Goal: Complete application form: Complete application form

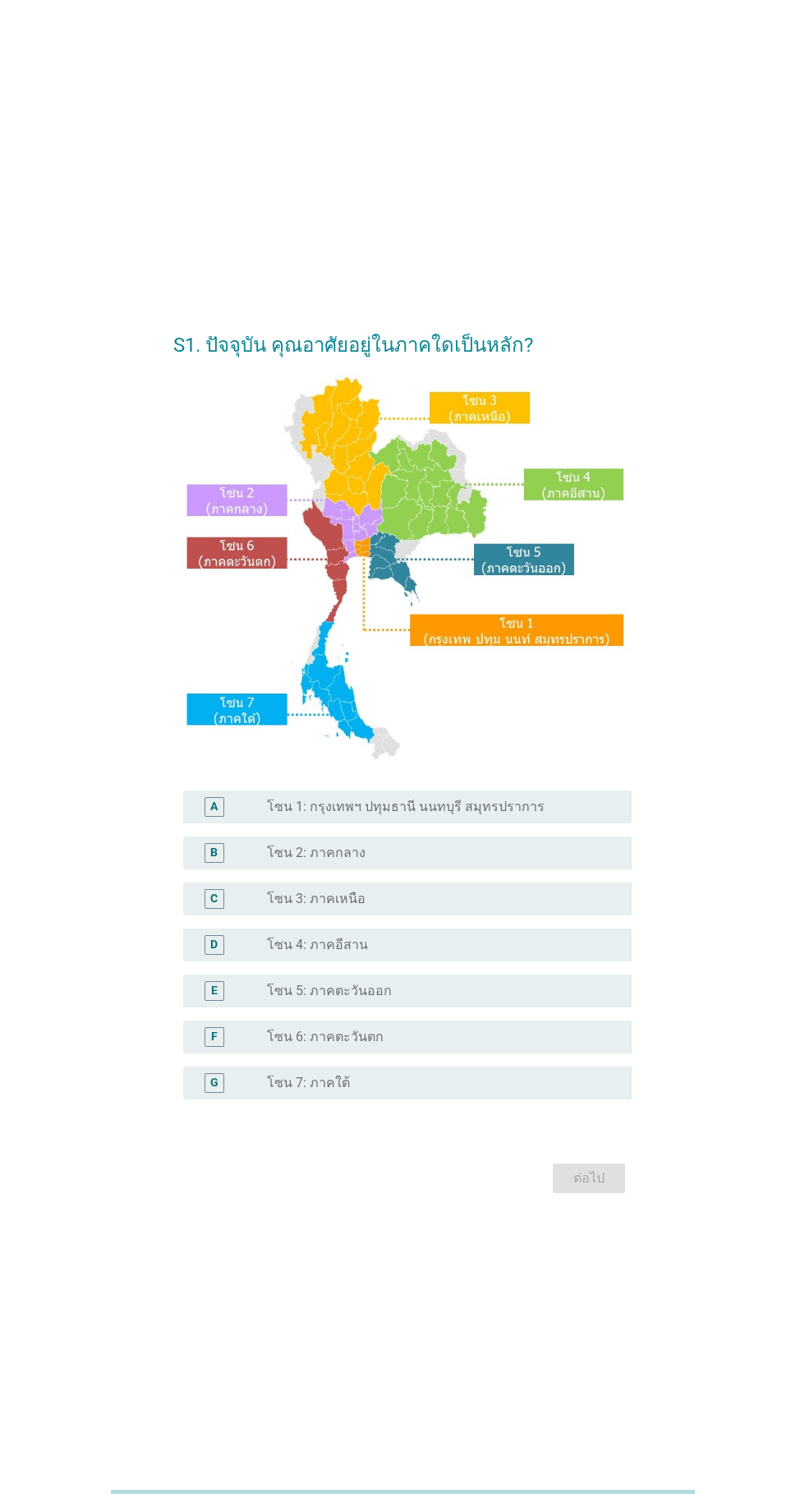
click at [443, 815] on label "โซน 1: กรุงเทพฯ ปทุมธานี นนทบุรี สมุทรปราการ" at bounding box center [406, 806] width 278 height 17
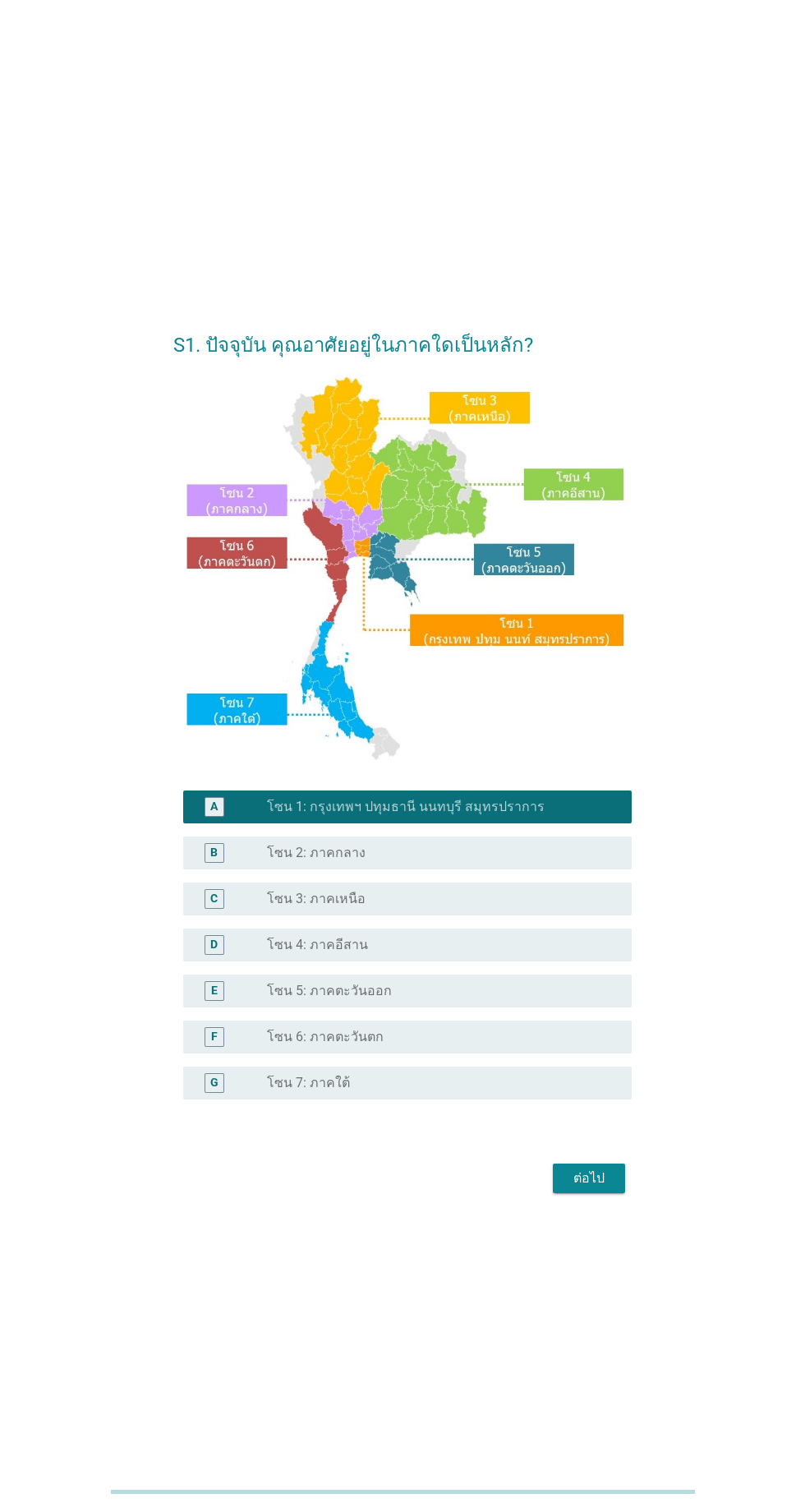
click at [562, 1193] on button "ต่อไป" at bounding box center [589, 1178] width 72 height 29
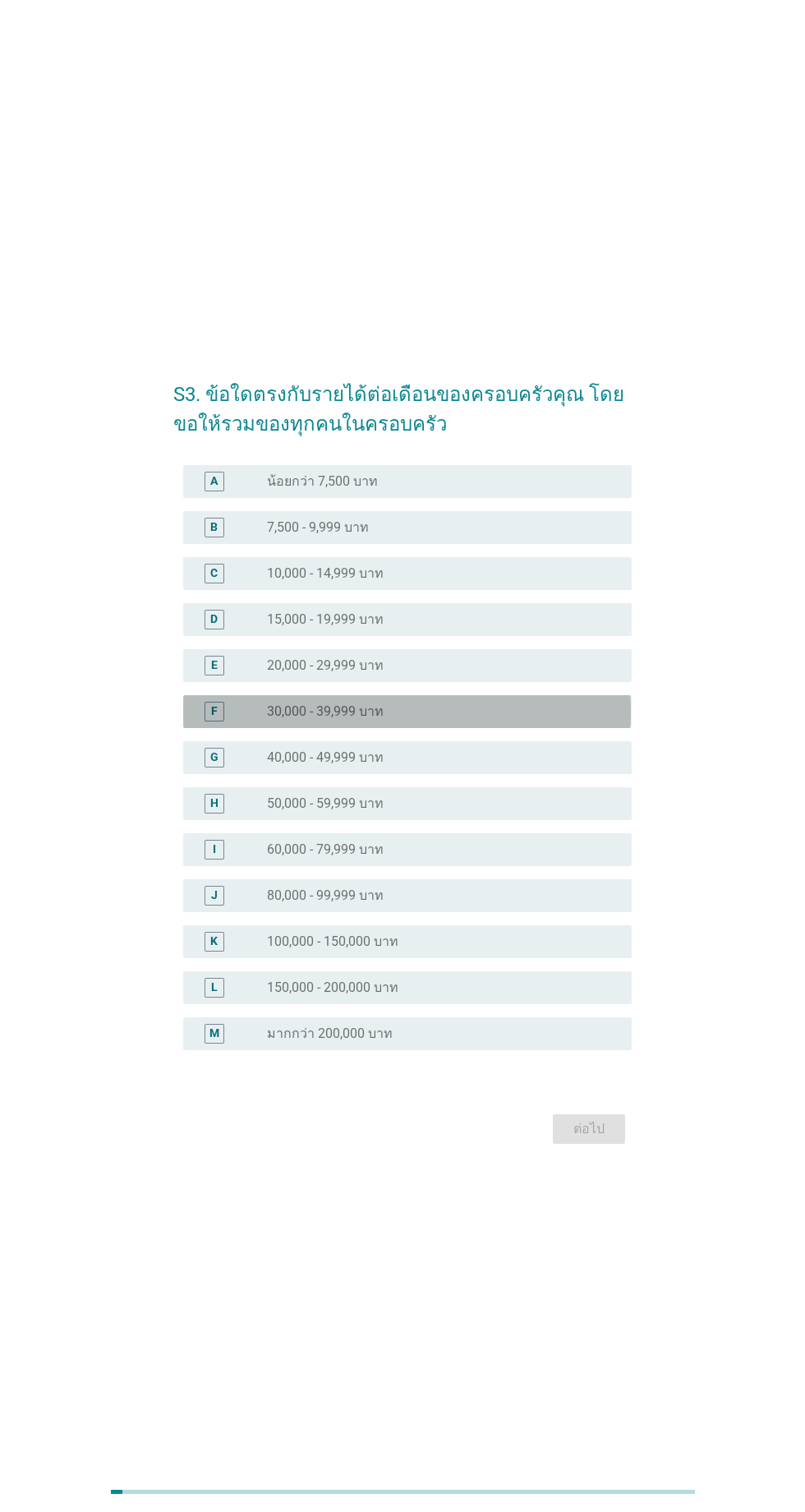
click at [497, 720] on div "radio_button_unchecked 30,000 - 39,999 บาท" at bounding box center [437, 711] width 338 height 17
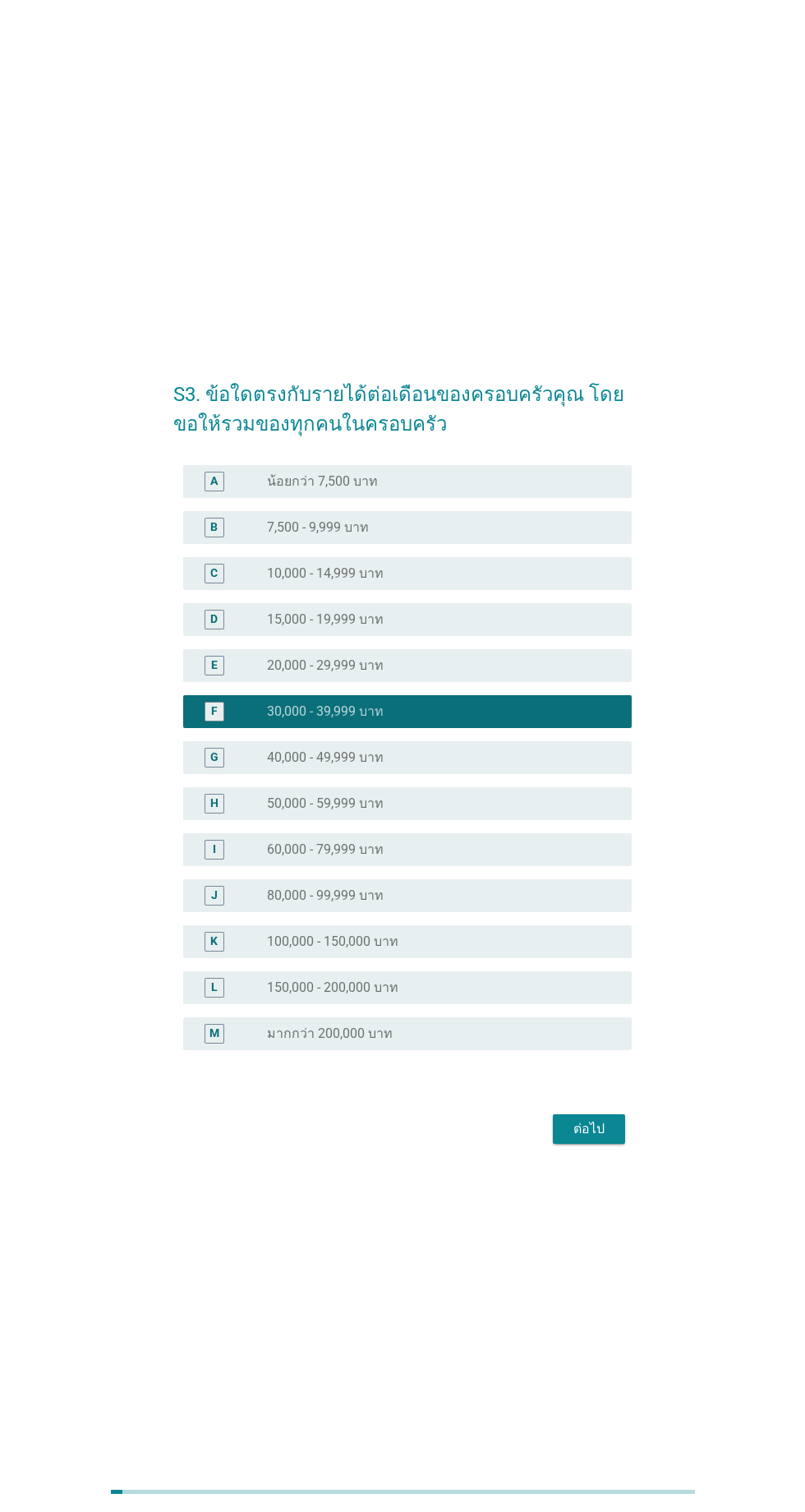
click at [606, 1139] on div "ต่อไป" at bounding box center [588, 1129] width 46 height 19
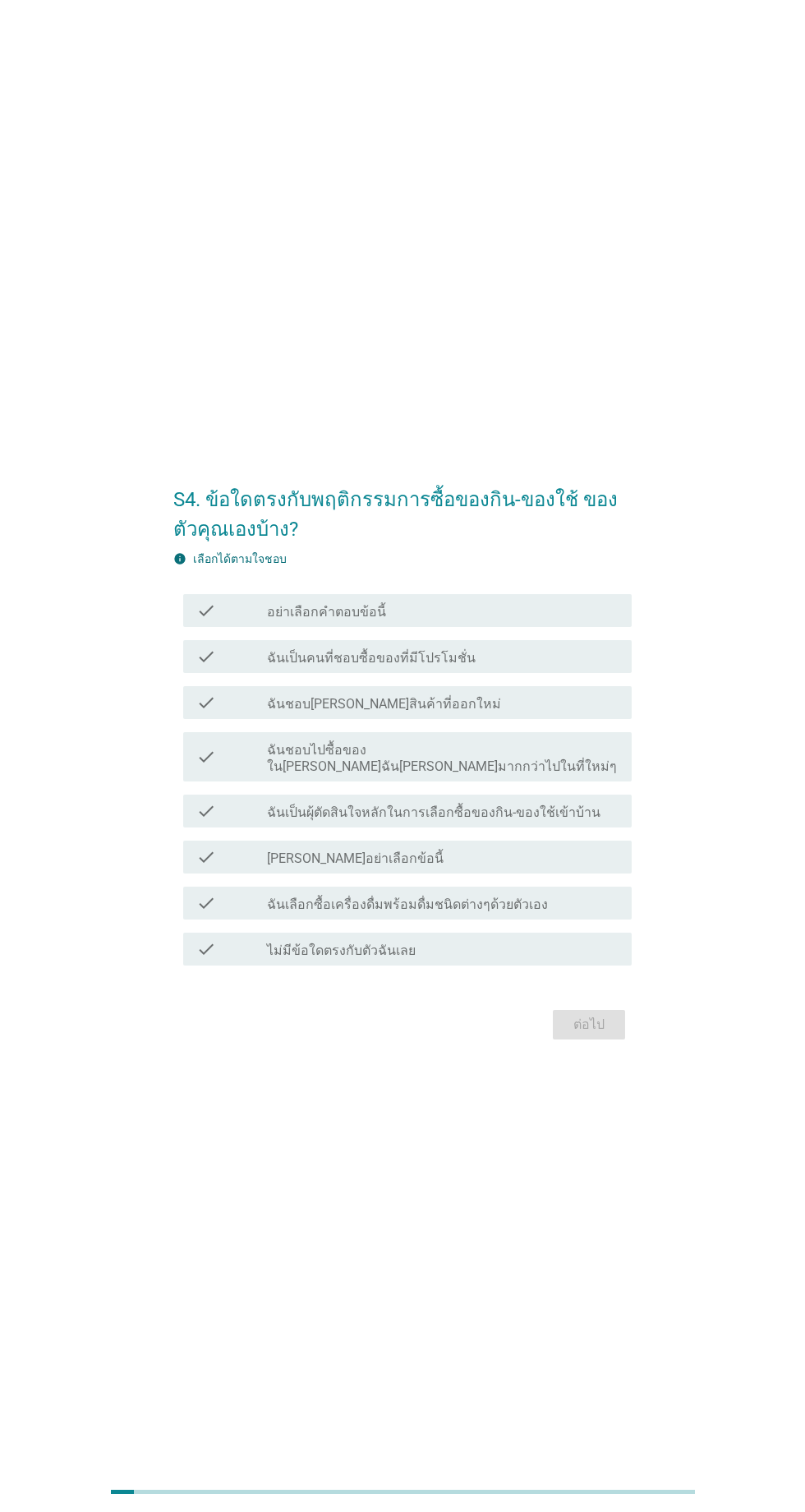
click at [515, 666] on div "check_box_outline_blank ฉันเป็นคนที่ชอบซื้อของที่มีโปรโมชั่น" at bounding box center [443, 656] width 352 height 19
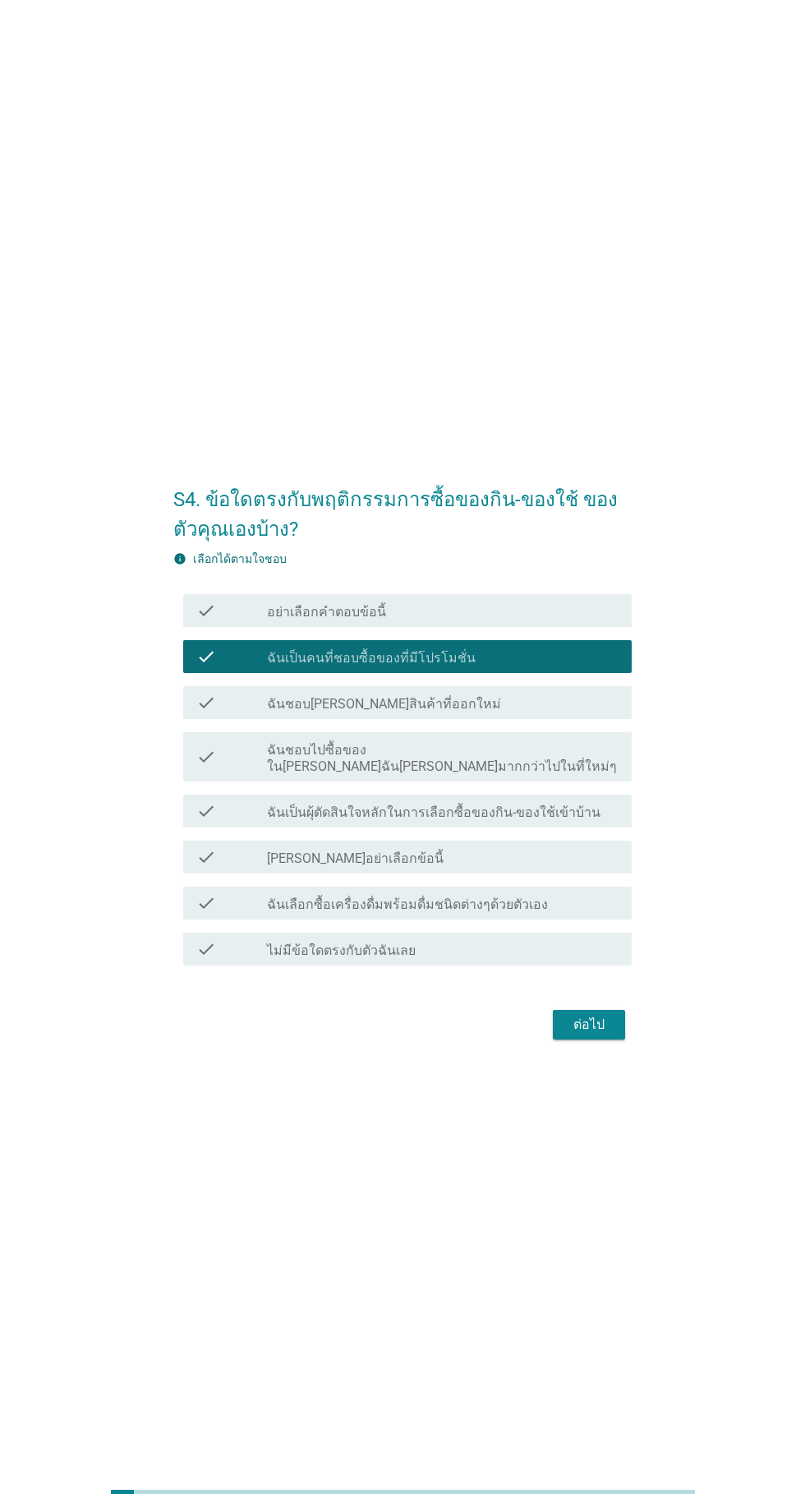
click at [504, 713] on div "check_box_outline_blank ฉันชอบ[PERSON_NAME]สินค้าที่ออกใหม่" at bounding box center [443, 702] width 352 height 19
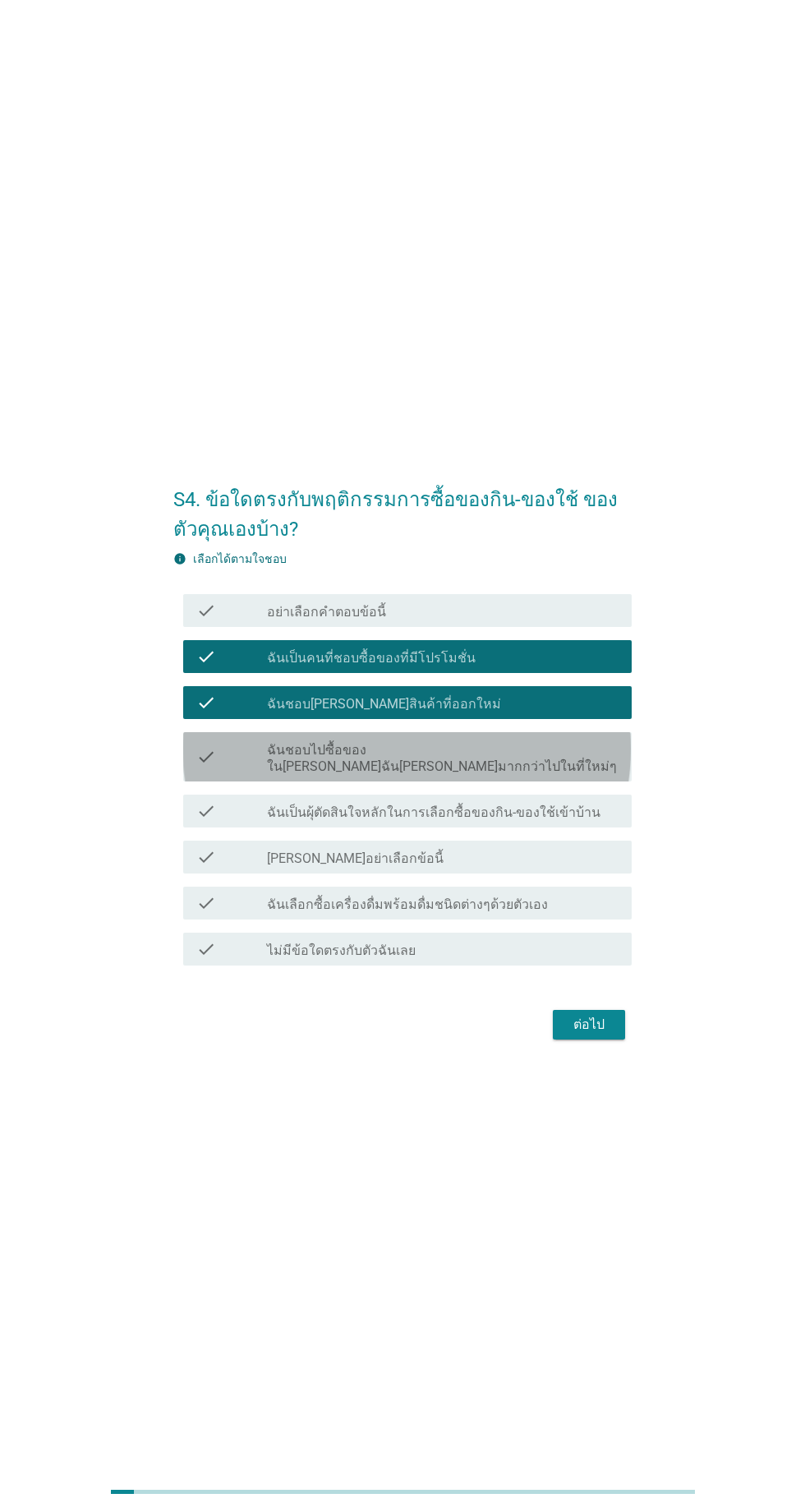
click at [500, 775] on label "ฉันชอบไปซื้อของใน[PERSON_NAME]ฉัน[PERSON_NAME]มากกว่าไปในที่ใหม่ๆ" at bounding box center [443, 758] width 352 height 33
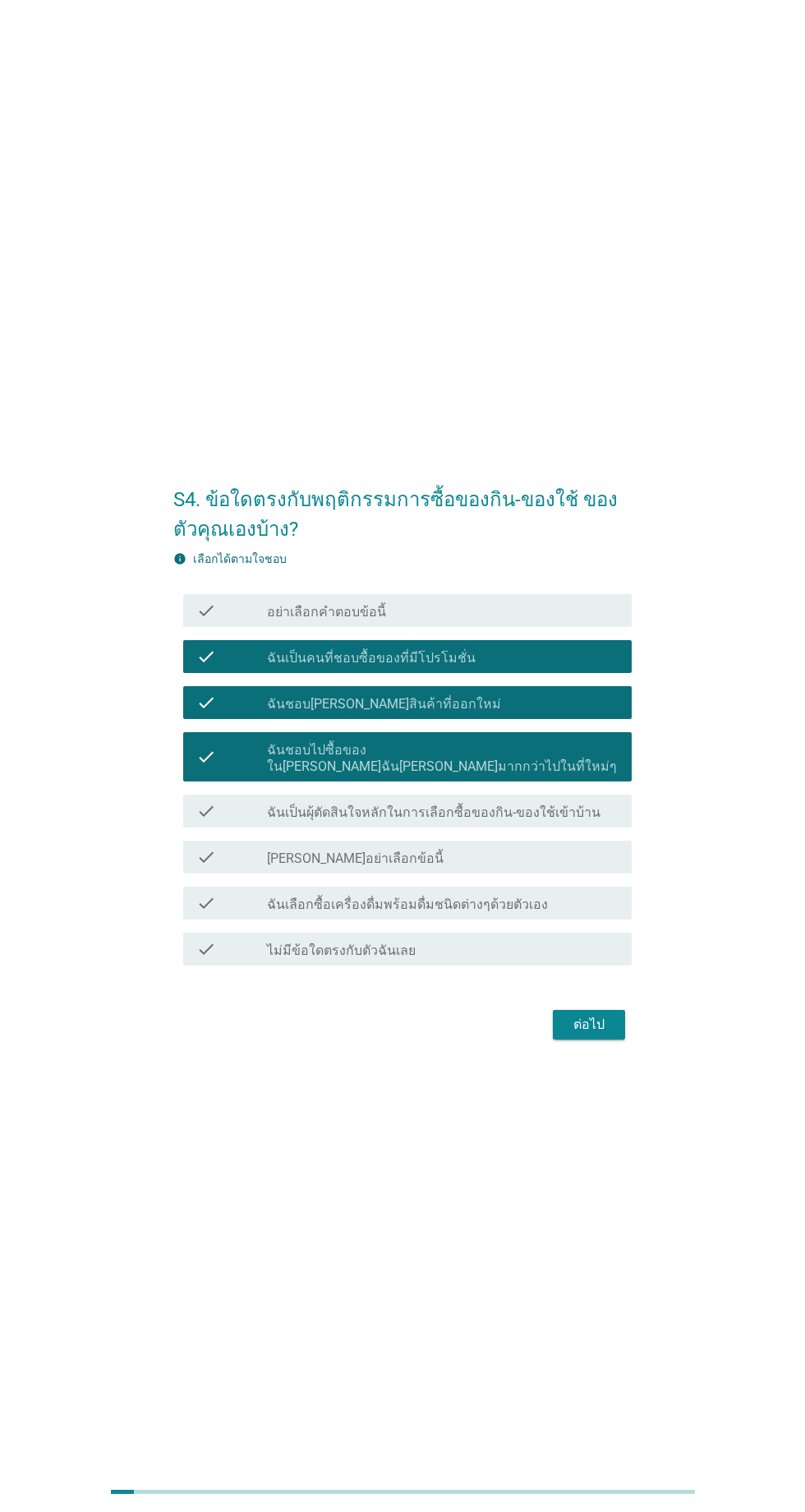
click at [509, 821] on label "ฉันเป็นผุ้ตัดสินใจหลักในการเลือกซื้อของกิน-ของใช้เข้าบ้าน" at bounding box center [434, 812] width 333 height 17
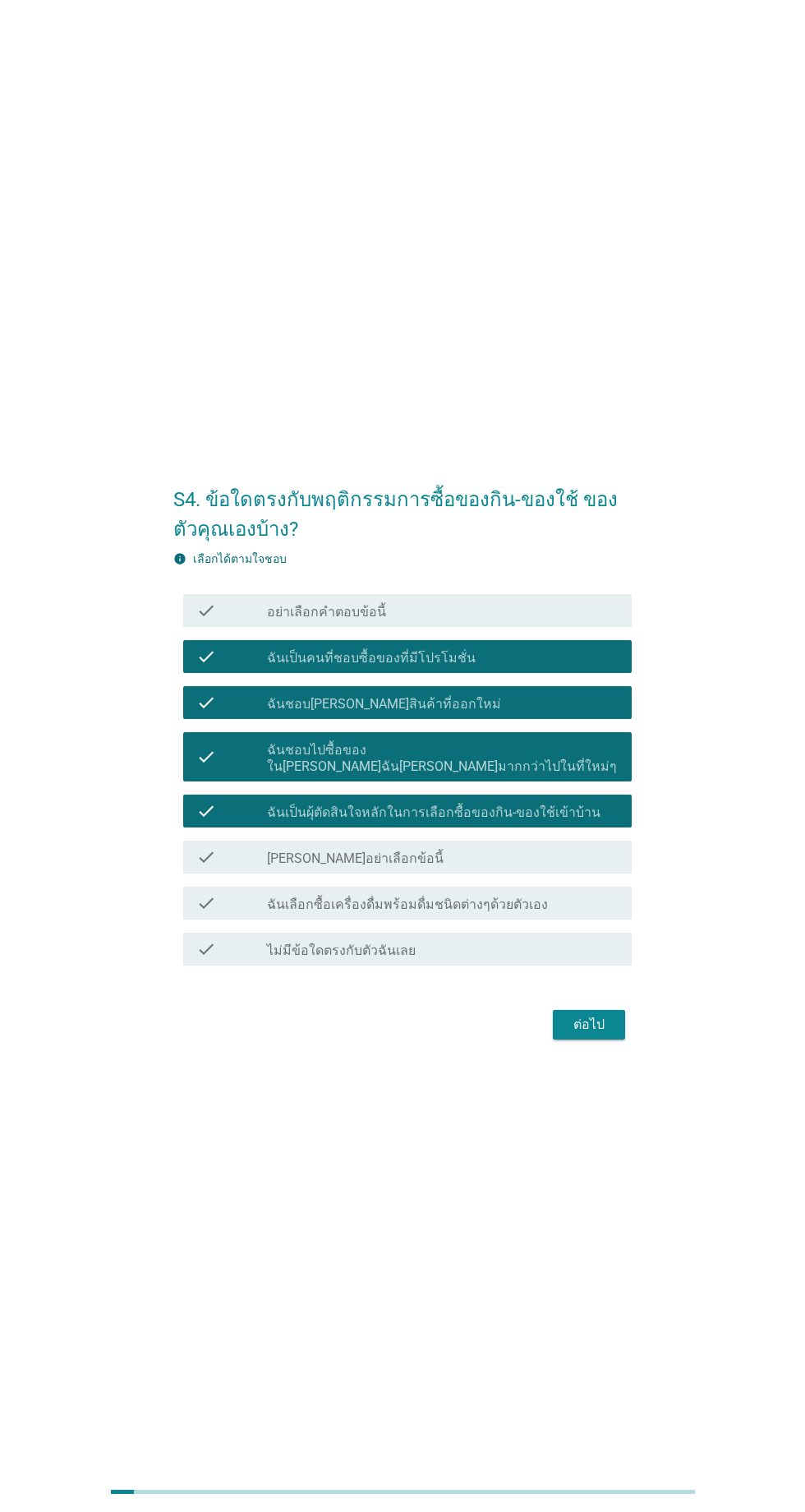
click at [494, 913] on label "ฉันเลือกซื้อเครื่องดื่มพร้อมดื่มชนิดต่างๆด้วยตัวเอง" at bounding box center [407, 904] width 281 height 17
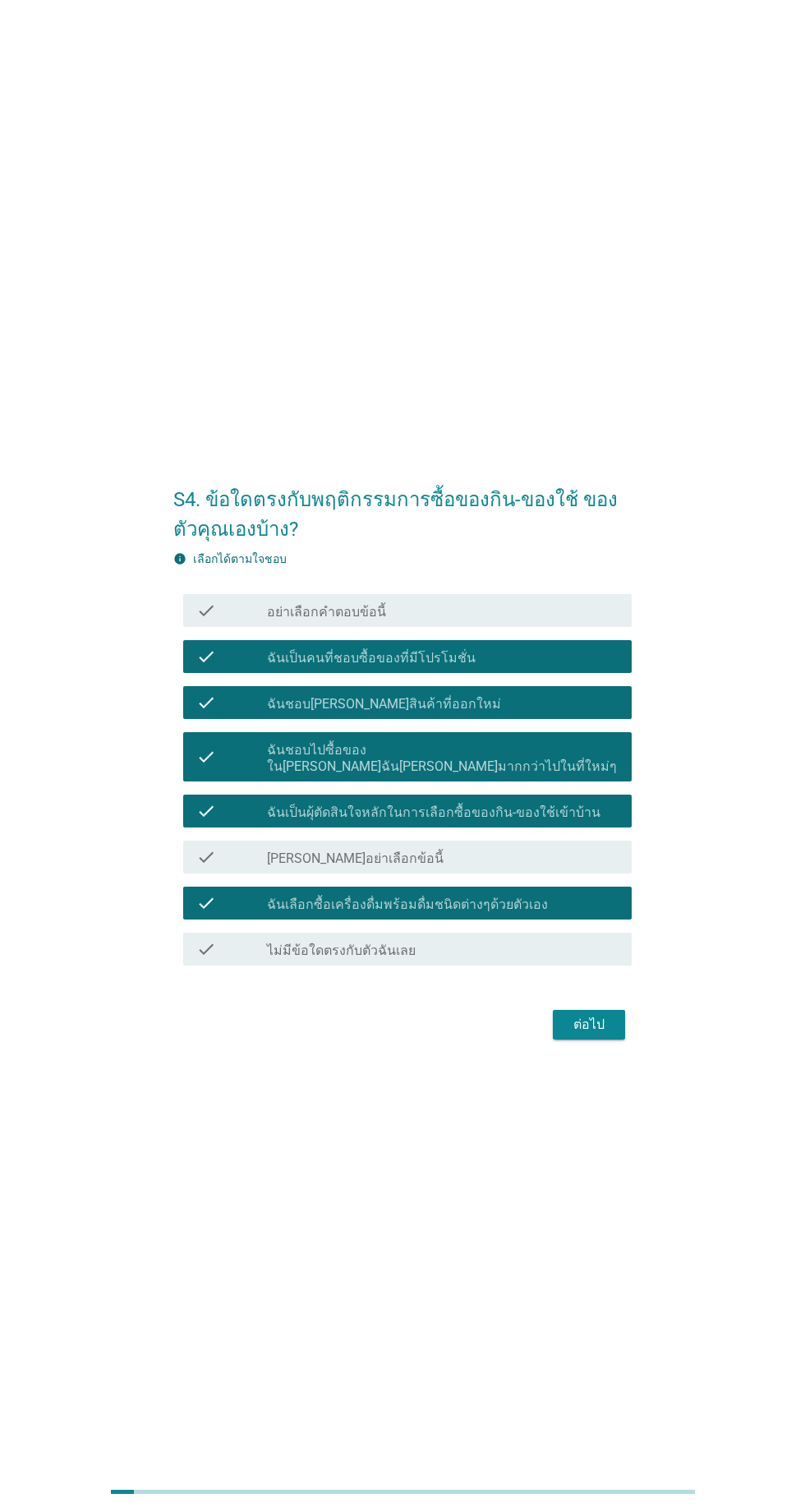
click at [593, 1035] on div "ต่อไป" at bounding box center [588, 1025] width 46 height 19
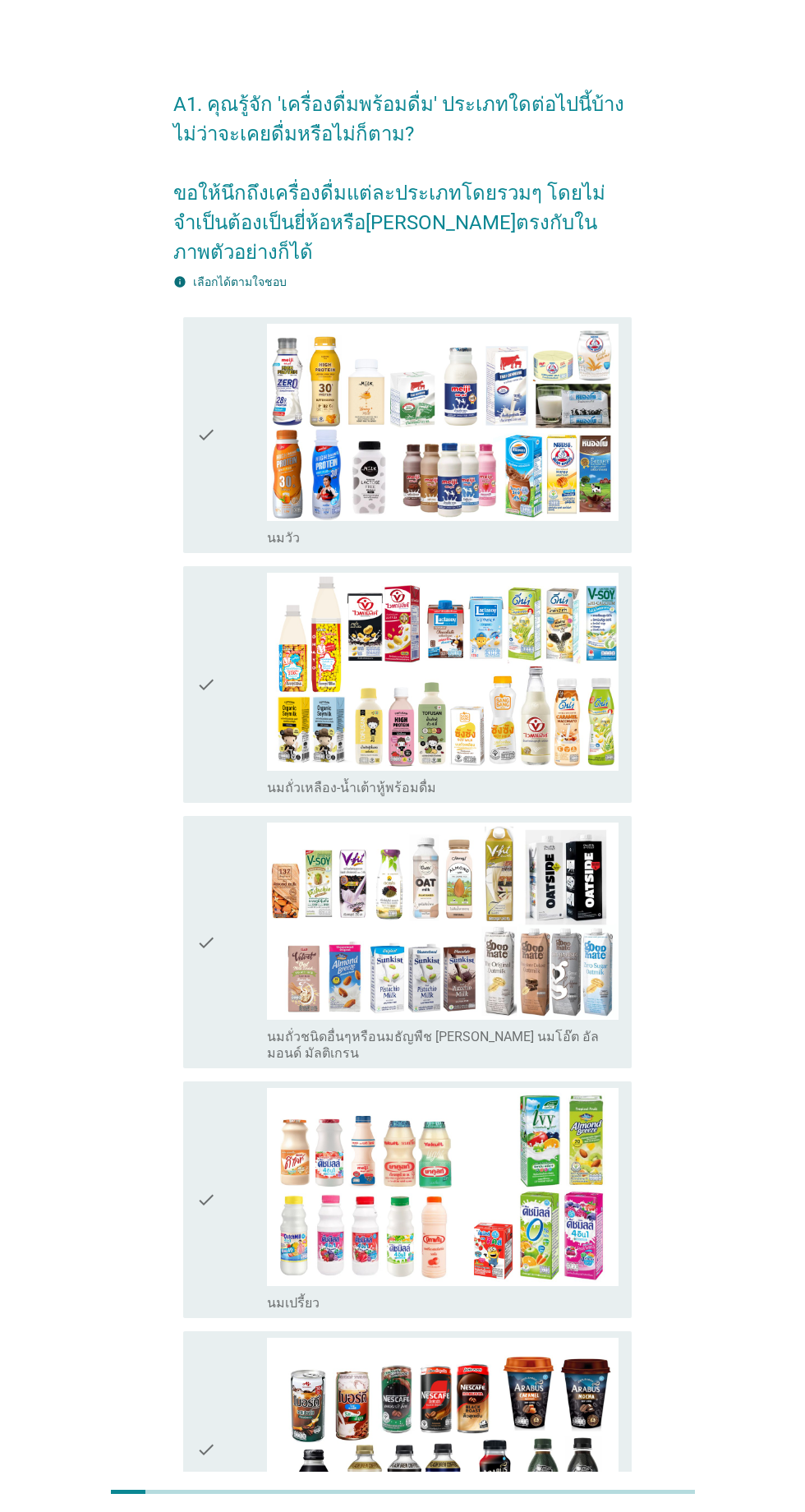
click at [215, 526] on icon "check" at bounding box center [206, 436] width 19 height 224
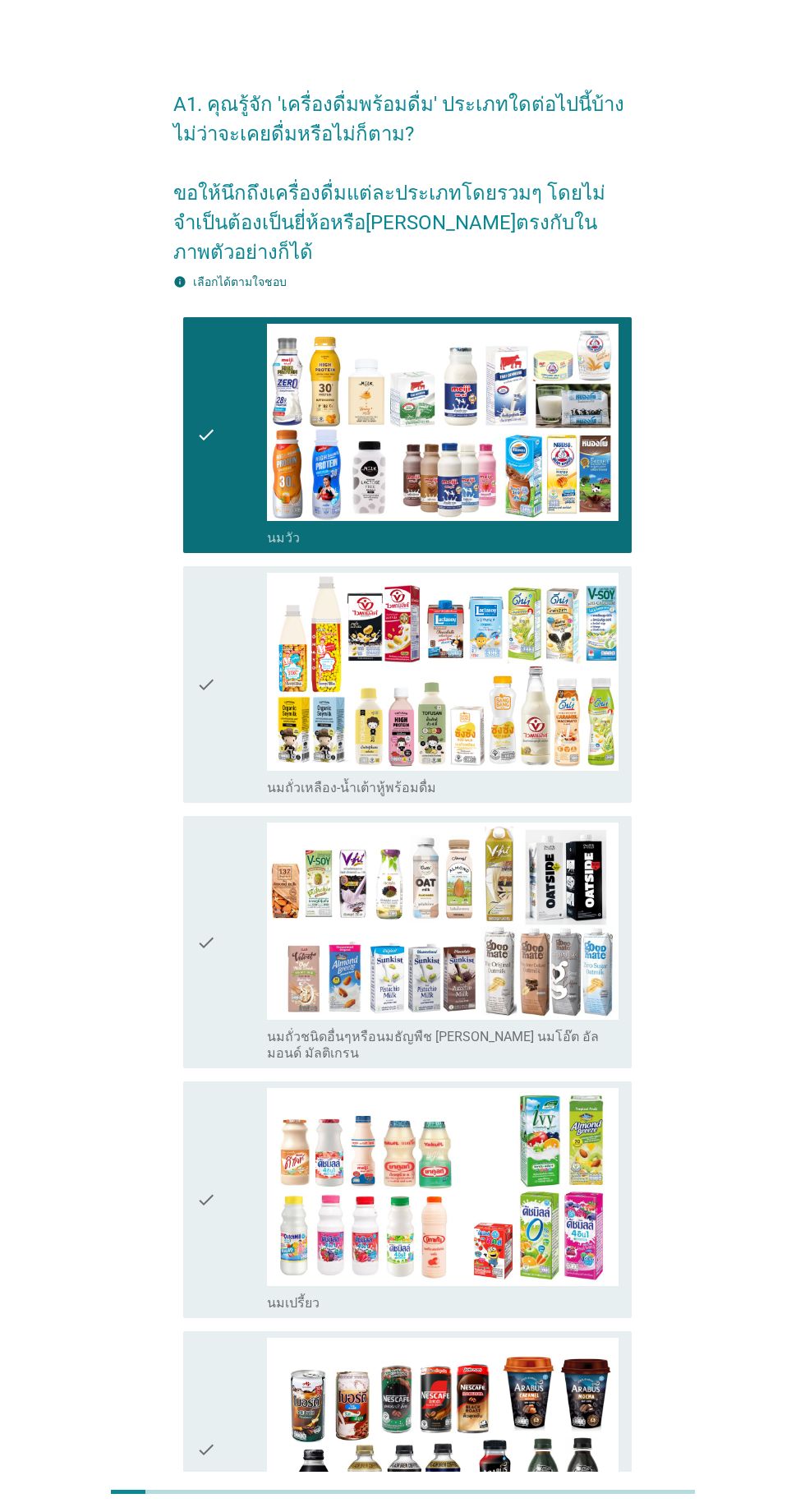
click at [233, 675] on div "check" at bounding box center [231, 685] width 71 height 224
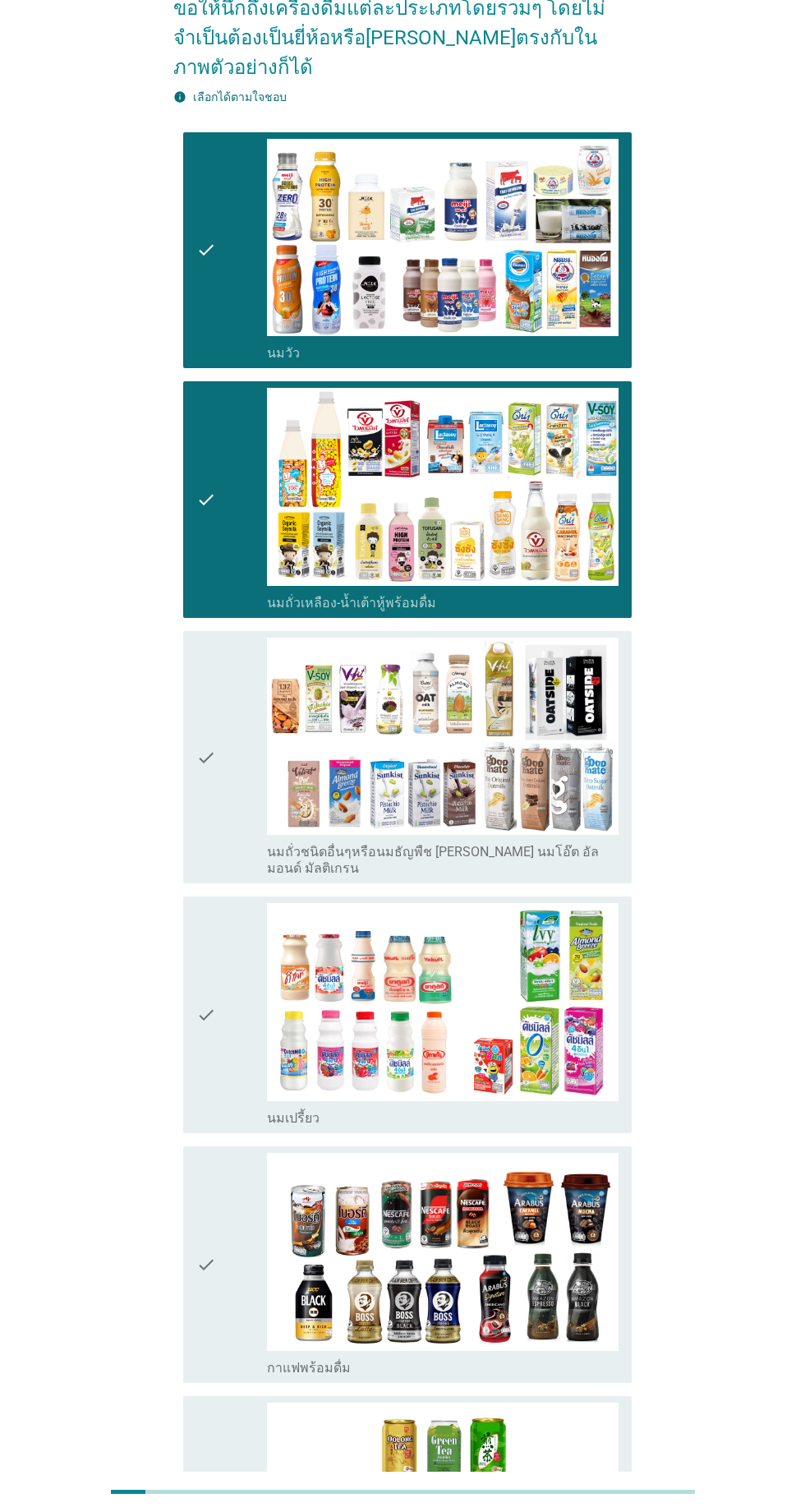
scroll to position [238, 0]
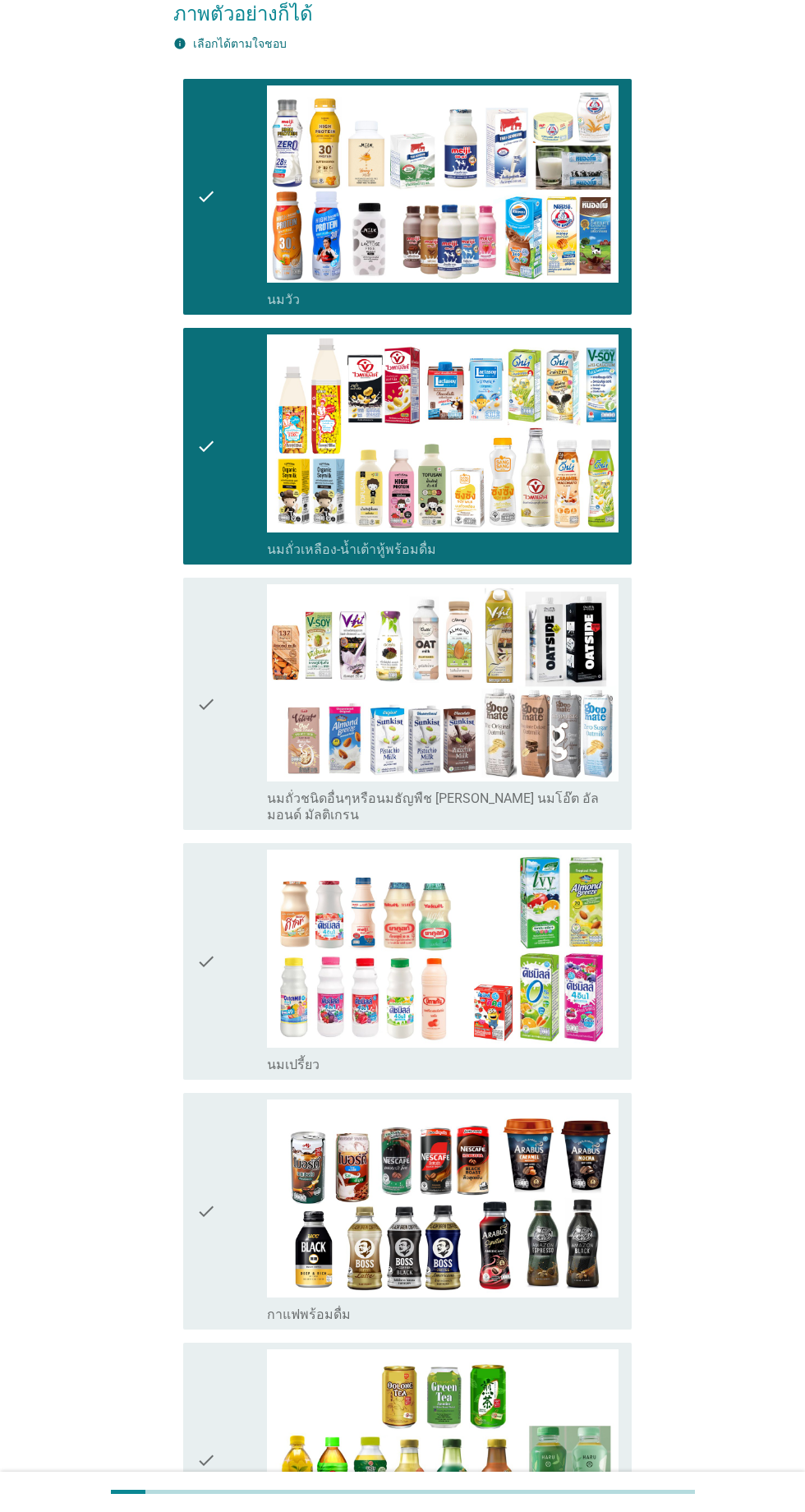
click at [196, 796] on icon "check" at bounding box center [206, 704] width 19 height 240
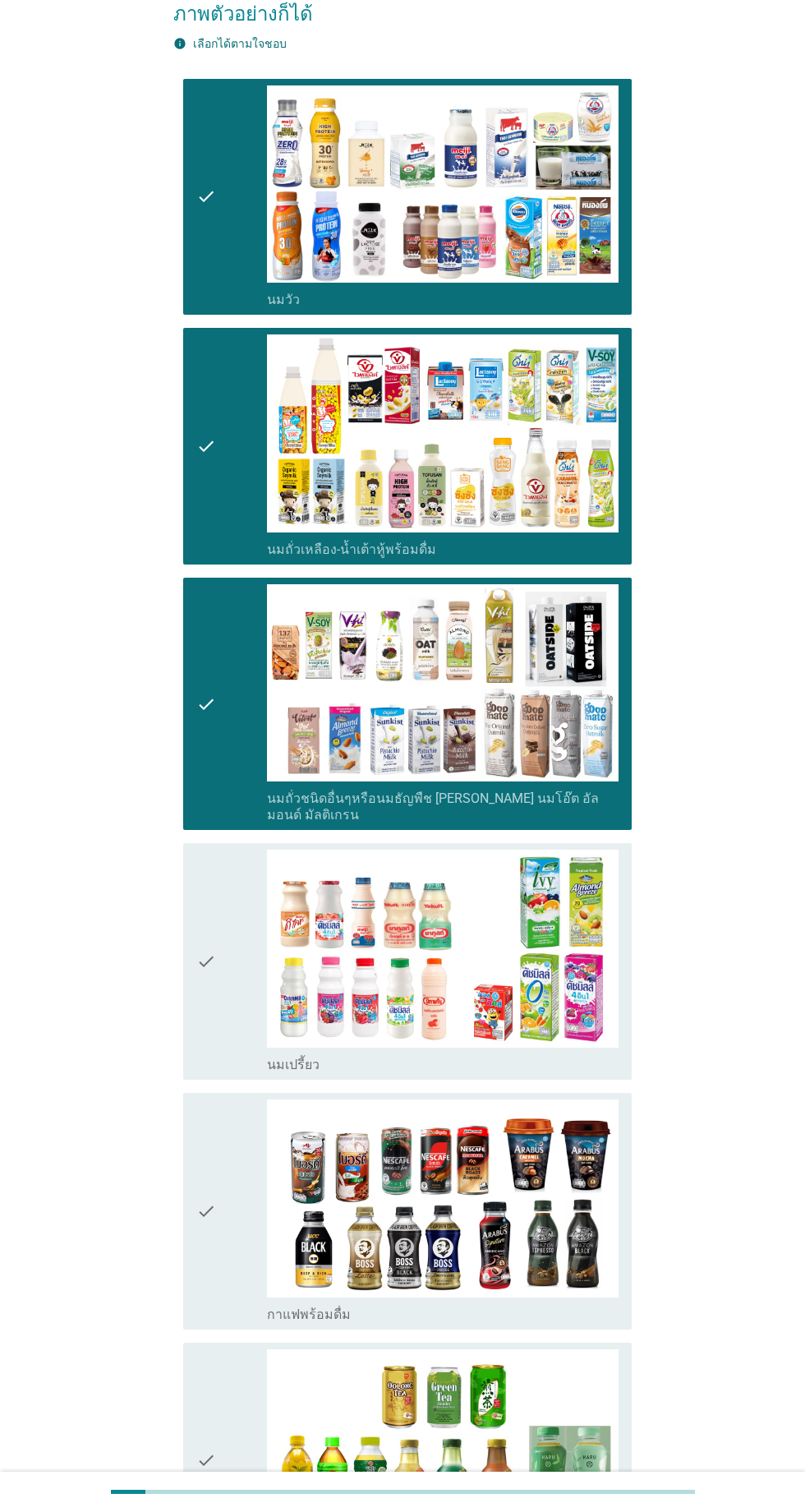
scroll to position [358, 0]
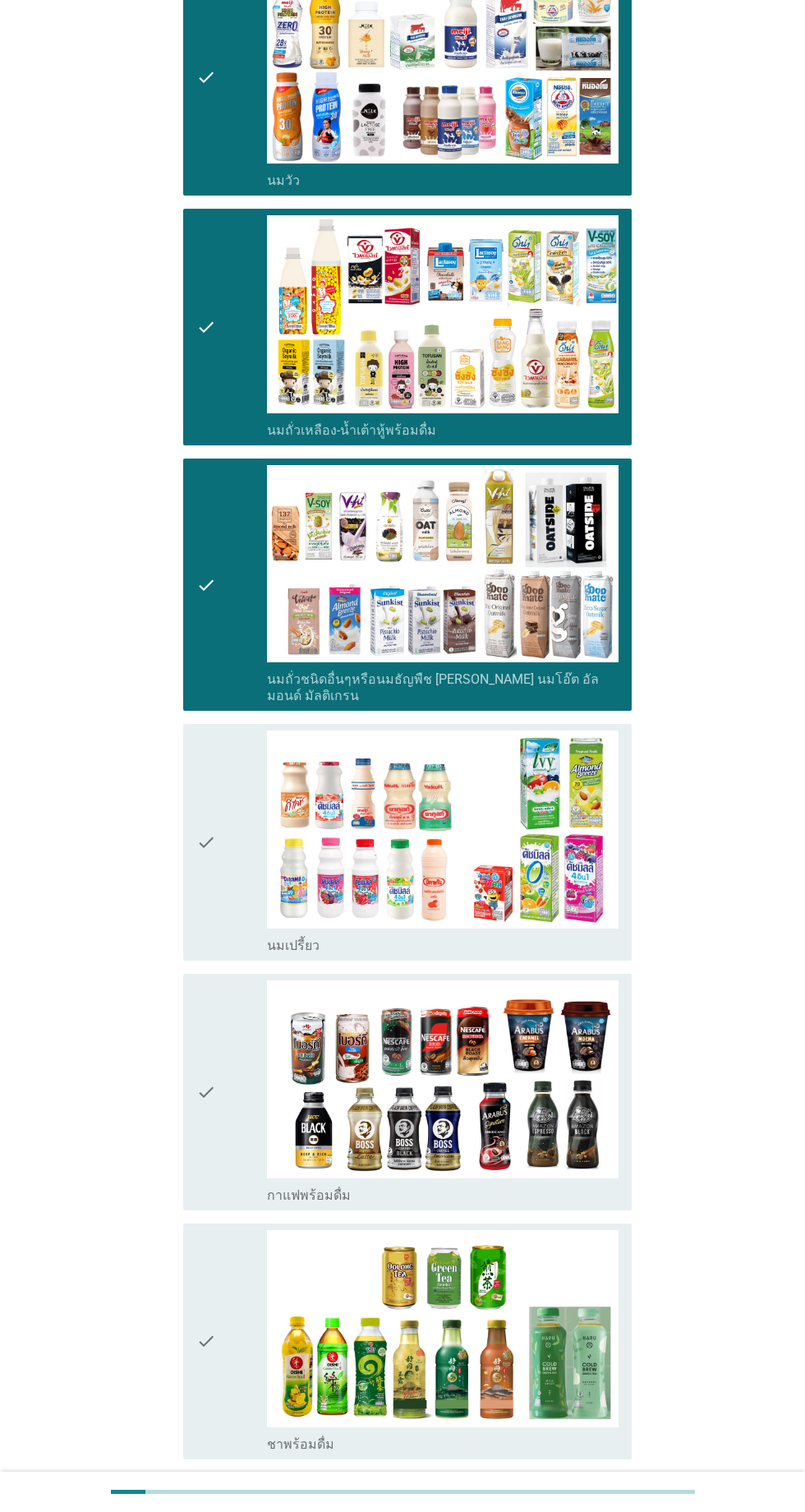
click at [226, 774] on div "check" at bounding box center [231, 842] width 71 height 224
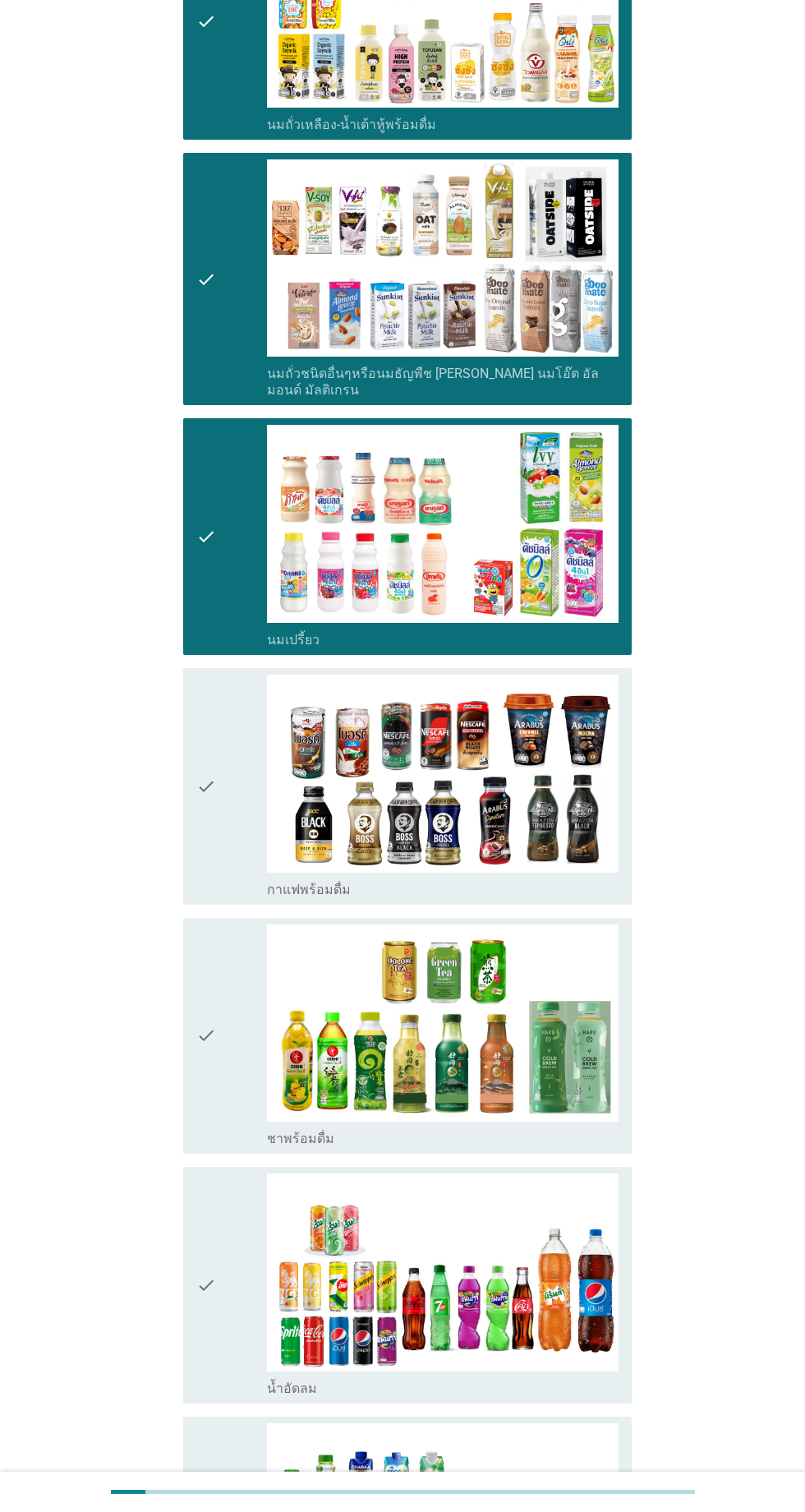
scroll to position [698, 0]
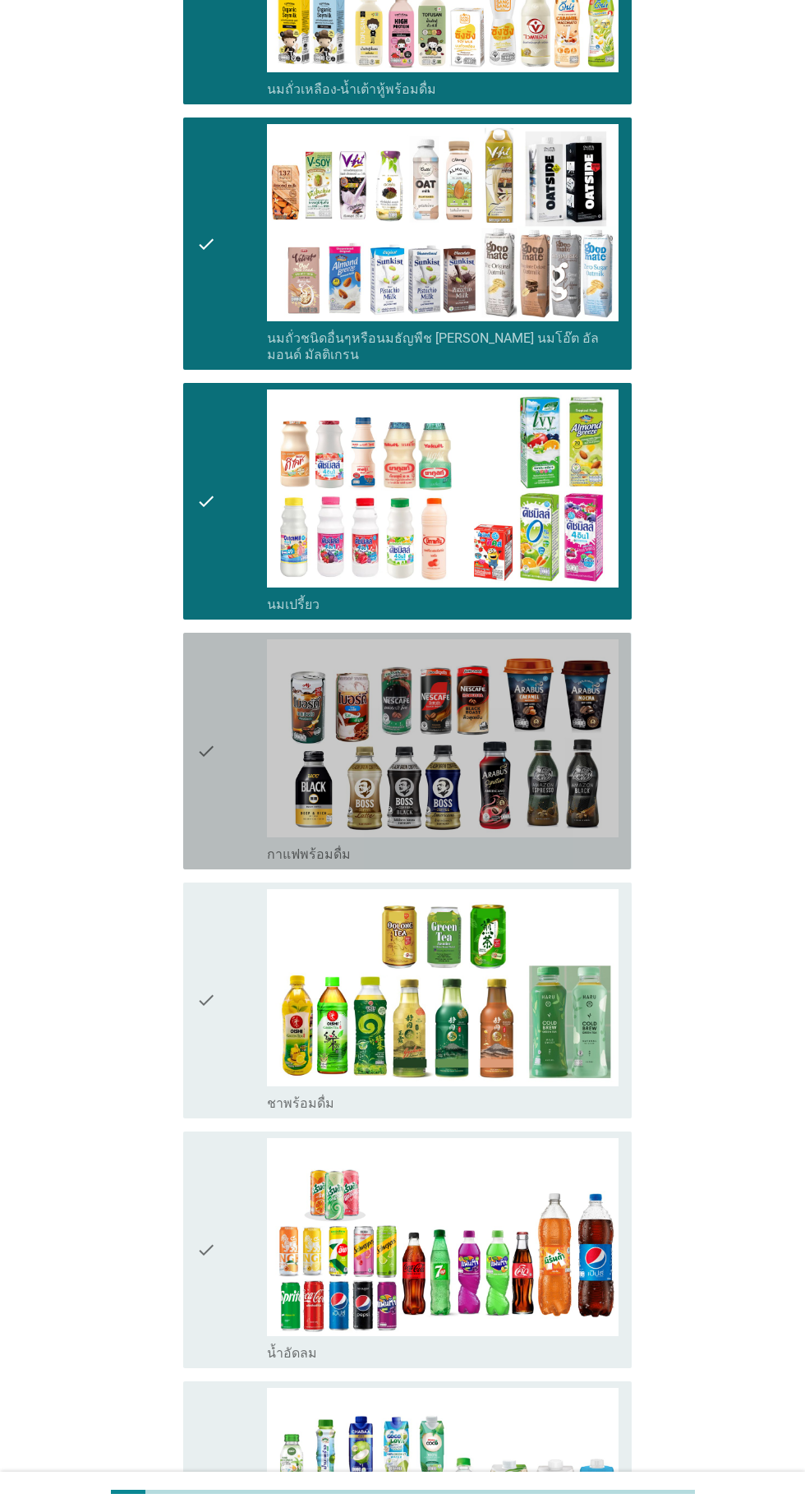
click at [239, 703] on div "check" at bounding box center [231, 751] width 71 height 224
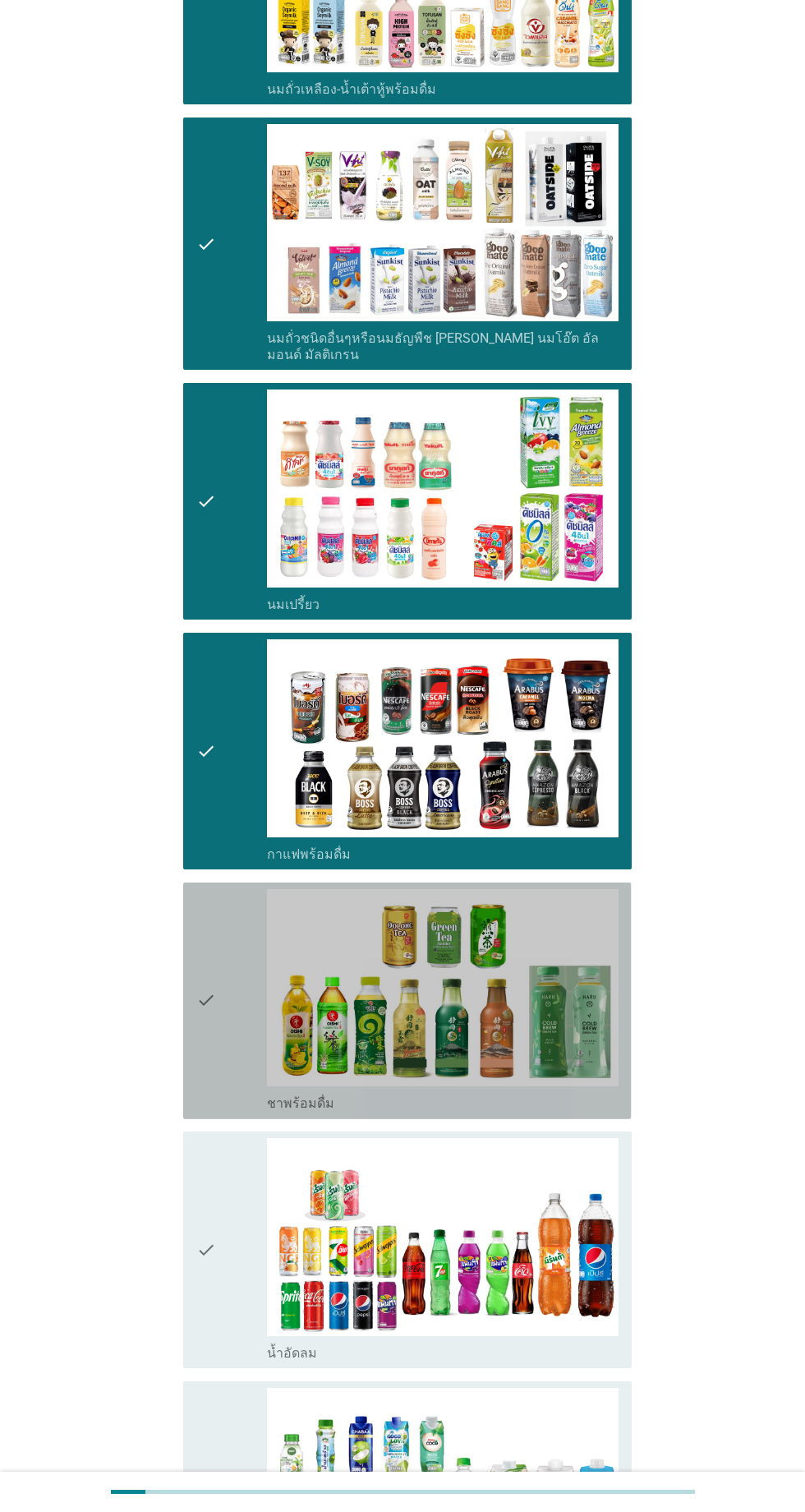
click at [218, 922] on div "check" at bounding box center [231, 1001] width 71 height 224
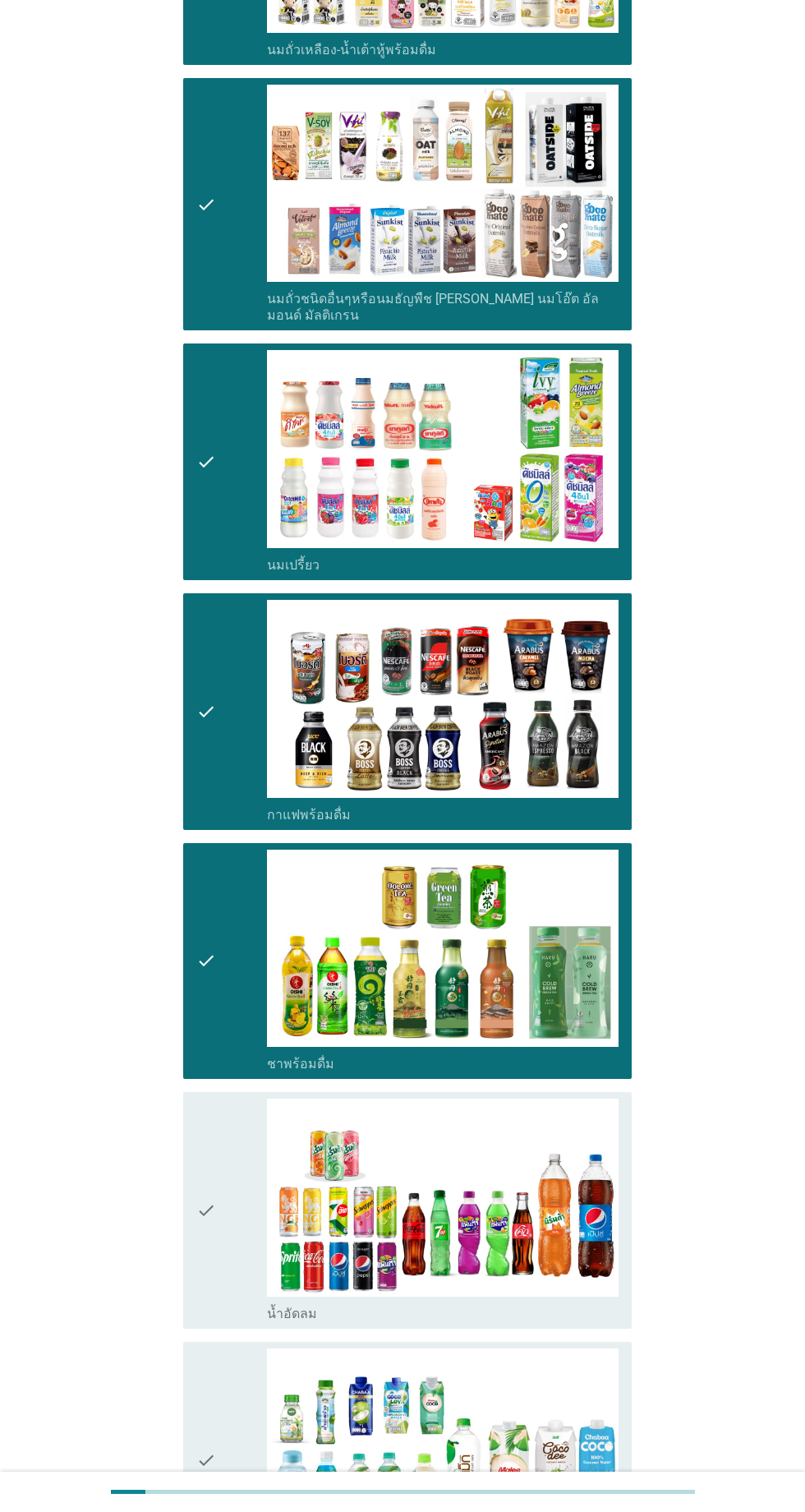
scroll to position [1057, 0]
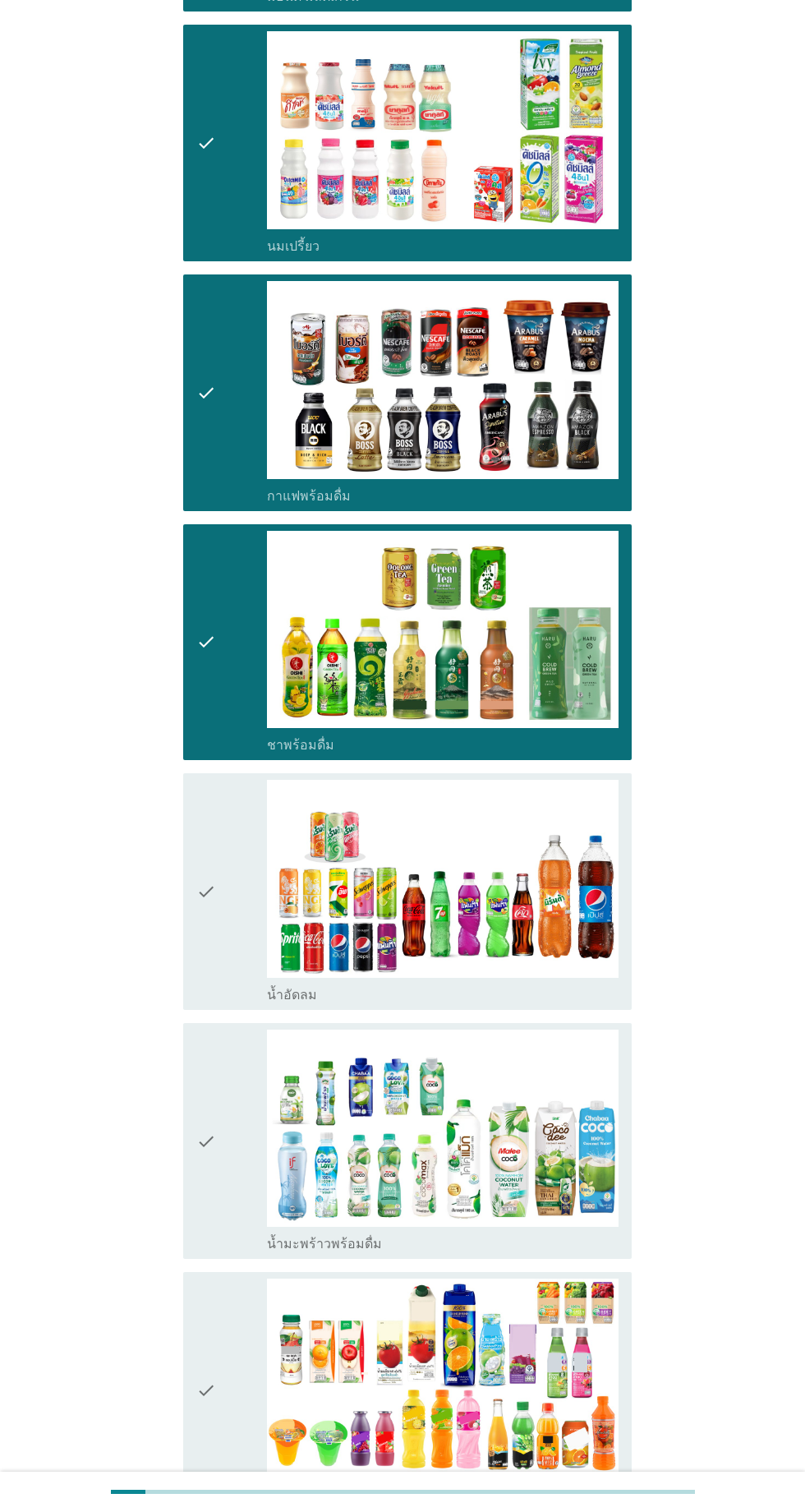
click at [241, 856] on div "check" at bounding box center [231, 892] width 71 height 224
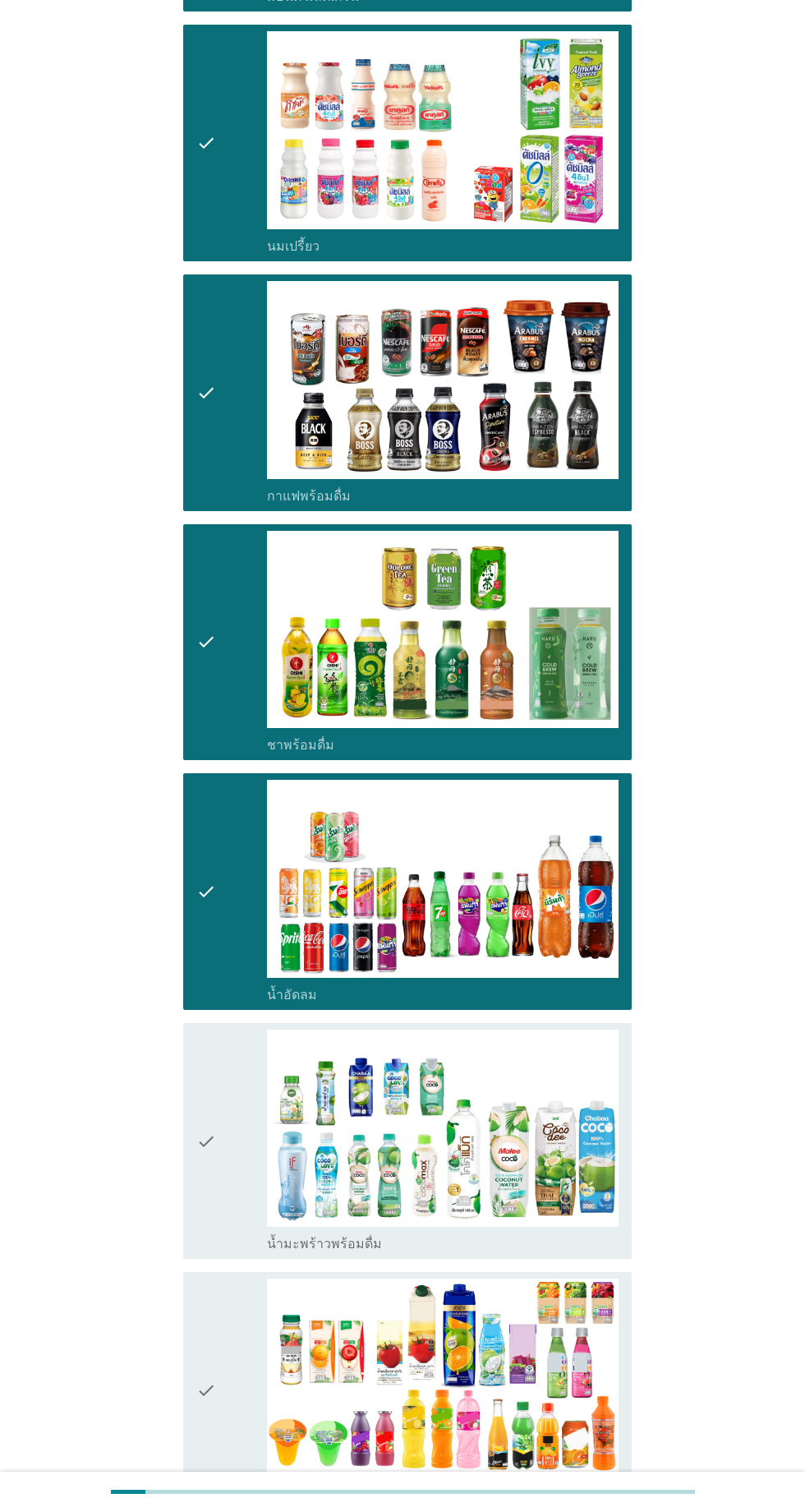
click at [250, 1079] on div "check" at bounding box center [231, 1142] width 71 height 224
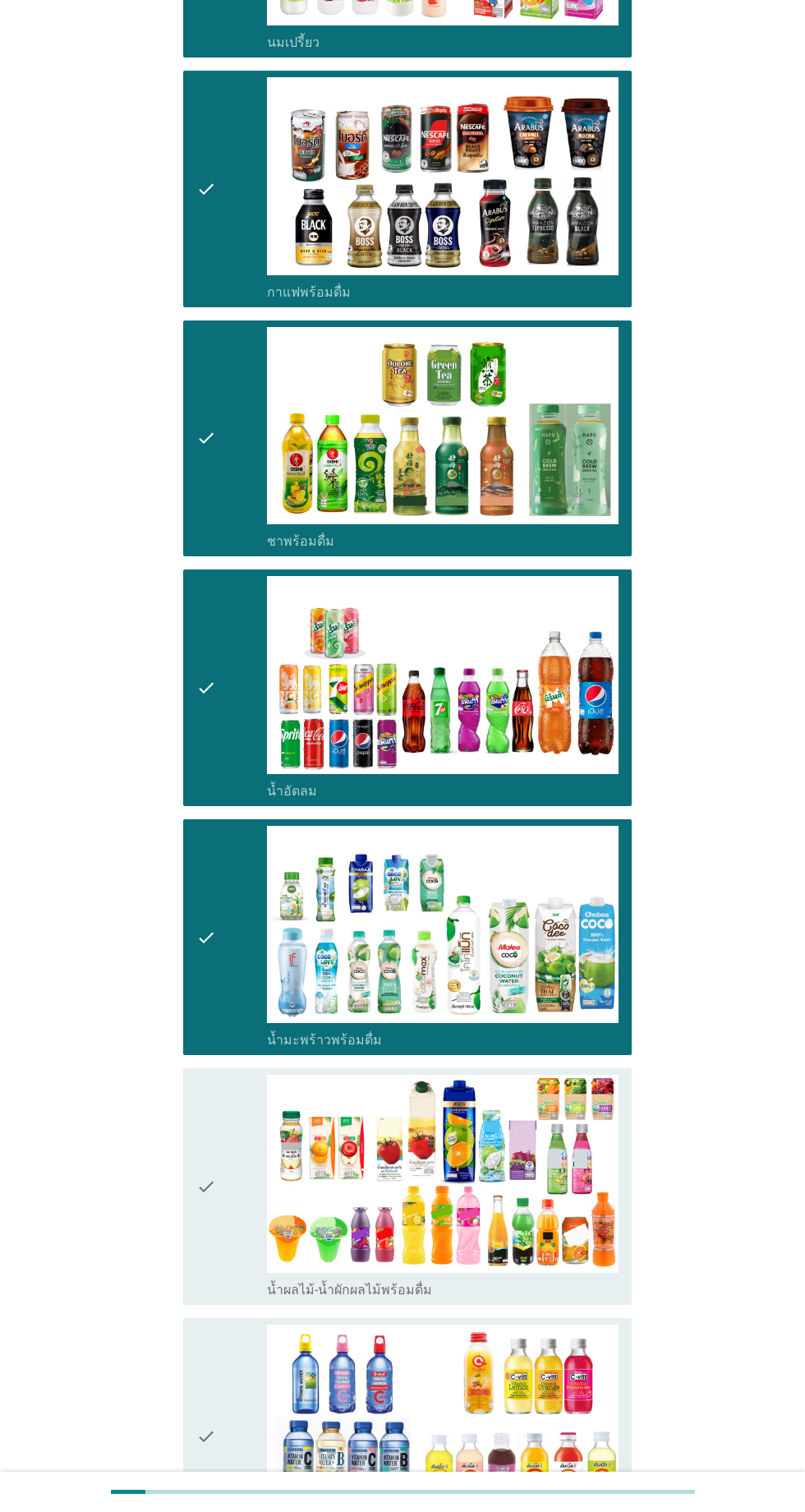
scroll to position [1295, 0]
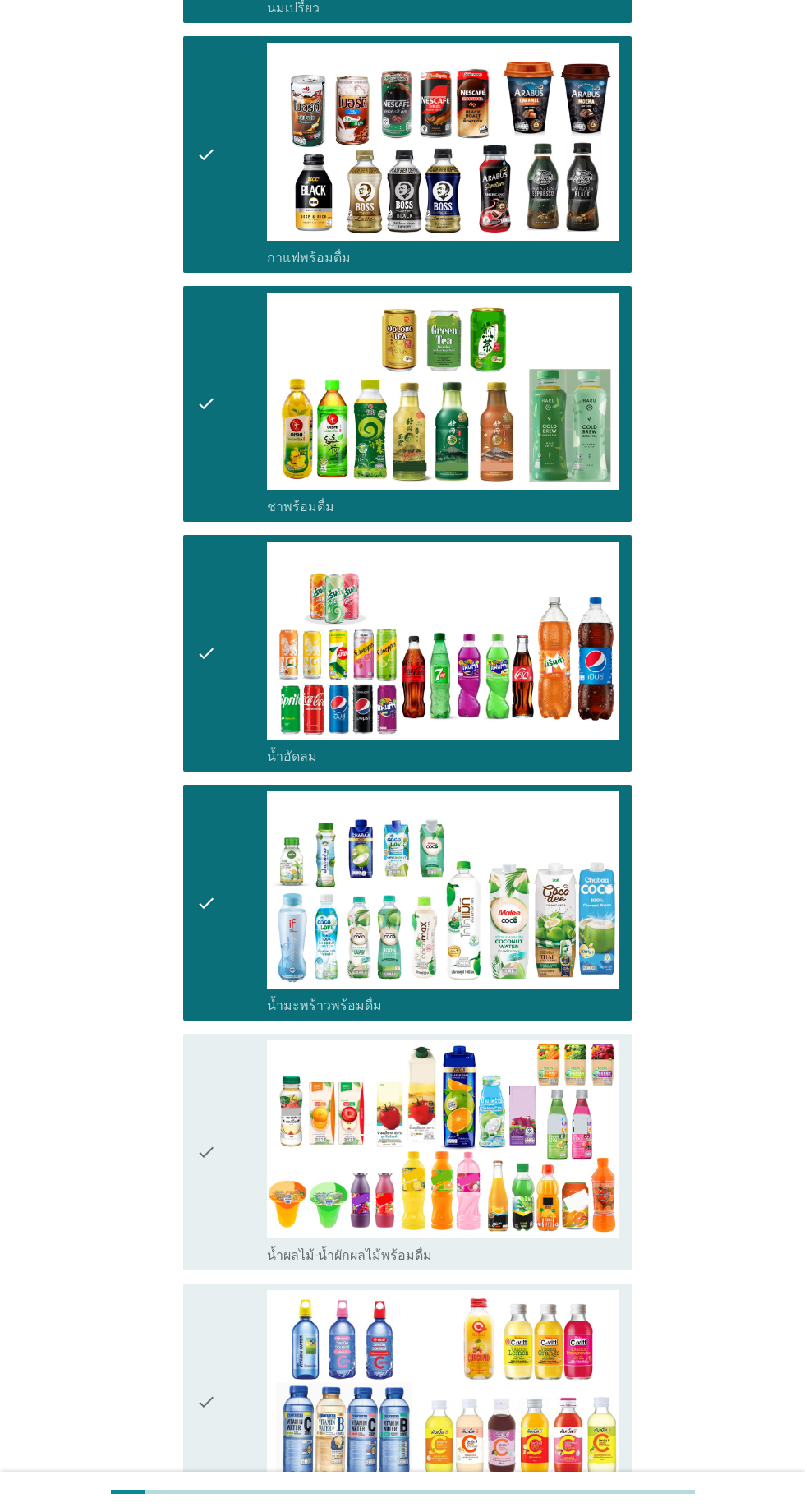
click at [251, 1079] on div "check" at bounding box center [231, 1152] width 71 height 224
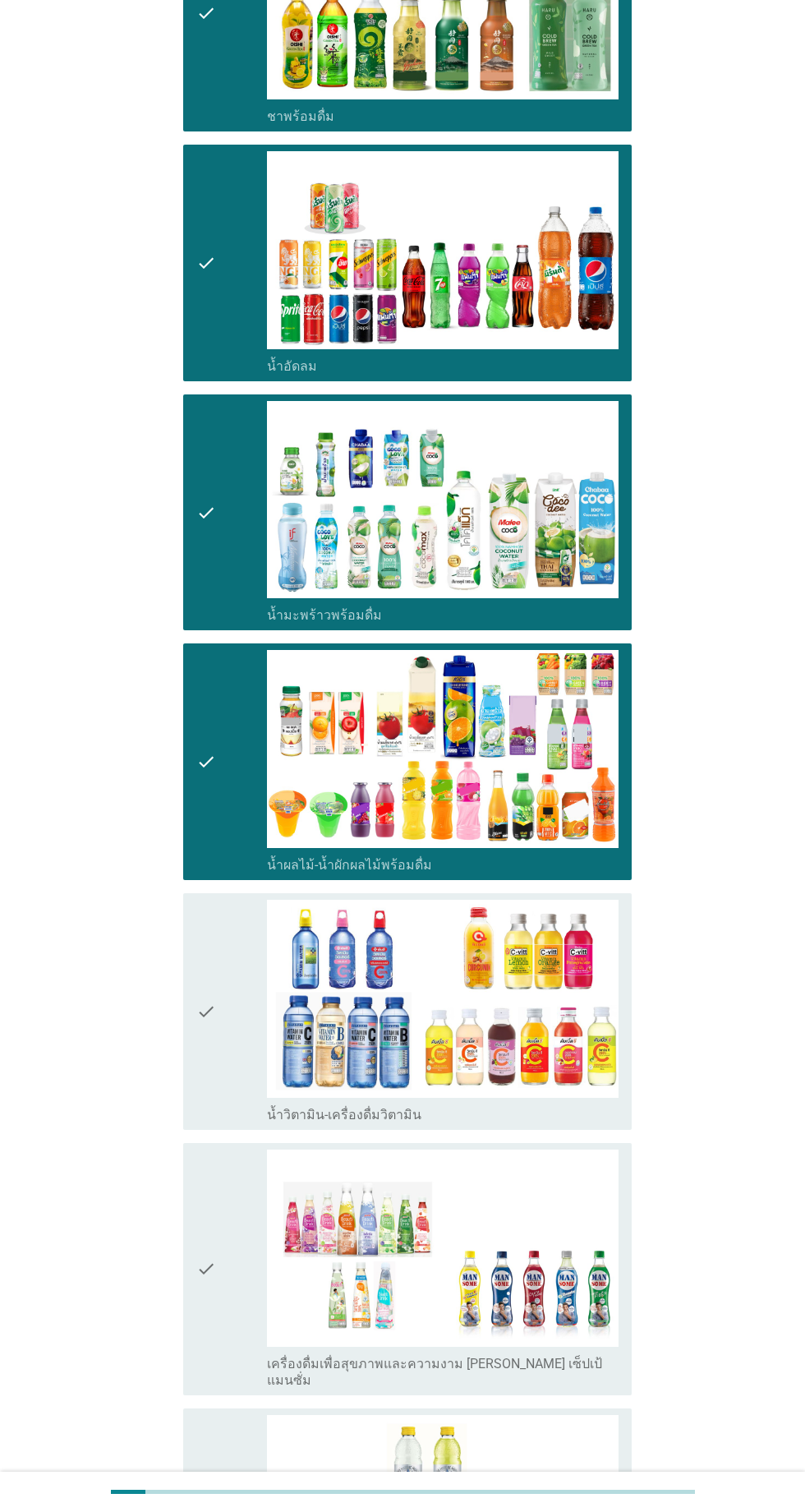
scroll to position [1701, 0]
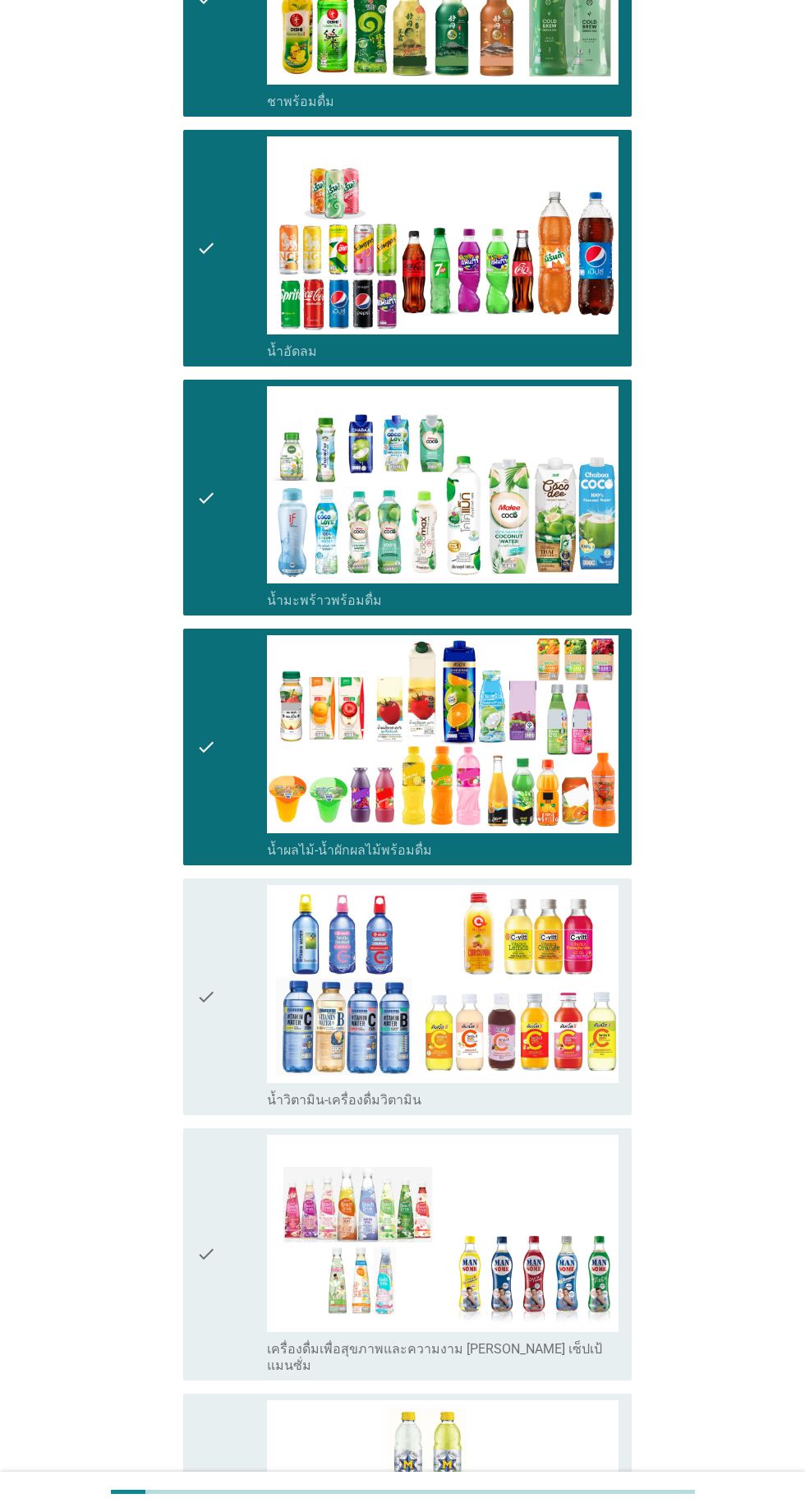
click at [251, 1032] on div "check" at bounding box center [231, 997] width 71 height 224
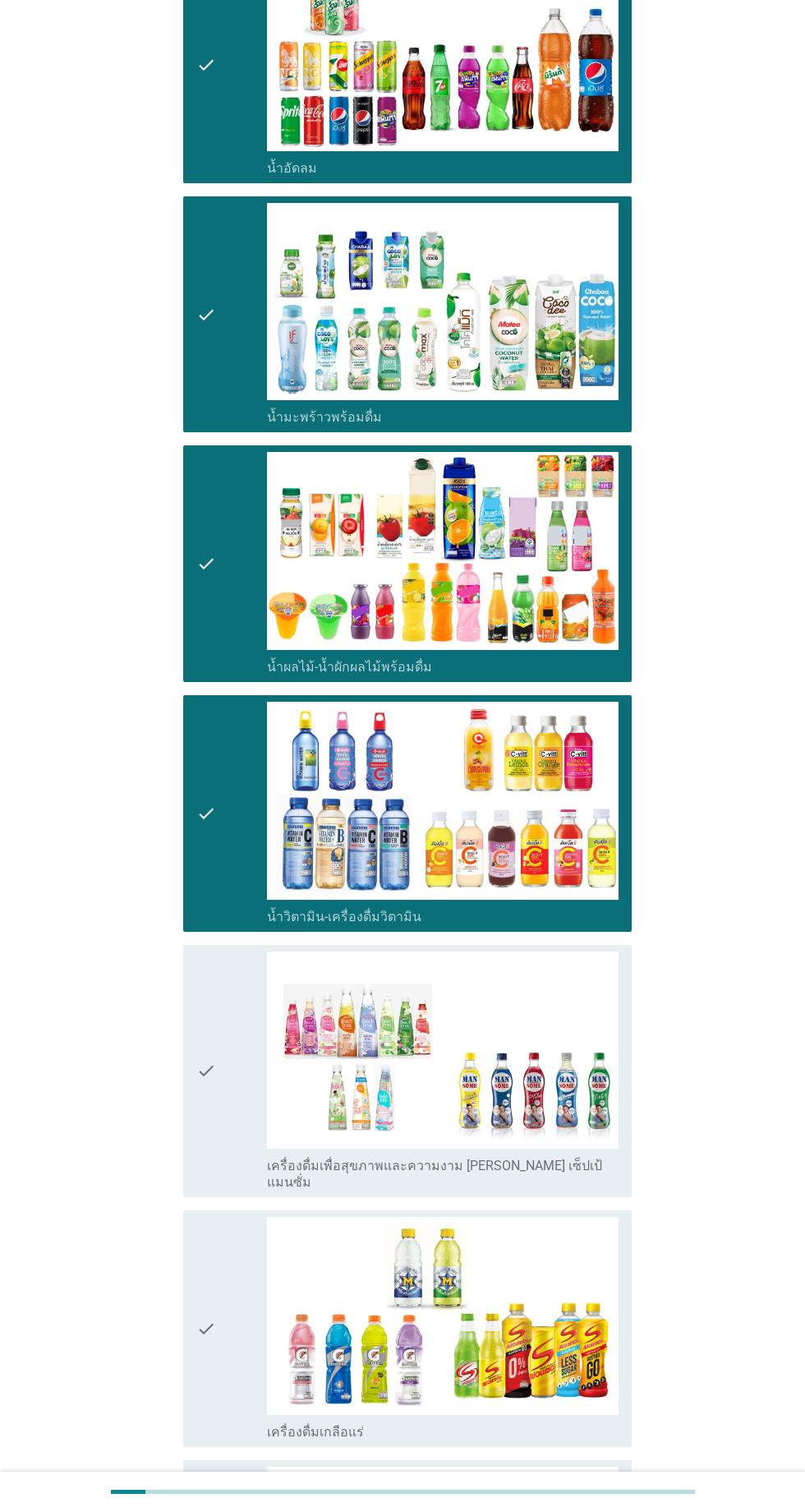
scroll to position [1939, 0]
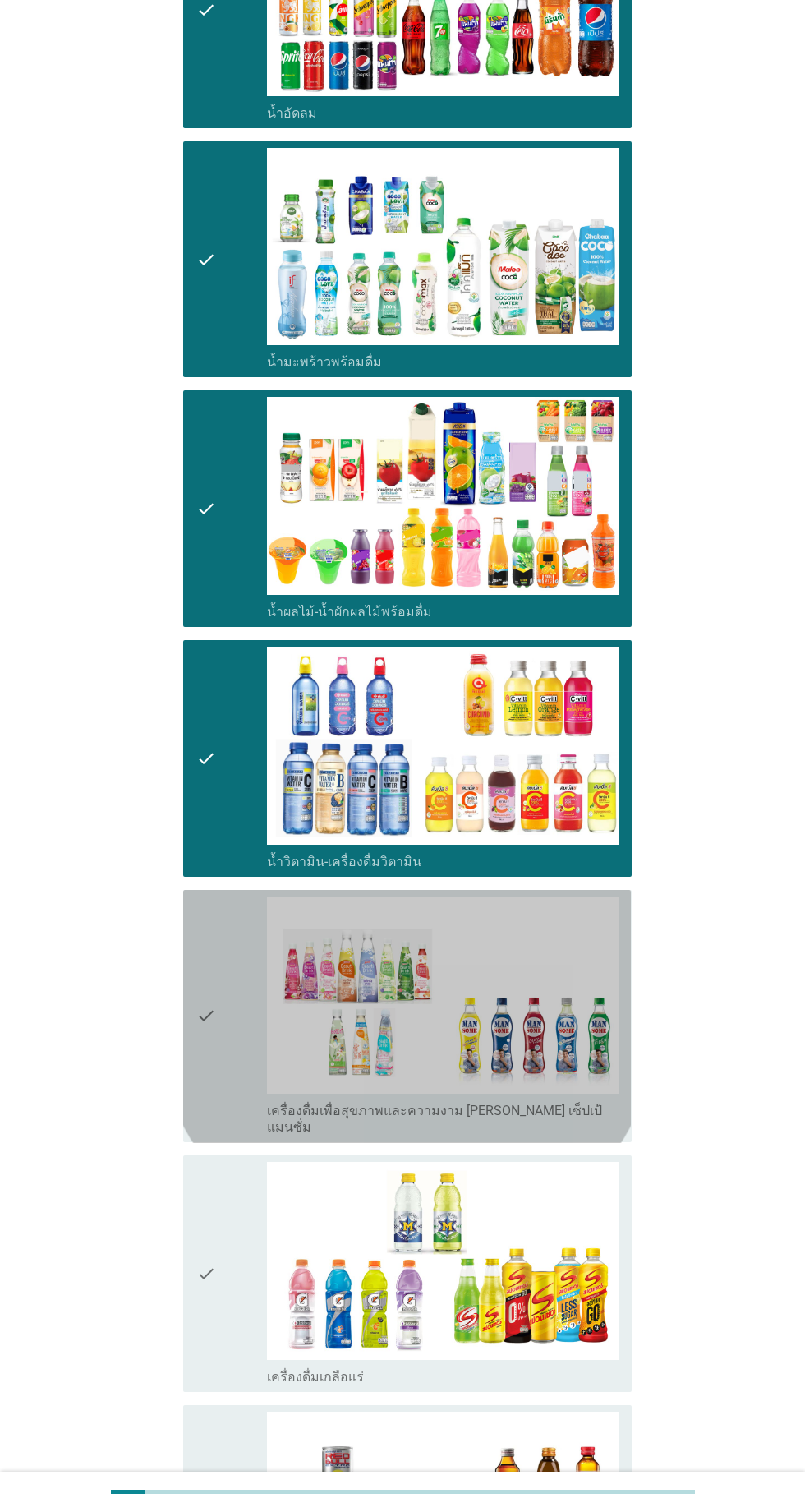
click at [230, 1069] on div "check" at bounding box center [231, 1016] width 71 height 240
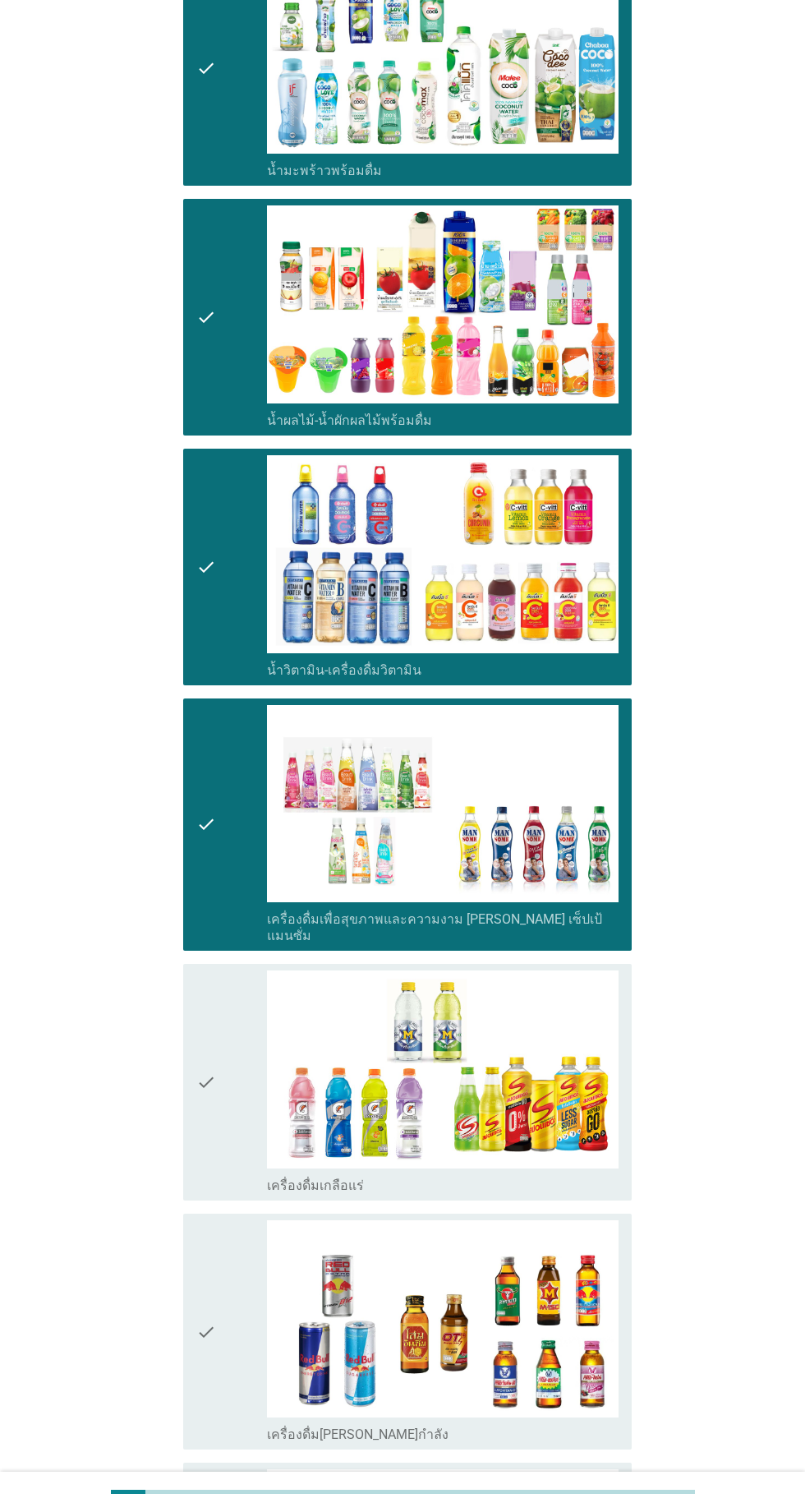
scroll to position [2177, 0]
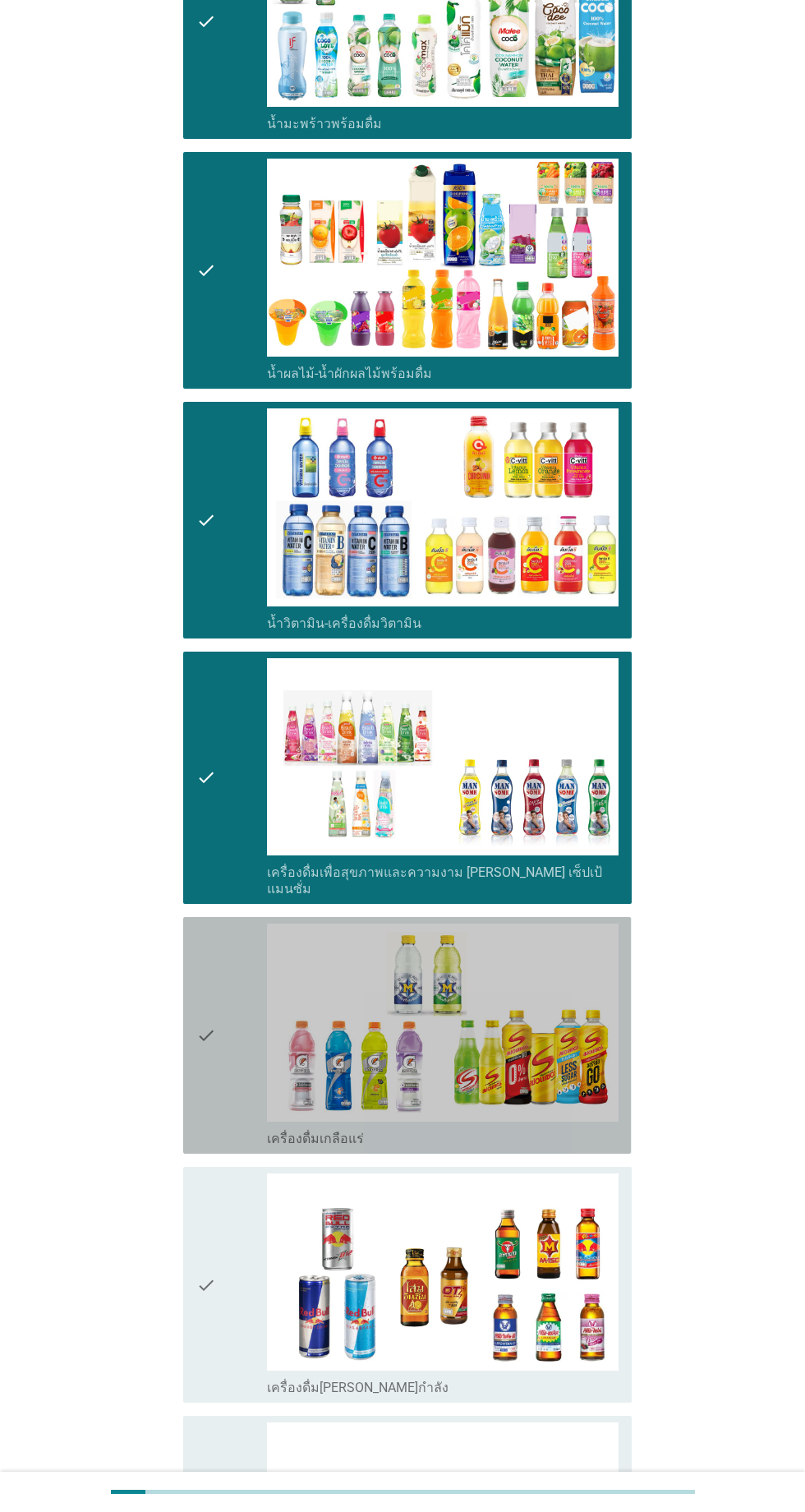
click at [230, 1069] on div "check" at bounding box center [231, 1036] width 71 height 224
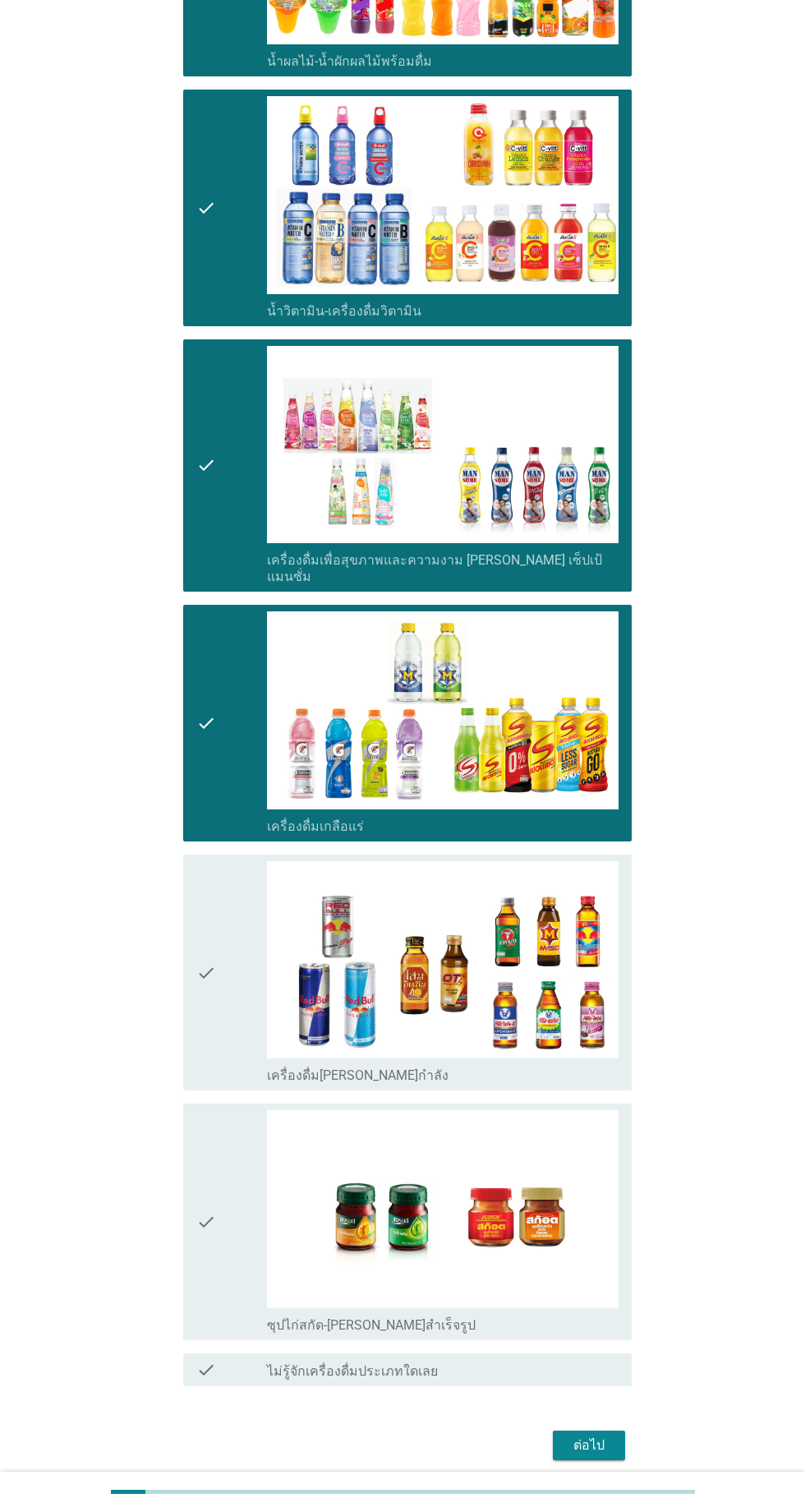
scroll to position [2519, 0]
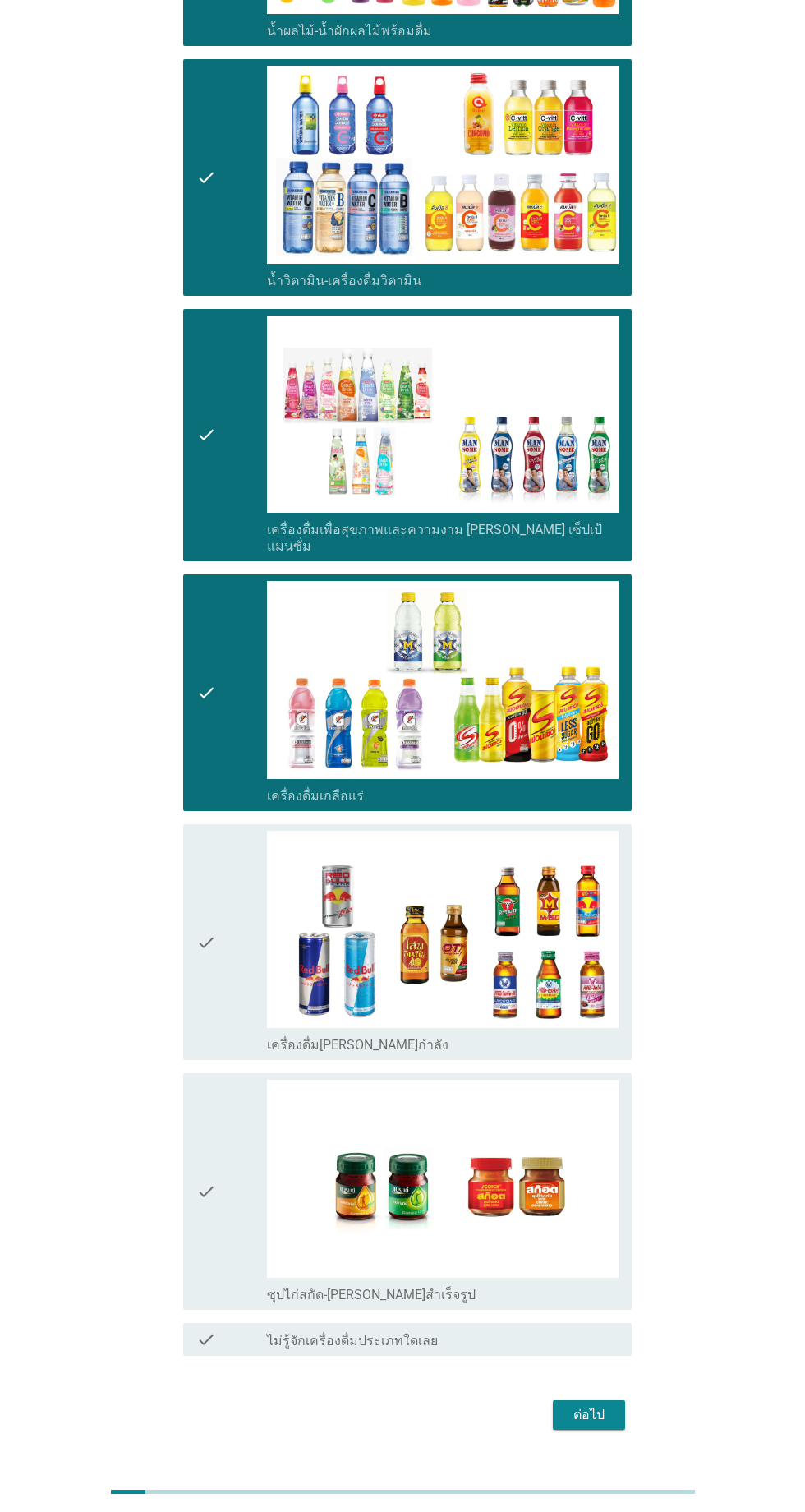
click at [223, 954] on div "check" at bounding box center [231, 942] width 71 height 224
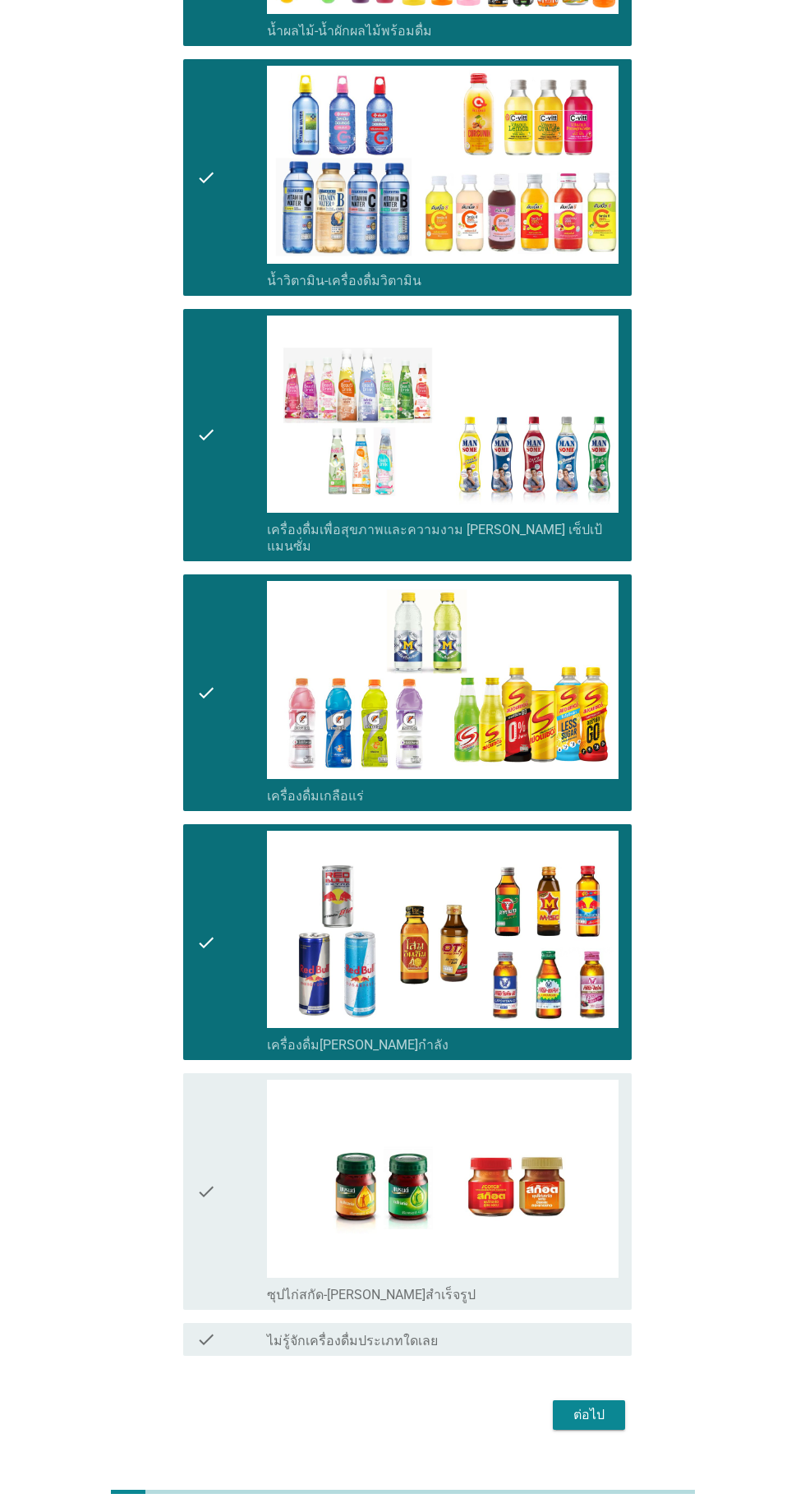
click at [215, 1142] on icon "check" at bounding box center [206, 1191] width 19 height 224
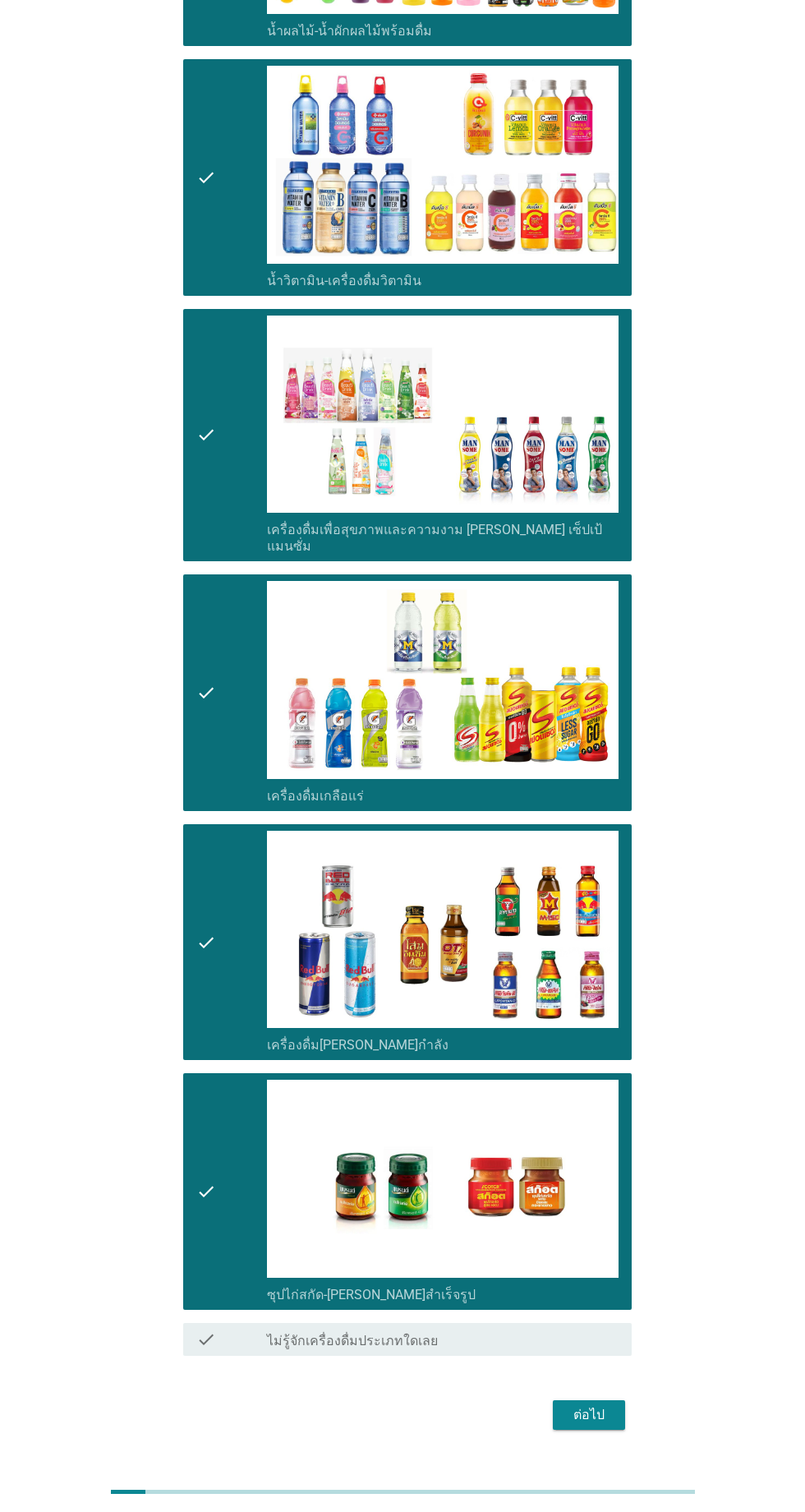
click at [595, 1405] on div "ต่อไป" at bounding box center [588, 1415] width 46 height 19
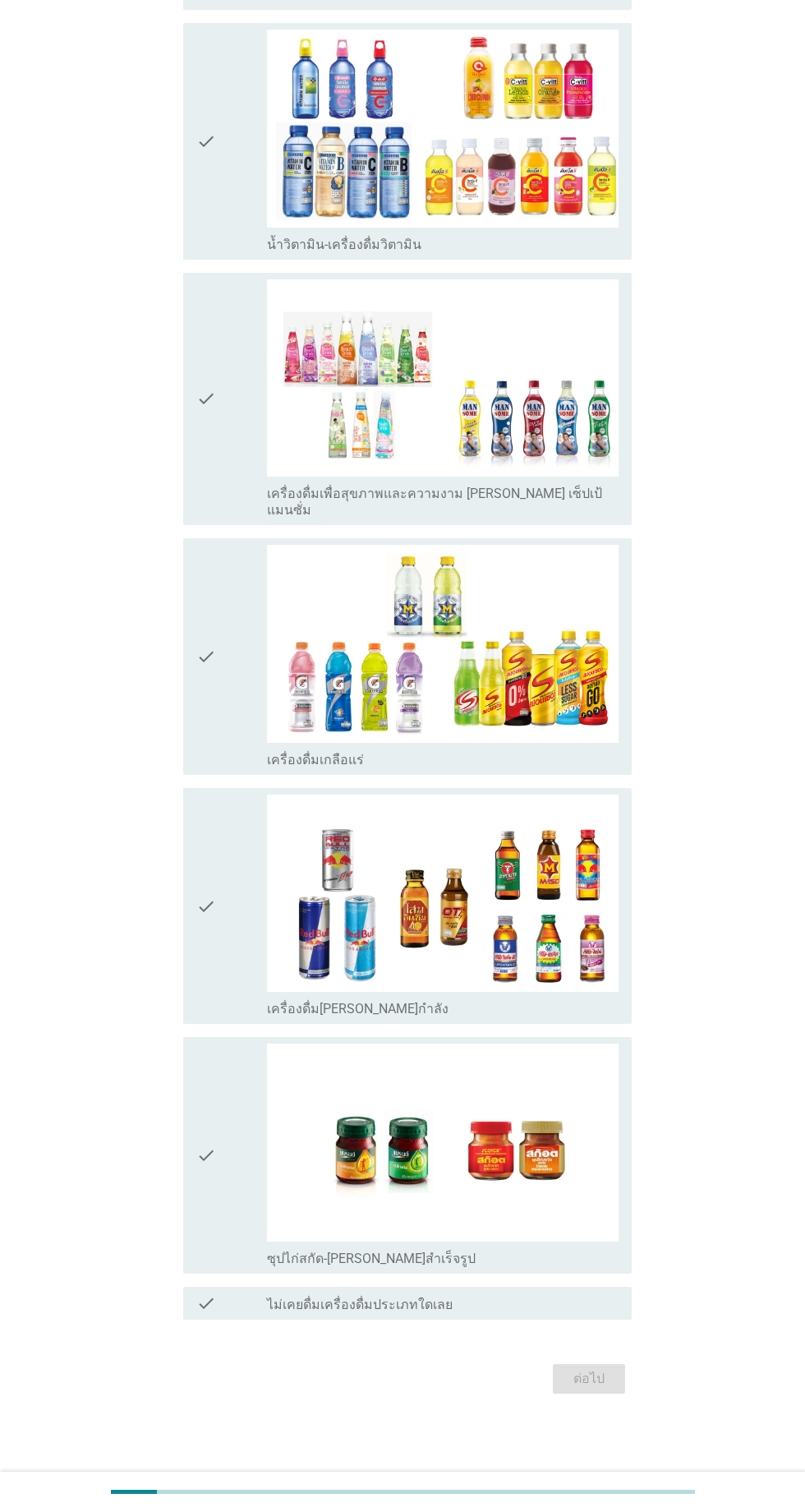
scroll to position [0, 0]
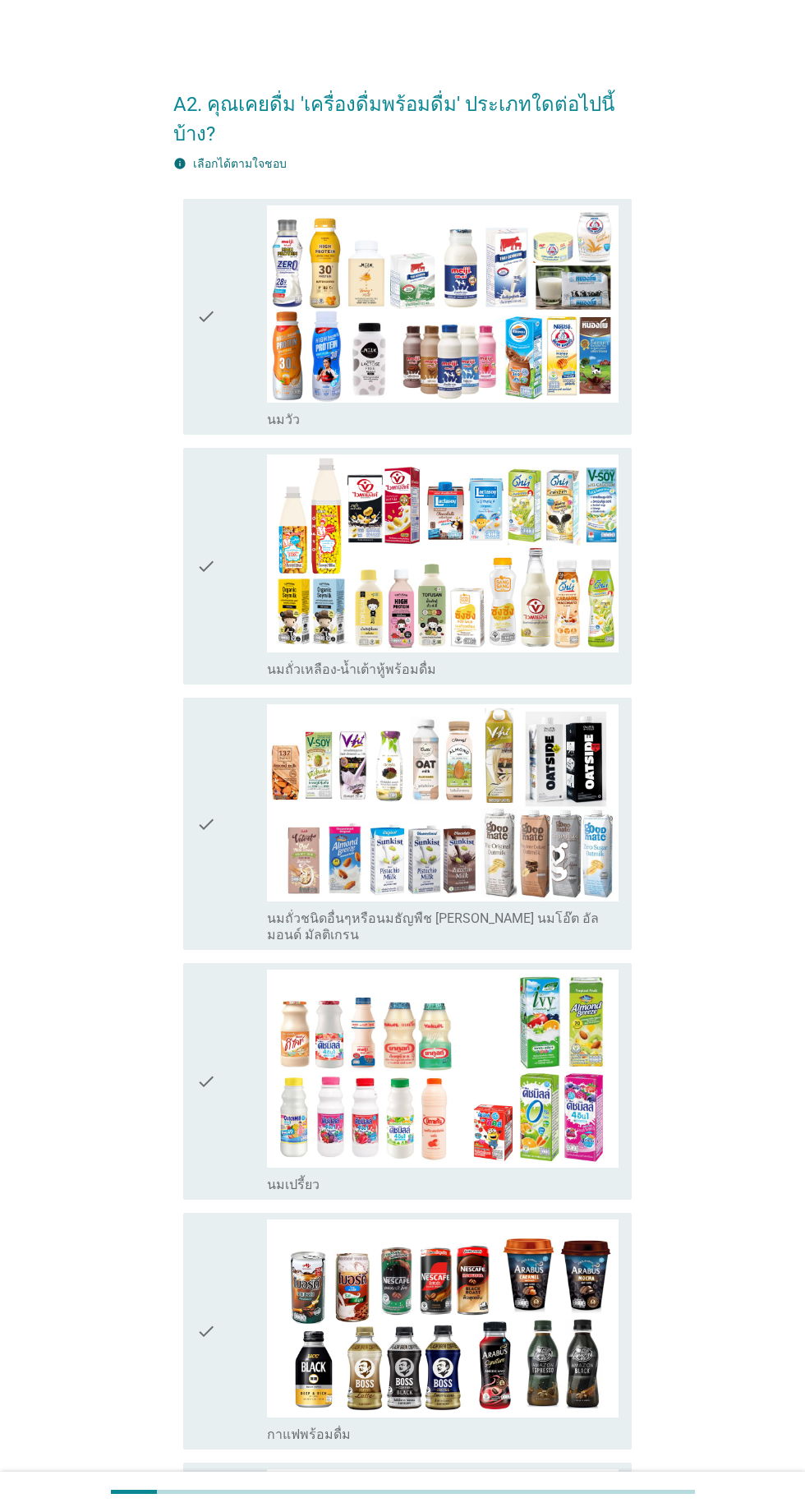
click at [235, 651] on div "check" at bounding box center [231, 566] width 71 height 224
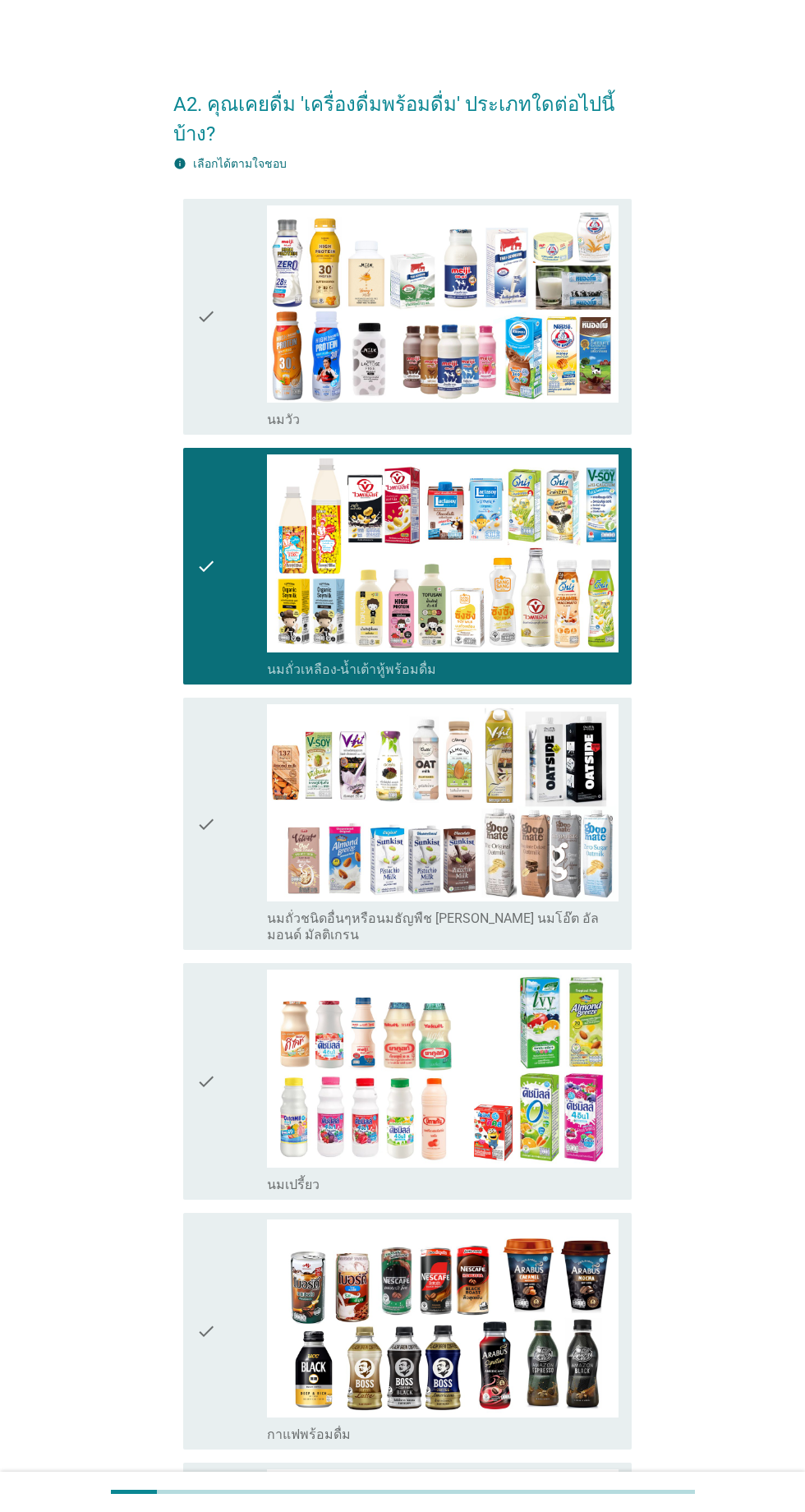
click at [236, 887] on div "check" at bounding box center [231, 824] width 71 height 240
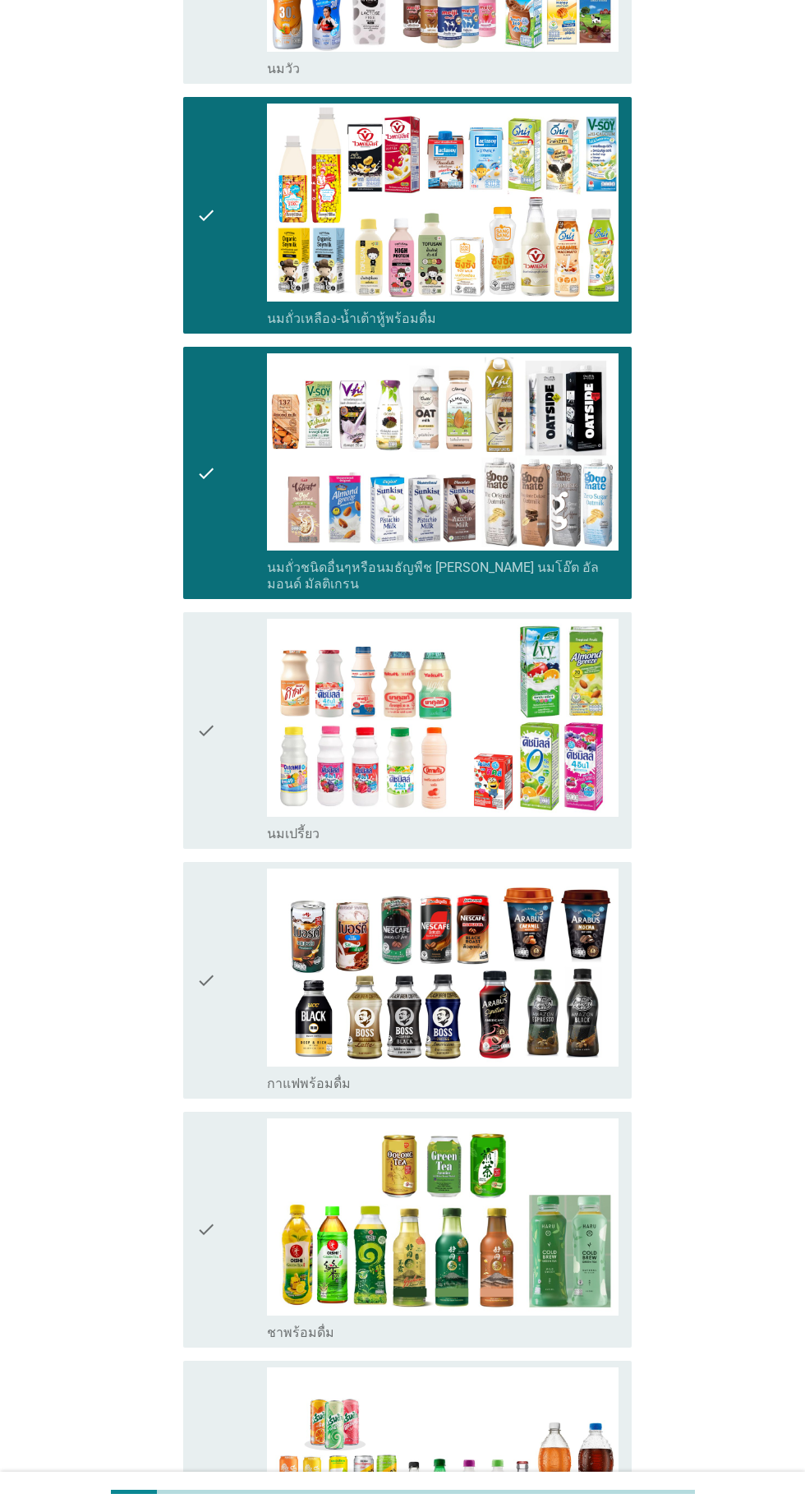
scroll to position [358, 0]
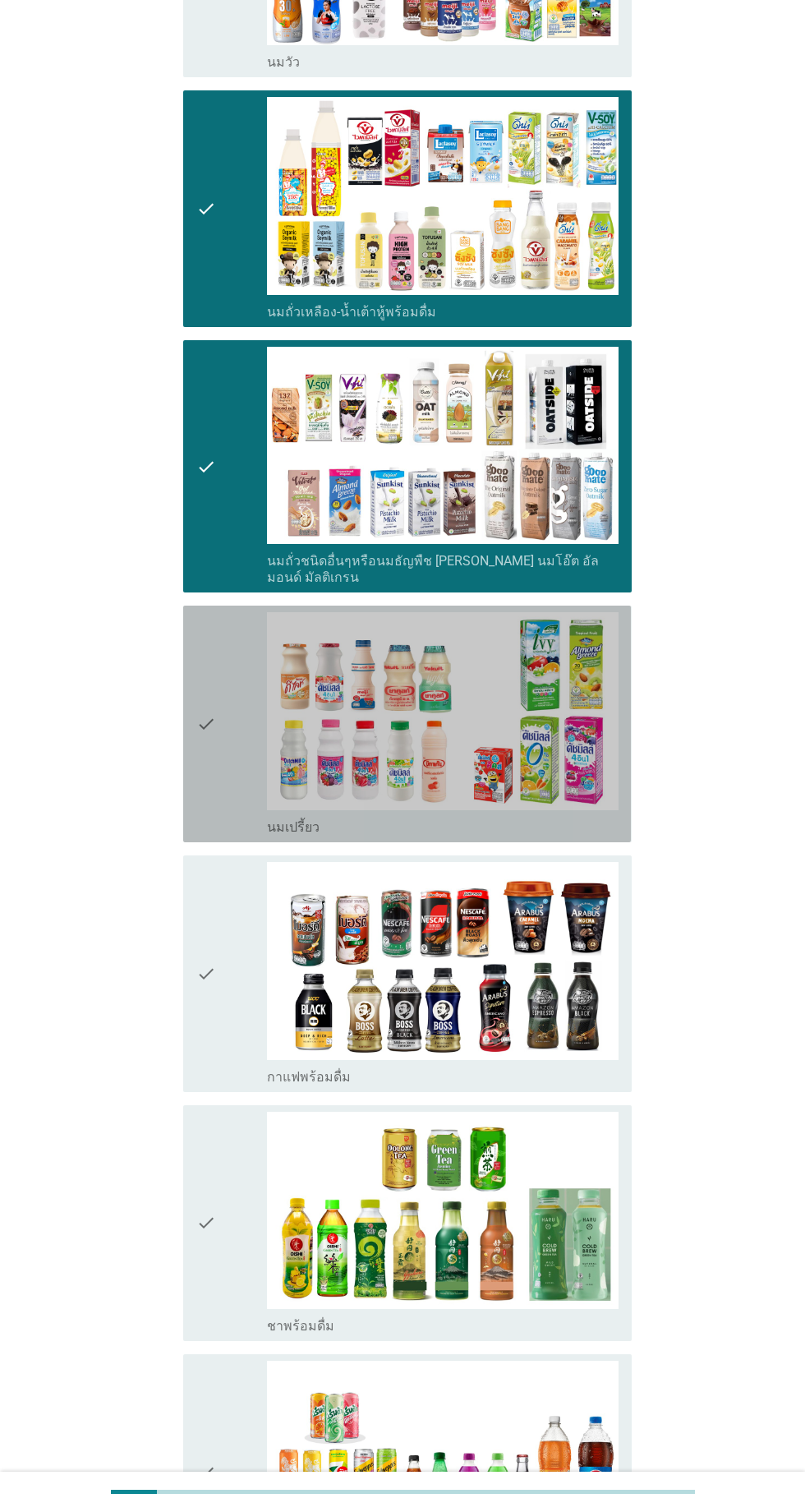
click at [226, 772] on div "check" at bounding box center [231, 724] width 71 height 224
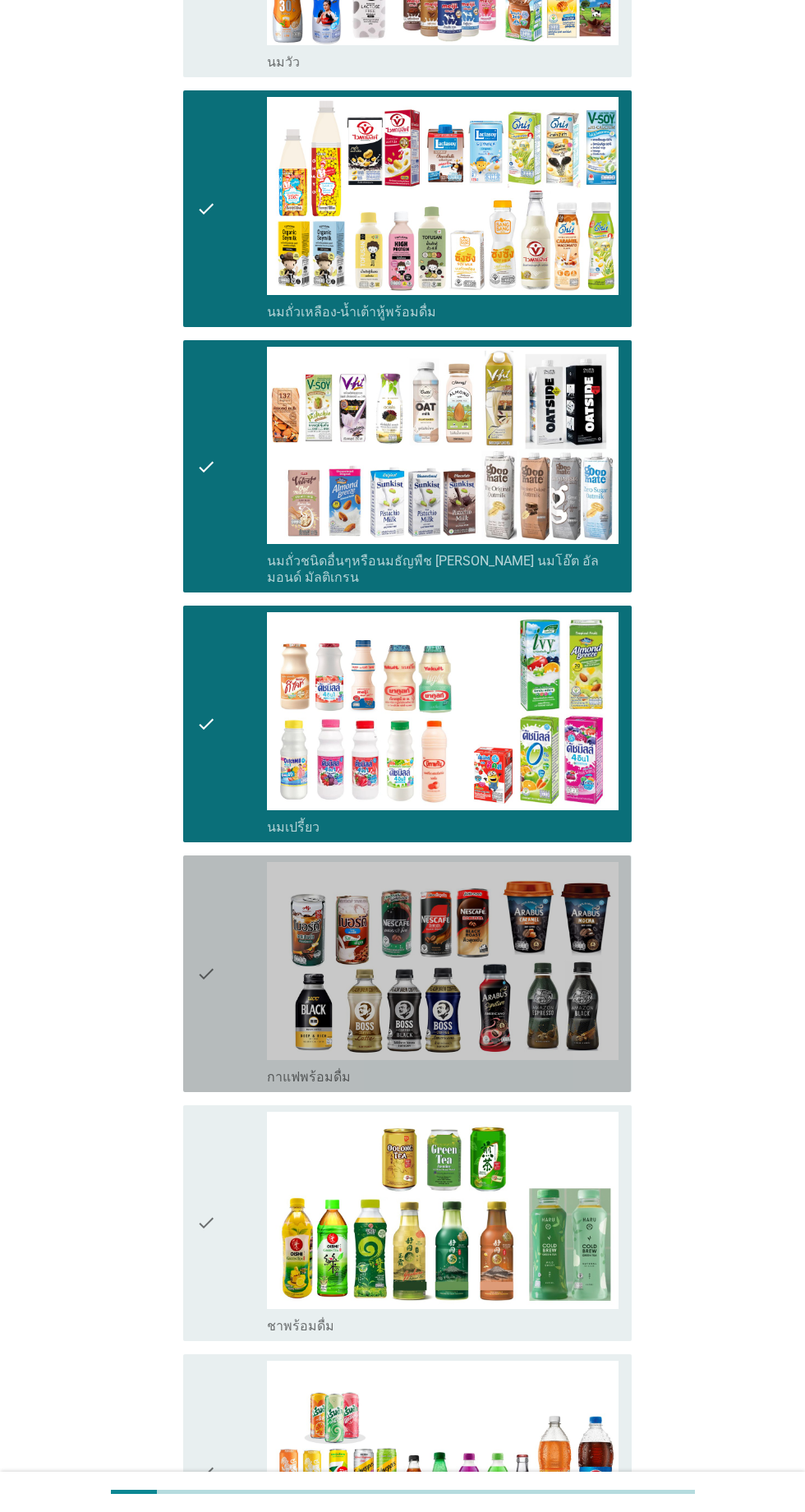
click at [238, 939] on div "check" at bounding box center [231, 974] width 71 height 224
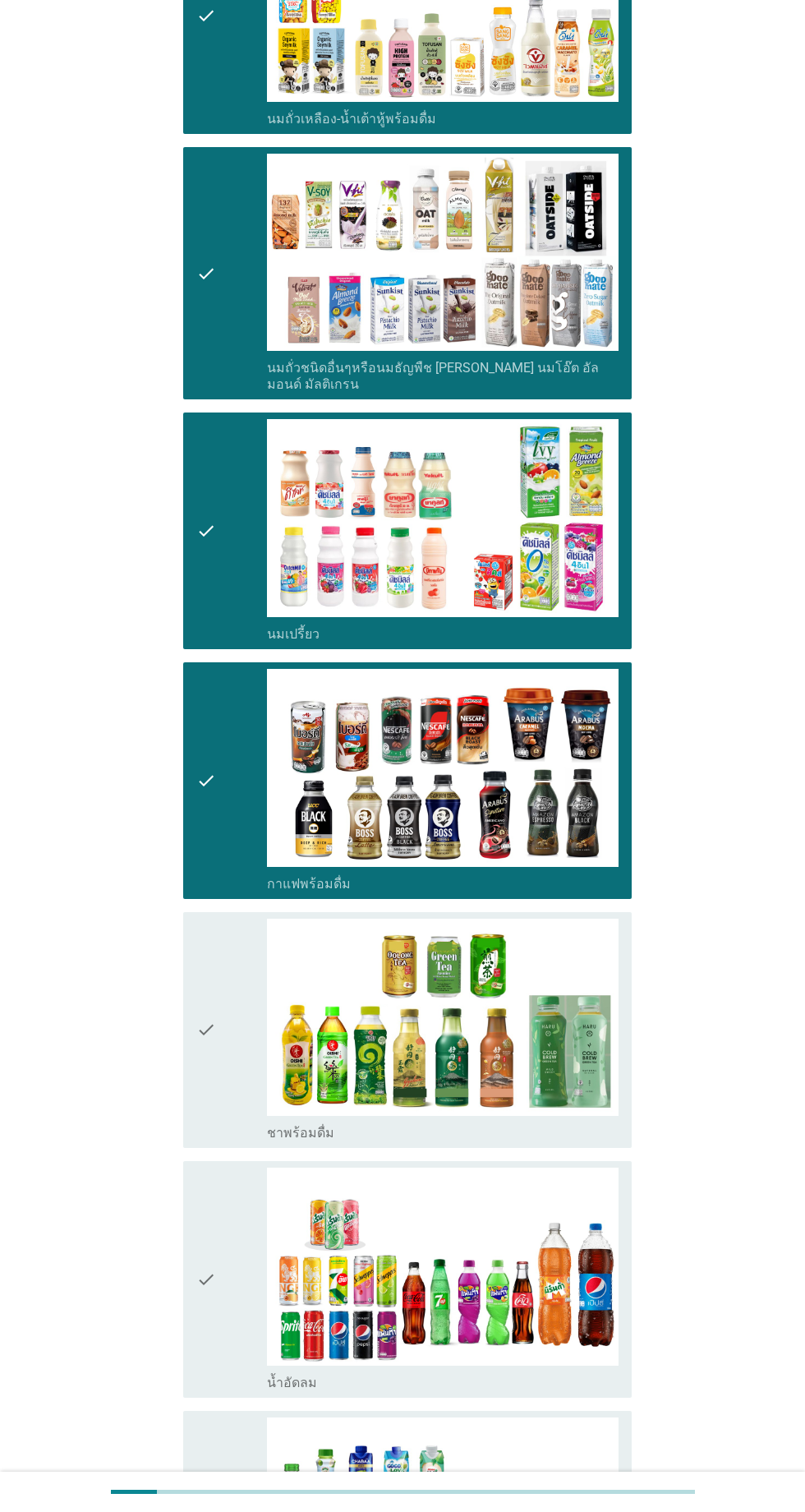
scroll to position [597, 0]
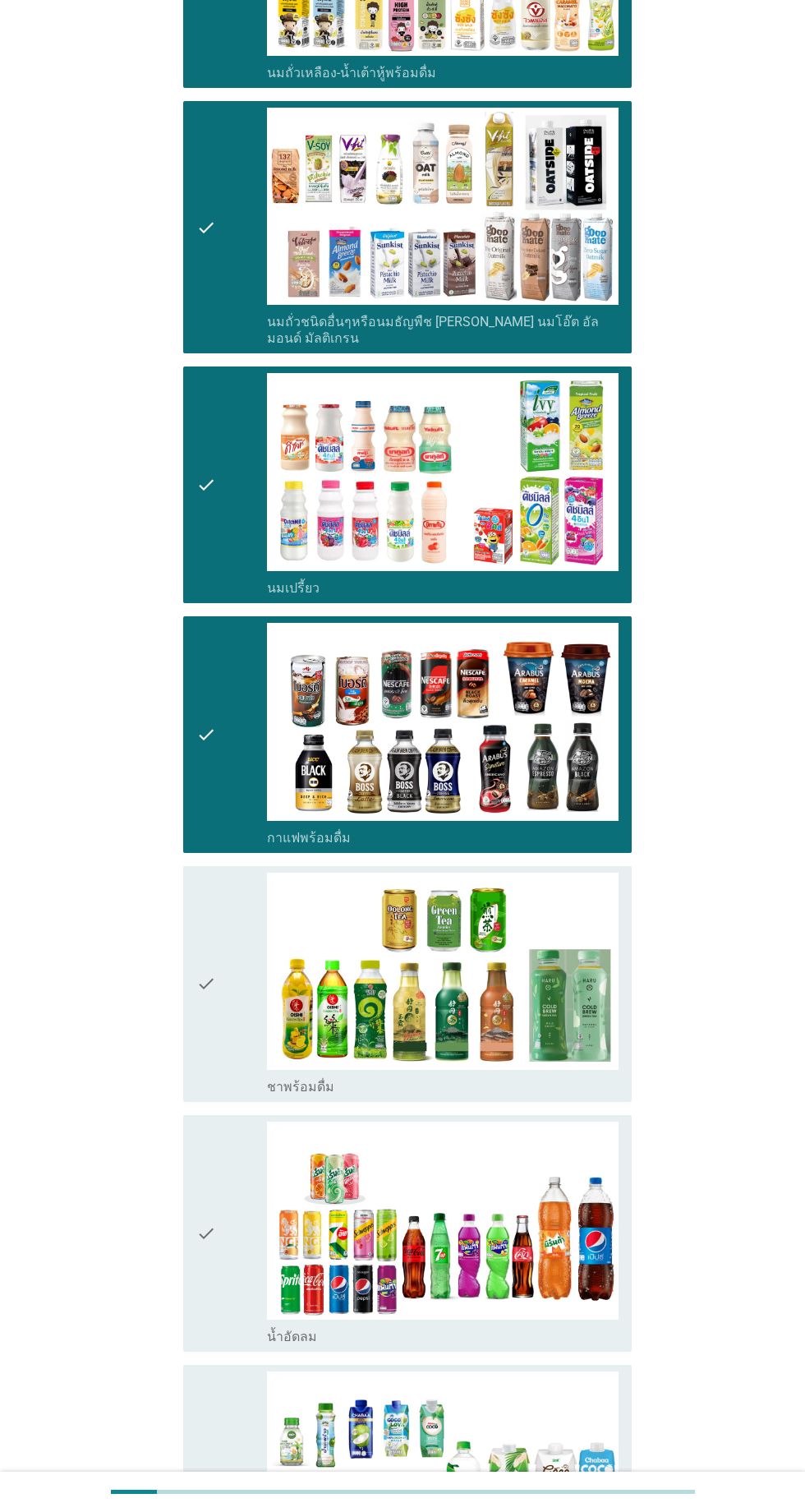
click at [226, 942] on div "check" at bounding box center [231, 984] width 71 height 224
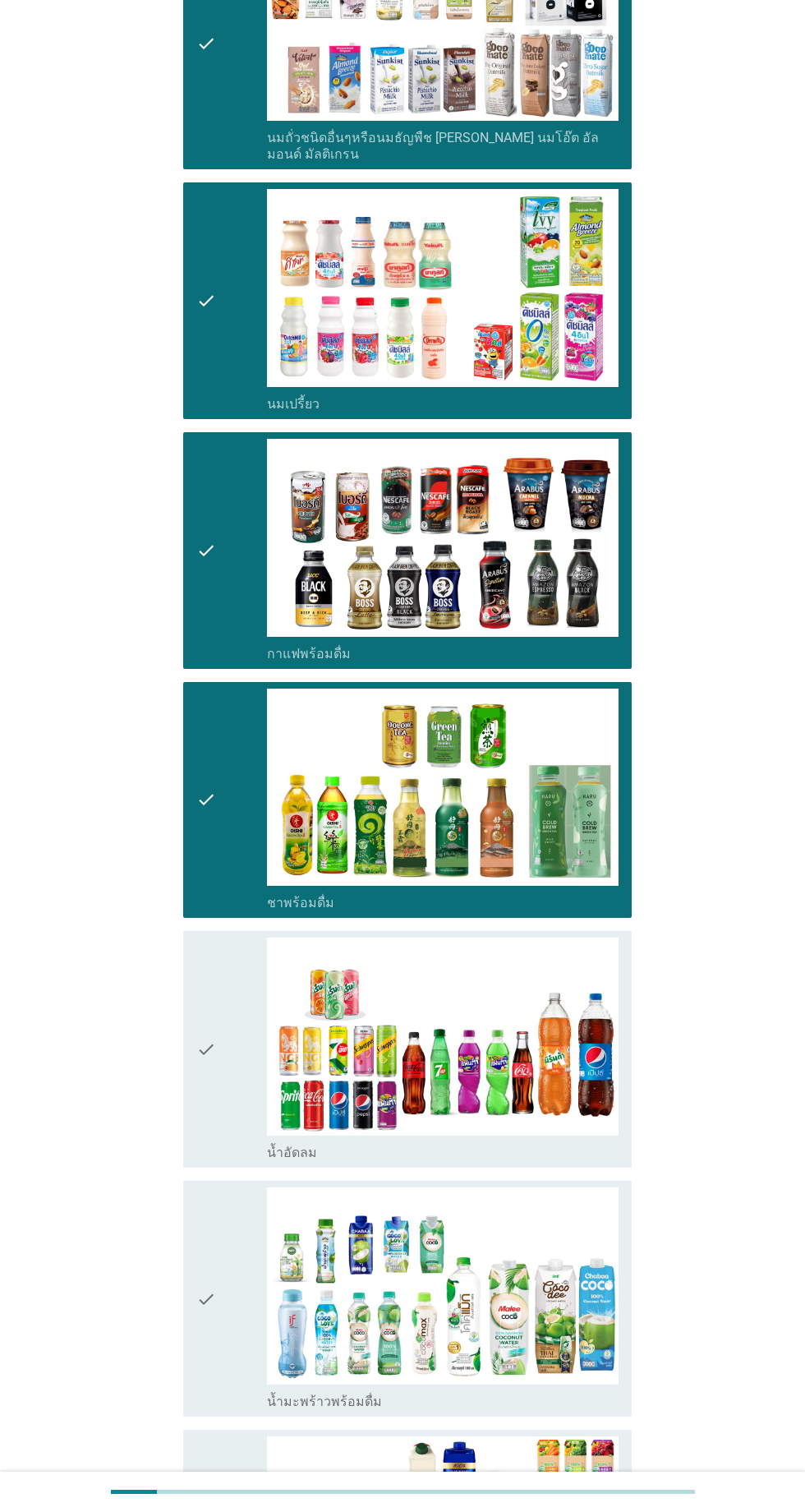
scroll to position [835, 0]
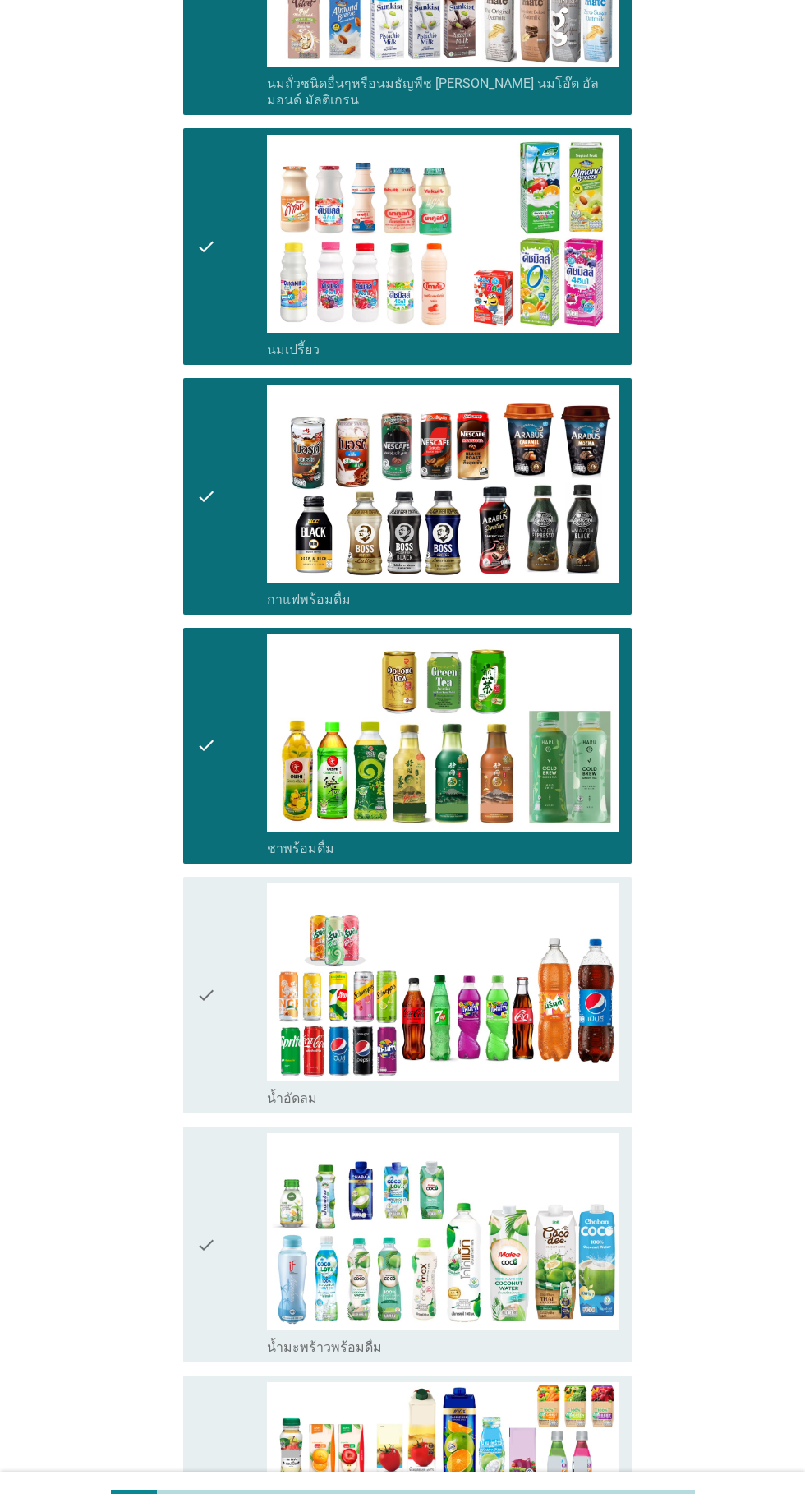
click at [228, 930] on div "check" at bounding box center [231, 995] width 71 height 224
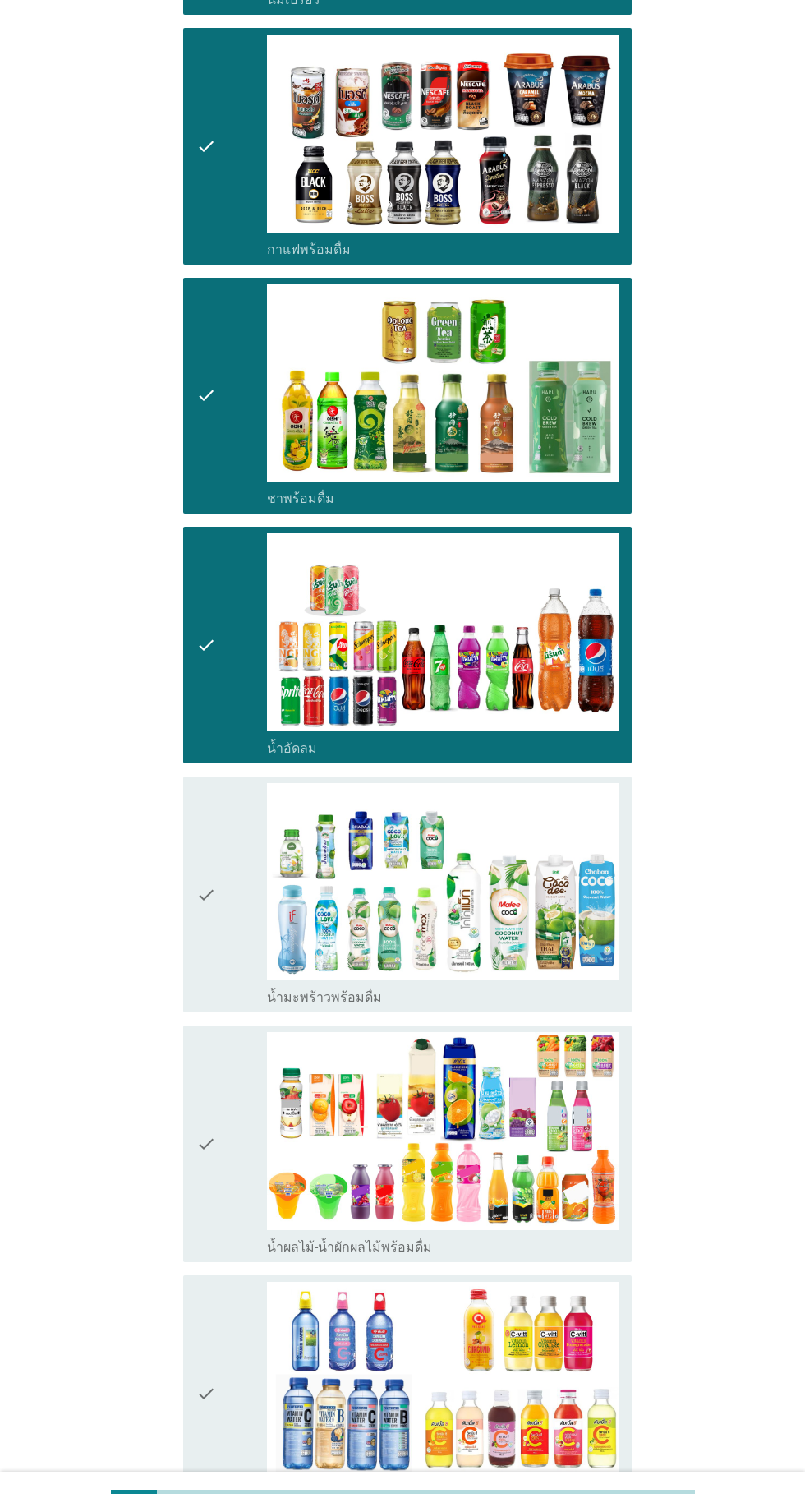
scroll to position [1346, 0]
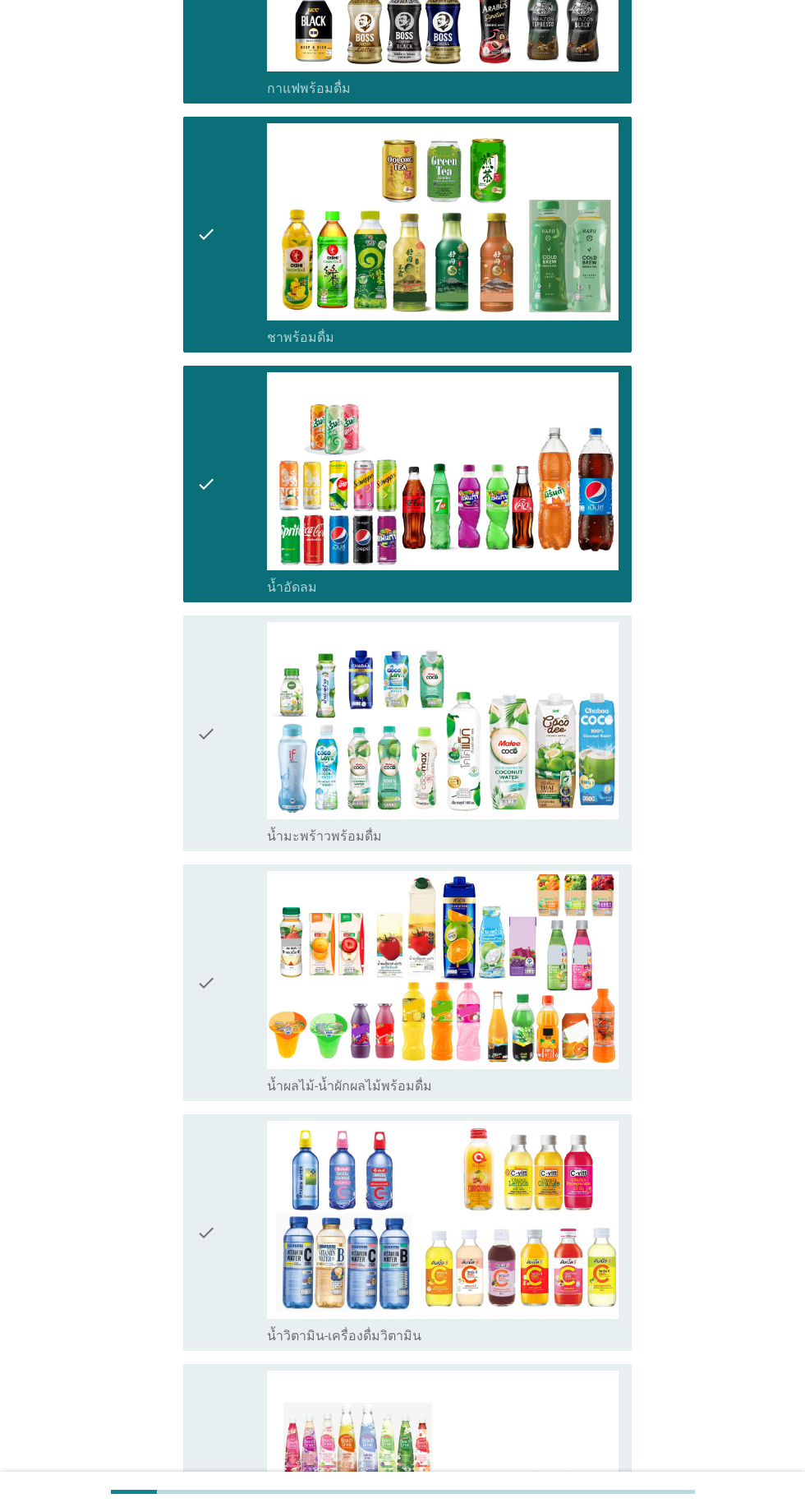
click at [221, 766] on div "check" at bounding box center [231, 734] width 71 height 224
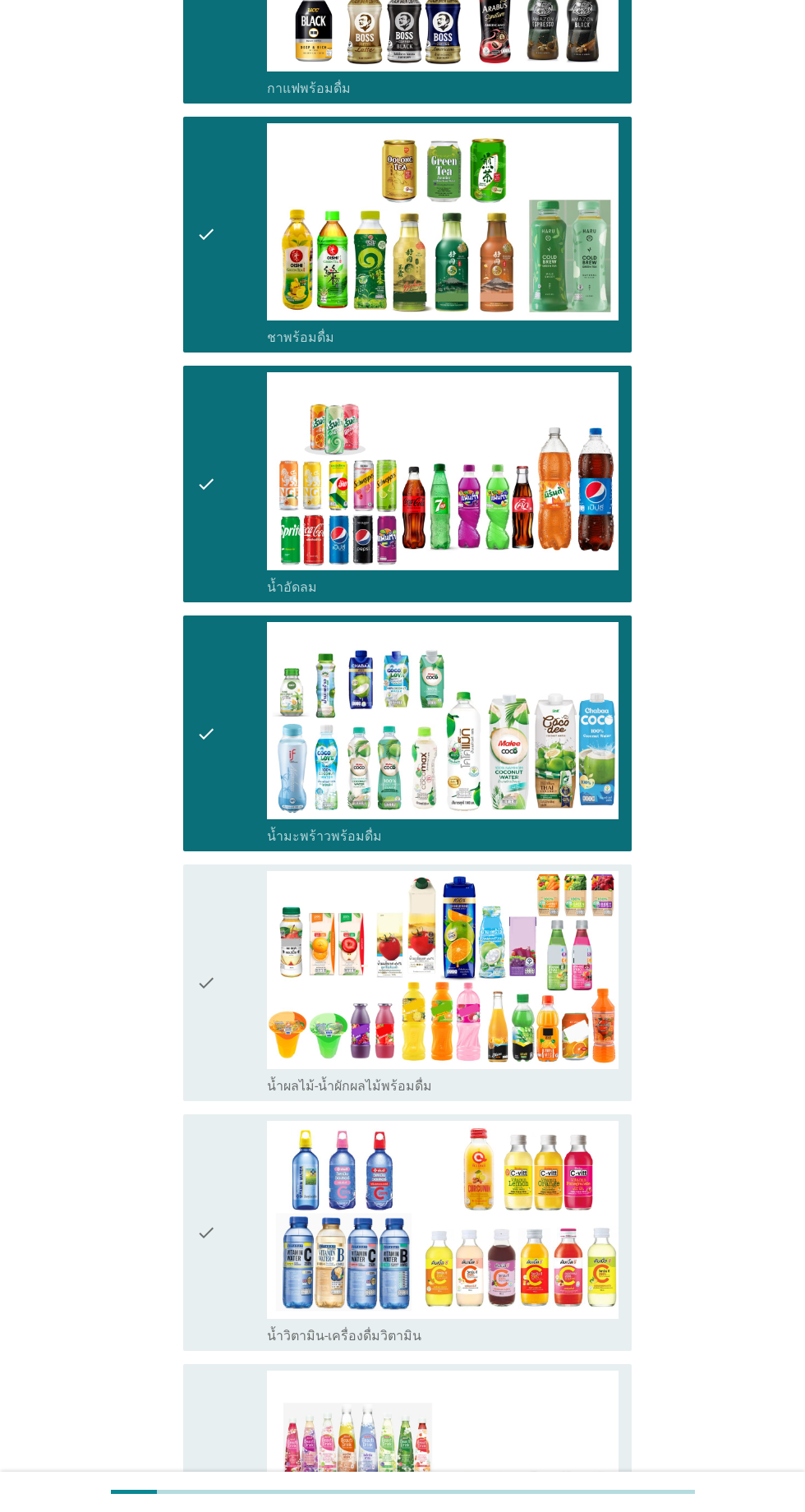
click at [232, 947] on div "check" at bounding box center [231, 983] width 71 height 224
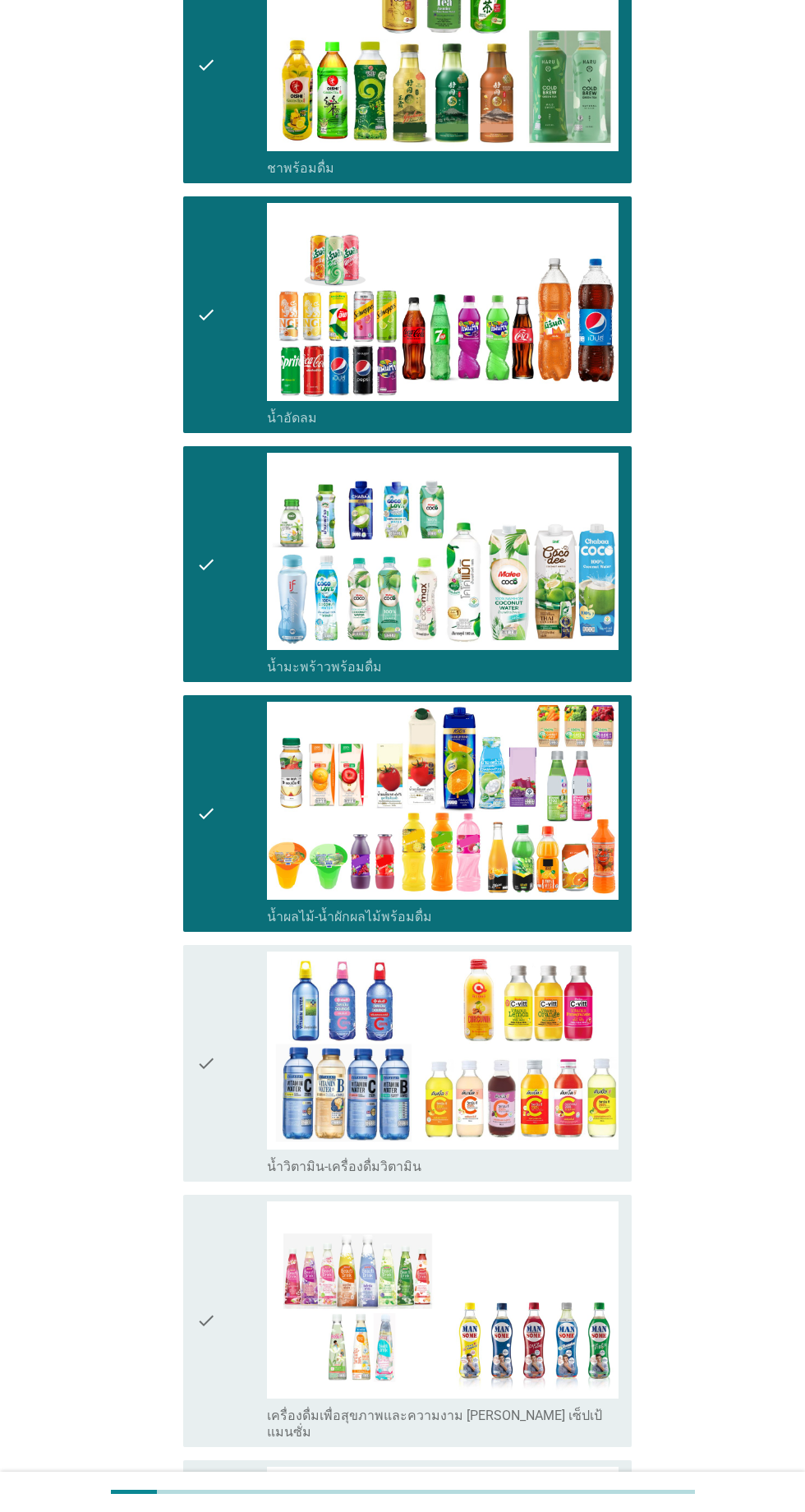
scroll to position [1584, 0]
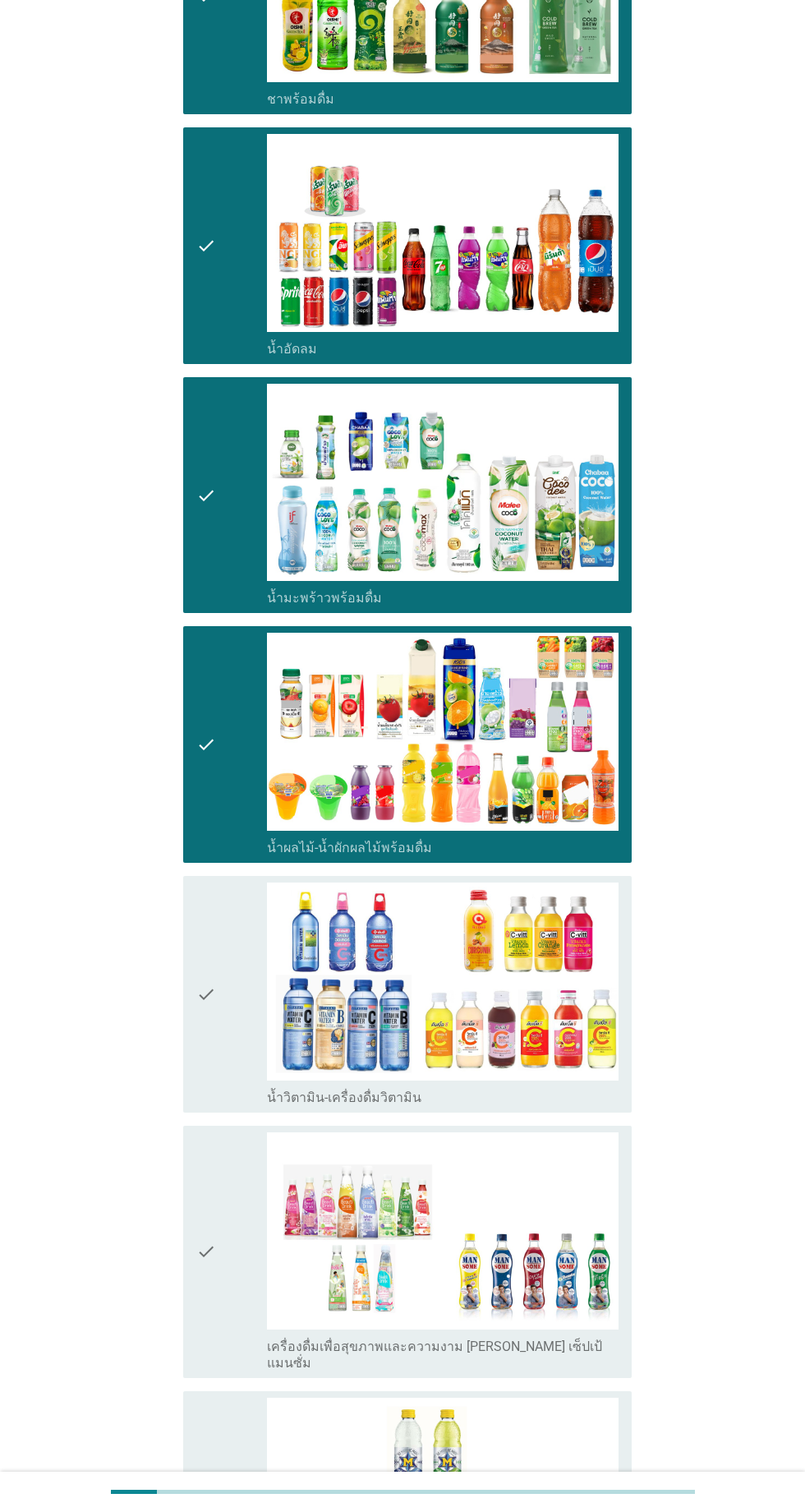
click at [240, 965] on div "check" at bounding box center [231, 995] width 71 height 224
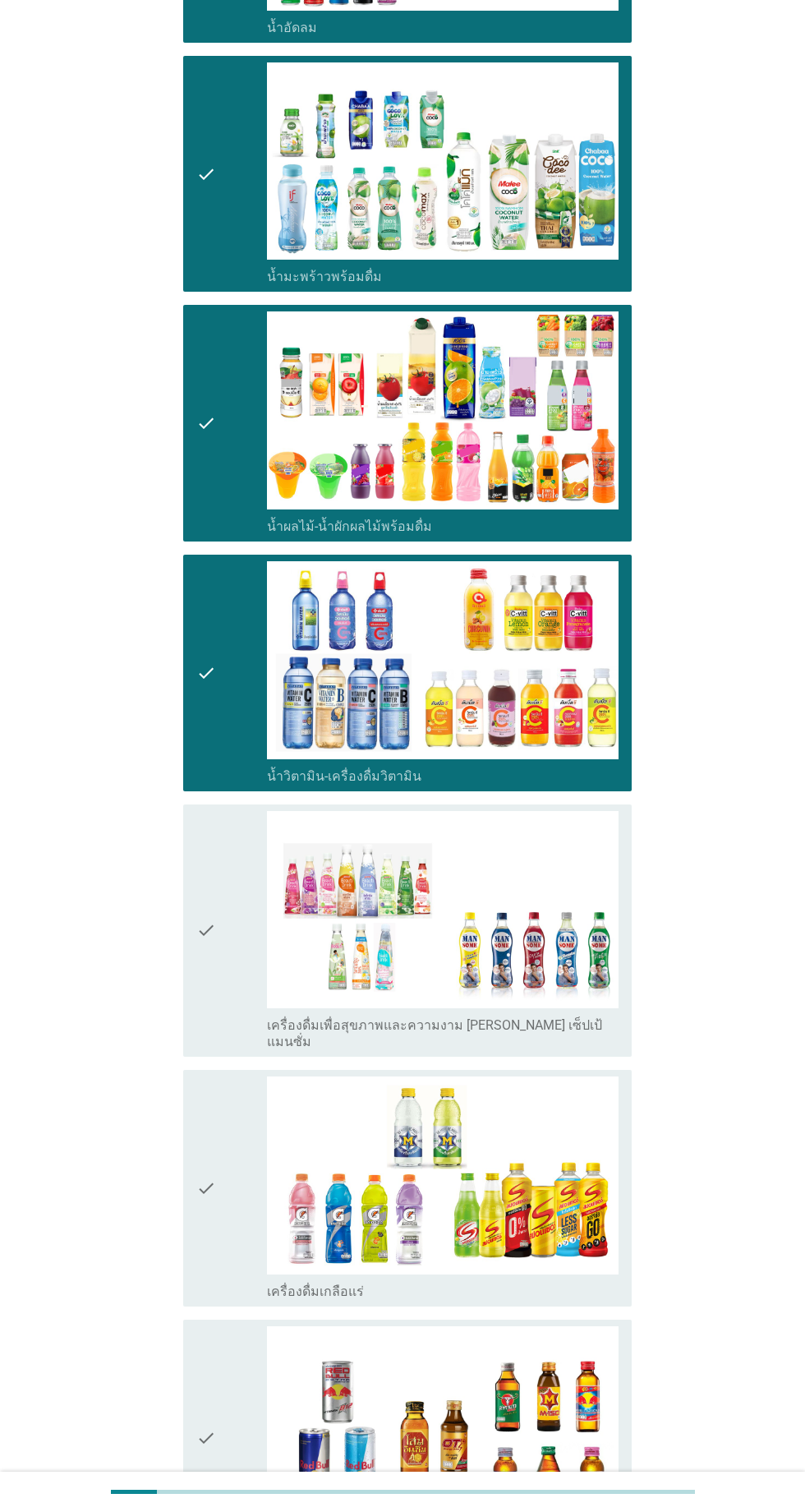
scroll to position [1925, 0]
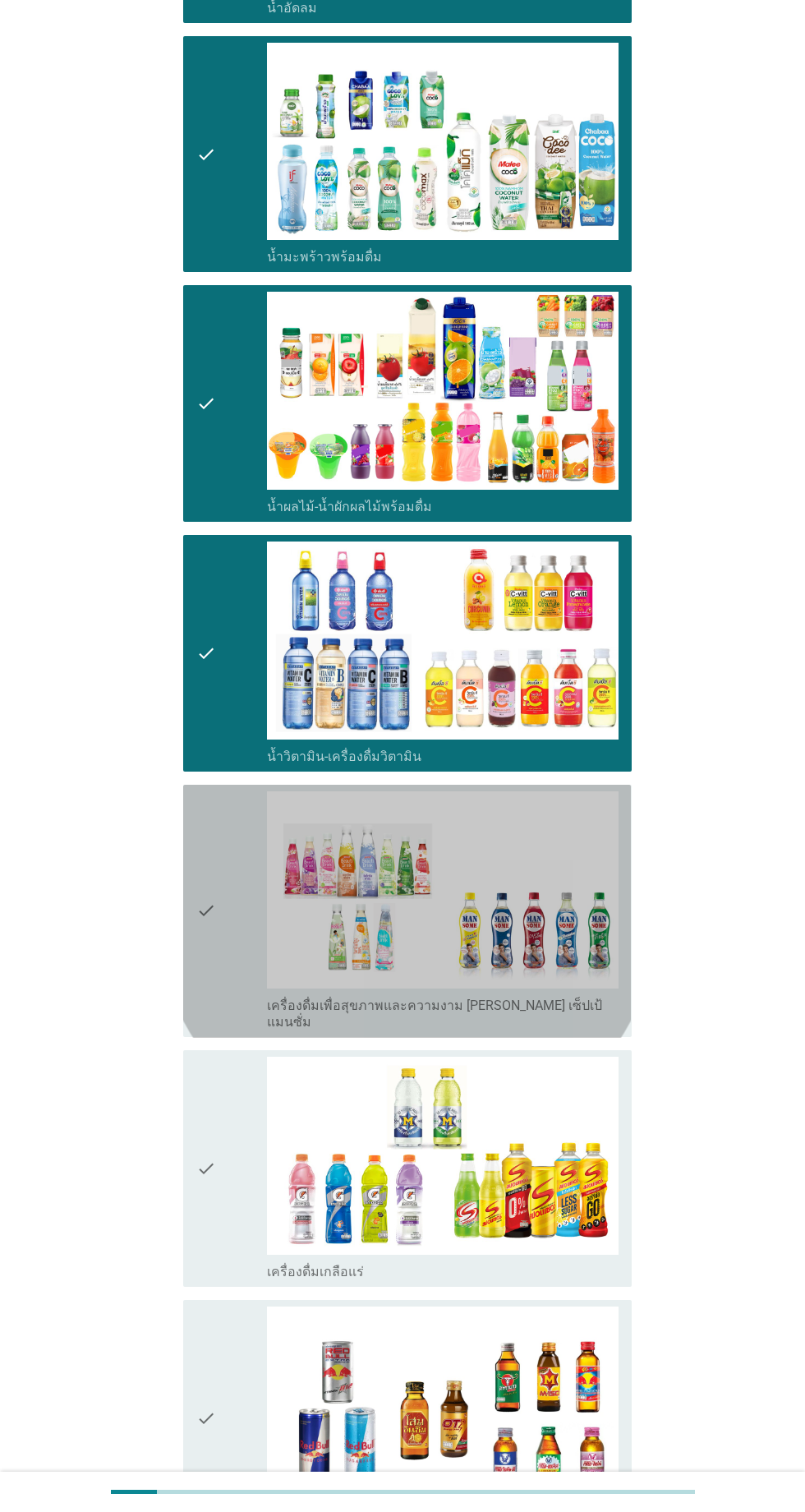
click at [236, 903] on div "check" at bounding box center [231, 911] width 71 height 240
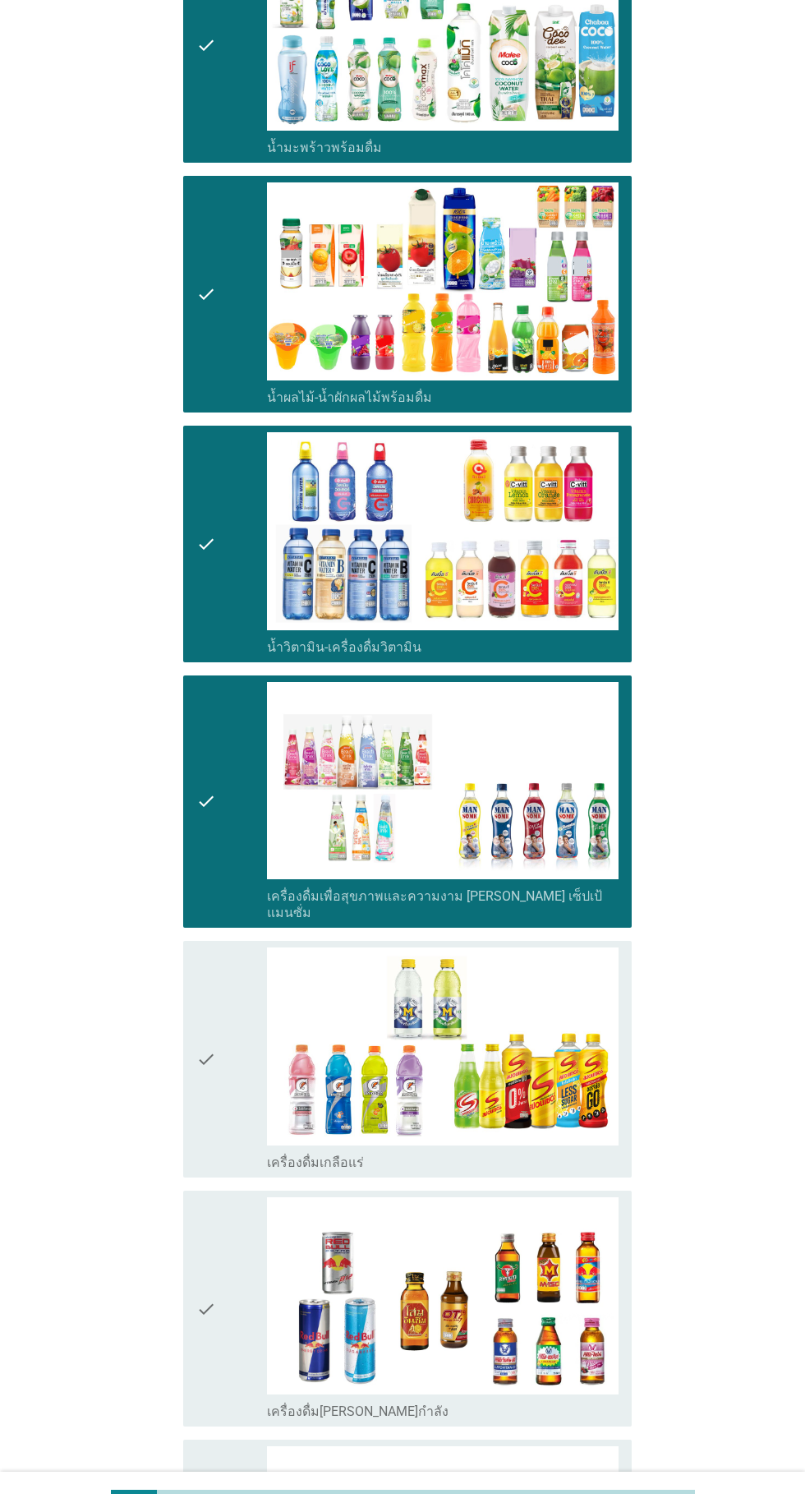
scroll to position [2163, 0]
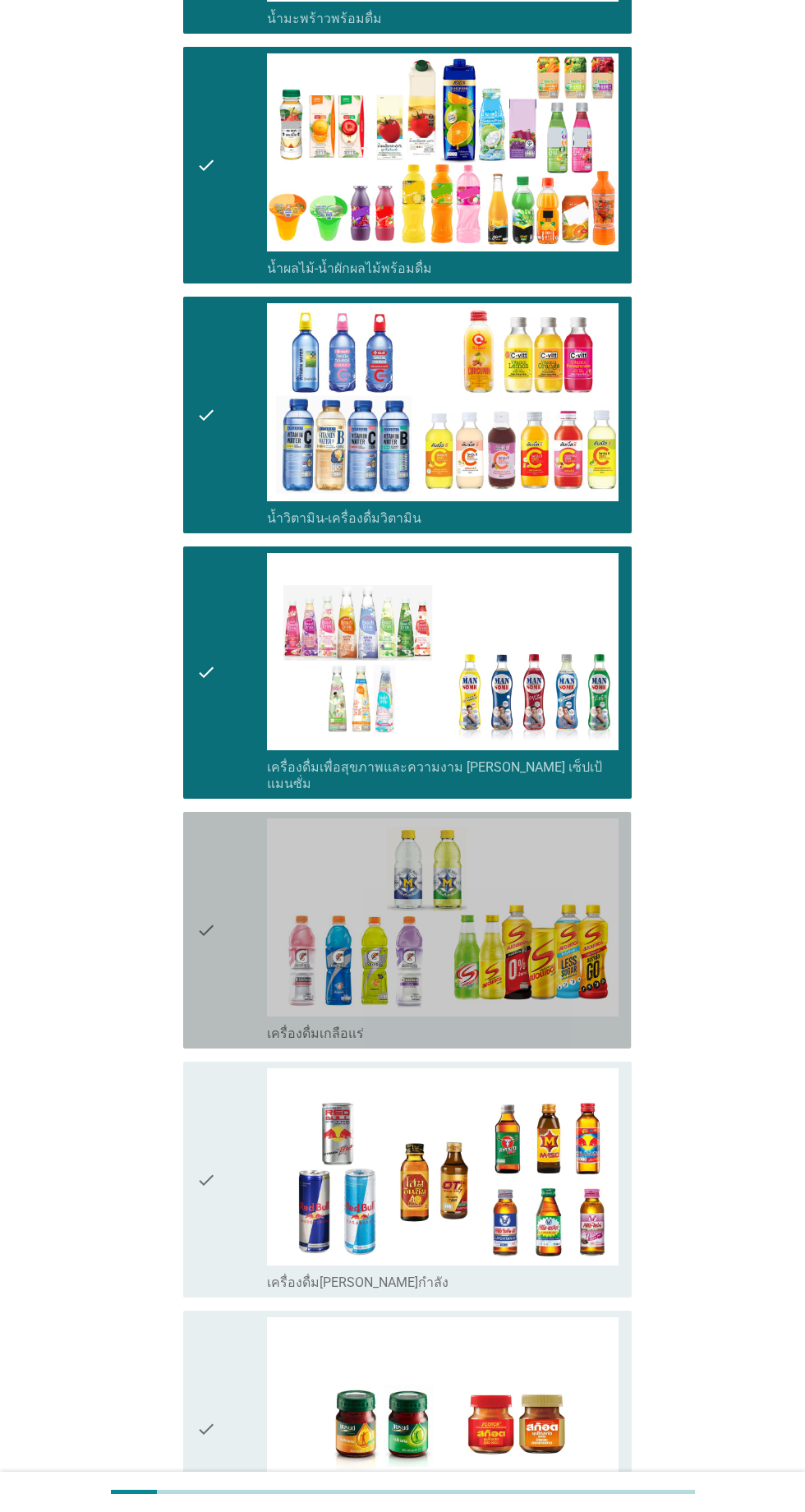
click at [232, 935] on div "check" at bounding box center [231, 931] width 71 height 224
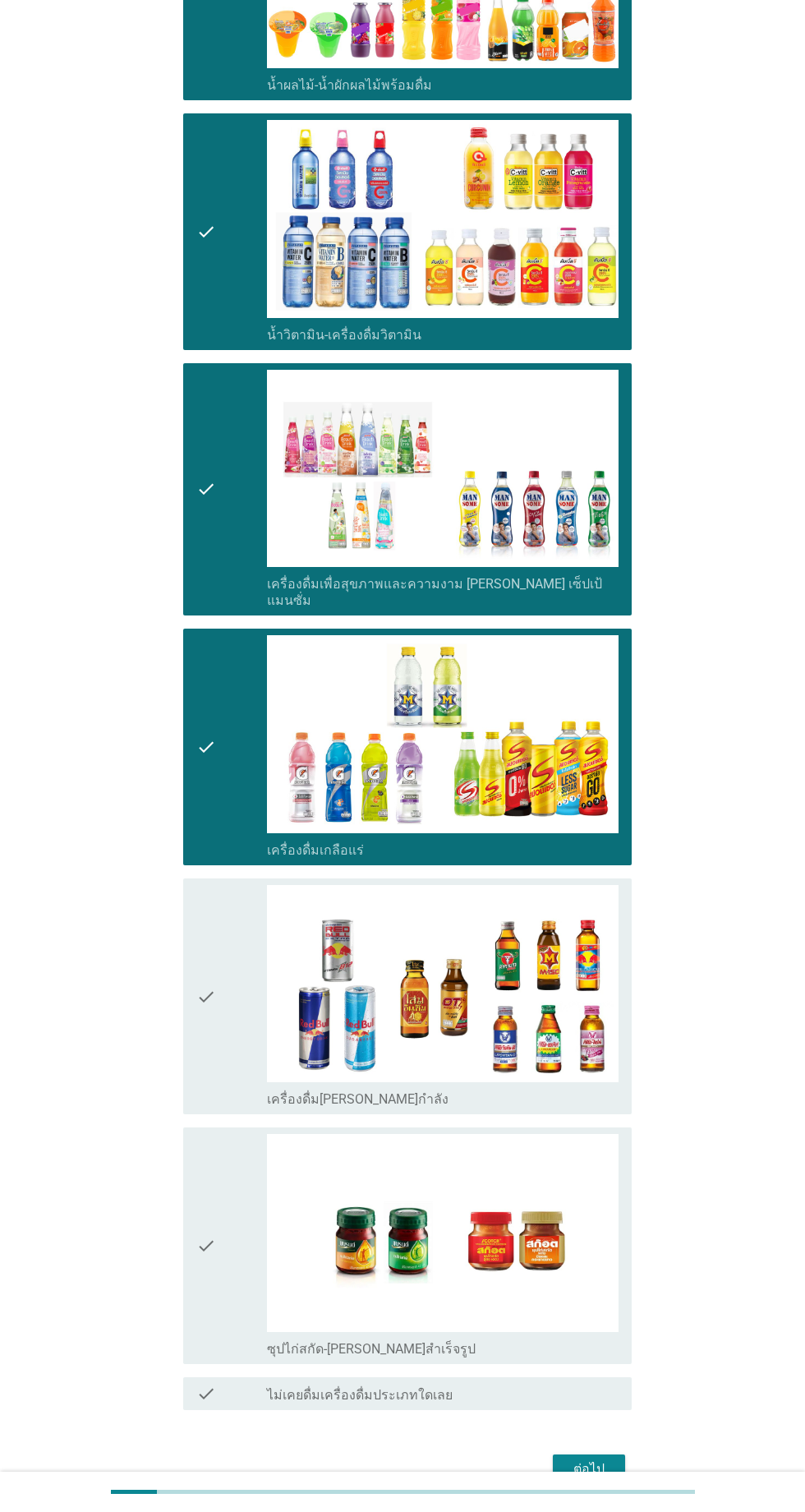
scroll to position [2401, 0]
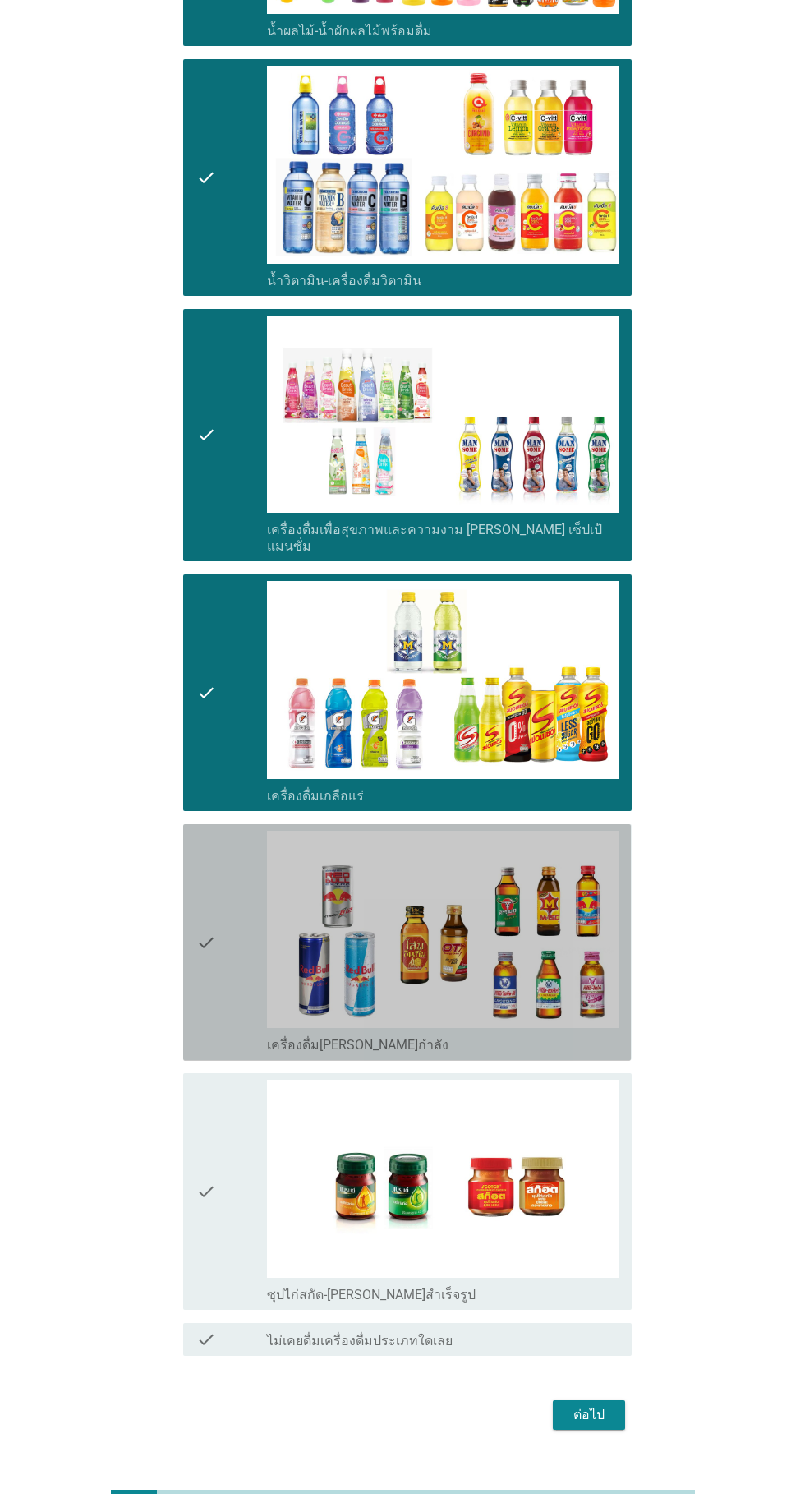
click at [242, 871] on div "check" at bounding box center [231, 942] width 71 height 224
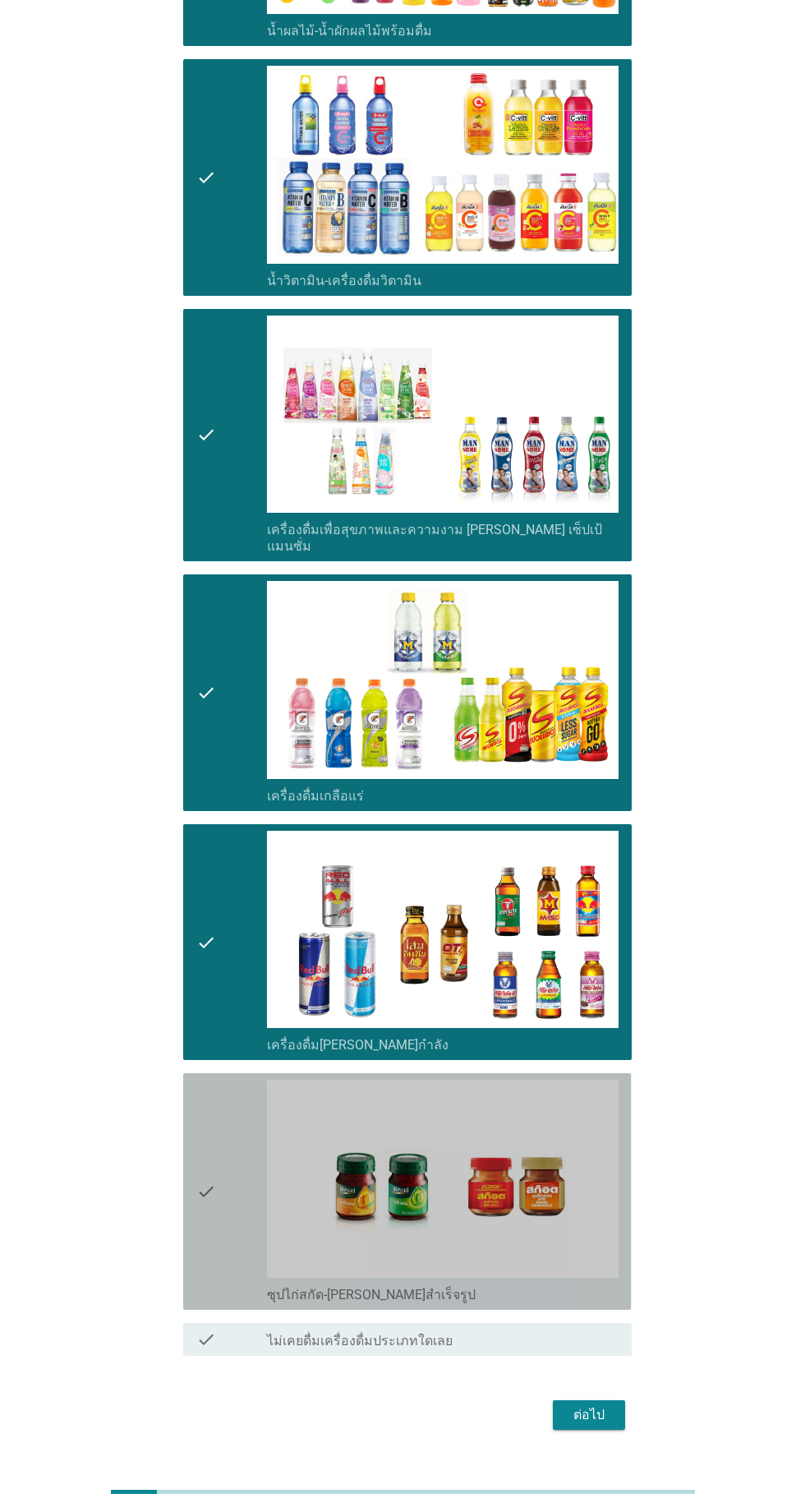
click at [236, 1121] on div "check" at bounding box center [231, 1191] width 71 height 224
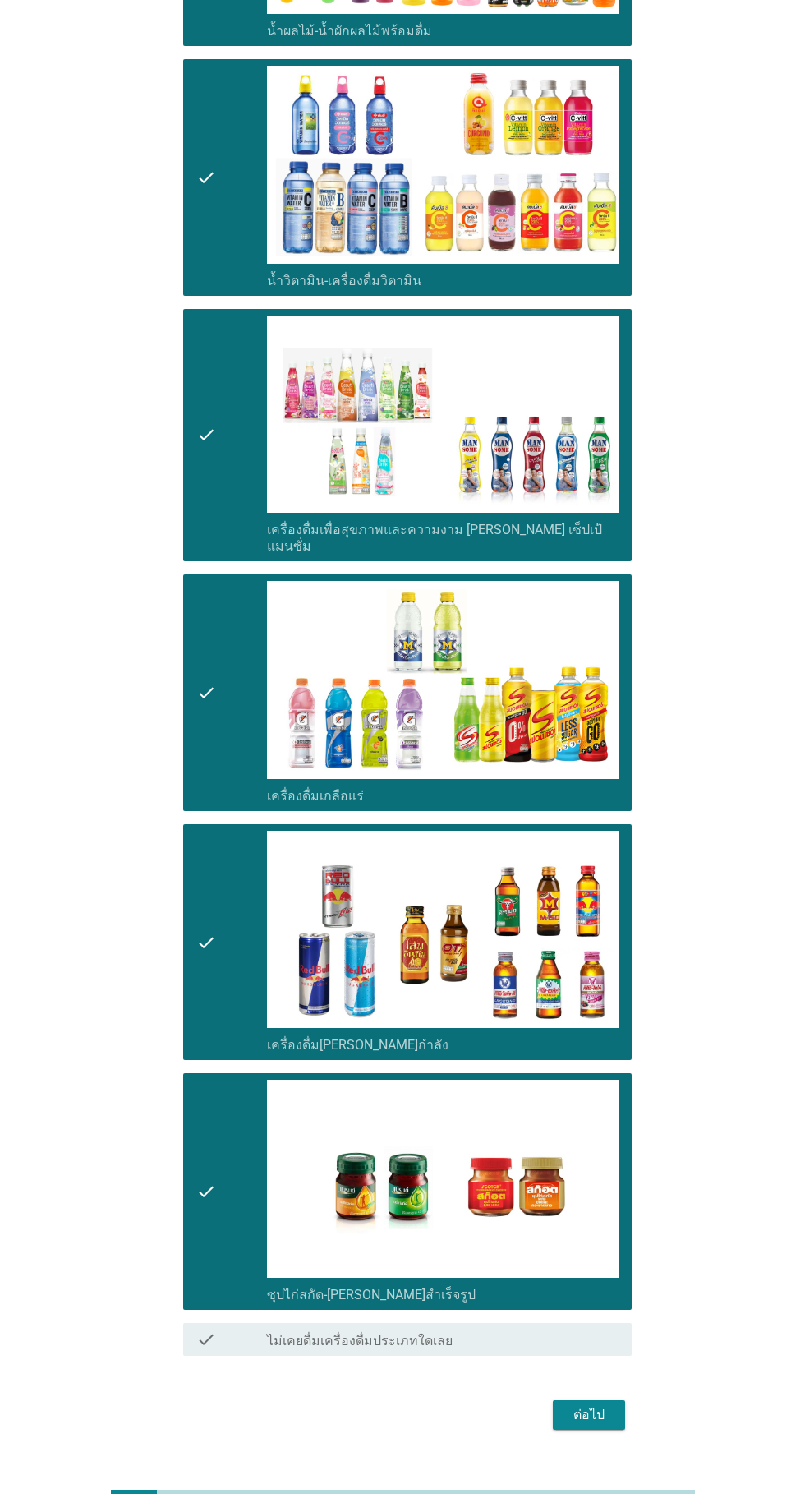
click at [596, 1405] on div "ต่อไป" at bounding box center [588, 1415] width 46 height 19
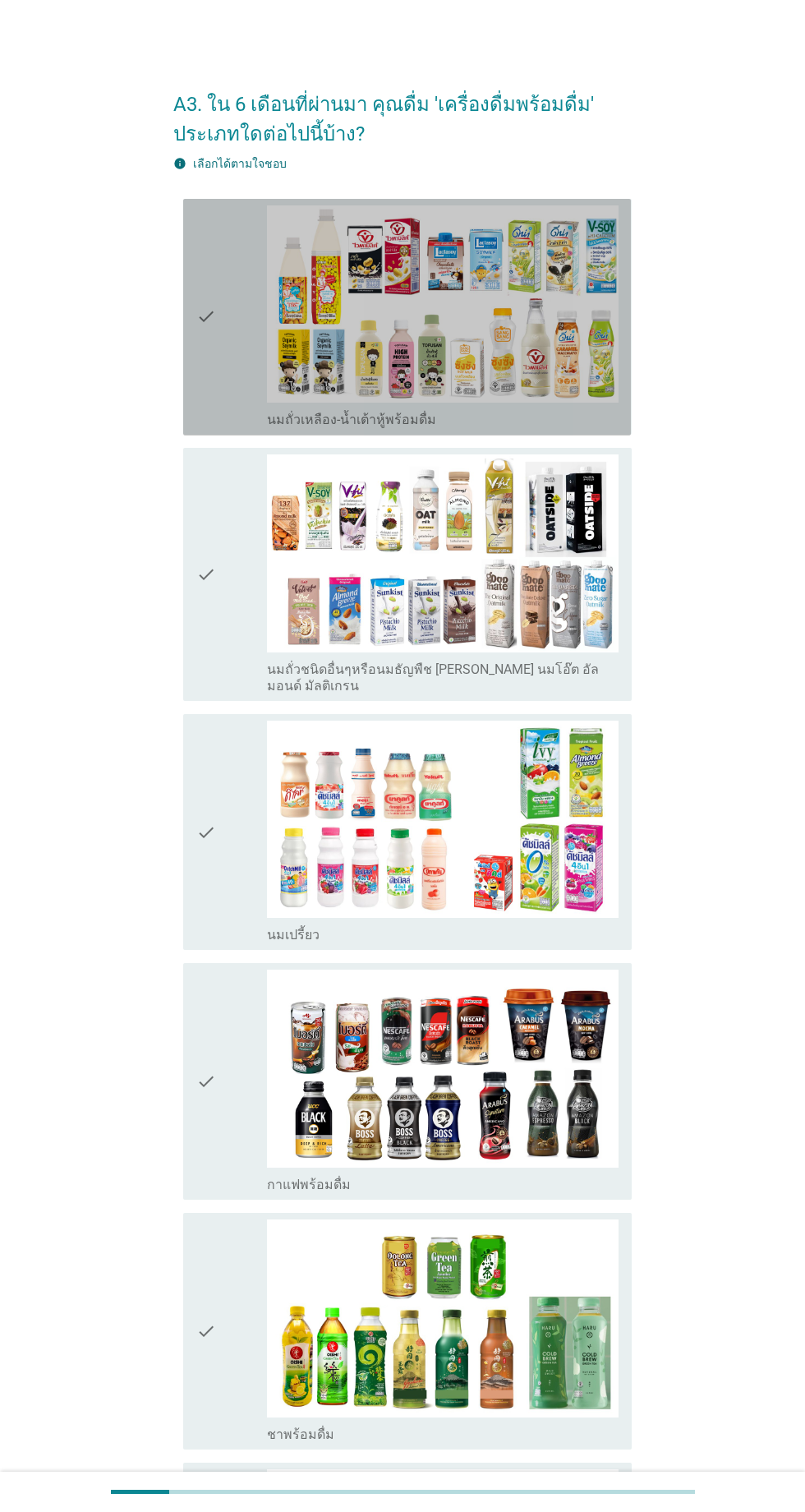
click at [238, 395] on div "check" at bounding box center [231, 317] width 71 height 224
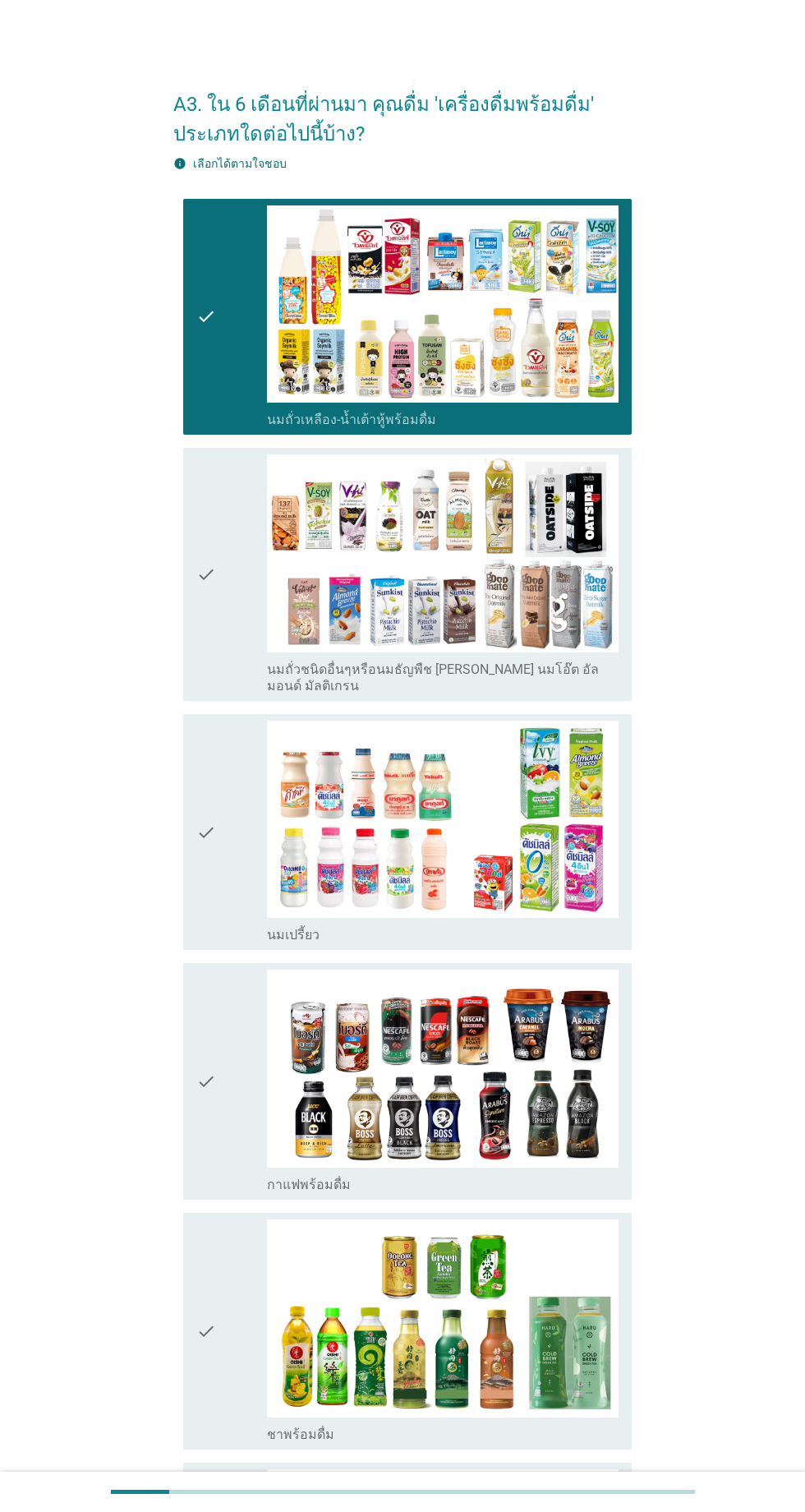
click at [237, 787] on div "check" at bounding box center [231, 832] width 71 height 224
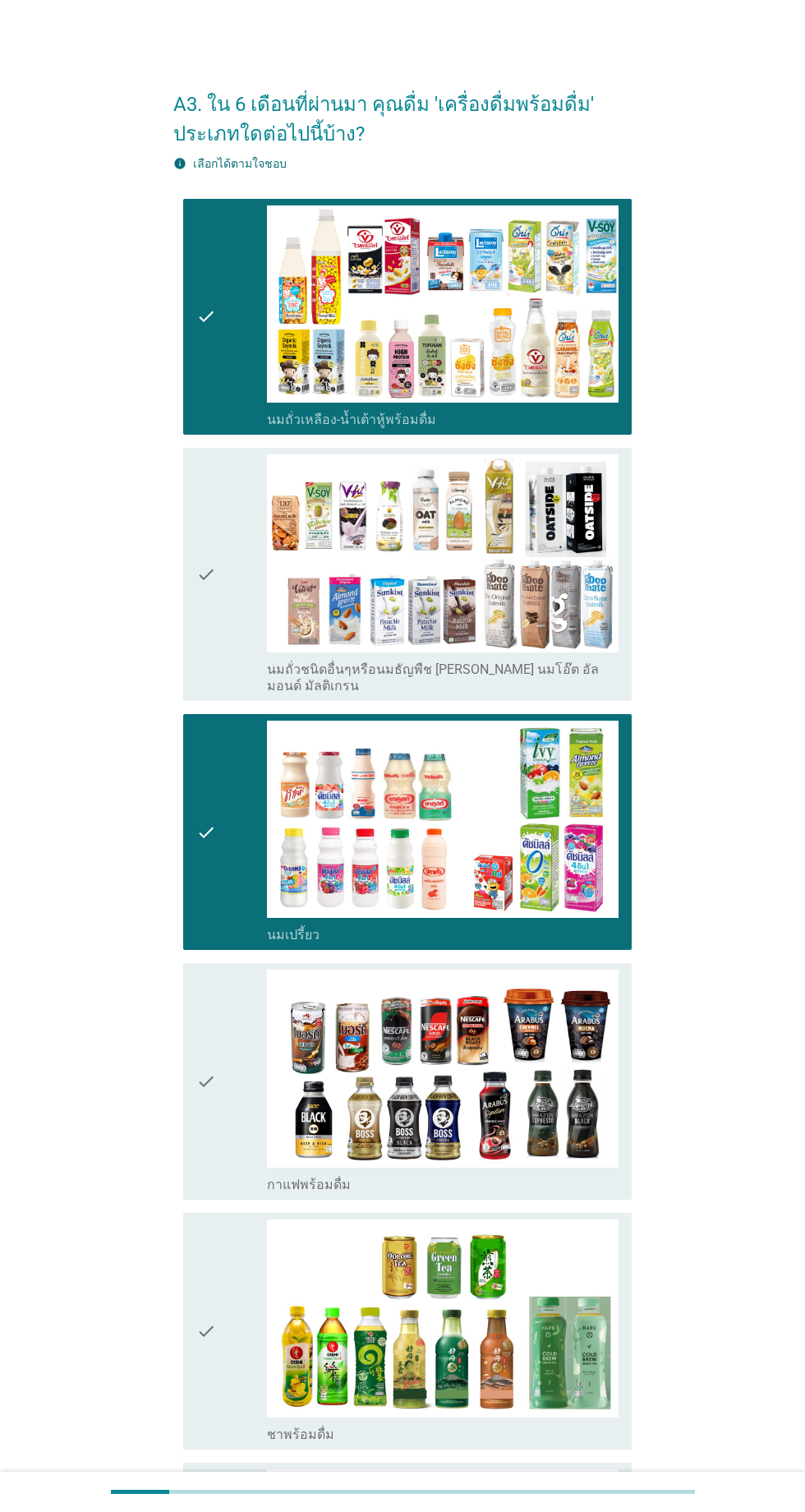
click at [231, 1027] on div "check" at bounding box center [231, 1081] width 71 height 224
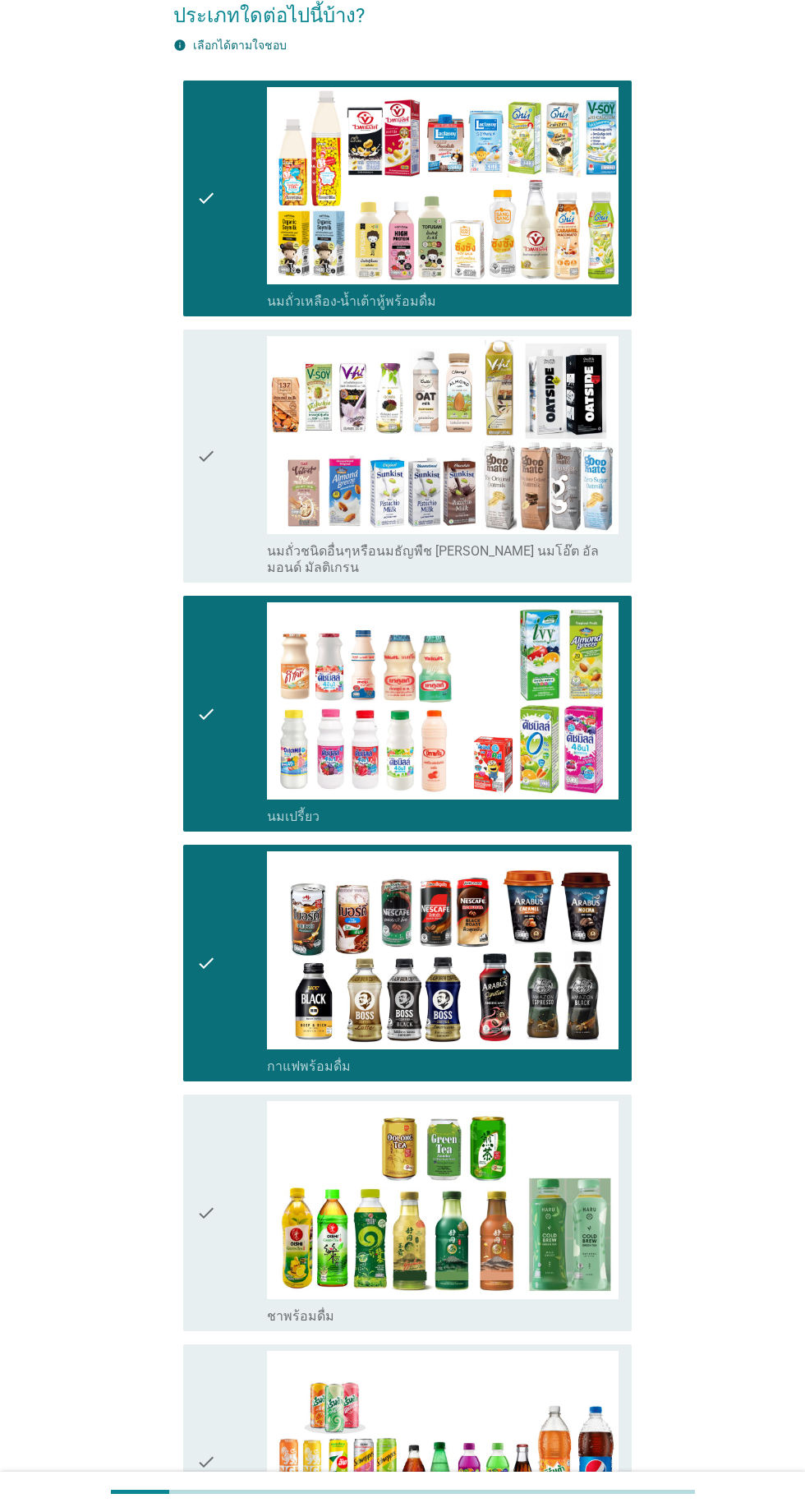
scroll to position [120, 0]
click at [226, 1139] on div "check" at bounding box center [231, 1213] width 71 height 224
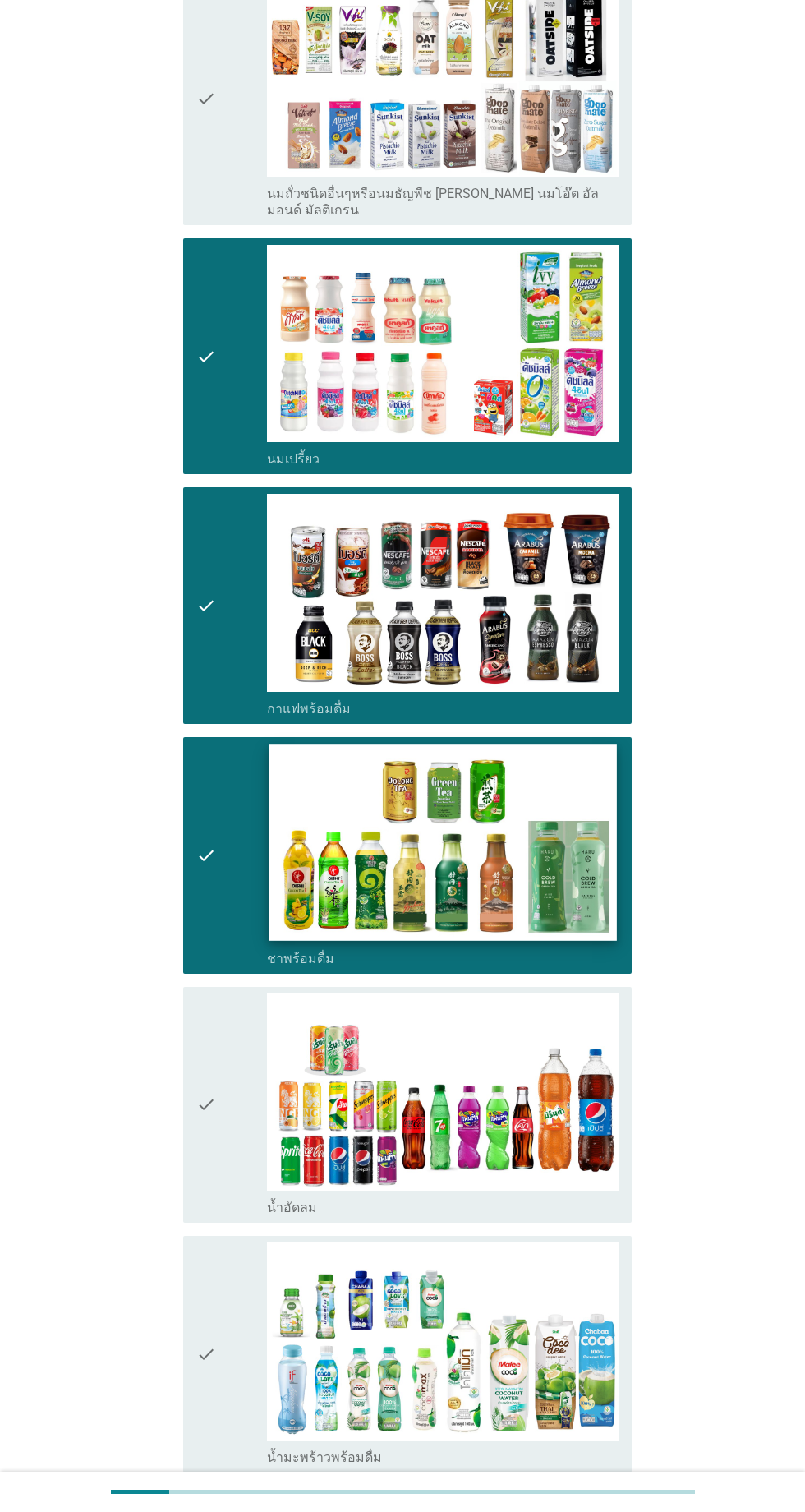
scroll to position [476, 0]
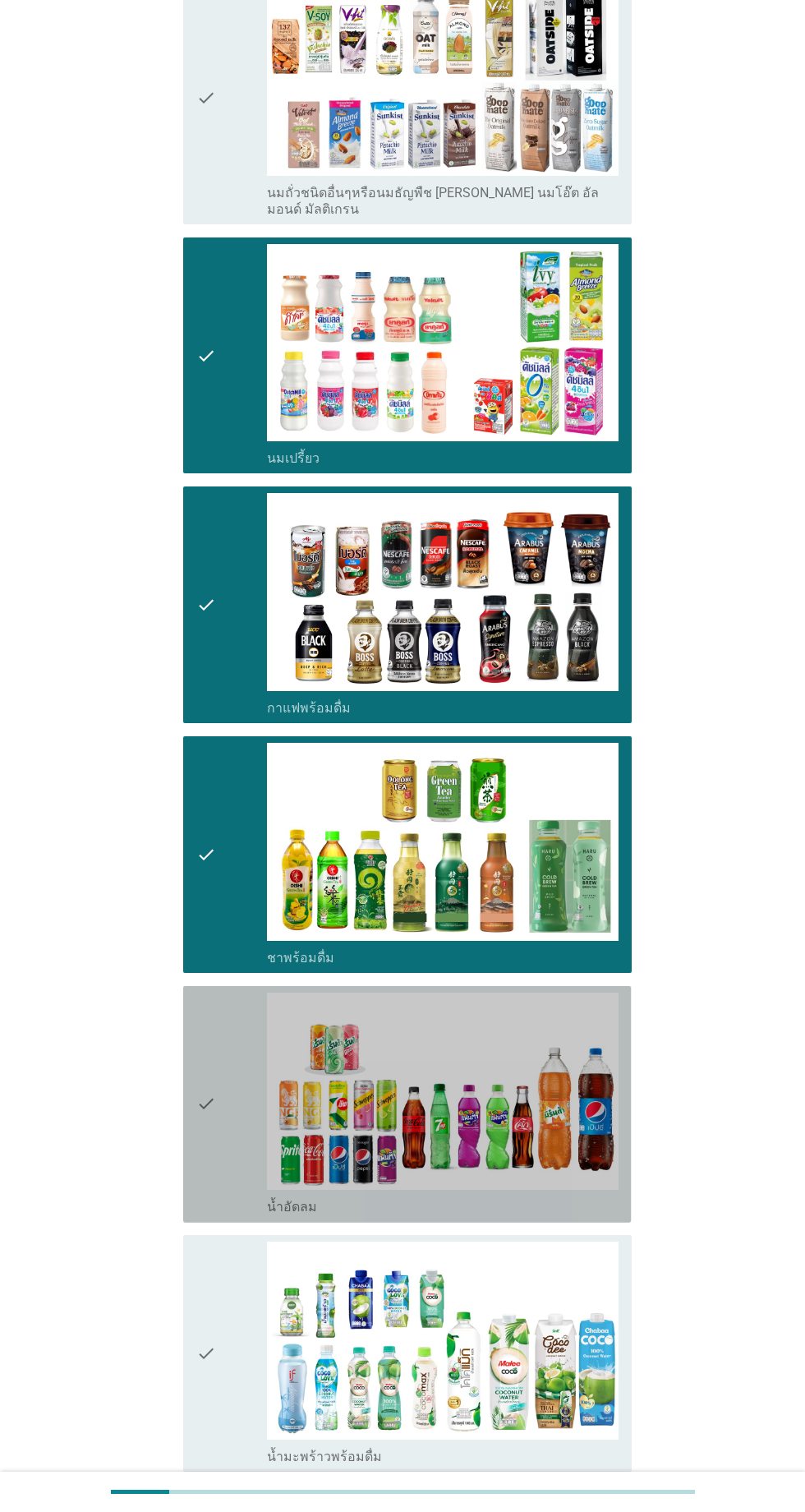
click at [223, 1037] on div "check" at bounding box center [231, 1105] width 71 height 224
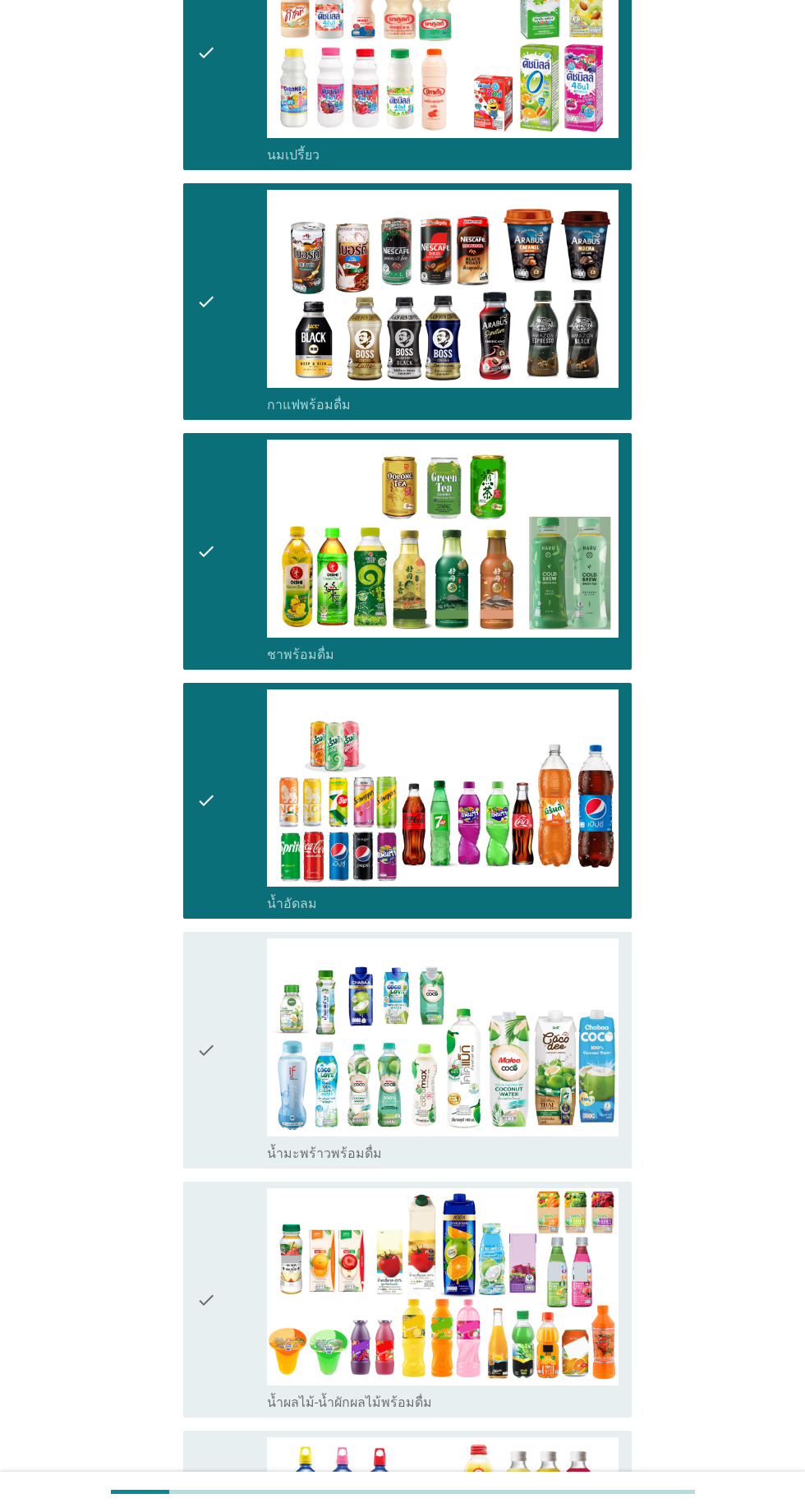
scroll to position [819, 0]
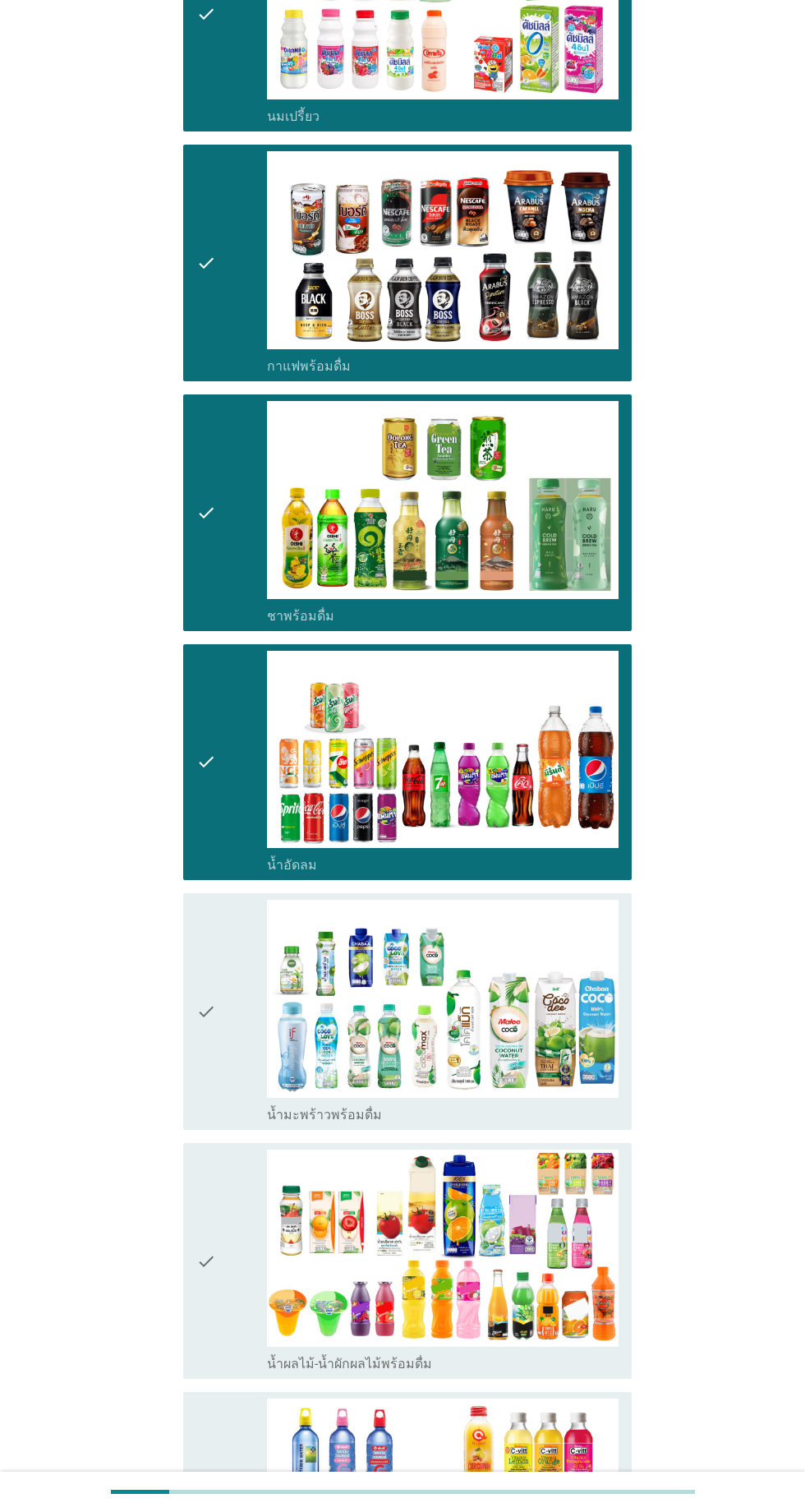
click at [245, 963] on div "check" at bounding box center [231, 1011] width 71 height 224
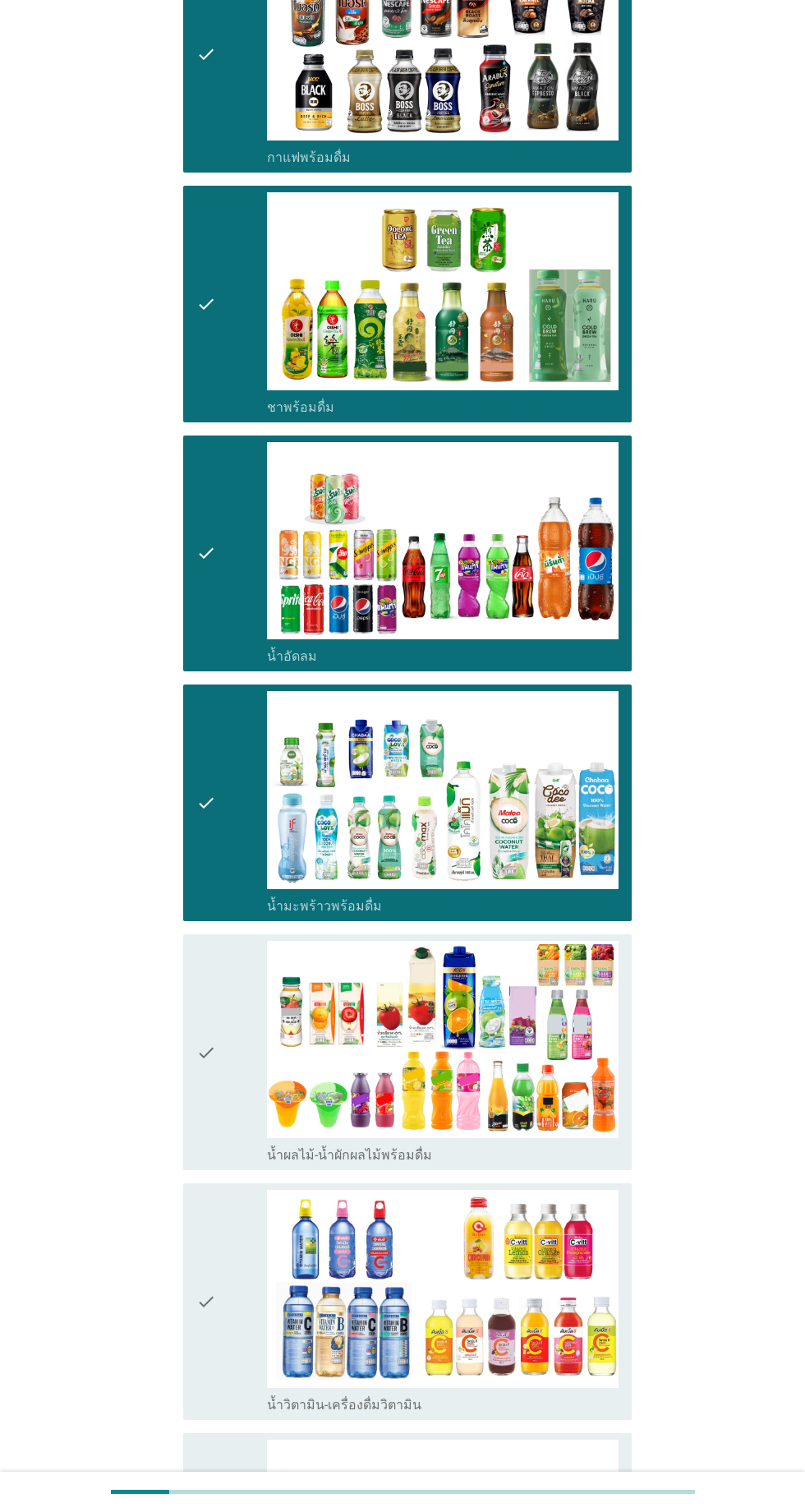
scroll to position [1057, 0]
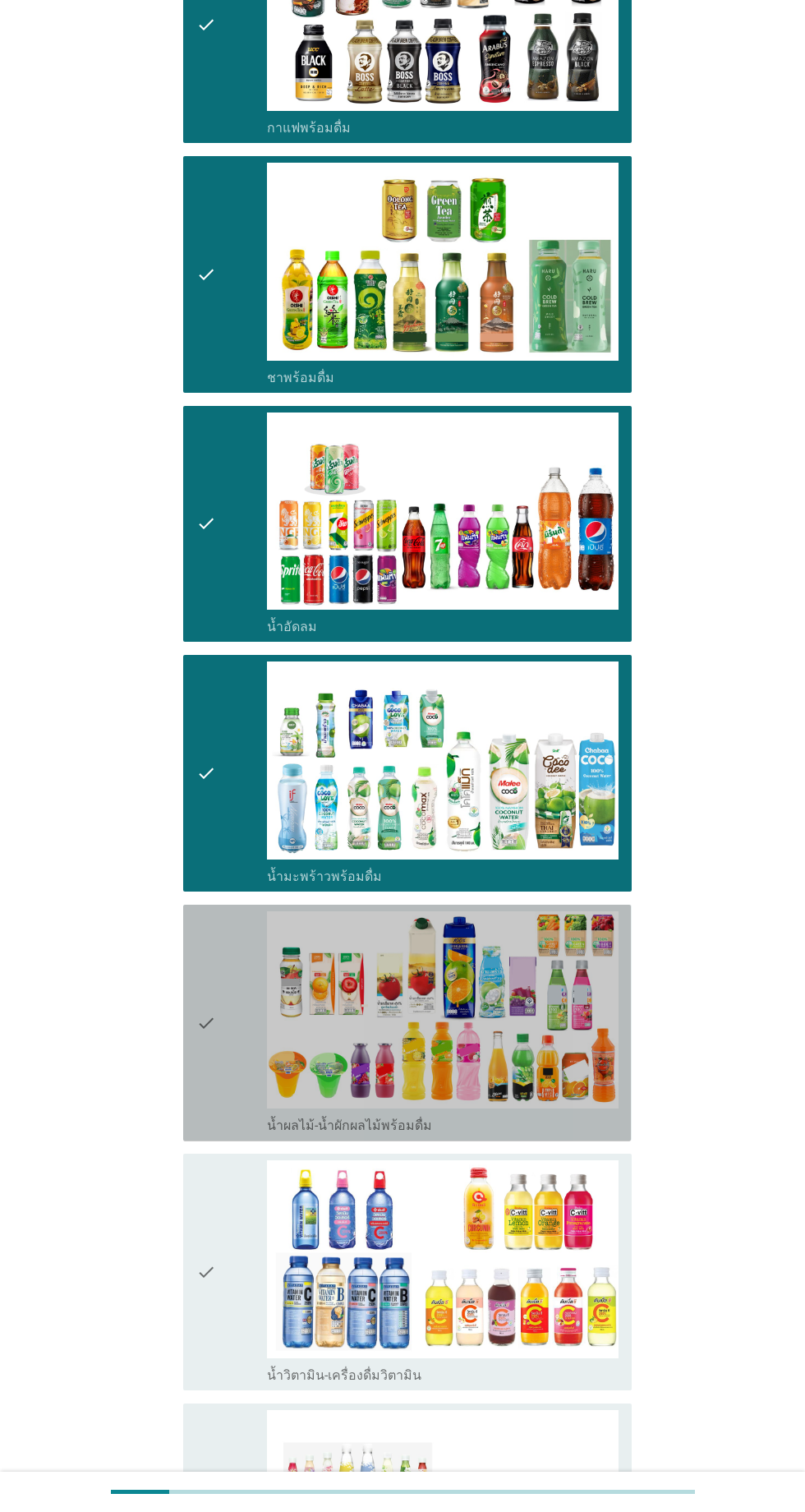
click at [249, 959] on div "check" at bounding box center [231, 1023] width 71 height 224
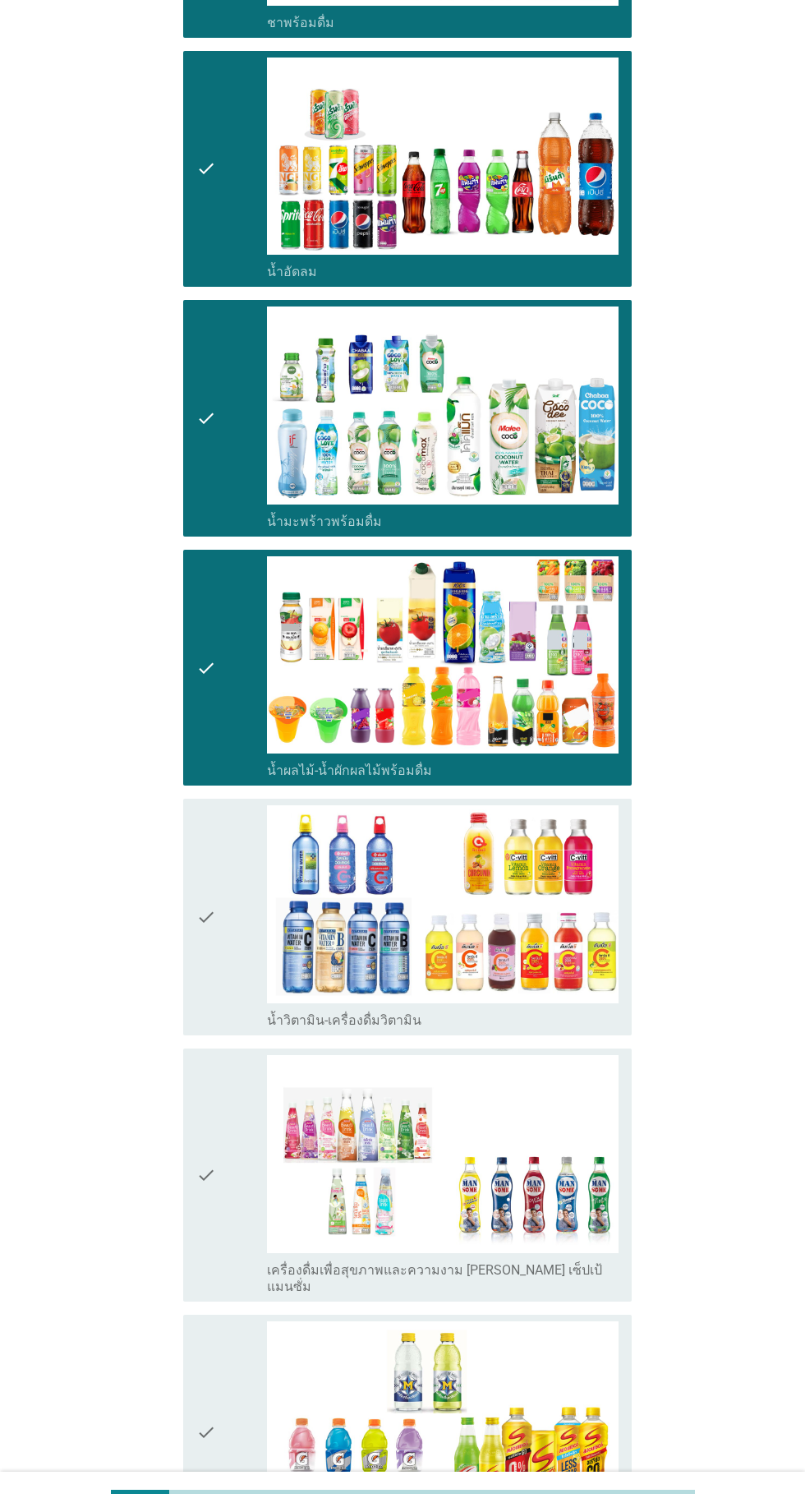
scroll to position [1415, 0]
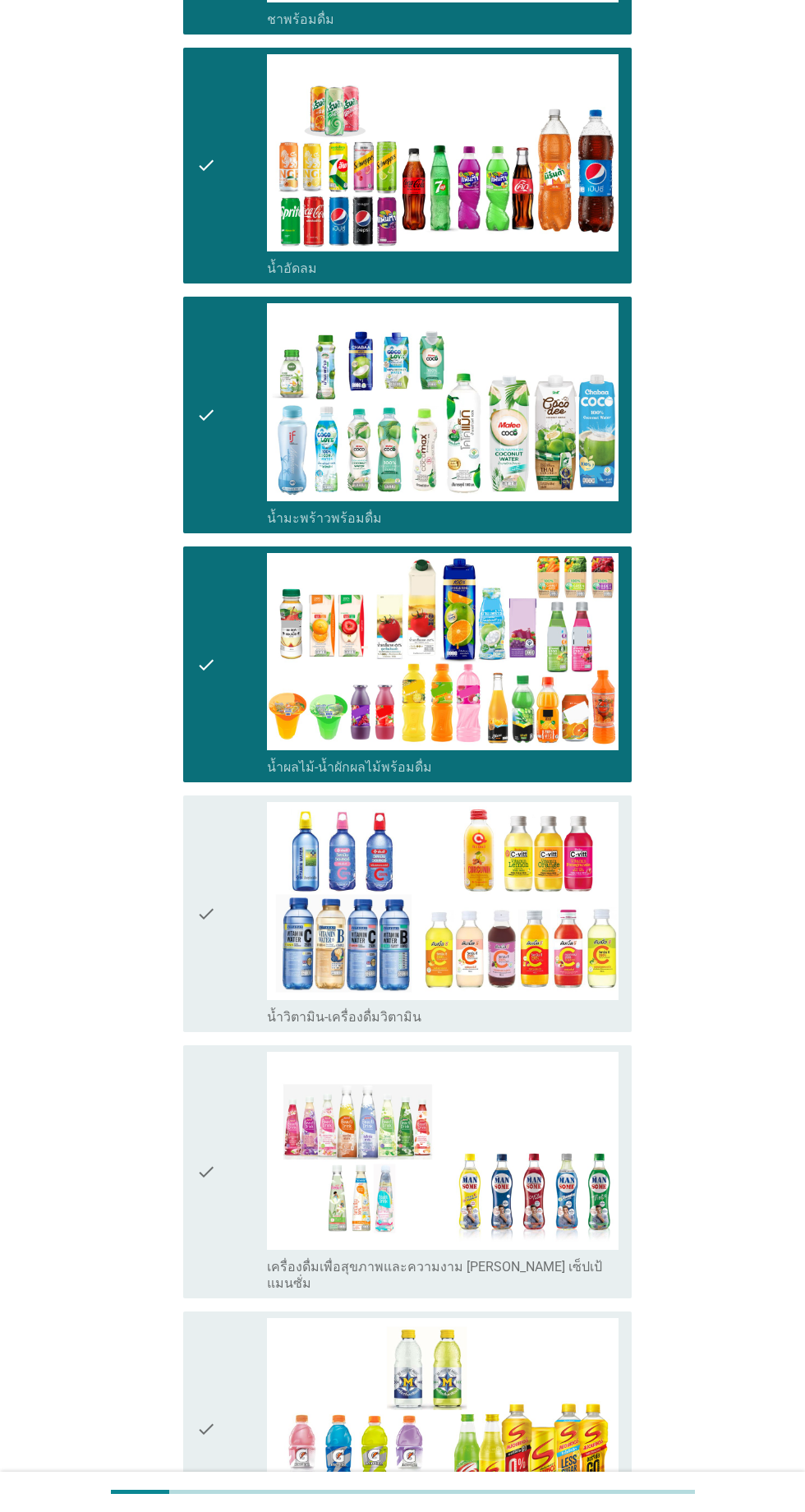
click at [243, 909] on div "check" at bounding box center [231, 914] width 71 height 224
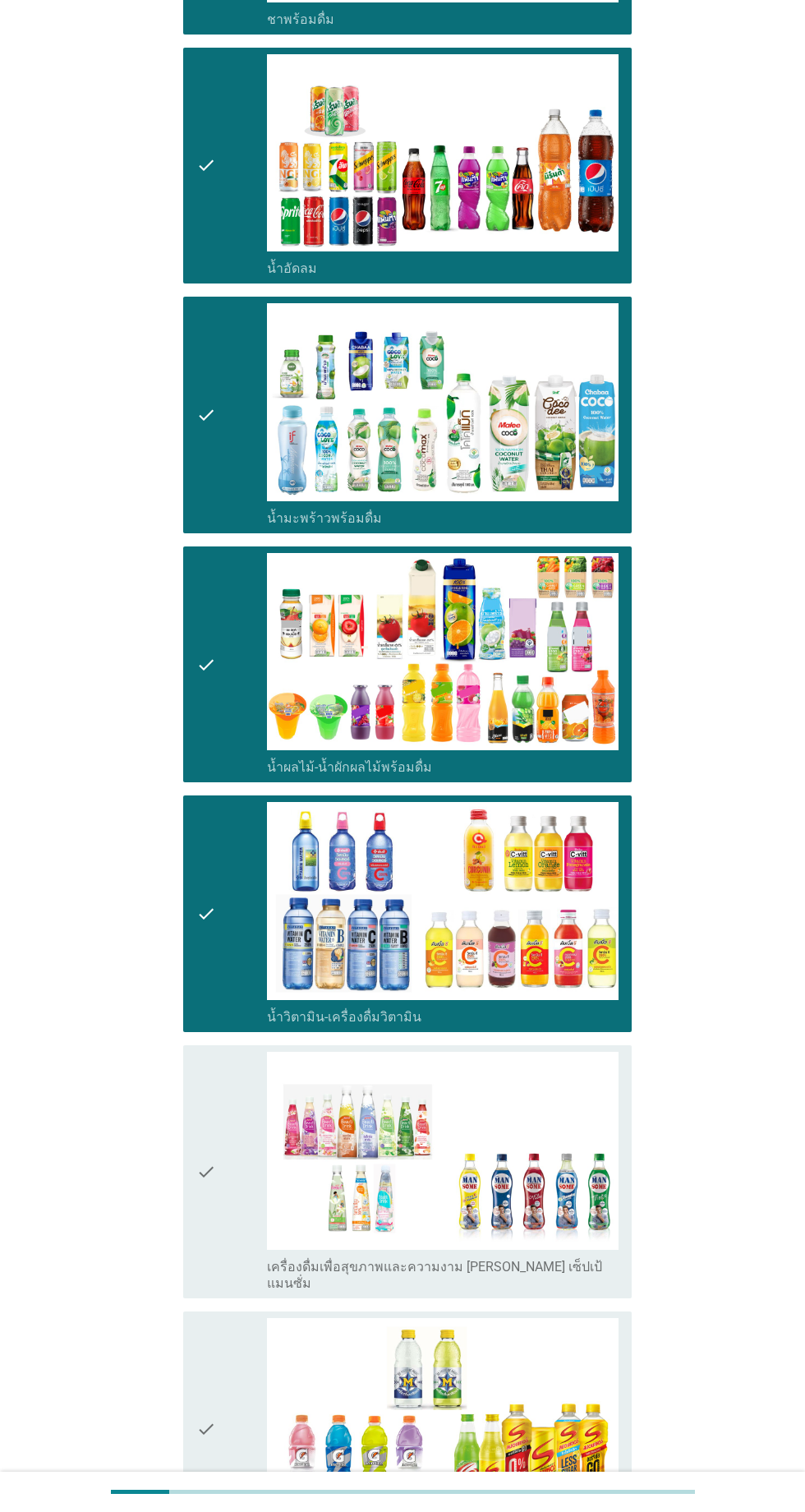
click at [226, 1101] on div "check" at bounding box center [231, 1172] width 71 height 240
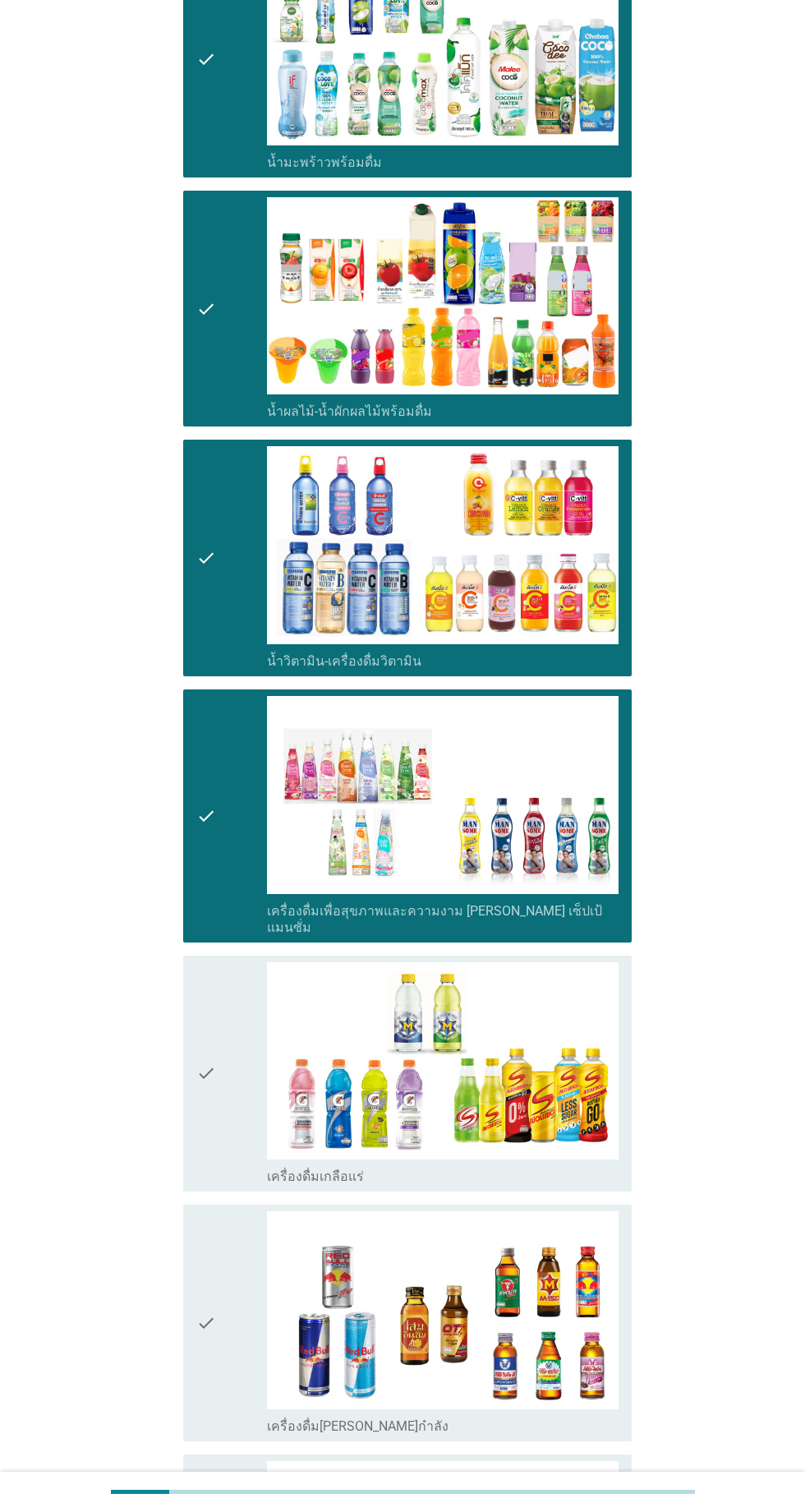
scroll to position [1773, 0]
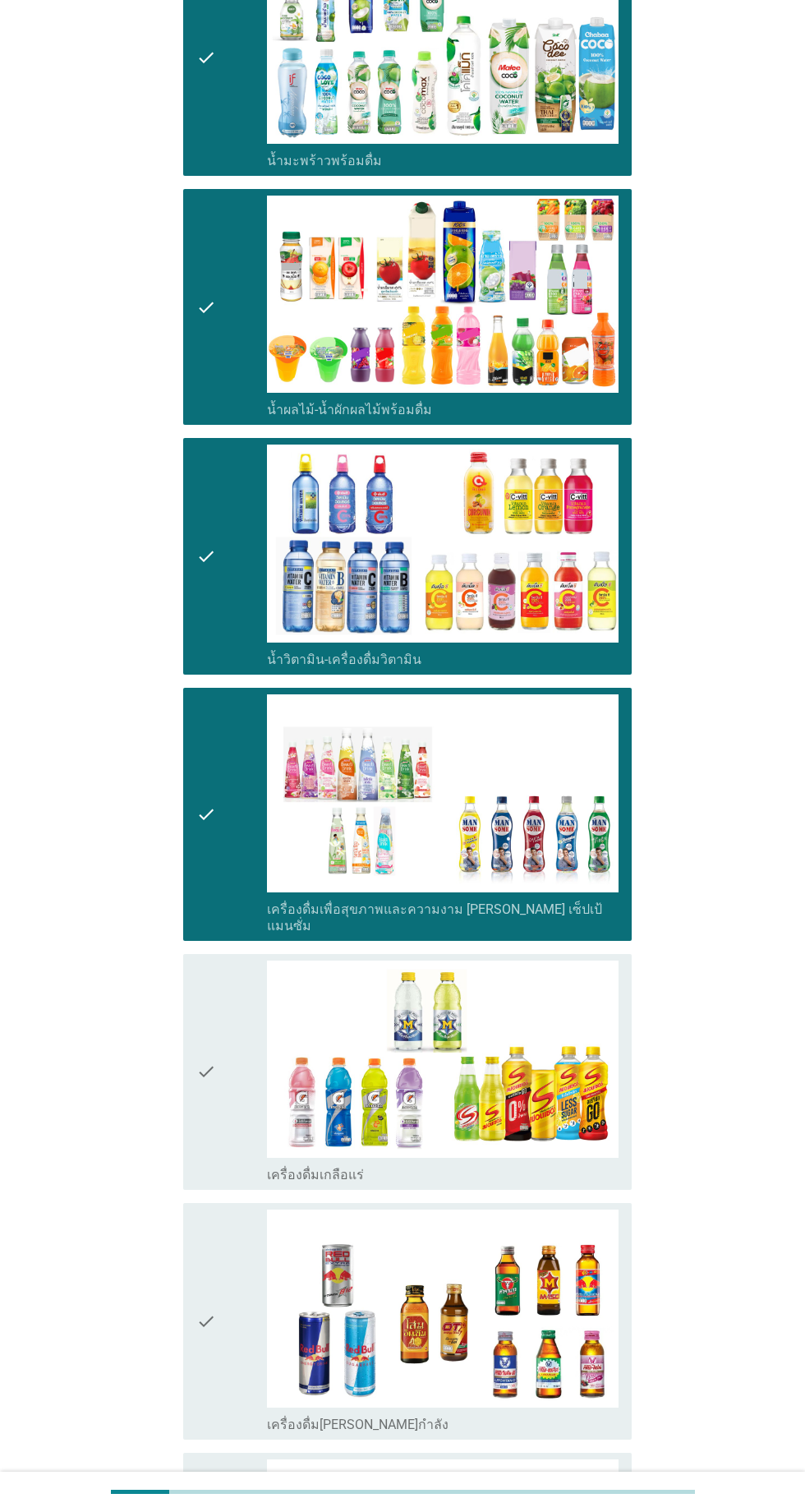
click at [246, 984] on div "check" at bounding box center [231, 1072] width 71 height 224
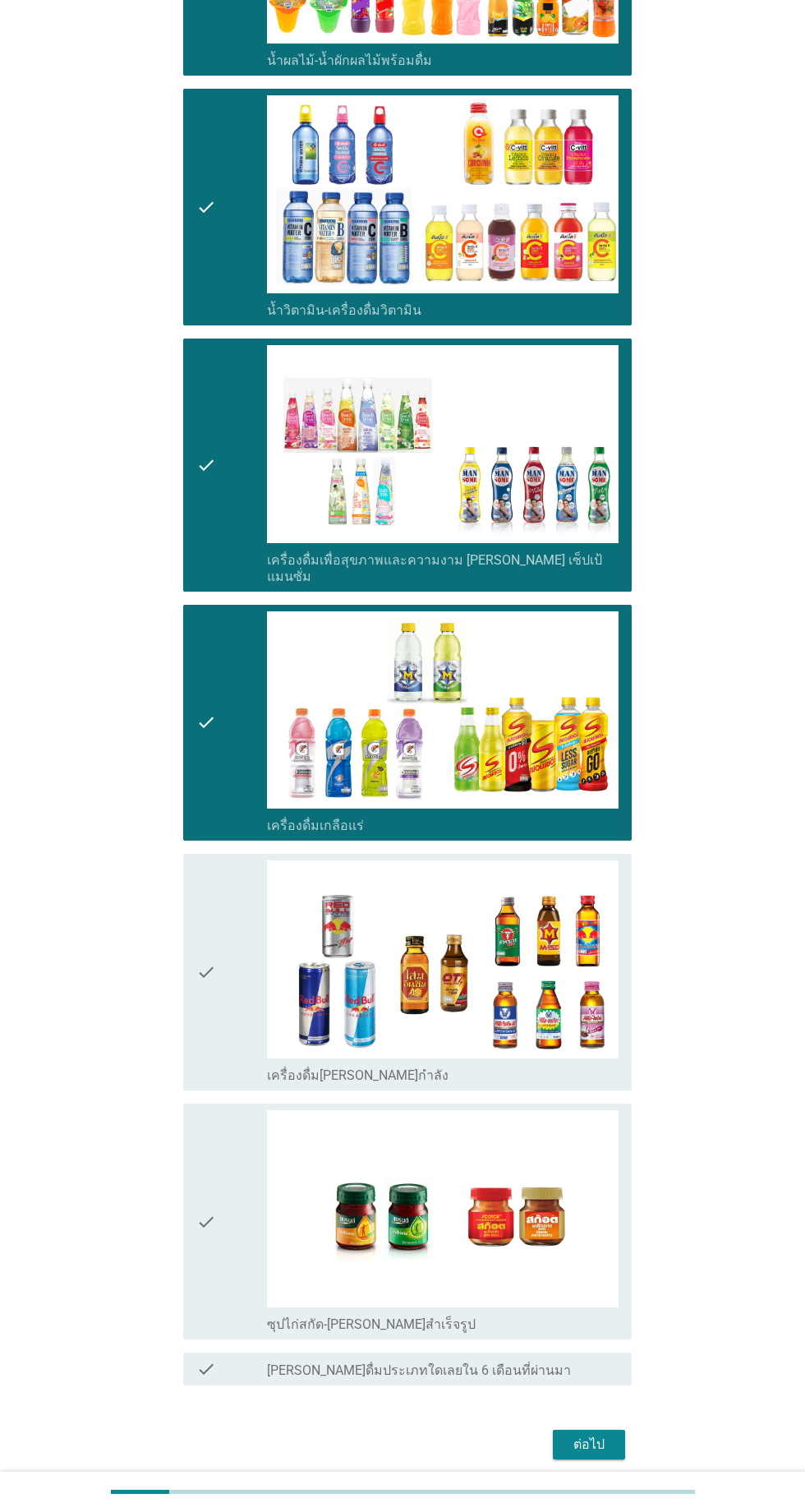
scroll to position [2152, 0]
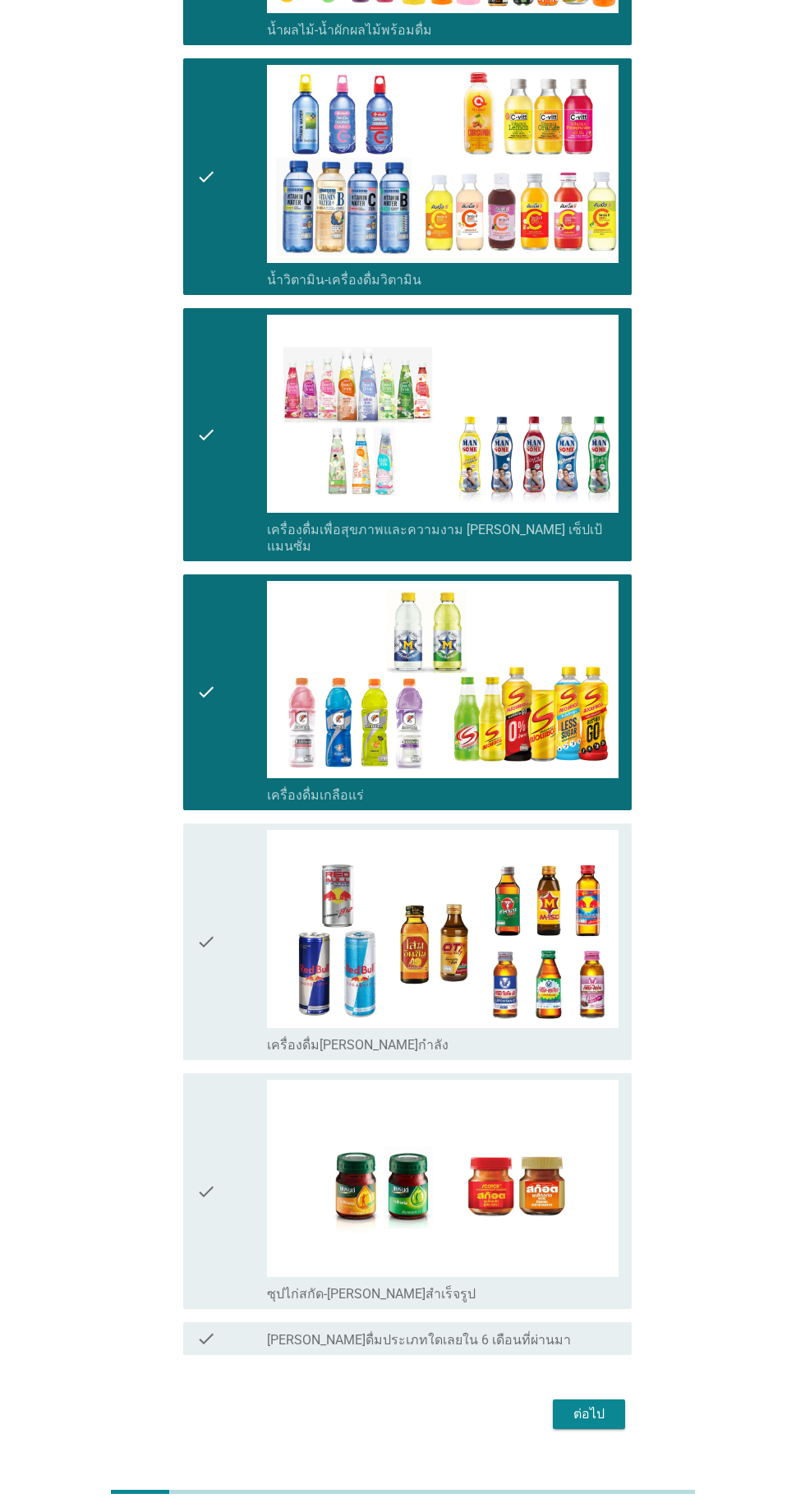
click at [241, 936] on div "check" at bounding box center [231, 942] width 71 height 224
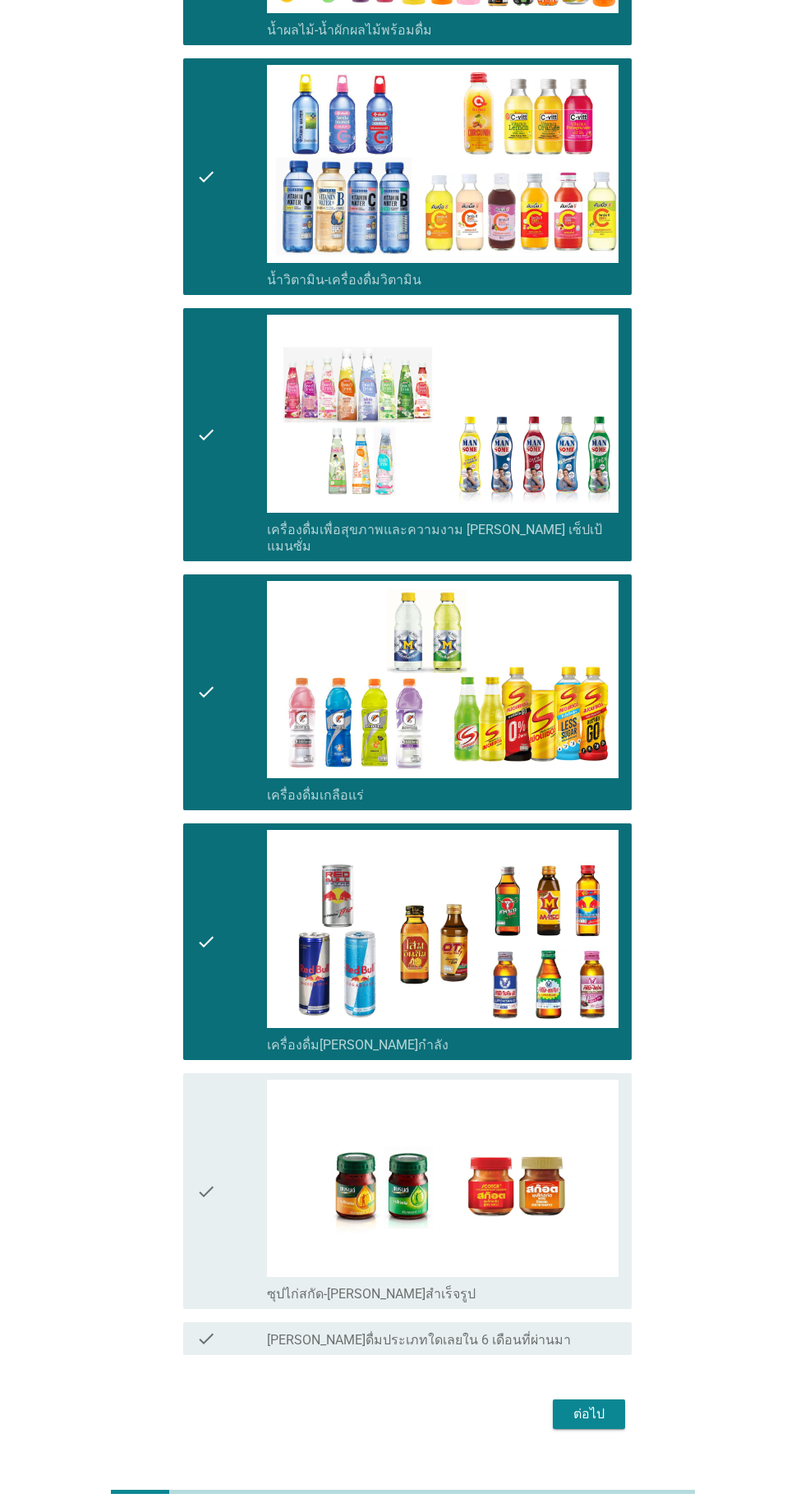
click at [222, 1143] on div "check" at bounding box center [231, 1191] width 71 height 224
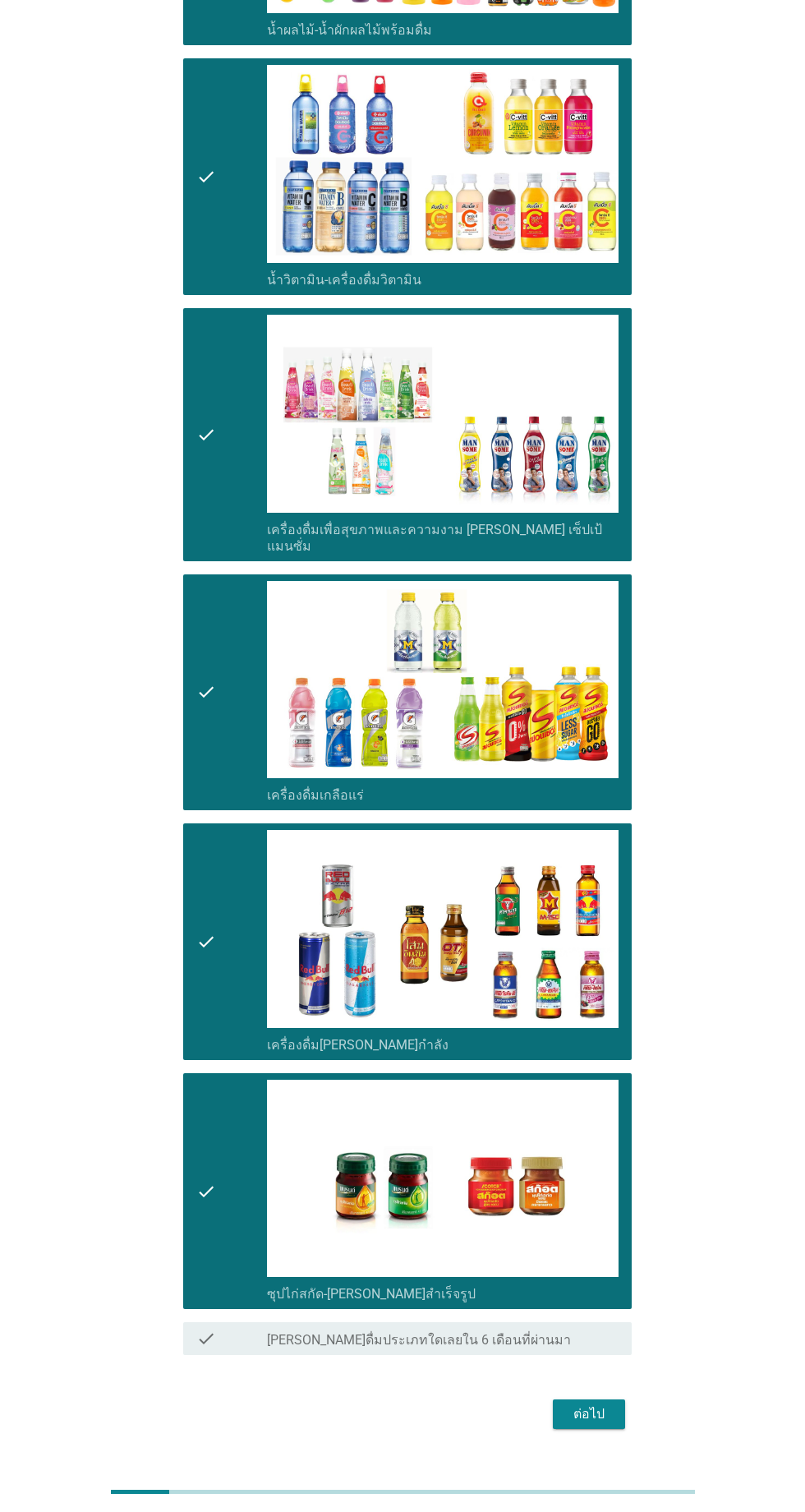
click at [602, 1404] on div "ต่อไป" at bounding box center [588, 1414] width 46 height 19
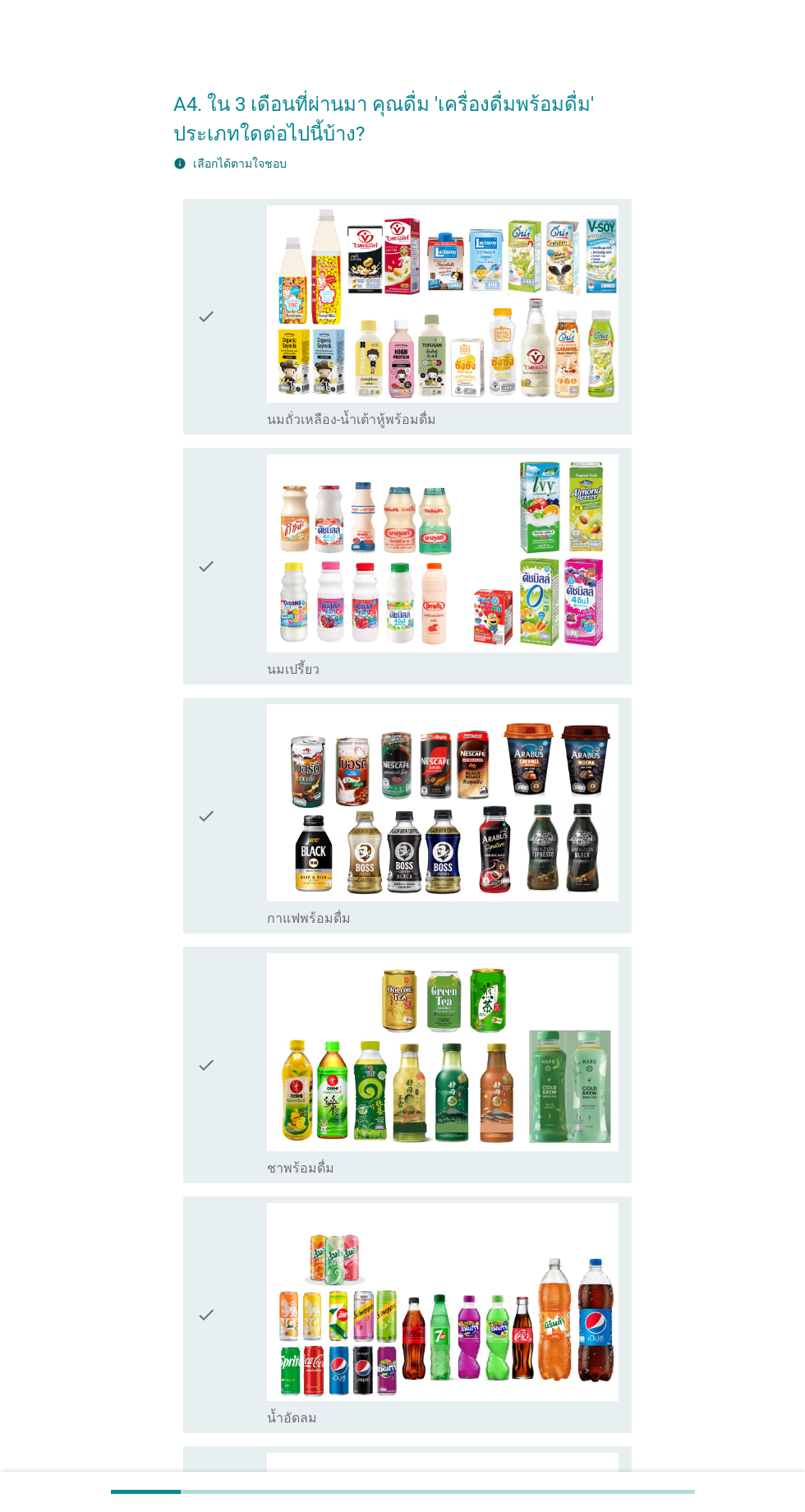
click at [241, 395] on div "check" at bounding box center [231, 317] width 71 height 224
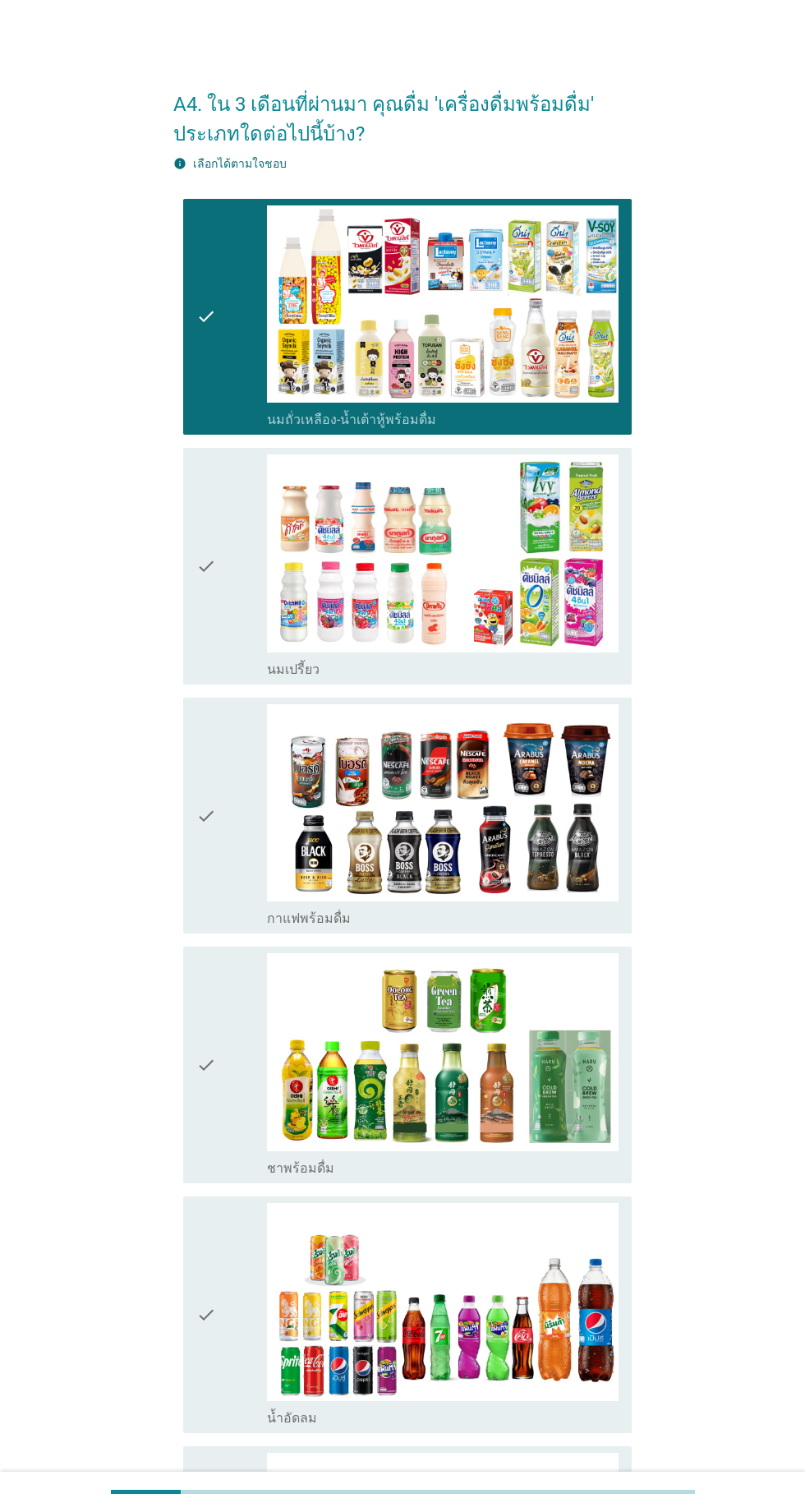
click at [248, 572] on div "check" at bounding box center [231, 566] width 71 height 224
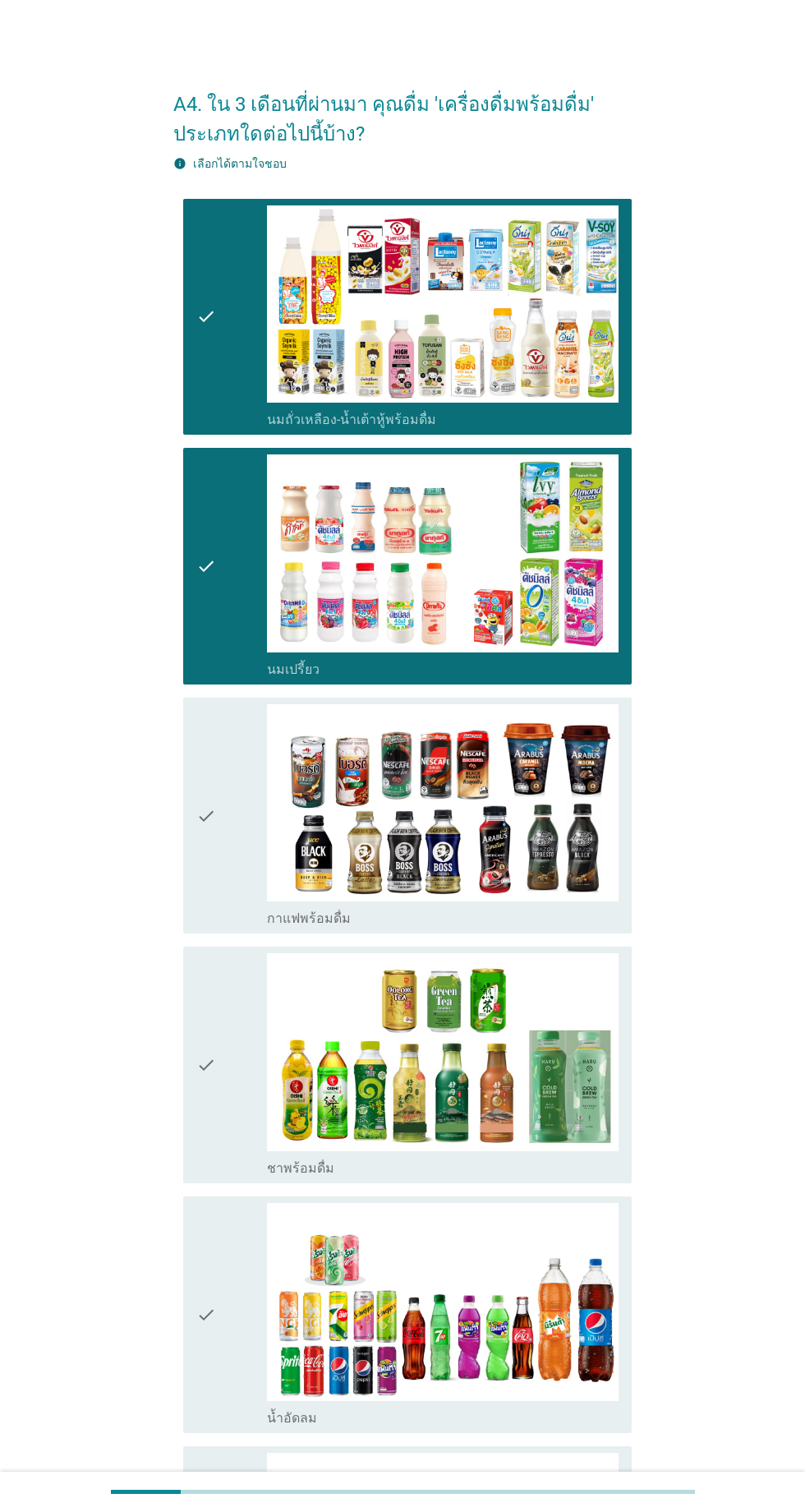
click at [242, 874] on div "check" at bounding box center [231, 816] width 71 height 224
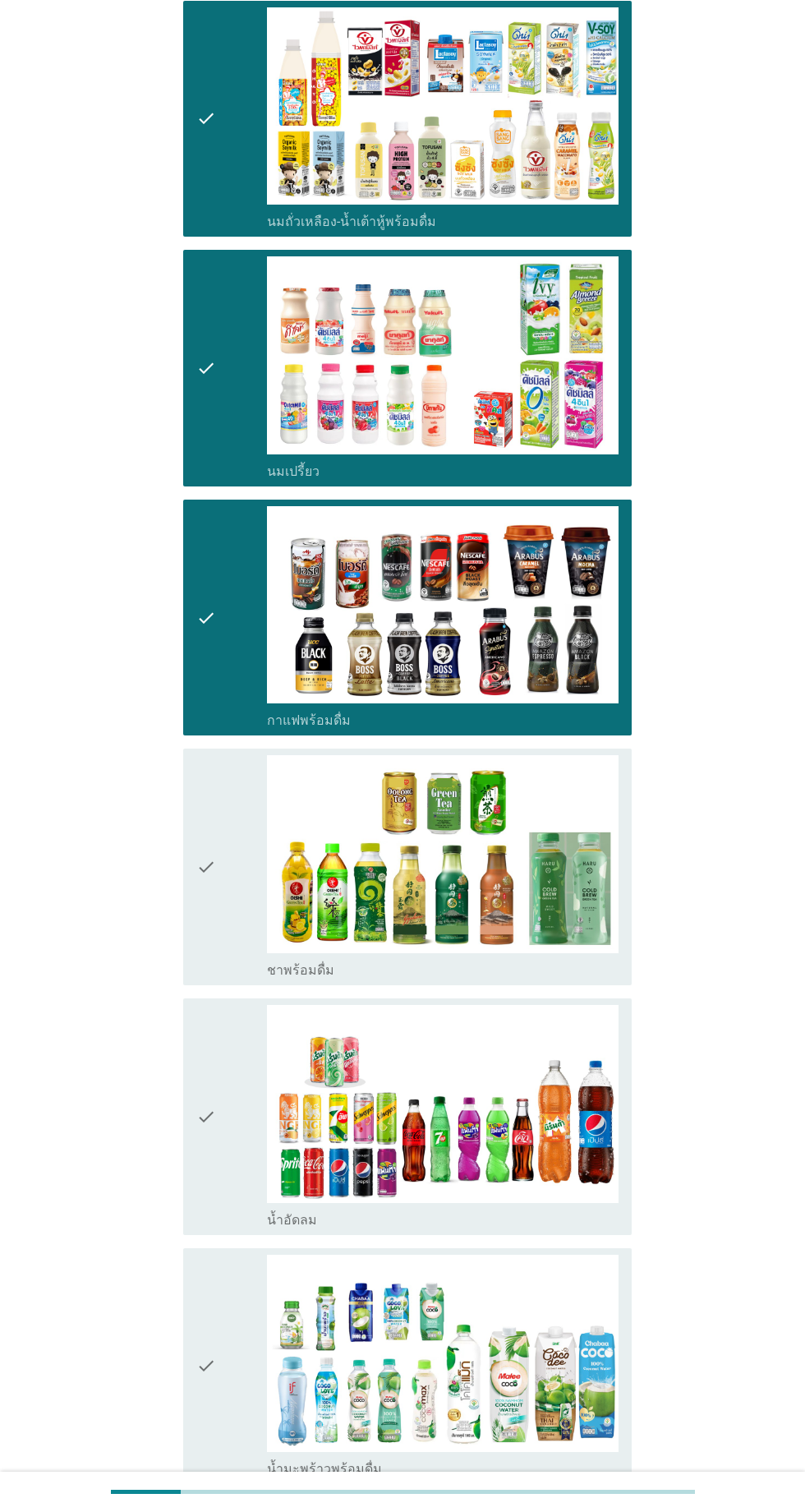
scroll to position [238, 0]
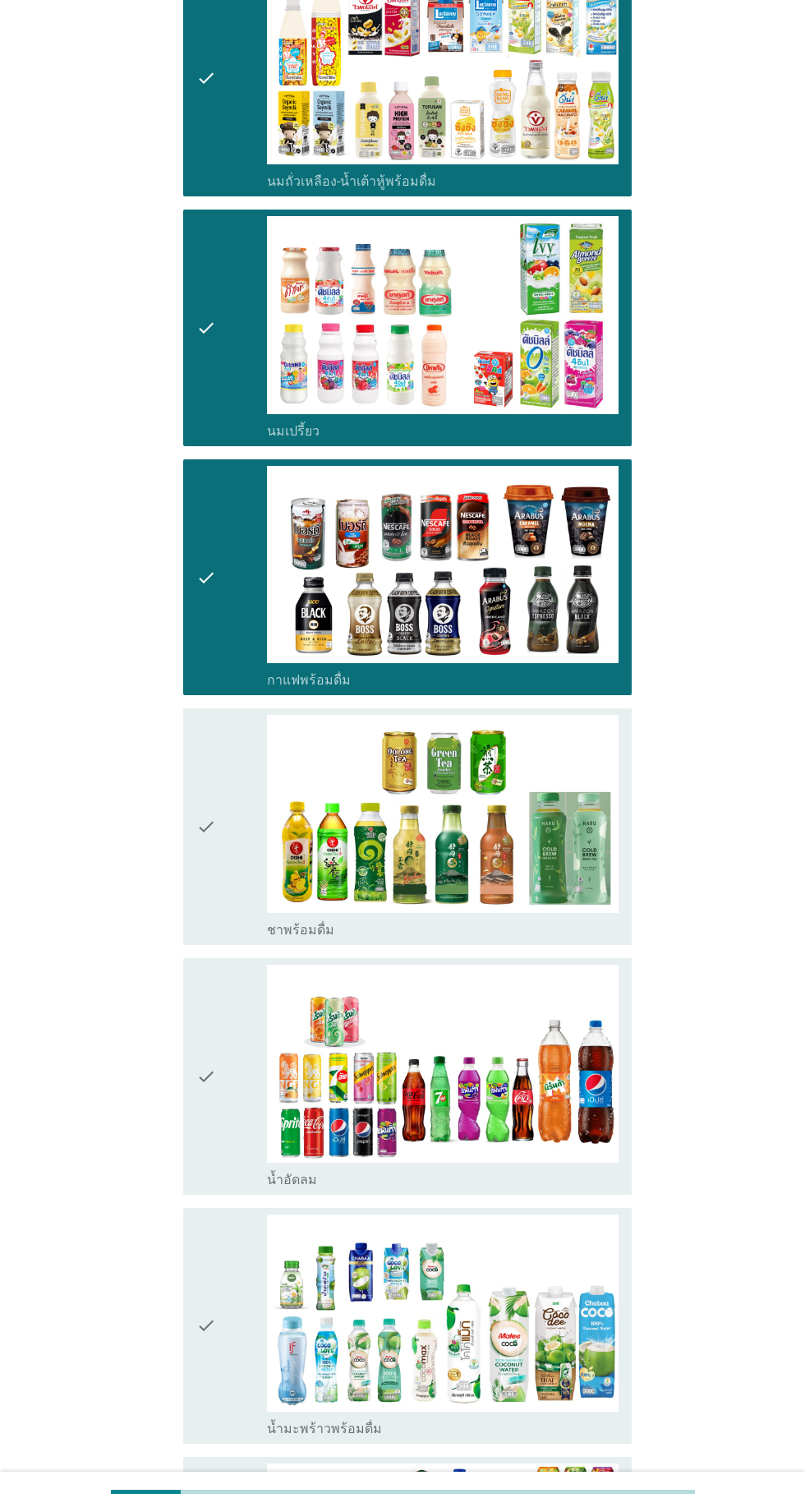
click at [243, 860] on div "check" at bounding box center [231, 826] width 71 height 224
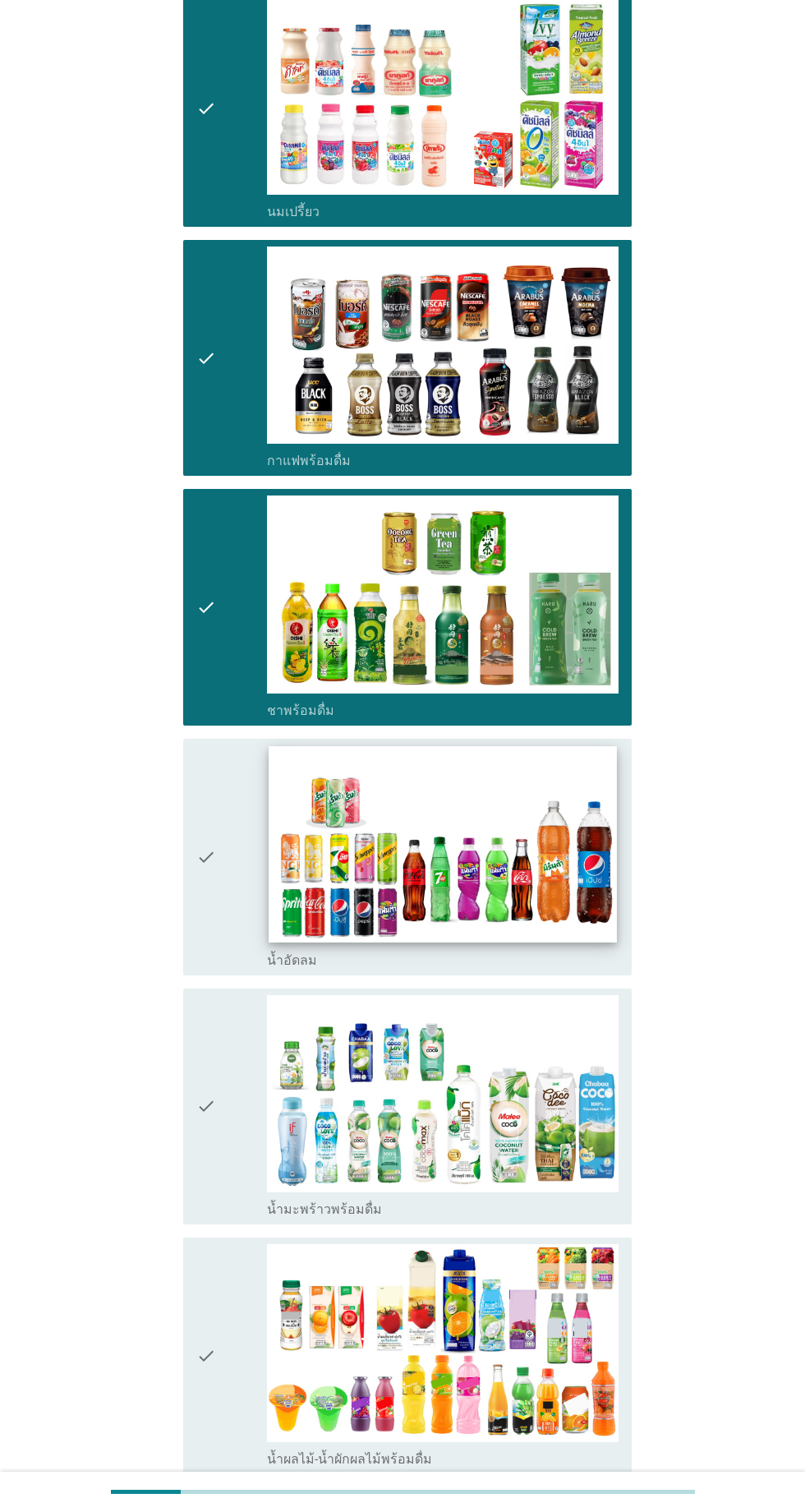
scroll to position [476, 0]
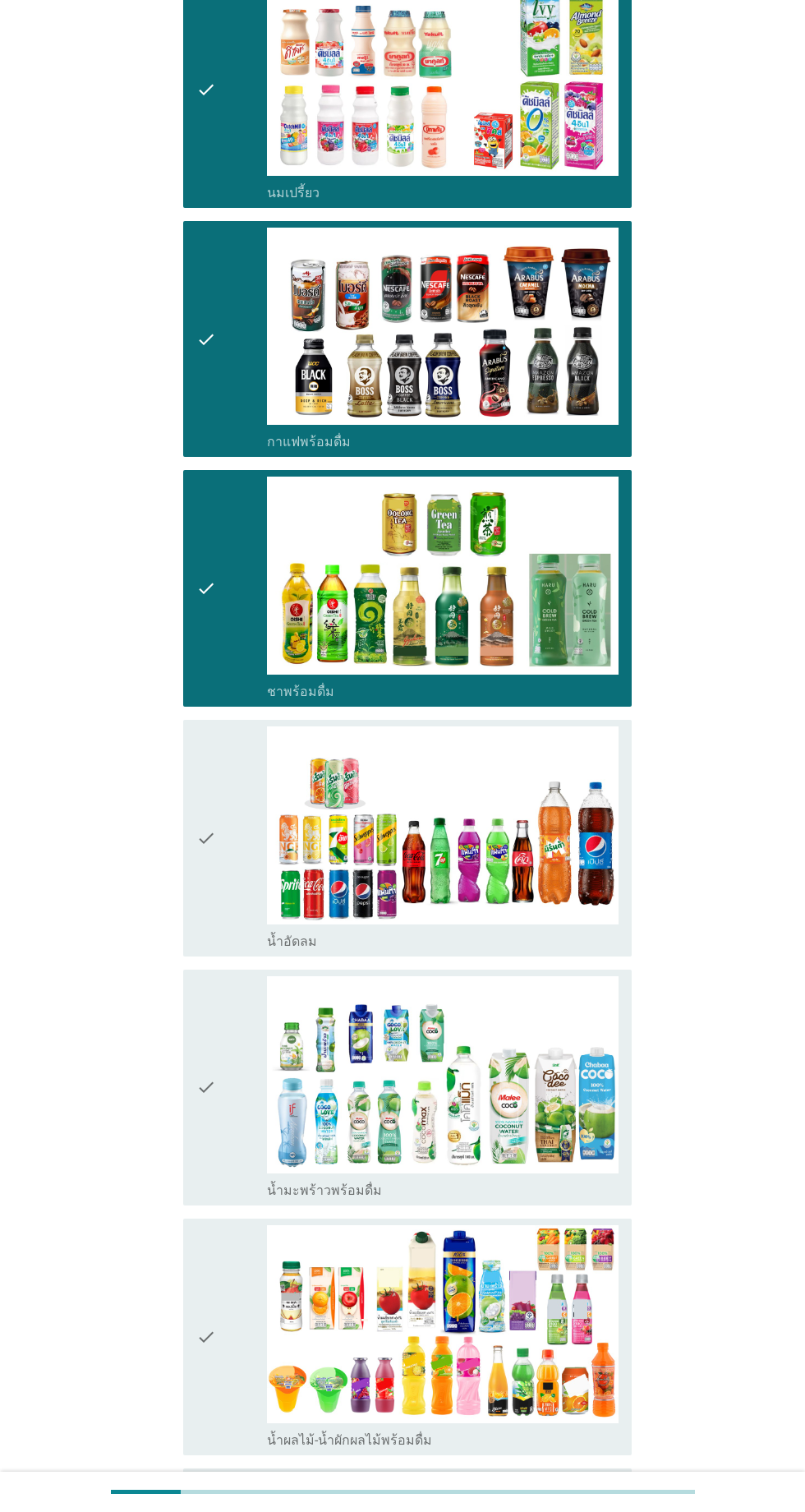
click at [232, 896] on div "check" at bounding box center [231, 838] width 71 height 224
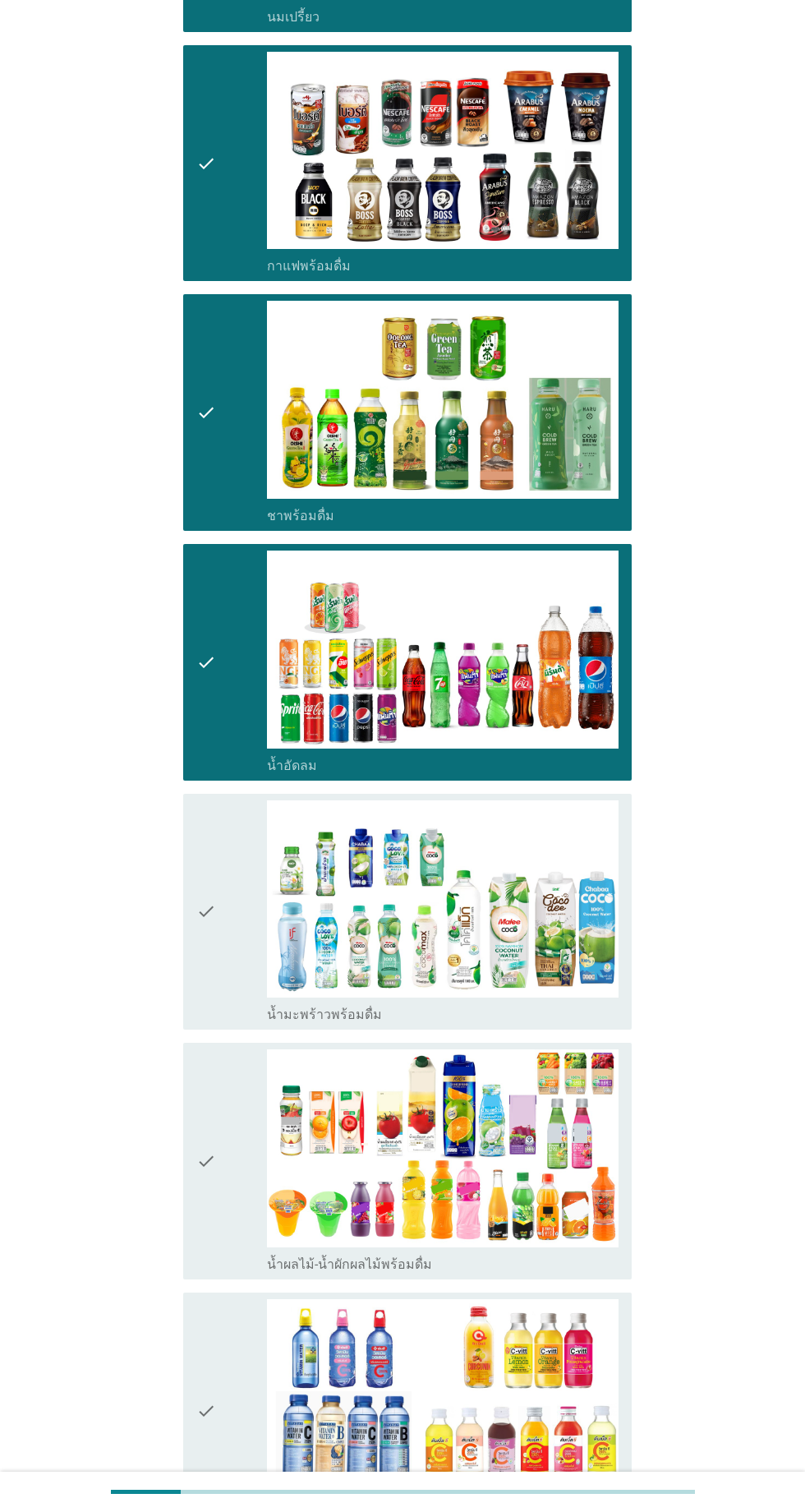
scroll to position [716, 0]
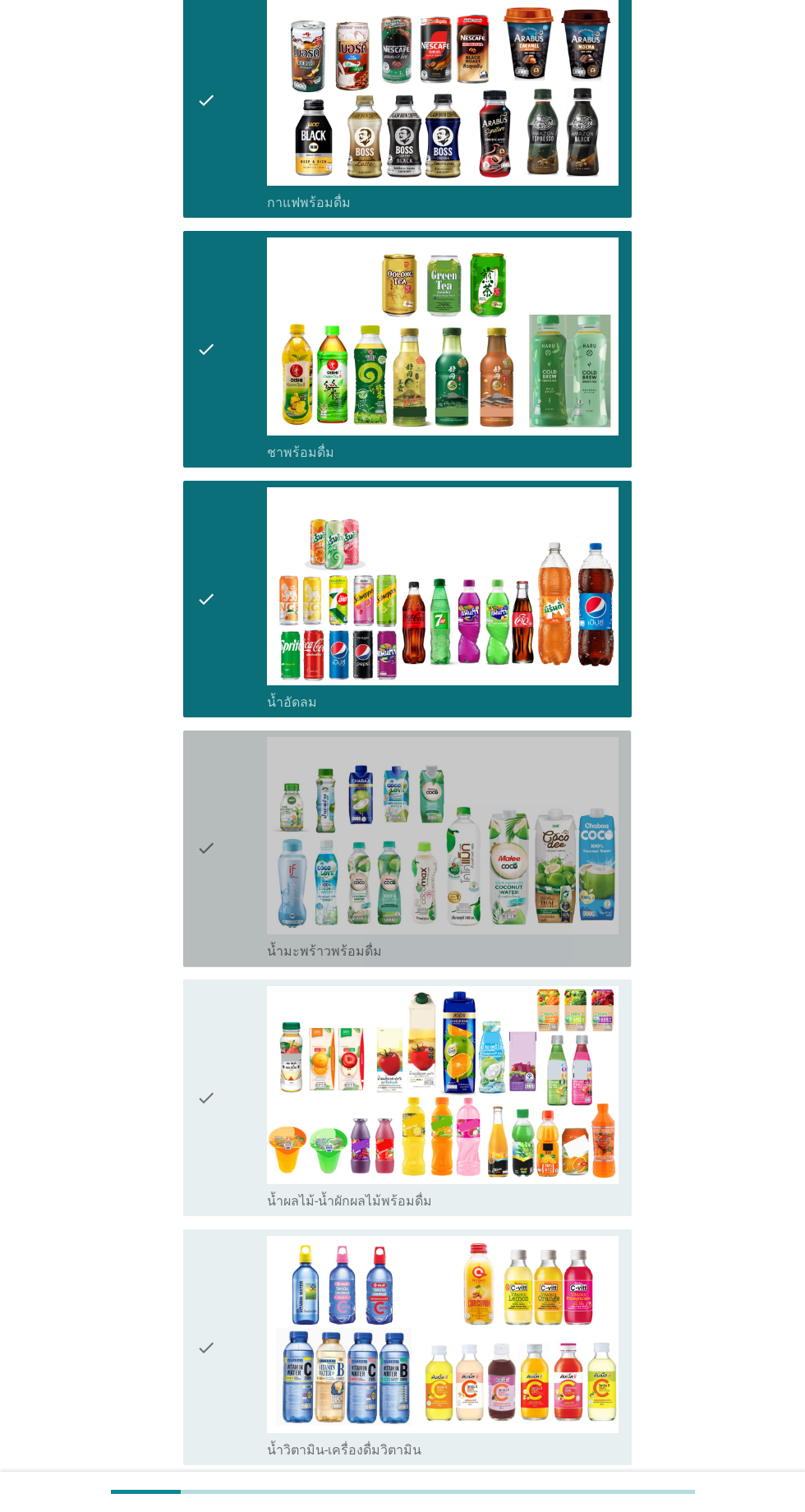
click at [224, 909] on div "check" at bounding box center [231, 849] width 71 height 224
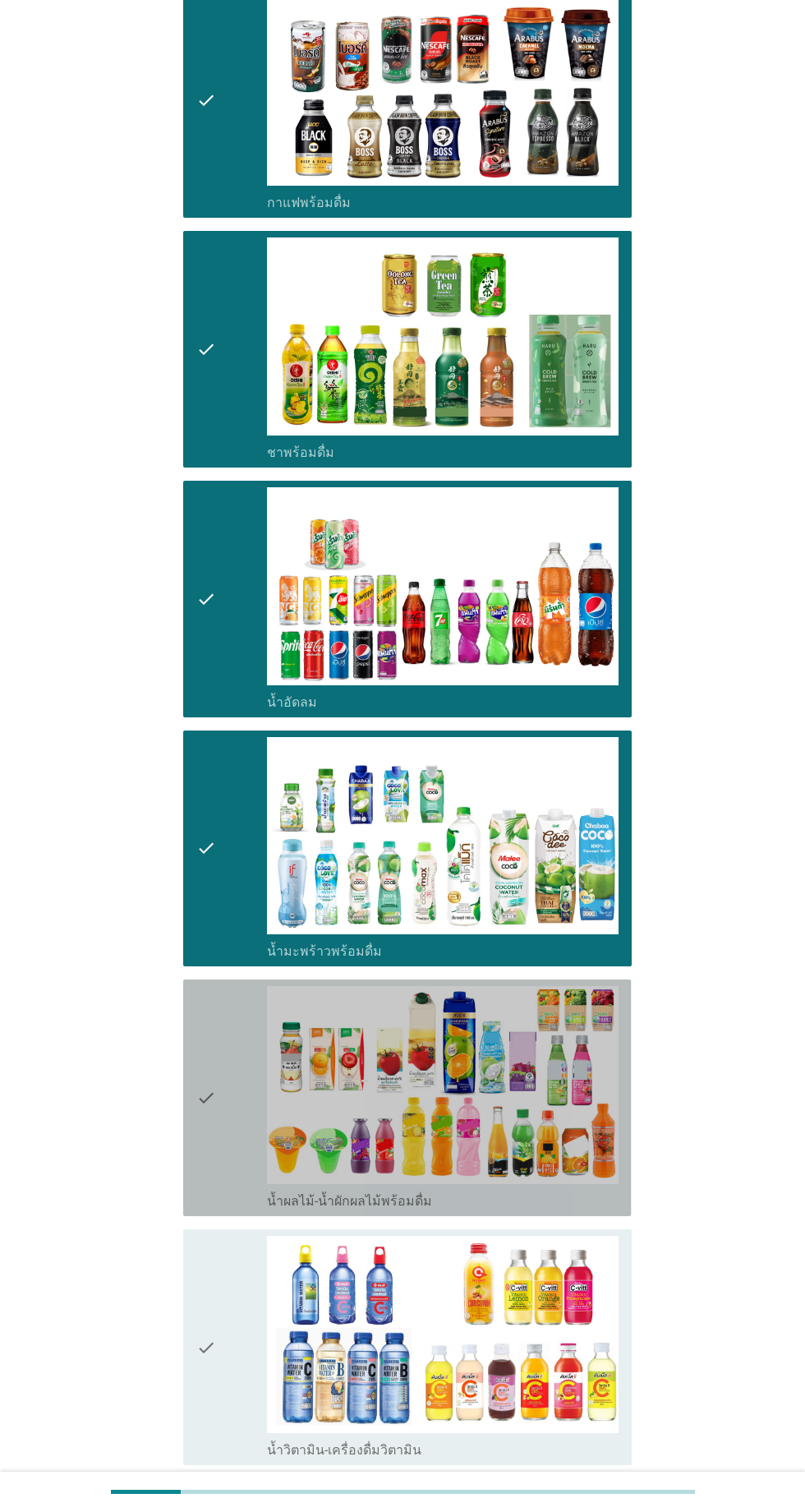
click at [233, 1096] on div "check" at bounding box center [231, 1098] width 71 height 224
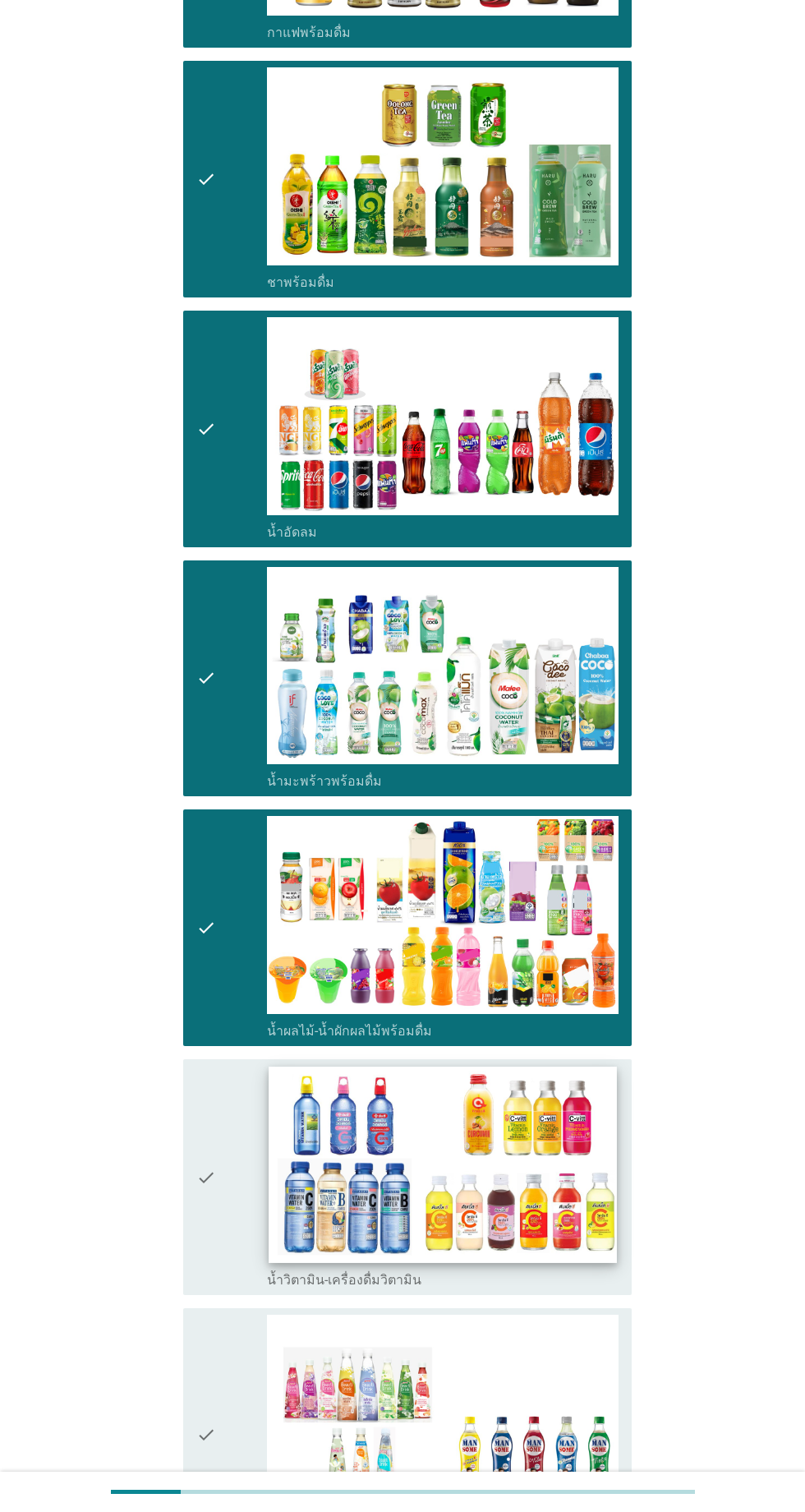
scroll to position [954, 0]
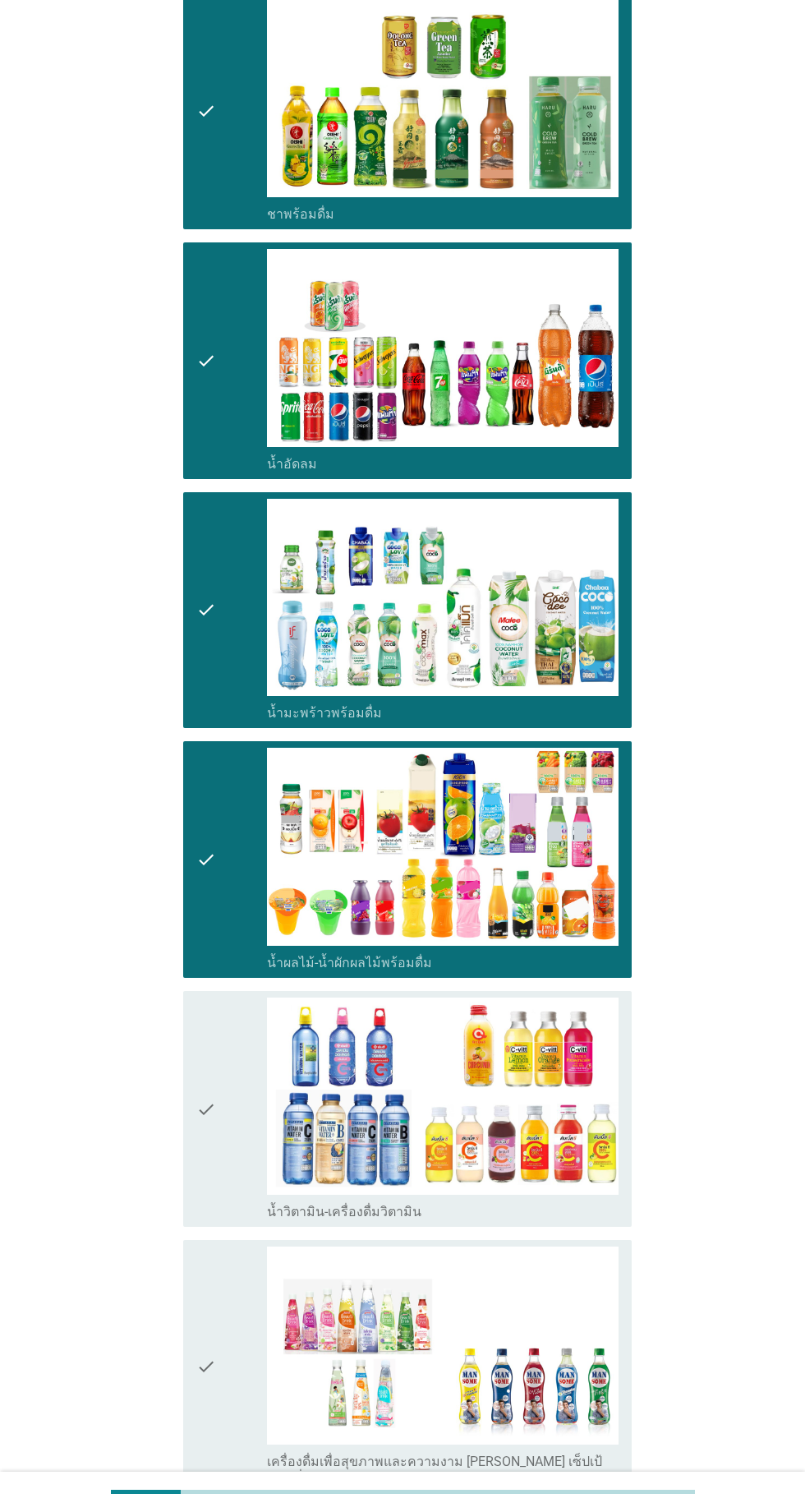
click at [228, 1067] on div "check" at bounding box center [231, 1109] width 71 height 224
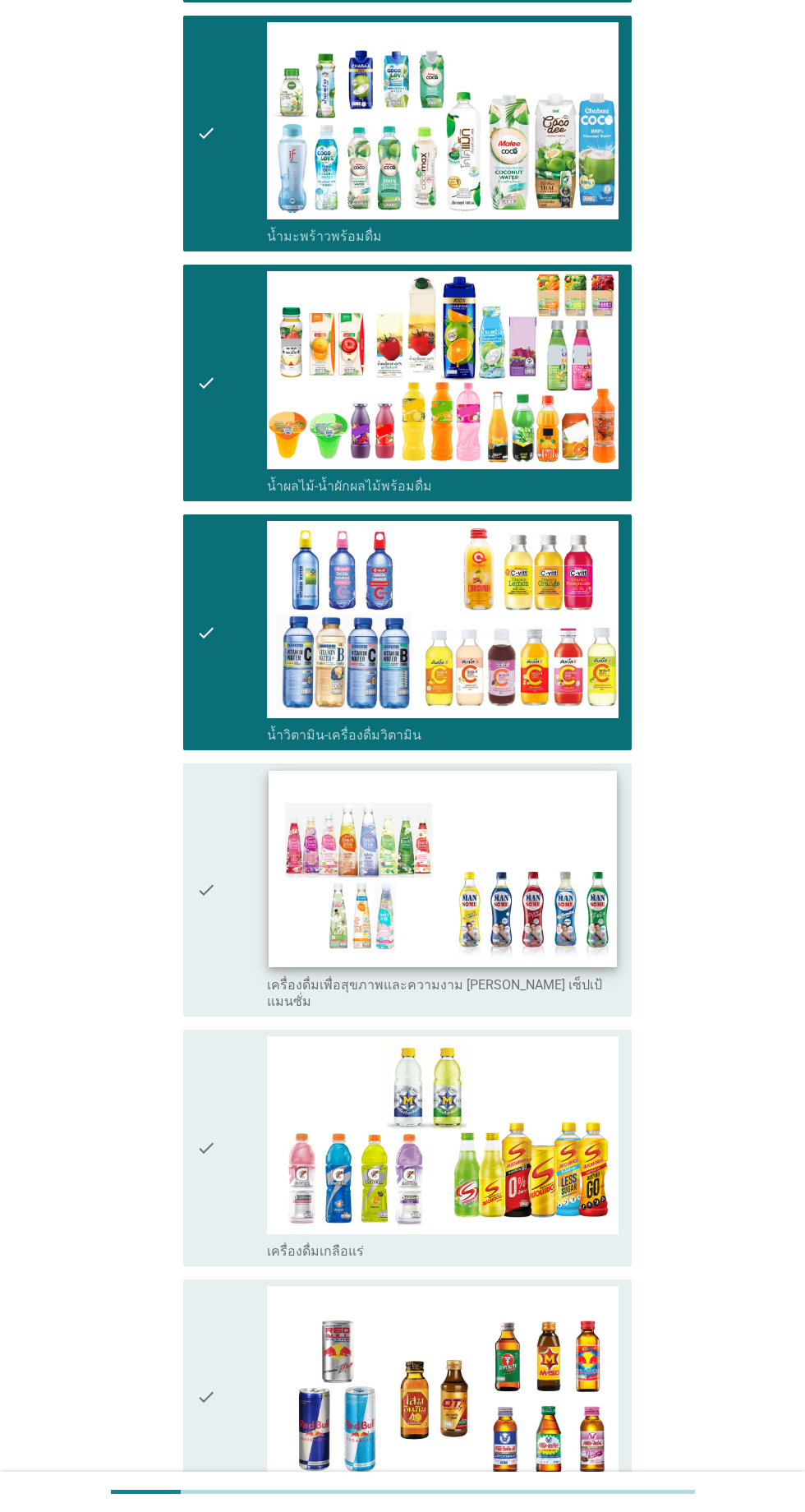
scroll to position [1431, 0]
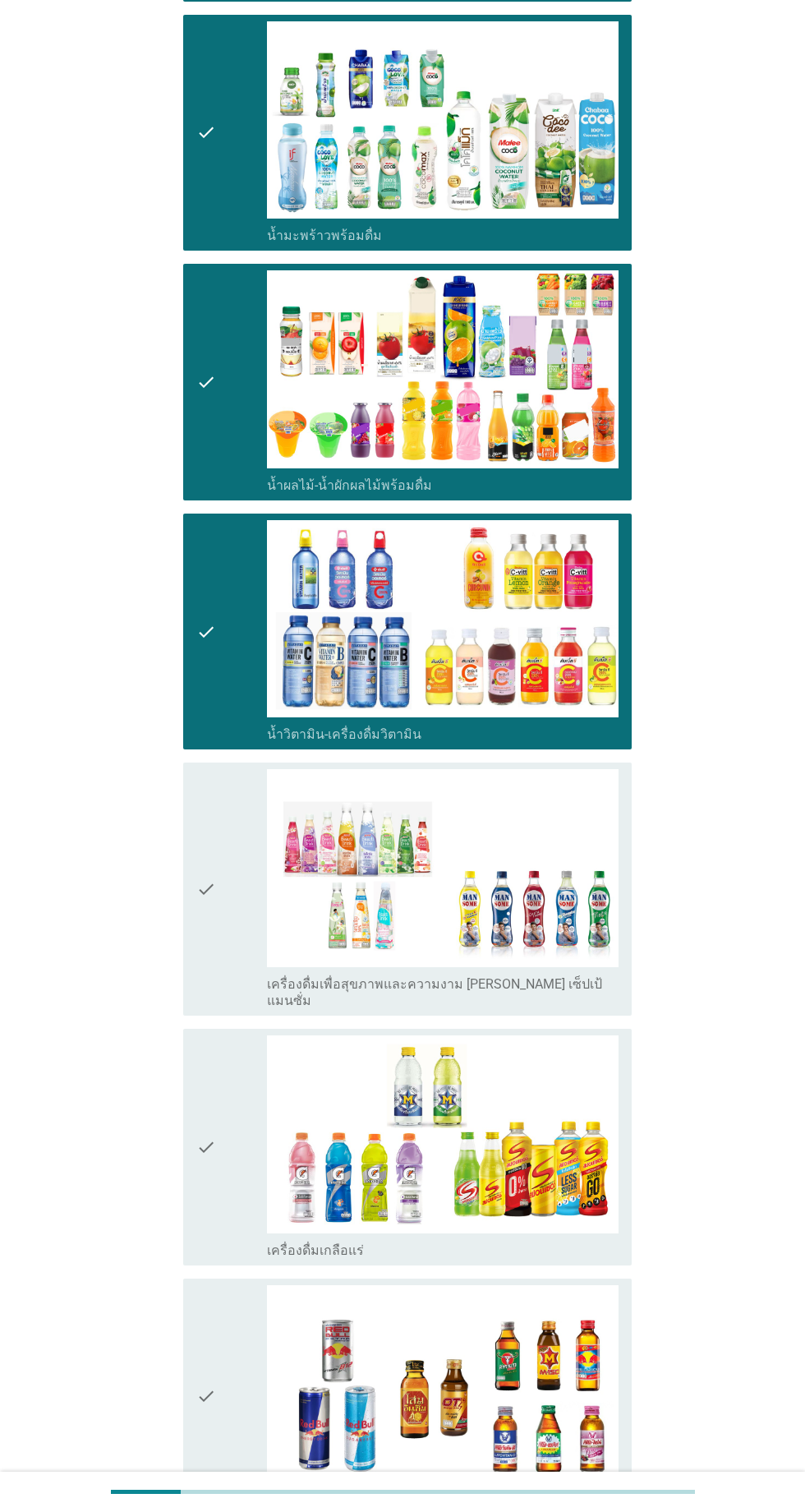
click at [225, 1101] on div "check" at bounding box center [231, 1147] width 71 height 224
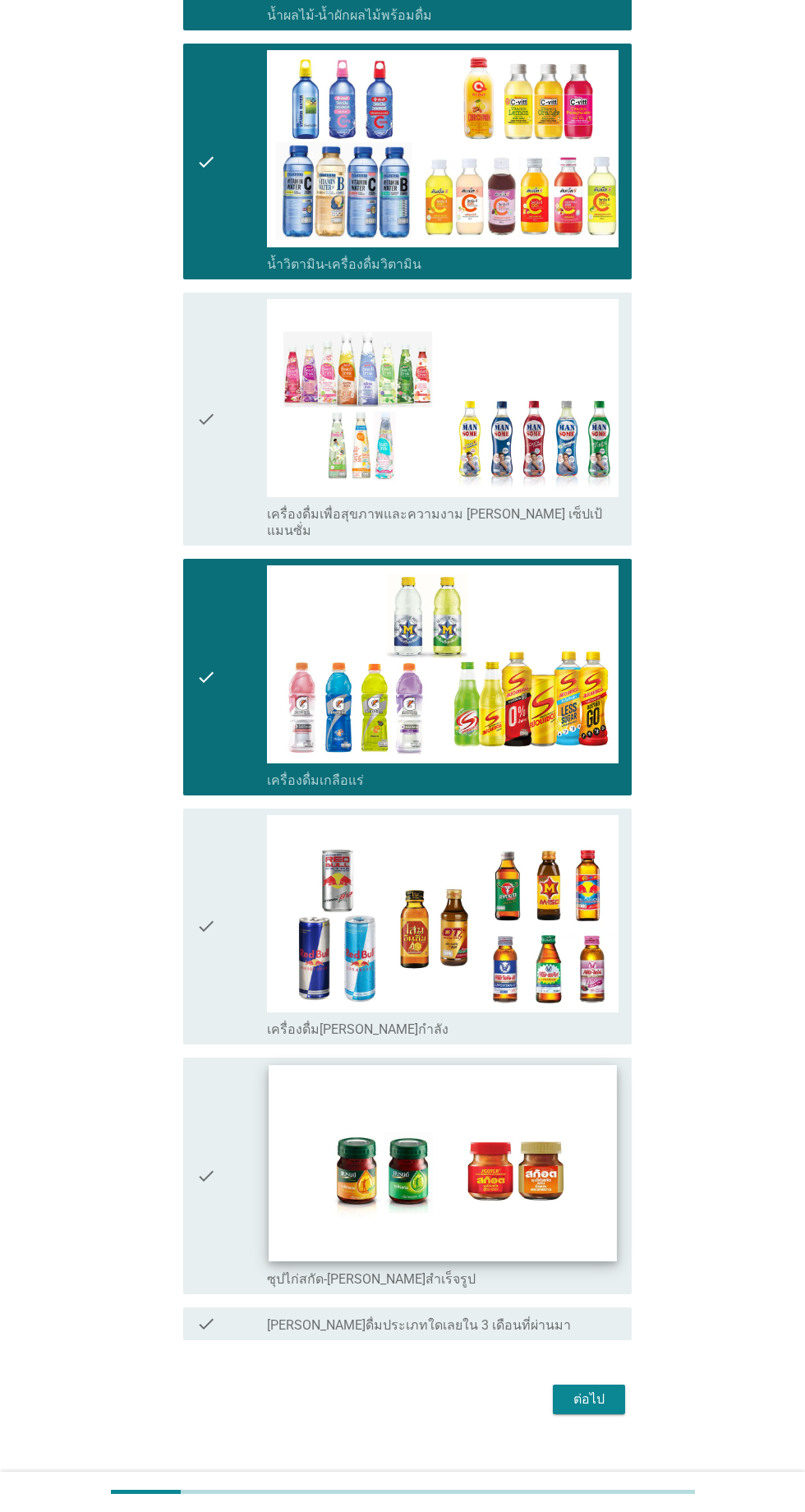
scroll to position [1902, 0]
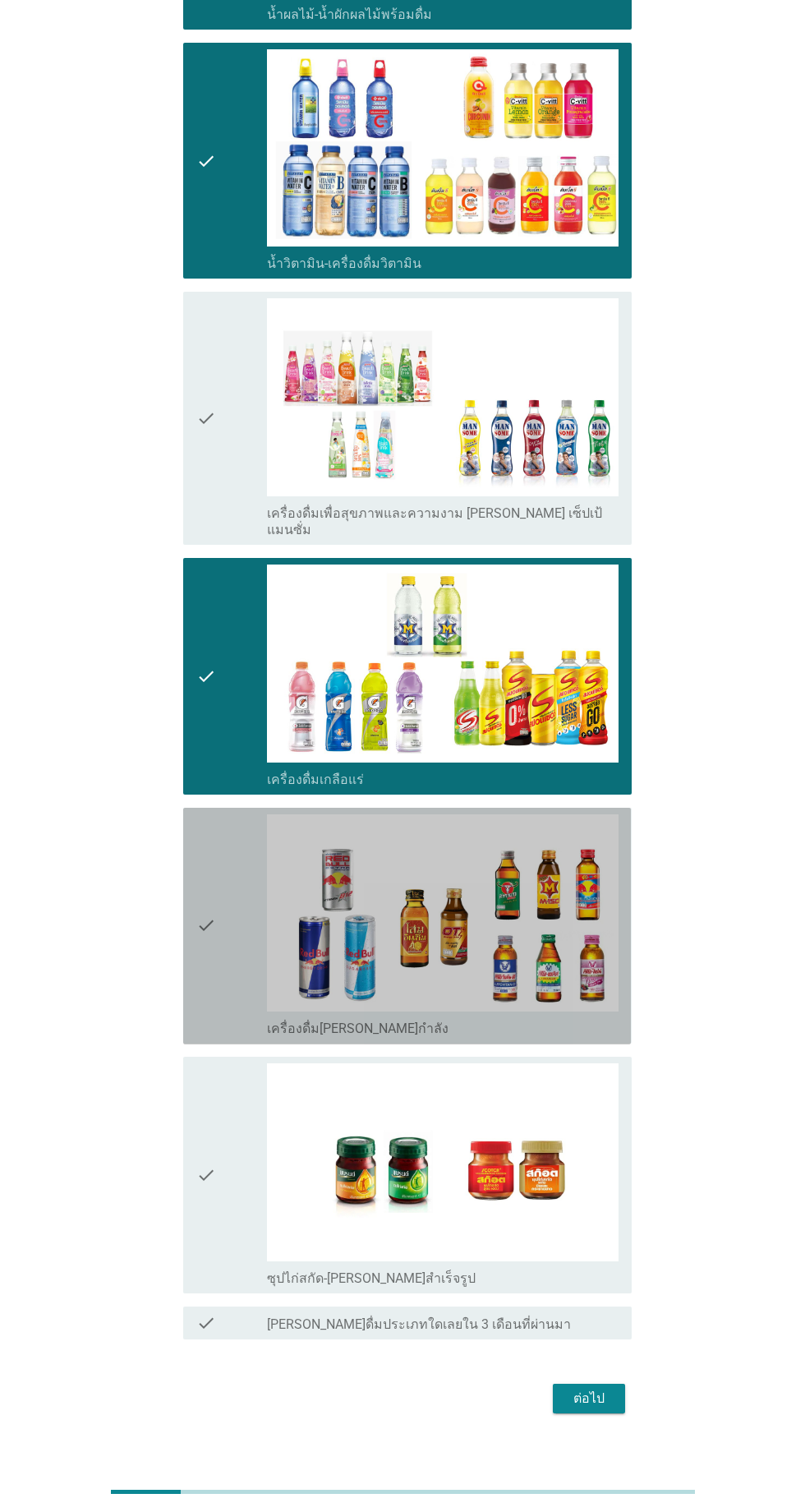
click at [239, 879] on div "check" at bounding box center [231, 926] width 71 height 224
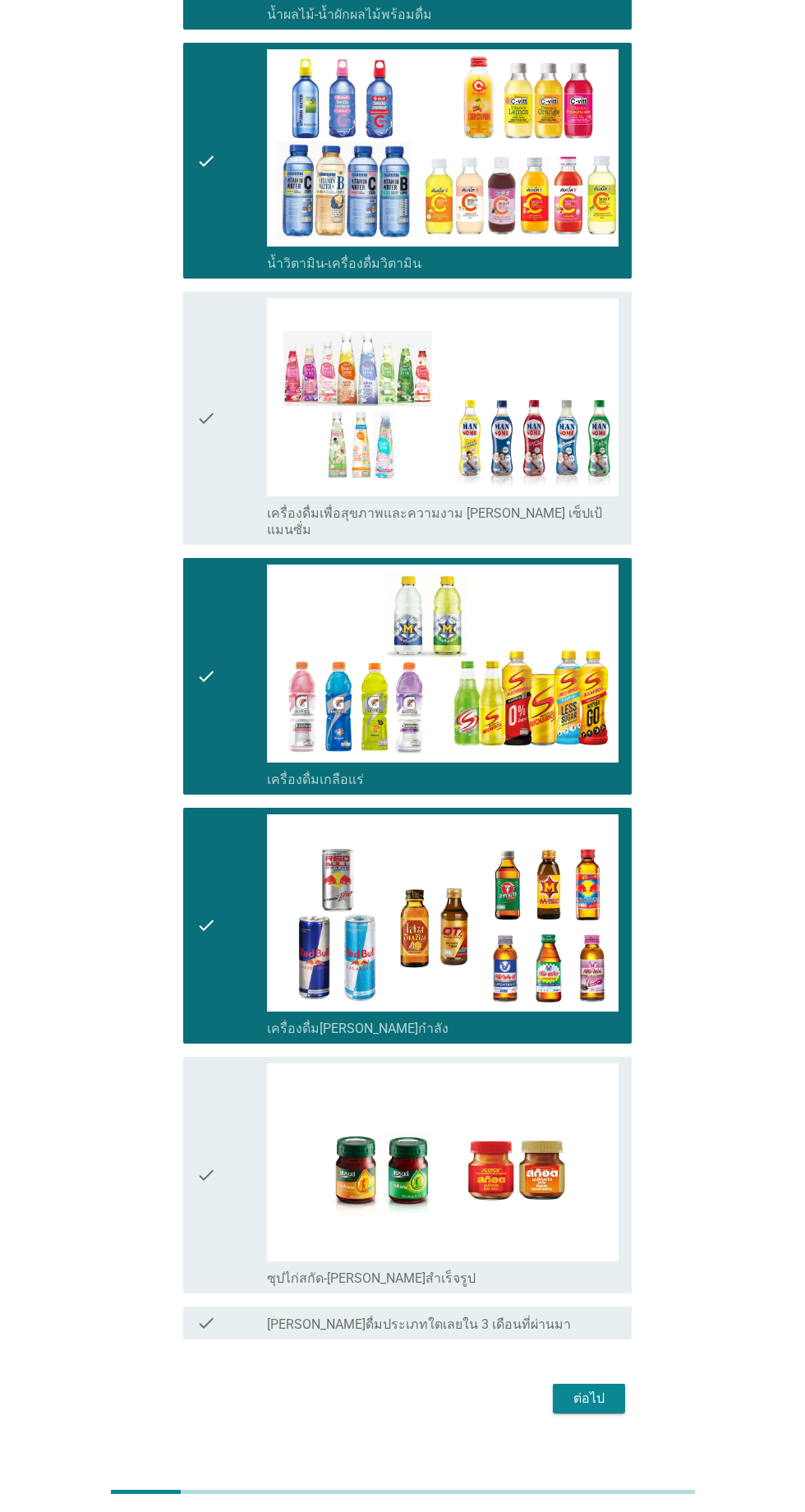
click at [238, 1118] on div "check" at bounding box center [231, 1176] width 71 height 224
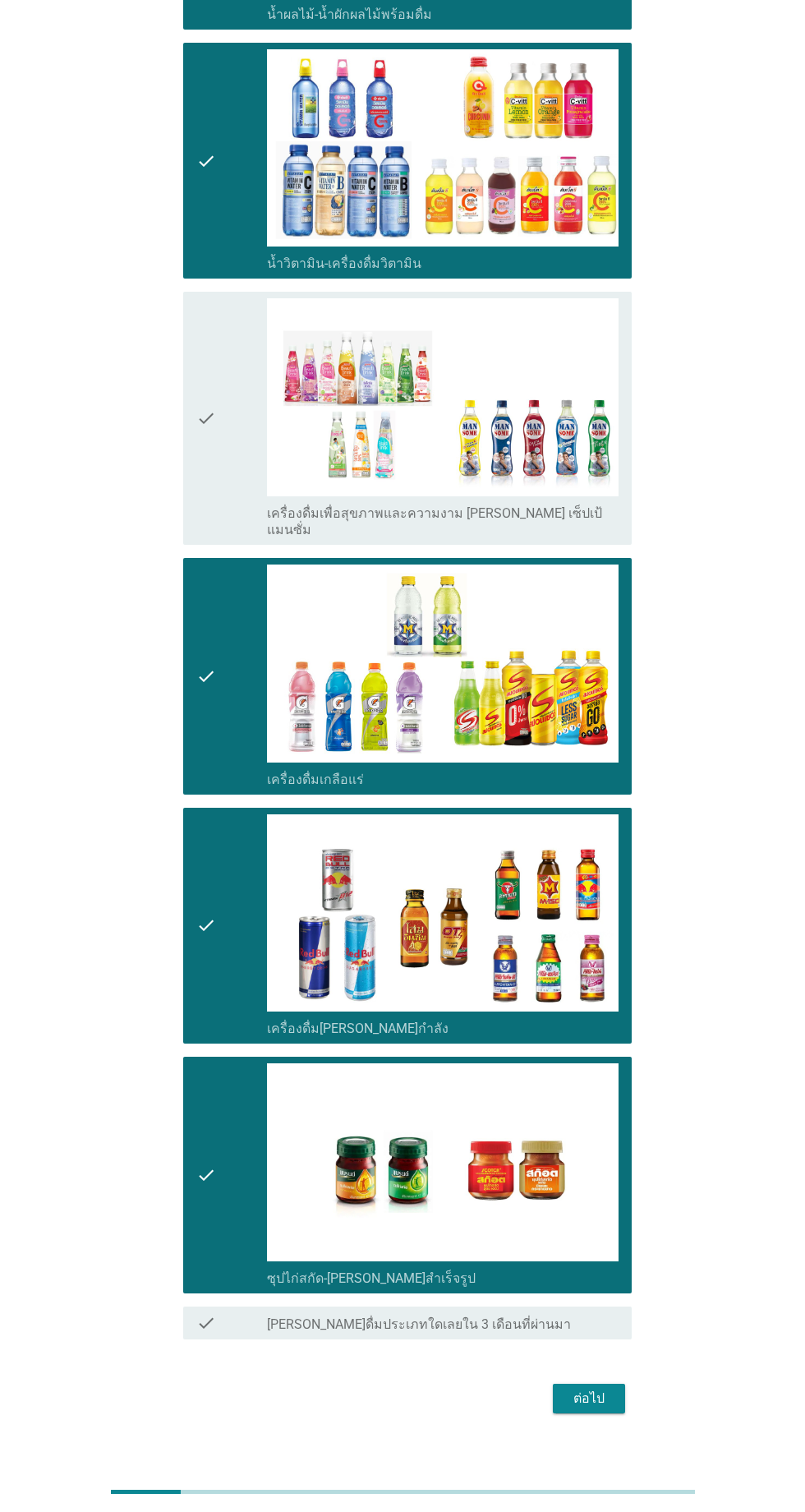
click at [601, 1389] on div "ต่อไป" at bounding box center [588, 1398] width 46 height 19
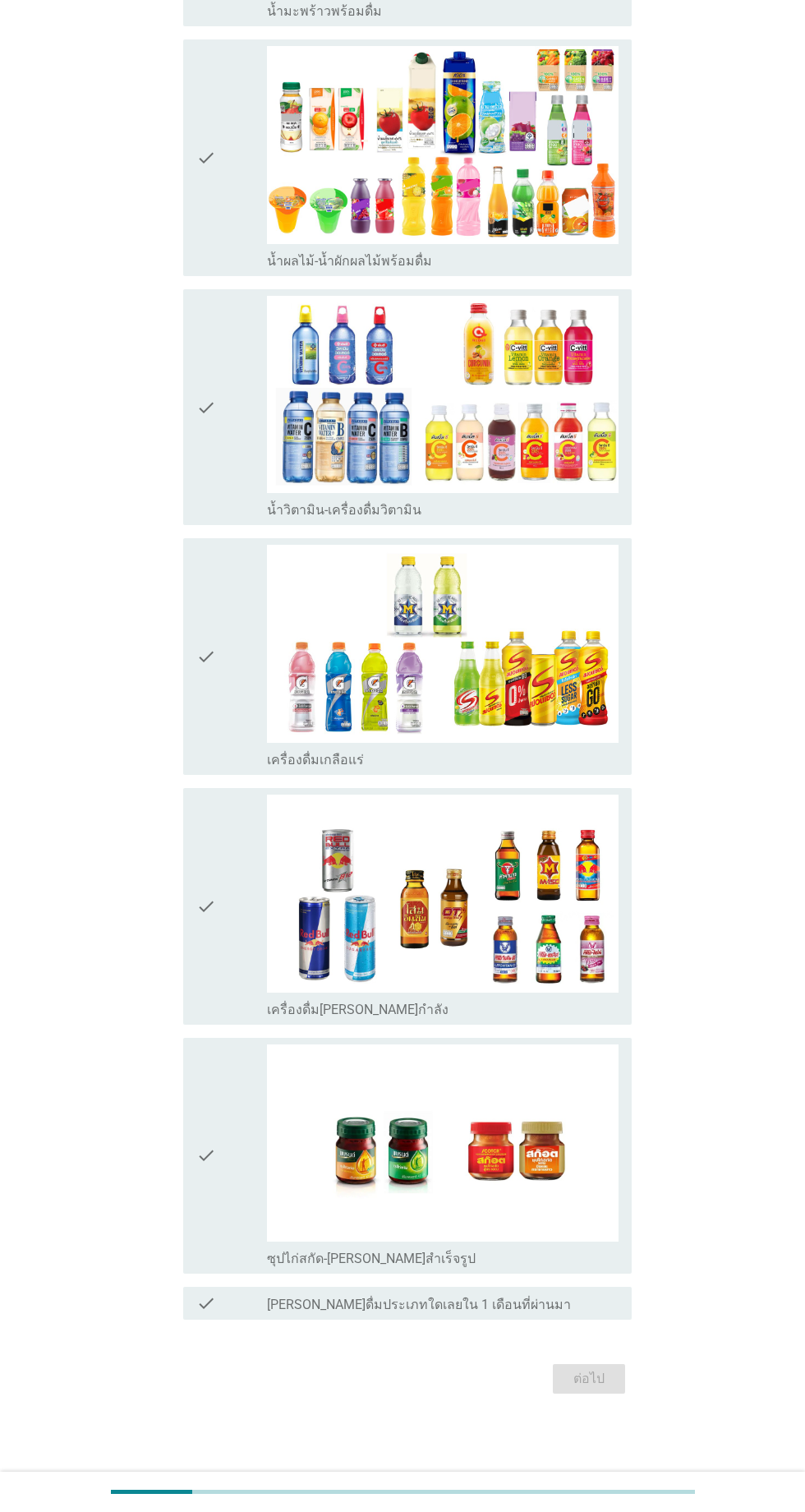
scroll to position [0, 0]
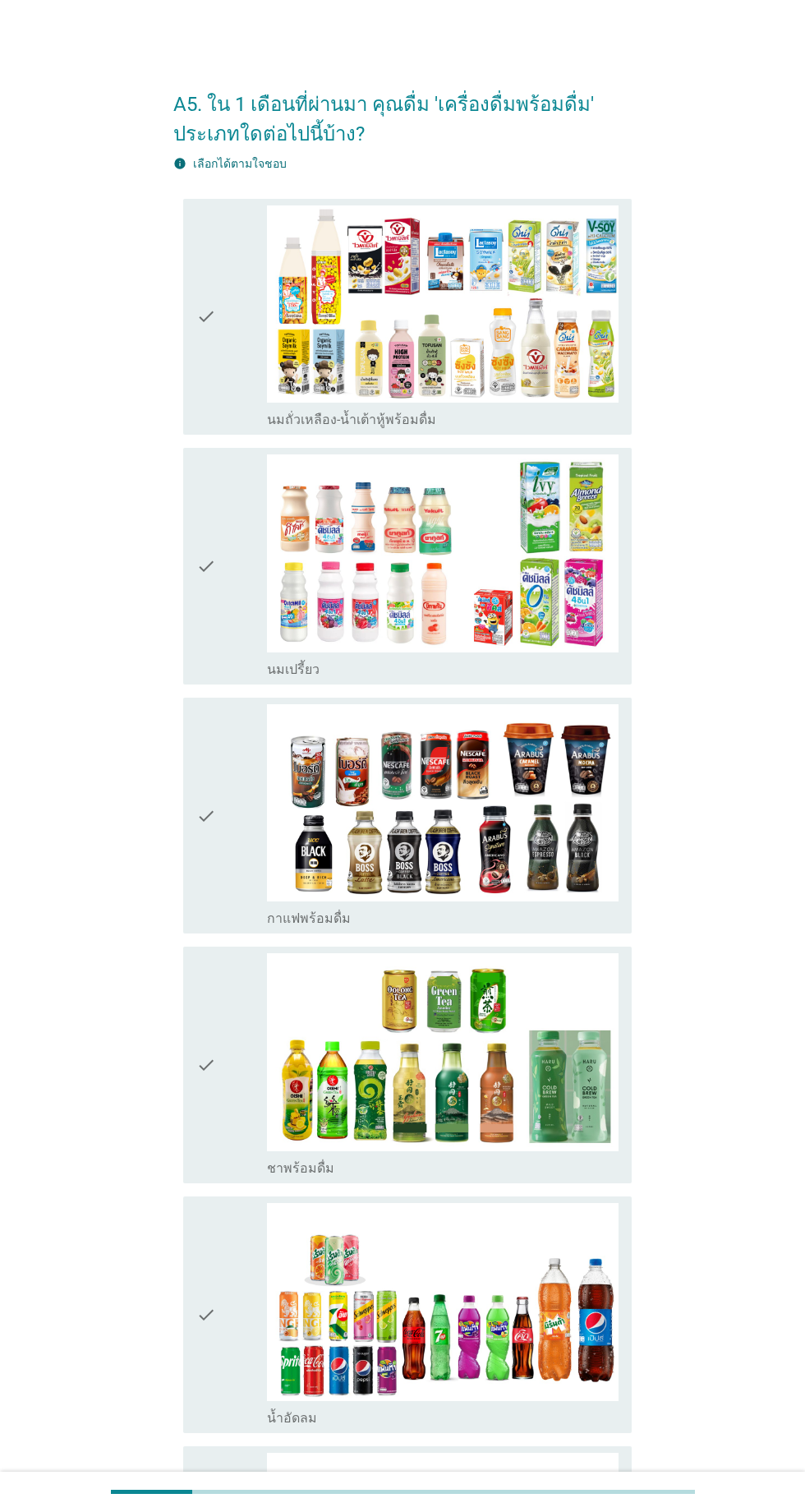
click at [239, 388] on div "check" at bounding box center [231, 317] width 71 height 224
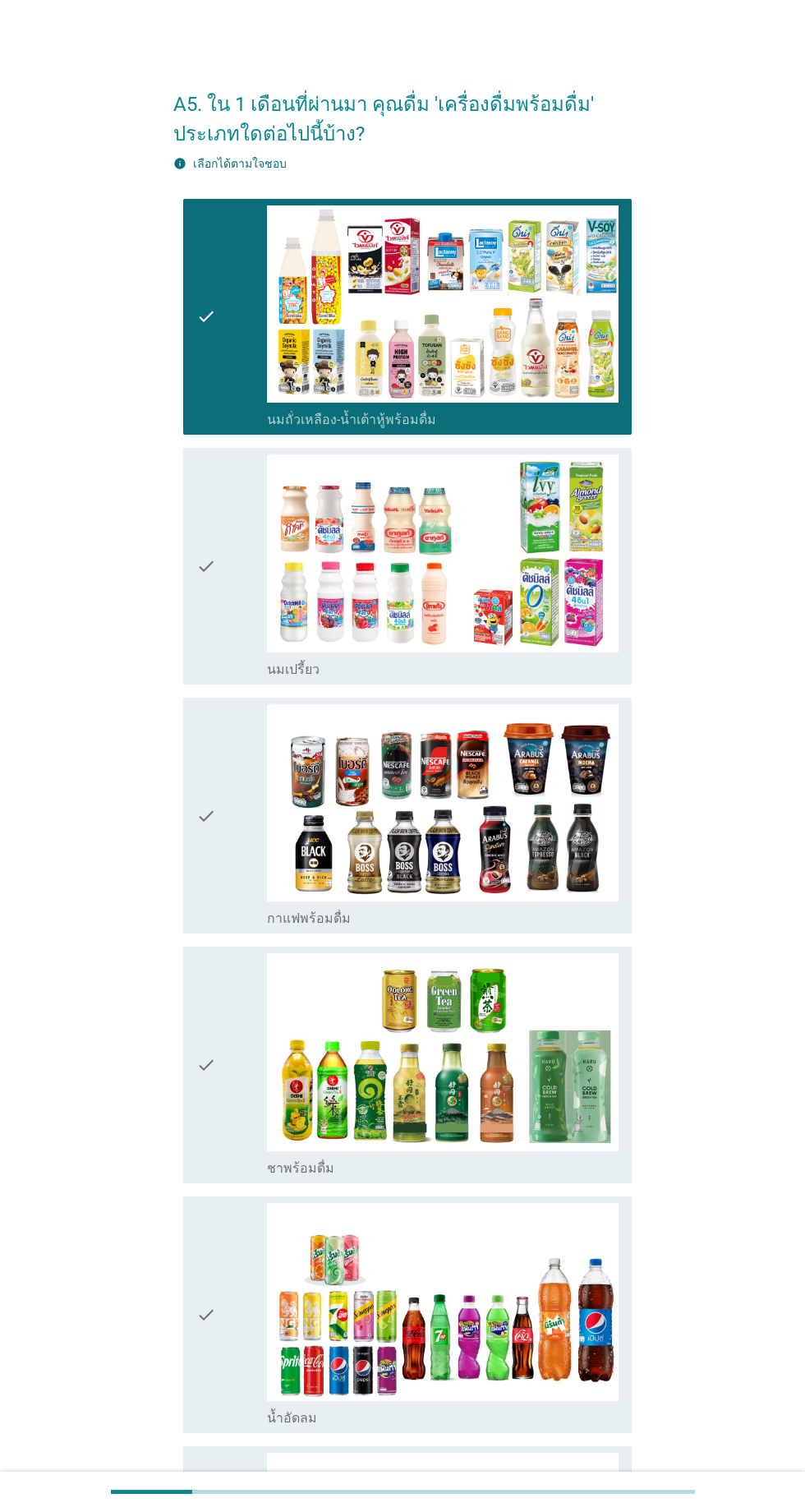
click at [231, 556] on div "check" at bounding box center [231, 566] width 71 height 224
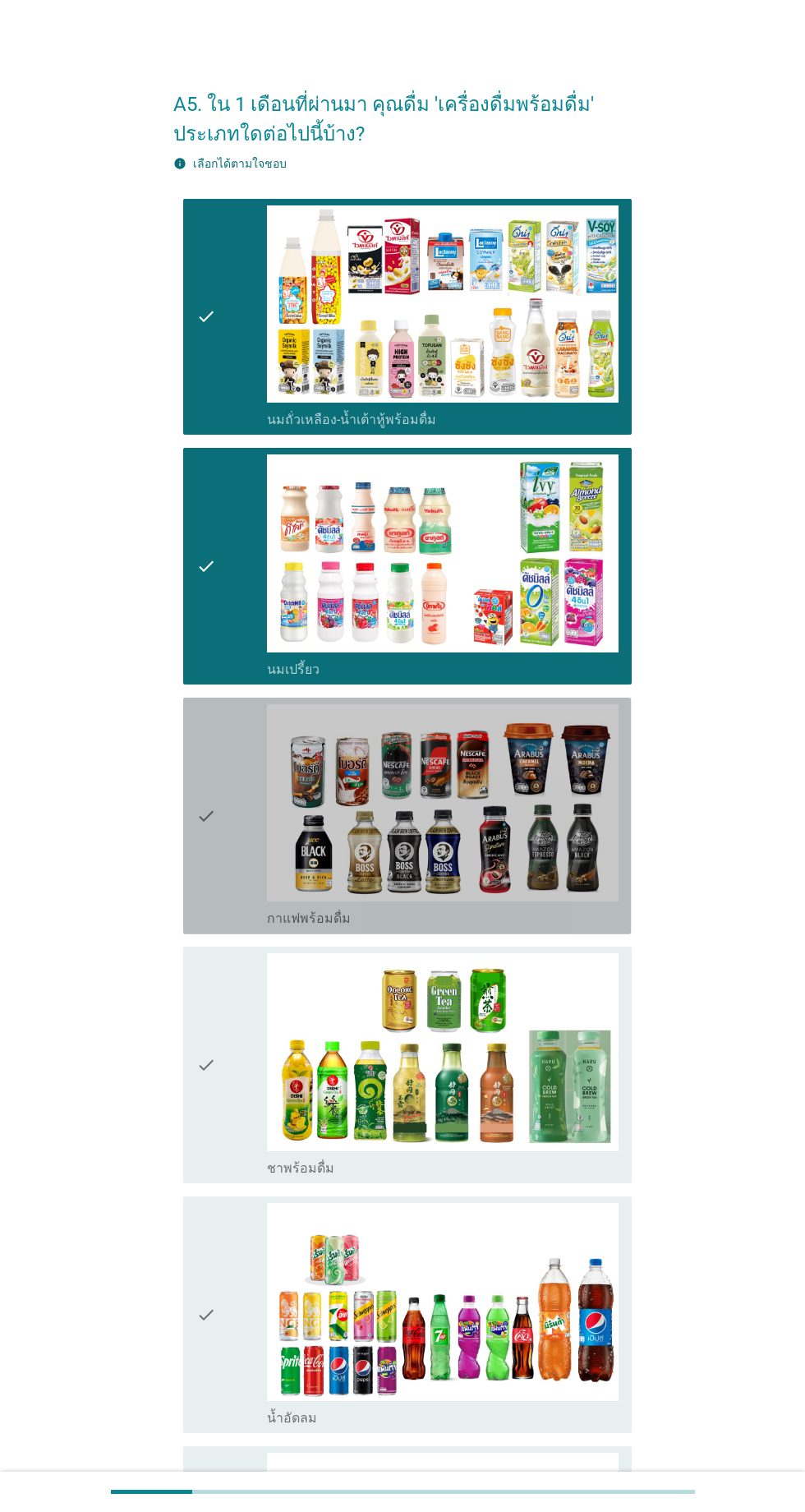
click at [247, 804] on div "check" at bounding box center [231, 816] width 71 height 224
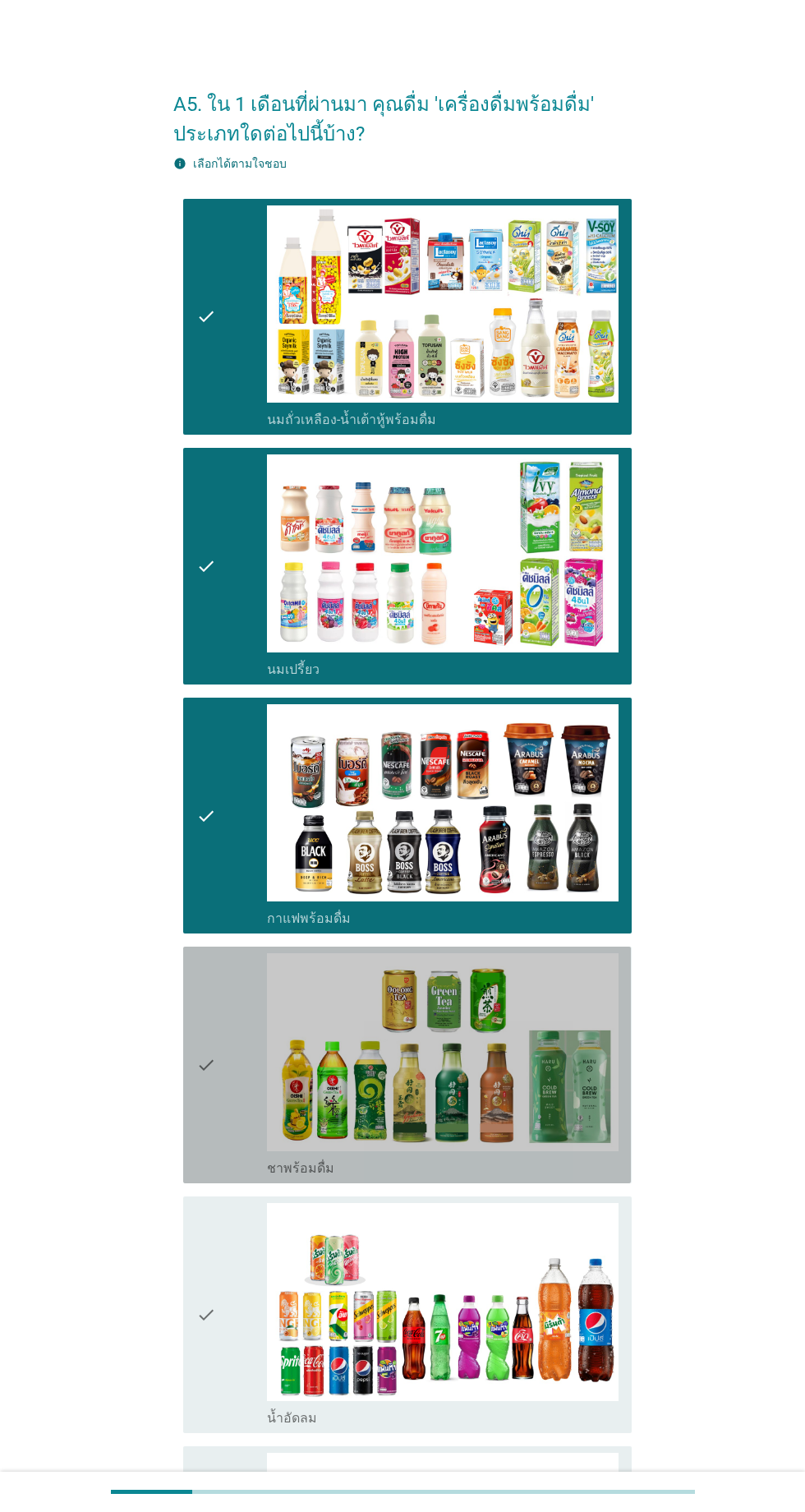
click at [253, 1032] on div "check" at bounding box center [231, 1065] width 71 height 224
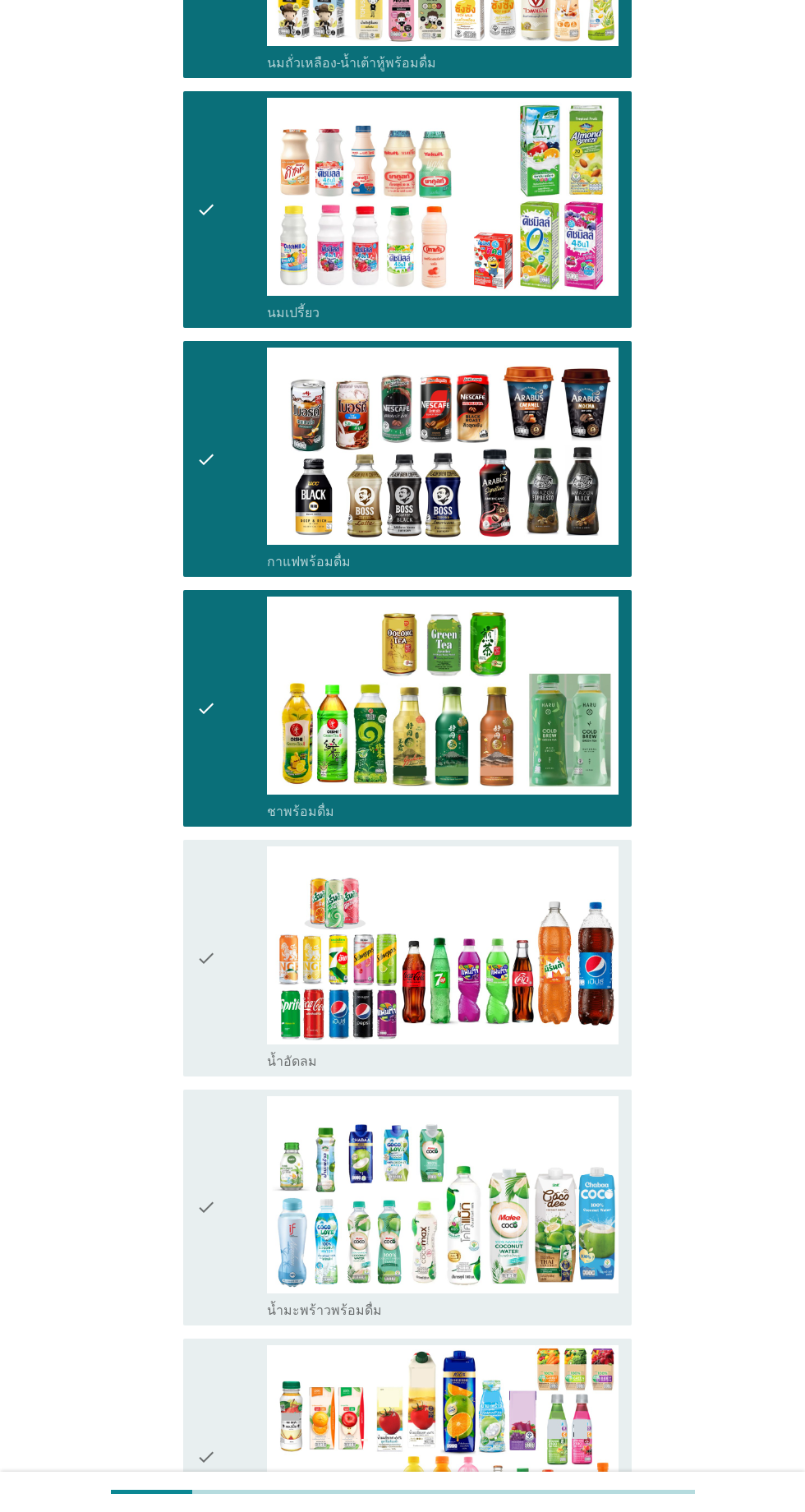
scroll to position [358, 0]
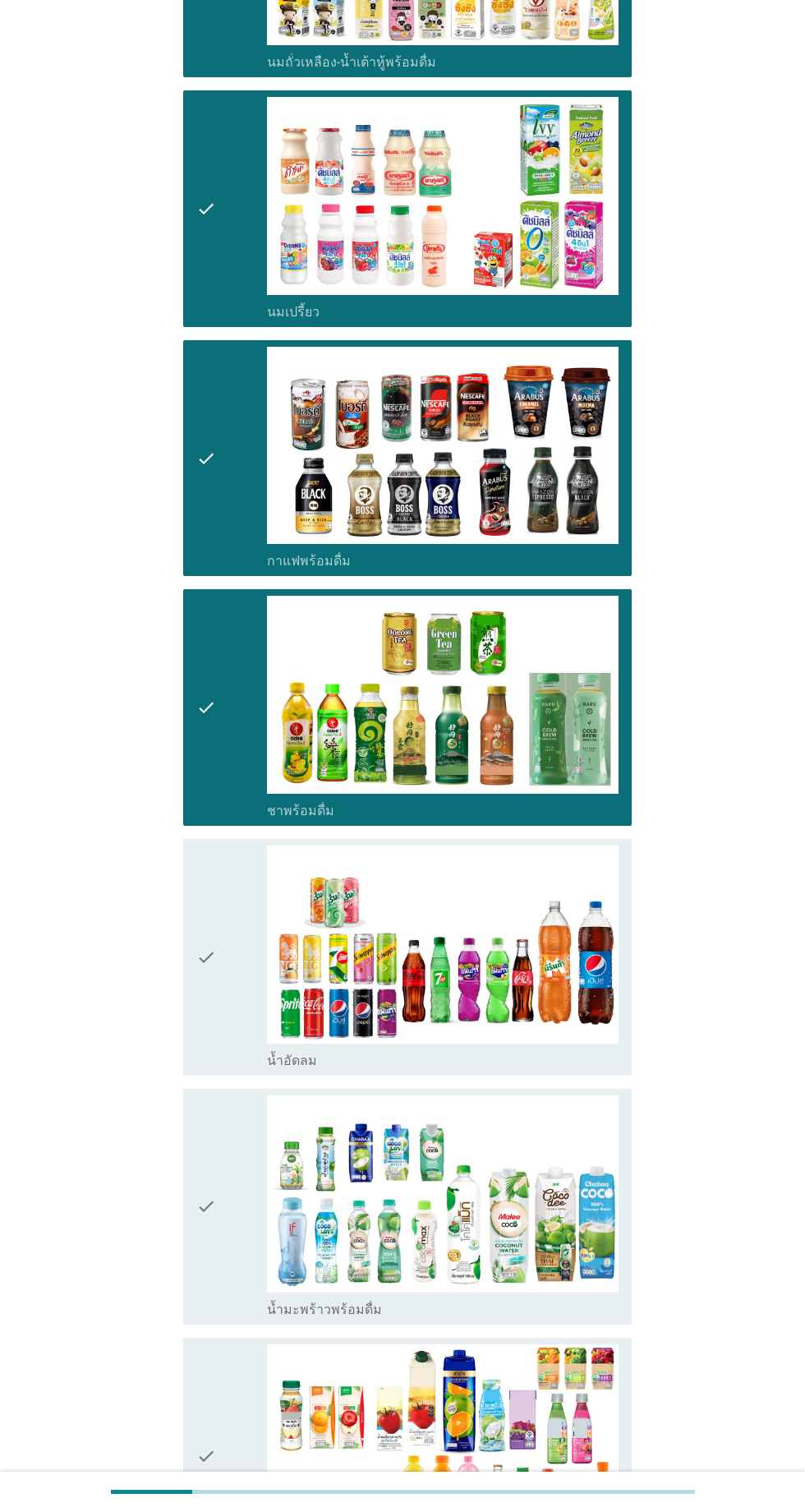
click at [239, 1018] on div "check" at bounding box center [231, 958] width 71 height 224
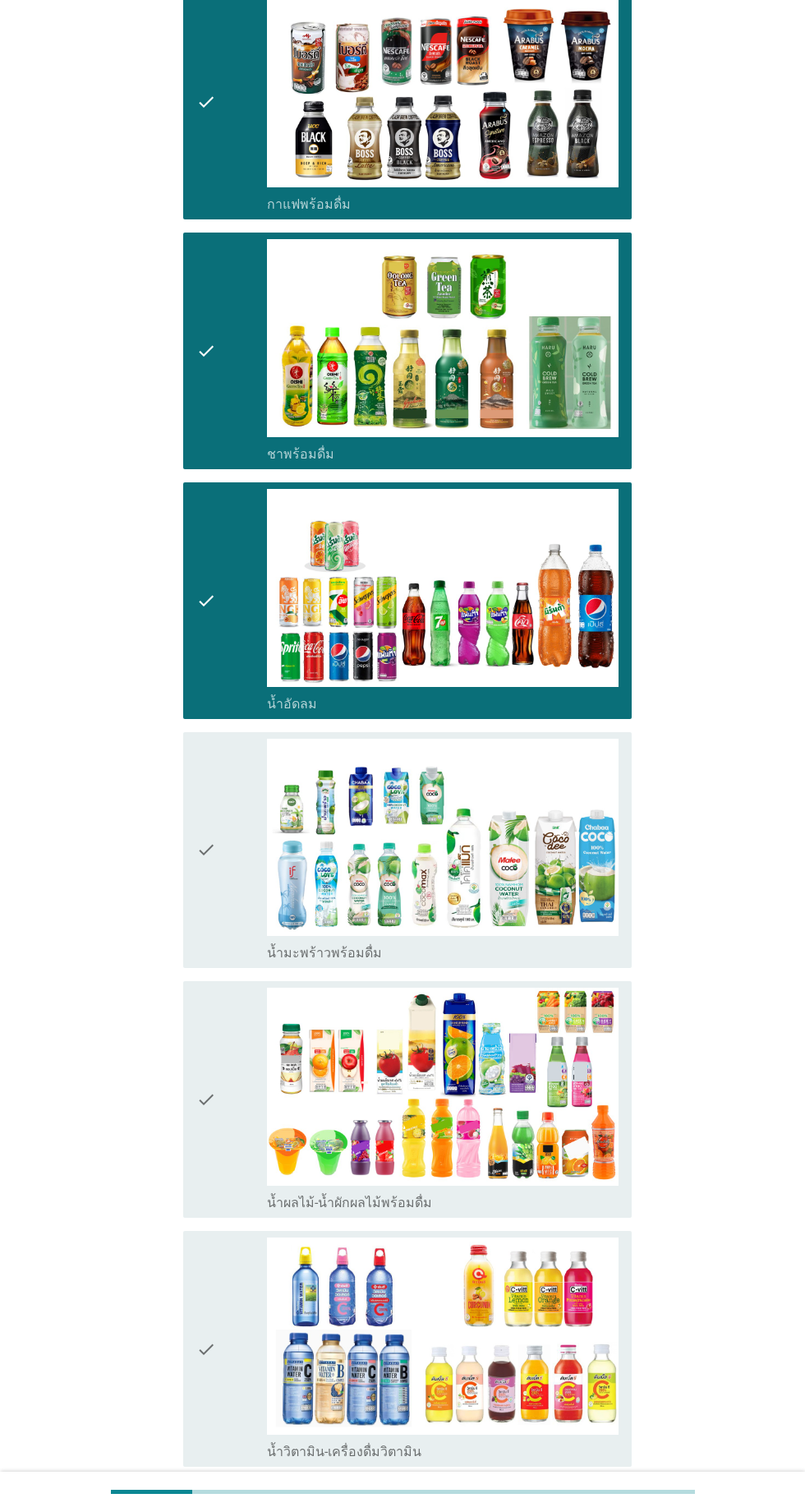
scroll to position [716, 0]
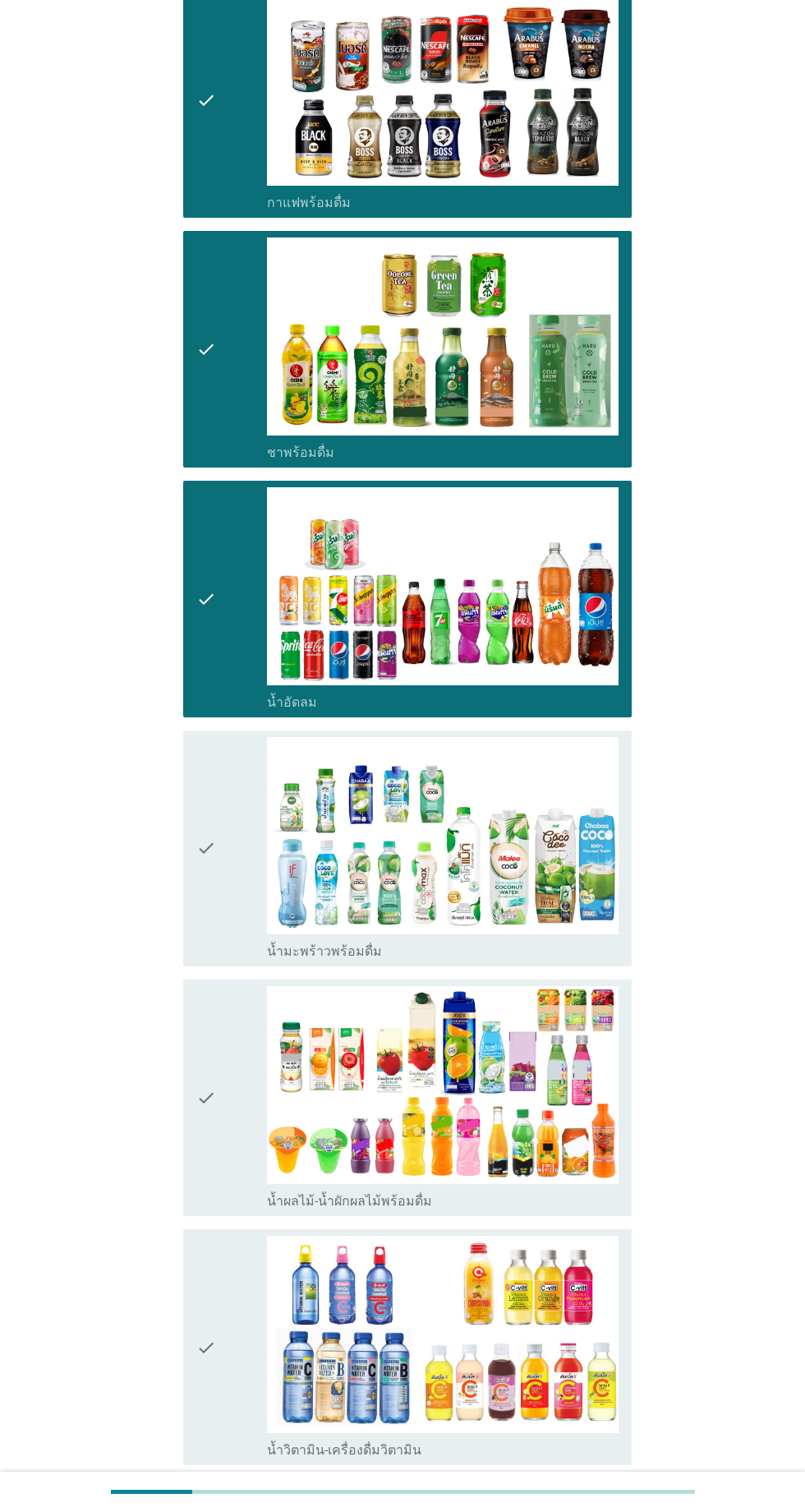
click at [248, 906] on div "check" at bounding box center [231, 849] width 71 height 224
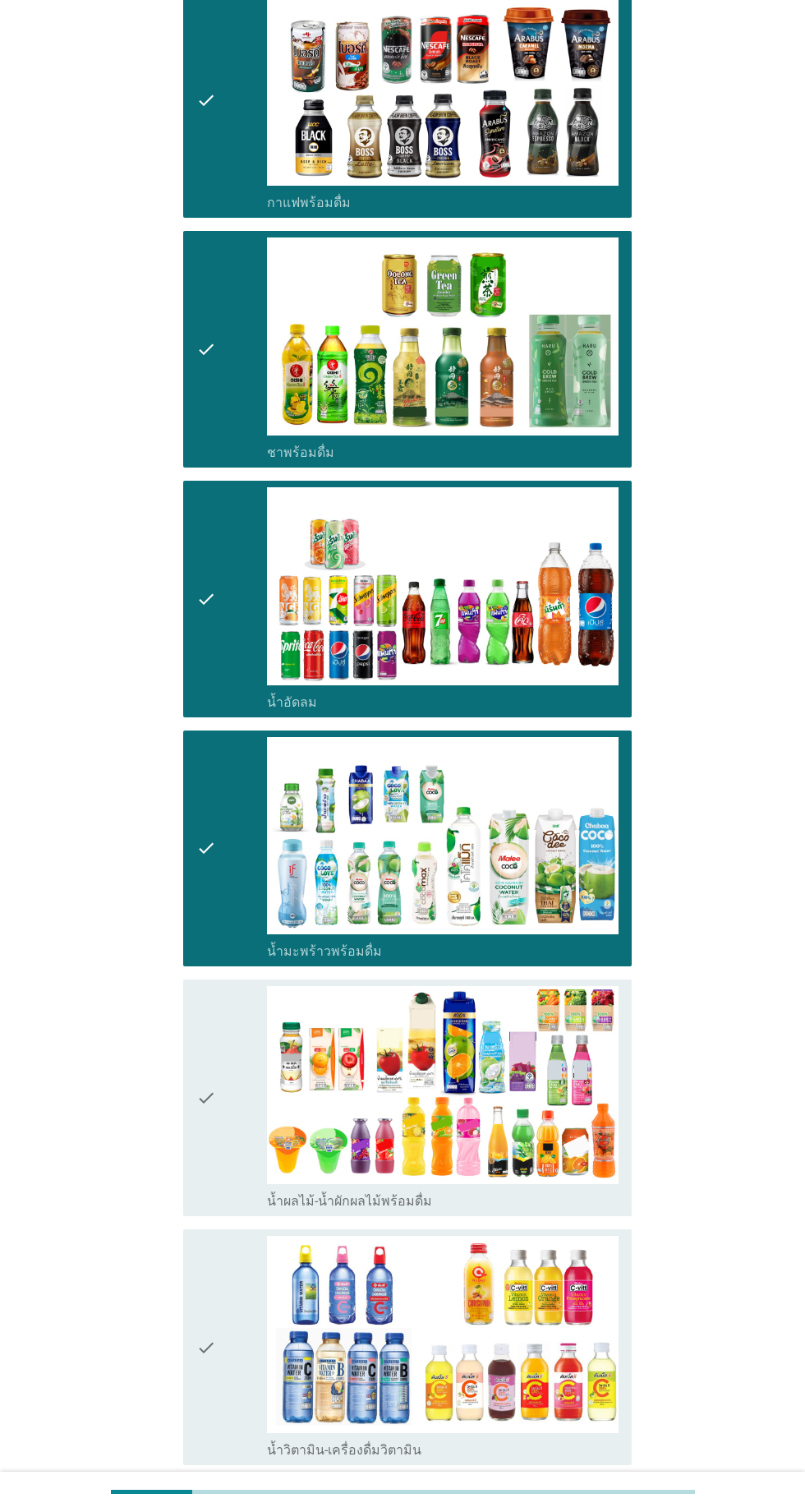
click at [230, 1070] on div "check" at bounding box center [231, 1098] width 71 height 224
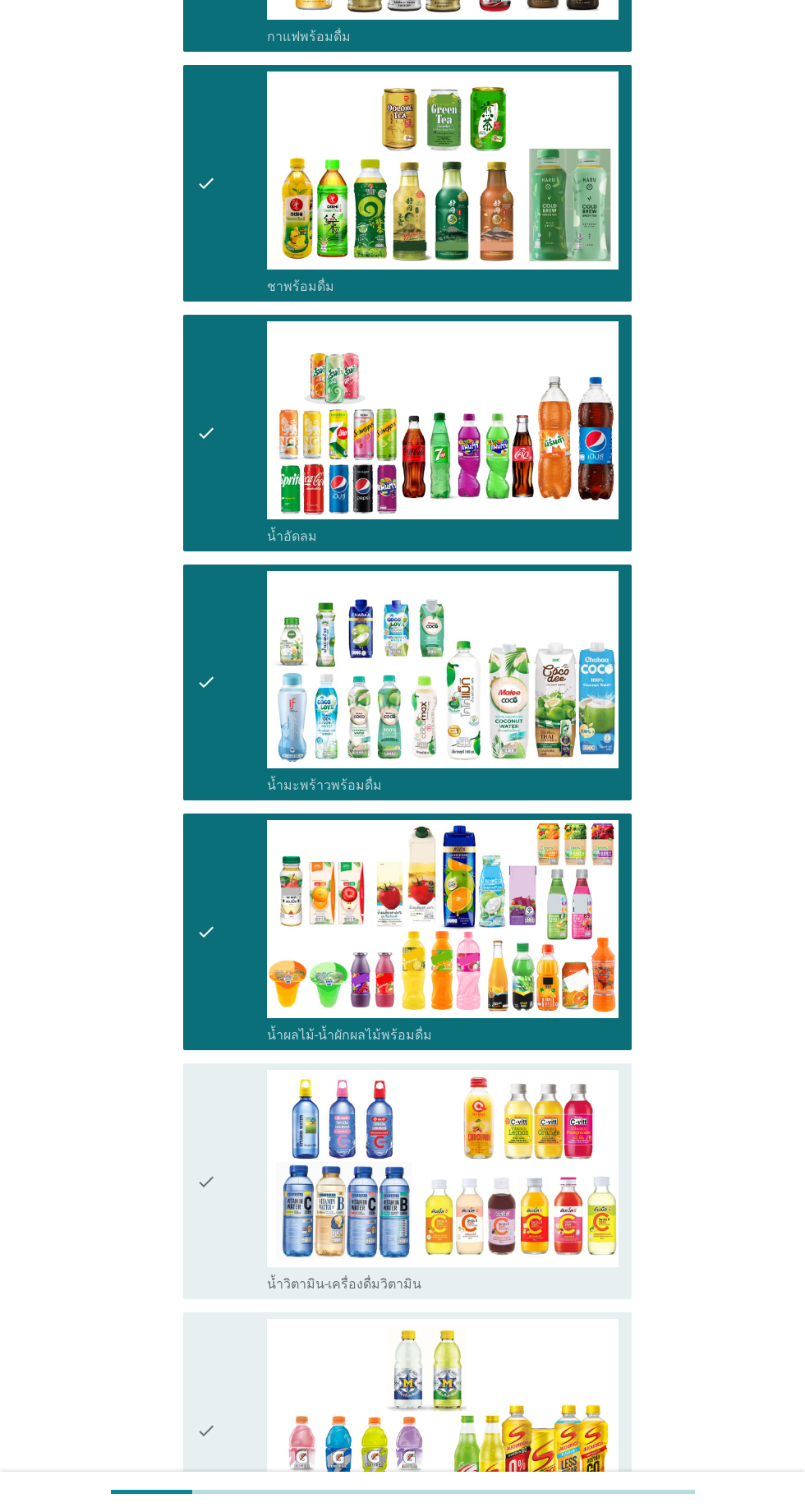
scroll to position [954, 0]
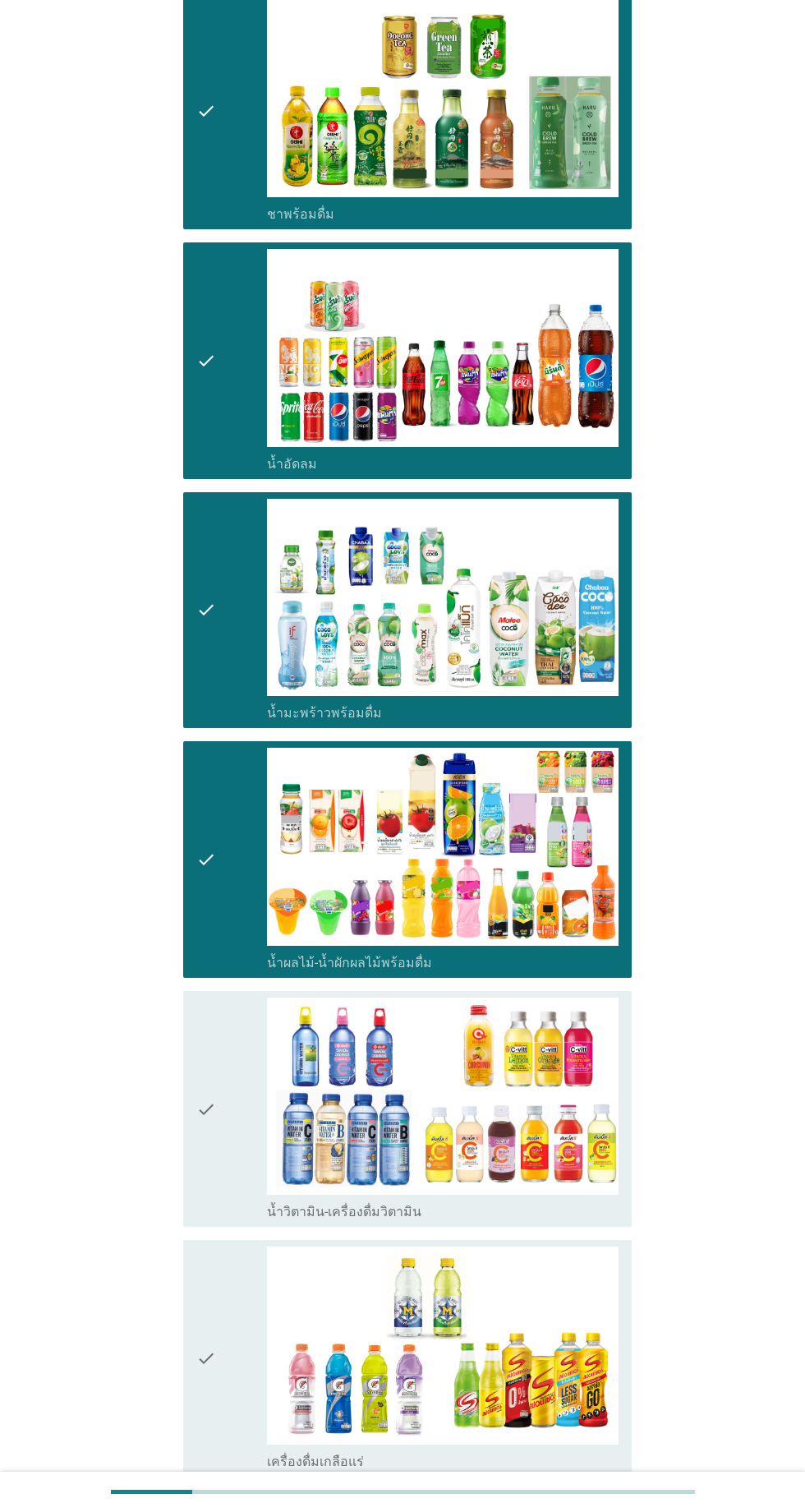
click at [234, 1099] on div "check" at bounding box center [231, 1109] width 71 height 224
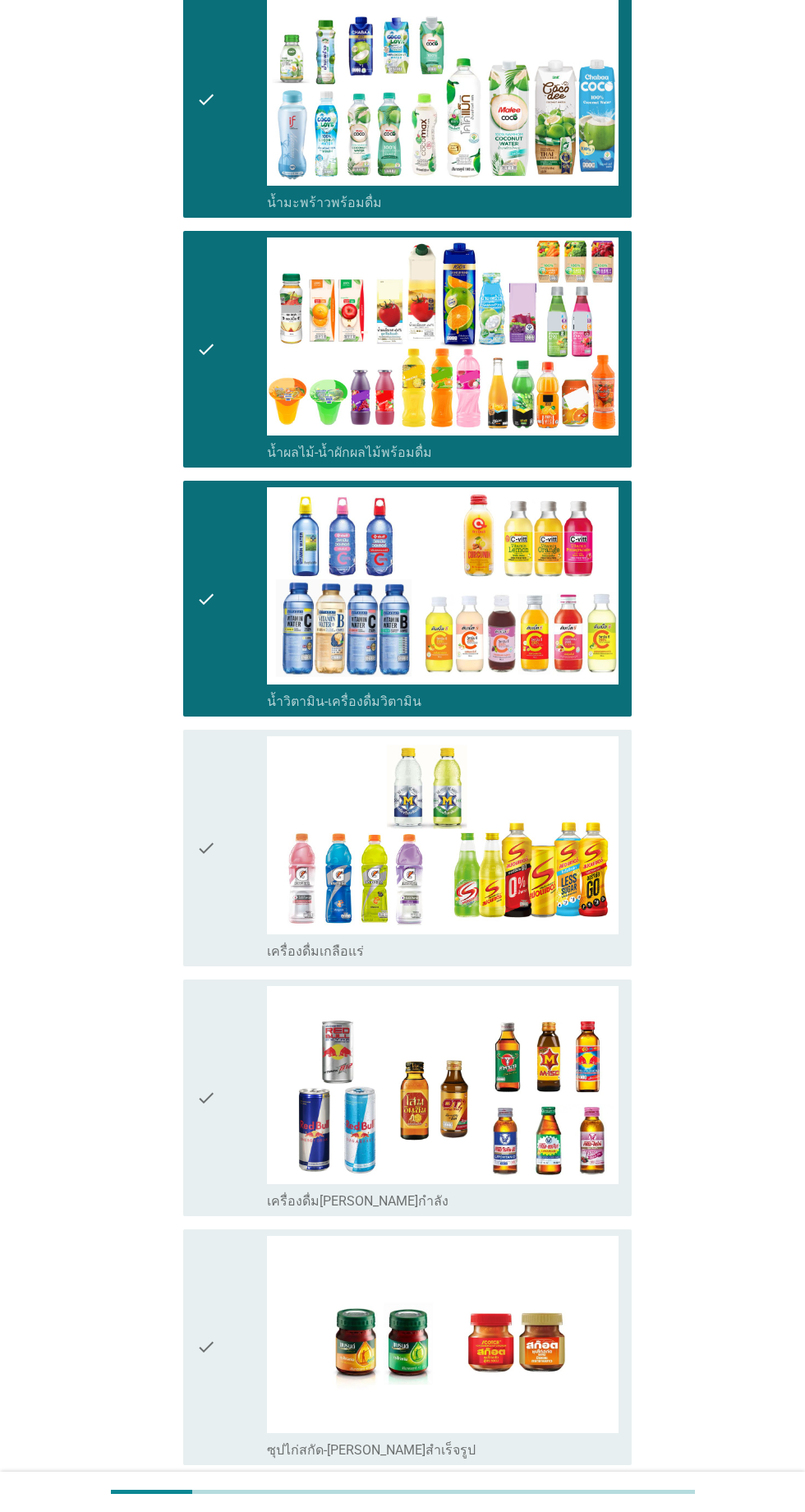
scroll to position [1465, 0]
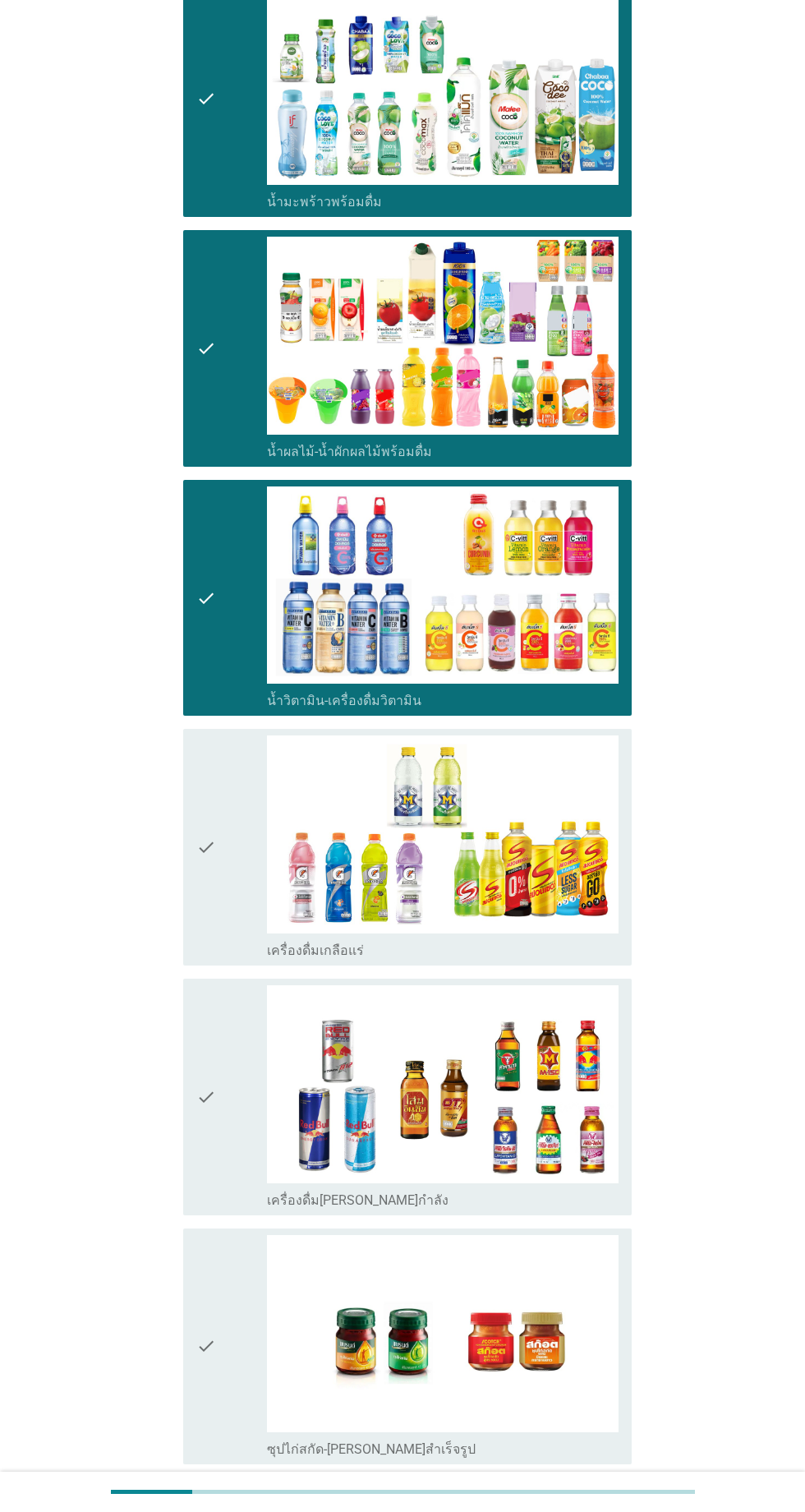
click at [236, 919] on div "check" at bounding box center [231, 847] width 71 height 224
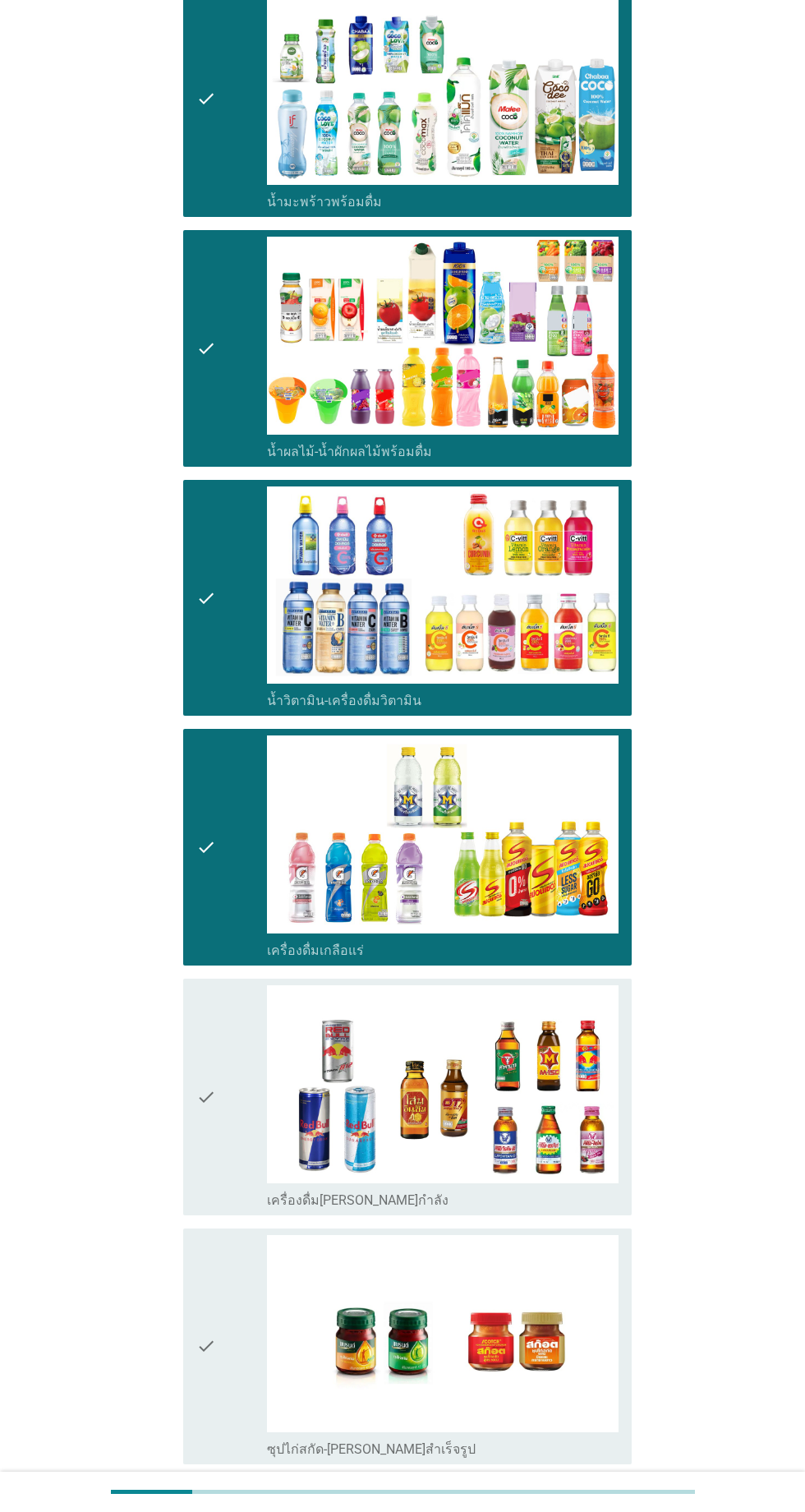
click at [238, 1073] on div "check" at bounding box center [231, 1097] width 71 height 224
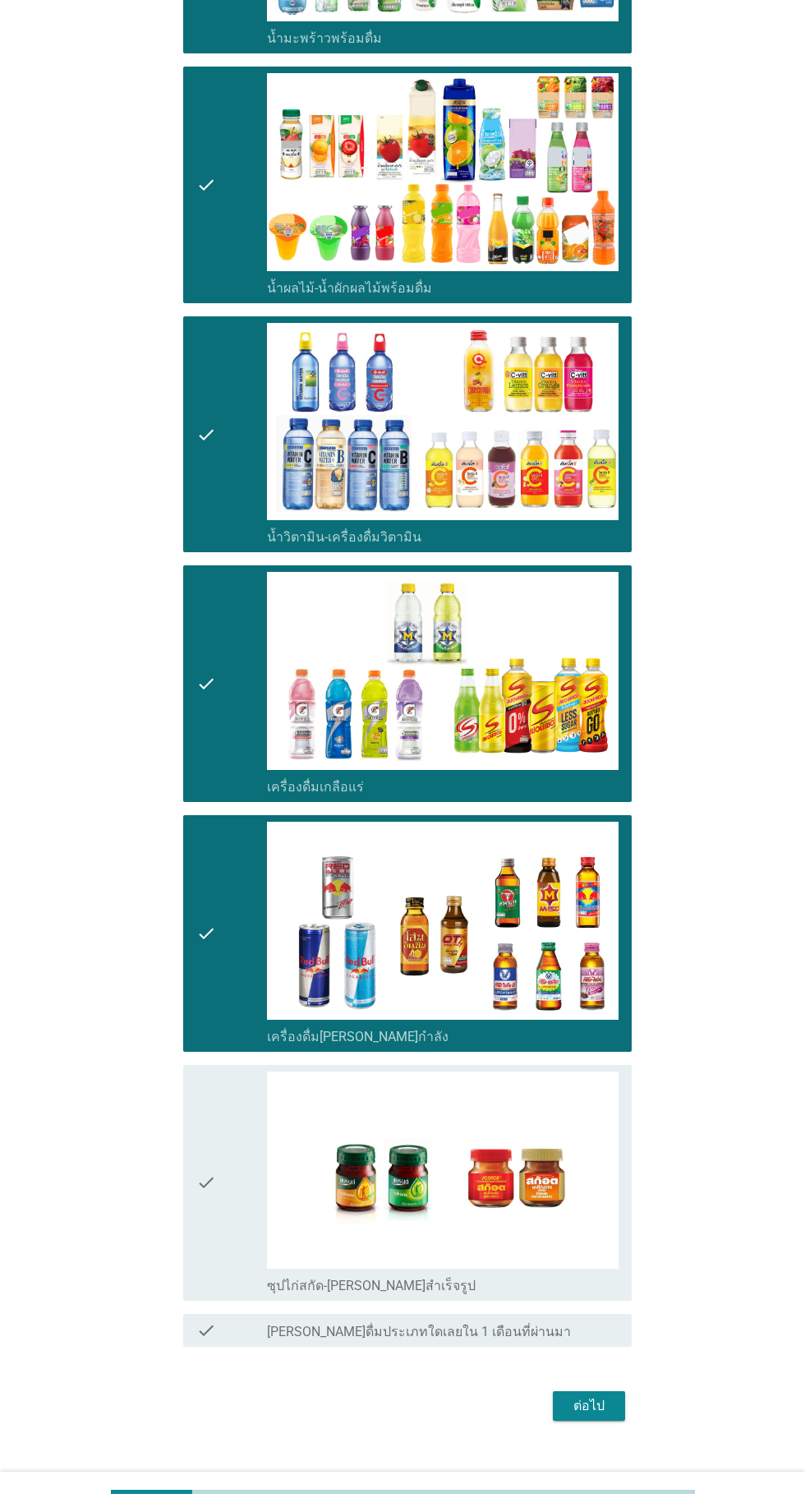
scroll to position [1653, 0]
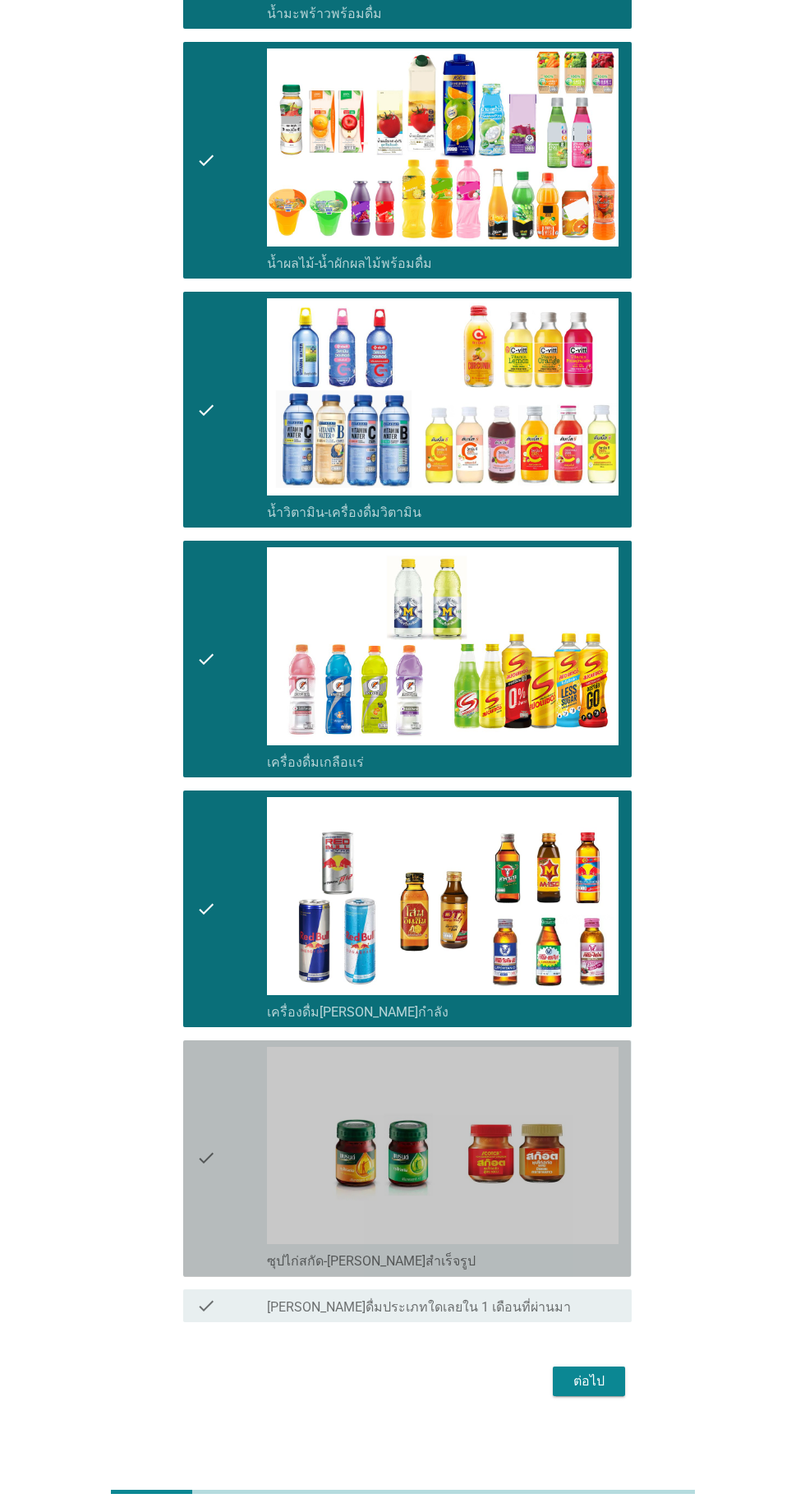
click at [227, 1091] on div "check" at bounding box center [231, 1159] width 71 height 224
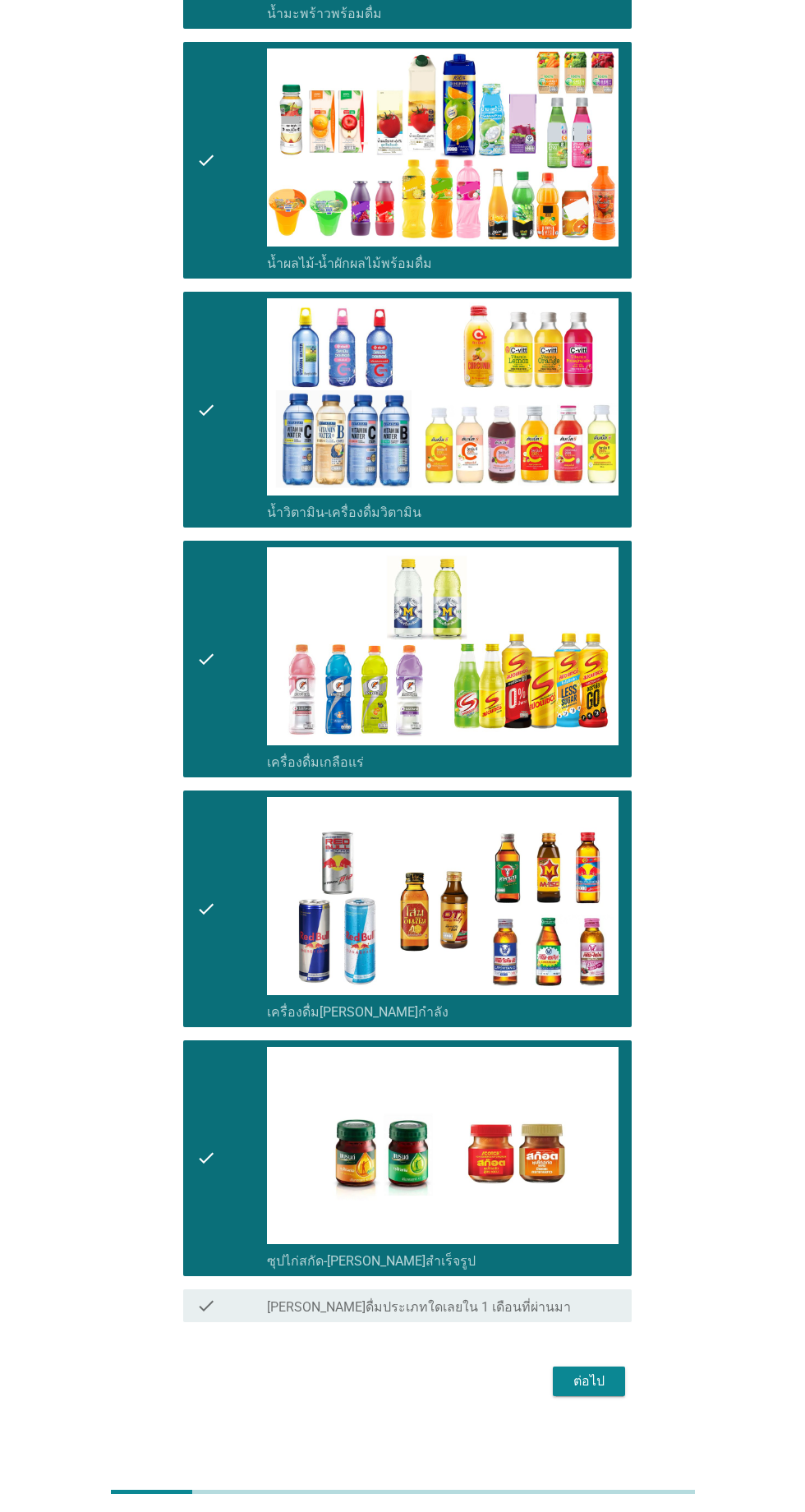
click at [582, 1383] on div "ต่อไป" at bounding box center [588, 1381] width 46 height 19
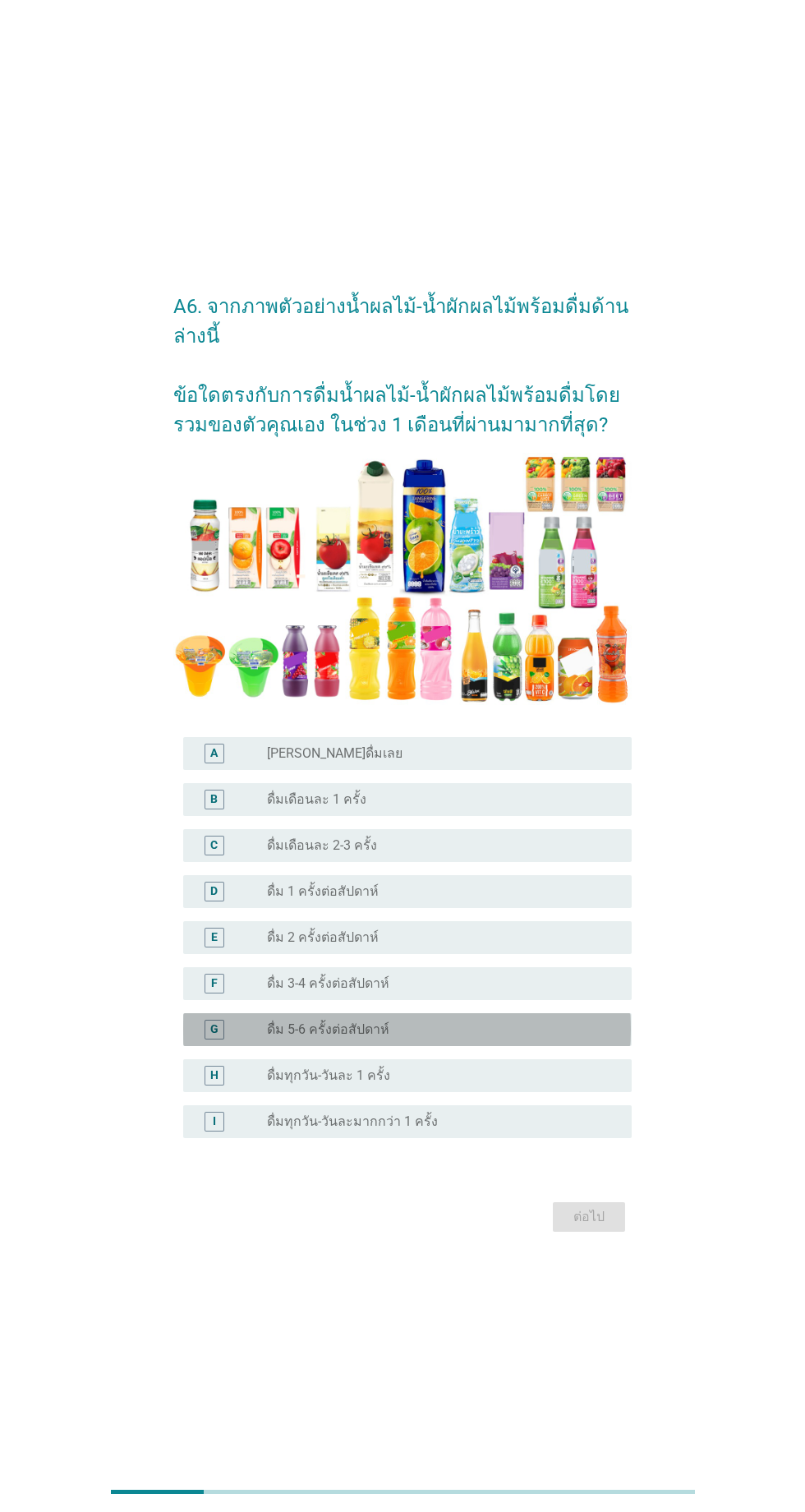
click at [427, 1037] on div "radio_button_unchecked ดื่ม 5-6 ครั้งต่อสัปดาห์" at bounding box center [437, 1029] width 338 height 17
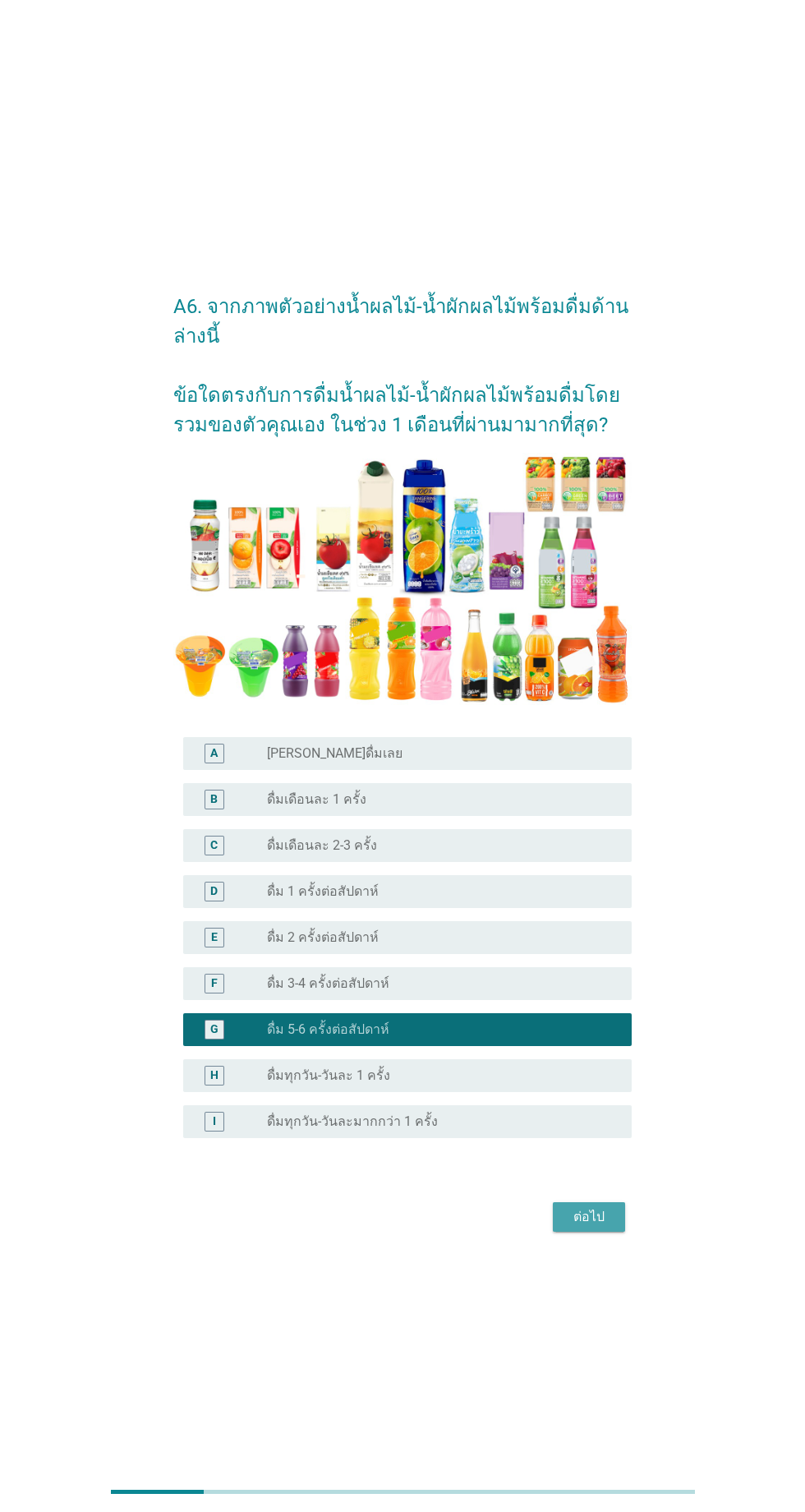
click at [581, 1227] on div "ต่อไป" at bounding box center [588, 1216] width 46 height 19
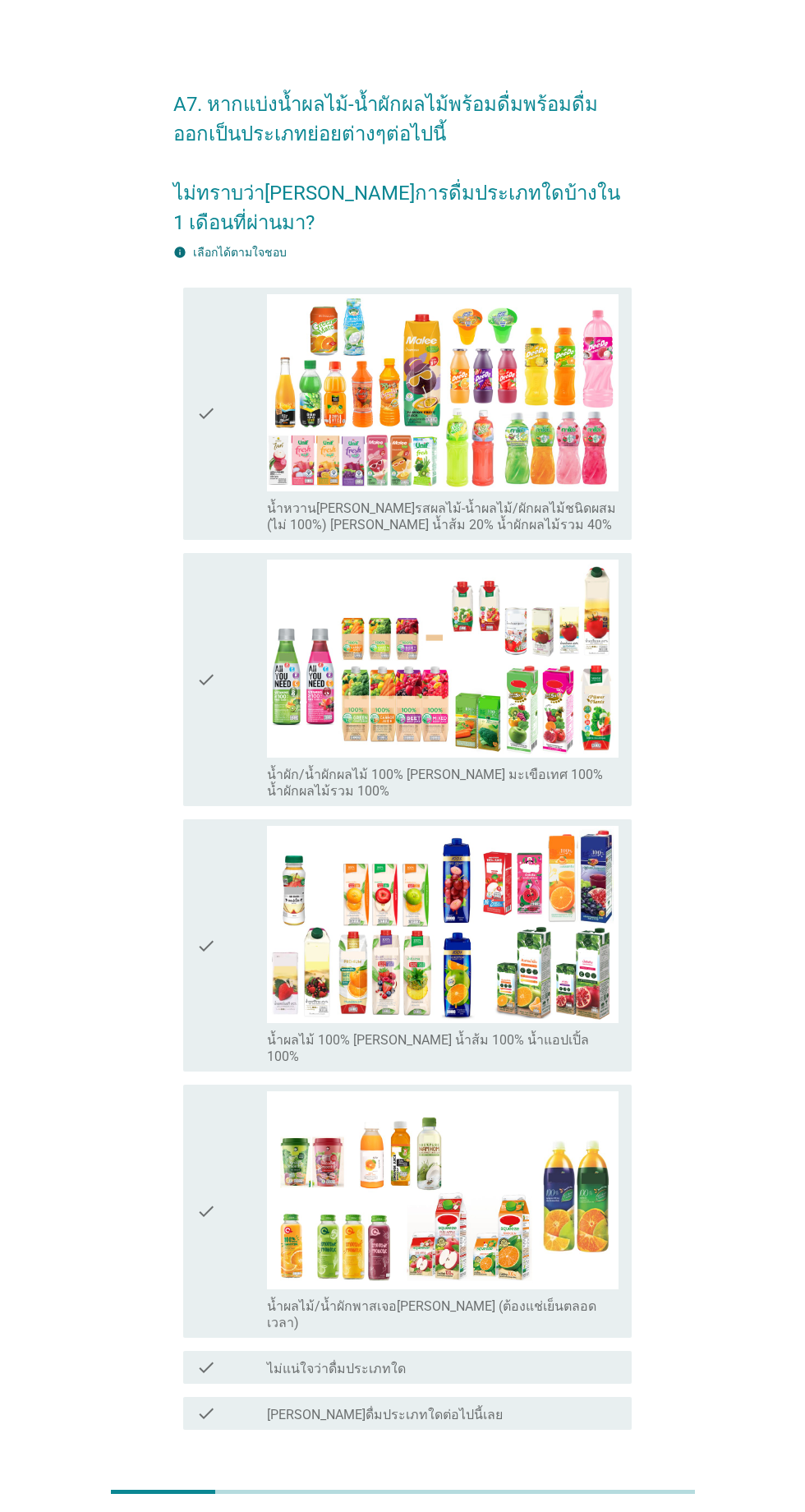
click at [245, 522] on div "check" at bounding box center [231, 414] width 71 height 240
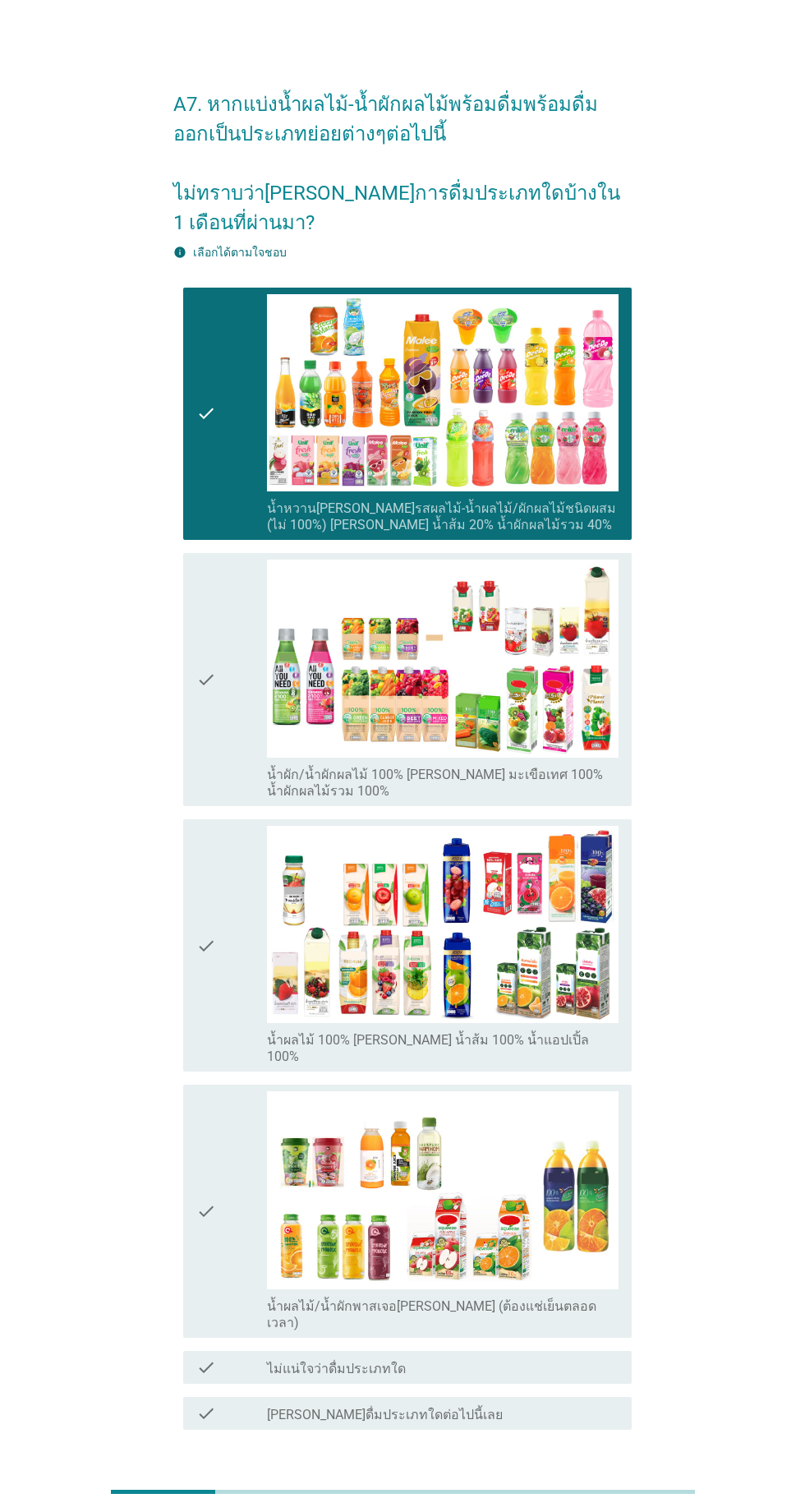
click at [230, 702] on div "check" at bounding box center [231, 680] width 71 height 240
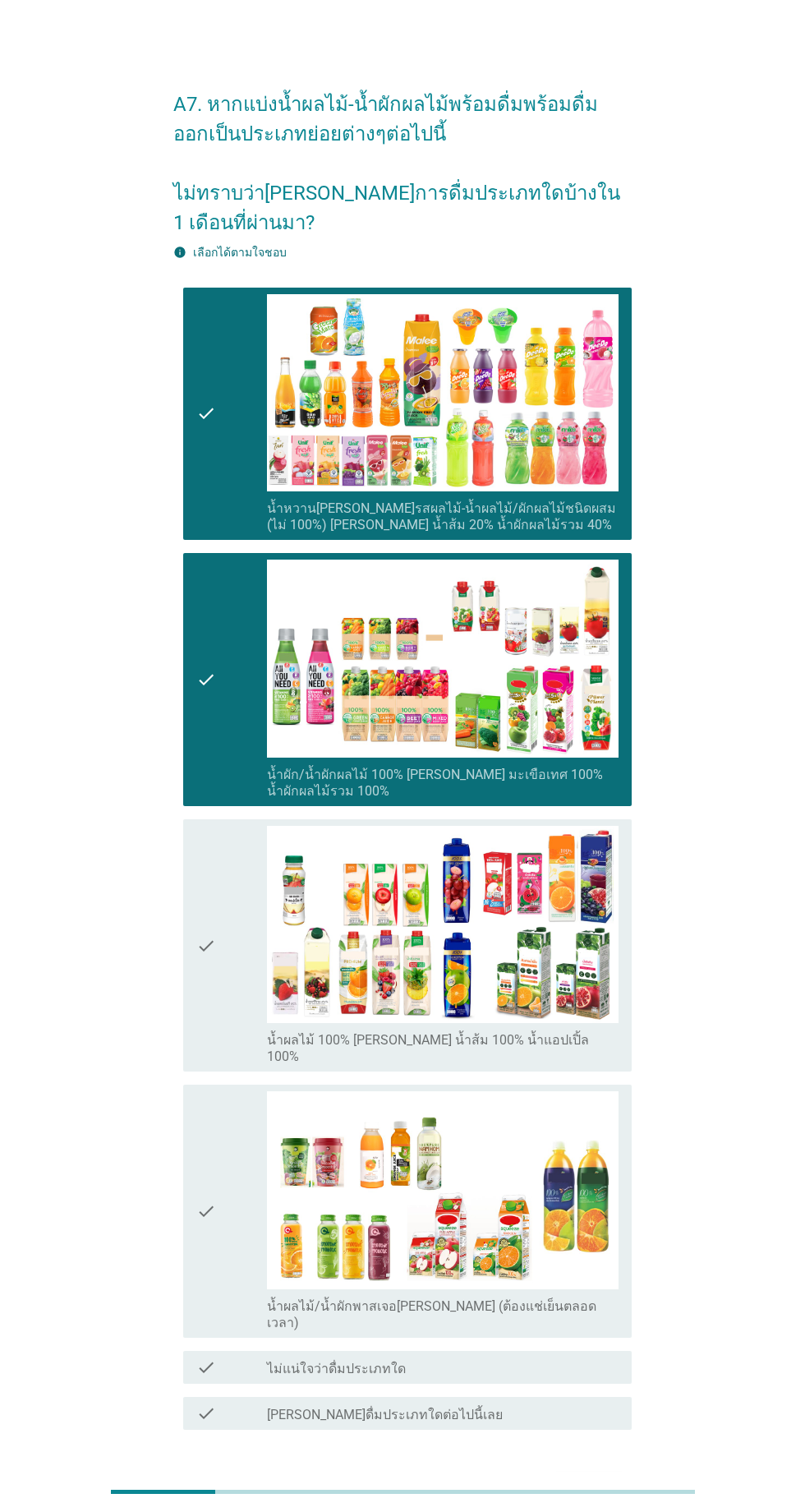
click at [228, 921] on div "check" at bounding box center [231, 945] width 71 height 240
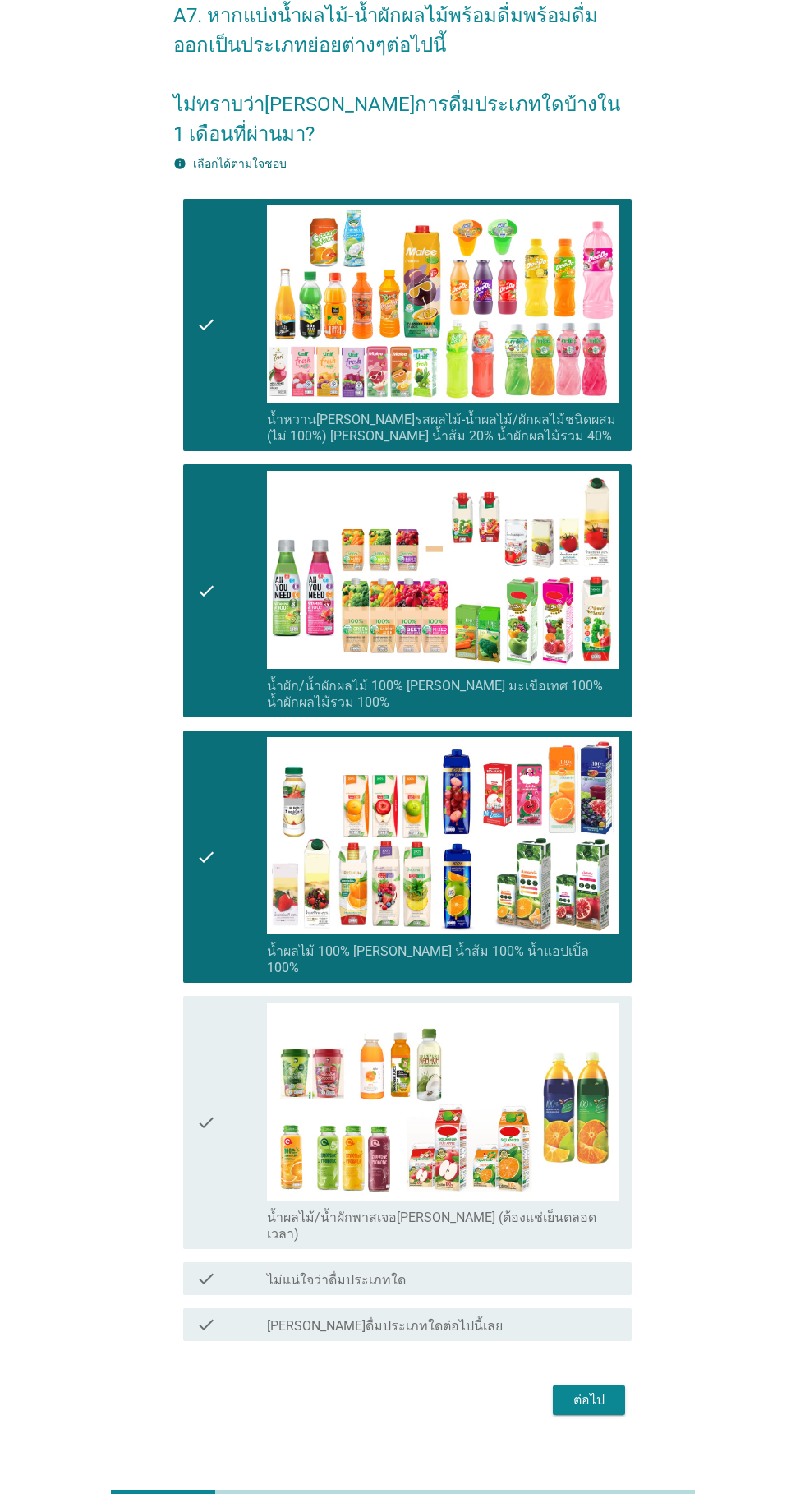
scroll to position [144, 0]
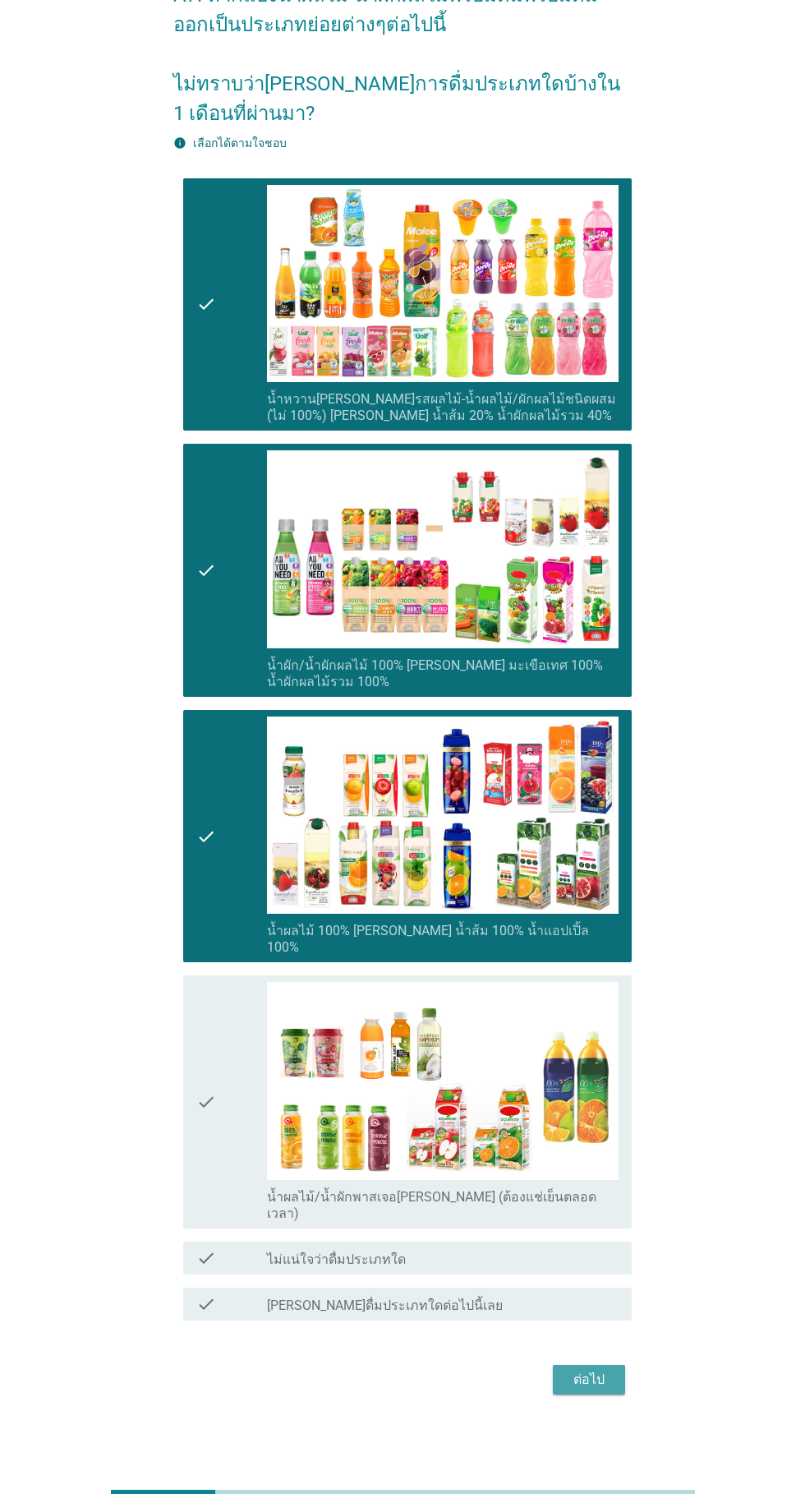
click at [606, 1370] on div "ต่อไป" at bounding box center [588, 1380] width 46 height 19
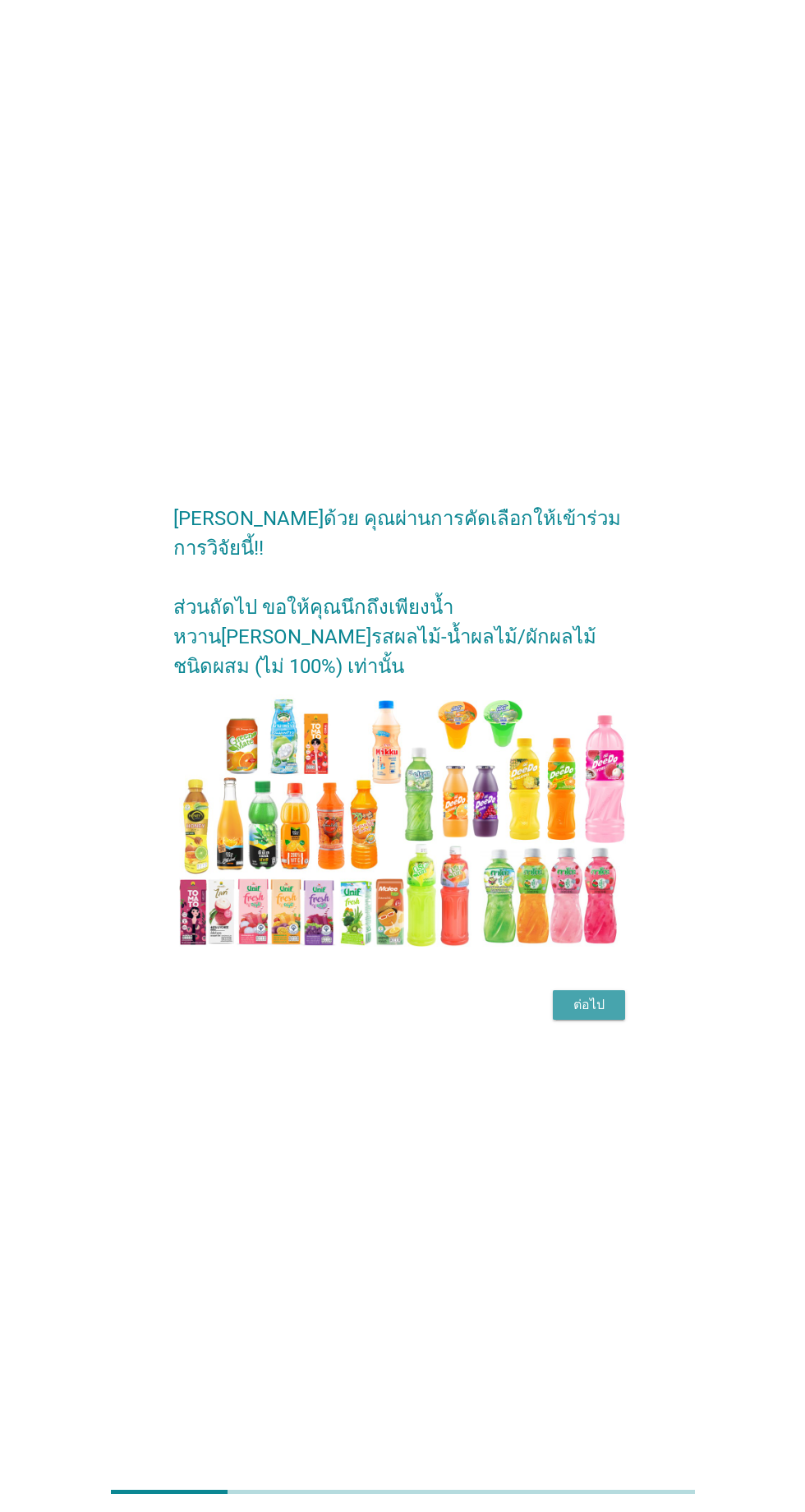
click at [573, 1015] on div "ต่อไป" at bounding box center [588, 1004] width 46 height 19
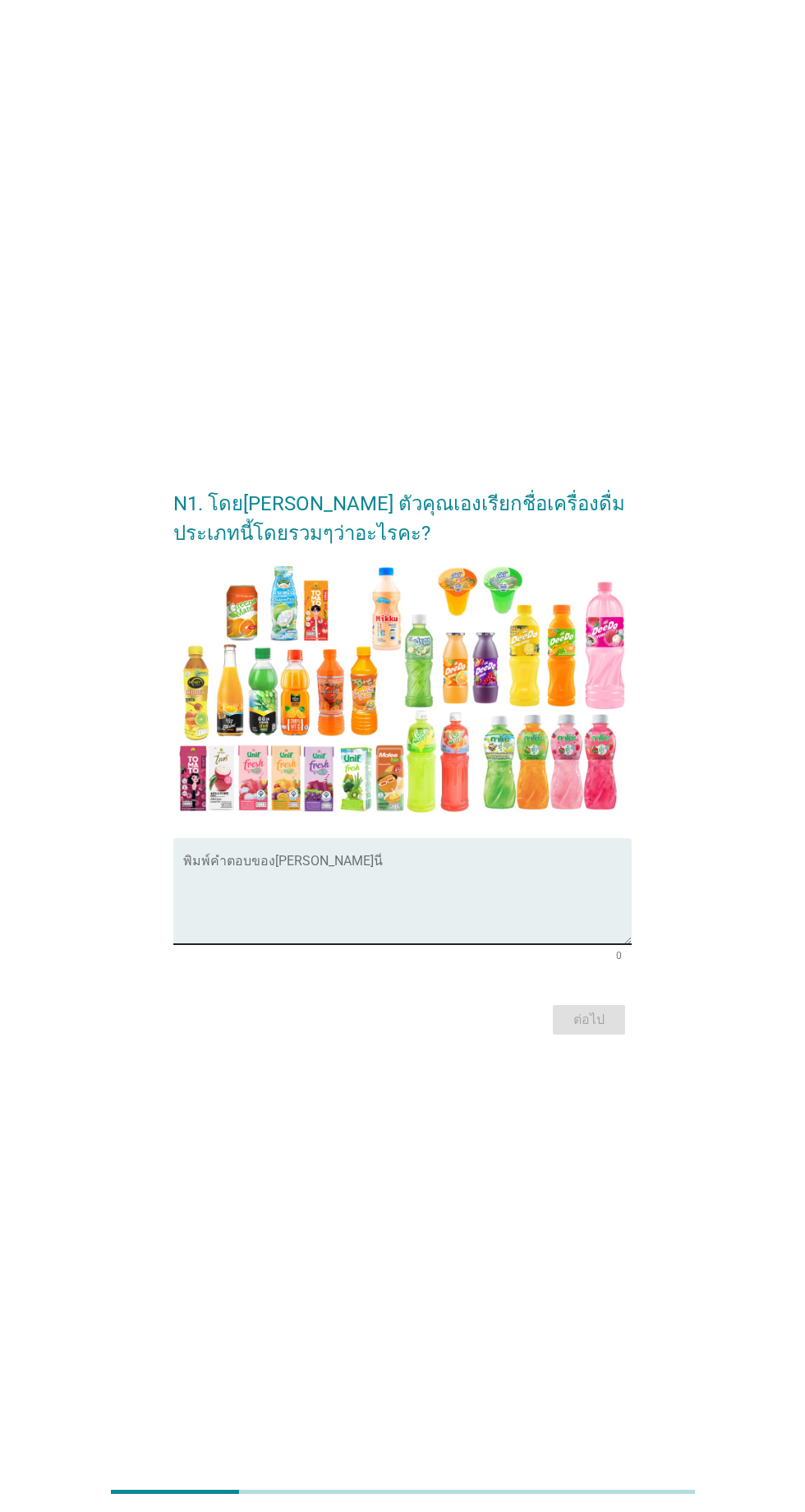
click at [429, 920] on textarea "พิมพ์คำตอบของคุณ ที่นี่" at bounding box center [406, 900] width 448 height 87
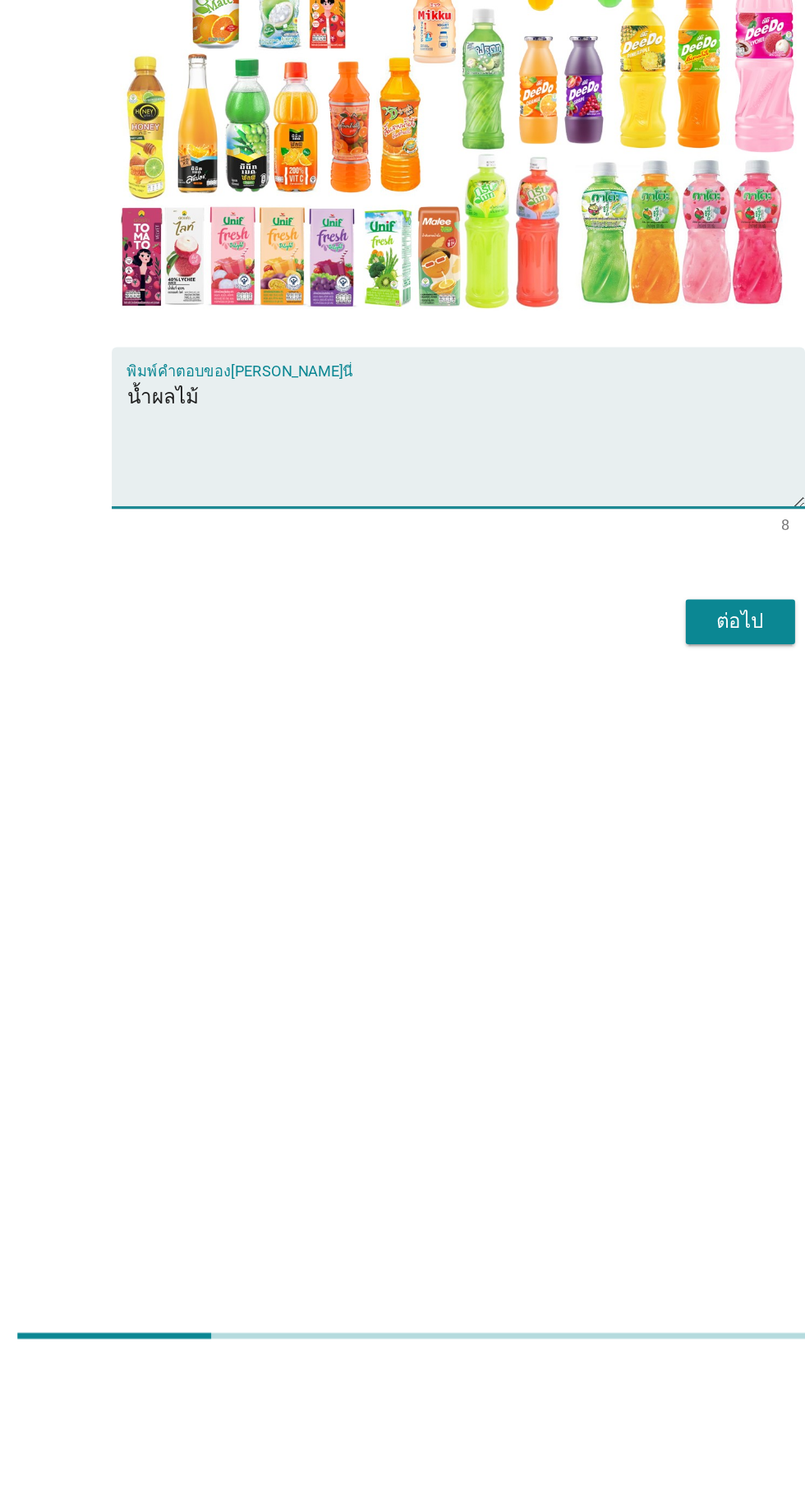
type textarea "น้ำผลไม้"
click at [584, 979] on form "N1. โดย[PERSON_NAME] ตัวคุณเองเรียกชื่อเครื่องดื่มประเภทนี้โดยรวมๆว่าอะไรคะ? พิ…" at bounding box center [402, 756] width 458 height 567
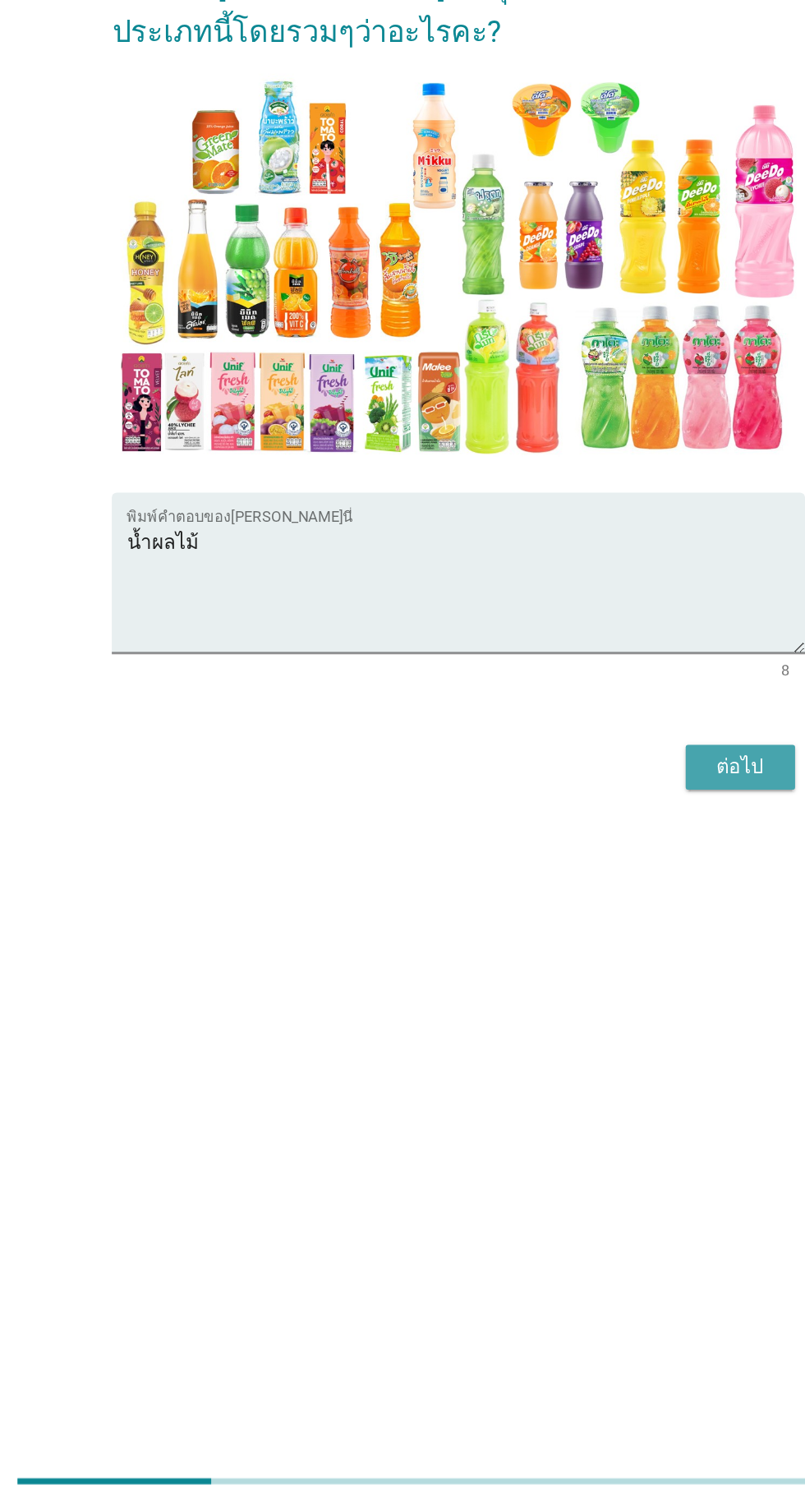
click at [587, 1030] on div "ต่อไป" at bounding box center [588, 1020] width 46 height 19
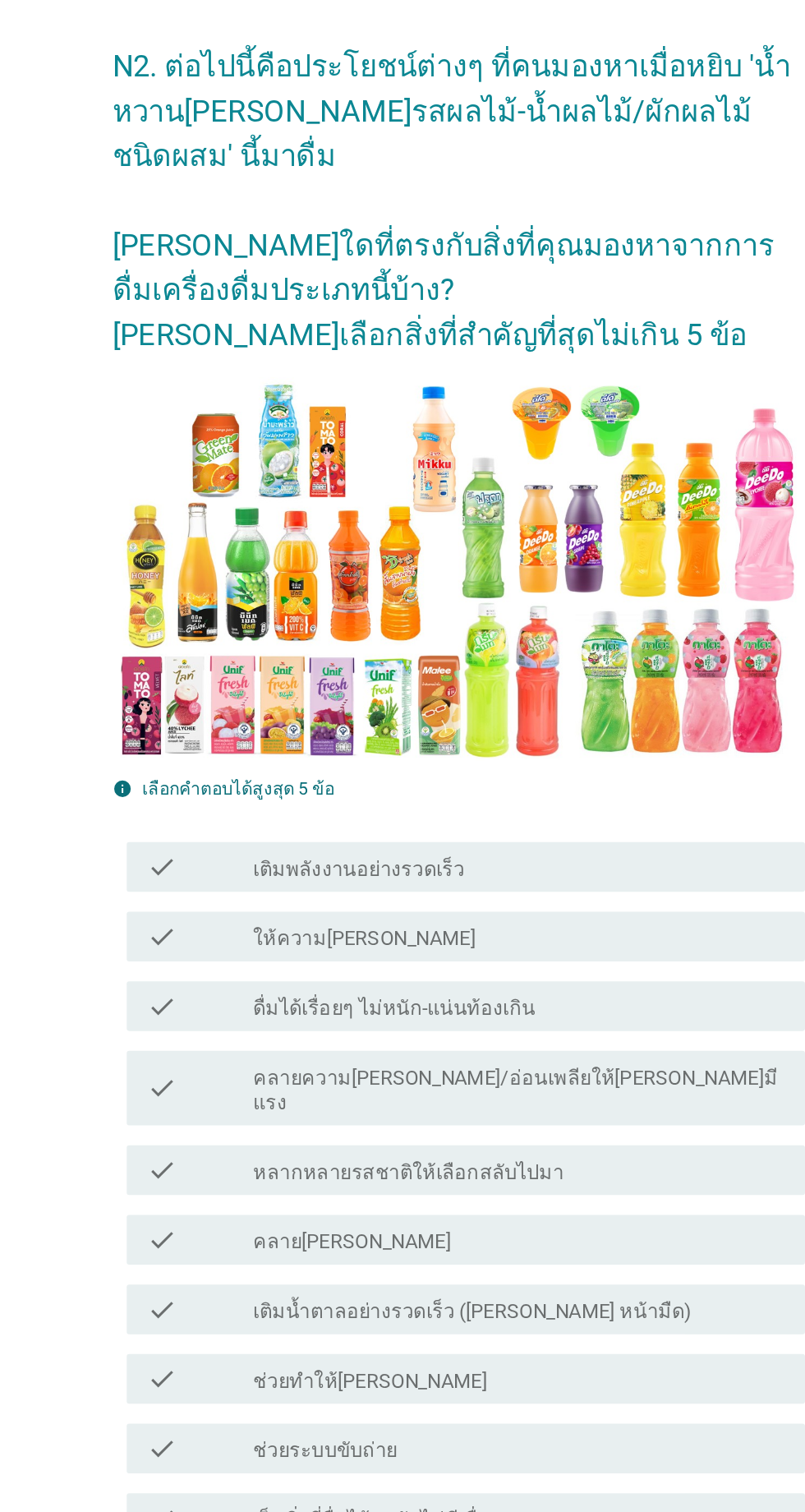
click at [464, 676] on div "check_box_outline_blank ให้ความ[PERSON_NAME]" at bounding box center [443, 680] width 352 height 19
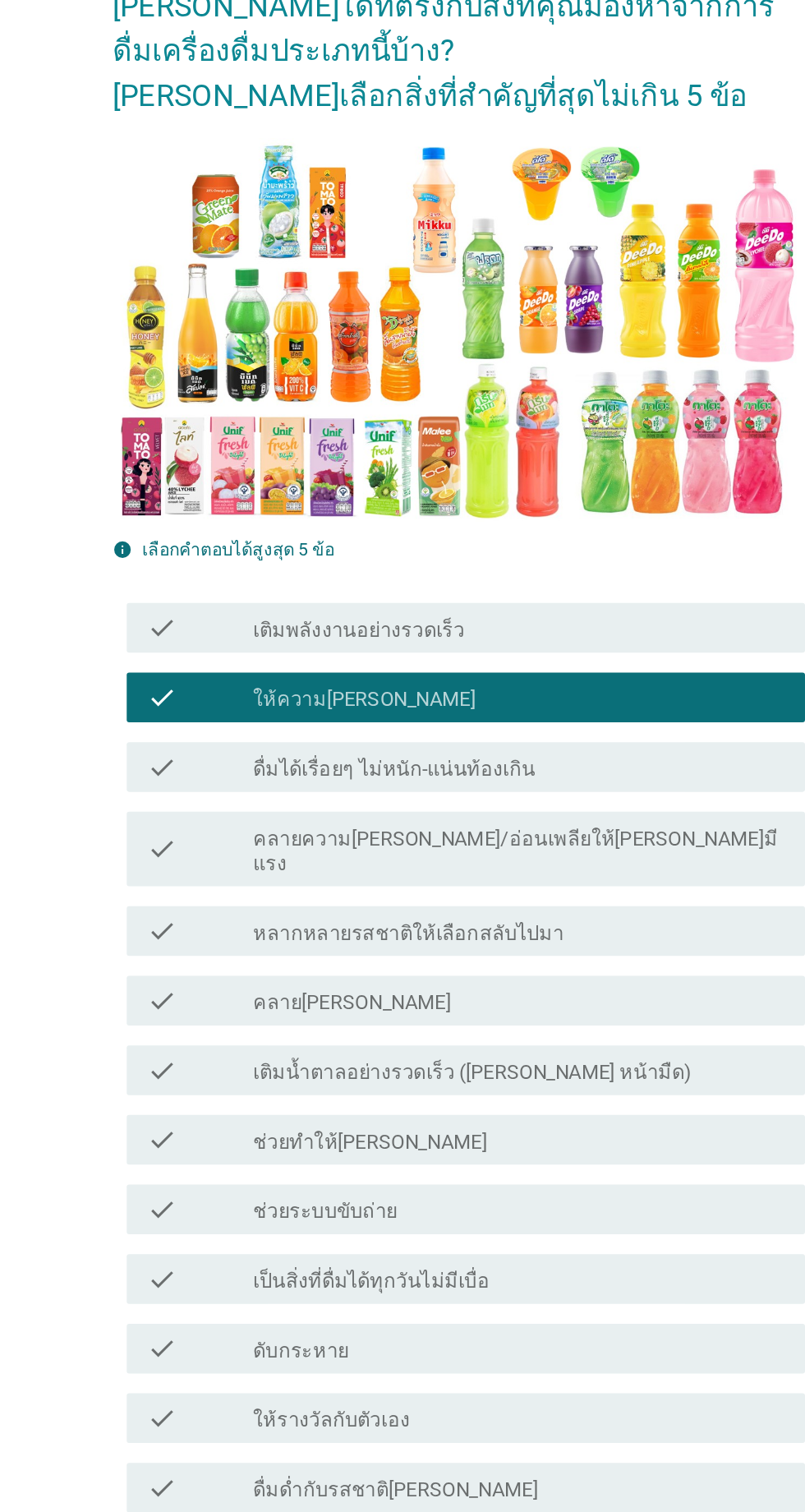
click at [399, 870] on div "check_box_outline_blank คลาย[PERSON_NAME]" at bounding box center [443, 880] width 352 height 19
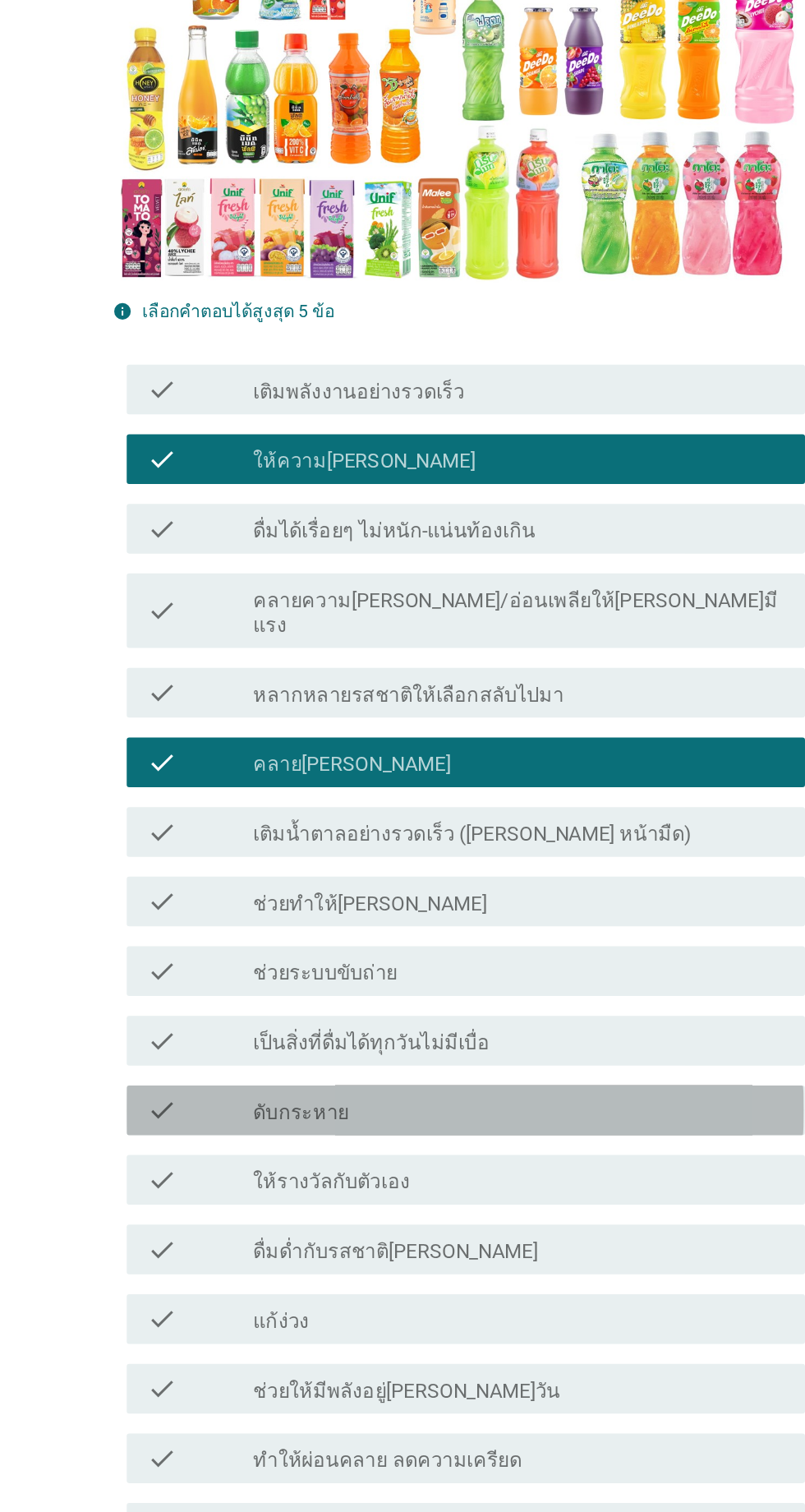
click at [394, 1101] on div "check_box_outline_blank ดับกระหาย" at bounding box center [443, 1110] width 352 height 19
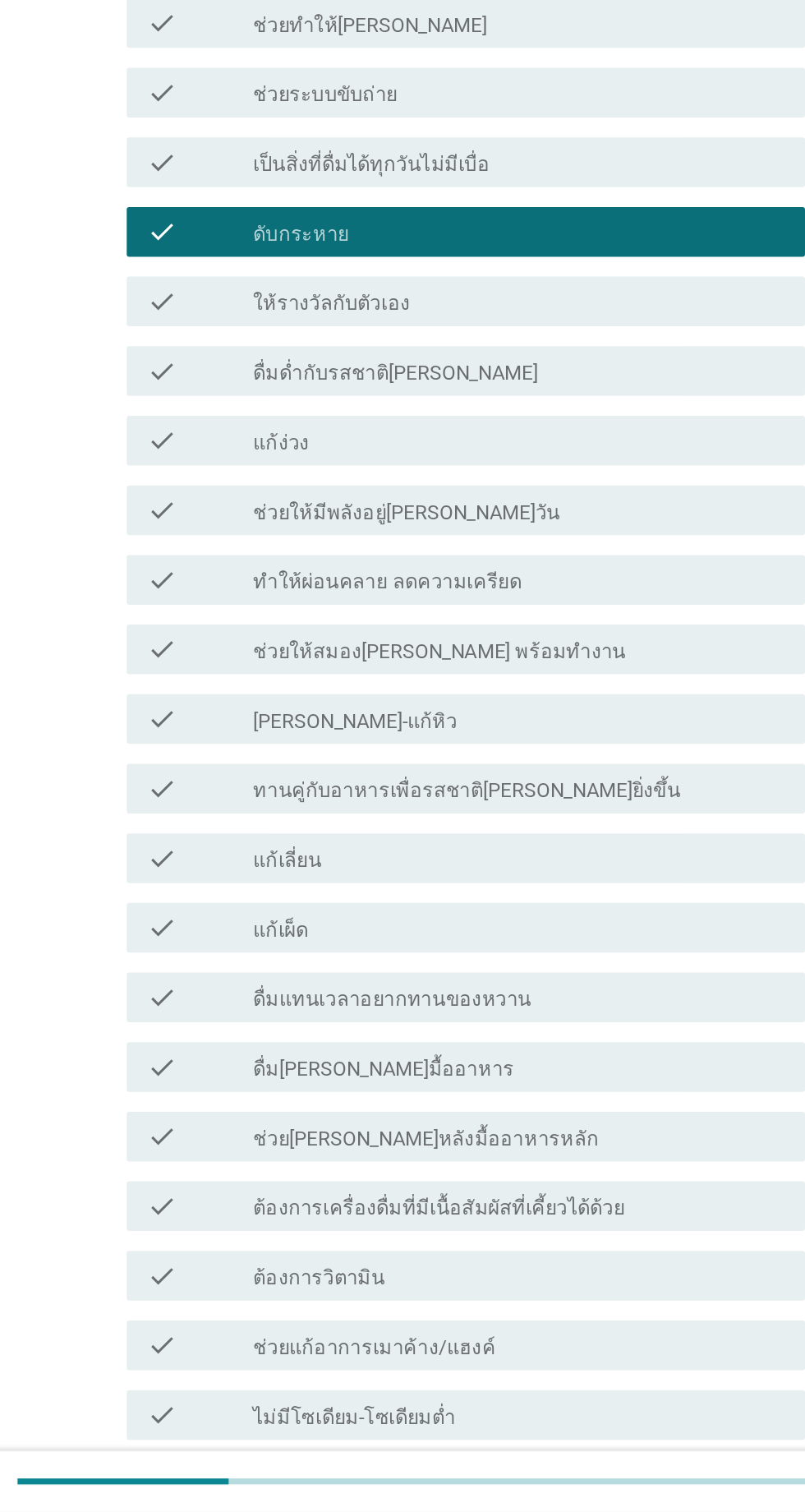
scroll to position [473, 0]
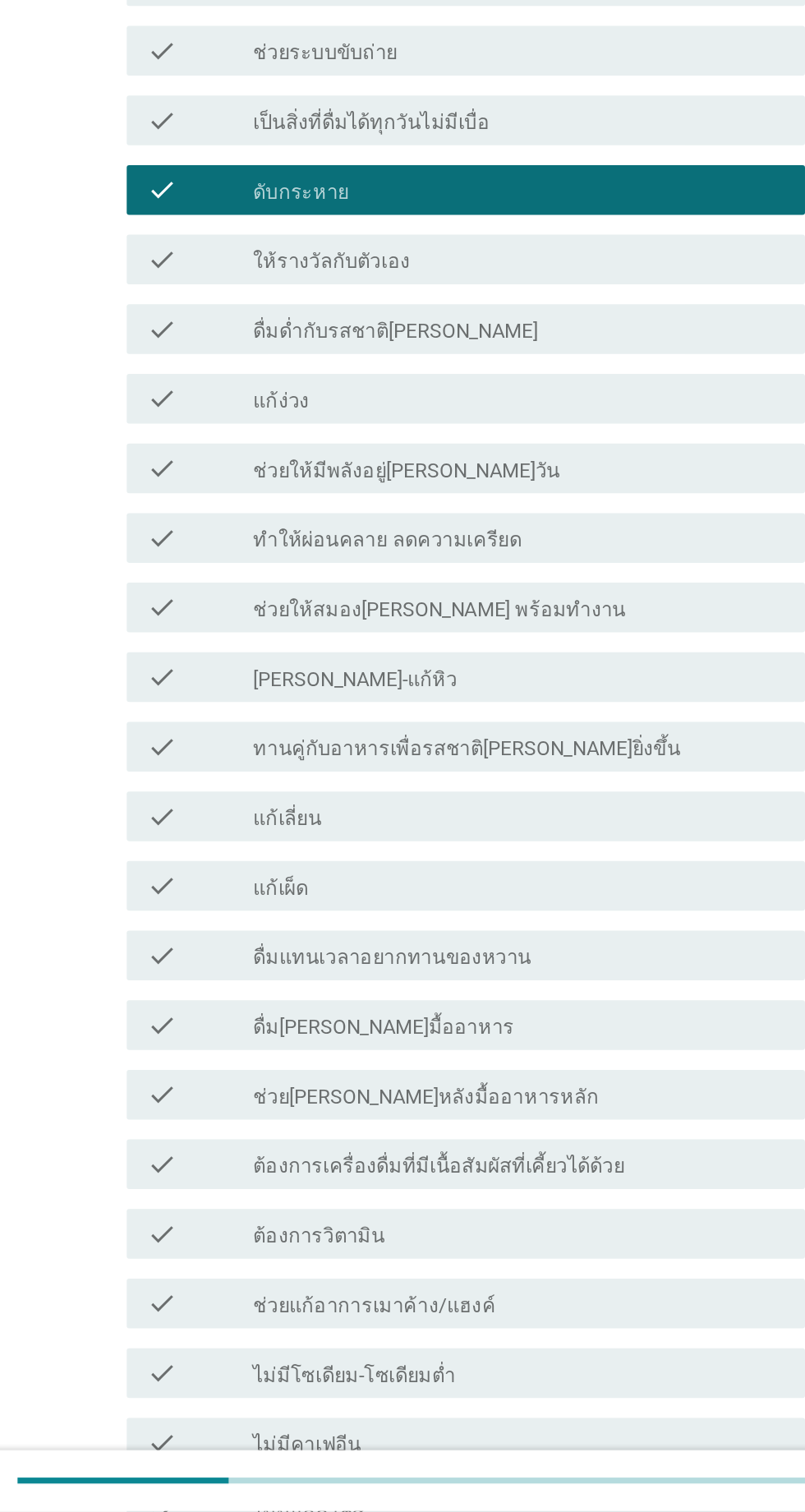
click at [454, 1319] on div "check_box_outline_blank ต้องการวิตามิน" at bounding box center [443, 1328] width 352 height 19
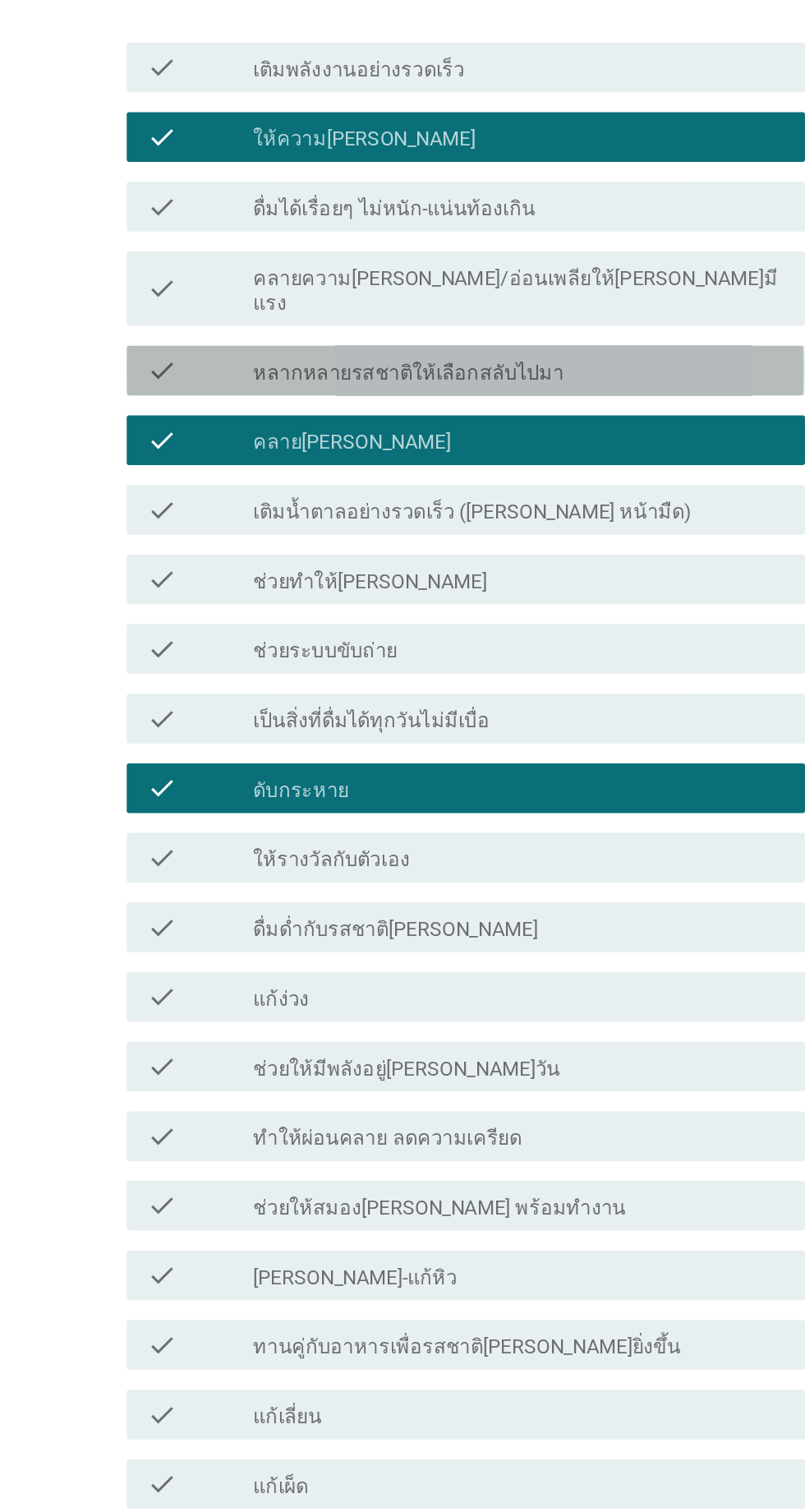
click at [496, 352] on div "check_box_outline_blank หลากหลายรสชาติให้เลือกสลับไปมา" at bounding box center [443, 362] width 352 height 19
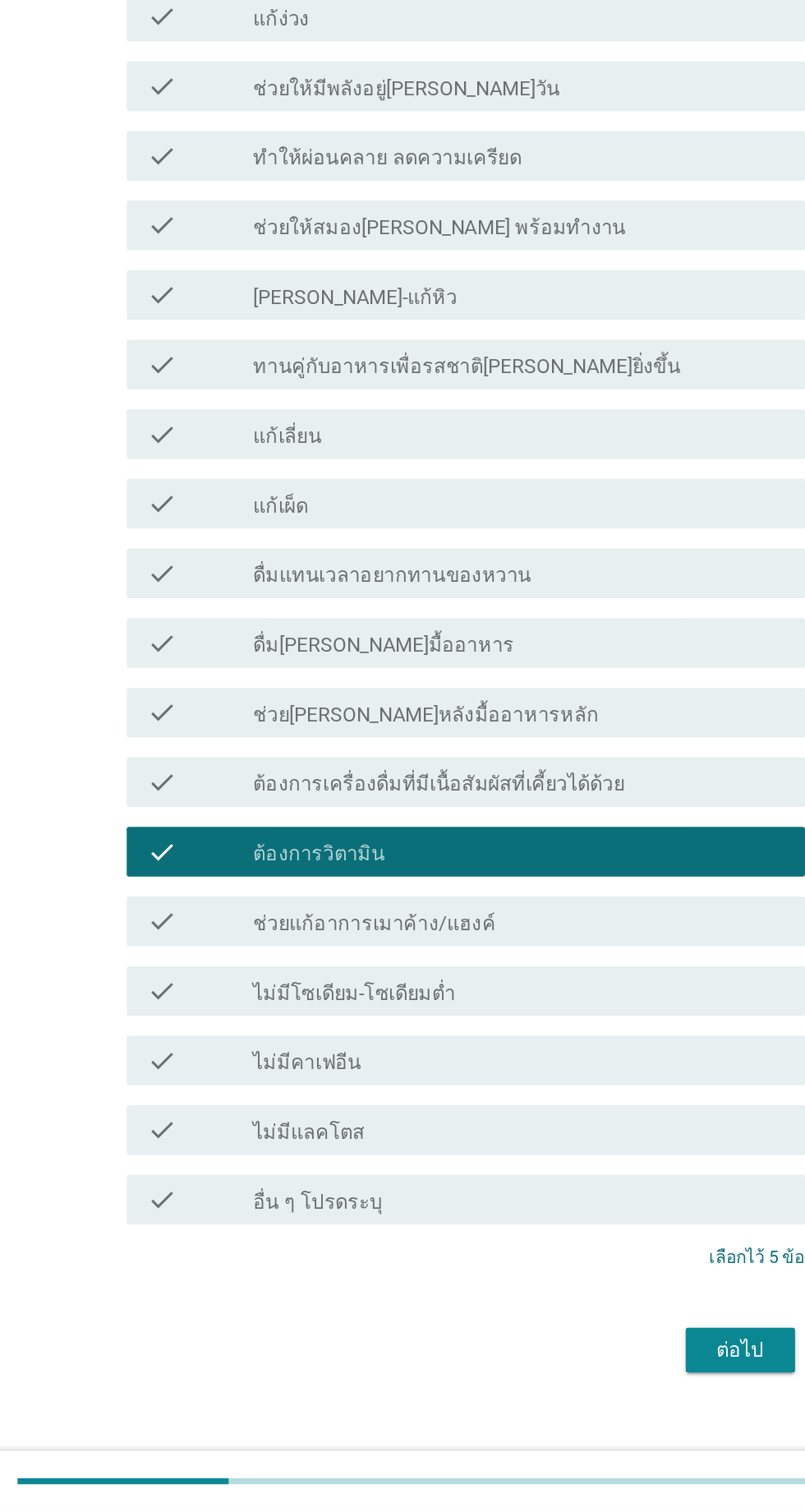
scroll to position [734, 0]
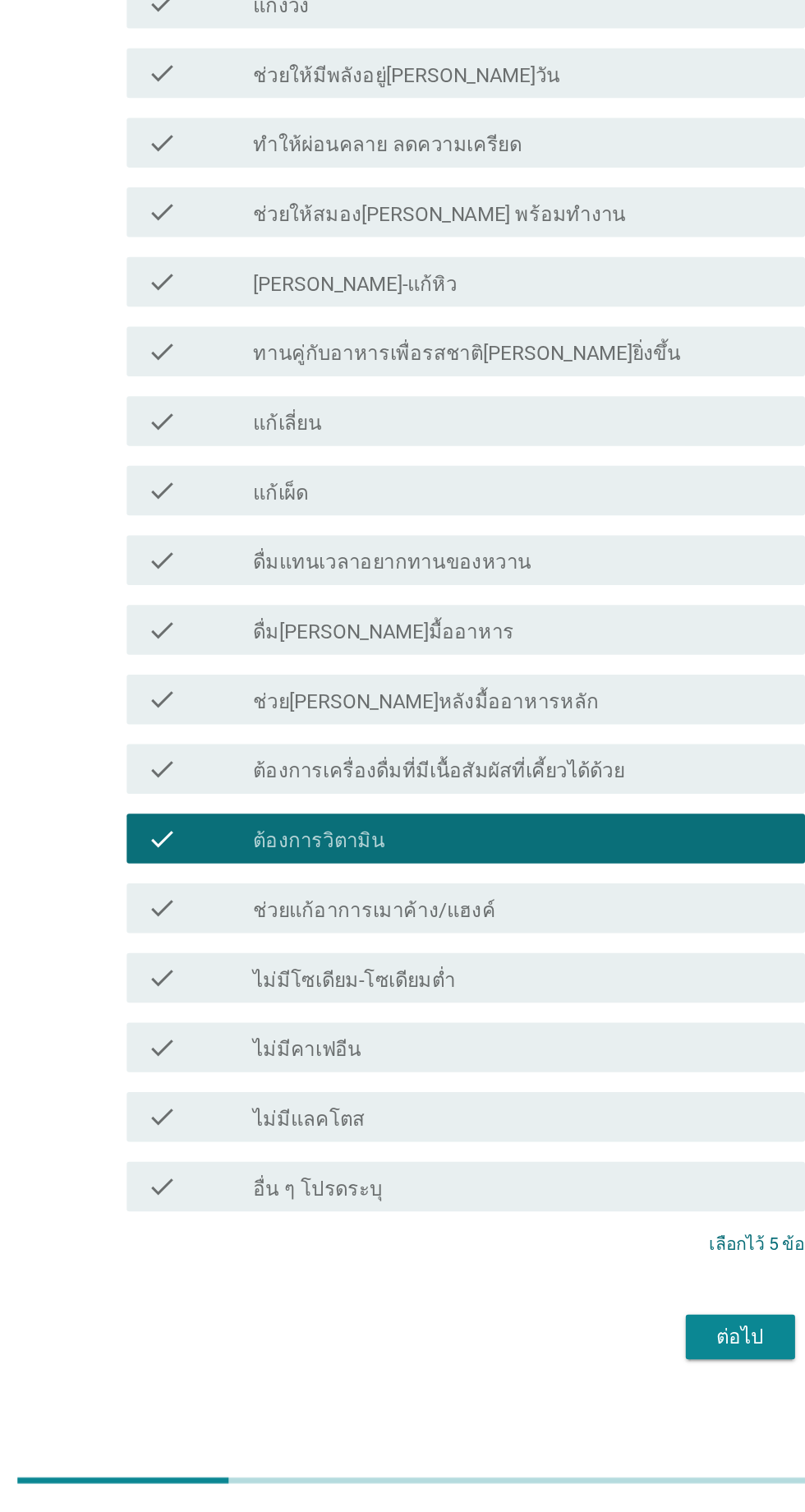
click at [571, 1387] on div "ต่อไป" at bounding box center [588, 1396] width 46 height 19
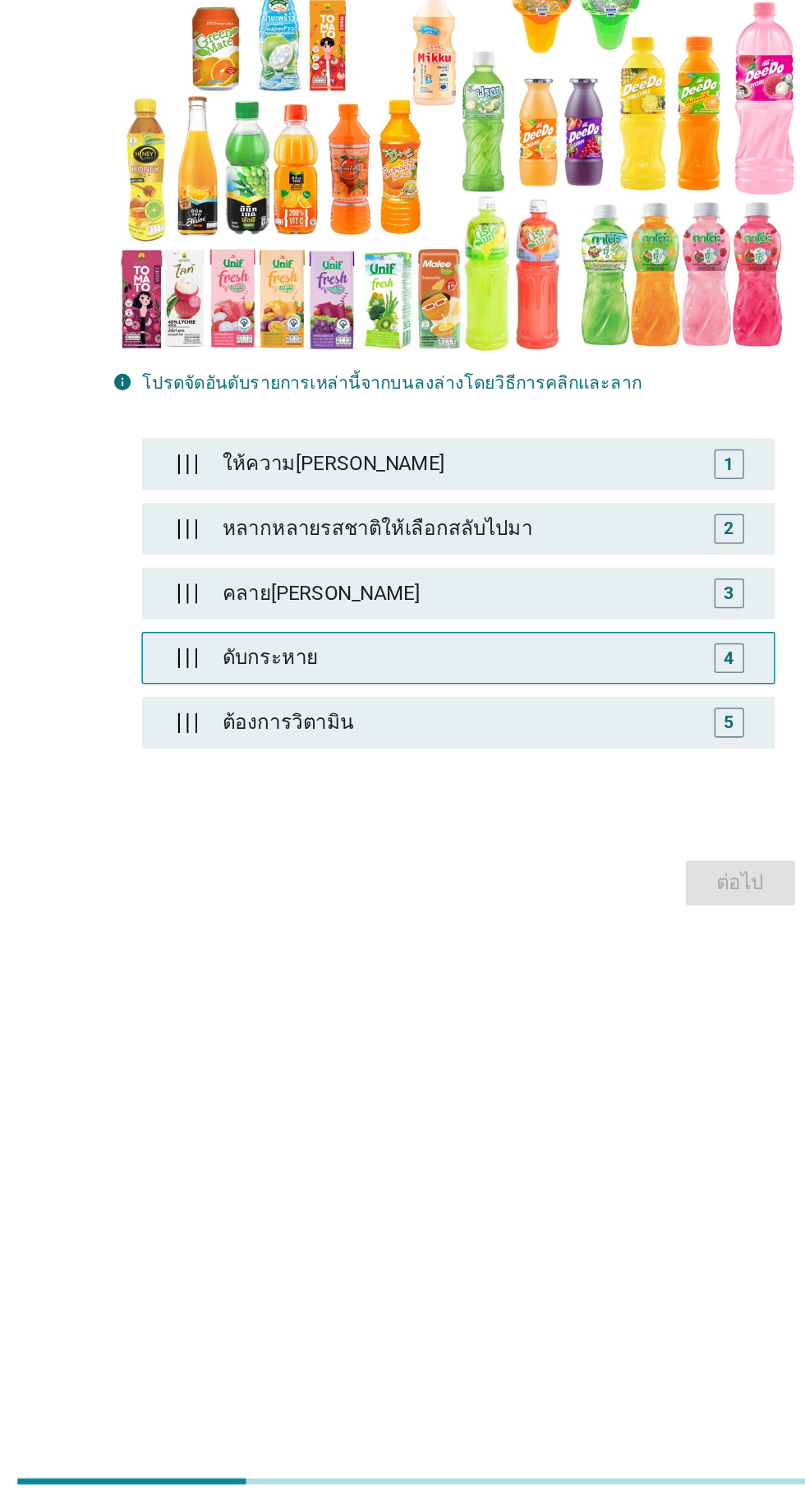
scroll to position [144, 0]
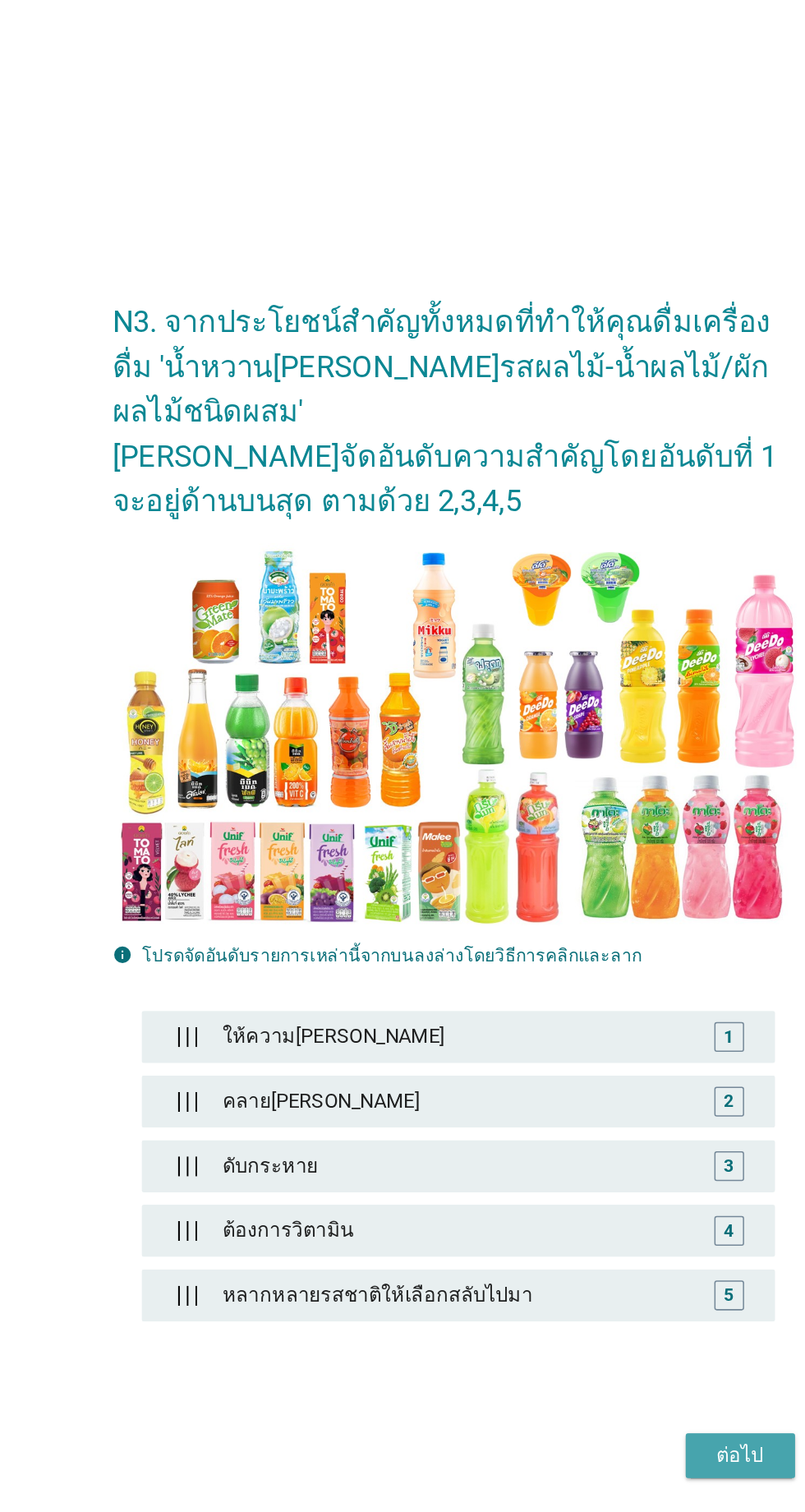
click at [580, 1086] on div "ต่อไป" at bounding box center [588, 1096] width 46 height 19
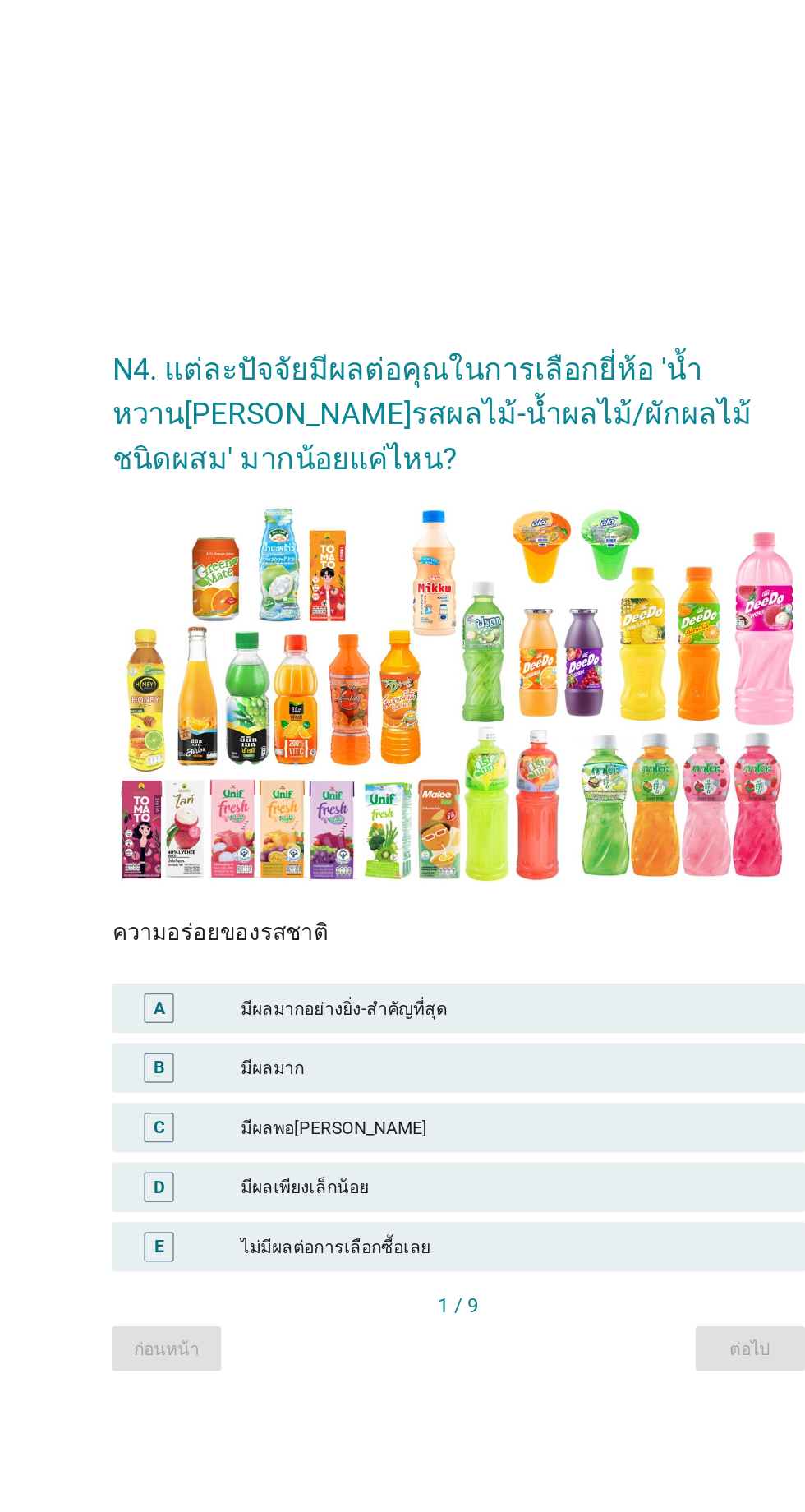
scroll to position [15, 0]
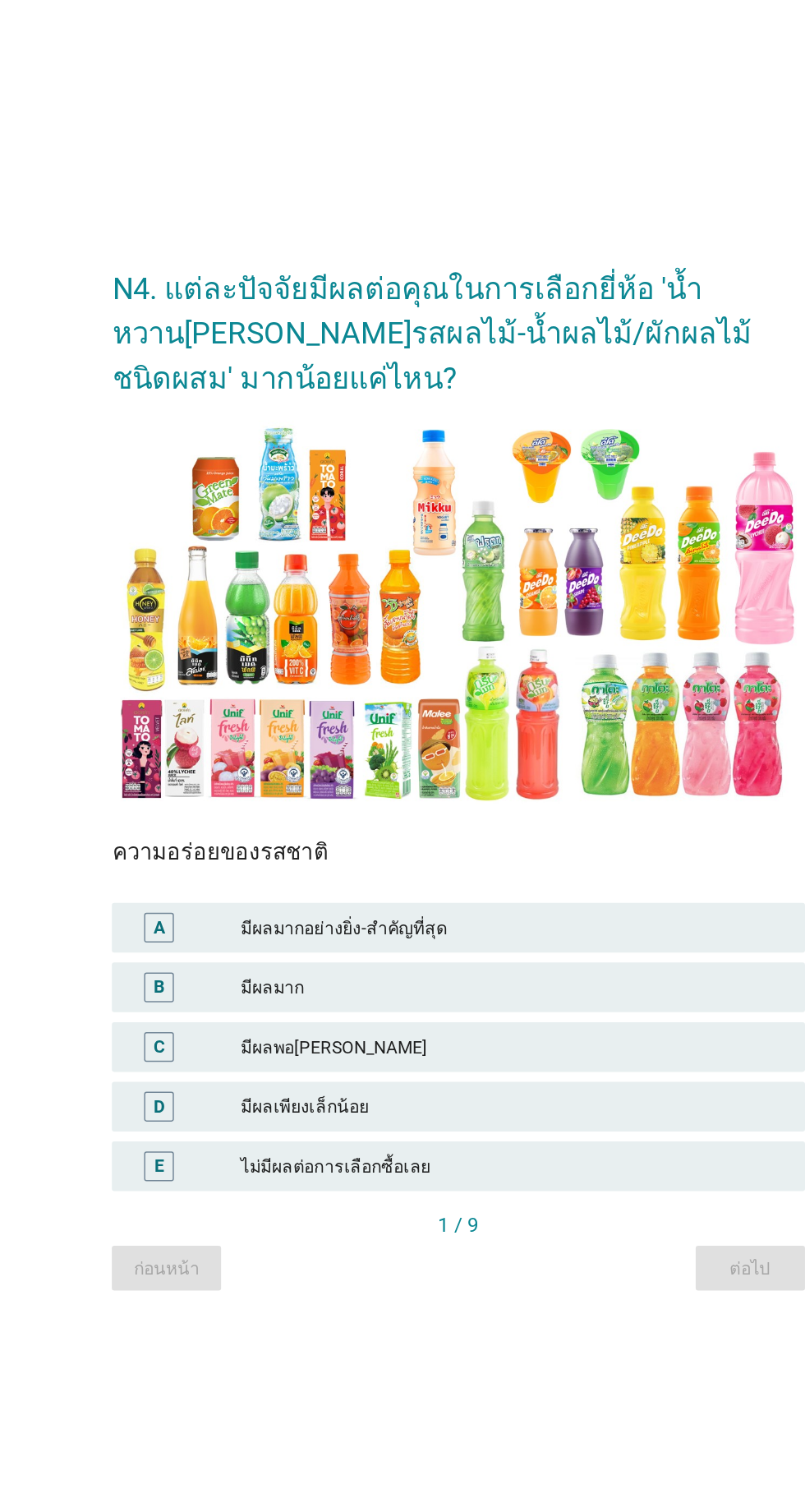
click at [391, 864] on div "A มีผลมากอย่างยิ่ง-สำคัญที่สุด" at bounding box center [402, 848] width 458 height 33
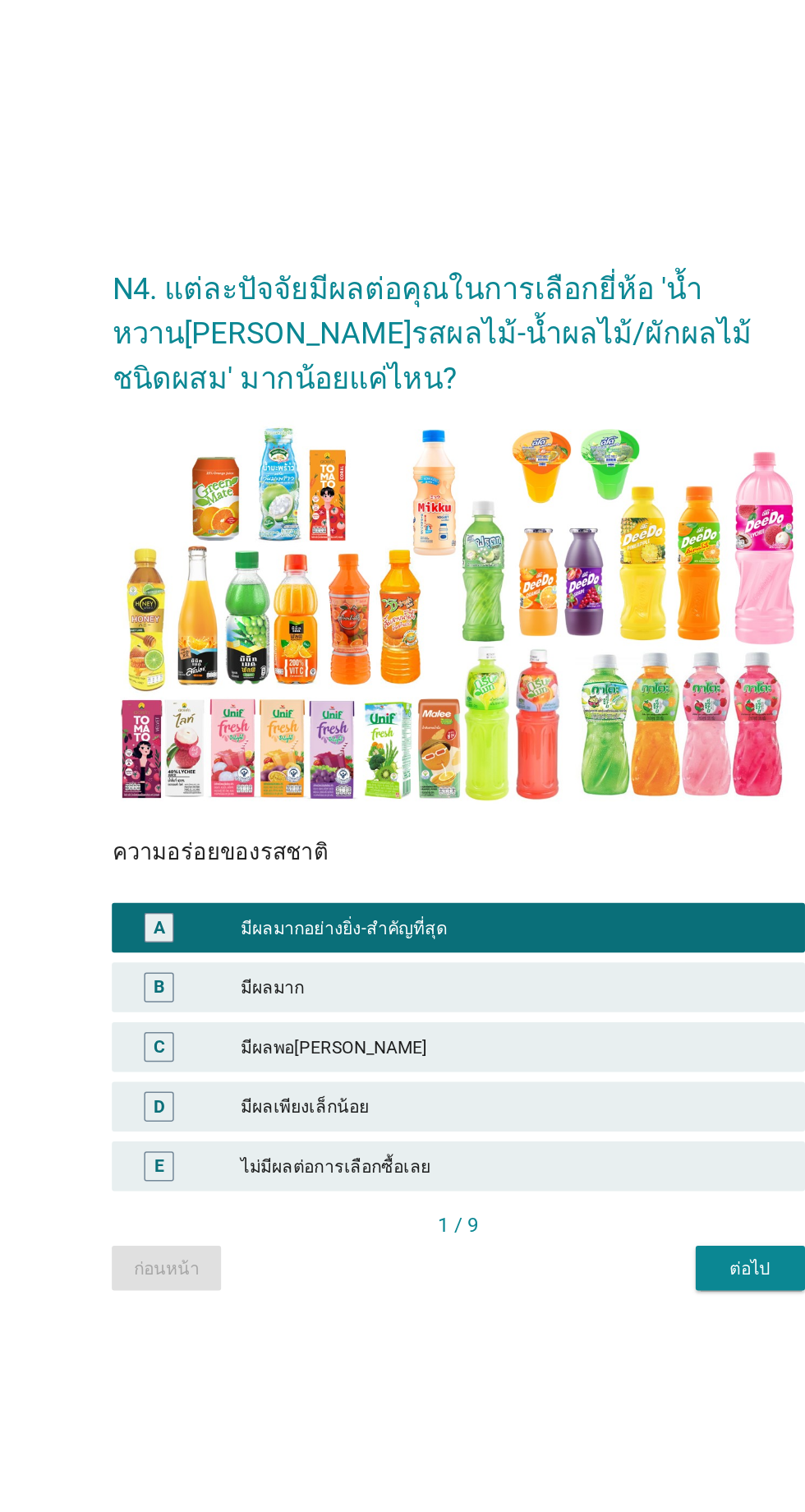
click at [608, 1082] on div "ต่อไป" at bounding box center [595, 1073] width 46 height 18
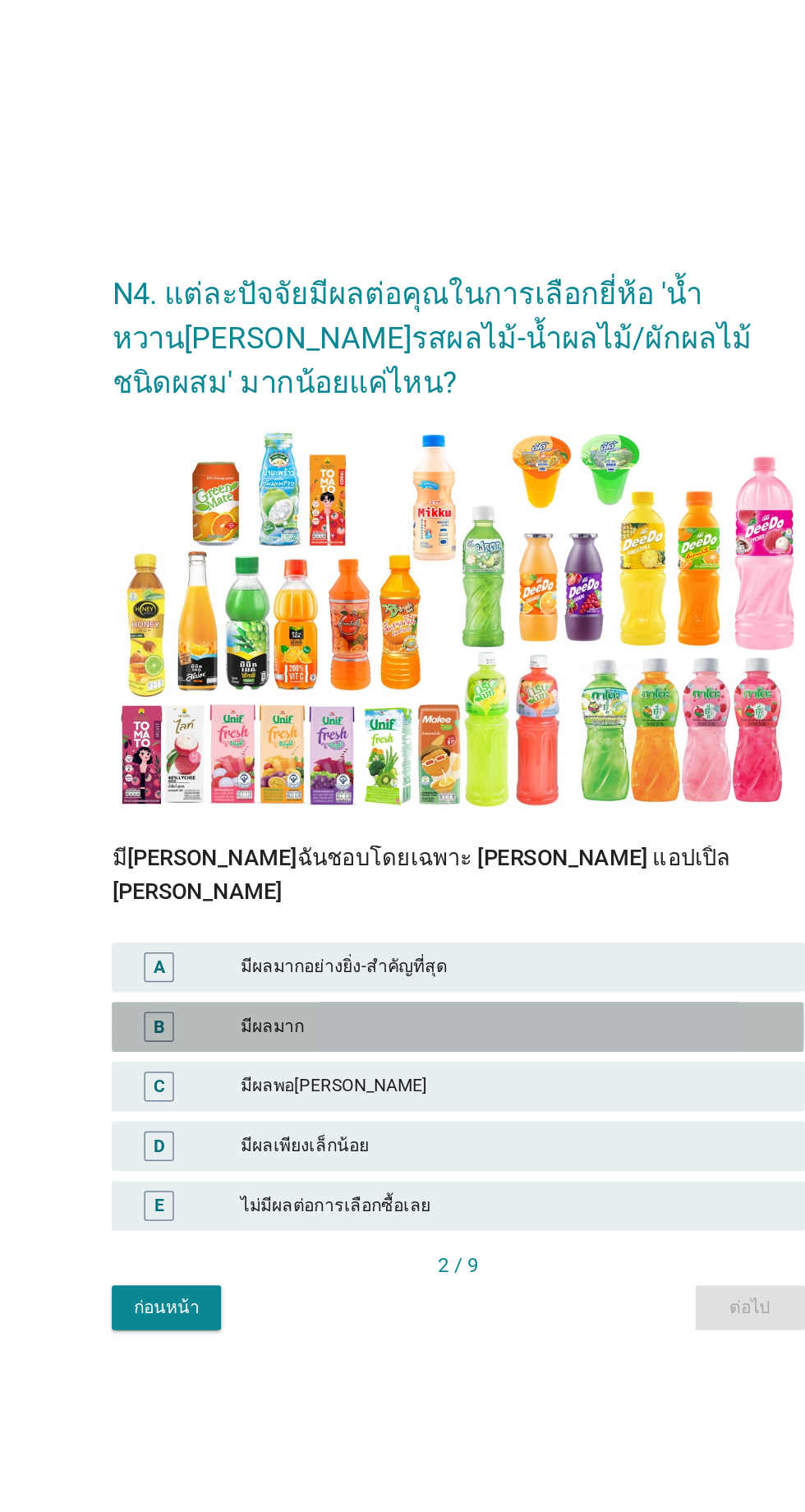
click at [472, 924] on div "มีผลมาก" at bounding box center [438, 914] width 360 height 19
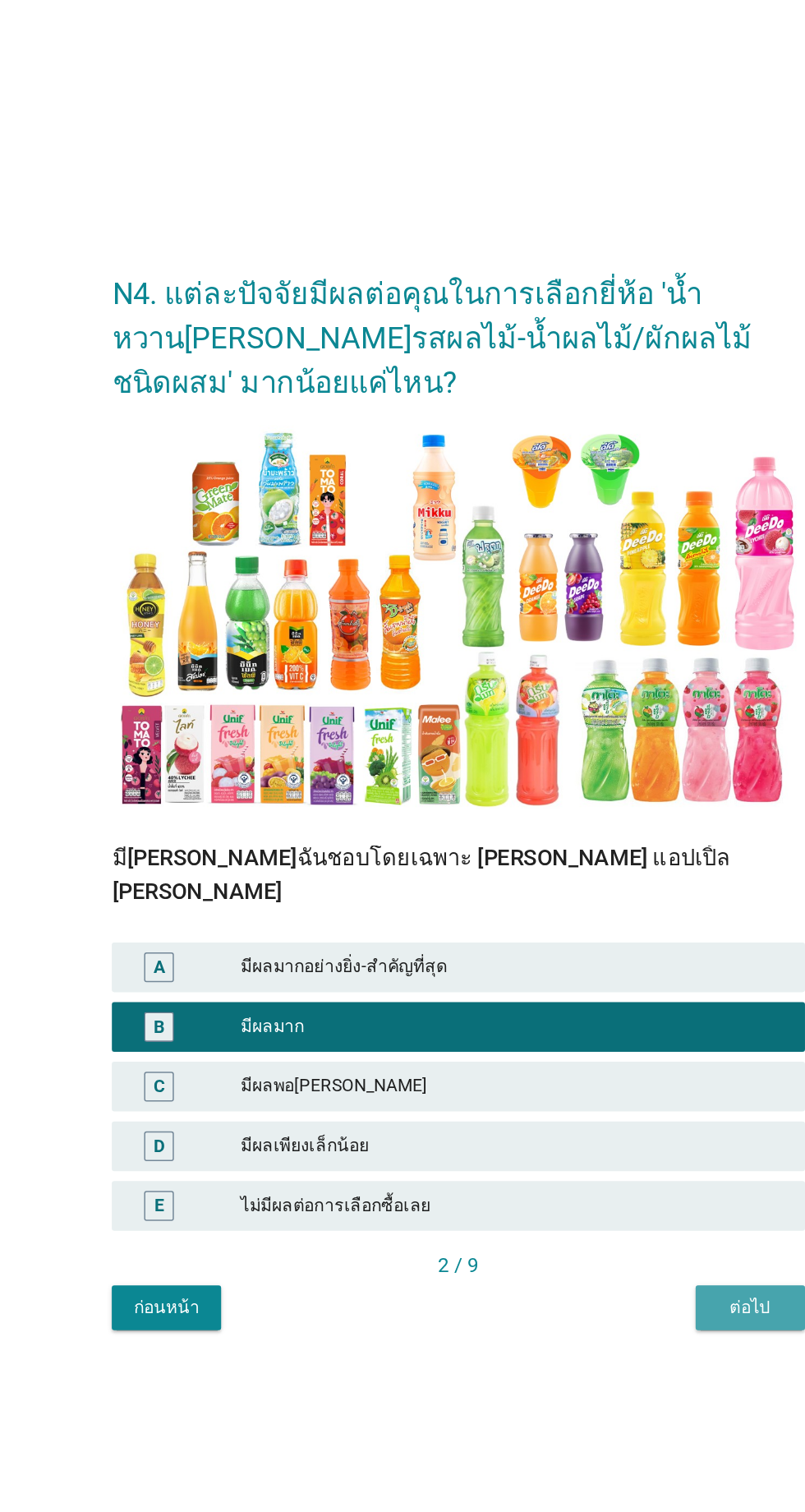
click at [593, 1108] on div "ต่อไป" at bounding box center [595, 1099] width 46 height 18
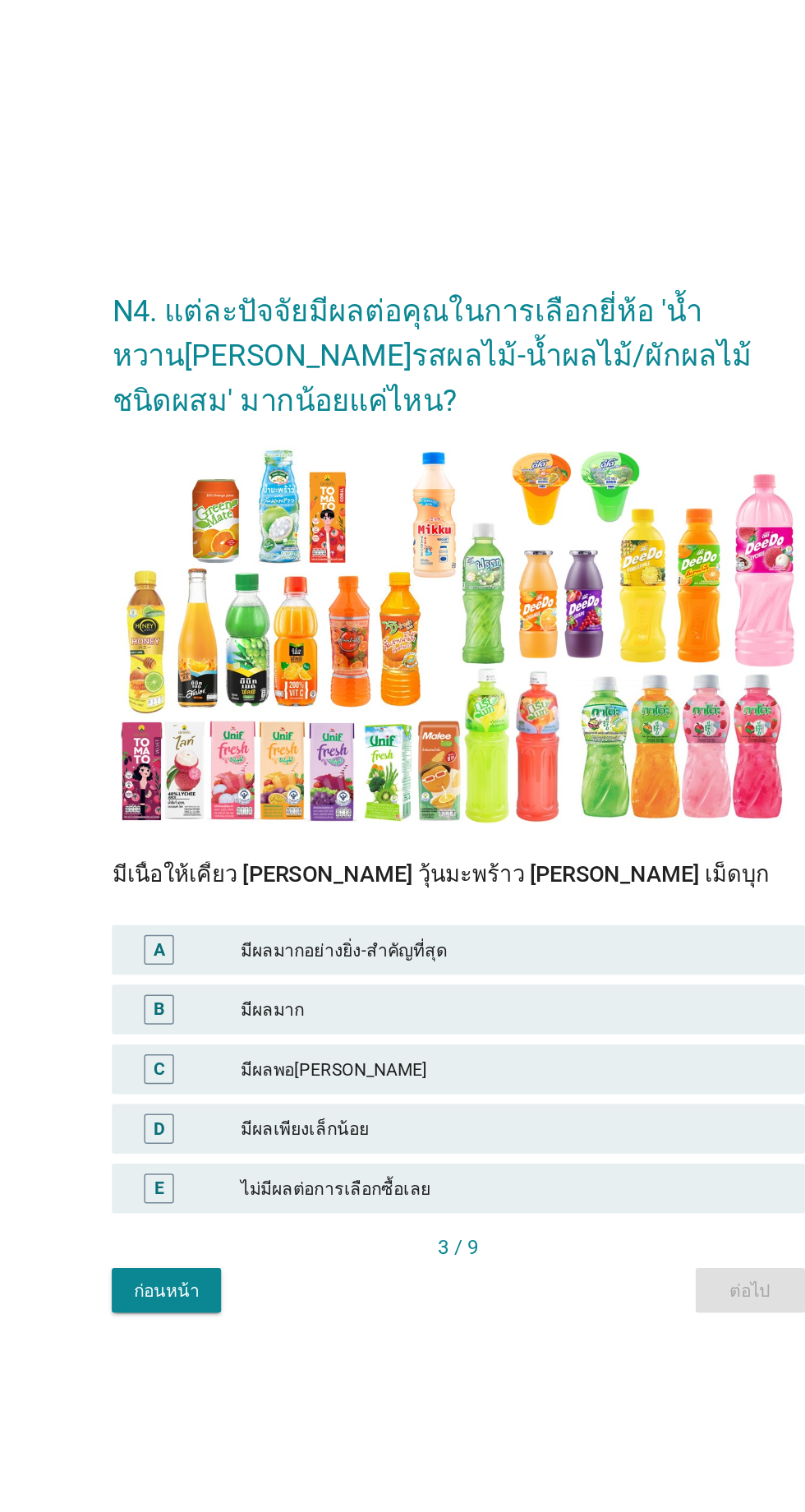
click at [435, 912] on div "มีผลมาก" at bounding box center [438, 902] width 360 height 19
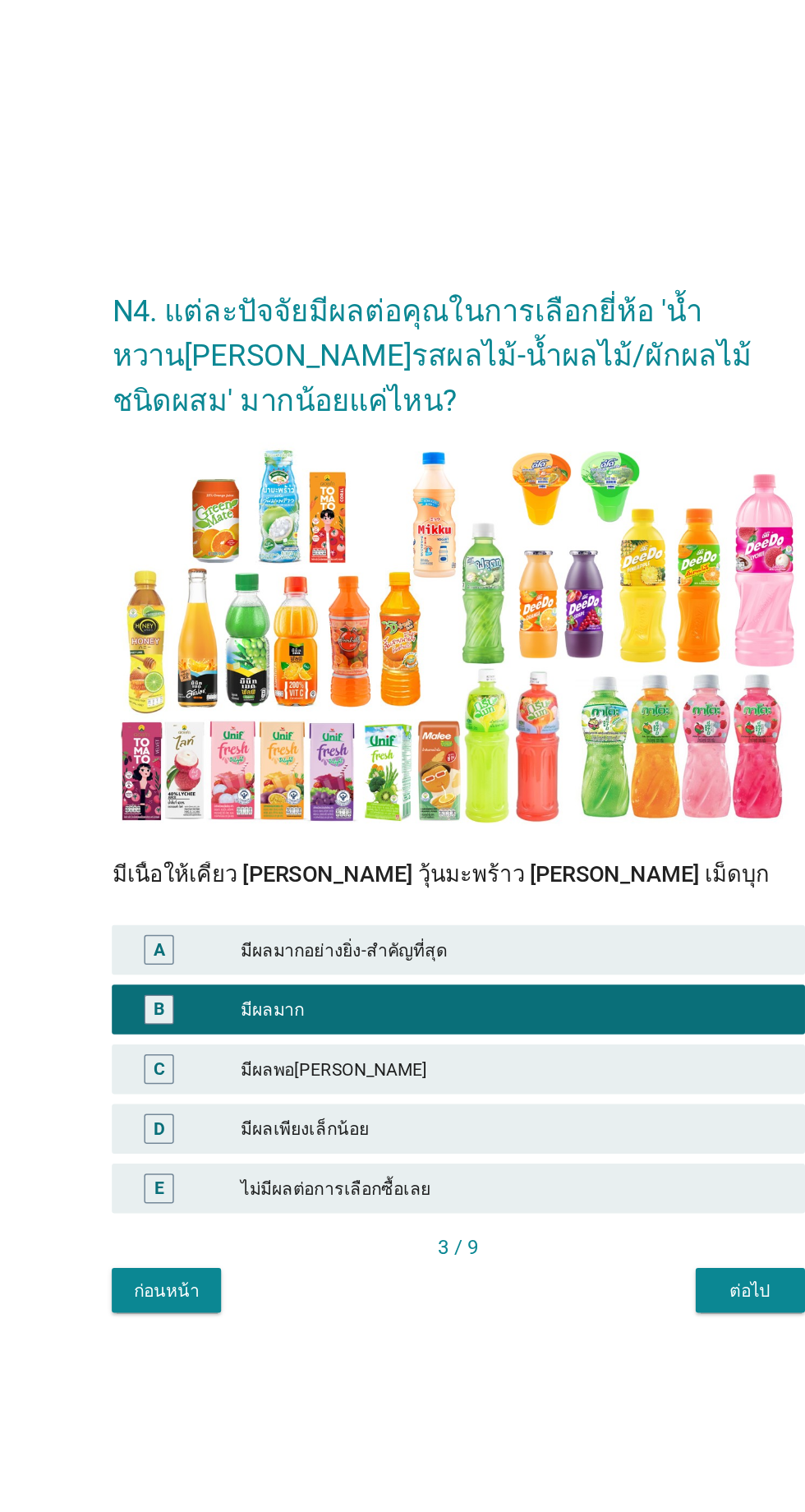
click at [585, 1097] on div "ต่อไป" at bounding box center [595, 1088] width 46 height 18
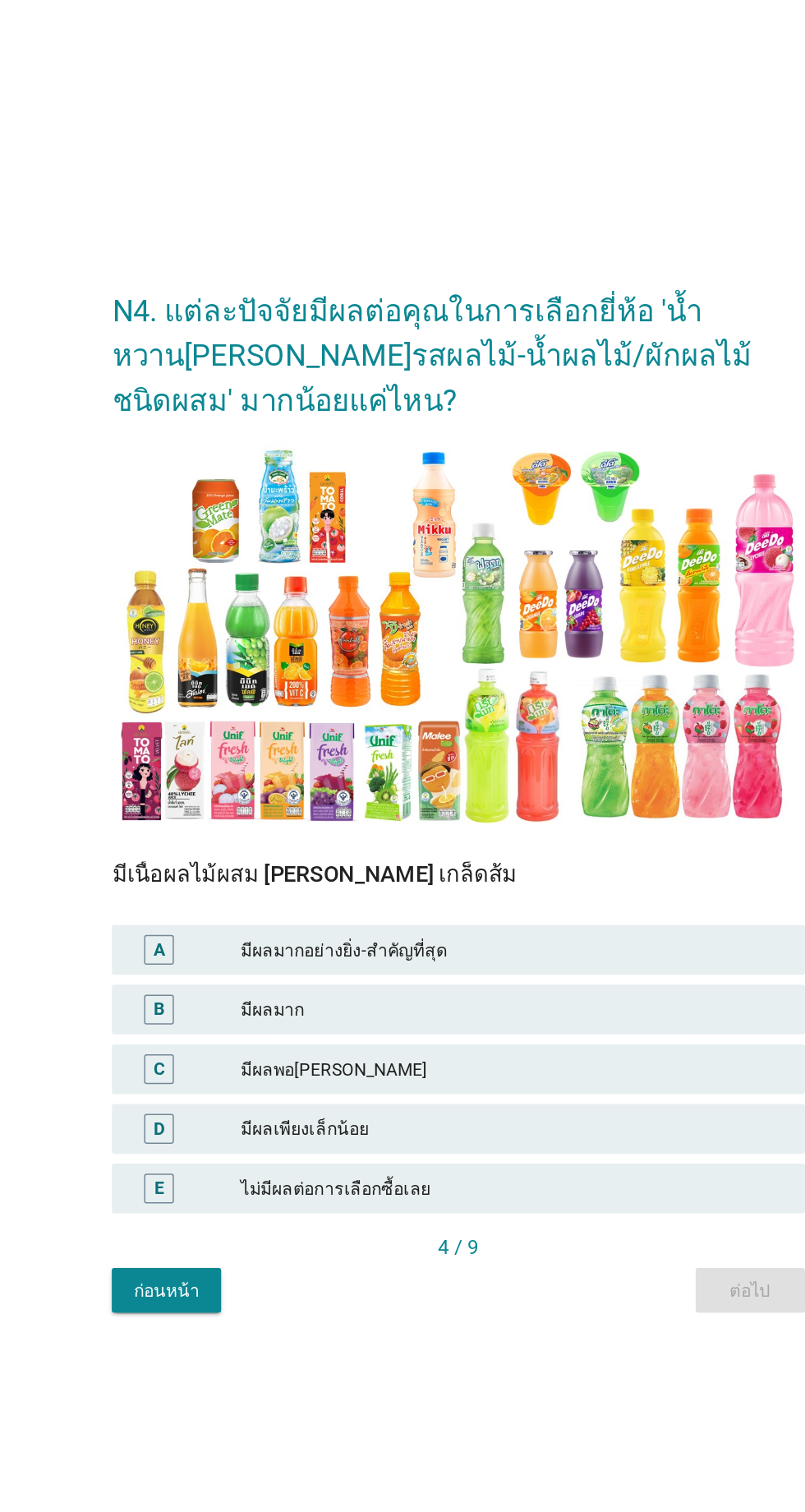
click at [414, 912] on div "มีผลมาก" at bounding box center [438, 902] width 360 height 19
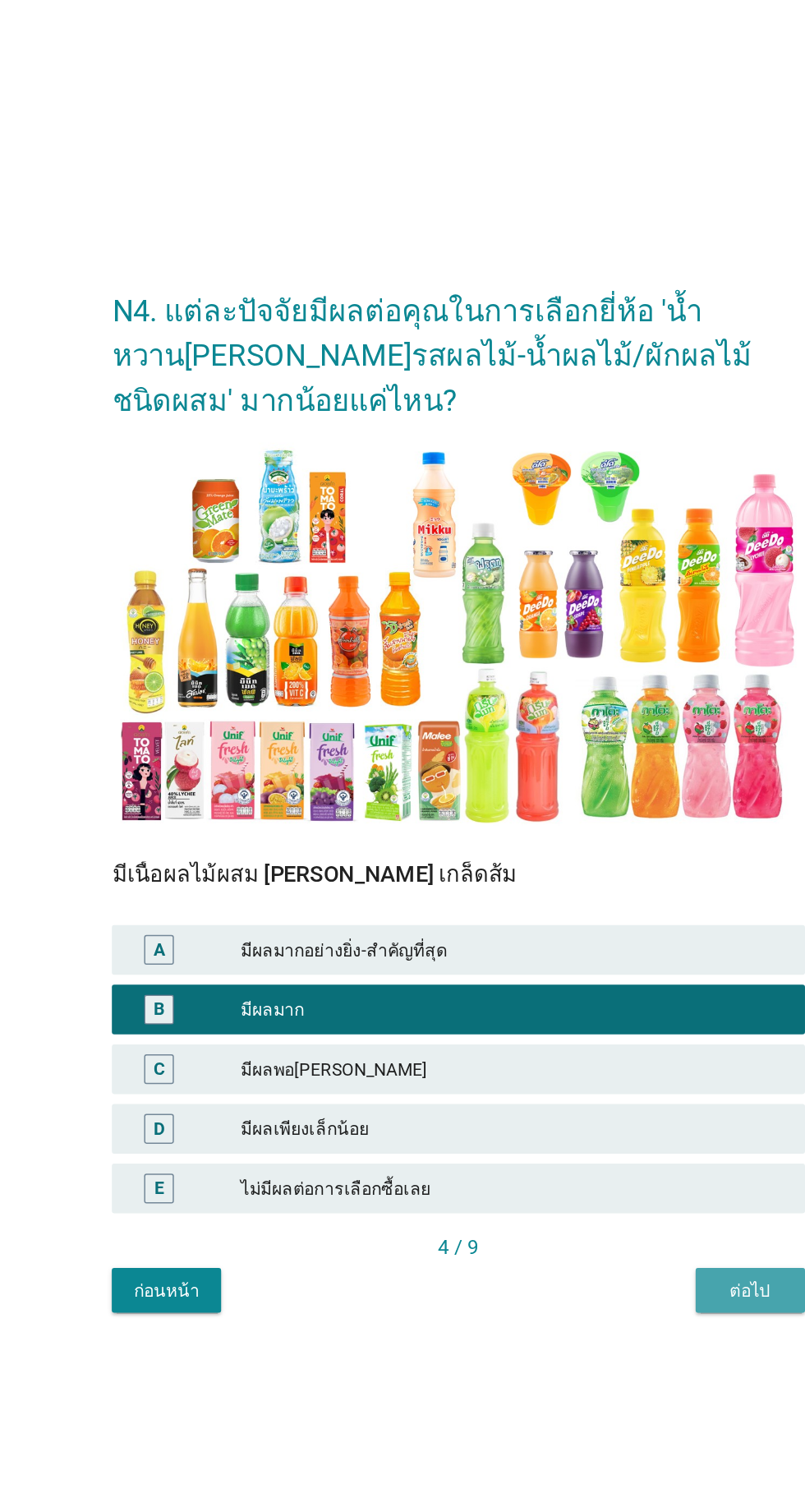
click at [584, 1097] on div "ต่อไป" at bounding box center [595, 1088] width 46 height 18
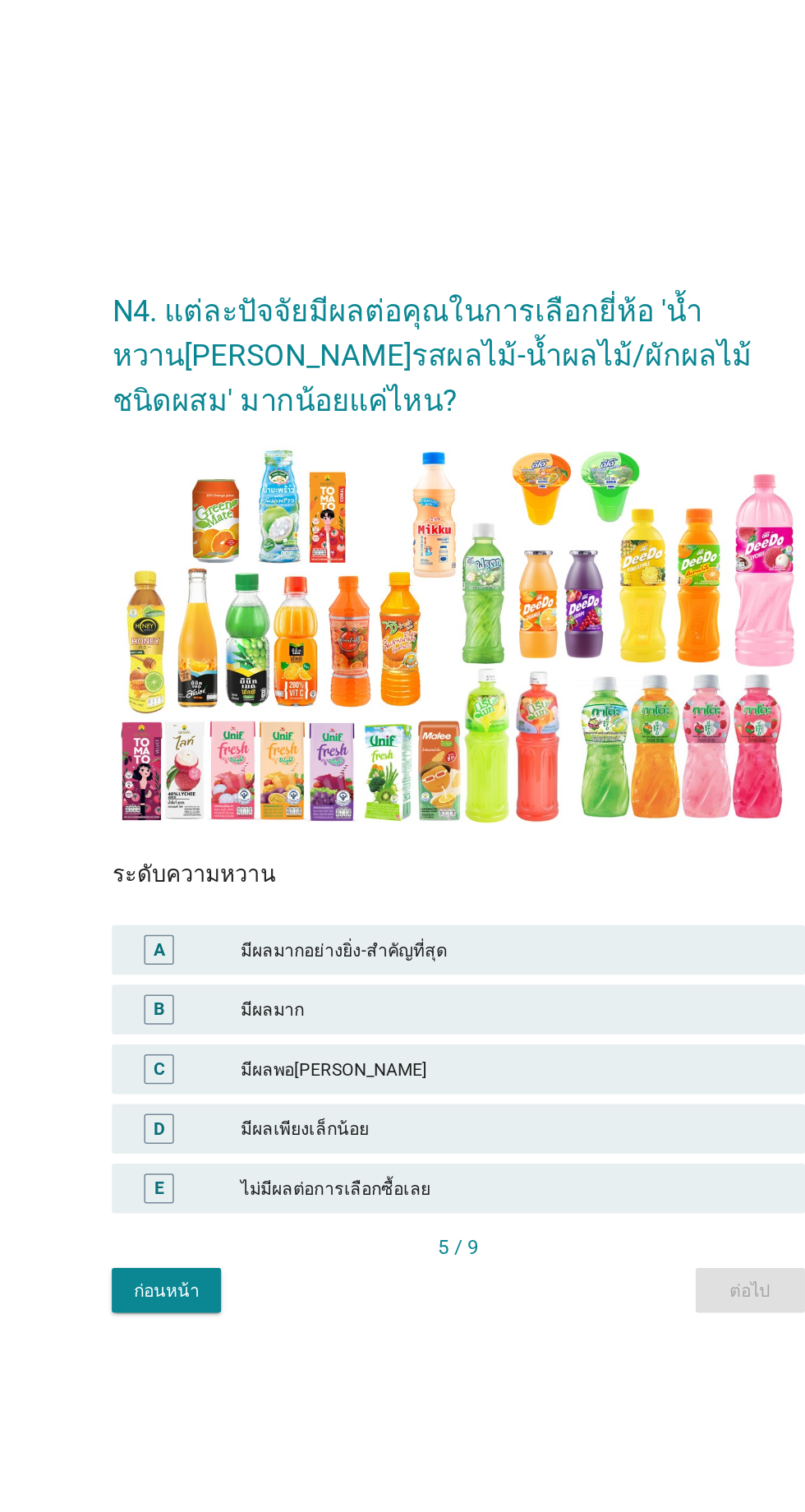
click at [378, 912] on div "มีผลมาก" at bounding box center [438, 902] width 360 height 19
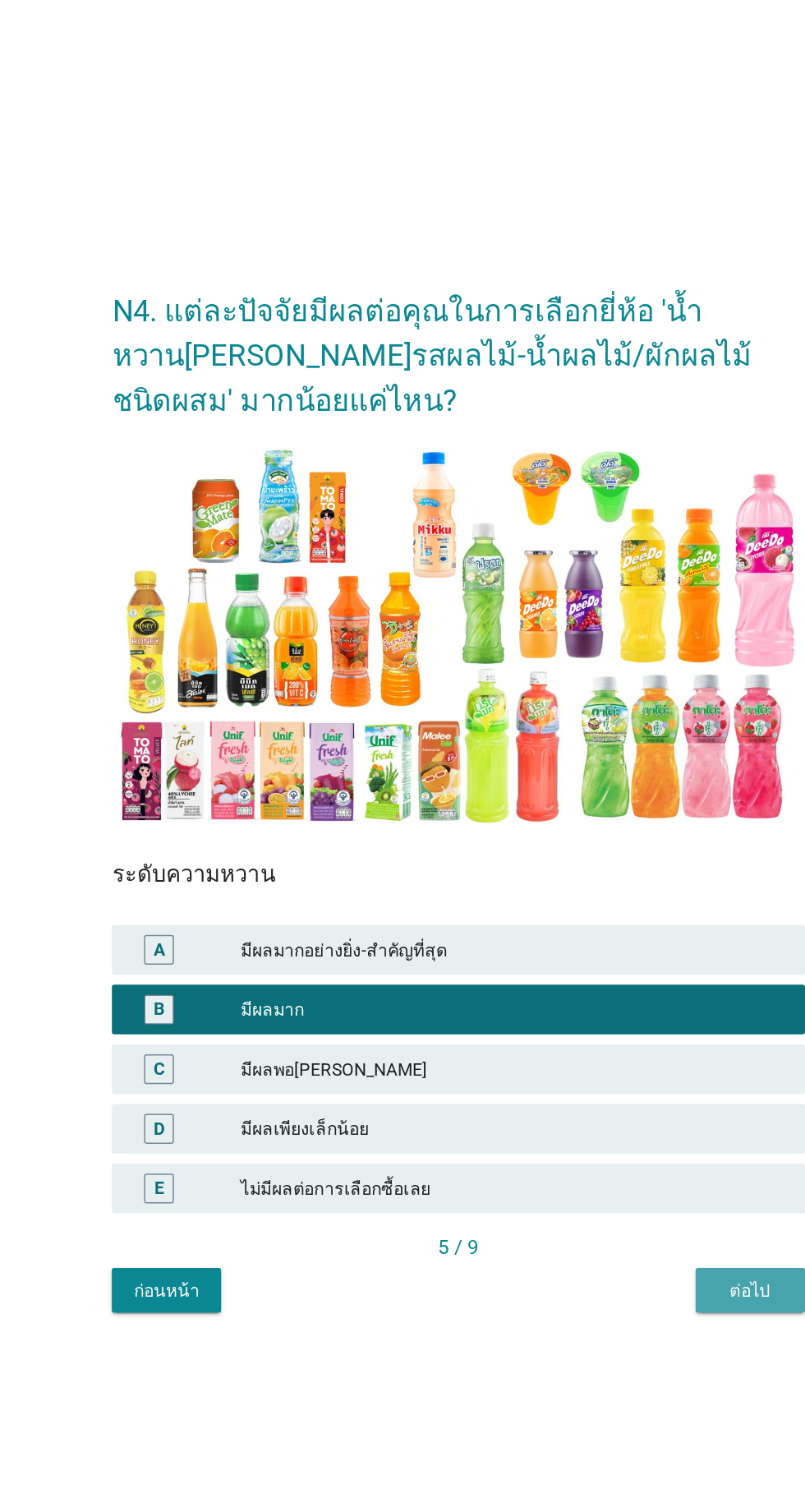
click at [576, 1097] on div "ต่อไป" at bounding box center [595, 1088] width 46 height 18
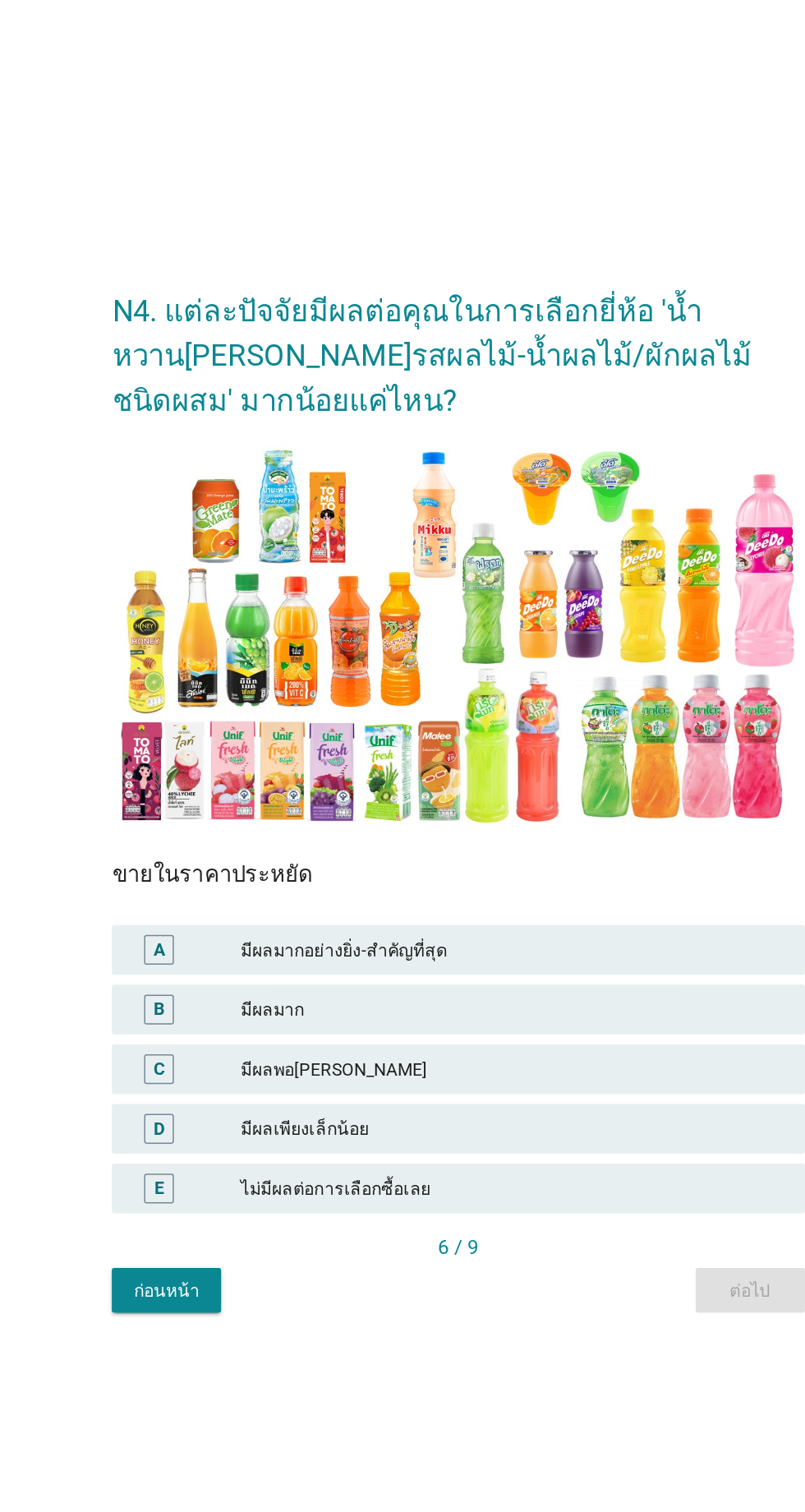
click at [427, 872] on div "มีผลมากอย่างยิ่ง-สำคัญที่สุด" at bounding box center [438, 862] width 360 height 19
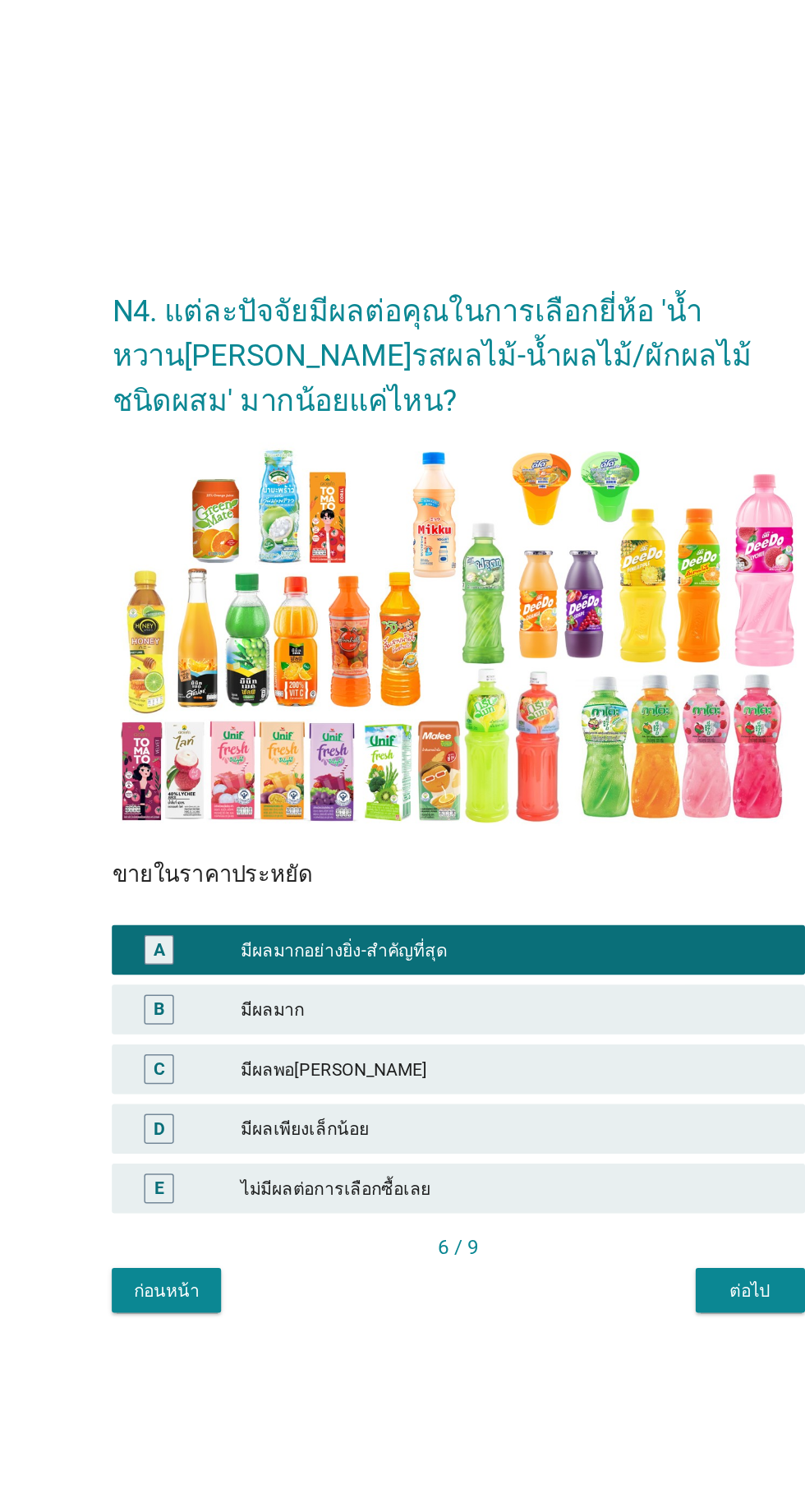
click at [599, 1097] on div "ต่อไป" at bounding box center [595, 1088] width 46 height 18
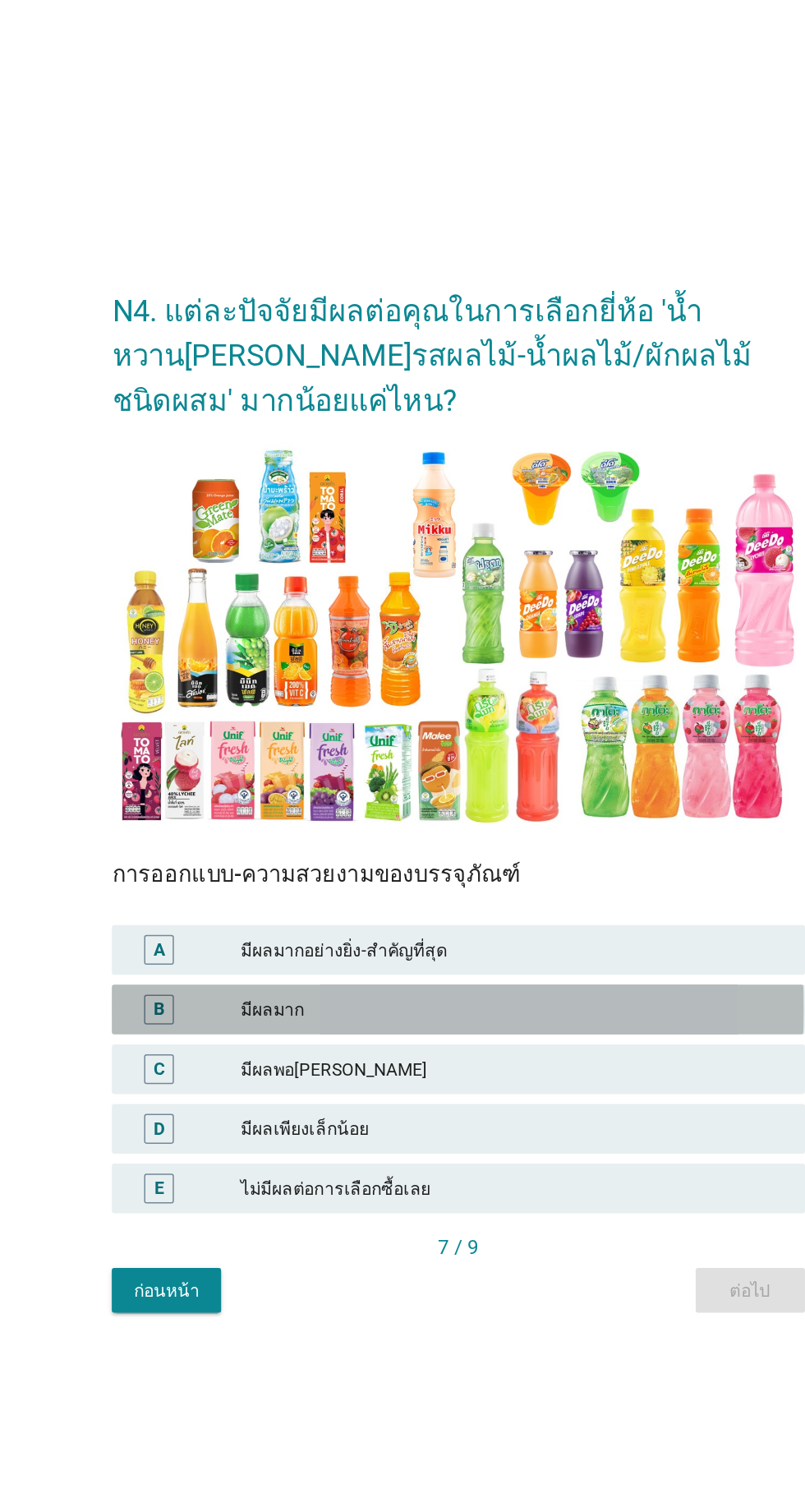
click at [395, 912] on div "มีผลมาก" at bounding box center [438, 902] width 360 height 19
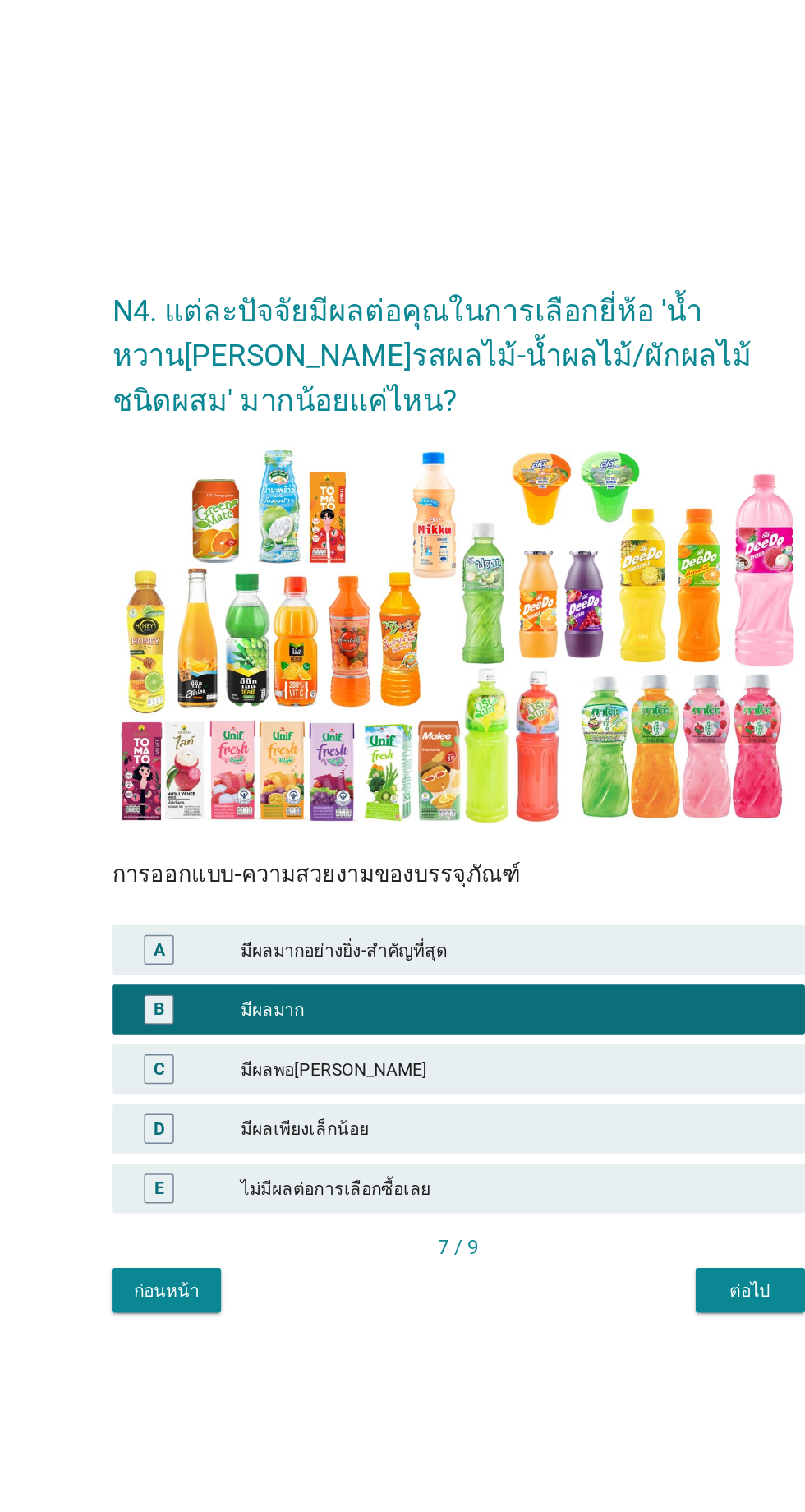
click at [580, 1097] on div "ต่อไป" at bounding box center [595, 1088] width 46 height 18
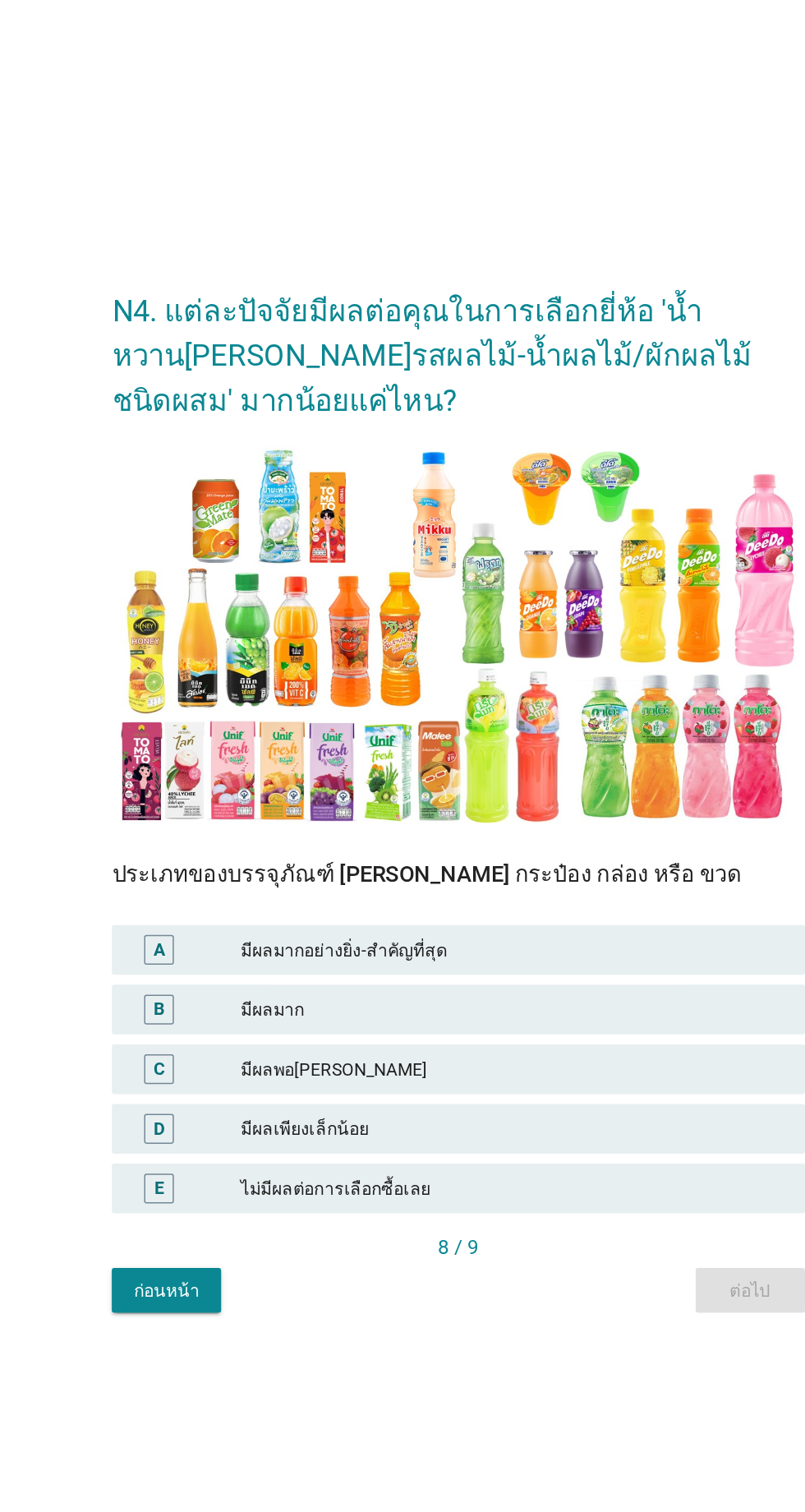
click at [316, 912] on div "มีผลมาก" at bounding box center [438, 902] width 360 height 19
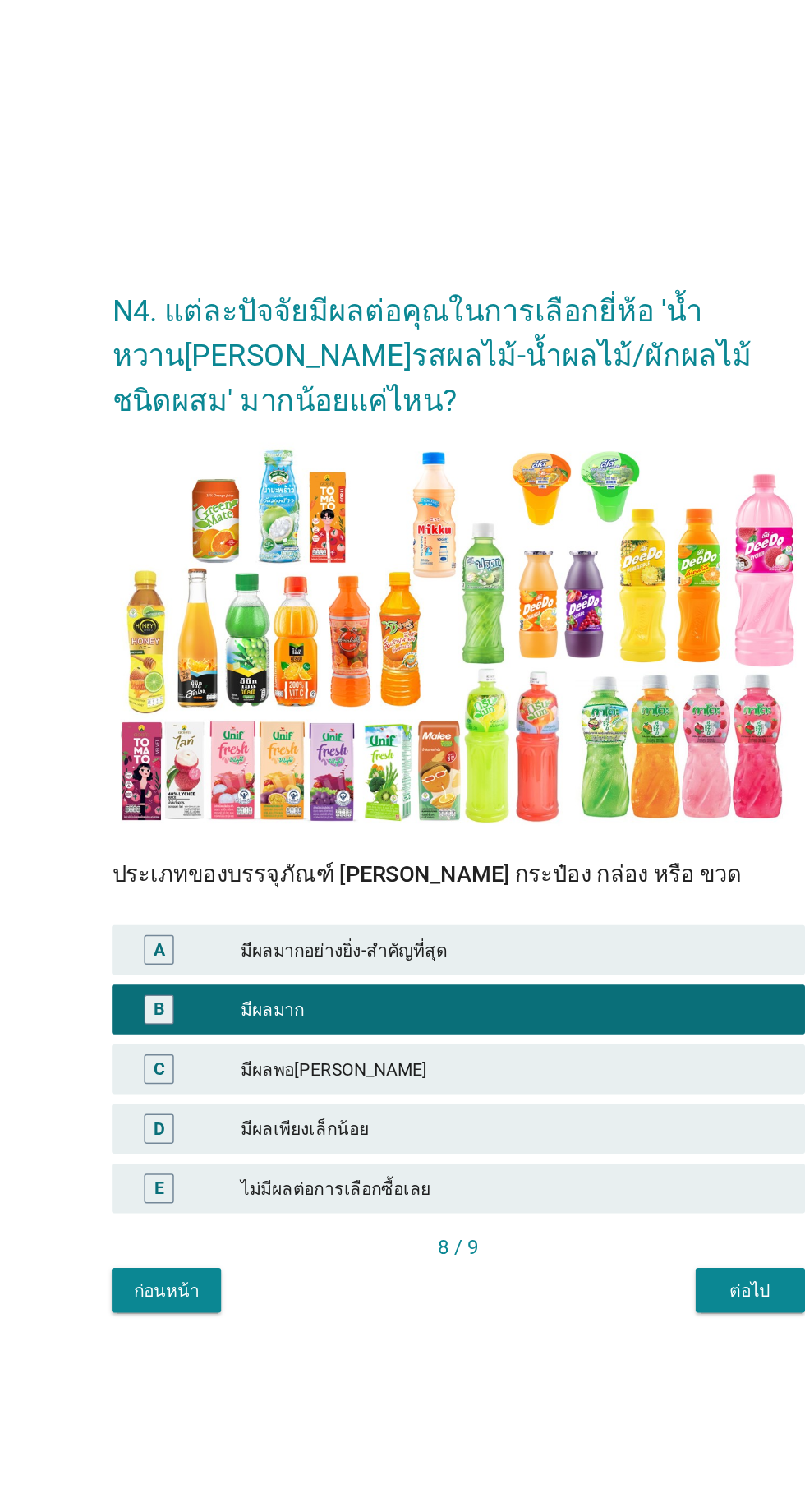
click at [611, 1097] on div "ต่อไป" at bounding box center [595, 1088] width 46 height 18
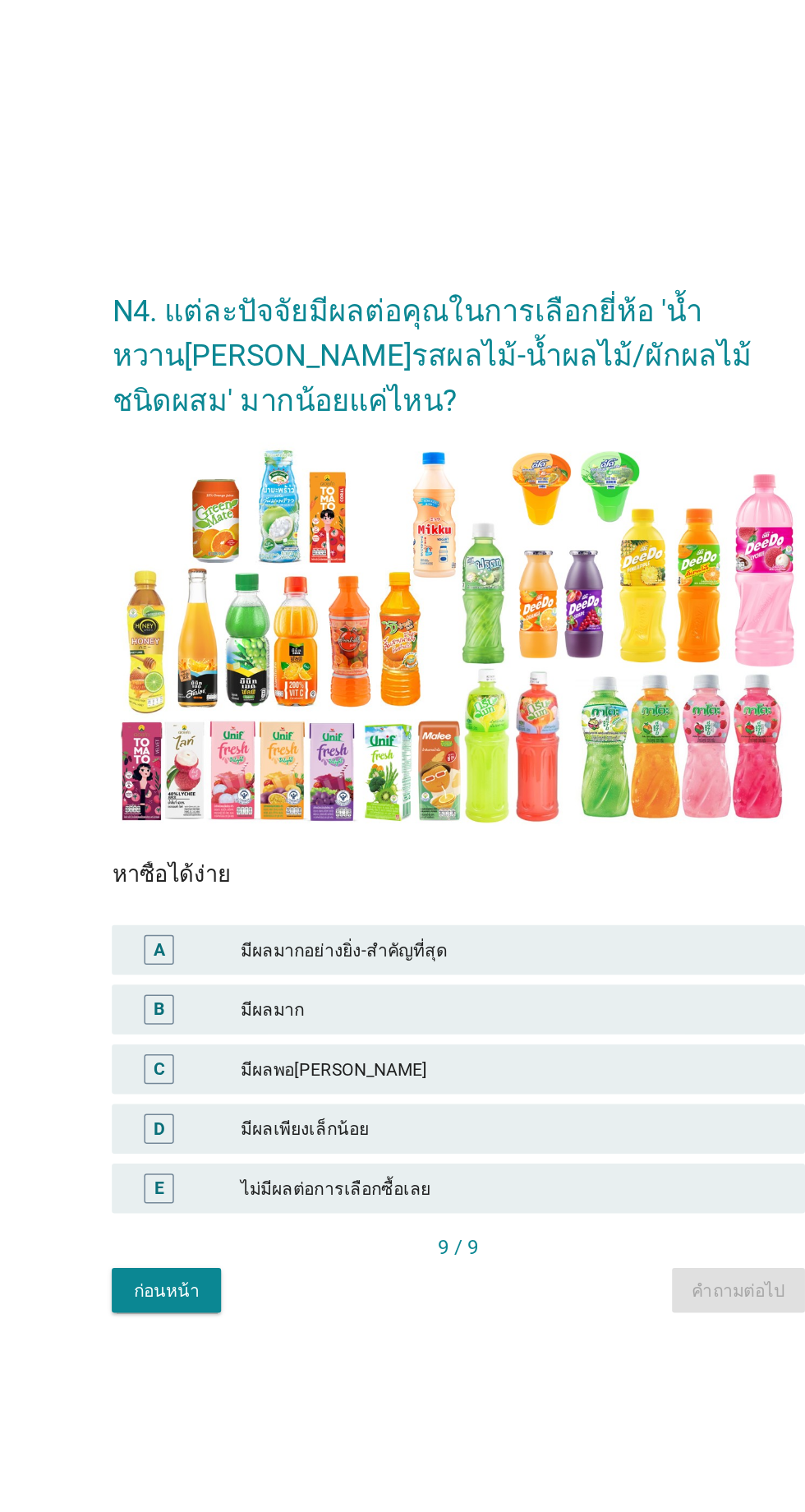
click at [257, 872] on div "A" at bounding box center [223, 862] width 72 height 19
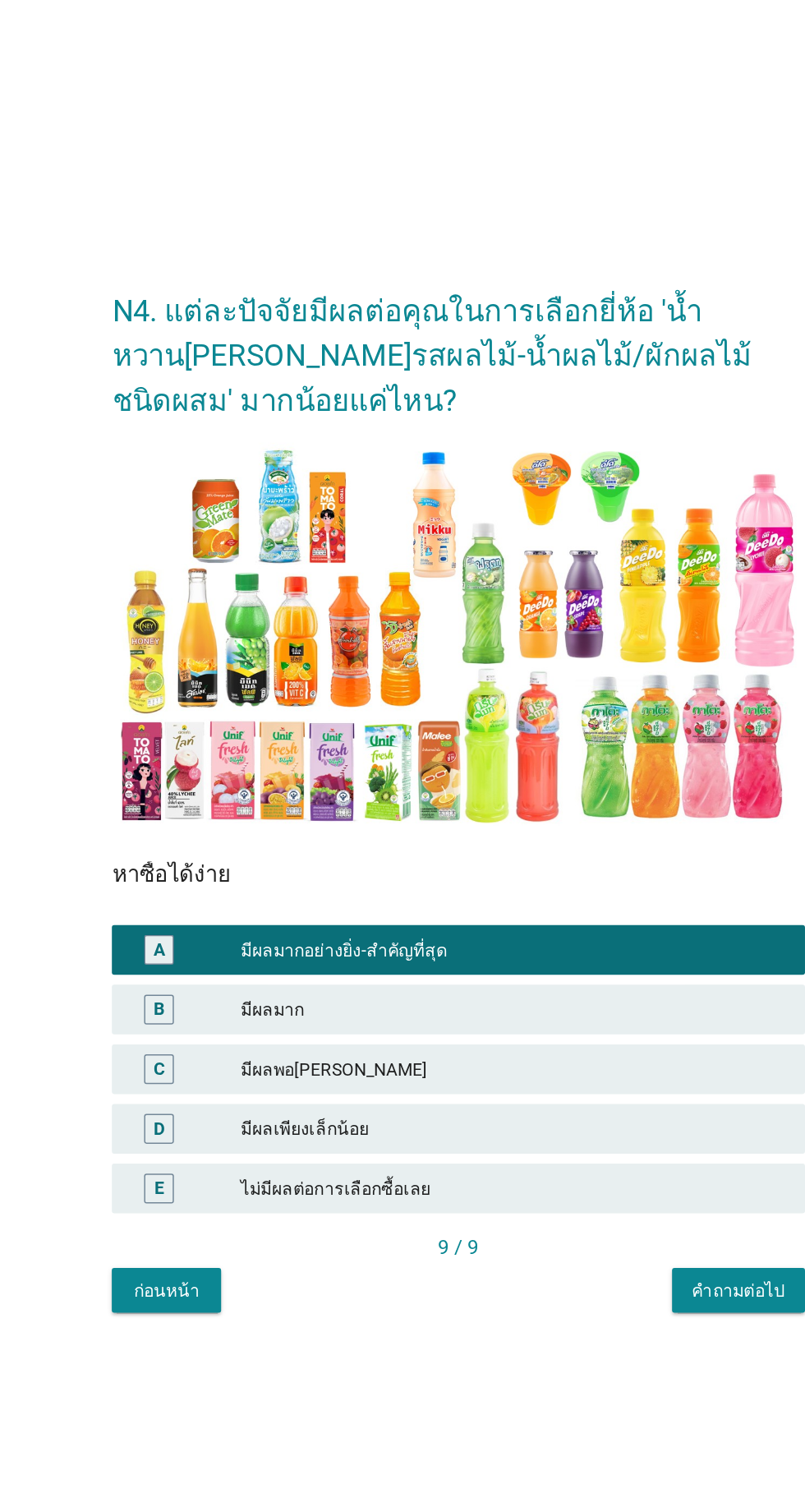
click at [588, 1097] on div "คำถามต่อไป" at bounding box center [587, 1088] width 61 height 18
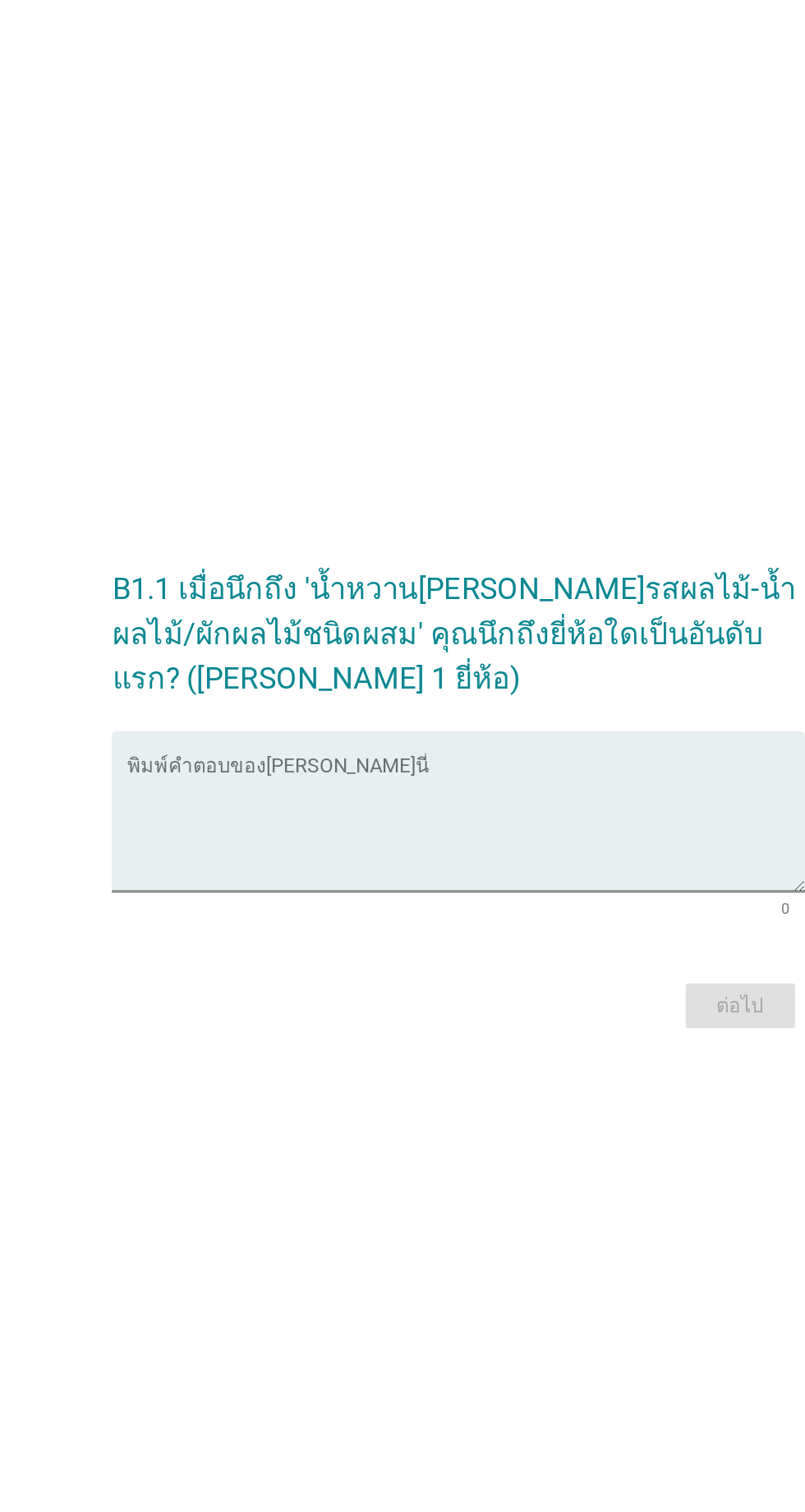
scroll to position [144, 0]
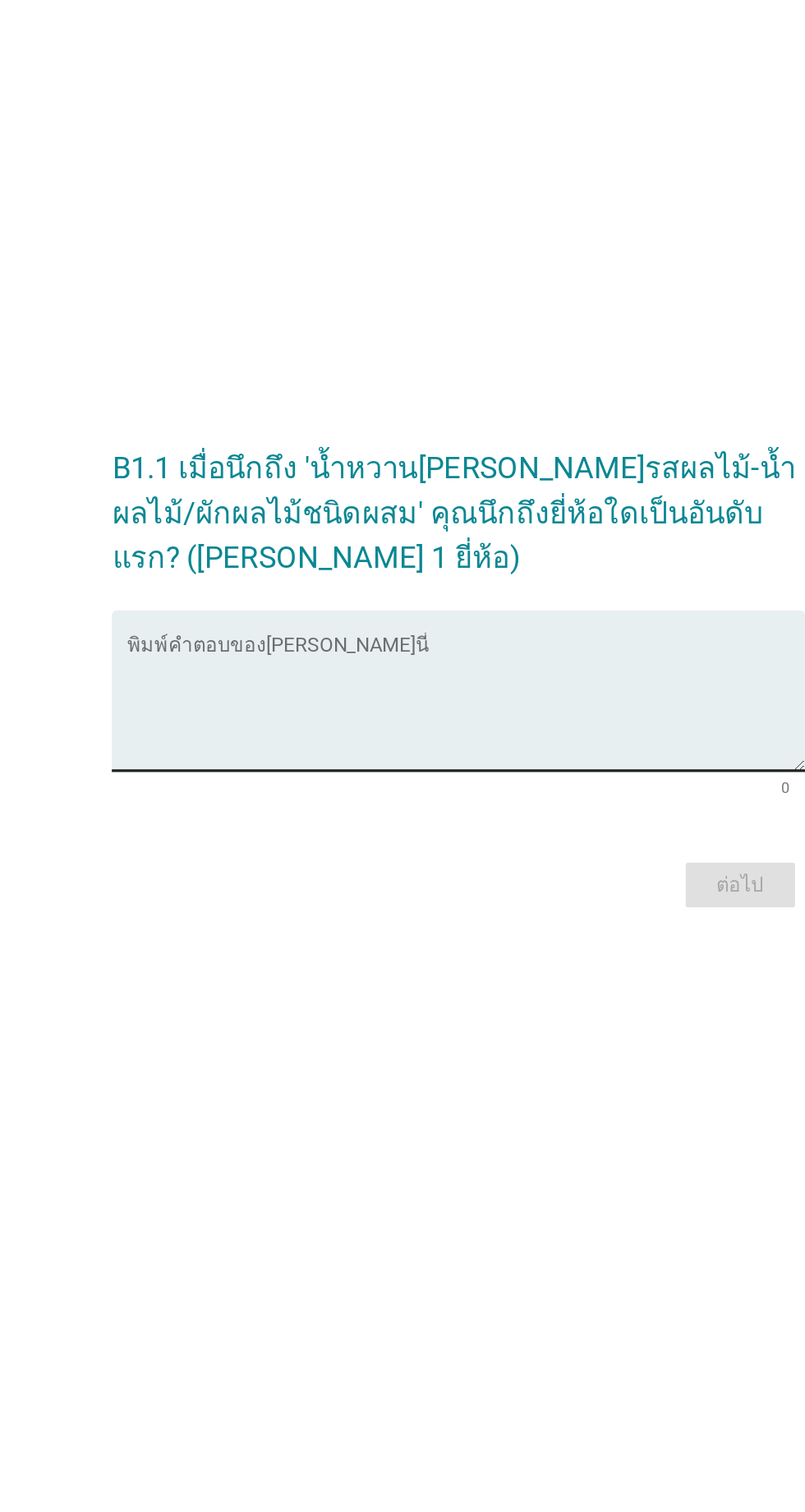
click at [328, 697] on textarea "พิมพ์คำตอบของคุณ ที่นี่" at bounding box center [406, 740] width 448 height 87
click at [220, 697] on textarea "พิมพ์คำตอบของคุณ ที่นี่" at bounding box center [406, 740] width 448 height 87
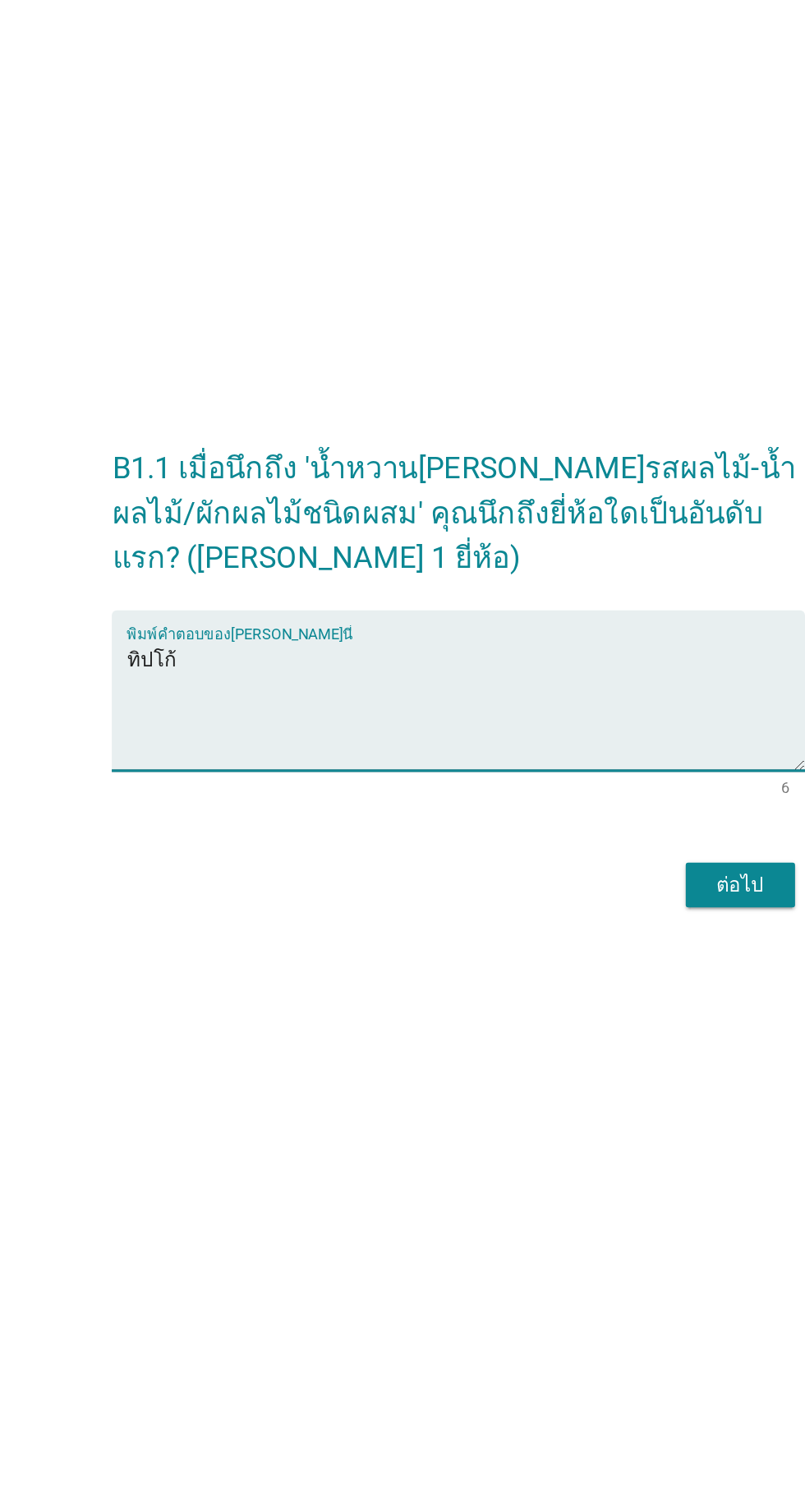
type textarea "ทิปโก้"
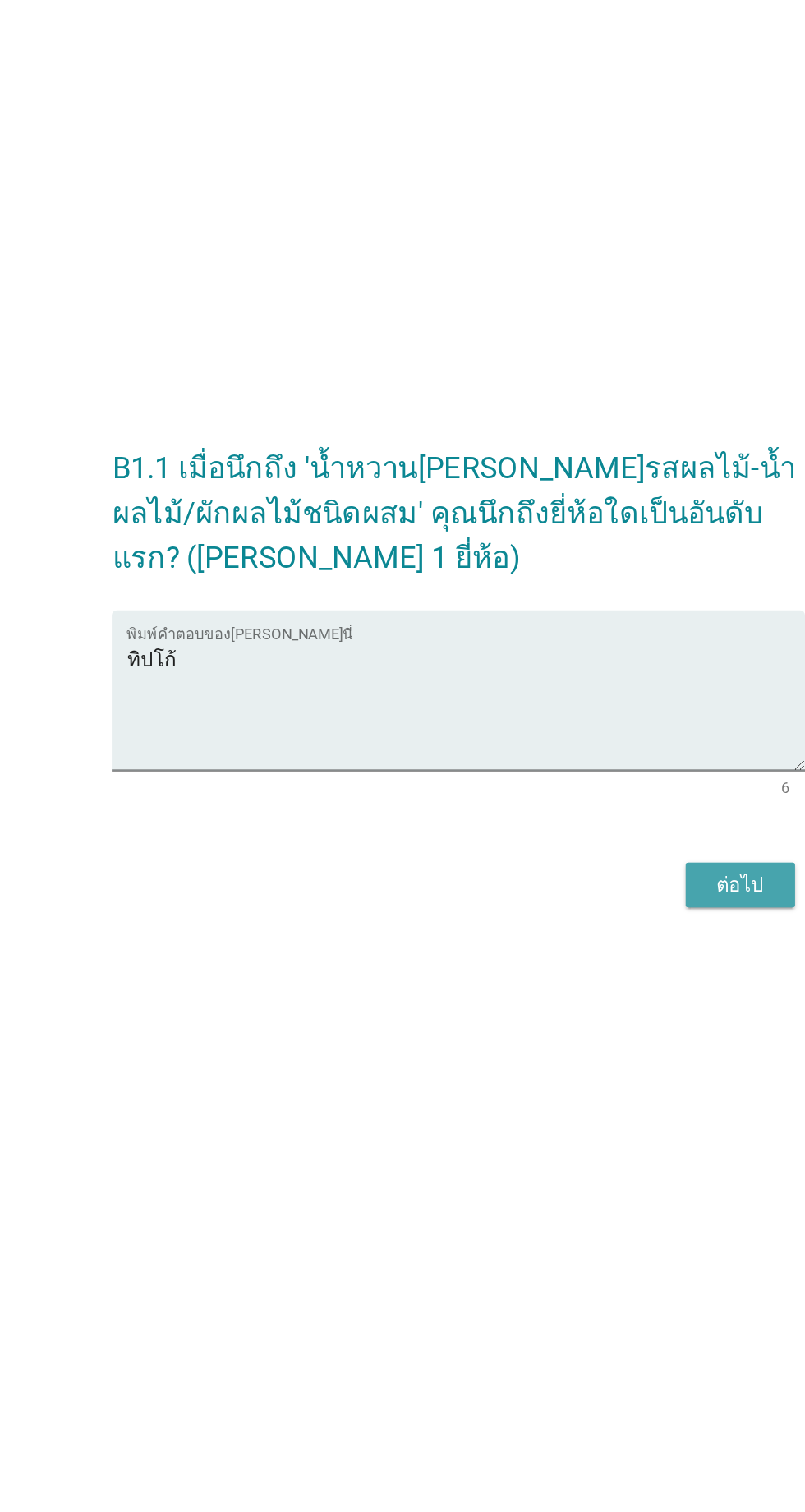
click at [580, 850] on div "ต่อไป" at bounding box center [588, 860] width 46 height 19
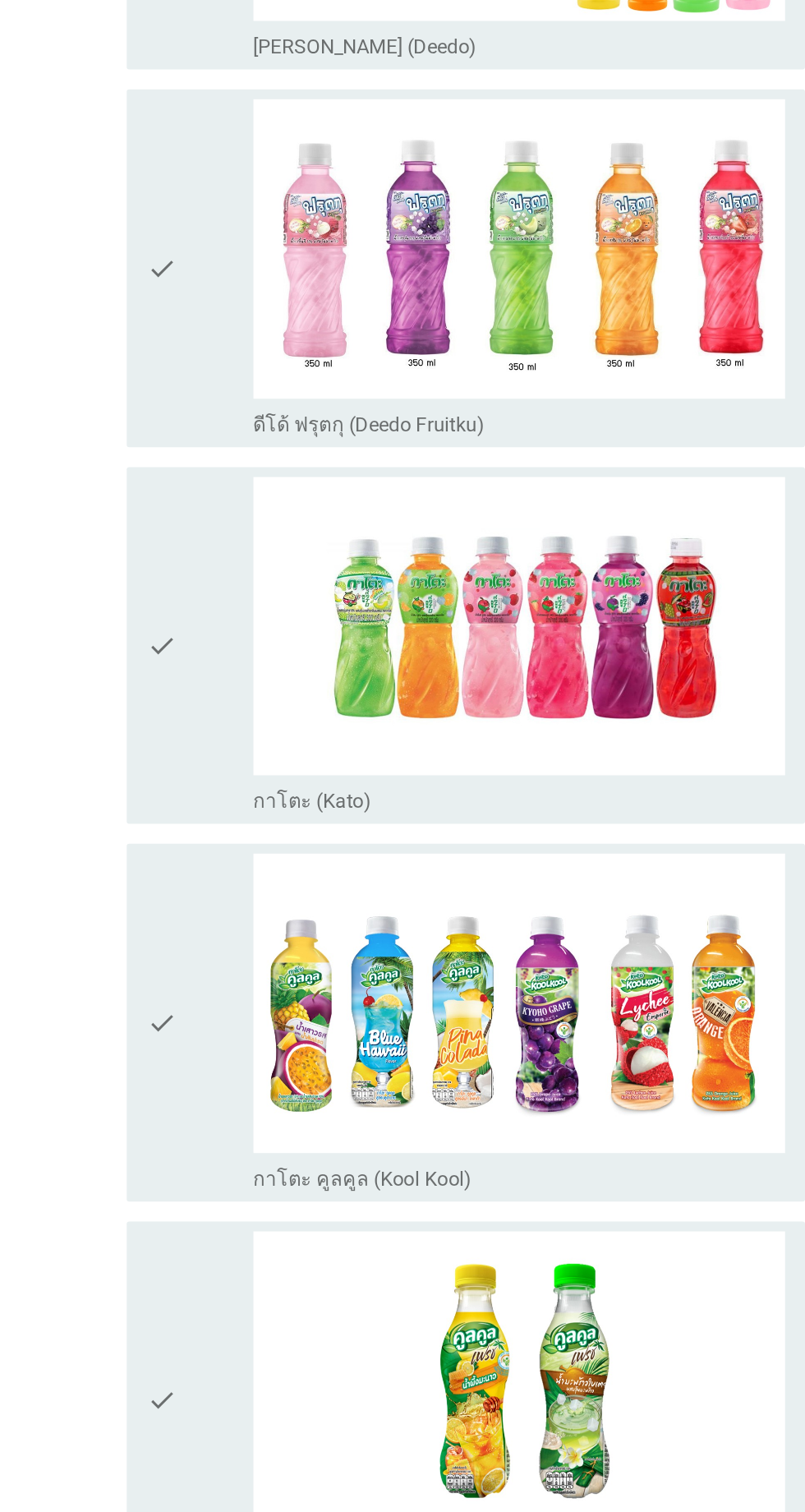
scroll to position [0, 0]
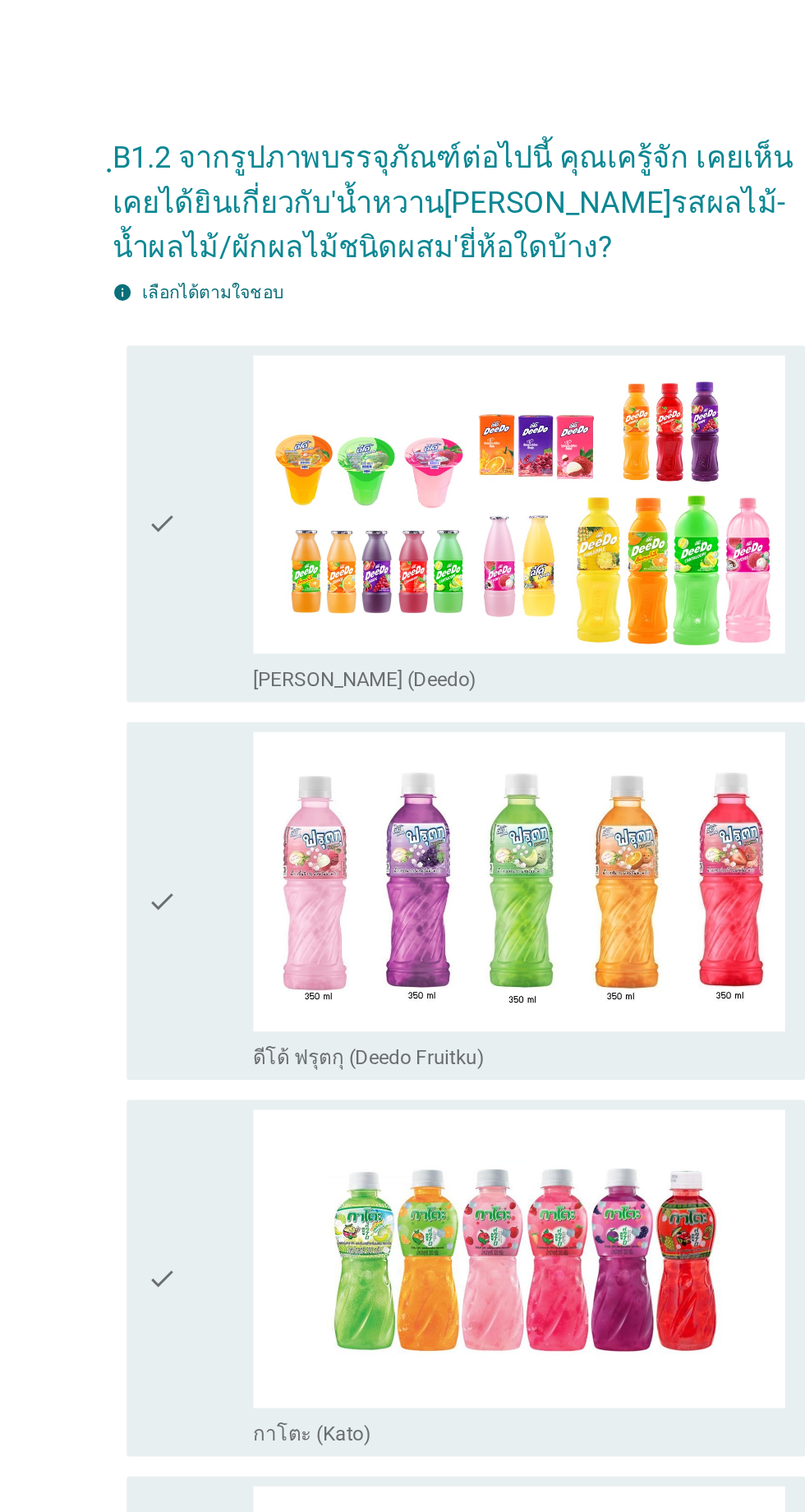
click at [241, 336] on div "check" at bounding box center [231, 347] width 71 height 224
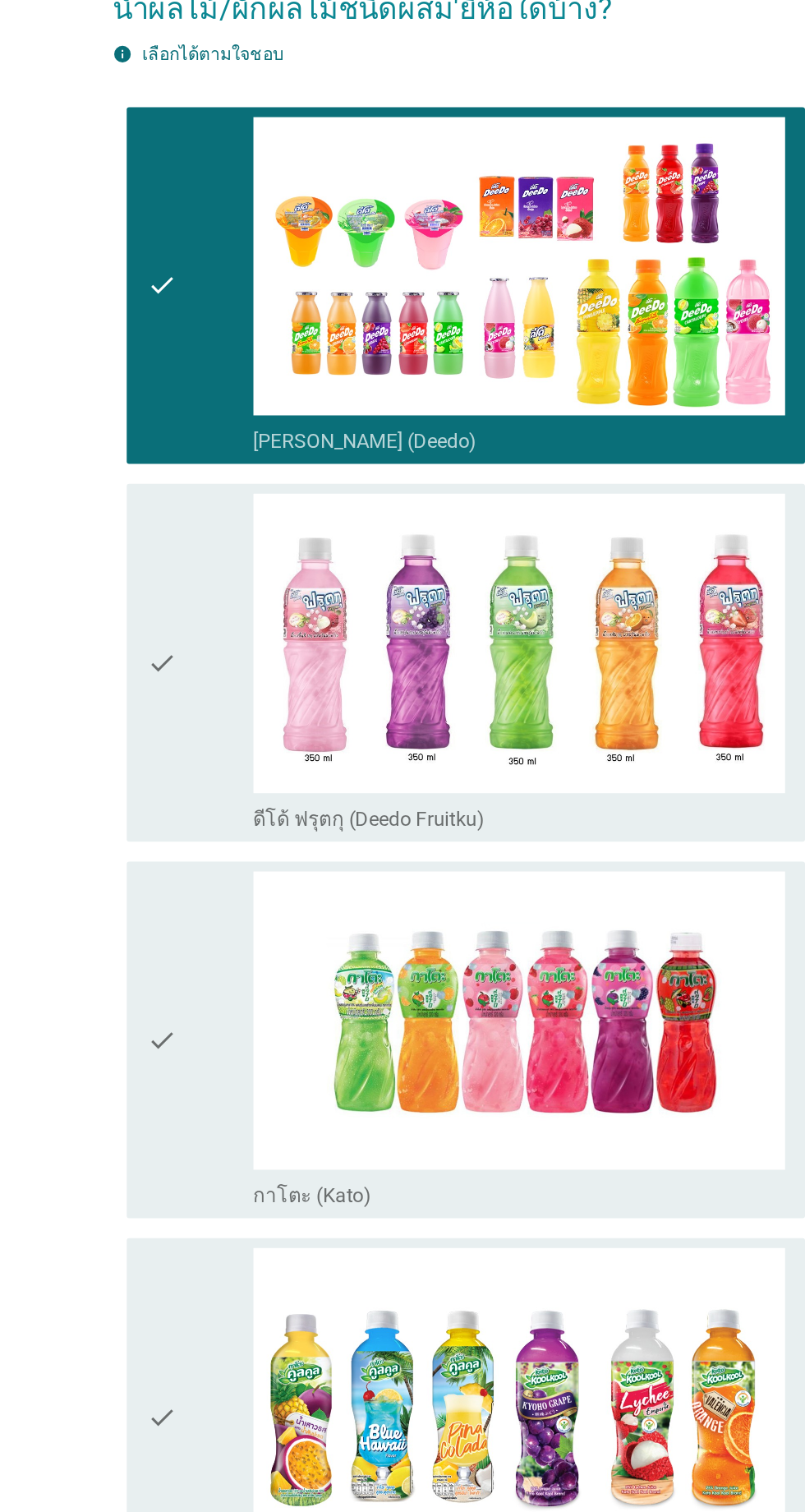
click at [225, 665] on div "check" at bounding box center [231, 596] width 71 height 224
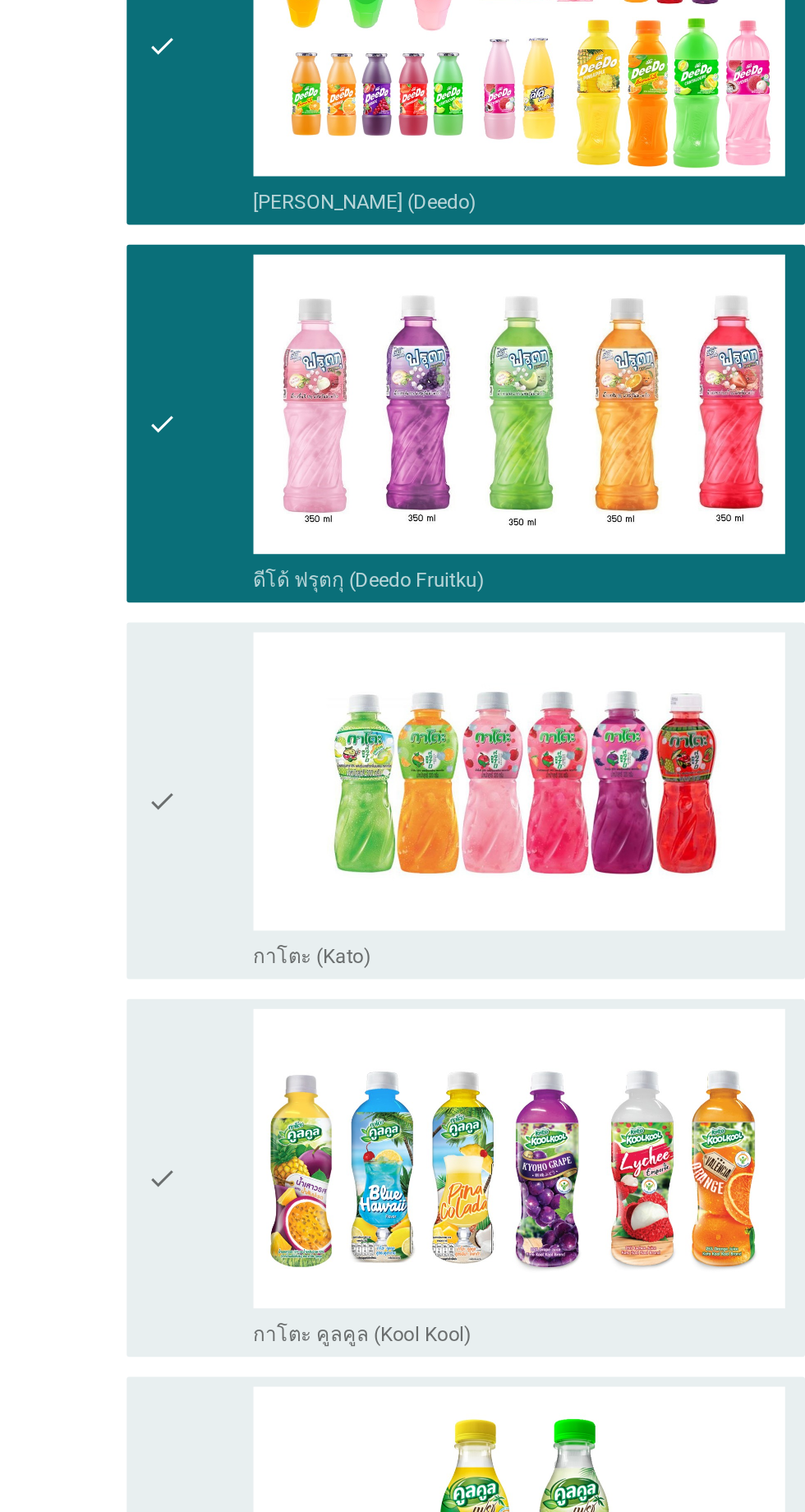
click at [242, 814] on div "check" at bounding box center [231, 846] width 71 height 224
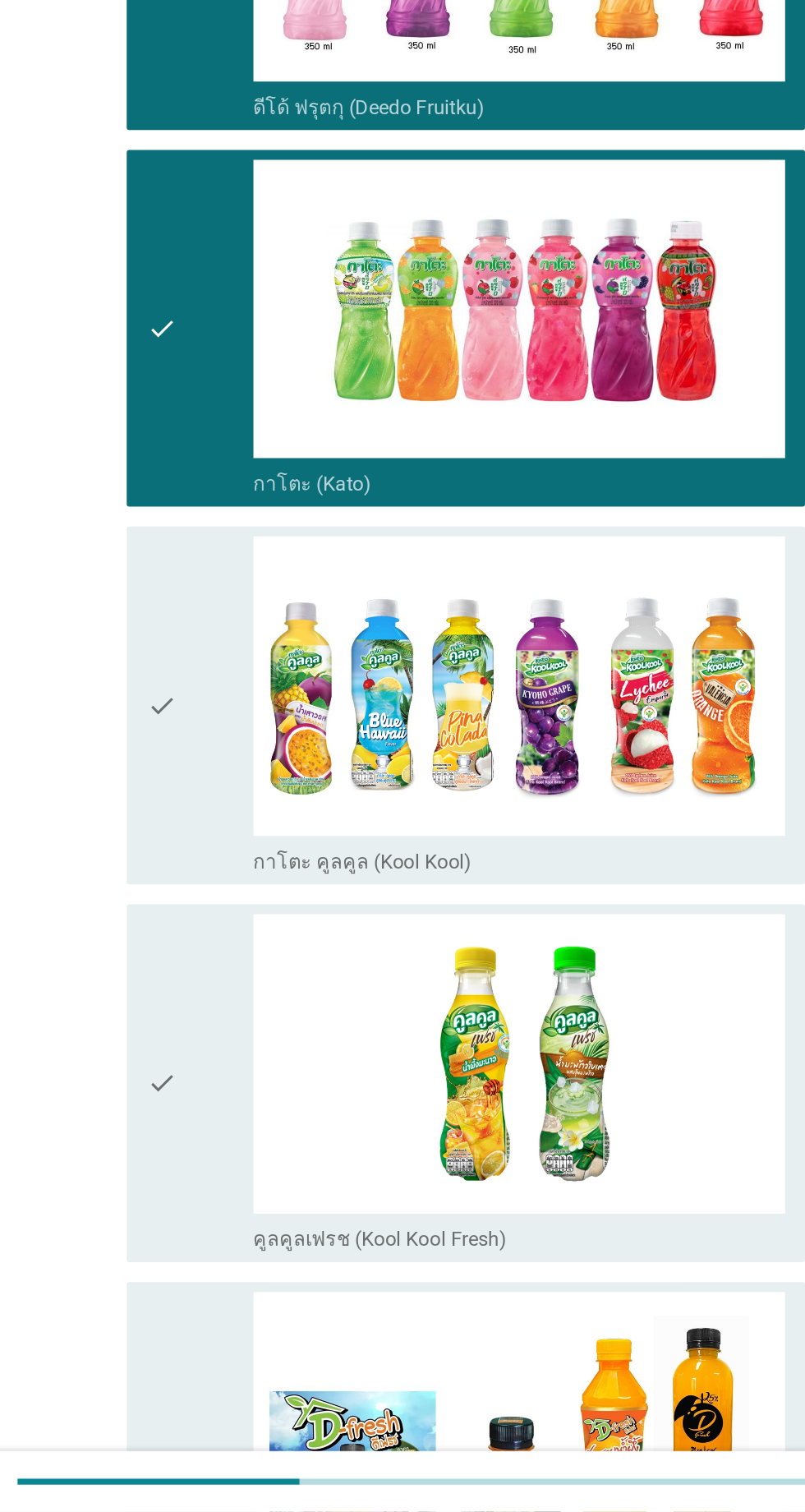
scroll to position [119, 0]
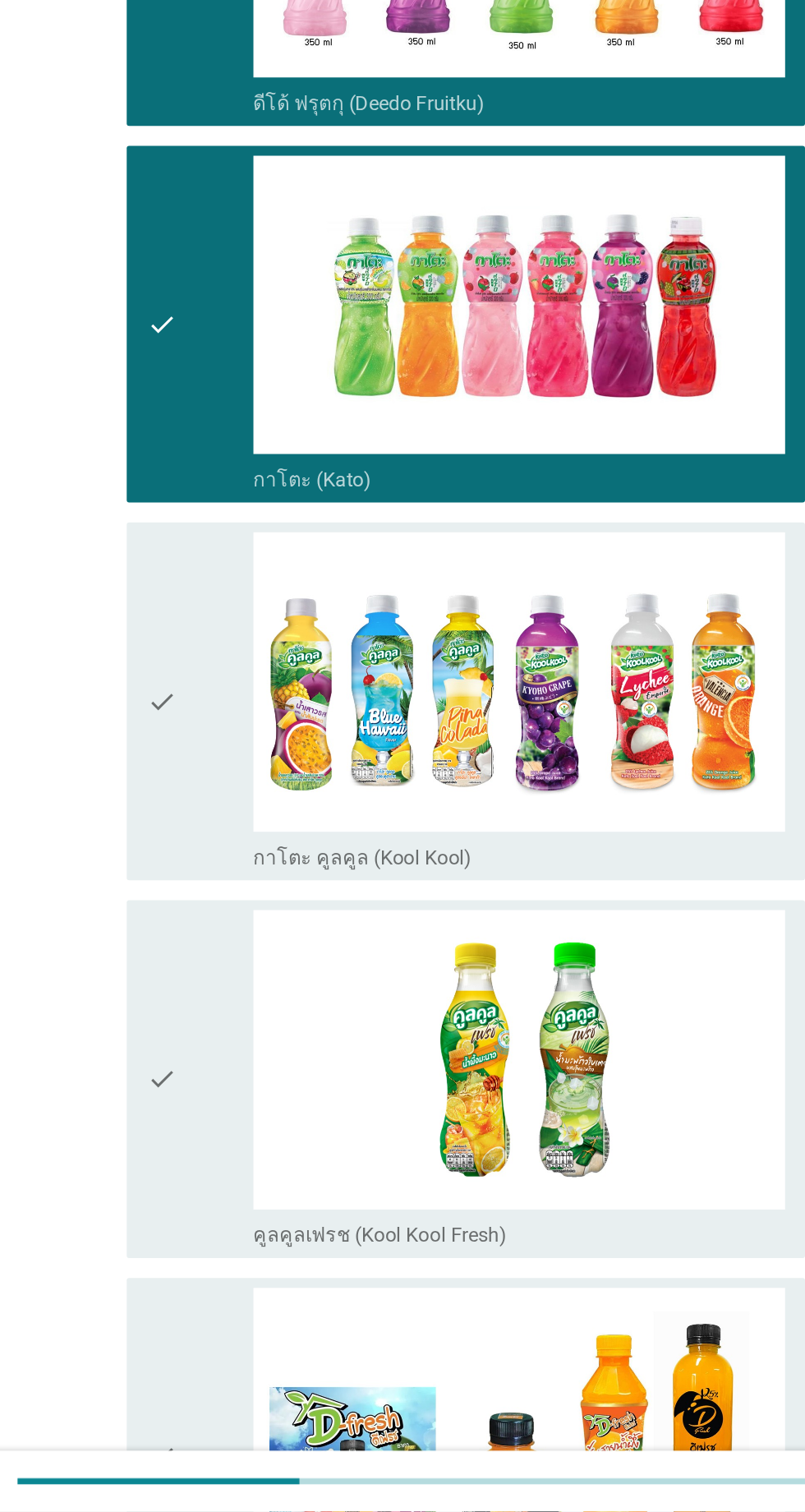
click at [247, 1025] on div "check" at bounding box center [231, 976] width 71 height 224
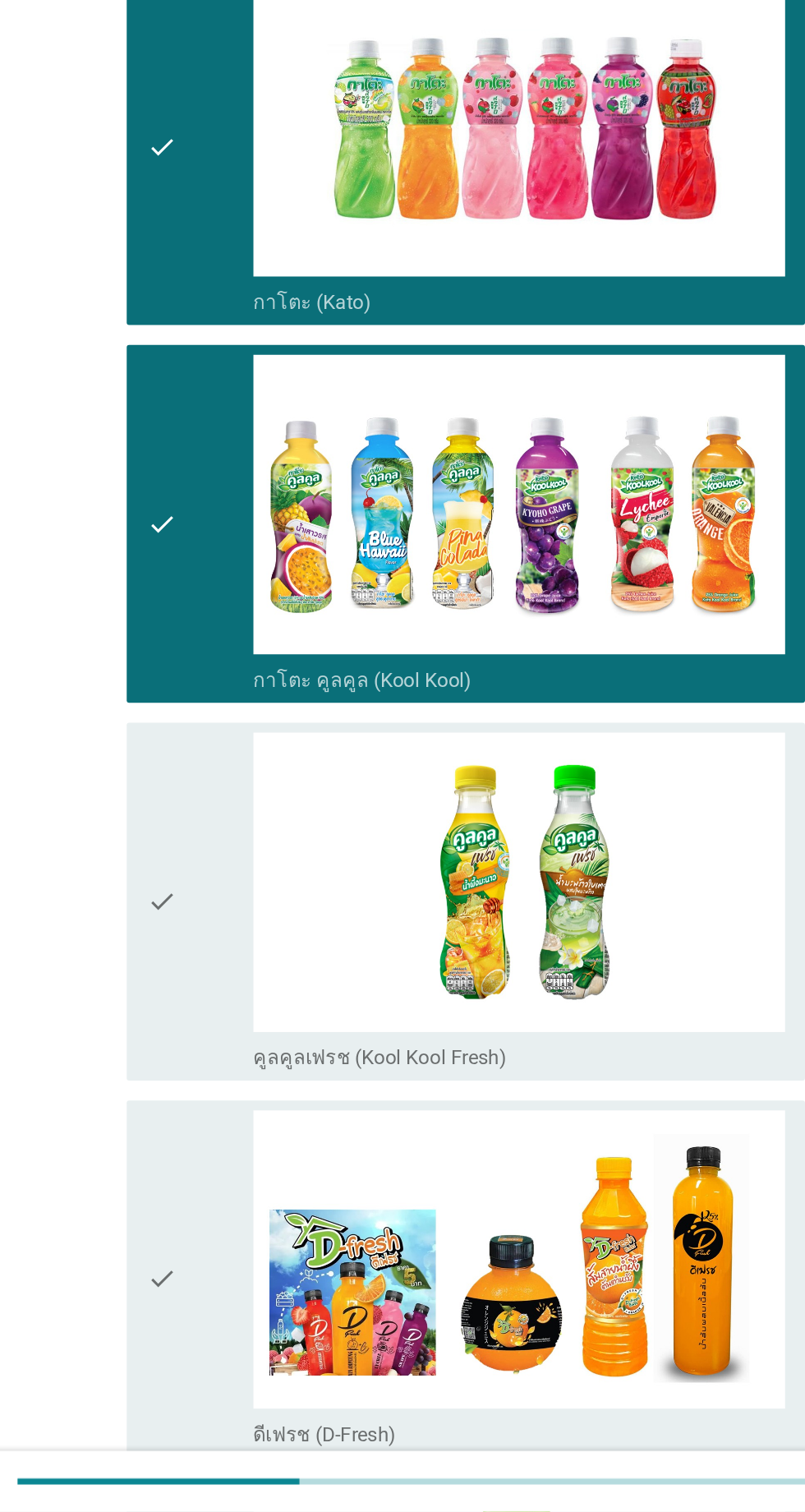
scroll to position [465, 0]
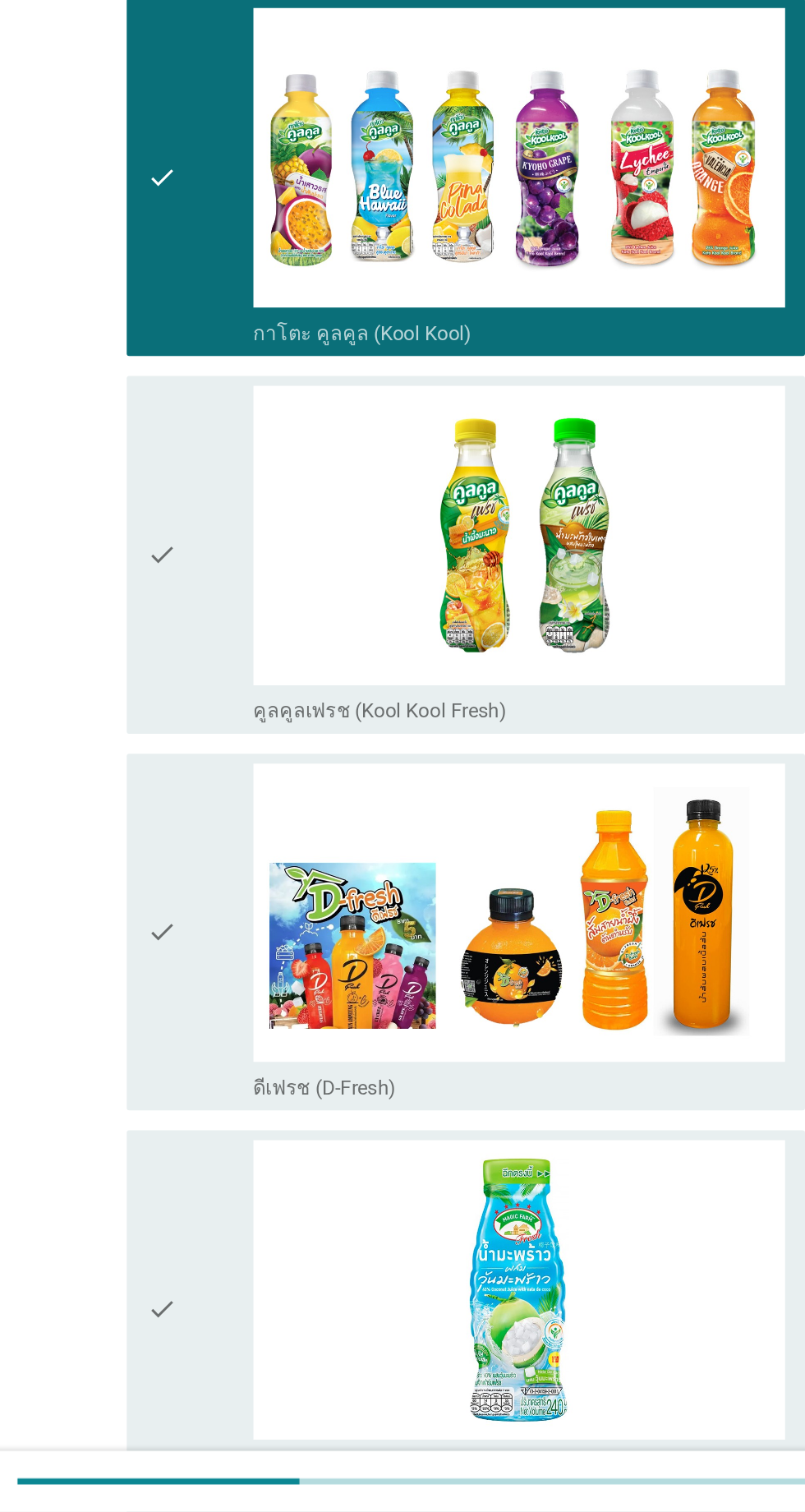
drag, startPoint x: 247, startPoint y: 1073, endPoint x: 257, endPoint y: 1071, distance: 10.2
click at [252, 1072] on div "check" at bounding box center [231, 1129] width 71 height 224
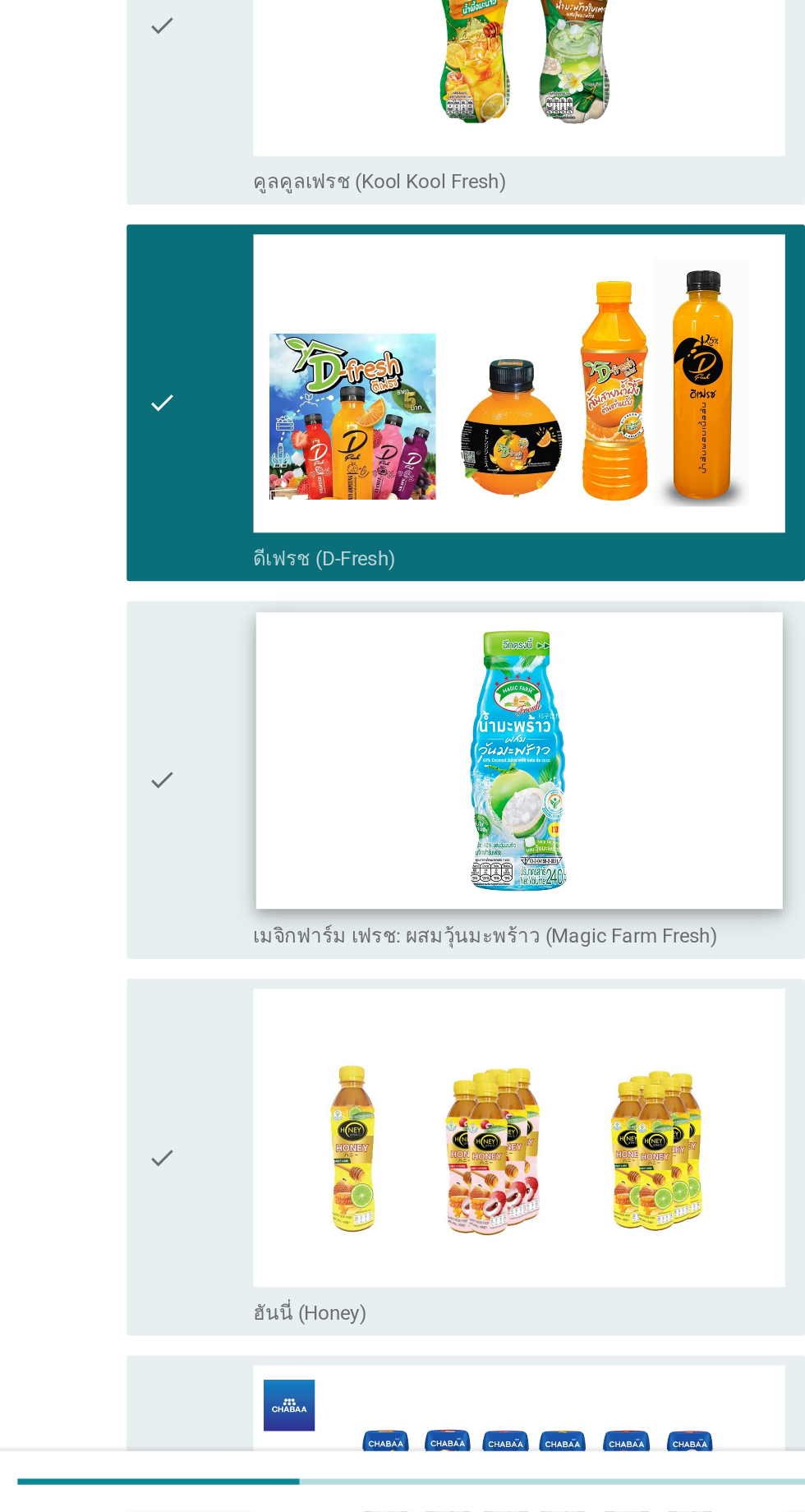
scroll to position [882, 0]
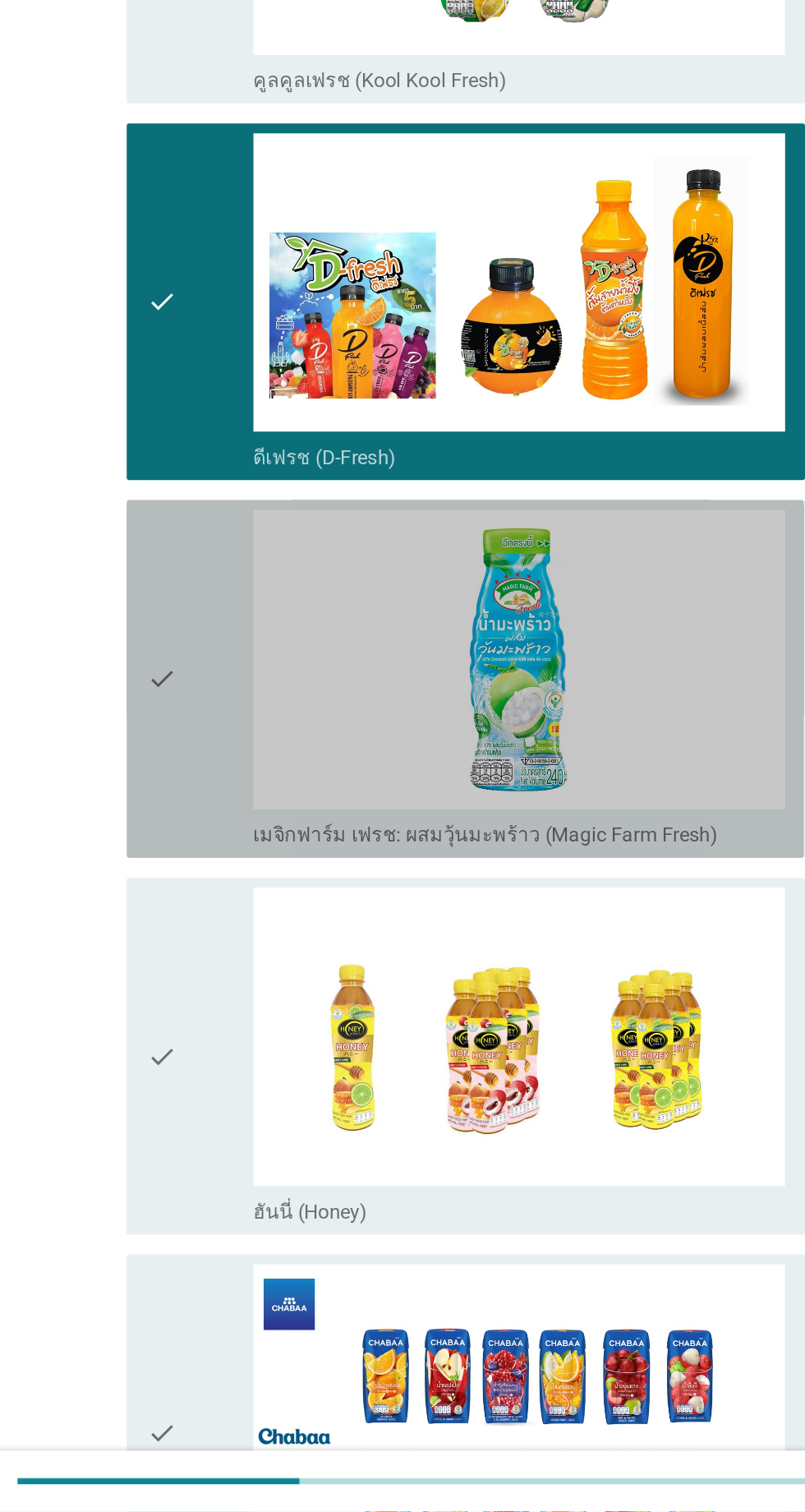
click at [227, 905] on div "check" at bounding box center [231, 962] width 71 height 224
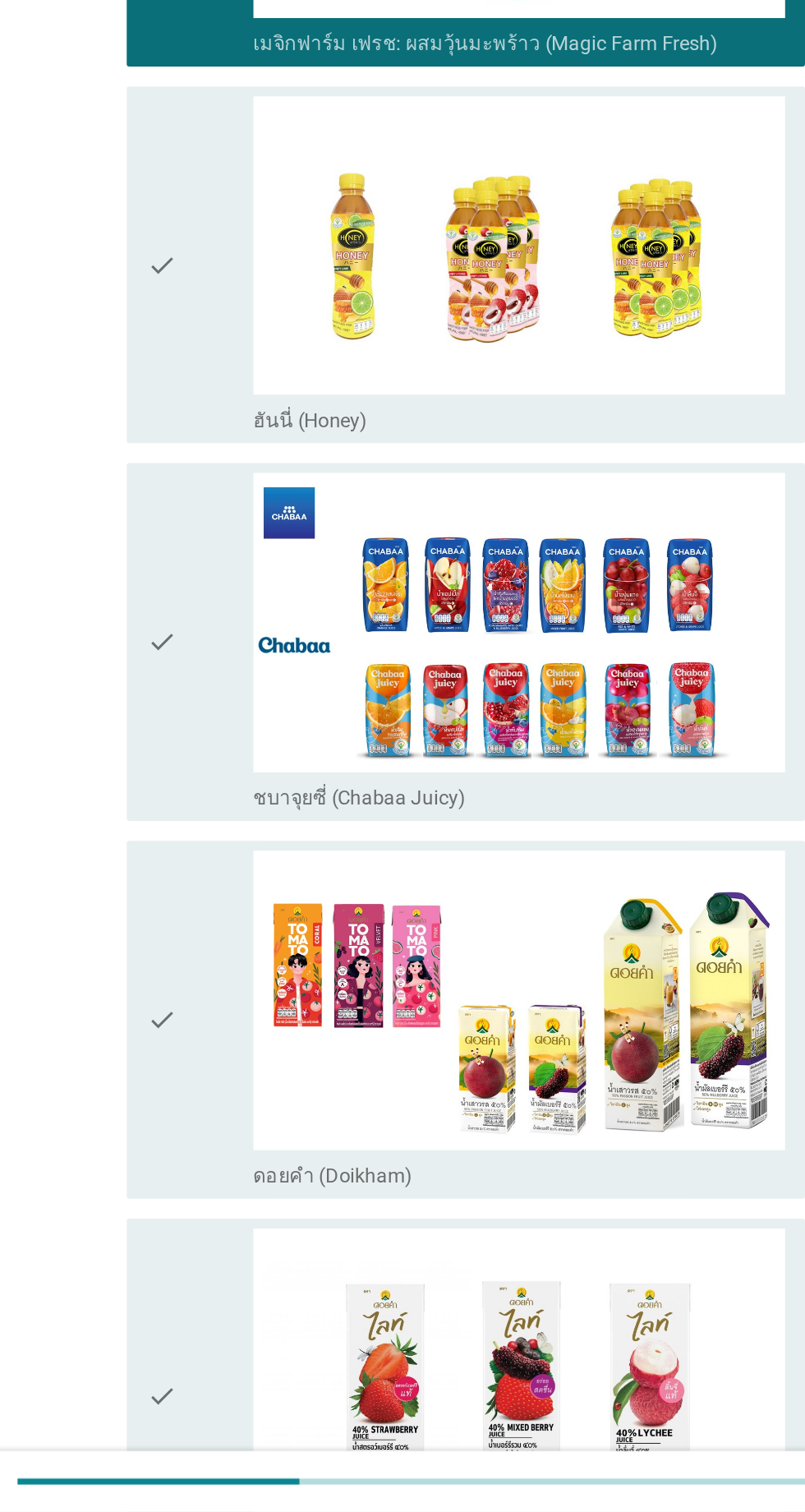
scroll to position [1413, 0]
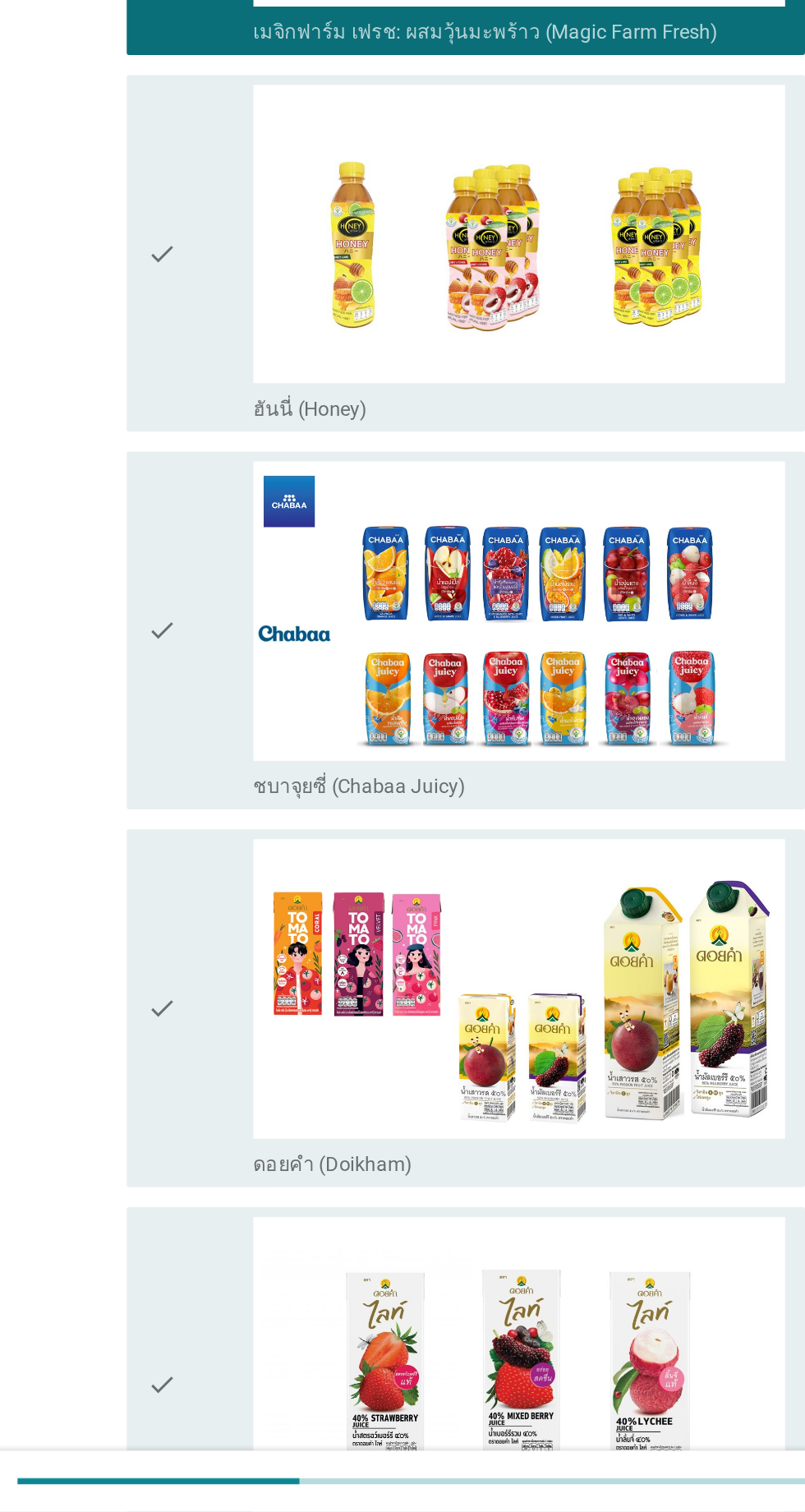
click at [233, 1133] on div "check" at bounding box center [231, 1179] width 71 height 224
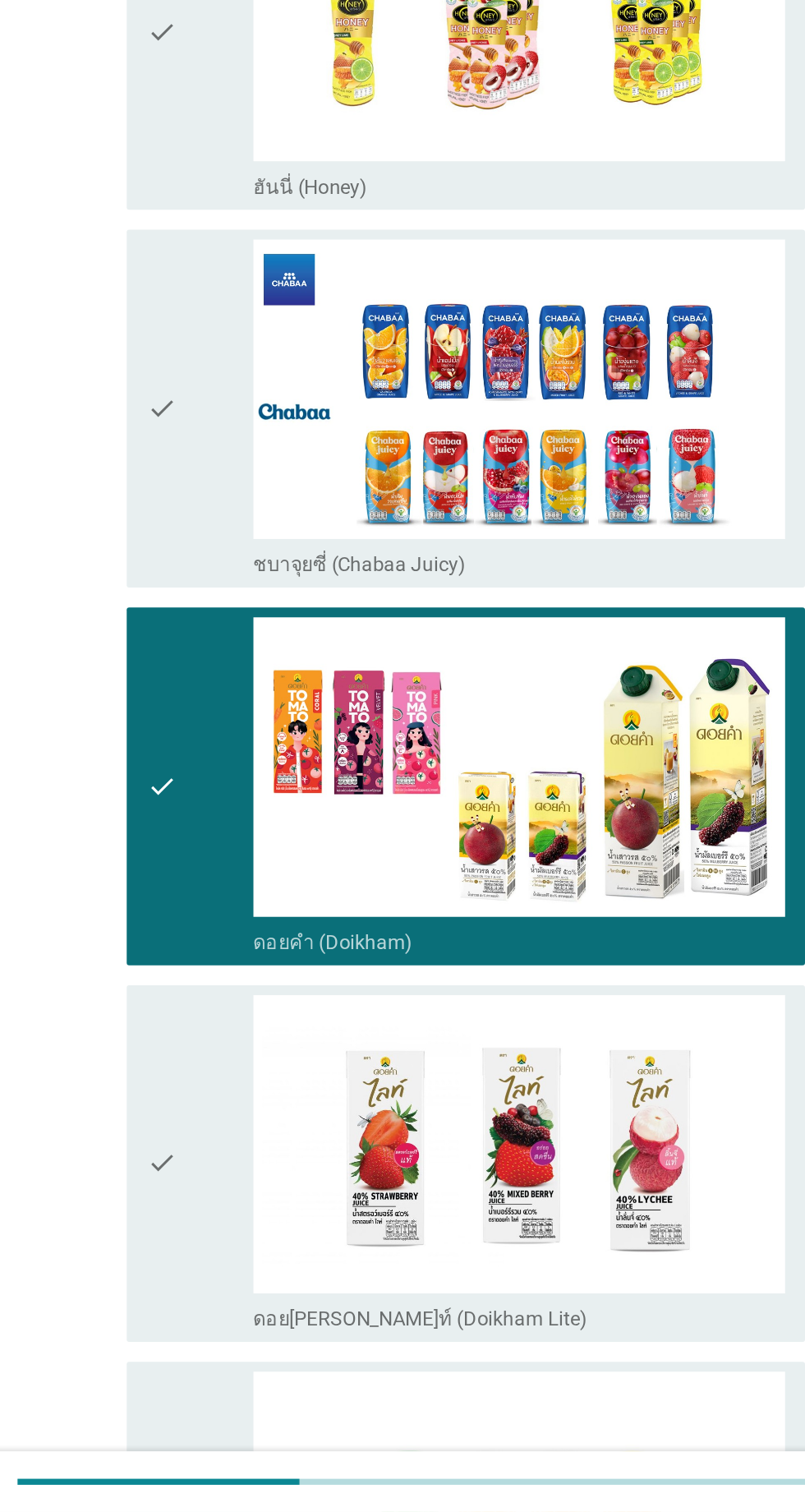
scroll to position [1649, 0]
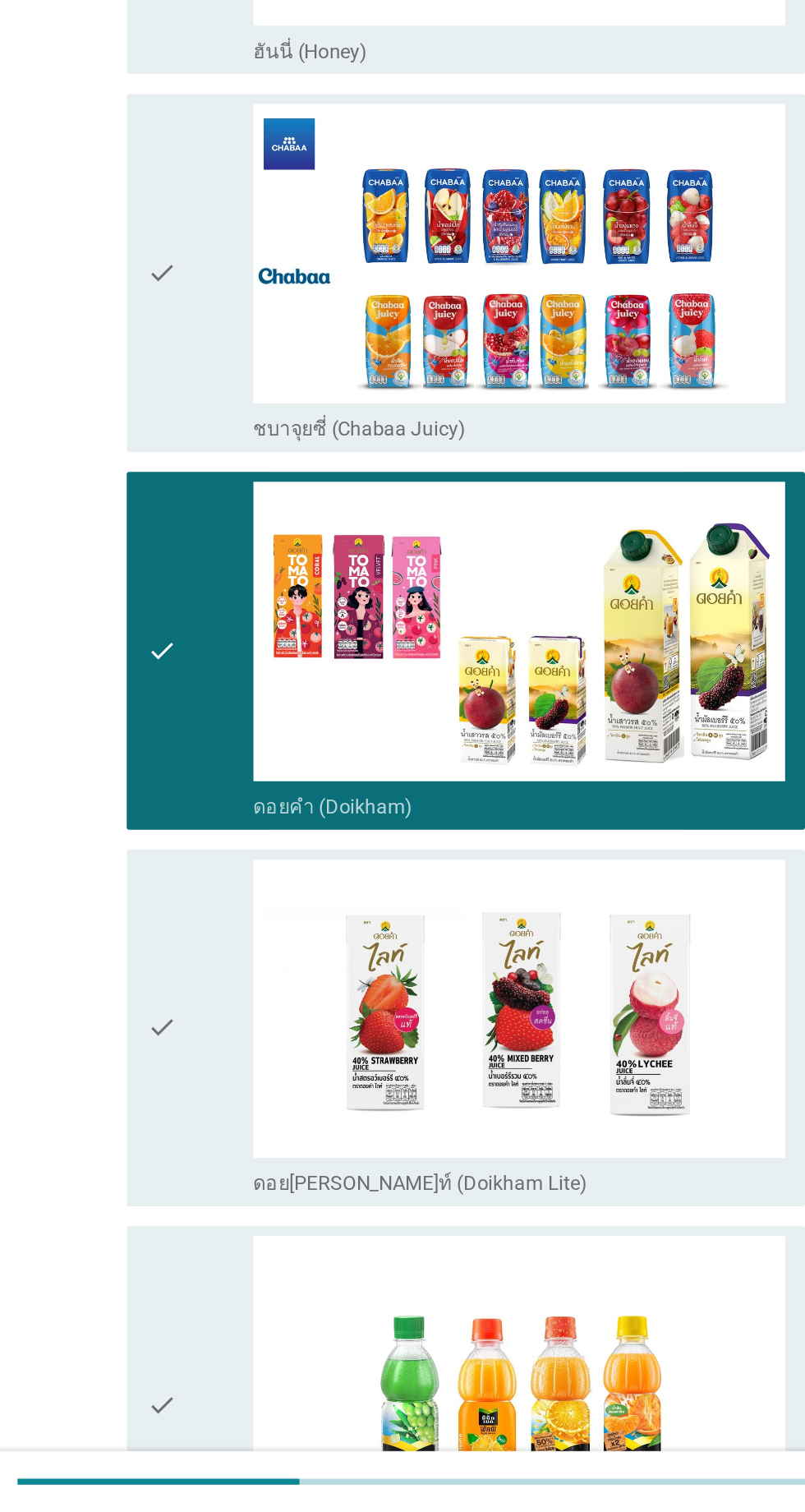
click at [242, 1139] on div "check" at bounding box center [231, 1192] width 71 height 224
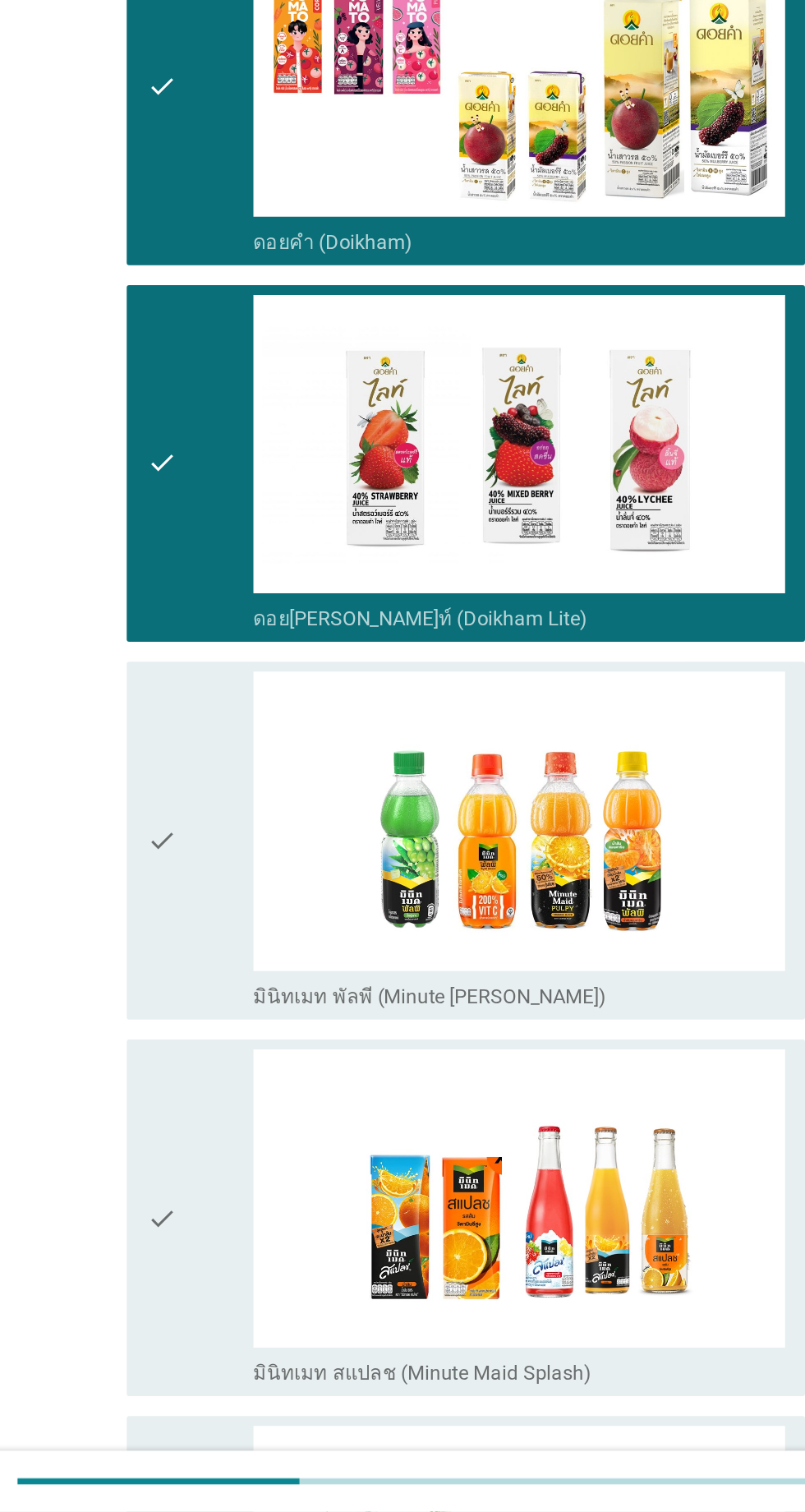
scroll to position [2135, 0]
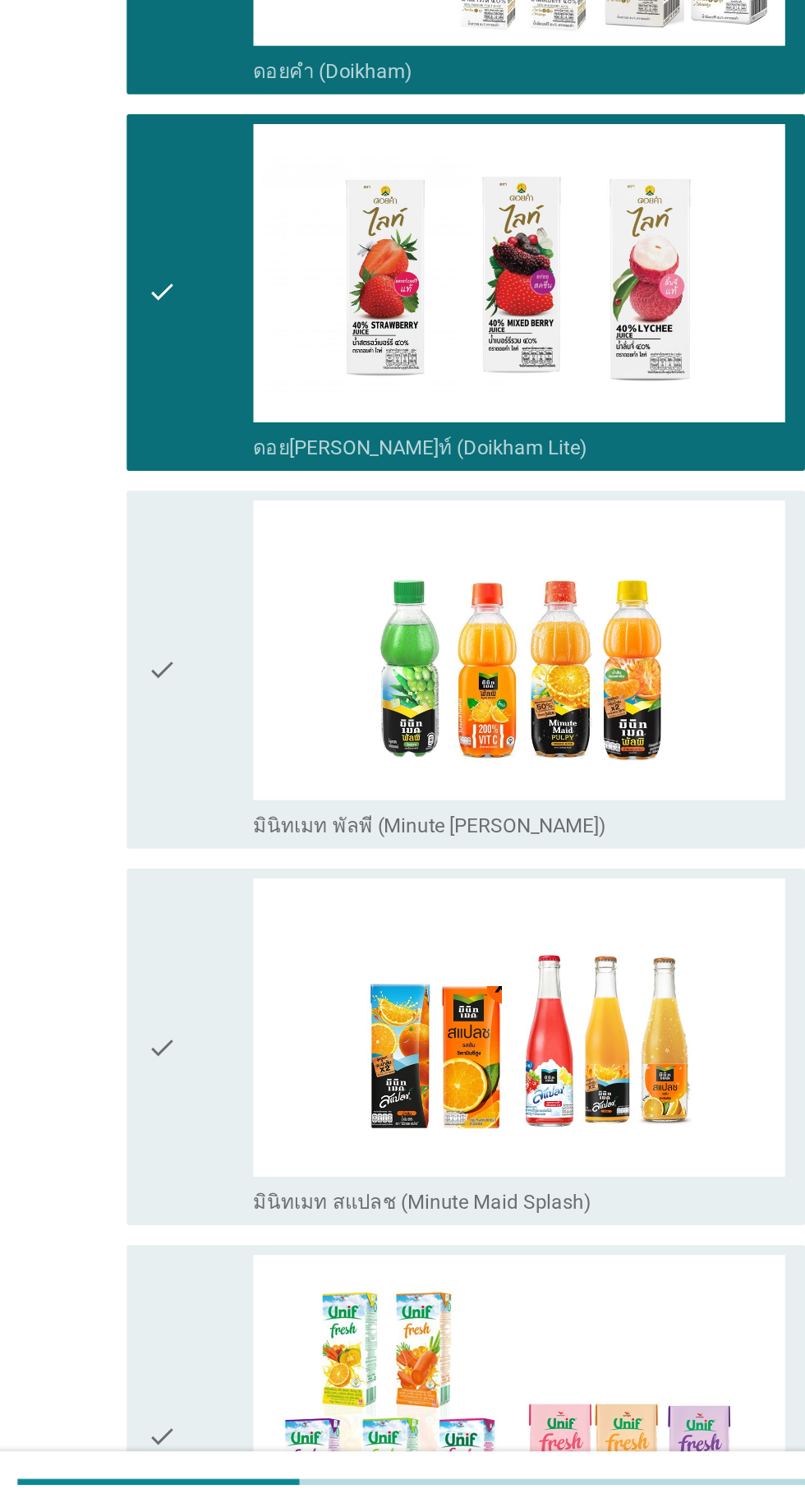
click at [247, 1031] on div "check" at bounding box center [231, 955] width 71 height 224
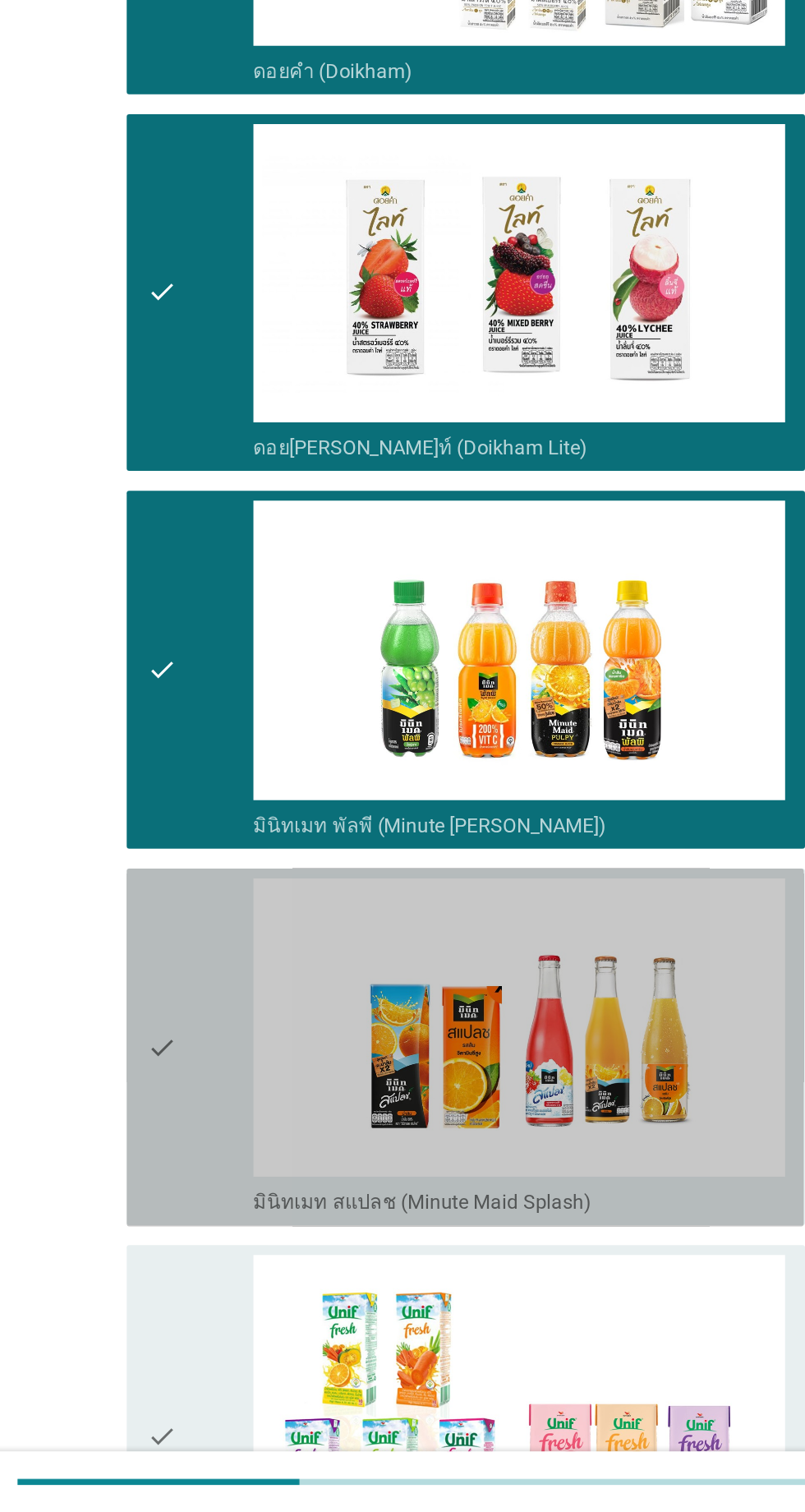
click at [244, 1141] on div "check" at bounding box center [231, 1205] width 71 height 224
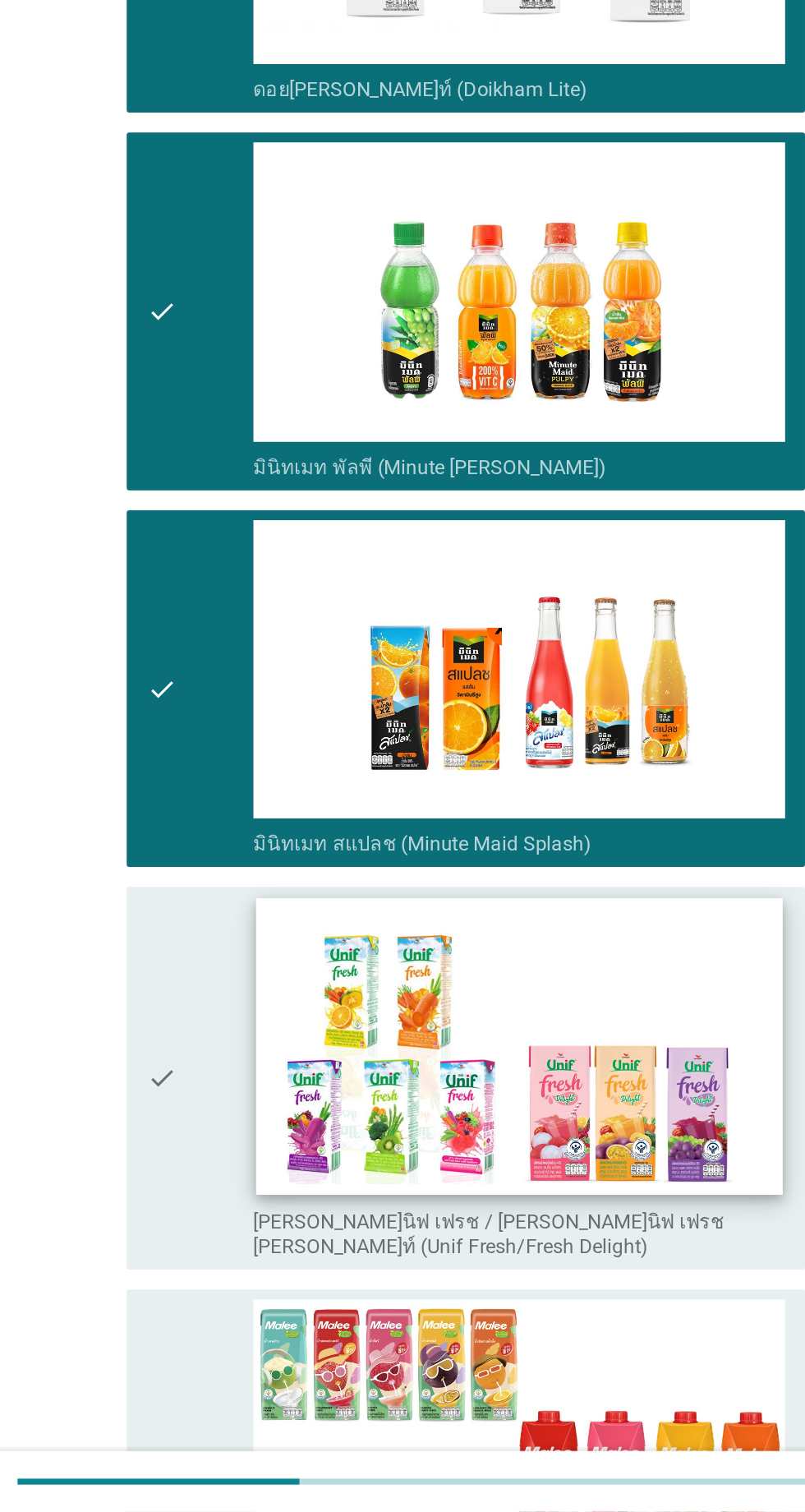
scroll to position [2403, 0]
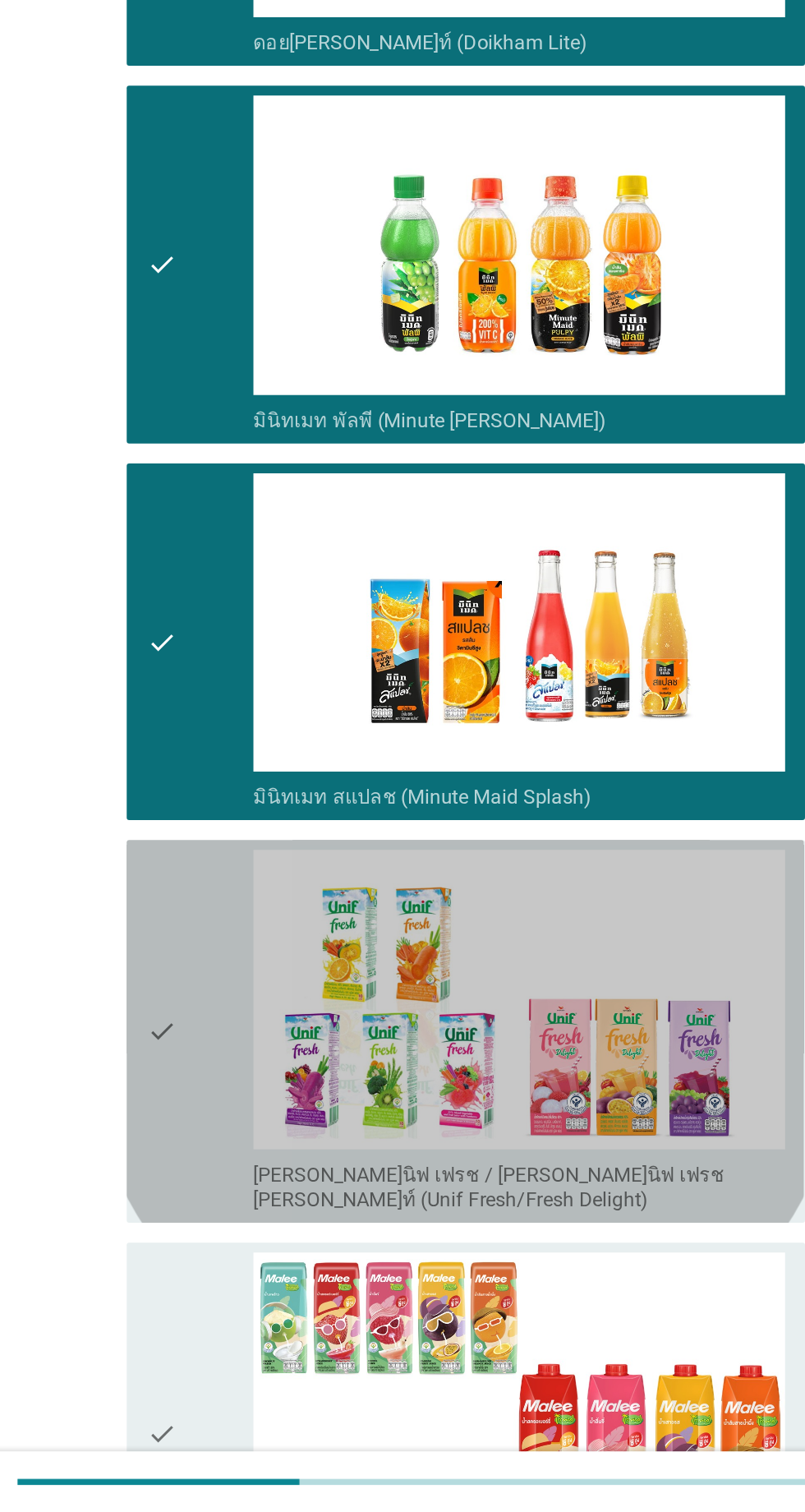
click at [238, 1138] on div "check" at bounding box center [231, 1194] width 71 height 240
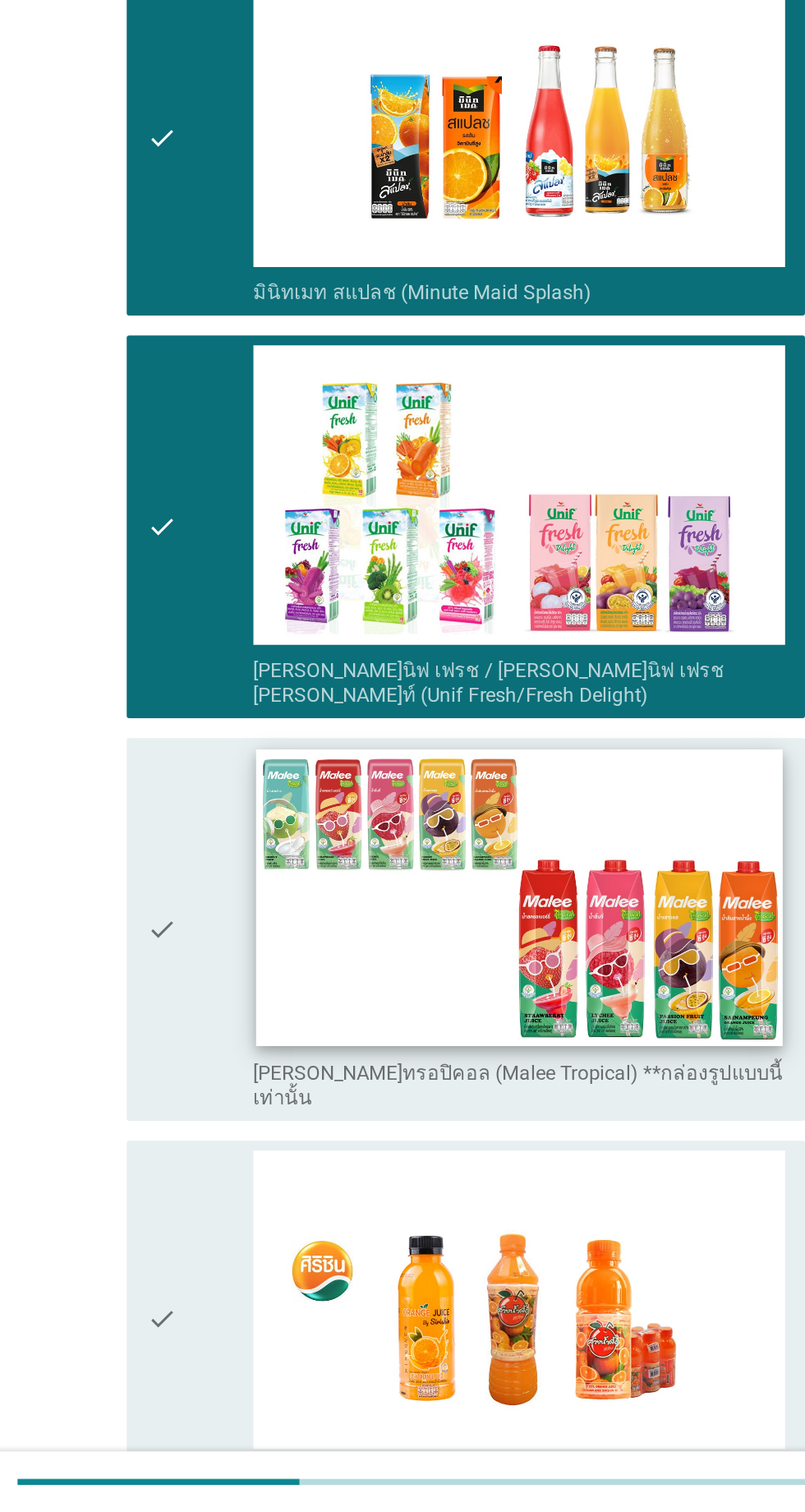
scroll to position [2741, 0]
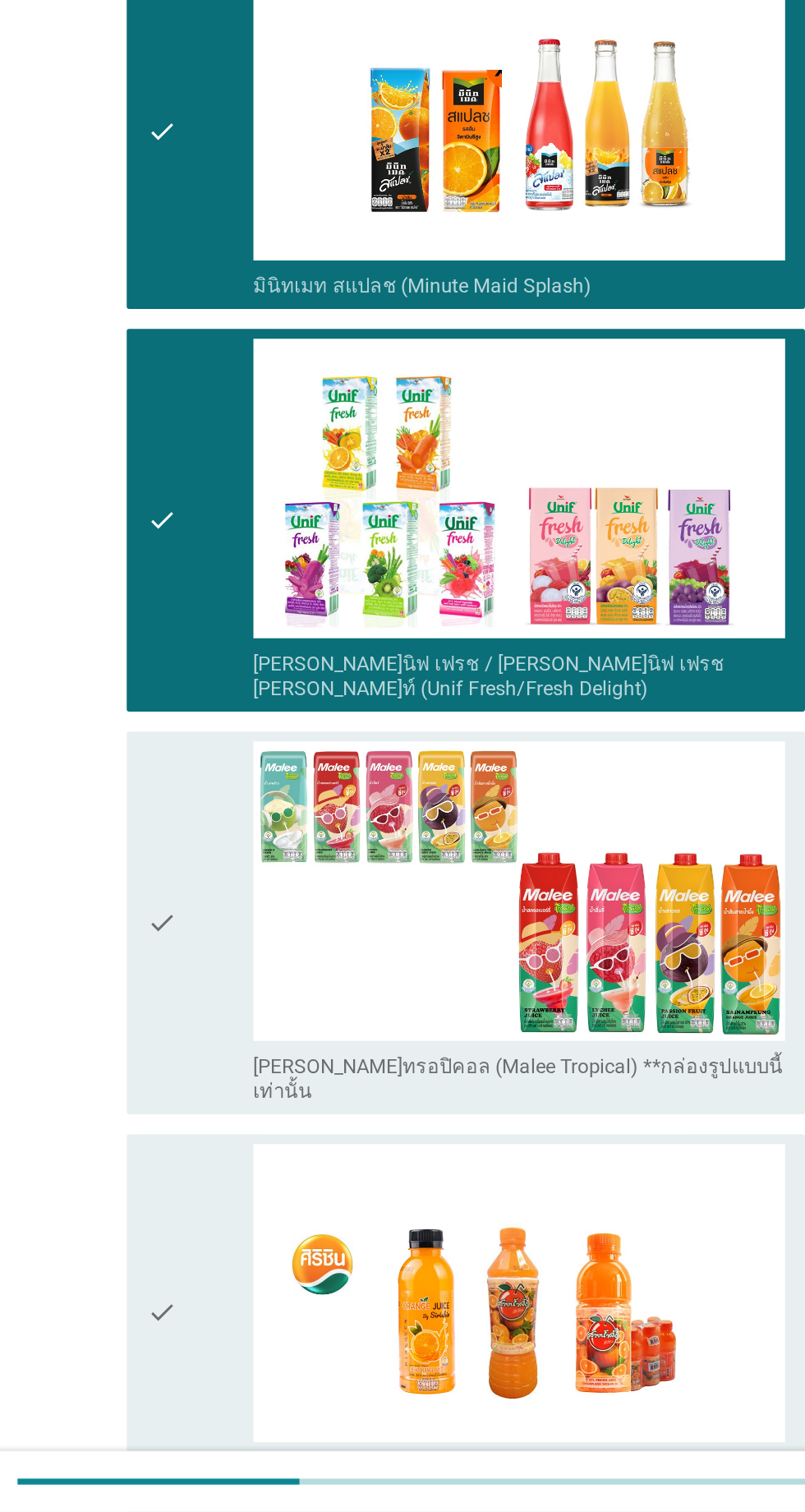
click at [242, 1064] on div "check" at bounding box center [231, 1122] width 71 height 240
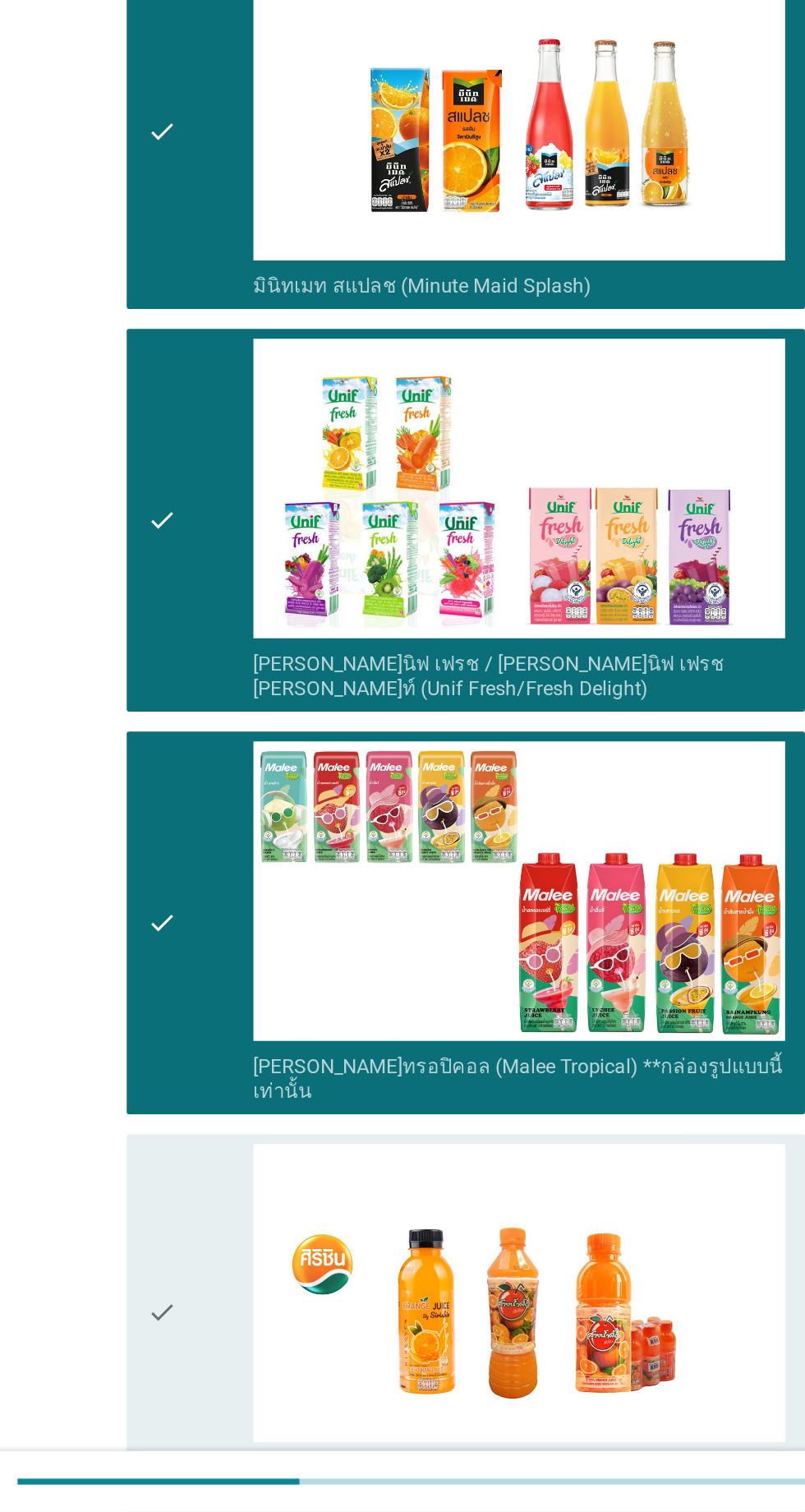
click at [233, 1284] on div "check" at bounding box center [231, 1381] width 71 height 224
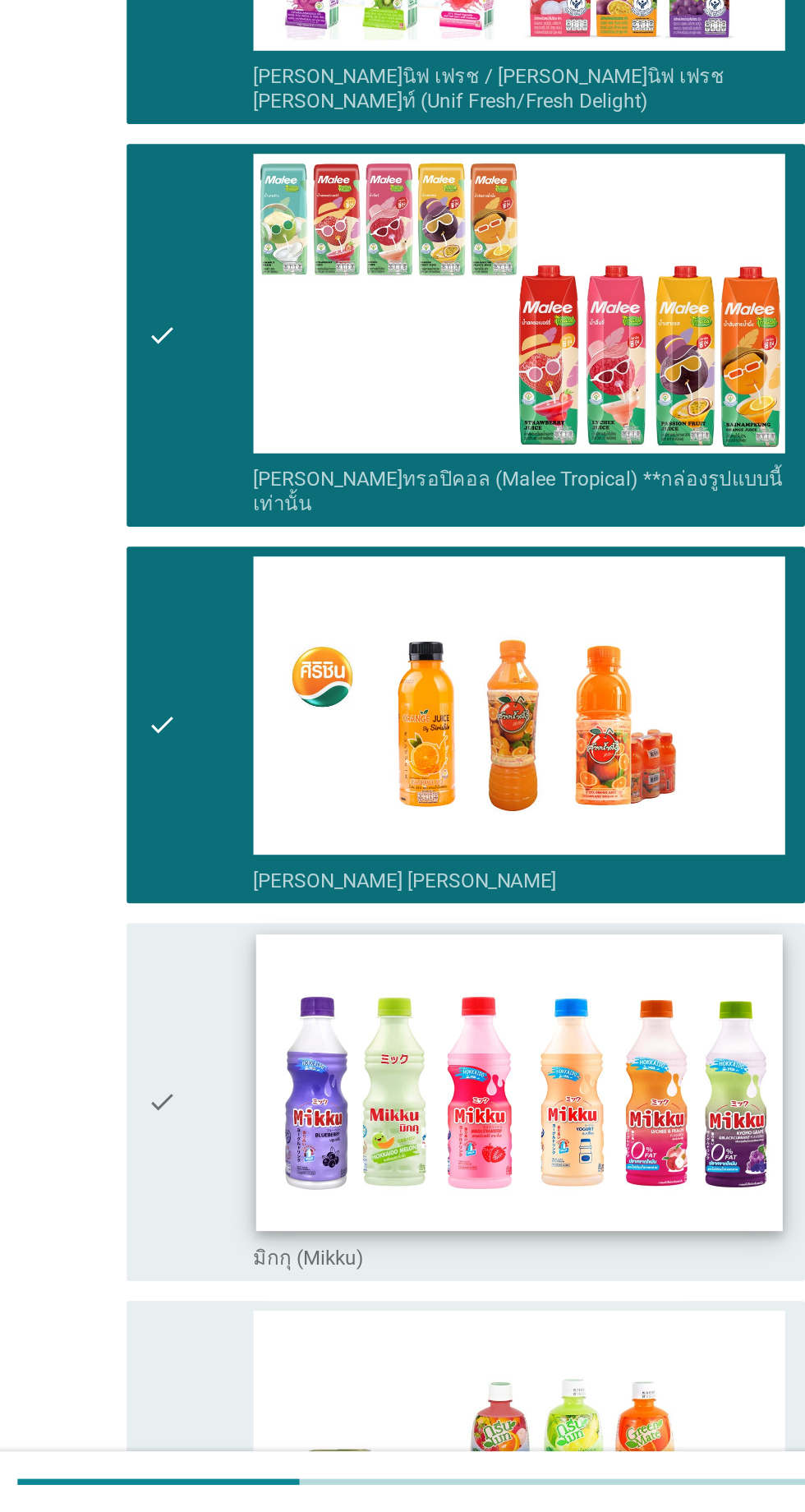
scroll to position [3136, 0]
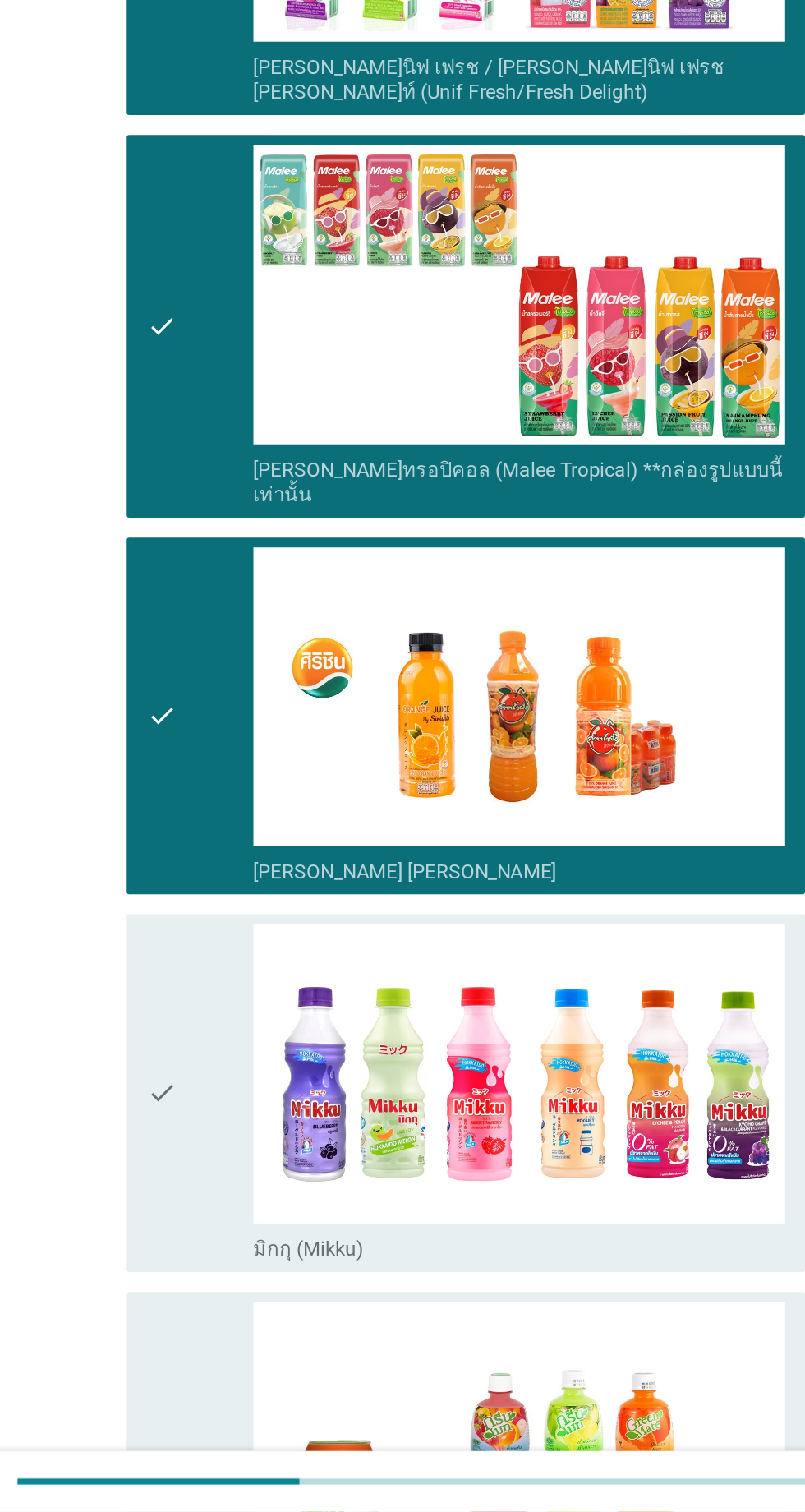
click at [244, 1158] on div "check" at bounding box center [231, 1235] width 71 height 224
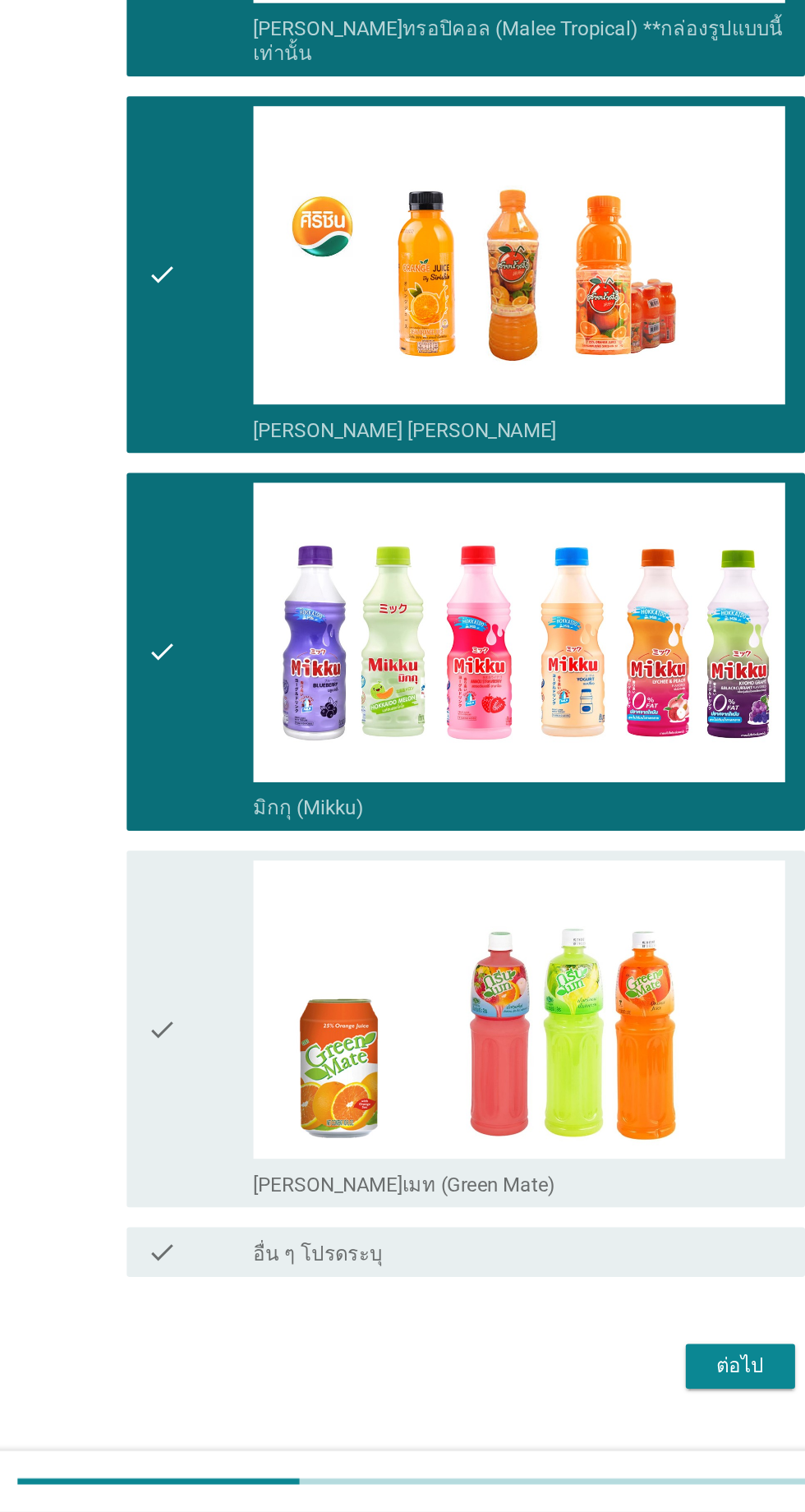
scroll to position [3428, 0]
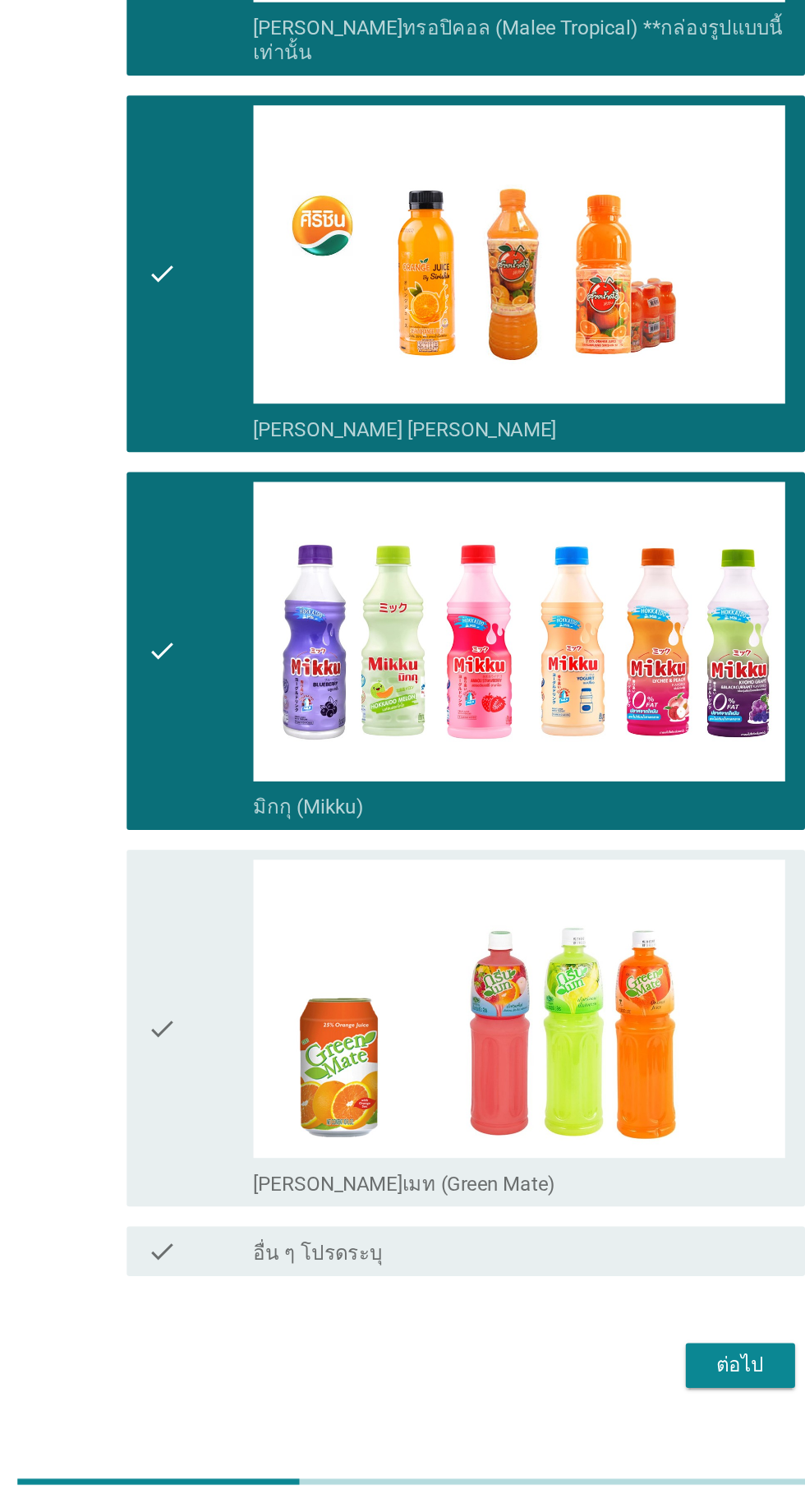
click at [237, 1118] on div "check" at bounding box center [231, 1192] width 71 height 224
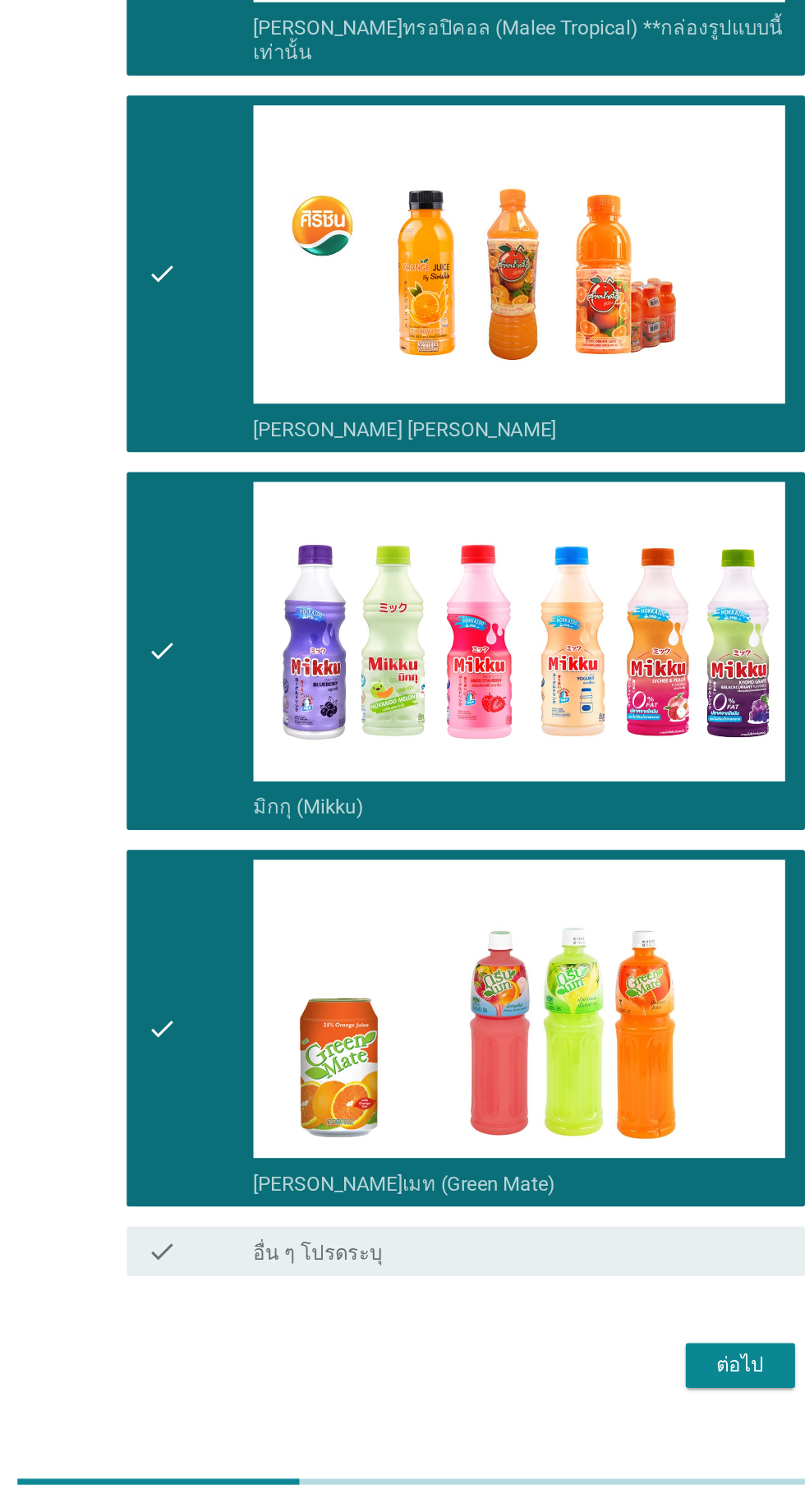
click at [620, 1400] on button "ต่อไป" at bounding box center [589, 1415] width 72 height 29
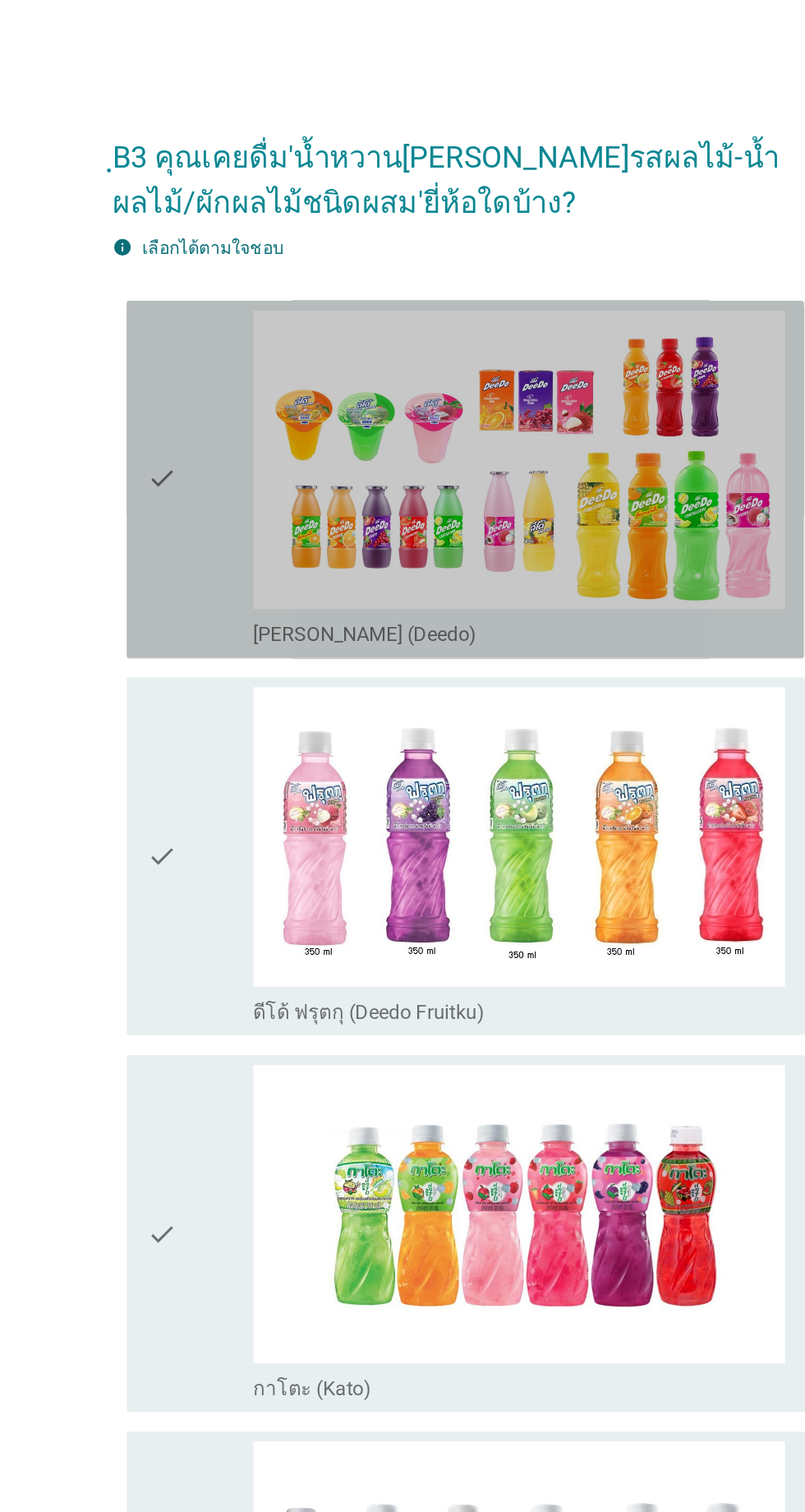
click at [237, 384] on div "check" at bounding box center [231, 317] width 71 height 224
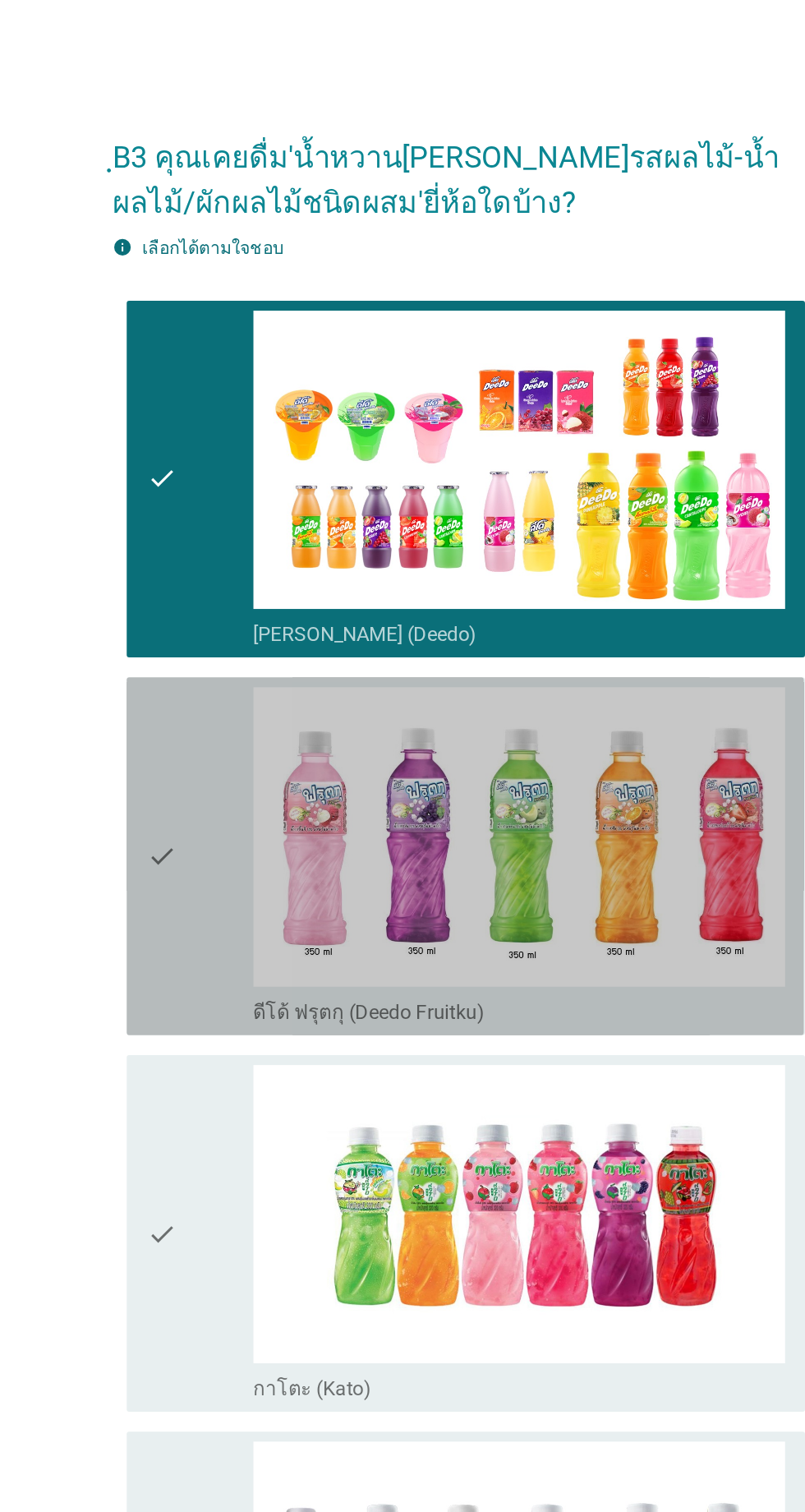
click at [240, 545] on div "check" at bounding box center [231, 566] width 71 height 224
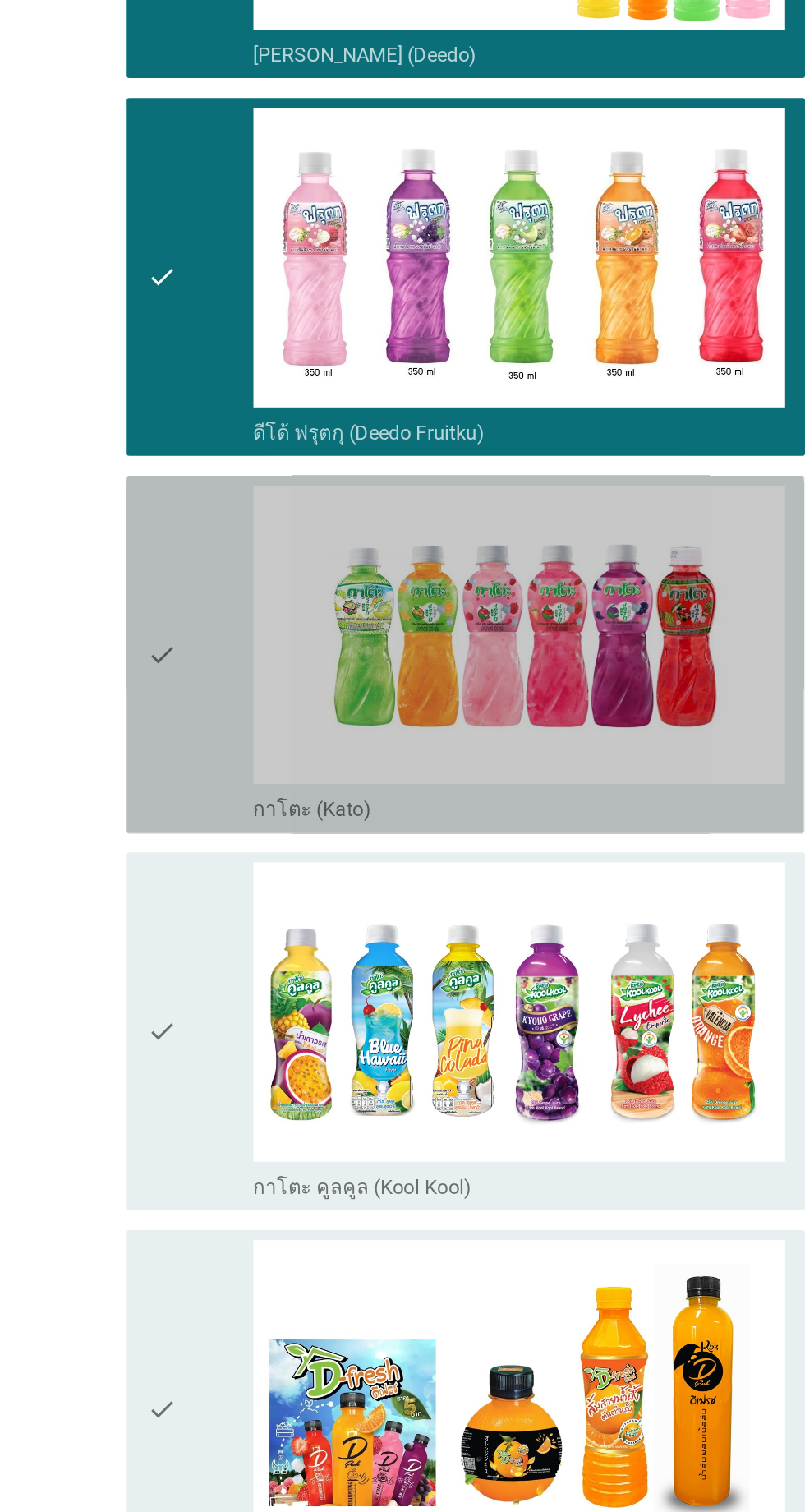
click at [244, 885] on div "check" at bounding box center [231, 816] width 71 height 224
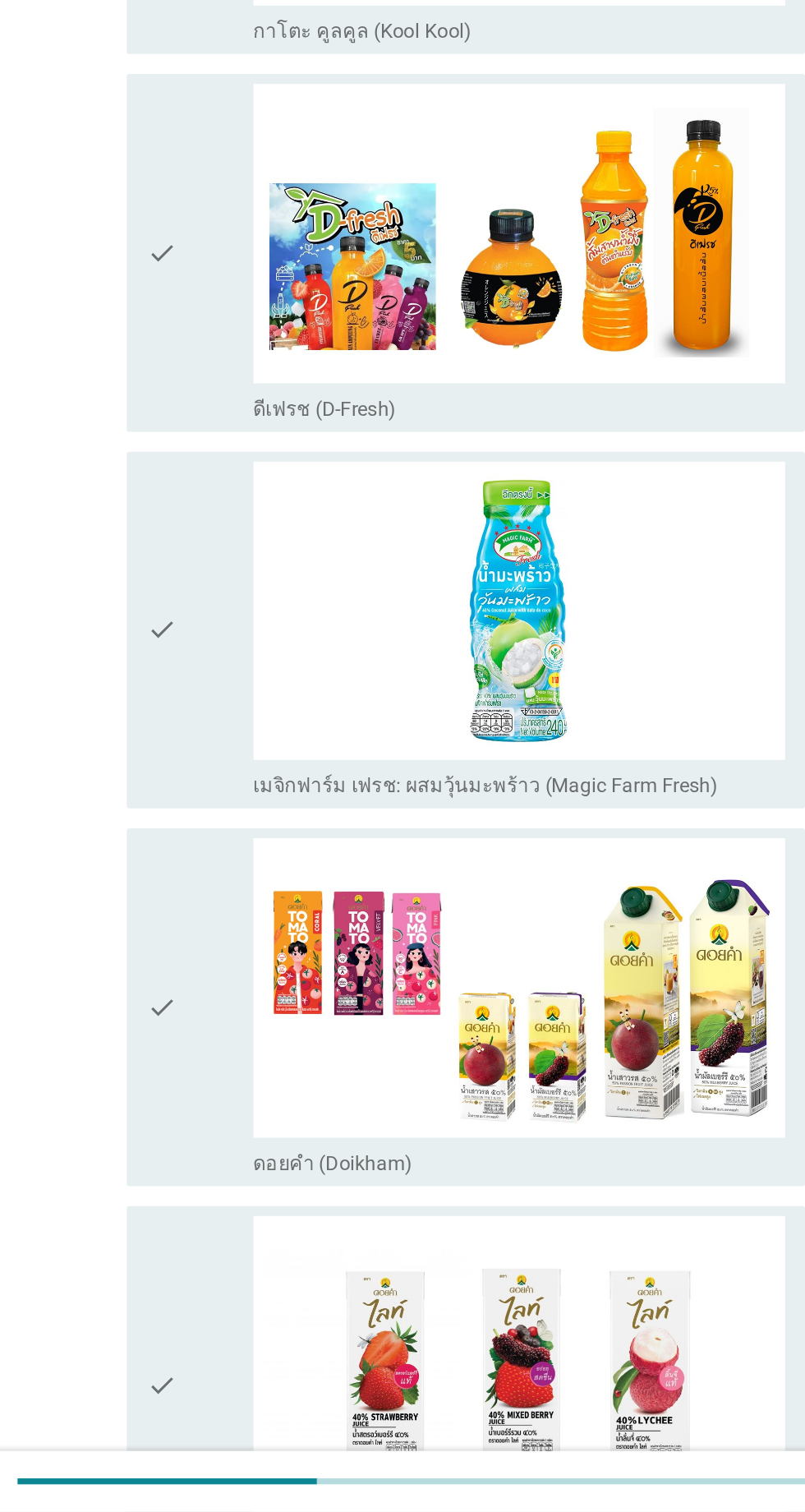
scroll to position [732, 0]
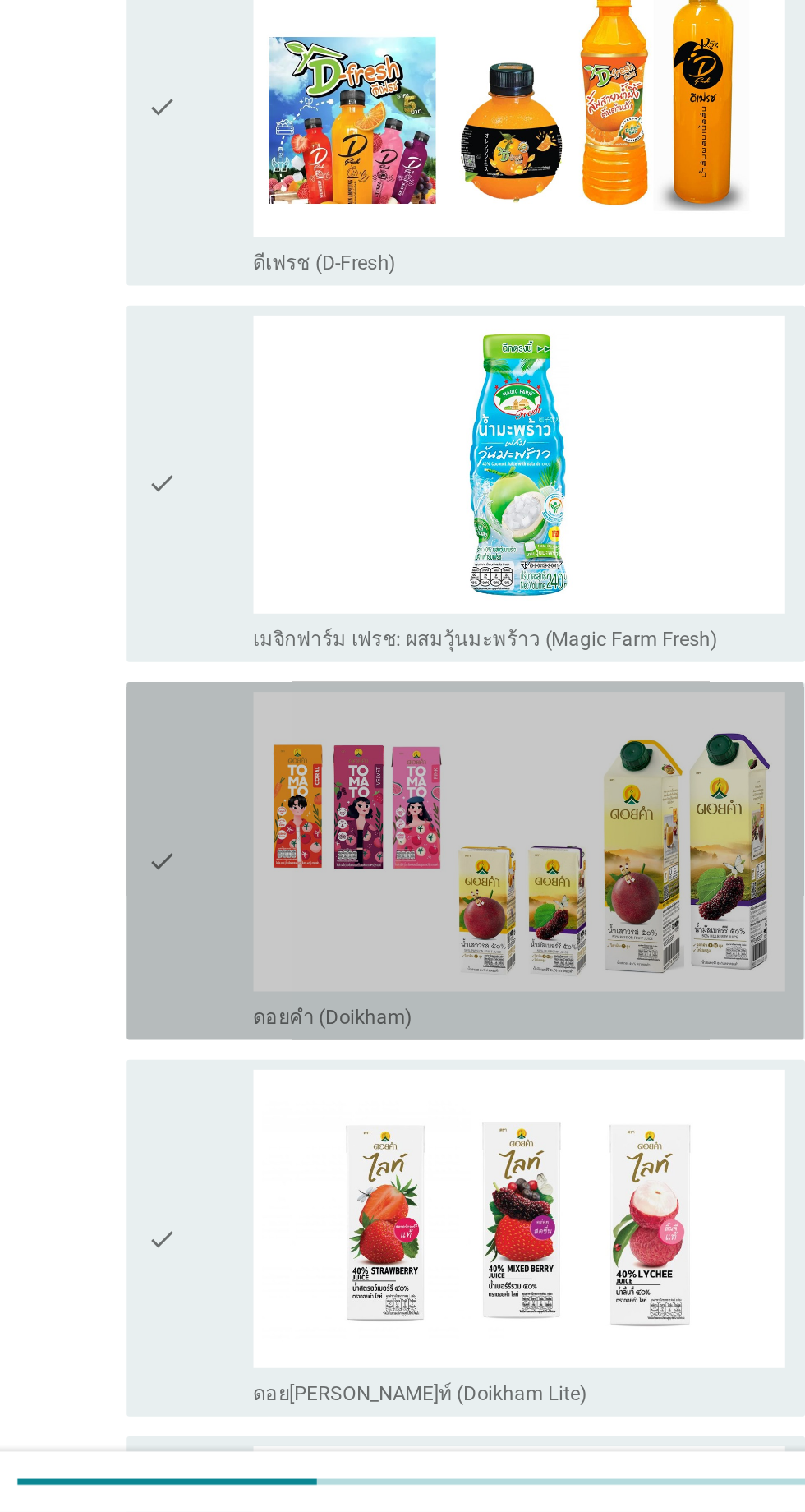
click at [248, 1067] on div "check" at bounding box center [231, 1081] width 71 height 224
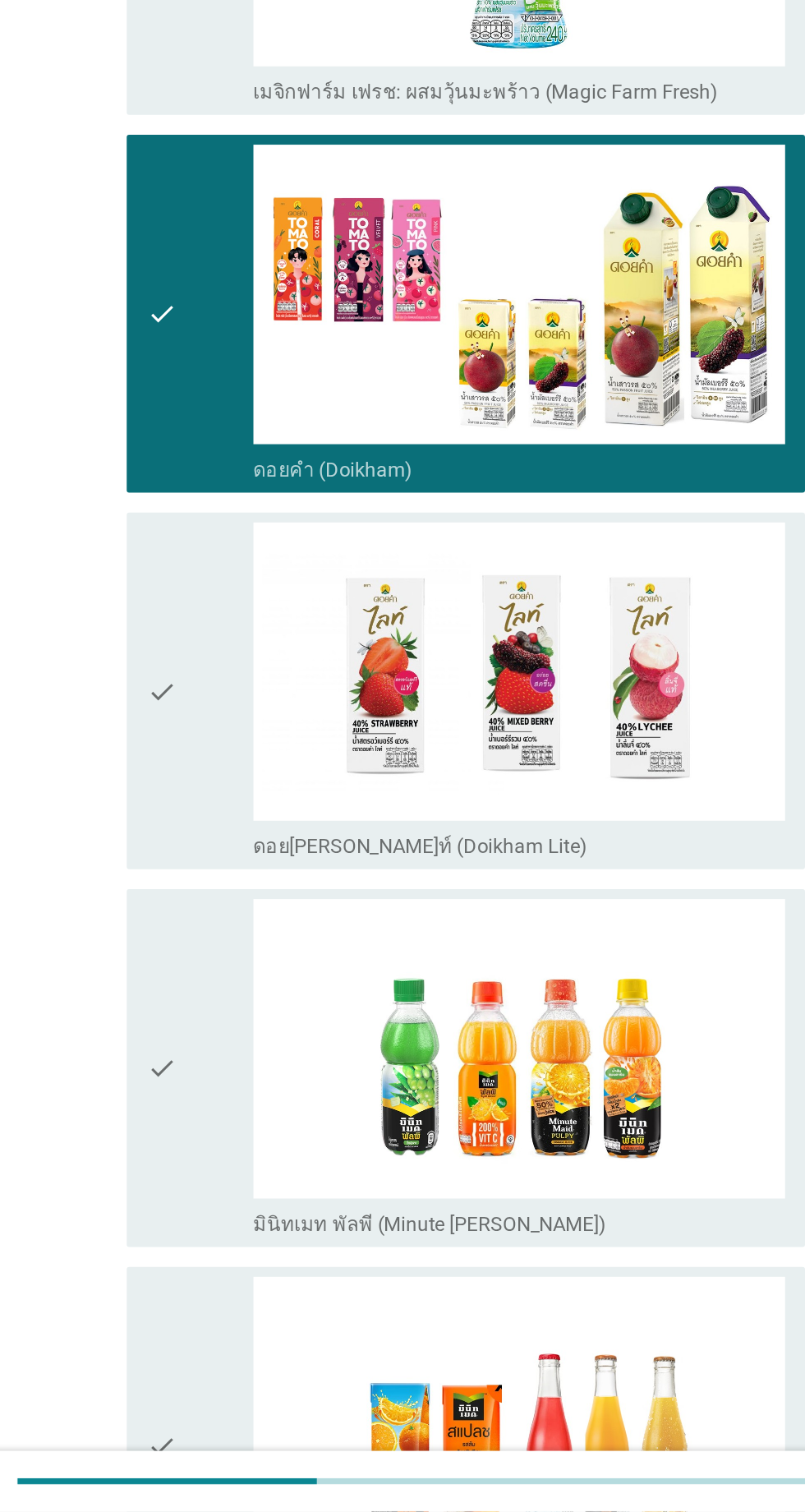
scroll to position [1158, 0]
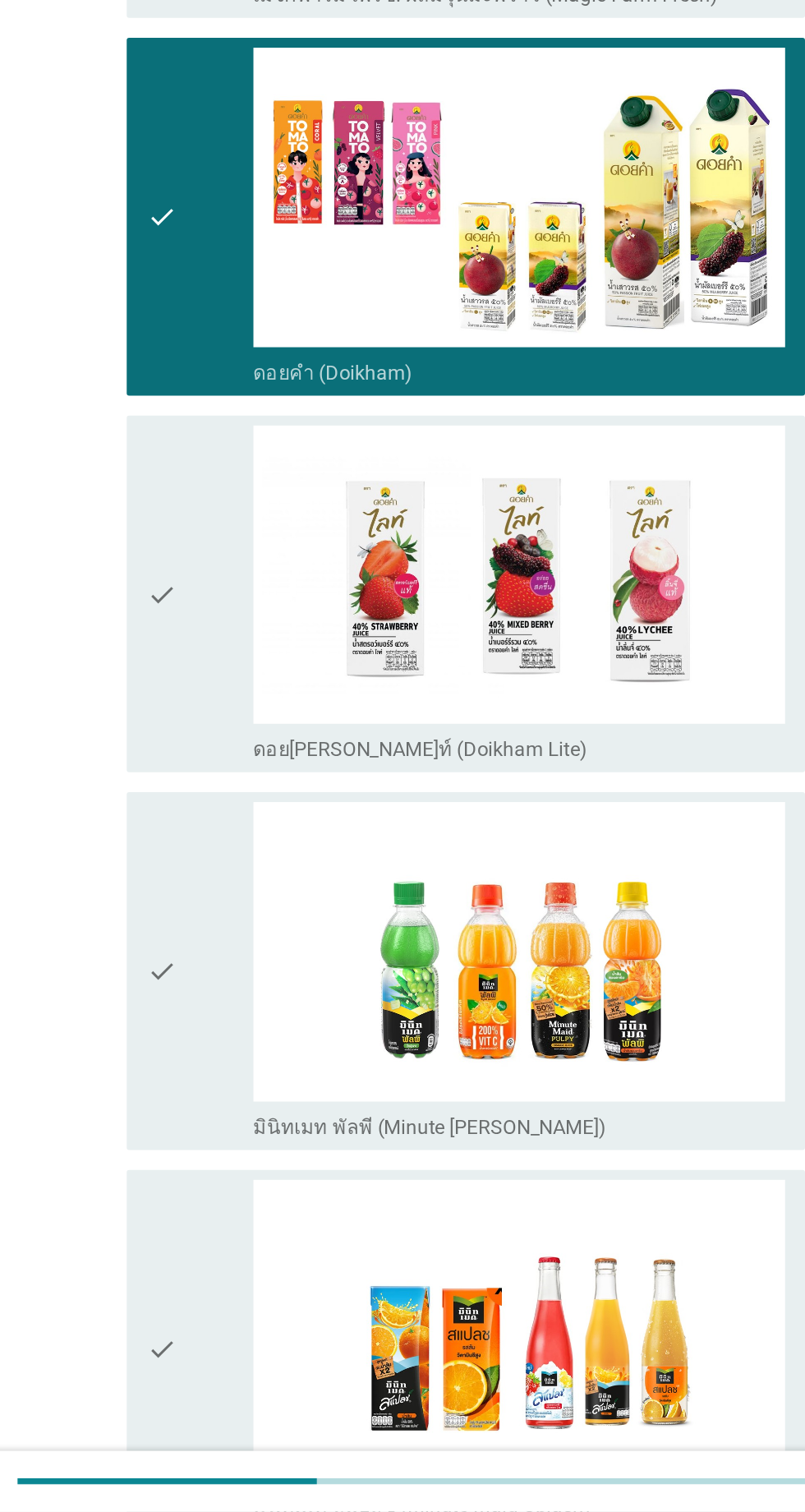
click at [236, 1121] on div "check" at bounding box center [231, 1154] width 71 height 224
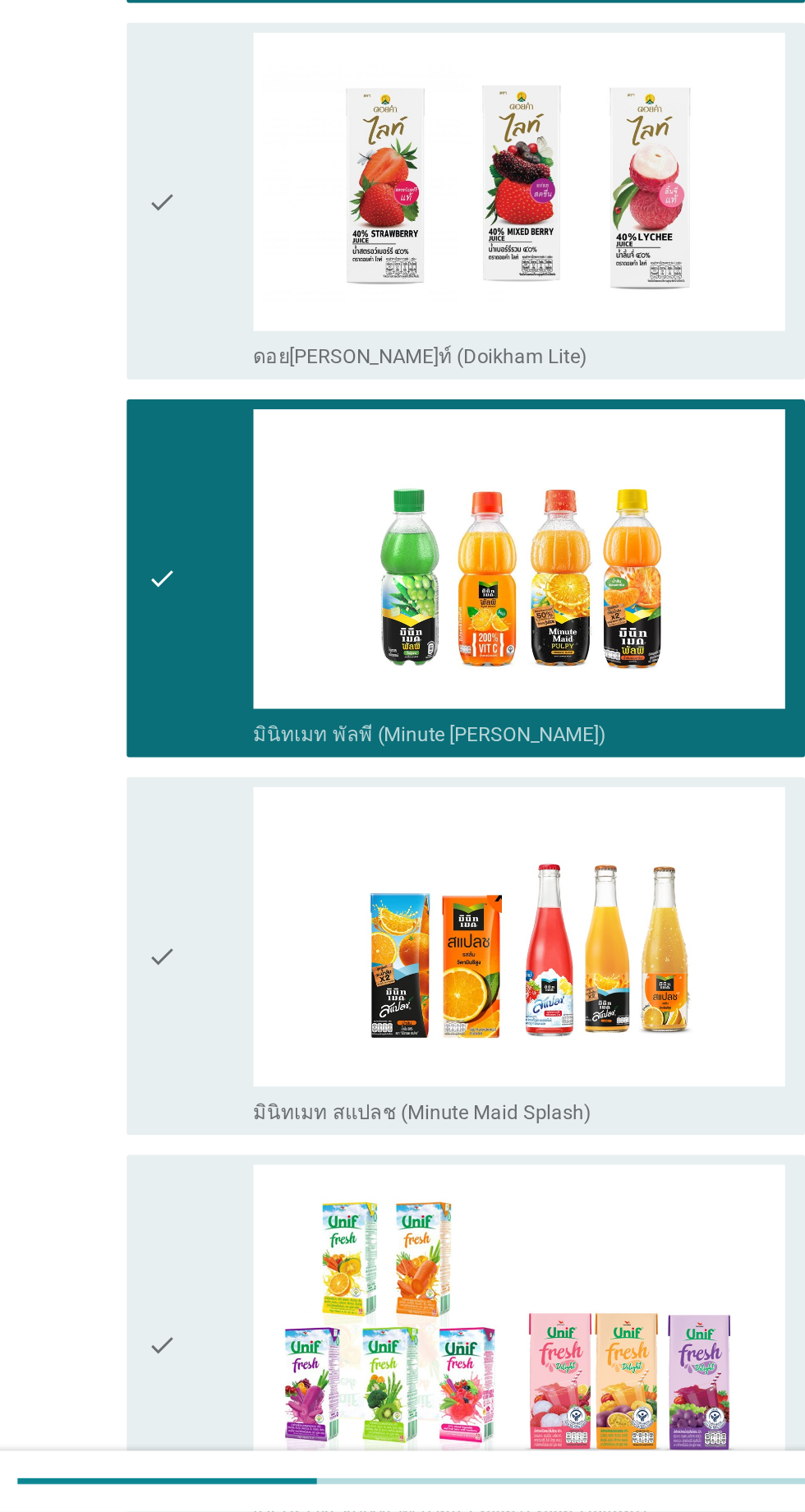
scroll to position [1424, 0]
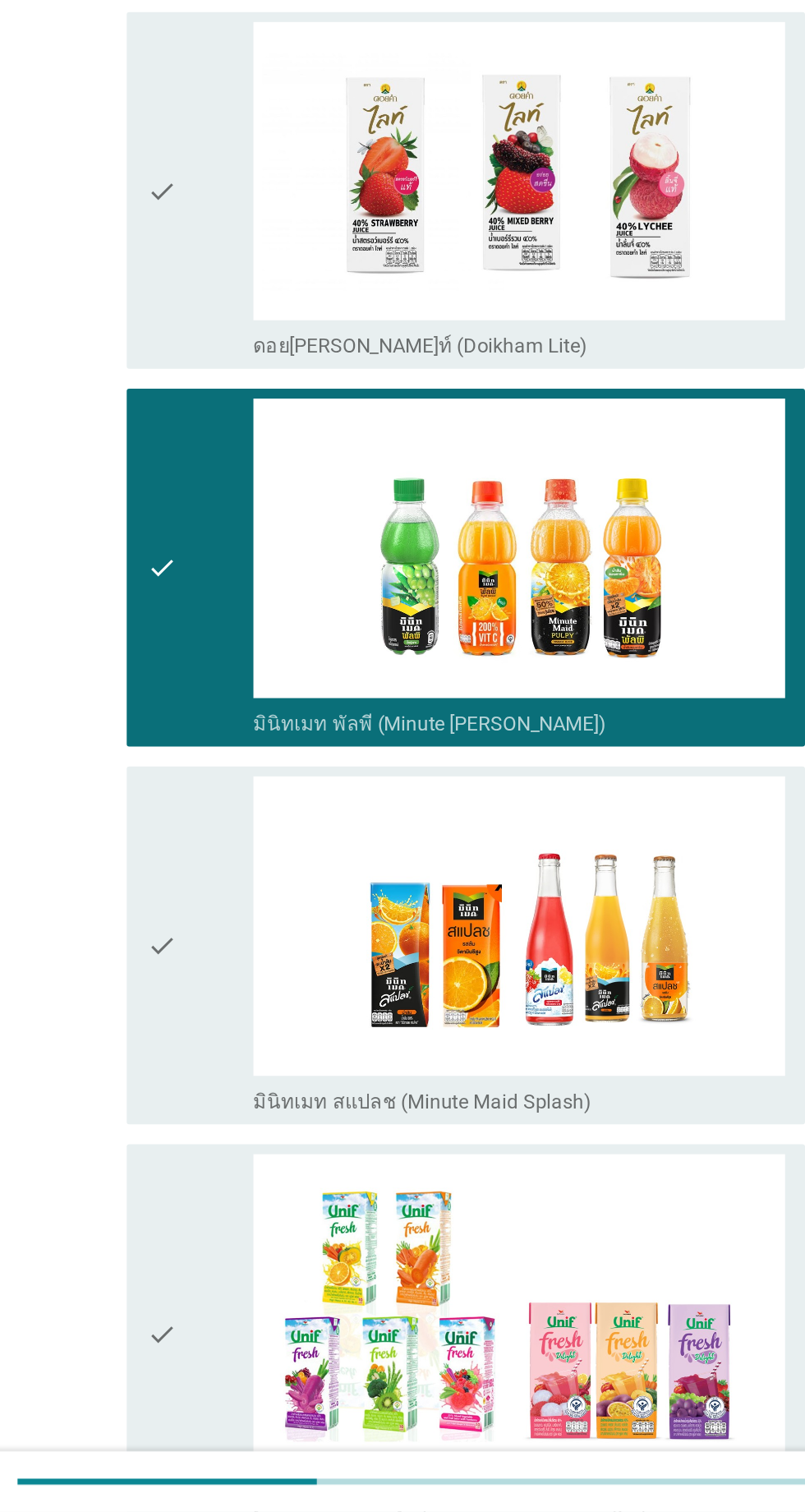
click at [242, 1094] on div "check" at bounding box center [231, 1138] width 71 height 224
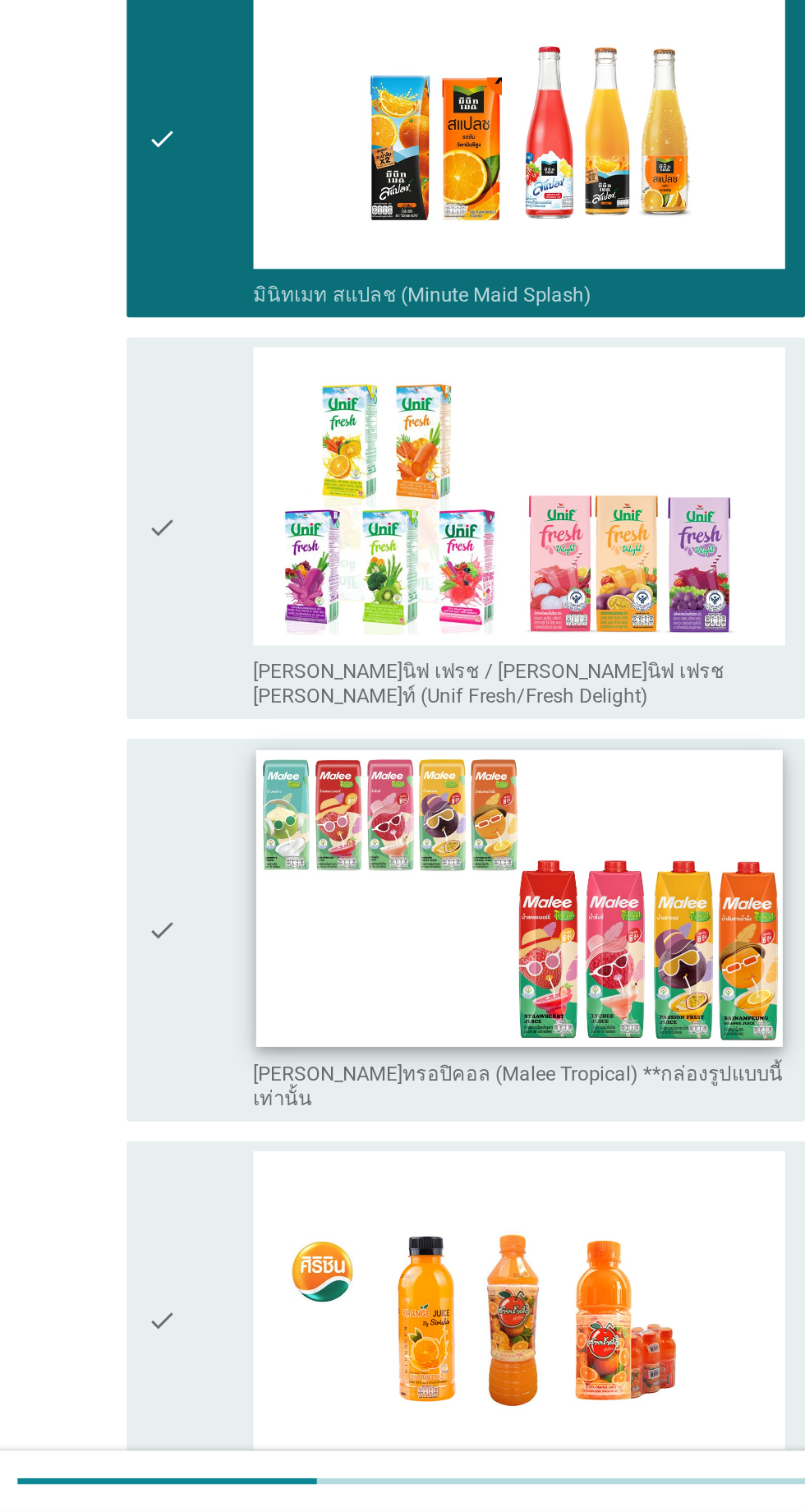
scroll to position [2022, 0]
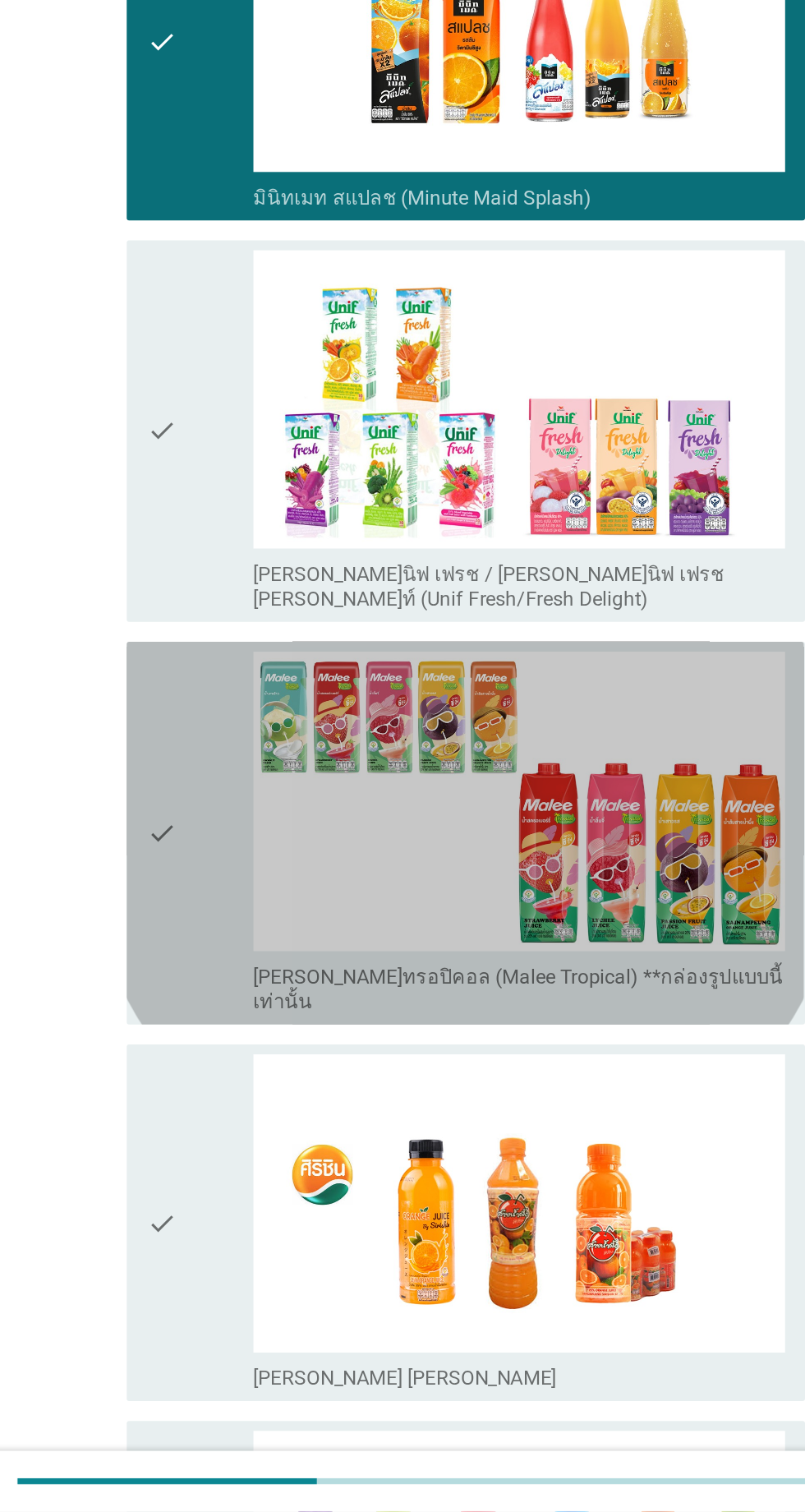
click at [230, 1001] on div "check" at bounding box center [231, 1063] width 71 height 240
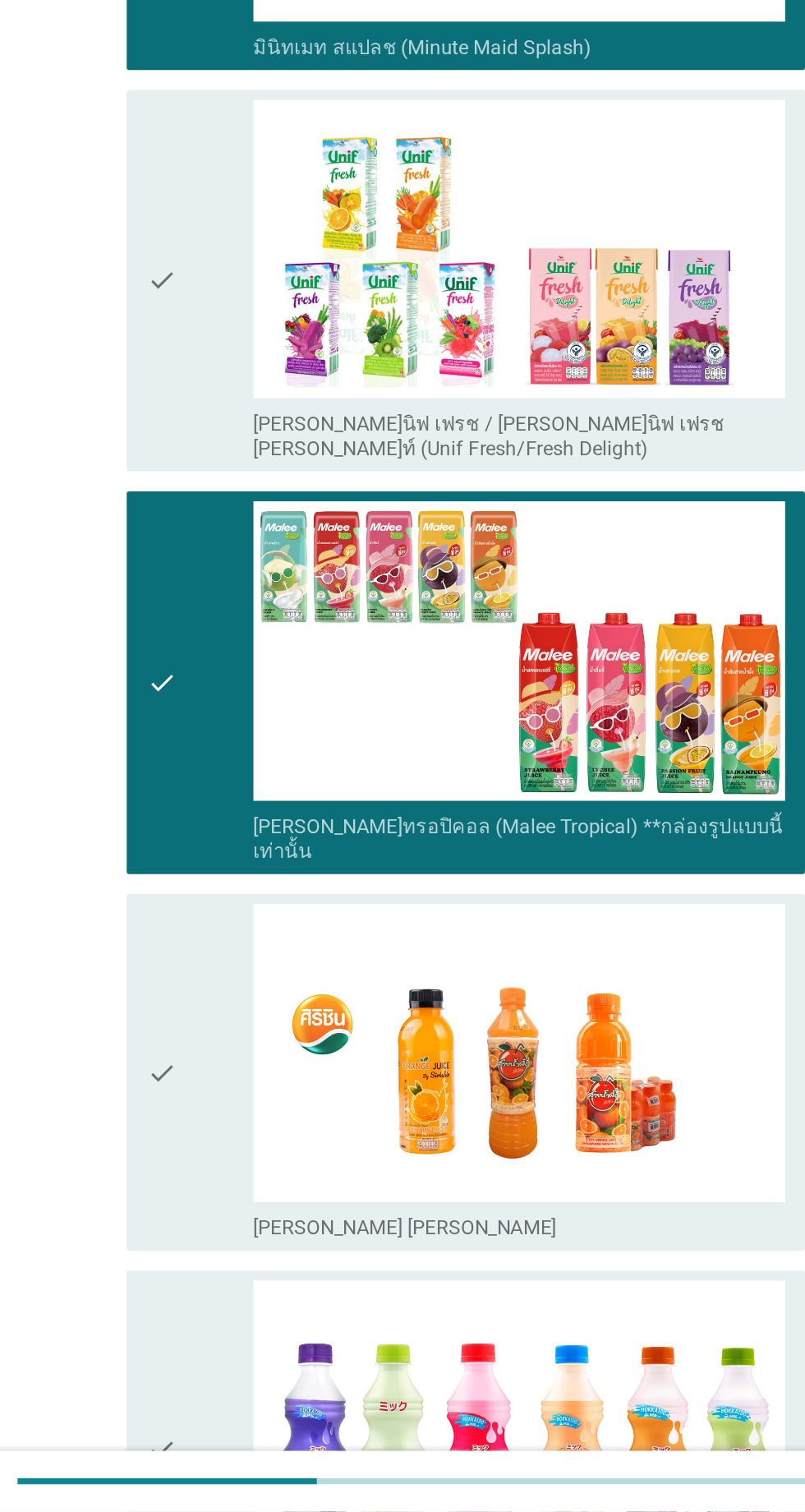
scroll to position [2180, 0]
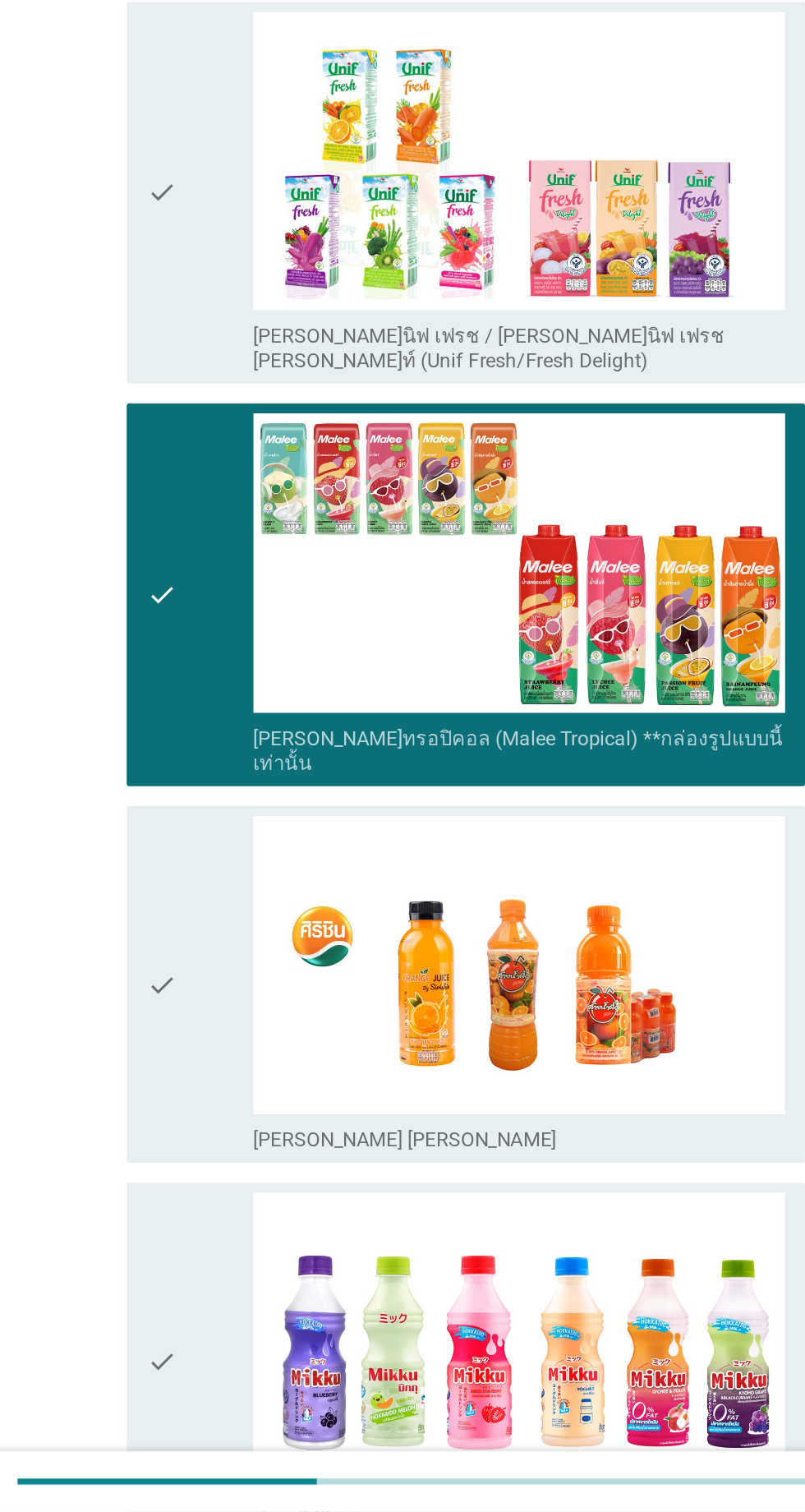
click at [236, 1093] on div "check" at bounding box center [231, 1164] width 71 height 224
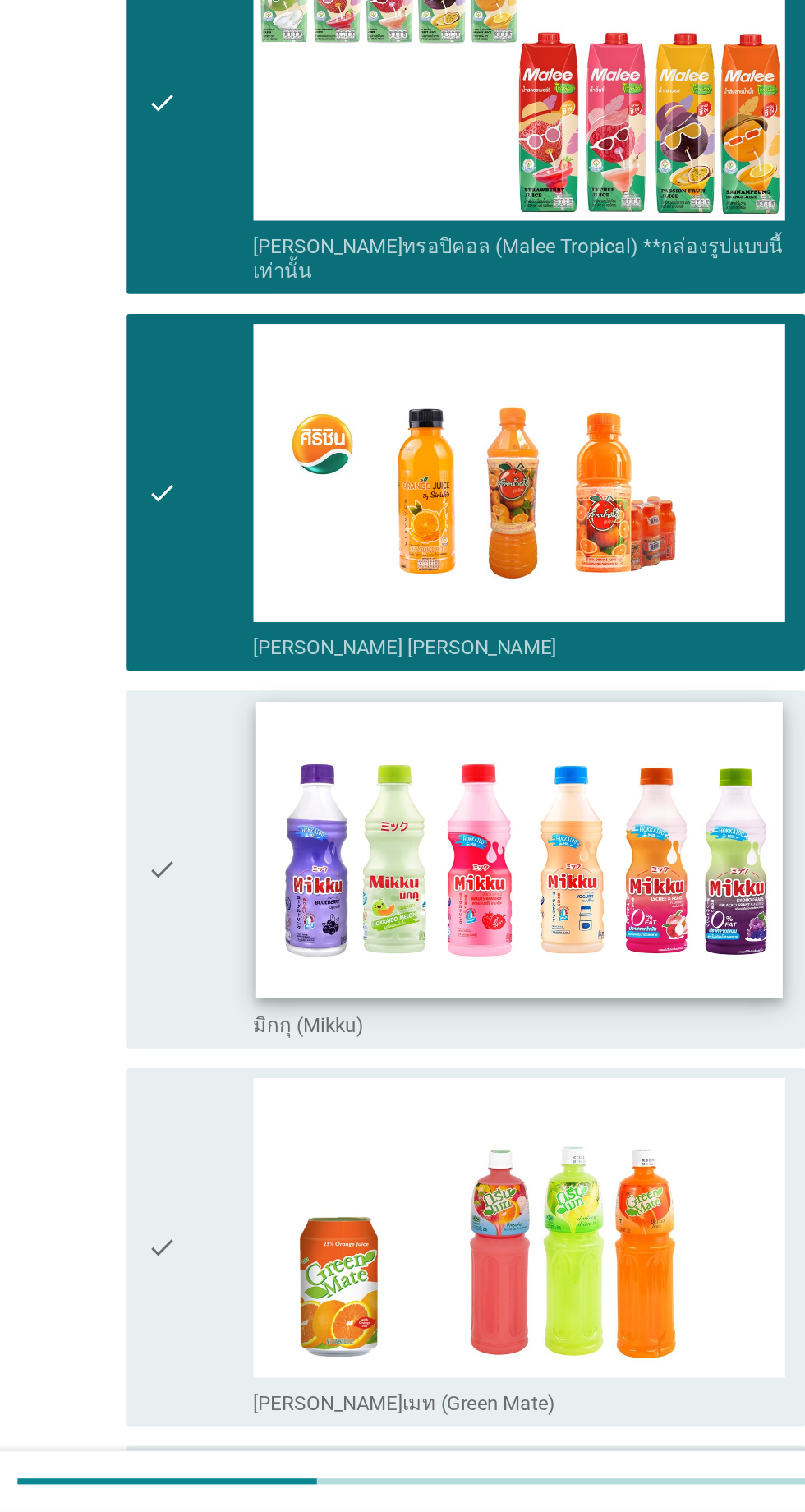
scroll to position [2517, 0]
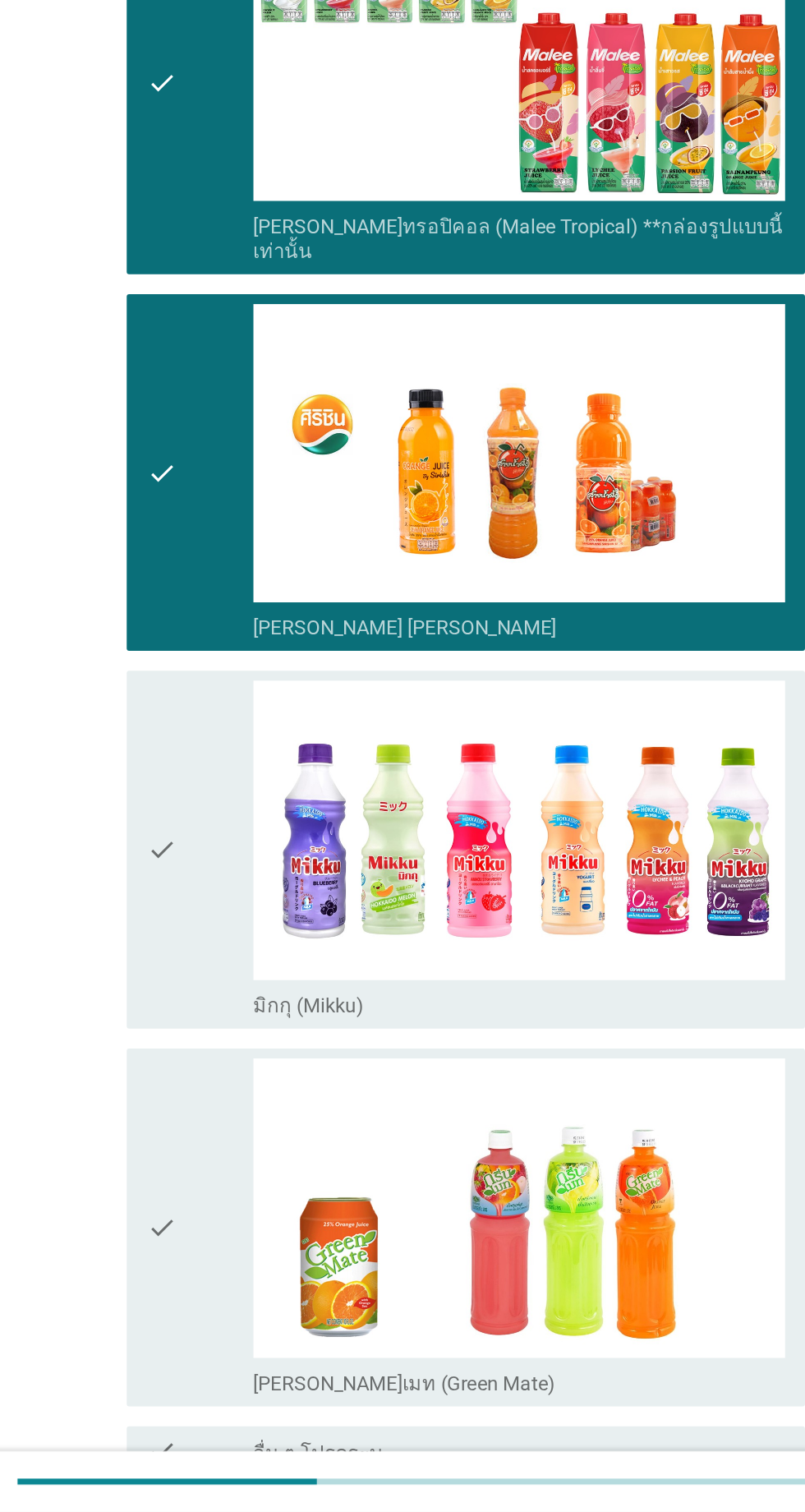
click at [251, 1248] on div "check" at bounding box center [231, 1324] width 71 height 224
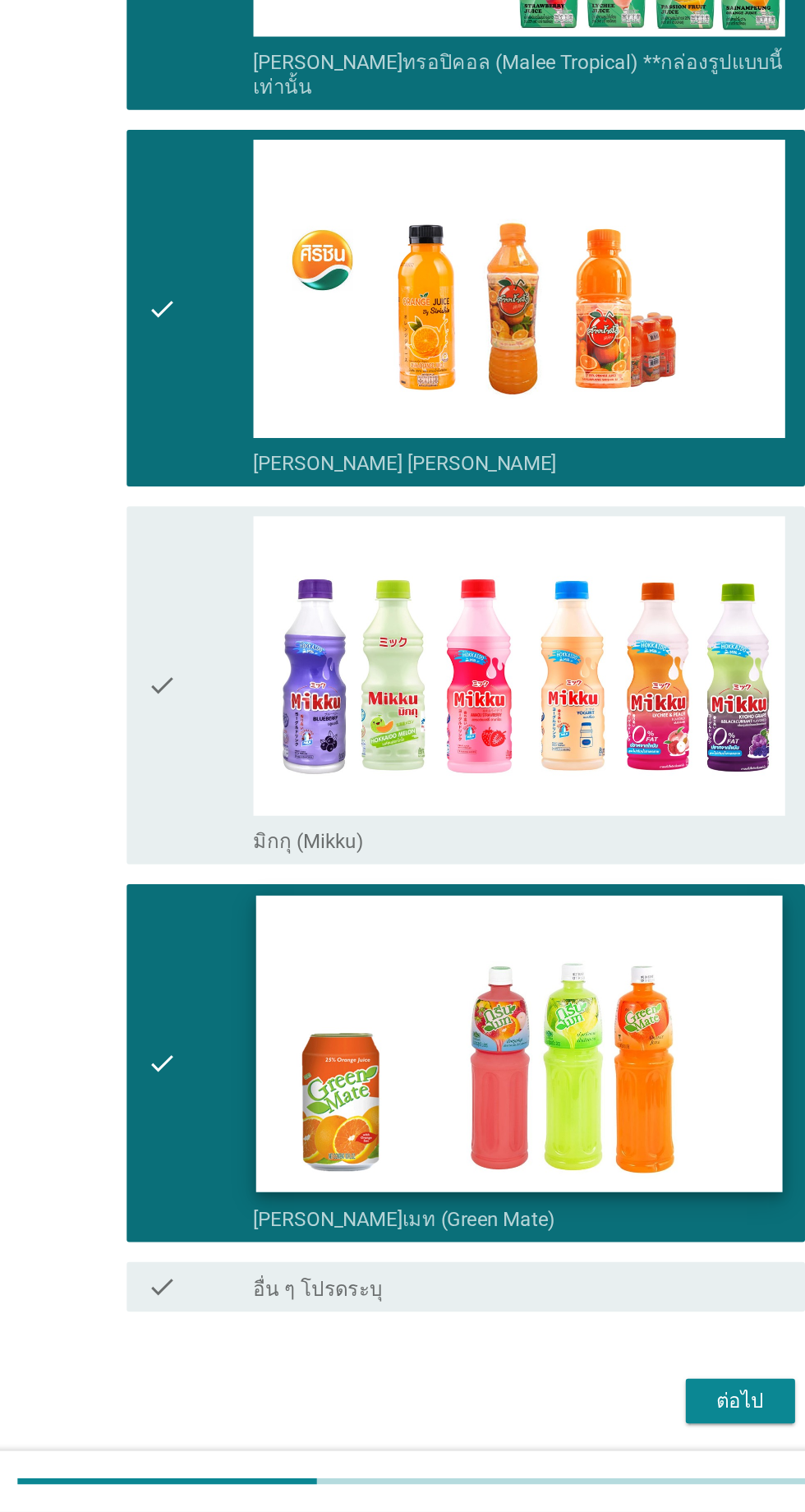
scroll to position [2651, 0]
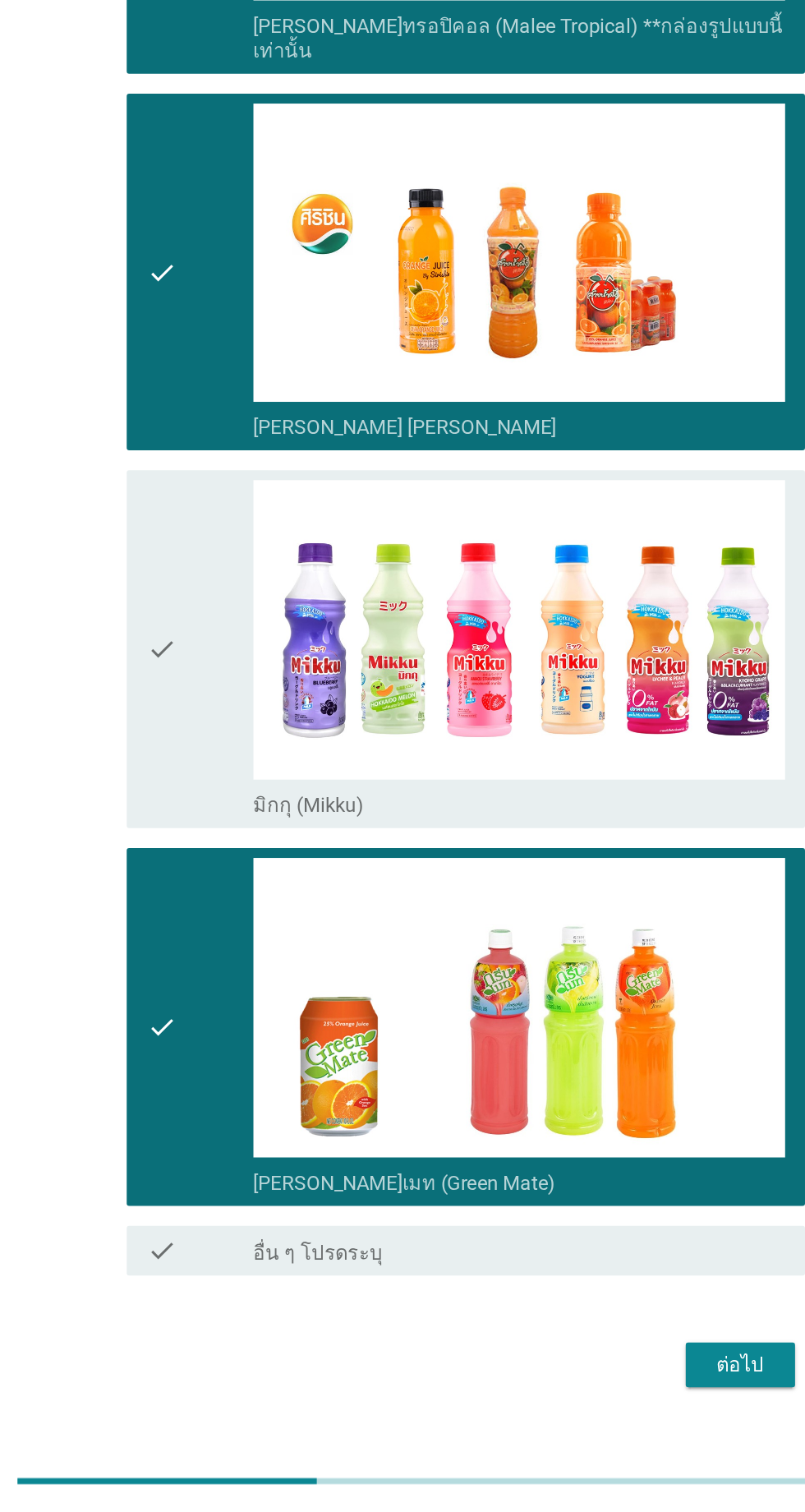
click at [595, 1405] on div "ต่อไป" at bounding box center [588, 1415] width 46 height 19
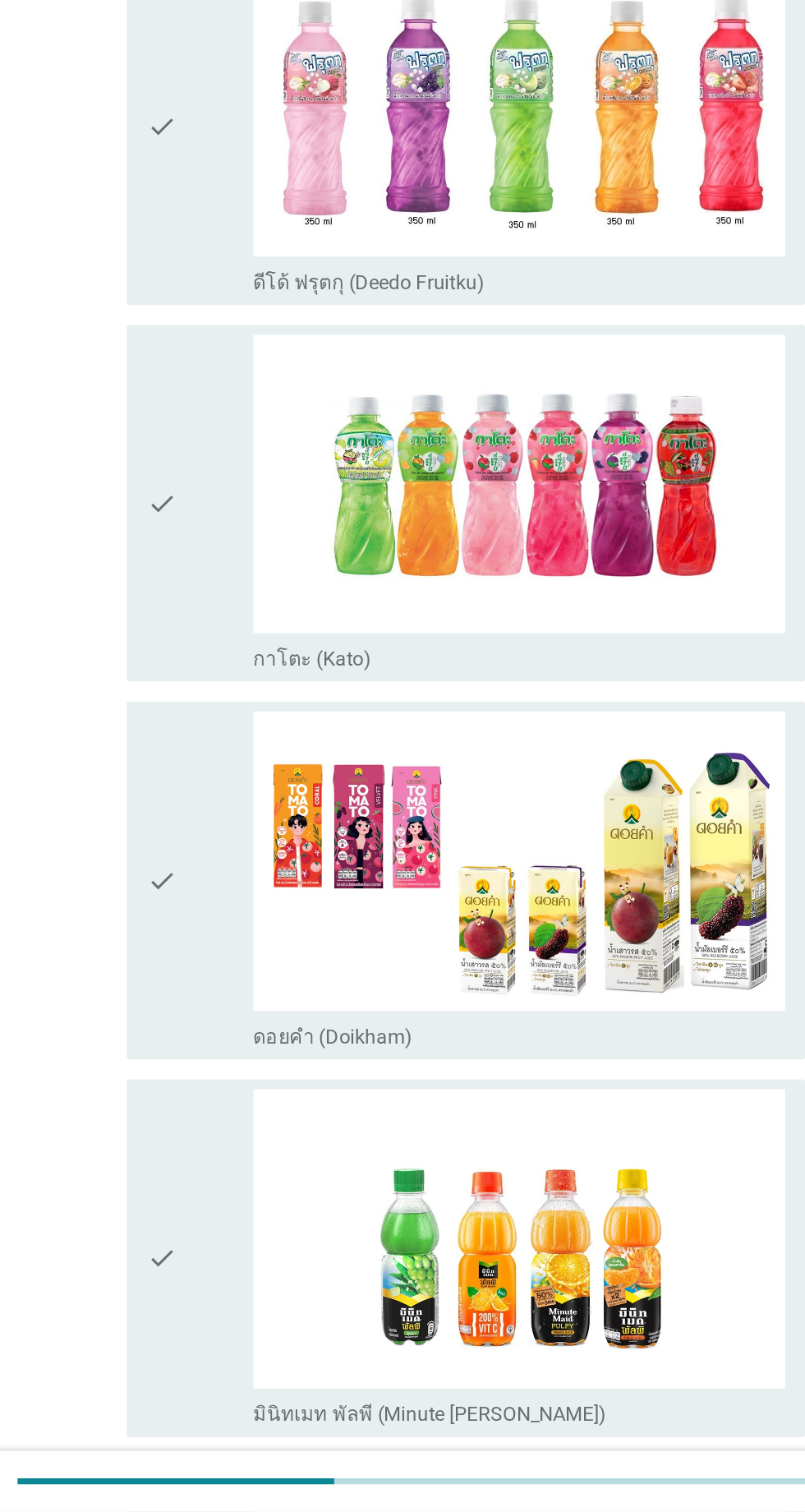
scroll to position [0, 0]
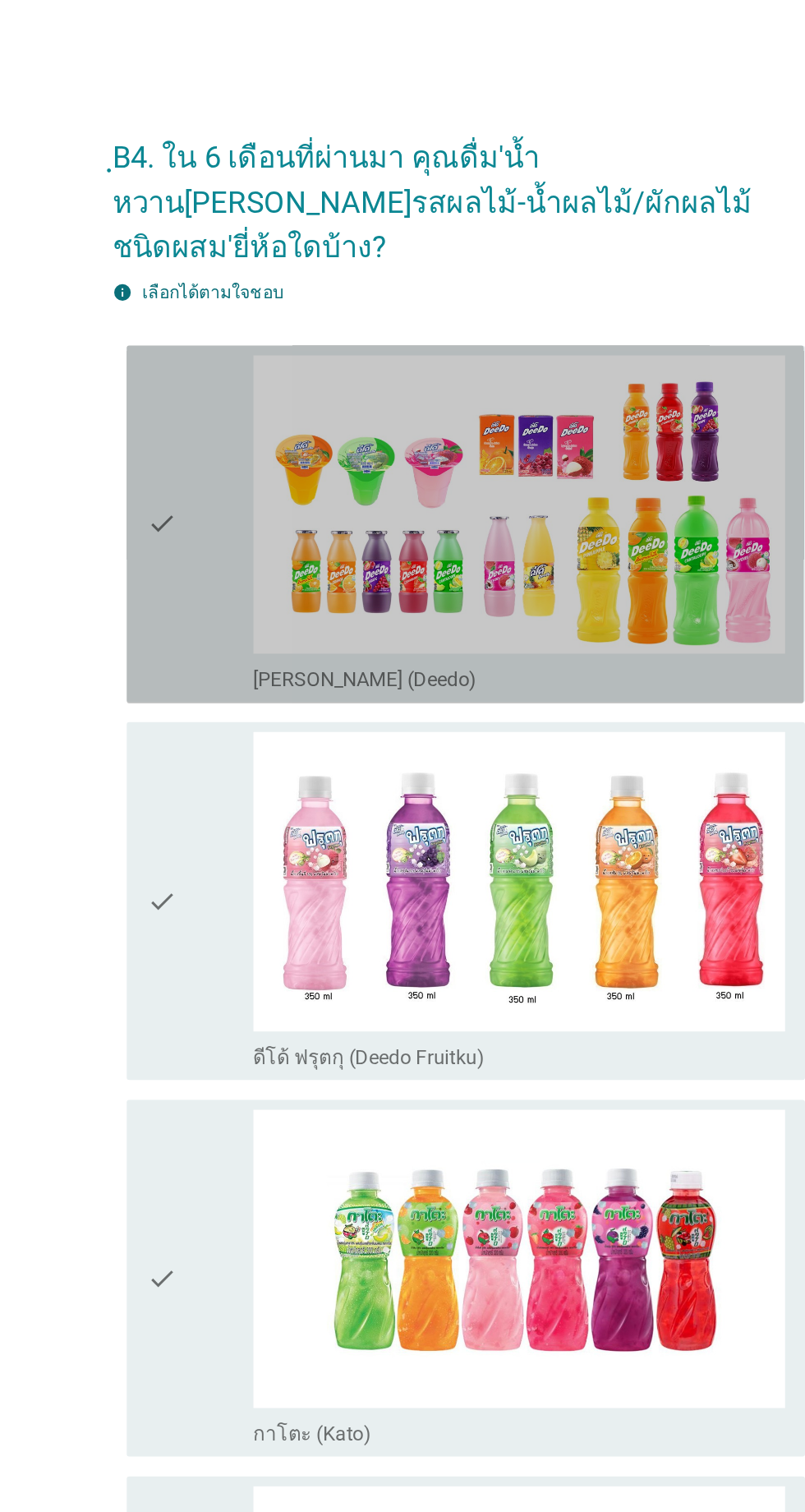
click at [251, 378] on div "check" at bounding box center [231, 347] width 71 height 224
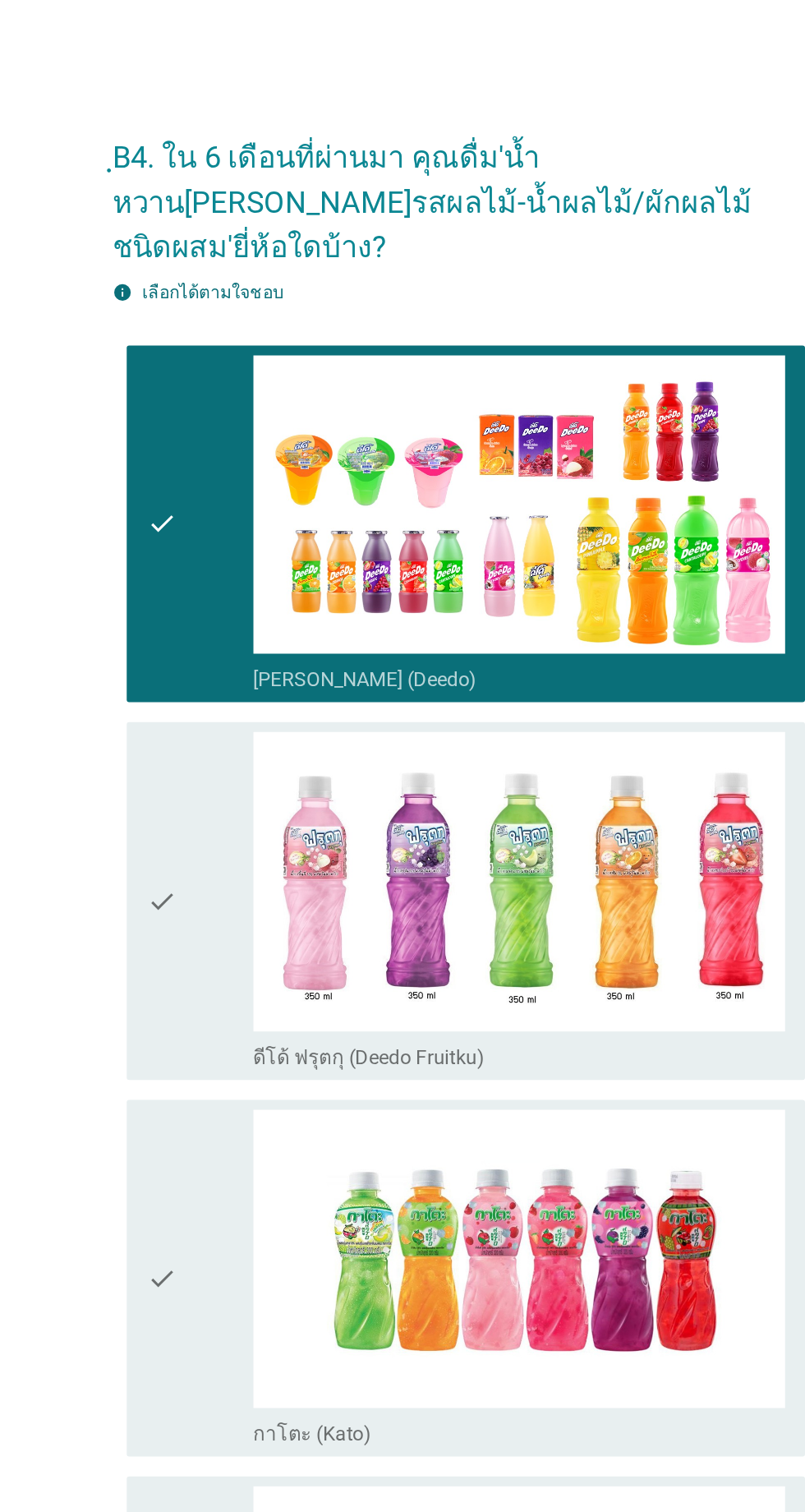
click at [235, 560] on div "check" at bounding box center [231, 596] width 71 height 224
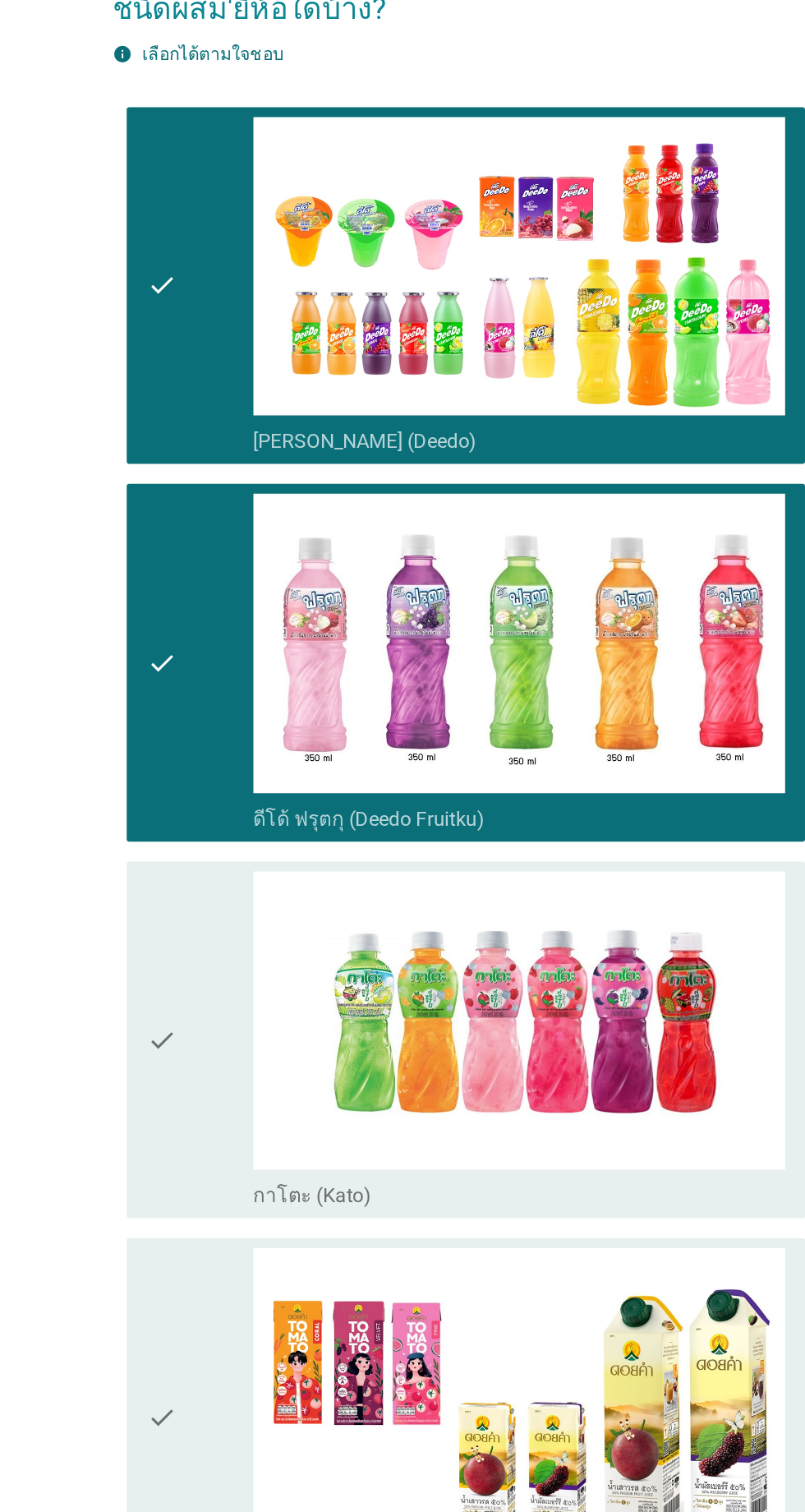
click at [232, 769] on div "check" at bounding box center [231, 846] width 71 height 224
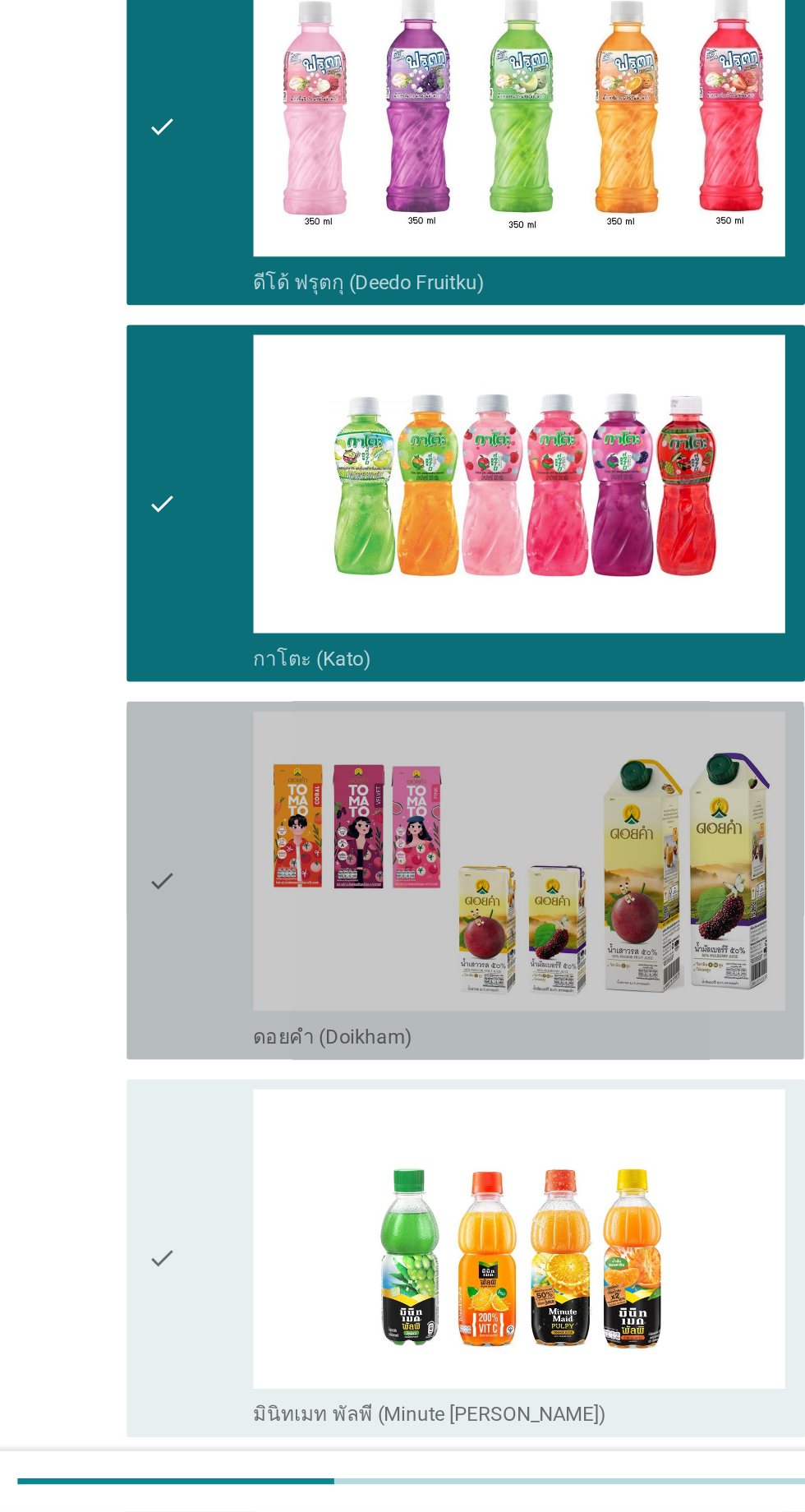
click at [241, 1039] on div "check" at bounding box center [231, 1095] width 71 height 224
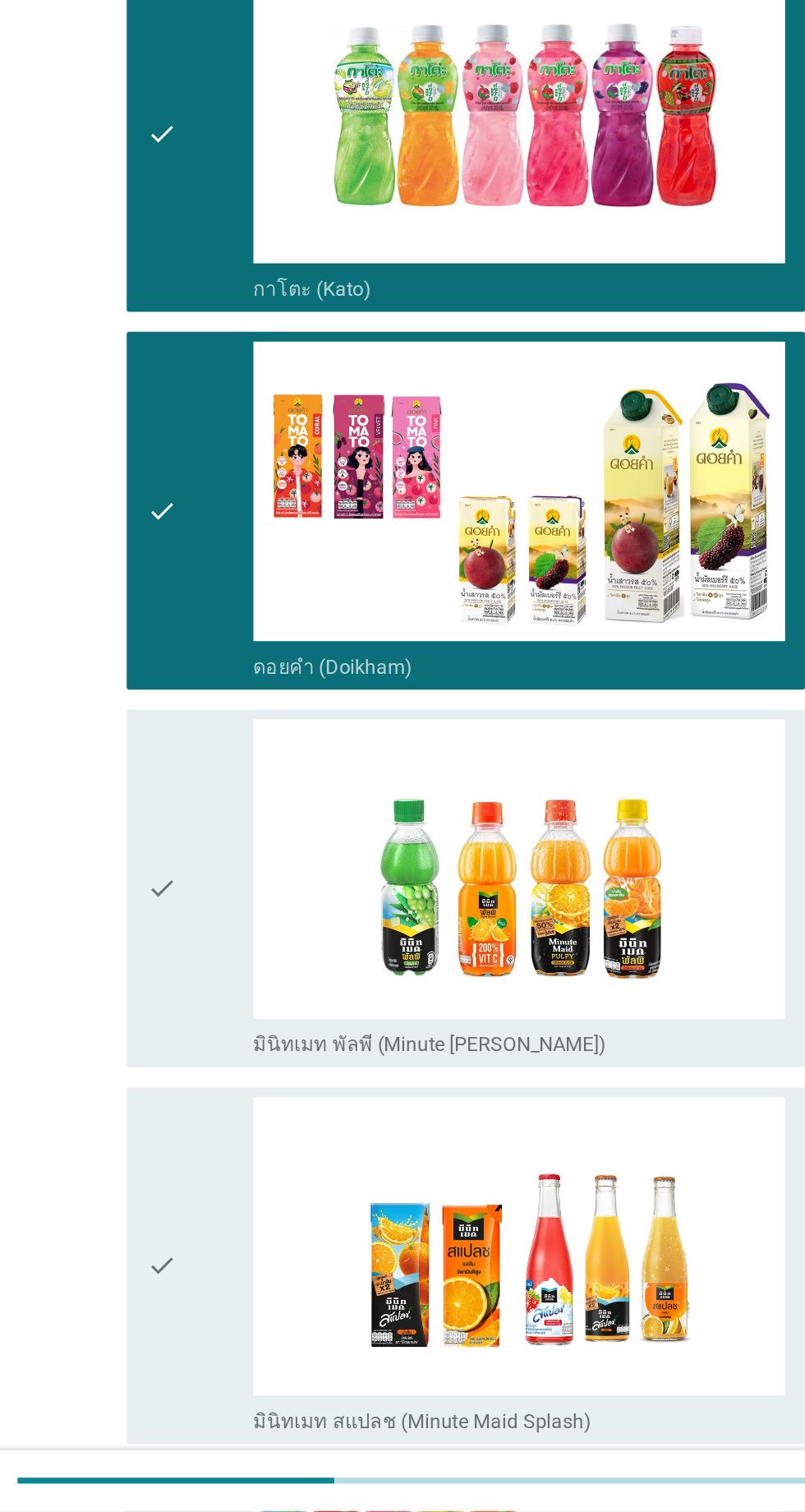
scroll to position [267, 0]
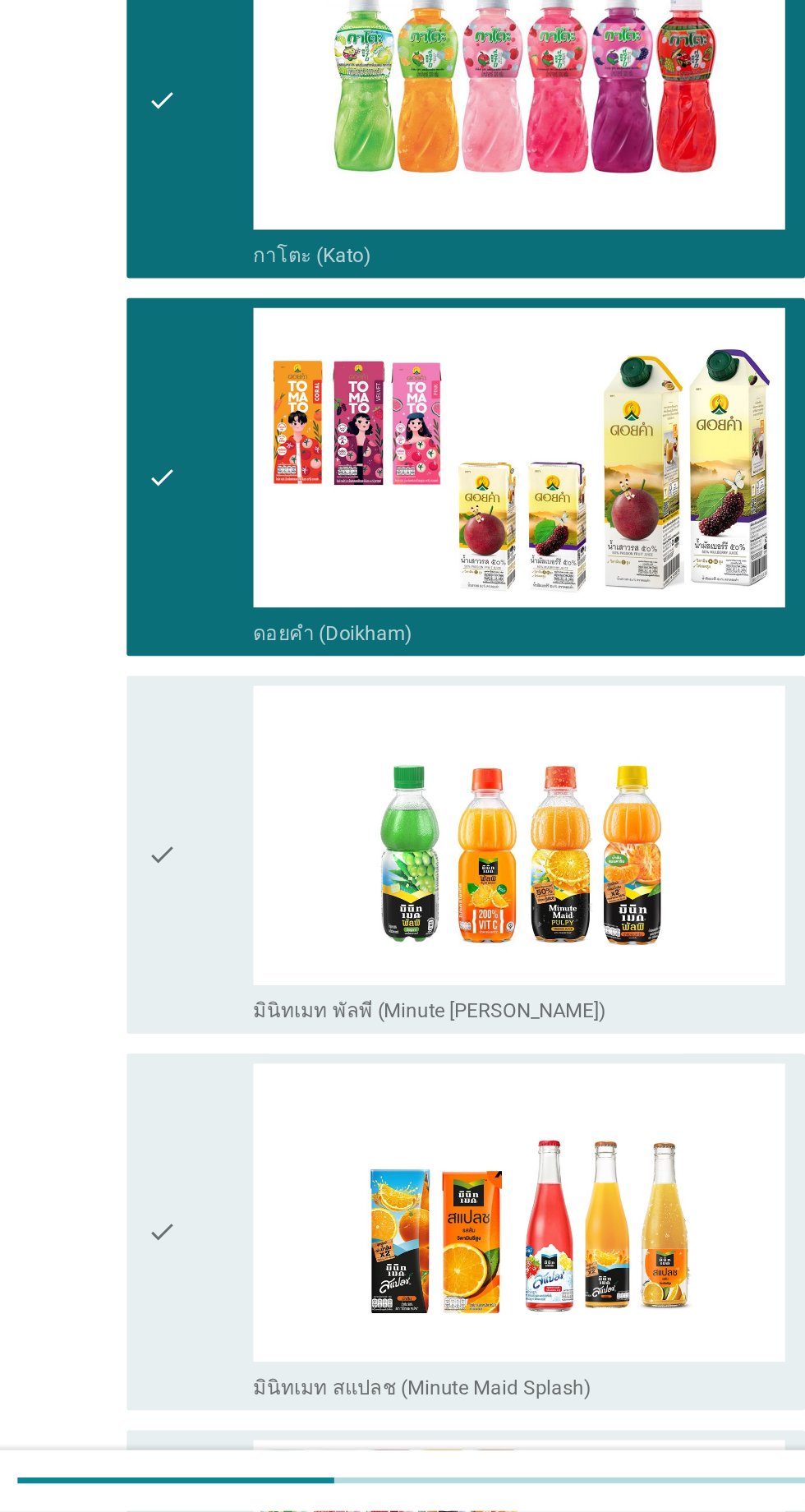
click at [241, 1011] on div "check" at bounding box center [231, 1077] width 71 height 224
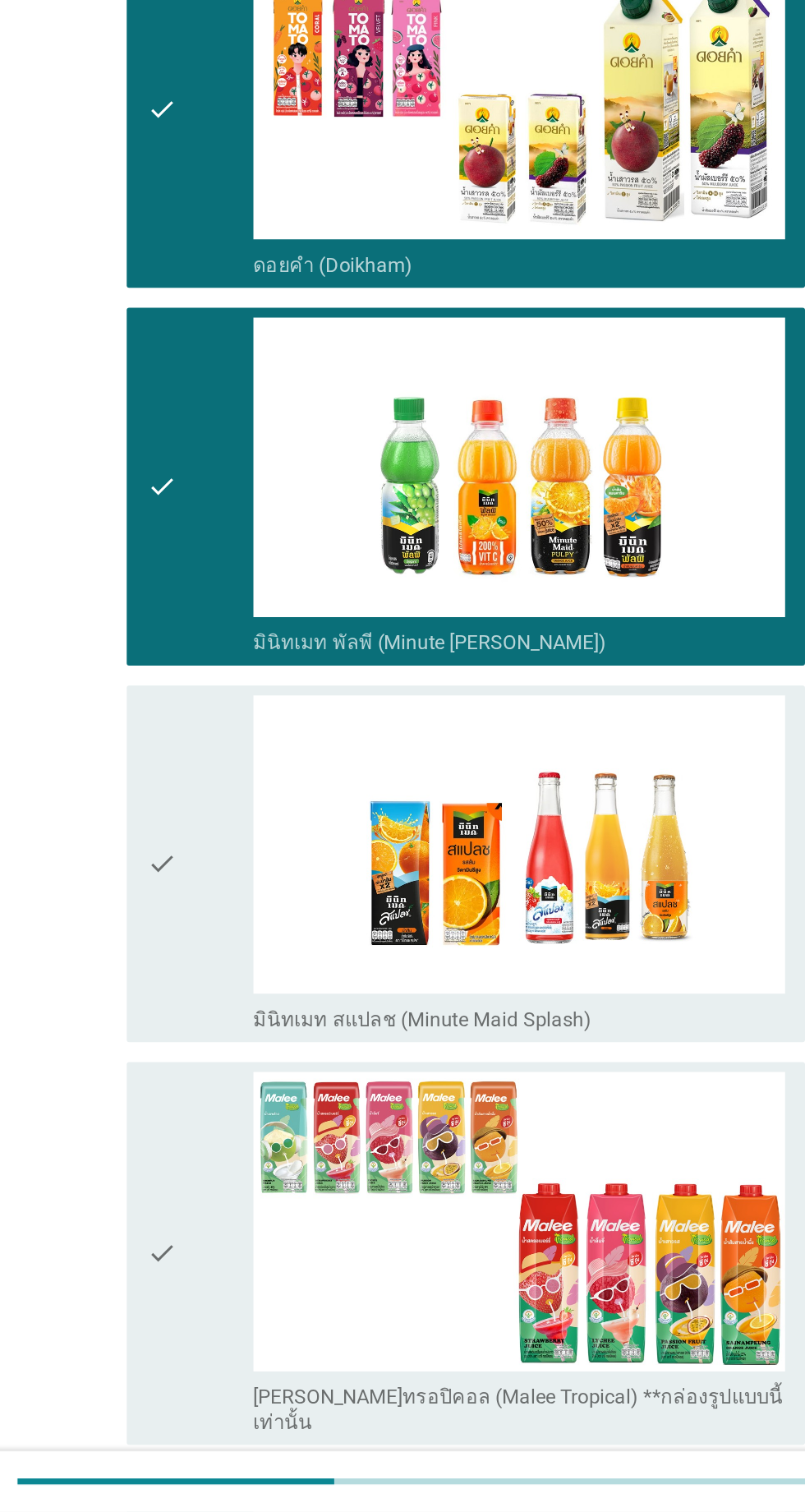
scroll to position [535, 0]
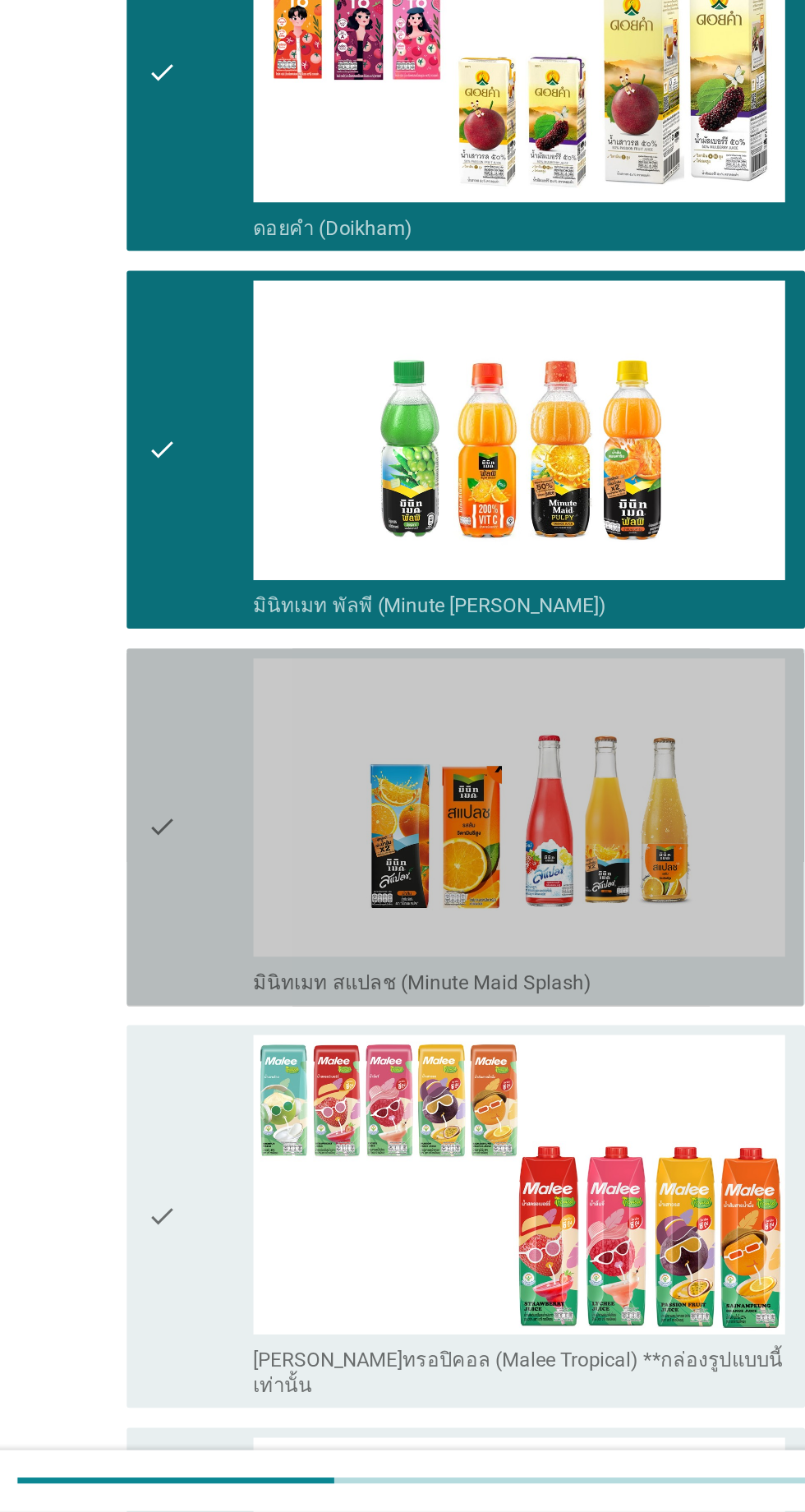
click at [241, 1041] on div "check" at bounding box center [231, 1059] width 71 height 224
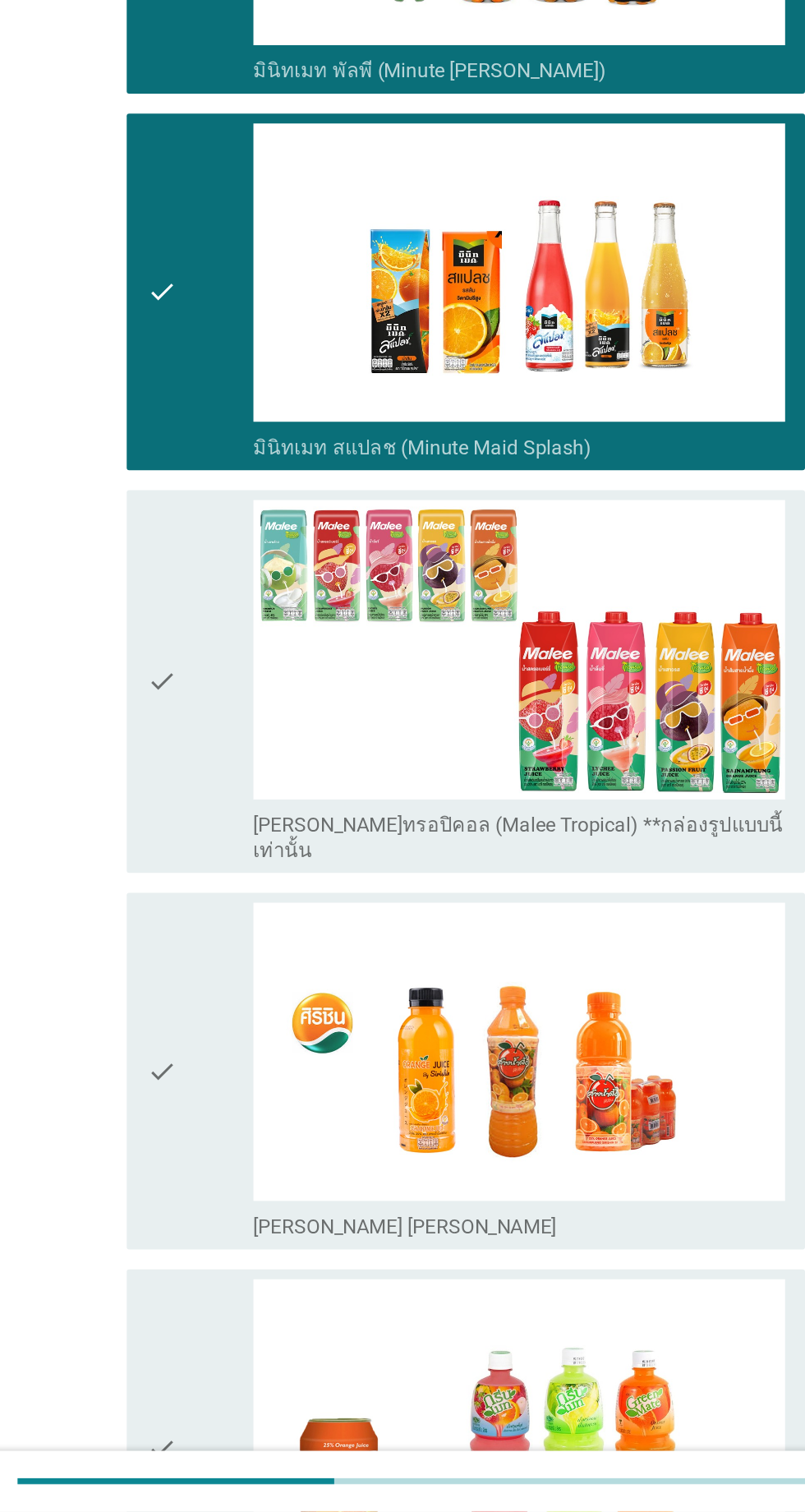
scroll to position [952, 0]
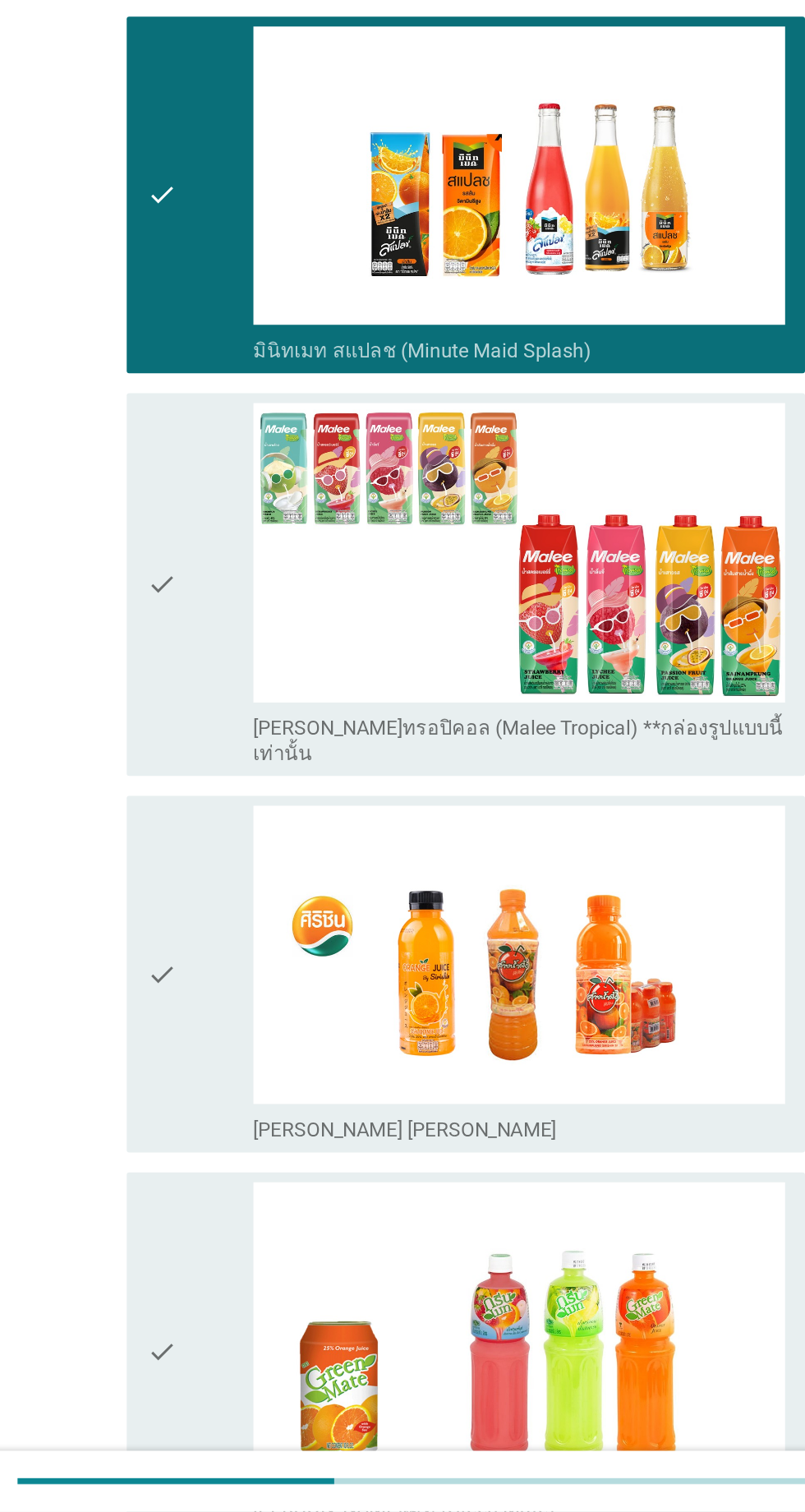
click at [246, 928] on div "check" at bounding box center [231, 898] width 71 height 240
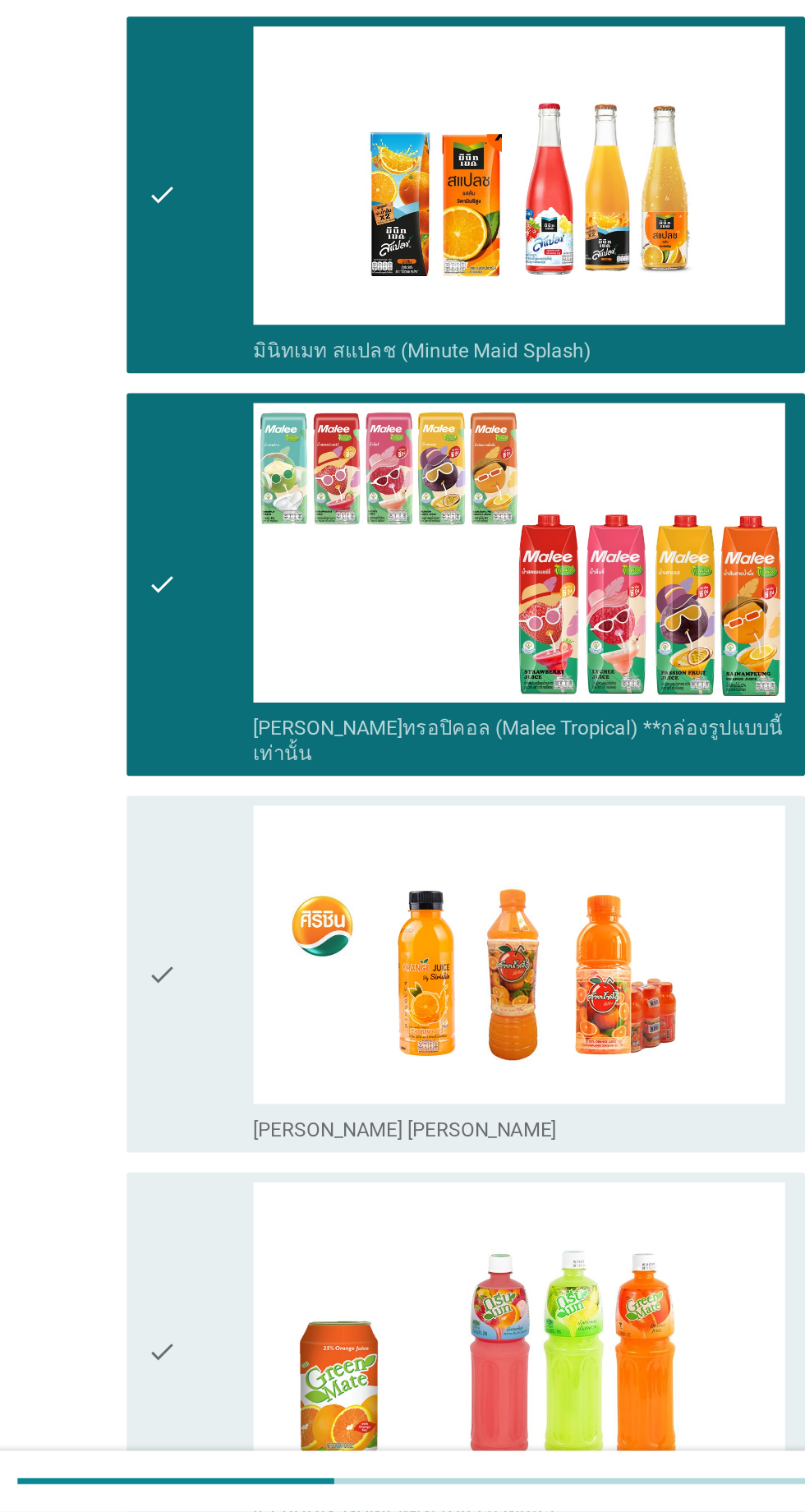
click at [239, 1075] on div "check" at bounding box center [231, 1157] width 71 height 224
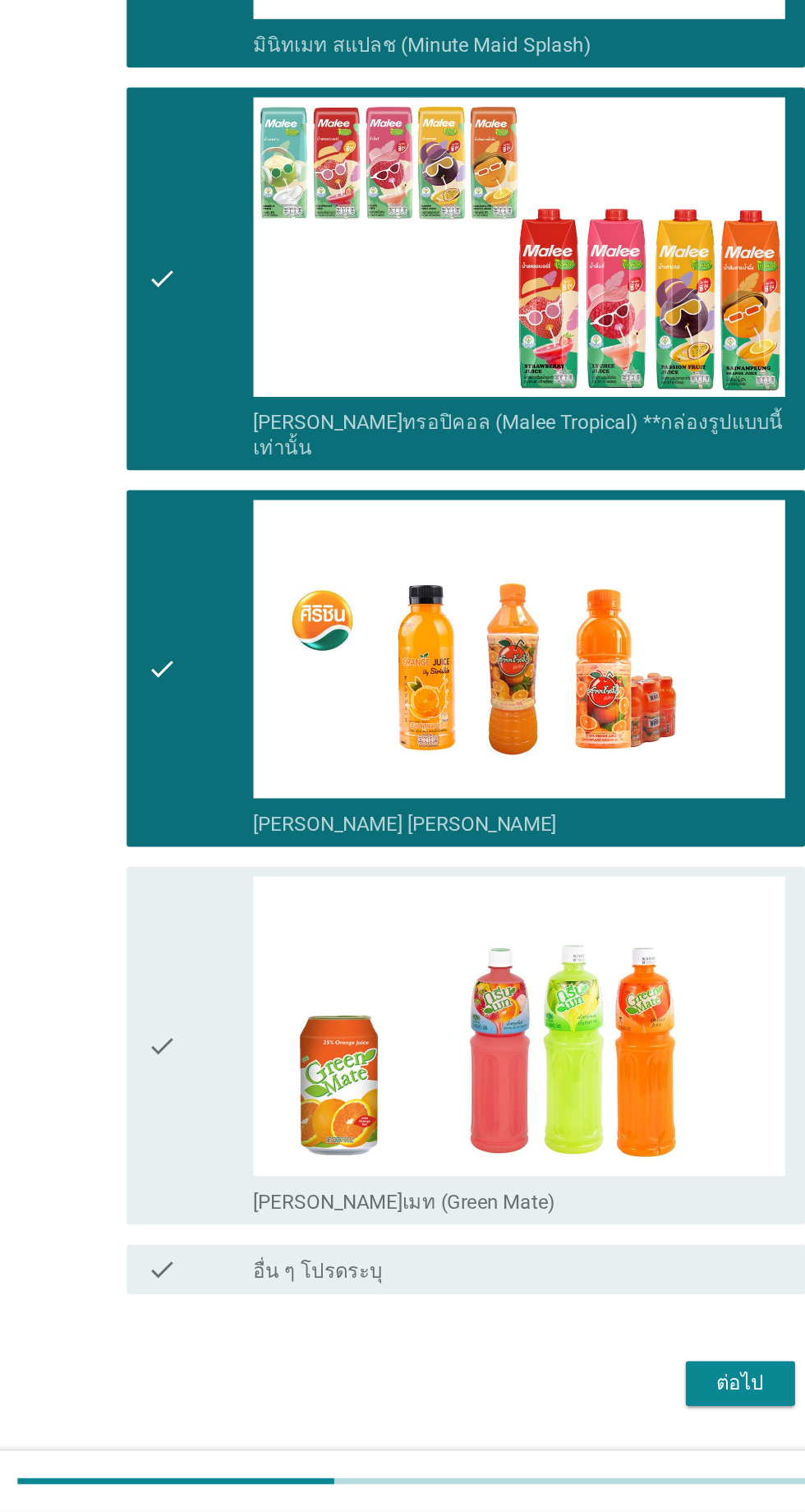
scroll to position [1154, 0]
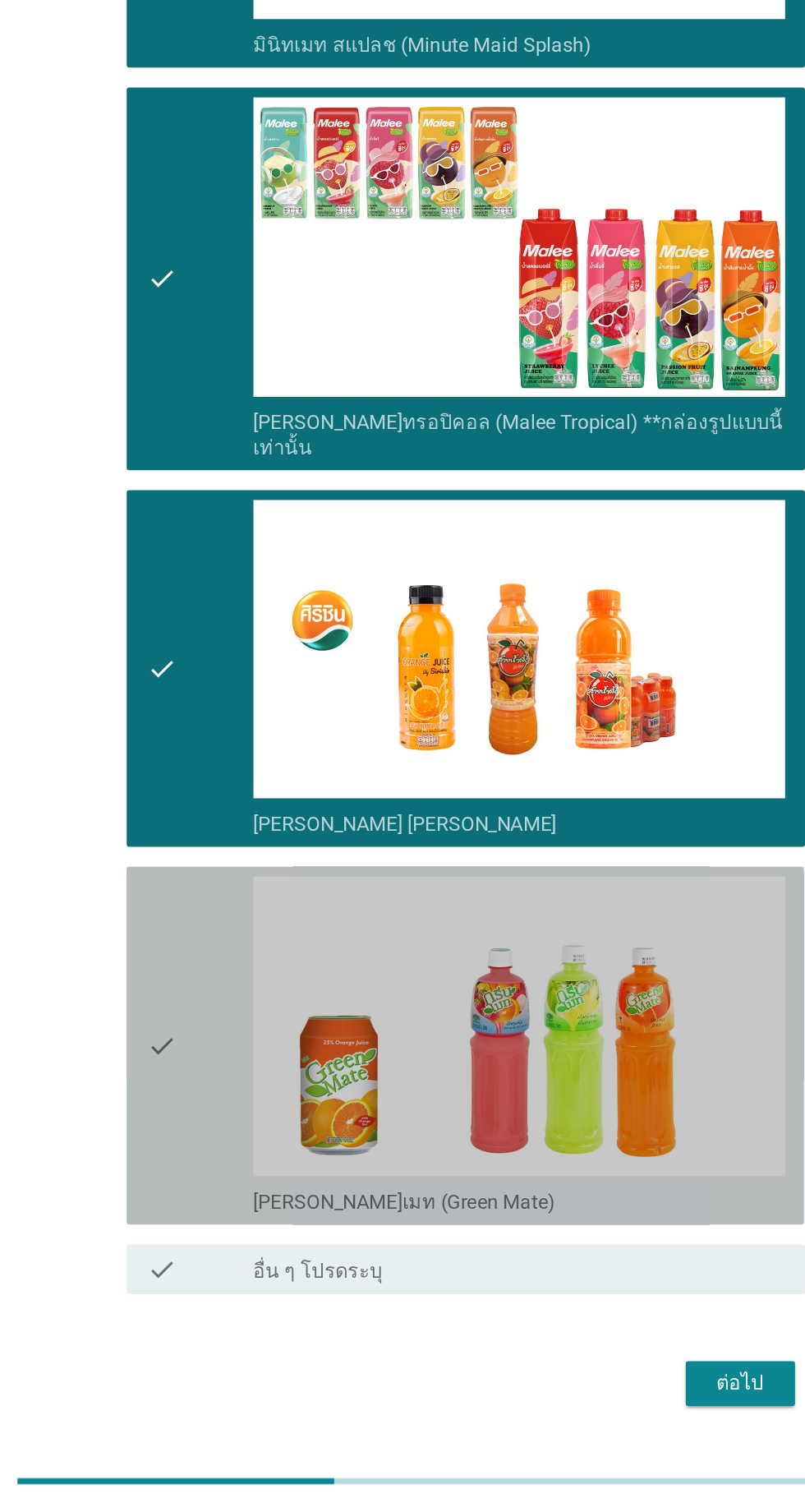
click at [238, 1118] on div "check" at bounding box center [231, 1204] width 71 height 224
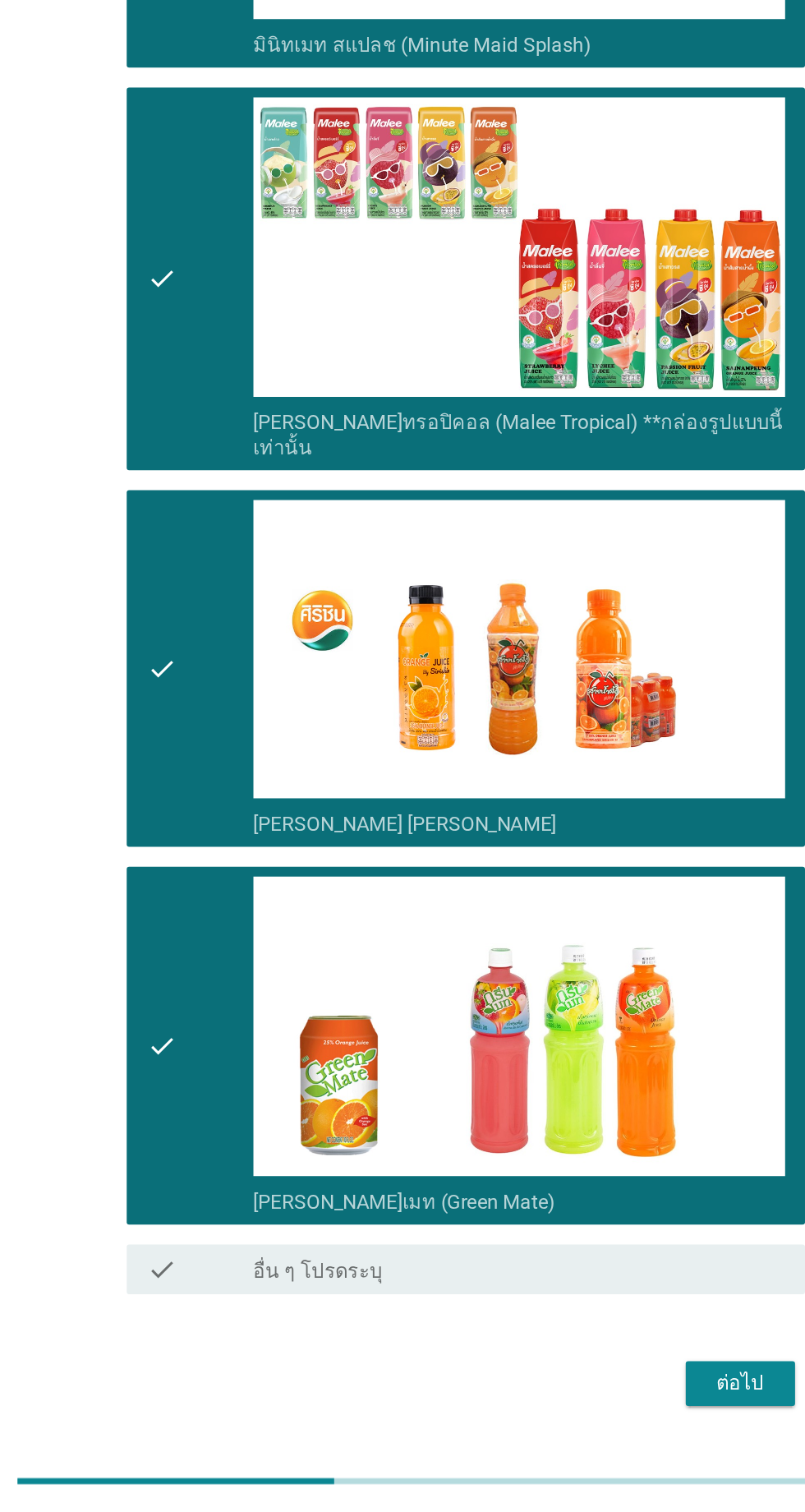
click at [581, 1418] on div "ต่อไป" at bounding box center [588, 1427] width 46 height 19
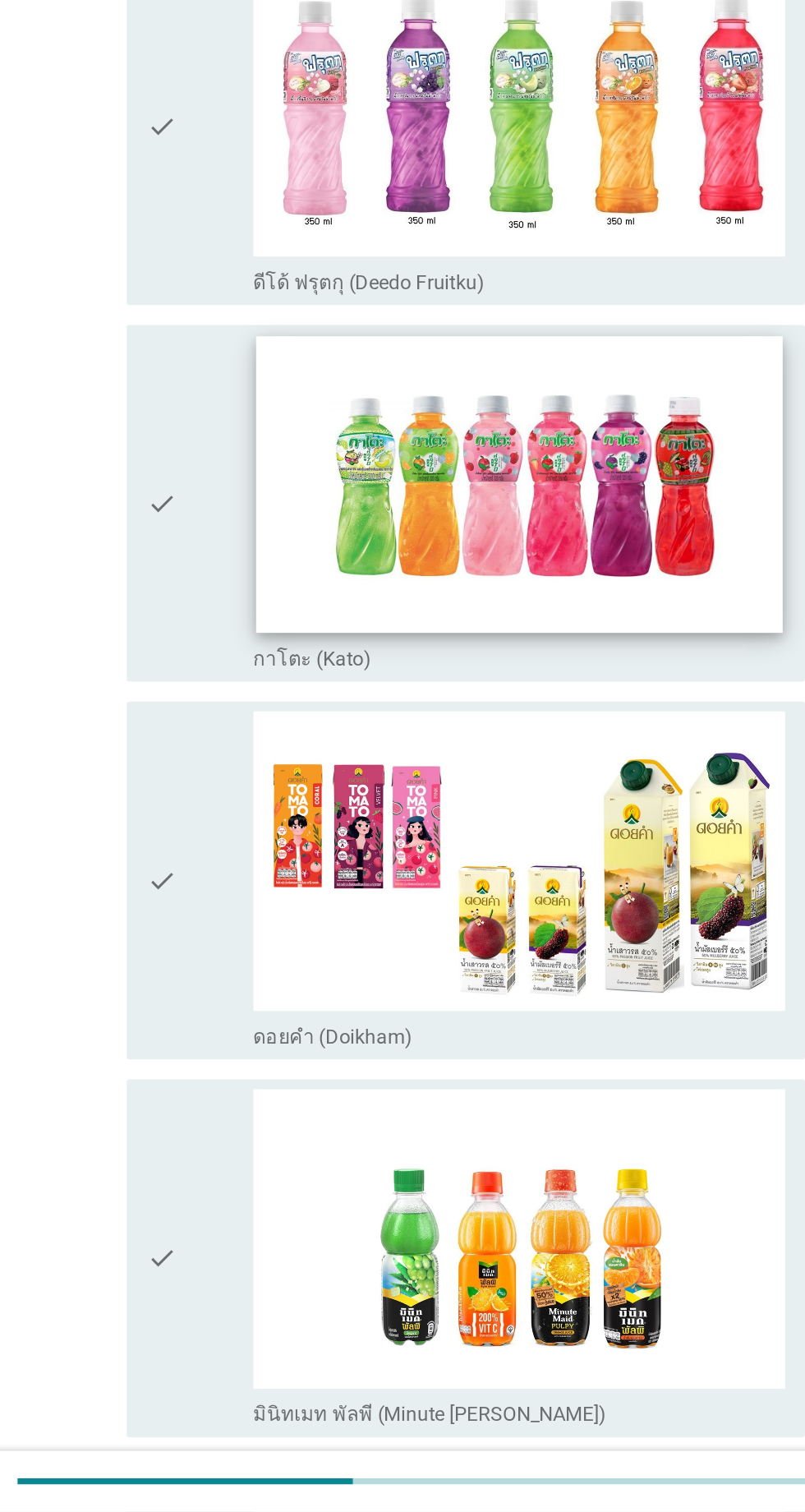
scroll to position [0, 0]
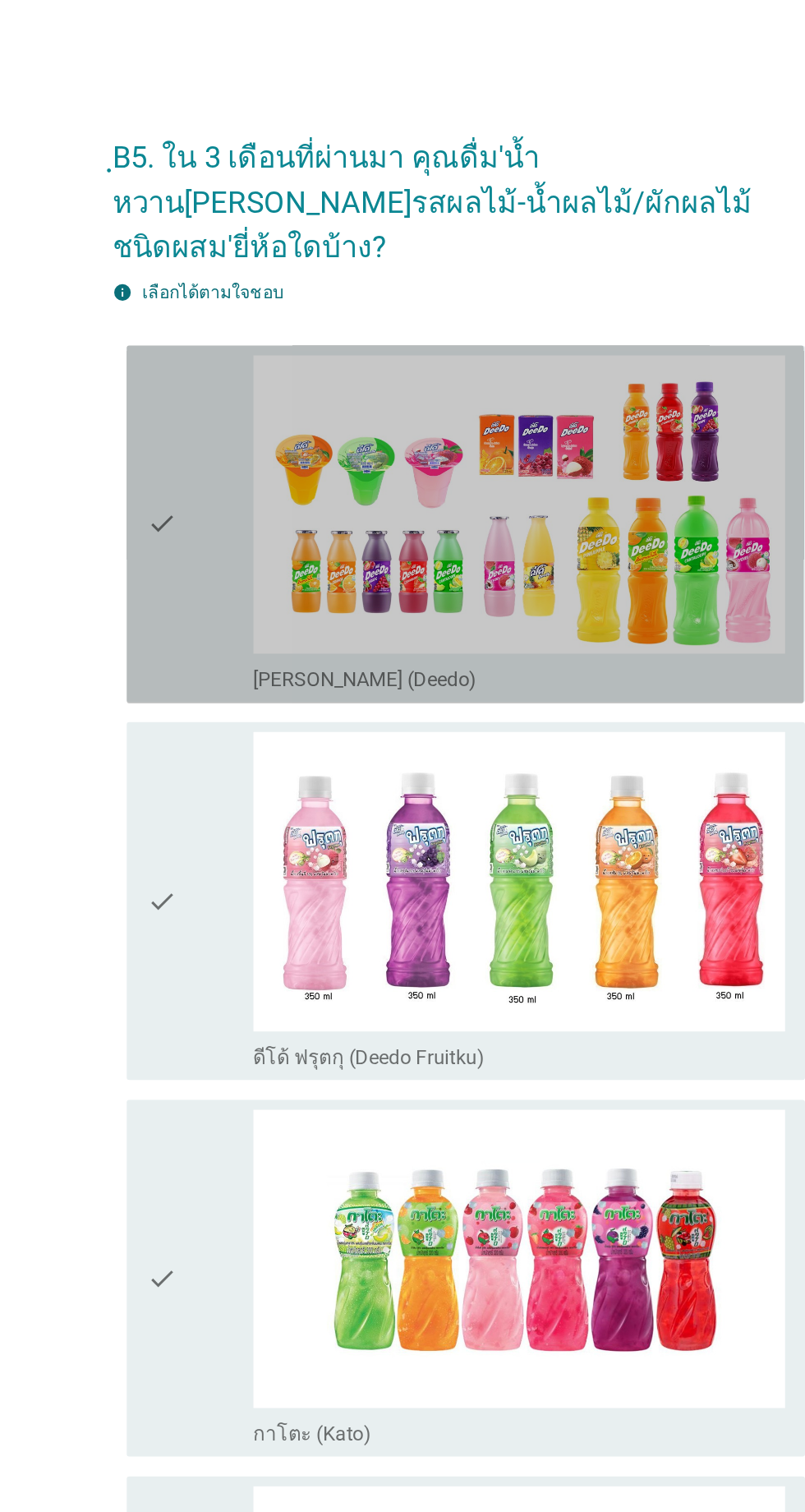
click at [231, 387] on div "check" at bounding box center [231, 347] width 71 height 224
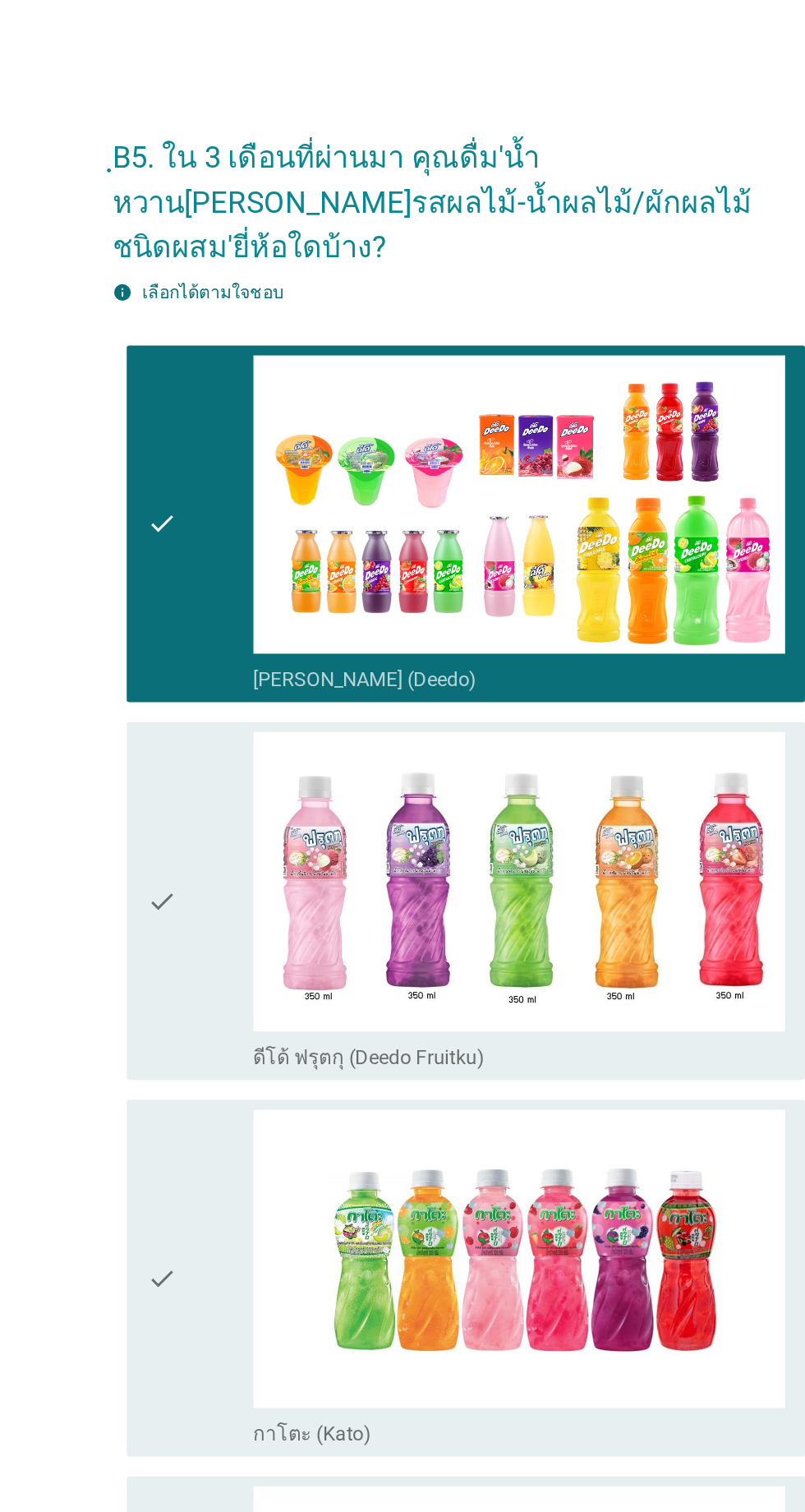
click at [236, 543] on div "check" at bounding box center [231, 596] width 71 height 224
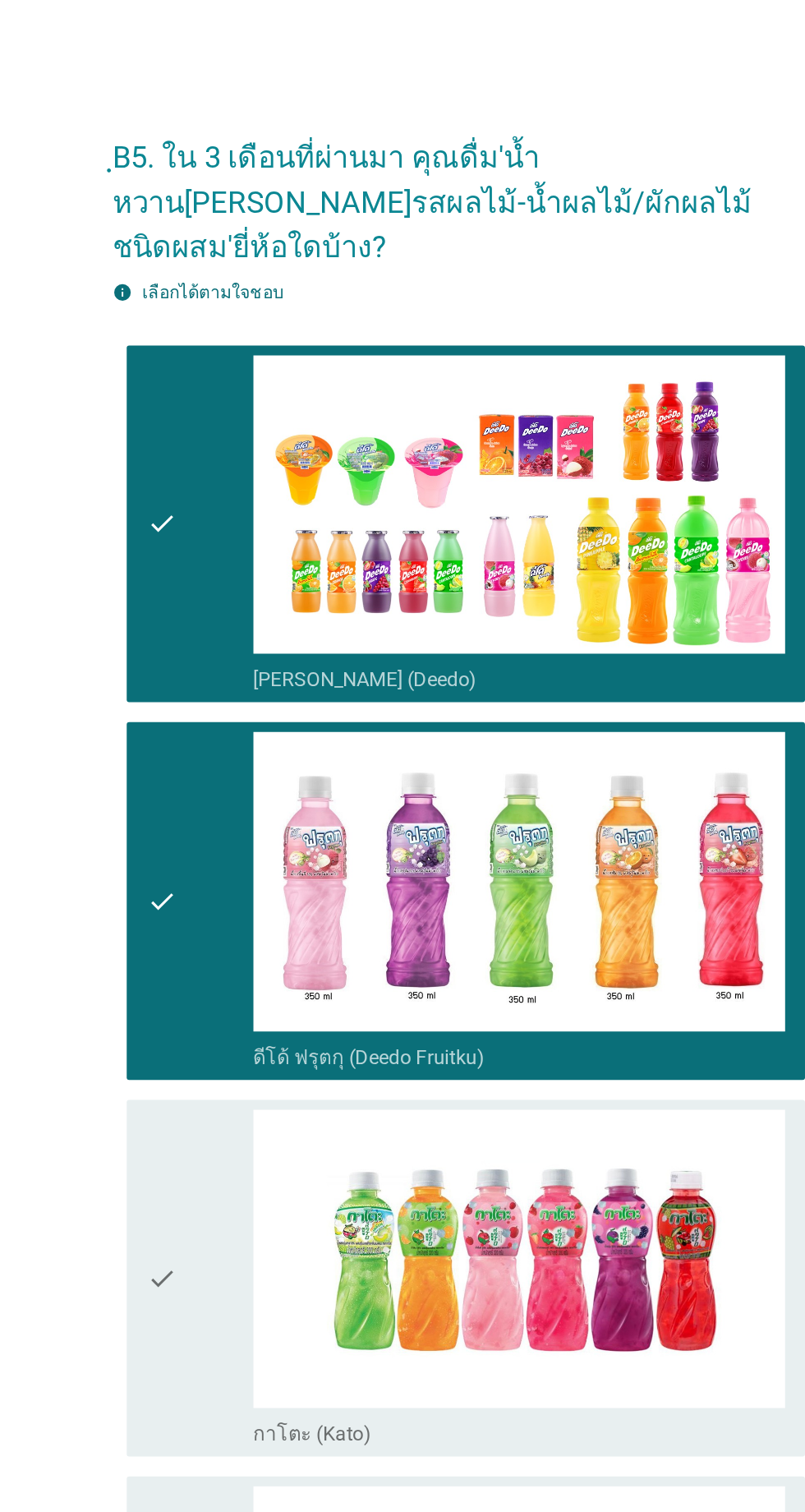
click at [230, 382] on div "check" at bounding box center [231, 347] width 71 height 224
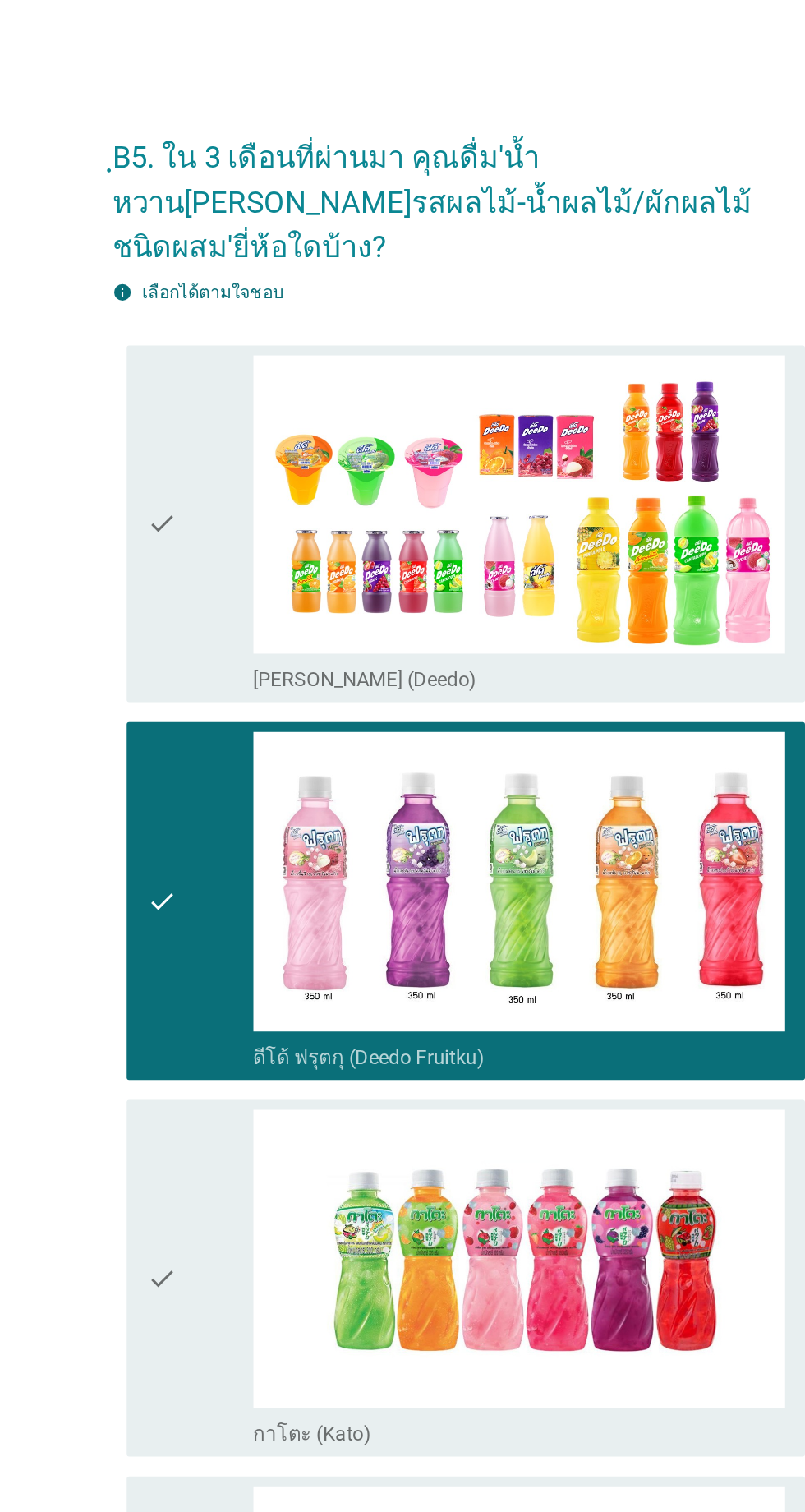
click at [235, 395] on div "check" at bounding box center [231, 347] width 71 height 224
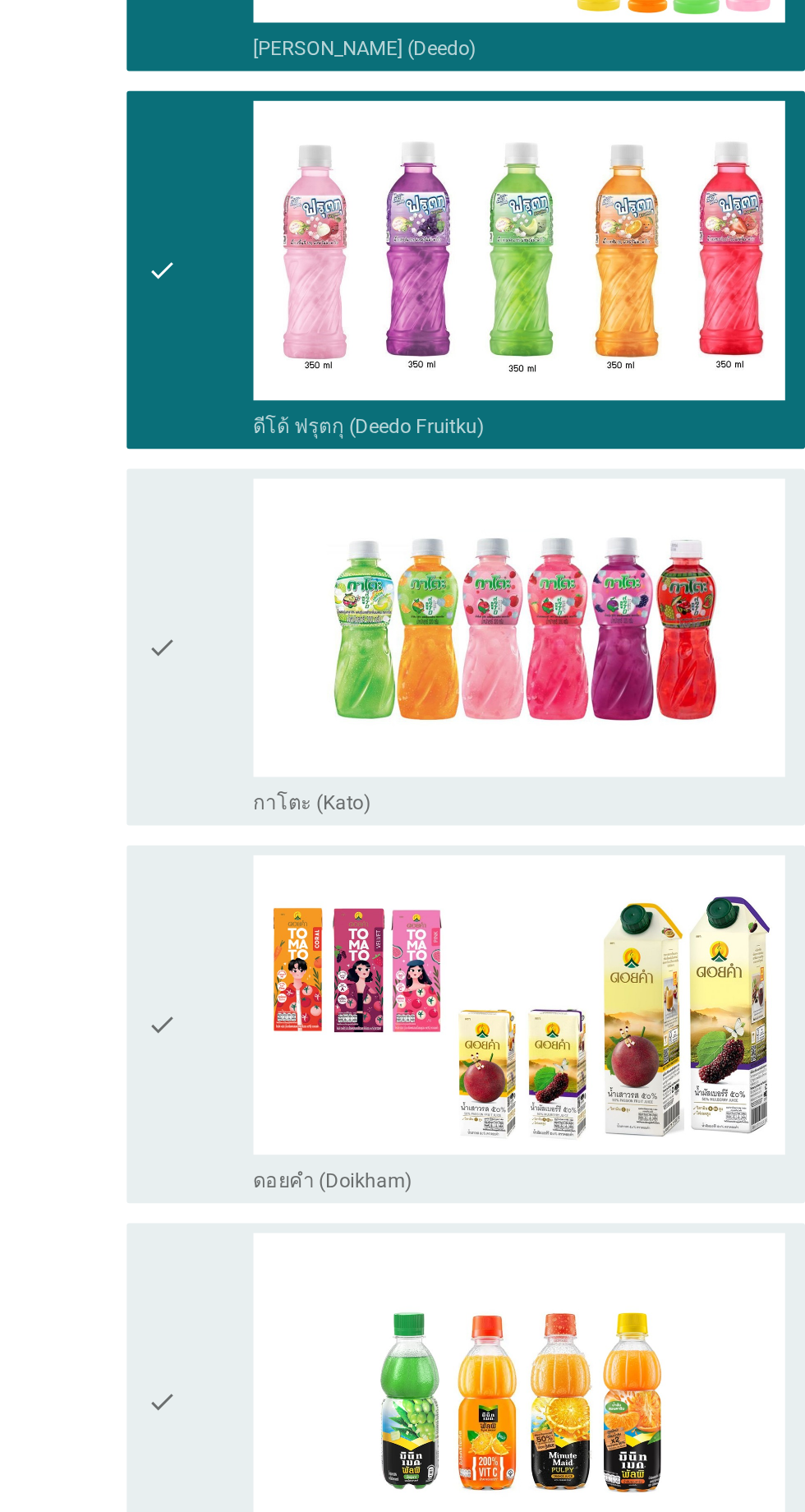
click at [247, 830] on div "check" at bounding box center [231, 846] width 71 height 224
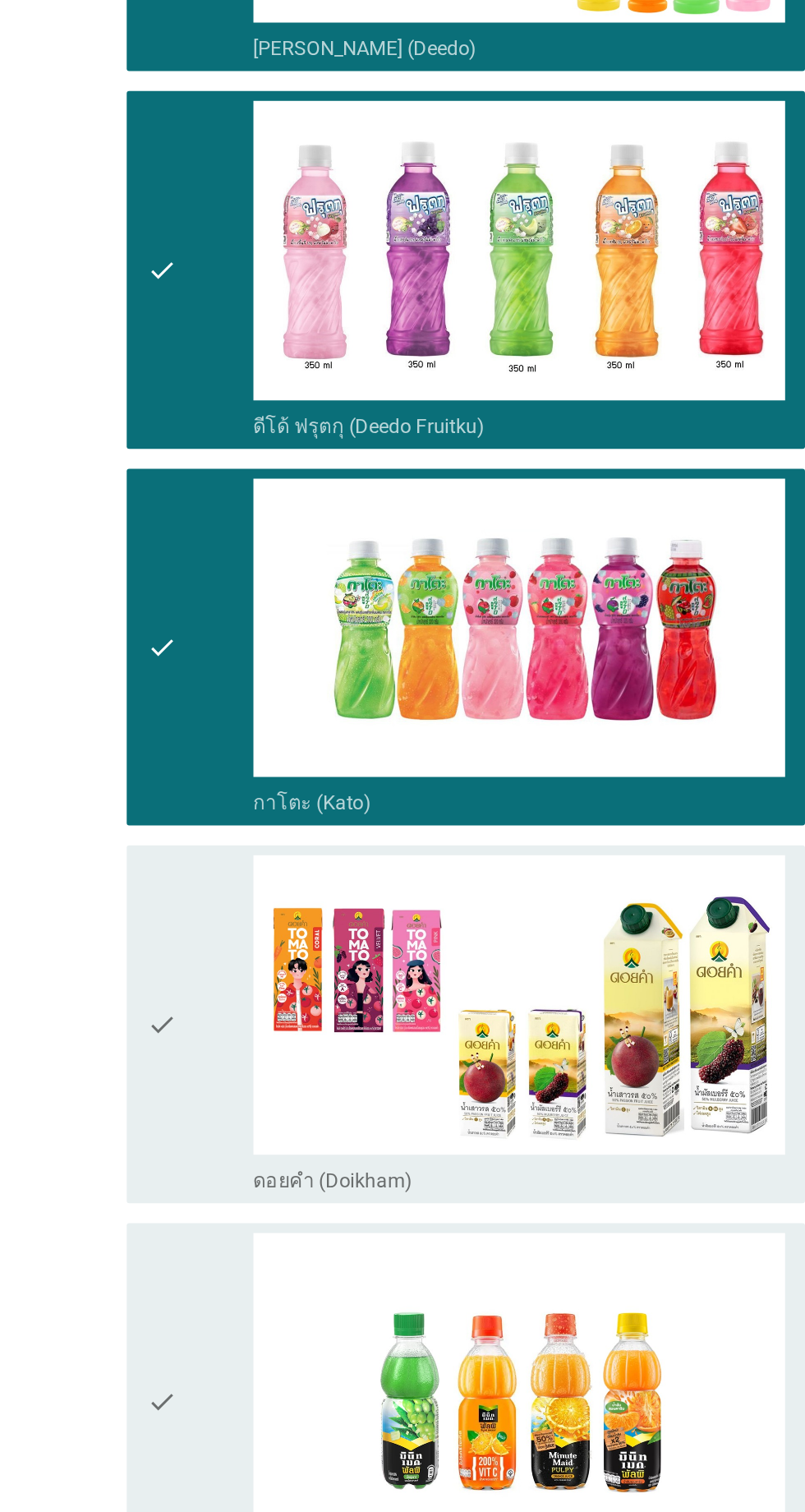
click at [240, 1021] on div "check" at bounding box center [231, 1095] width 71 height 224
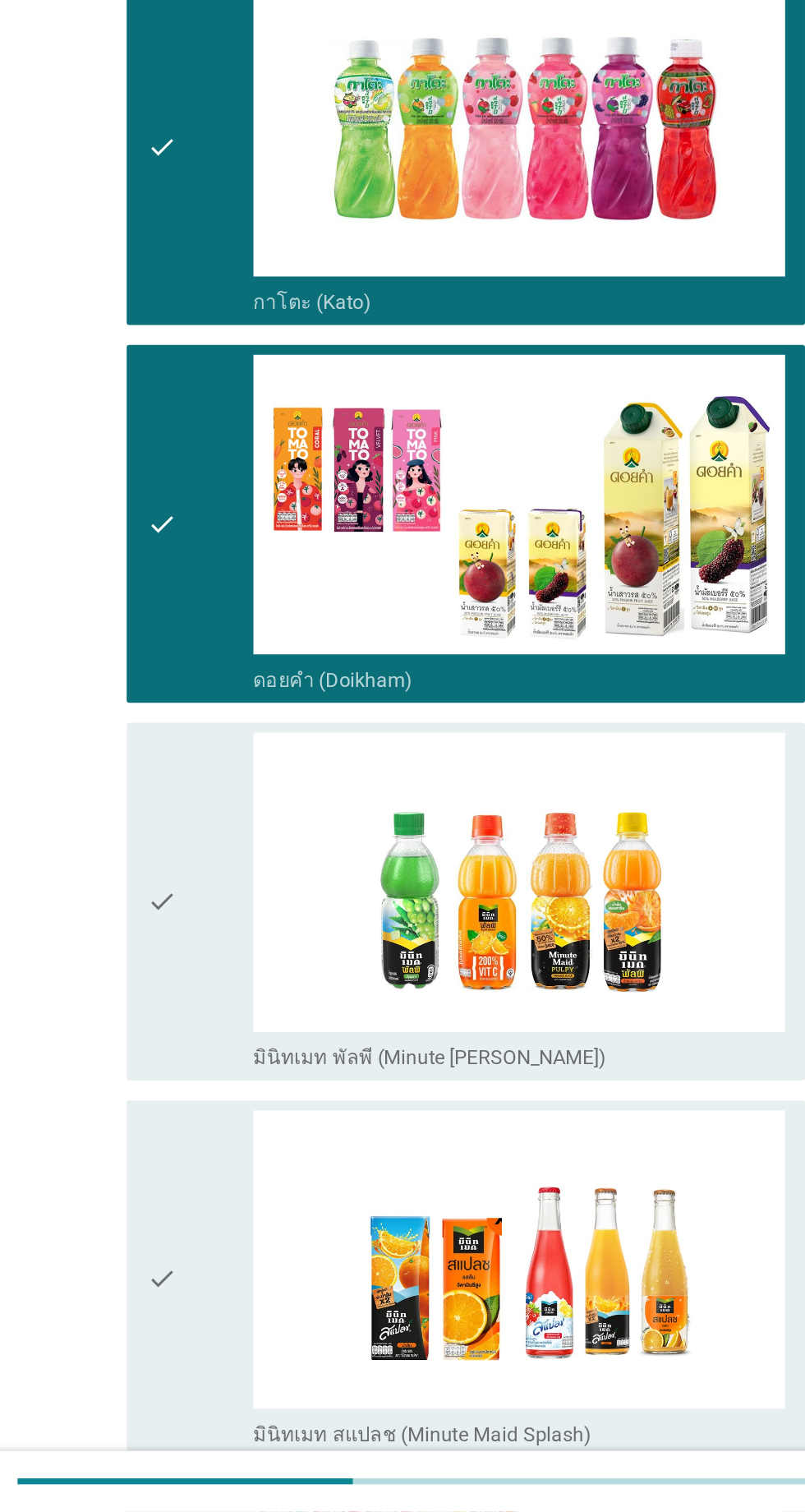
click at [238, 1063] on div "check" at bounding box center [231, 1108] width 71 height 224
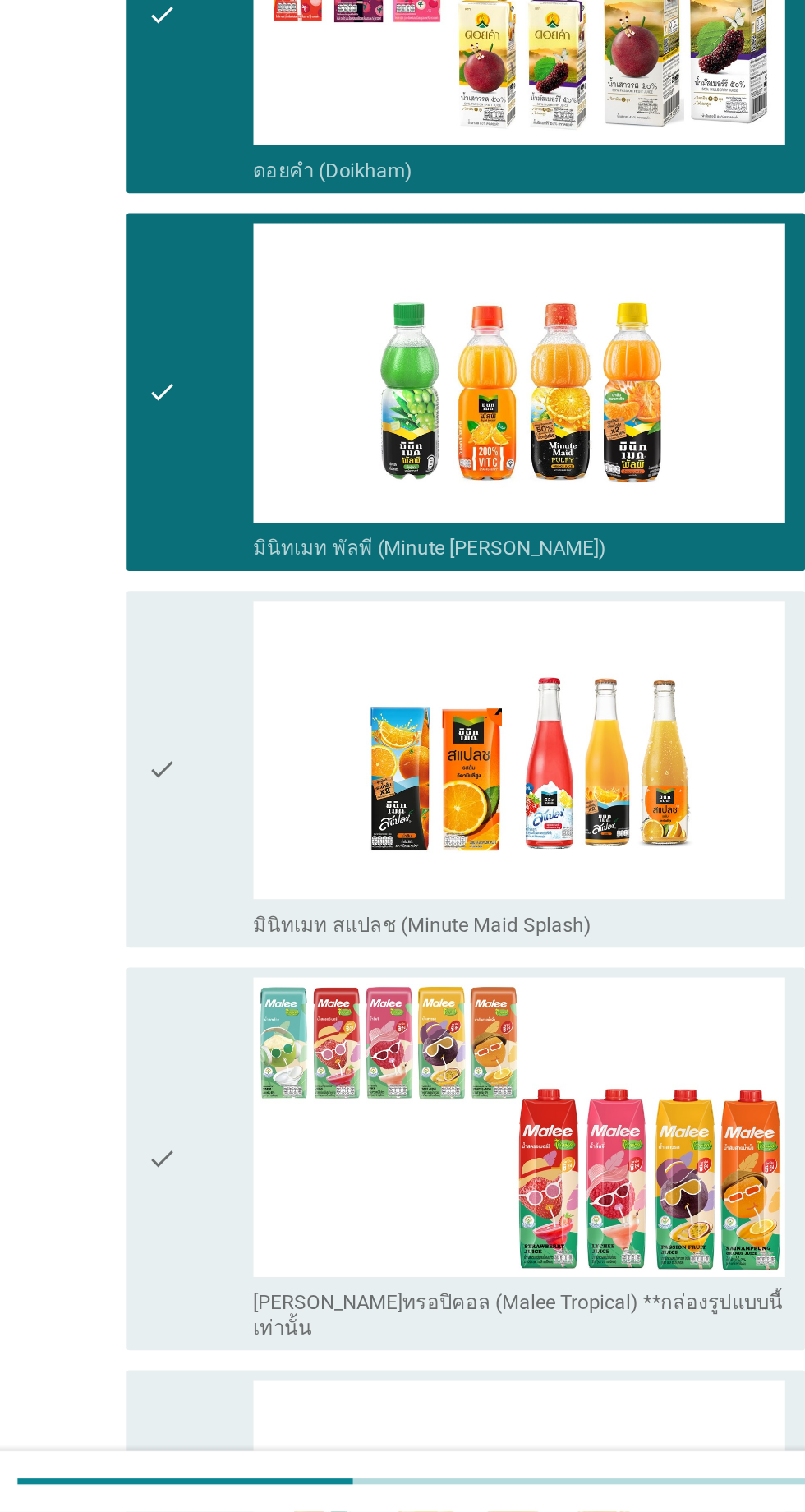
scroll to position [575, 0]
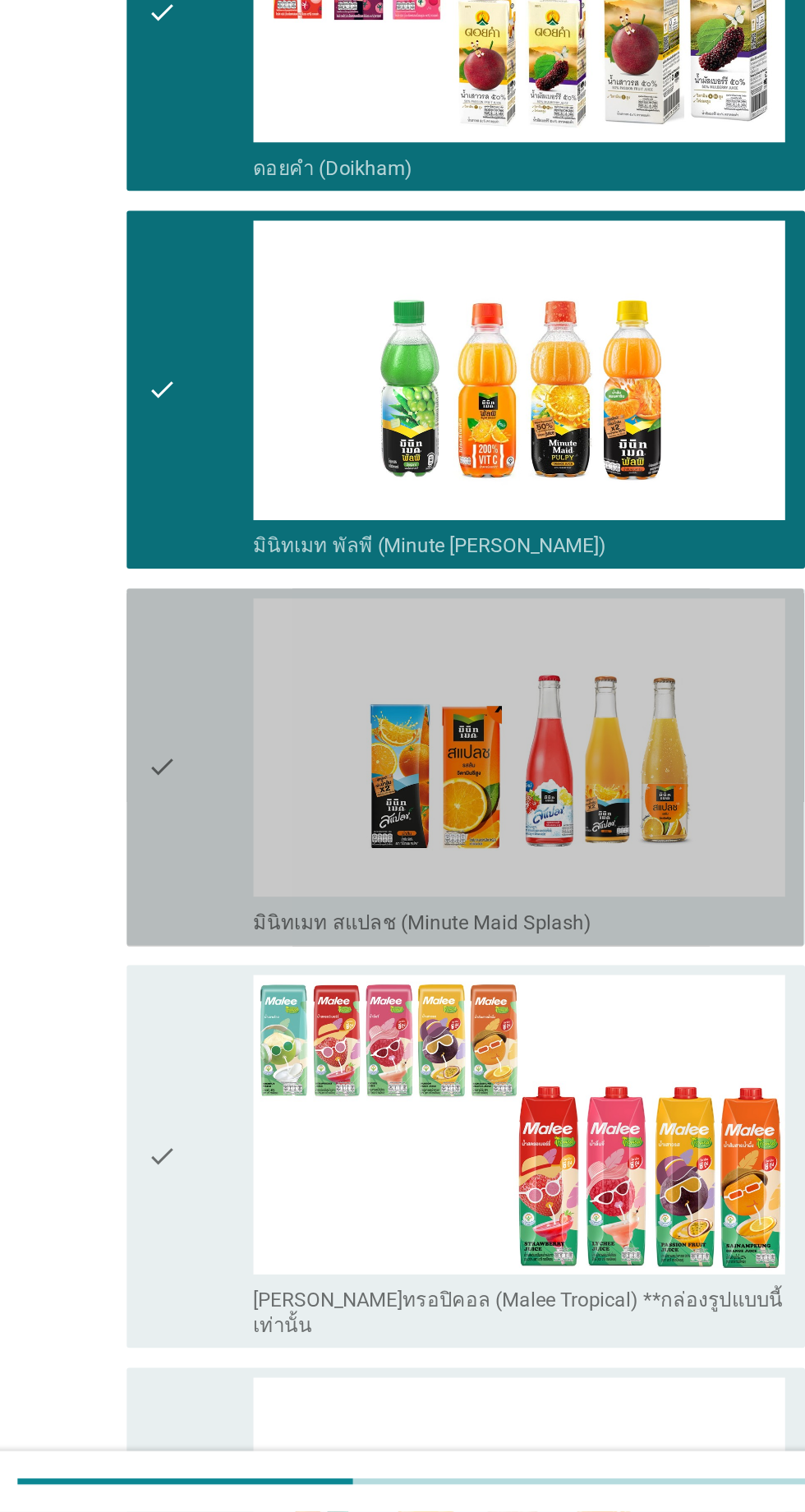
click at [237, 1044] on div "check" at bounding box center [231, 1020] width 71 height 224
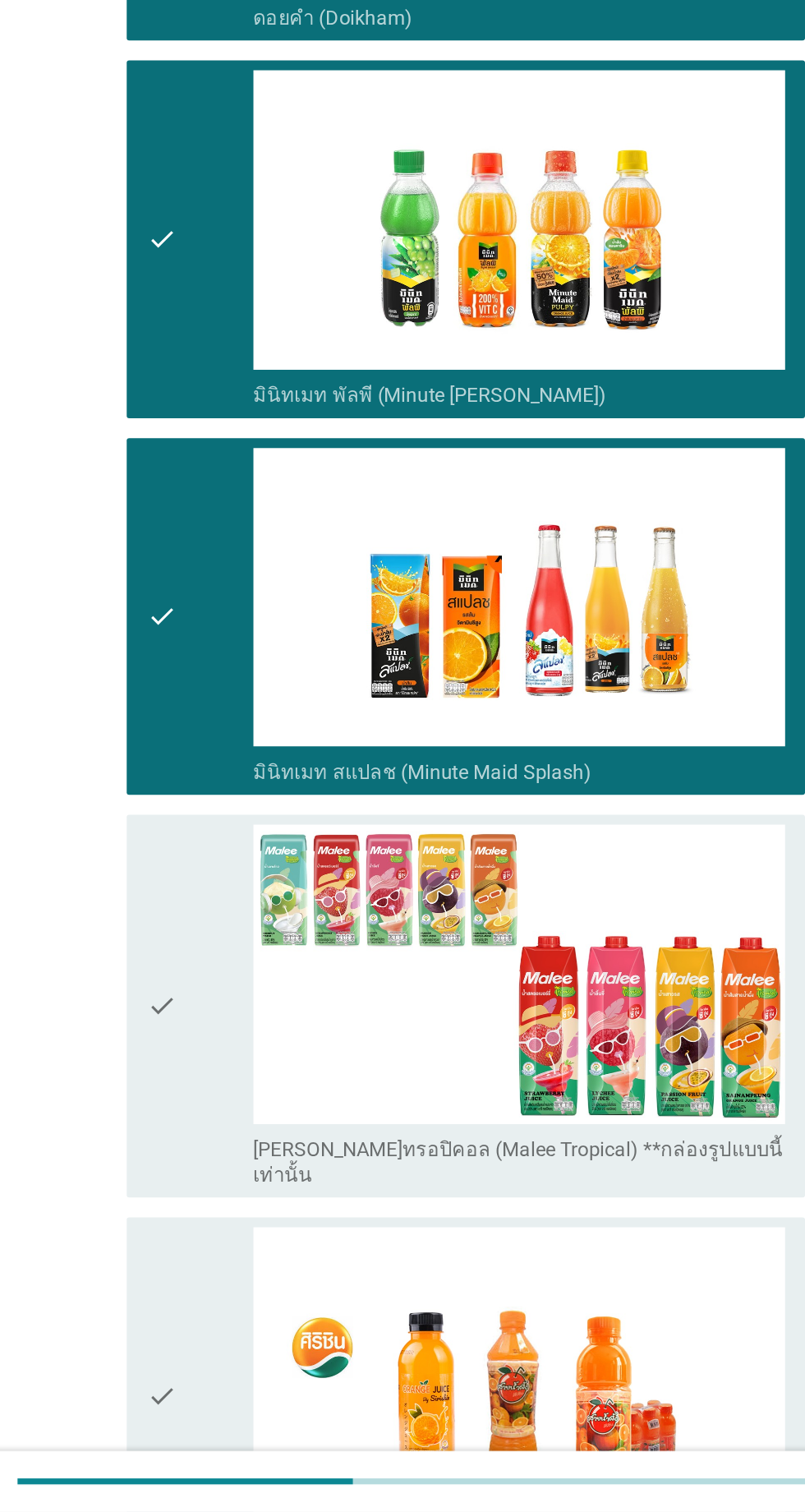
scroll to position [732, 0]
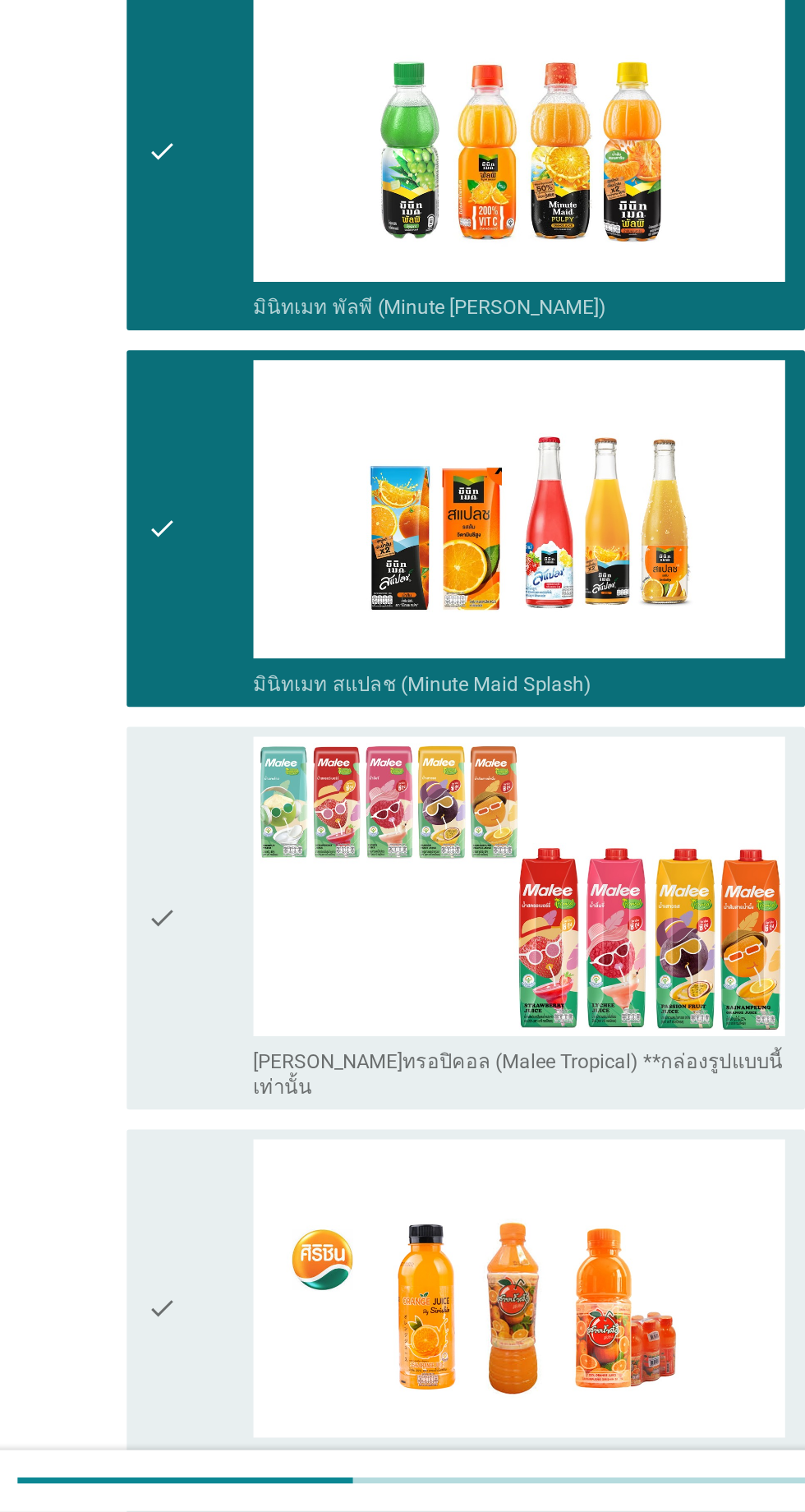
drag, startPoint x: 248, startPoint y: 1270, endPoint x: 258, endPoint y: 1265, distance: 11.2
click at [249, 1270] on div "check" at bounding box center [231, 1377] width 71 height 224
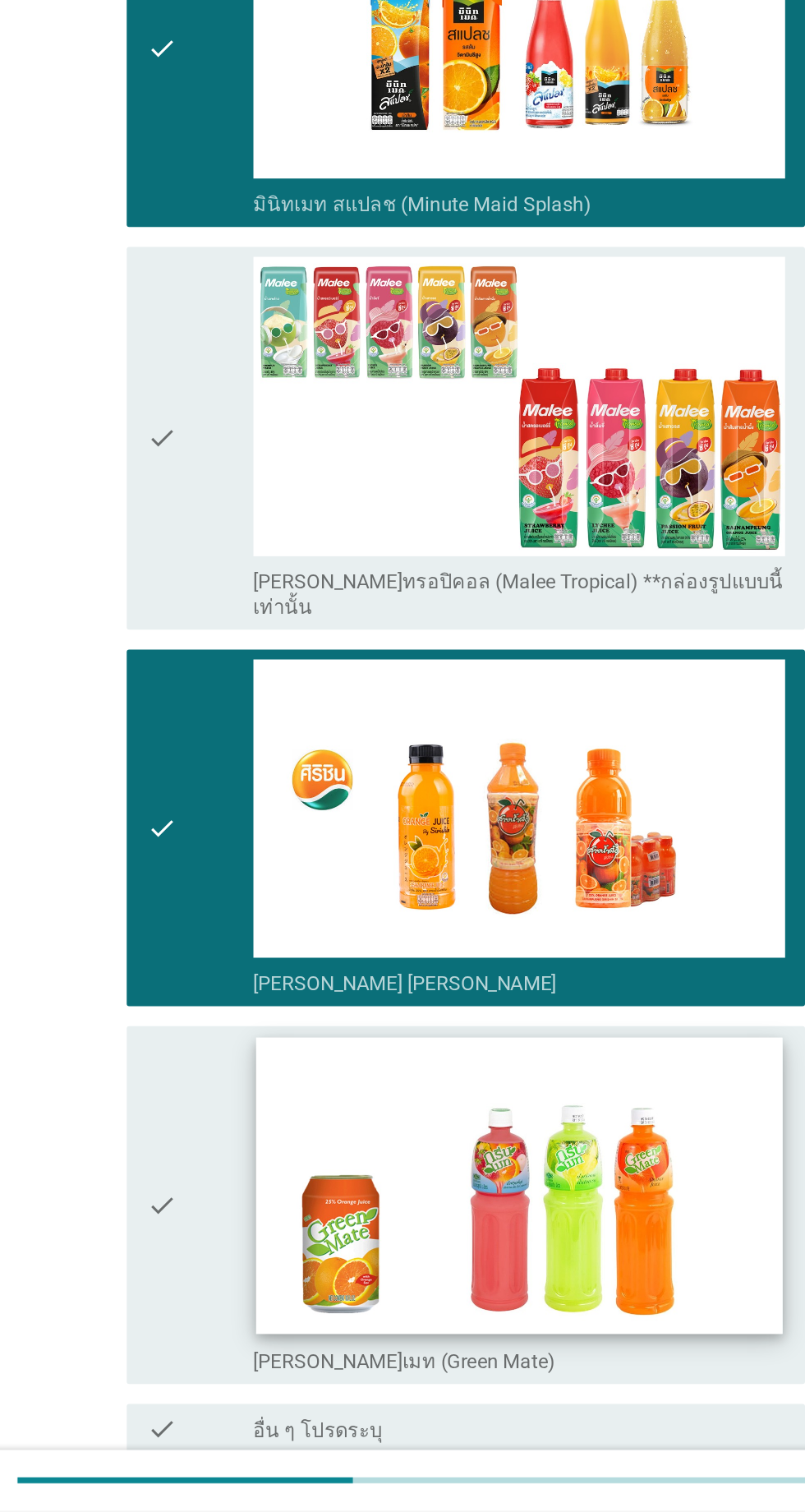
scroll to position [1148, 0]
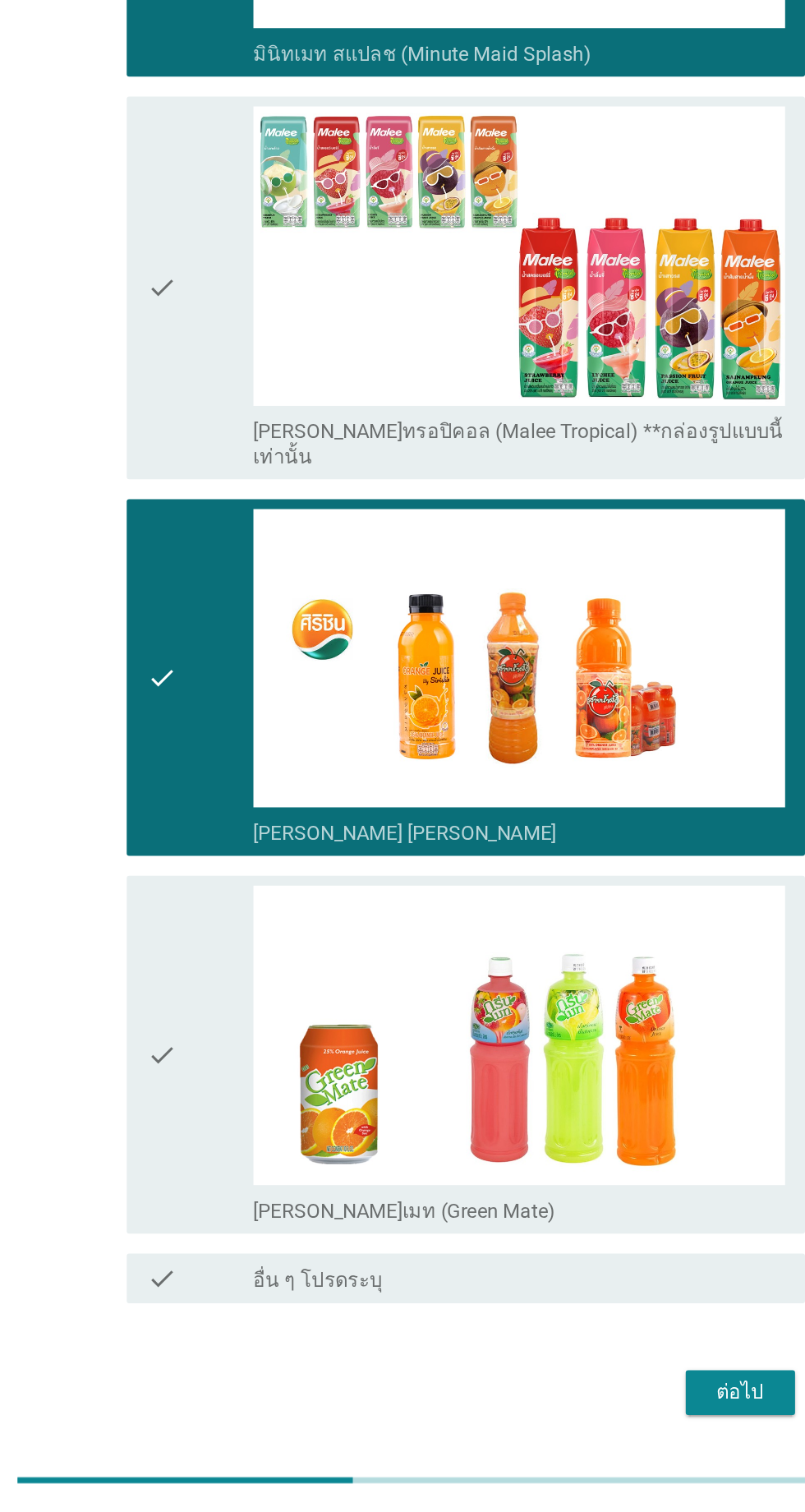
click at [613, 1419] on button "ต่อไป" at bounding box center [589, 1433] width 72 height 29
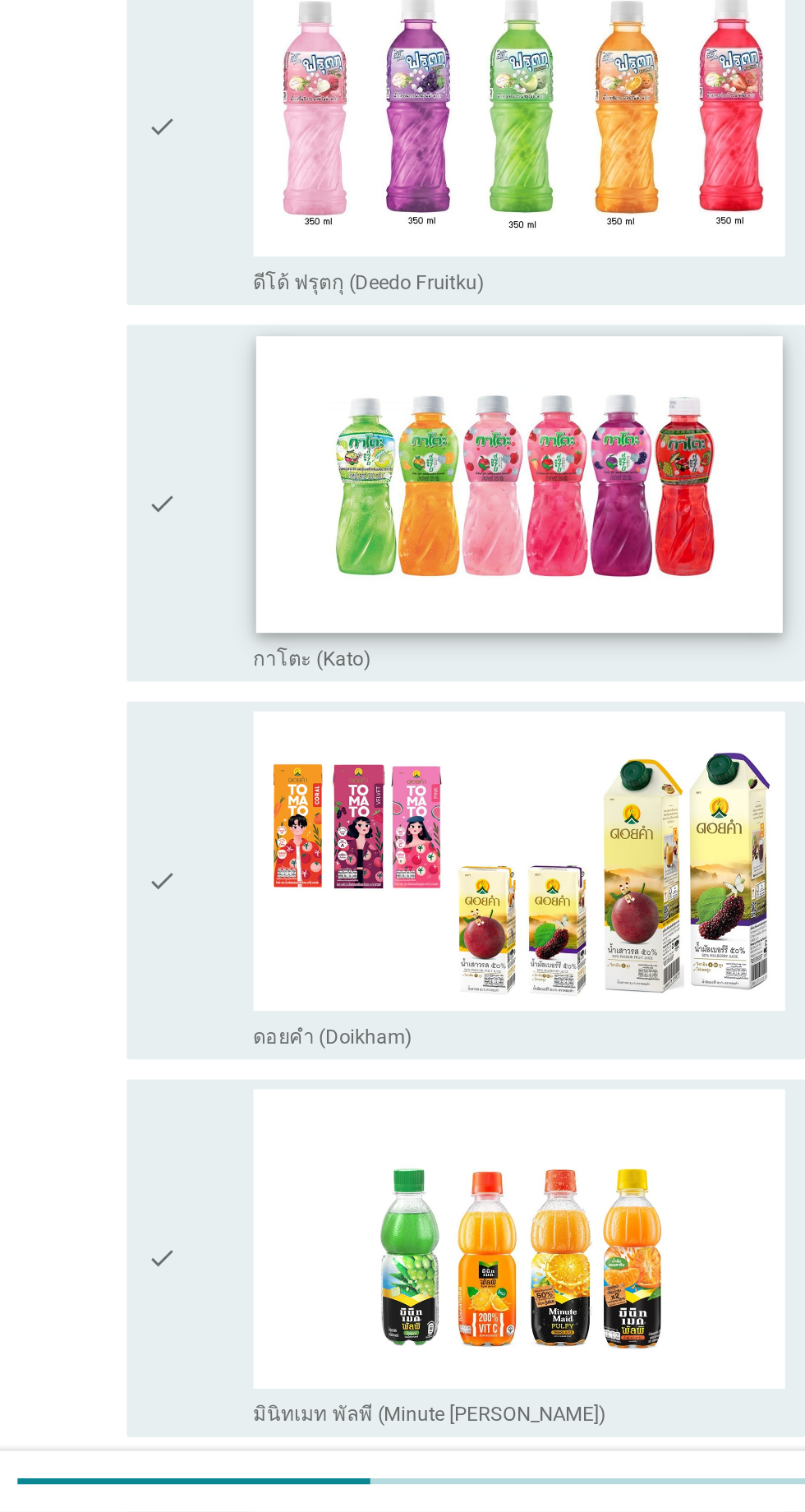
scroll to position [0, 0]
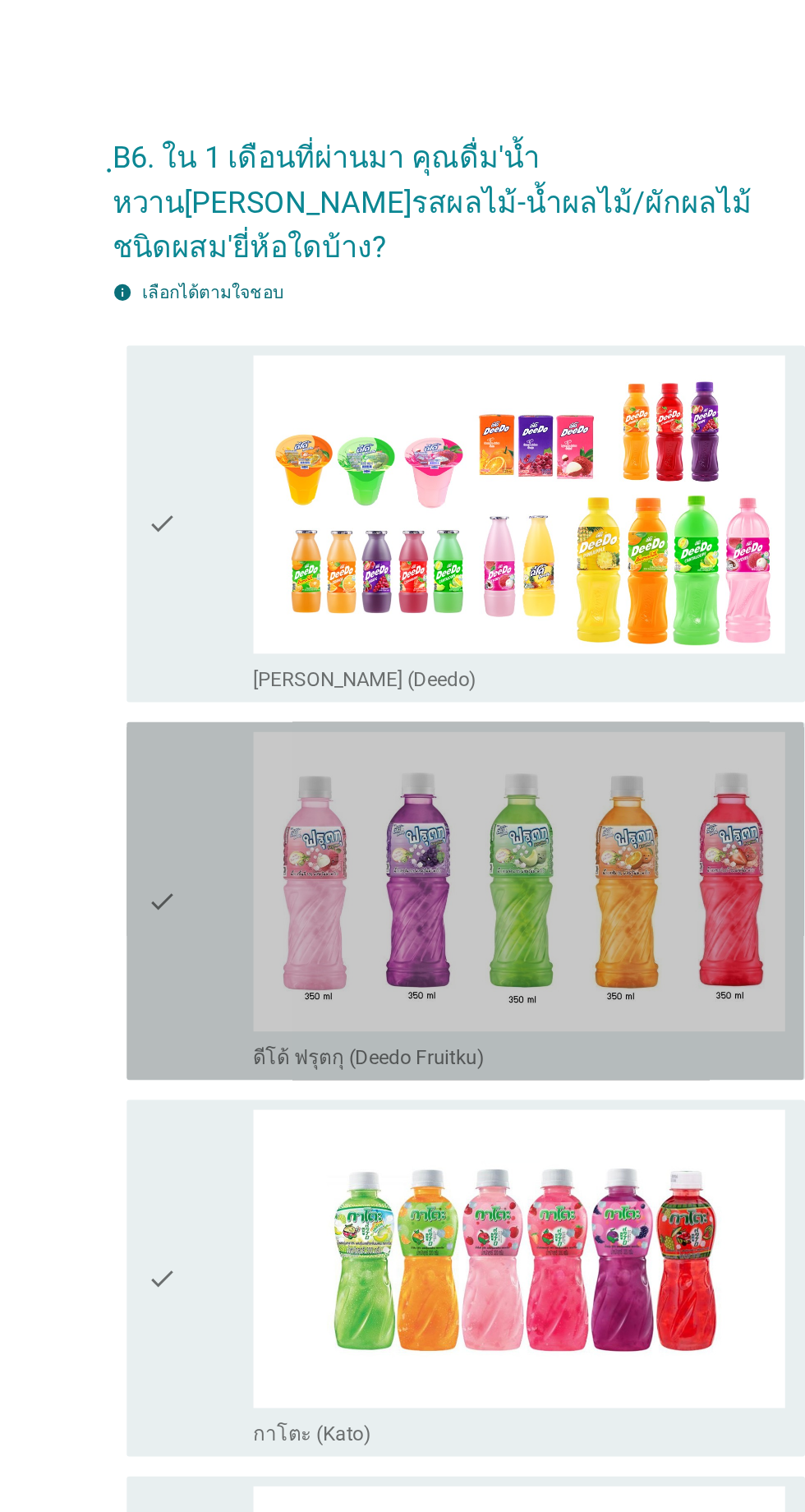
click at [246, 534] on div "check" at bounding box center [231, 596] width 71 height 224
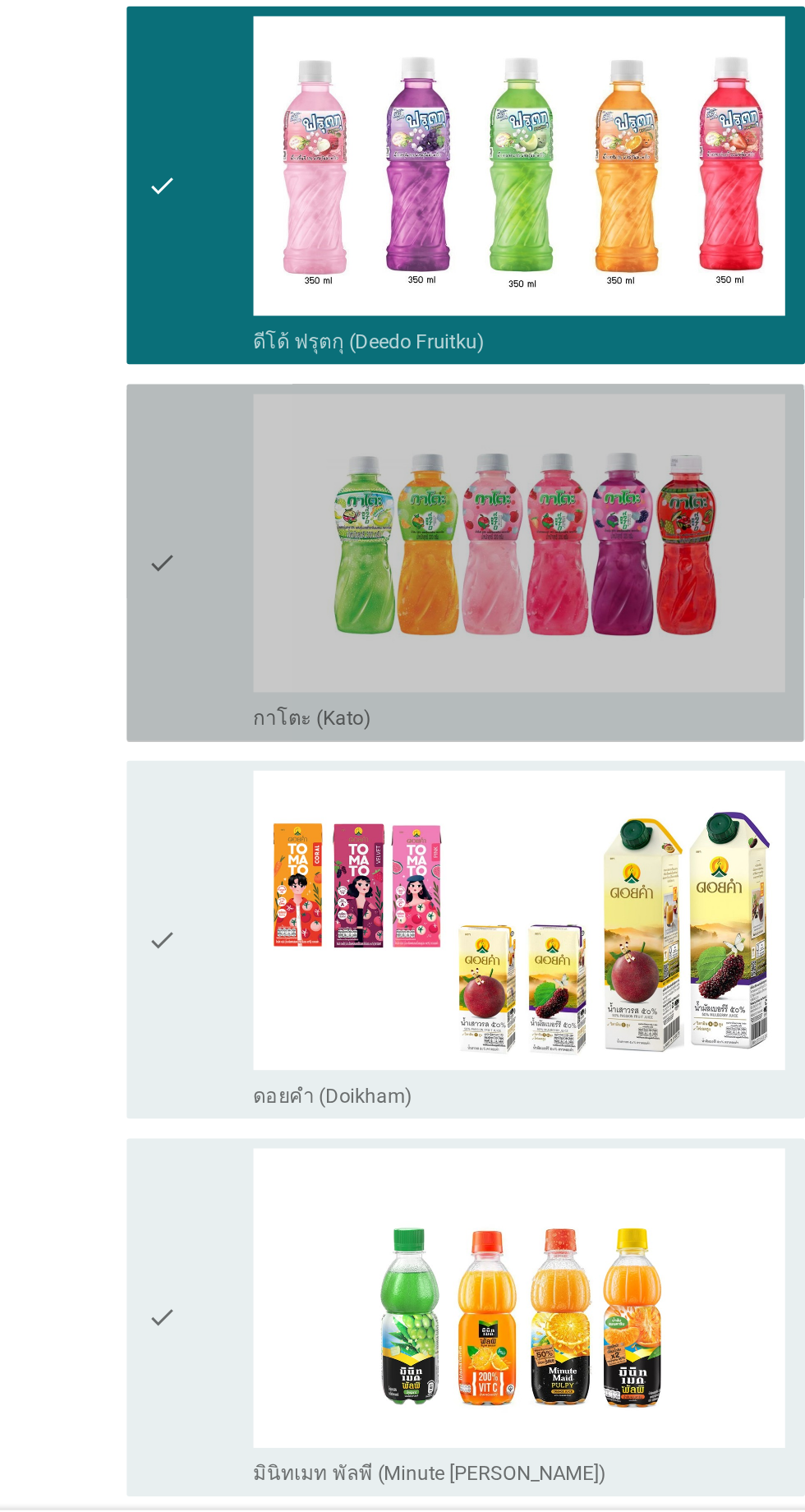
click at [251, 876] on div "check" at bounding box center [231, 846] width 71 height 224
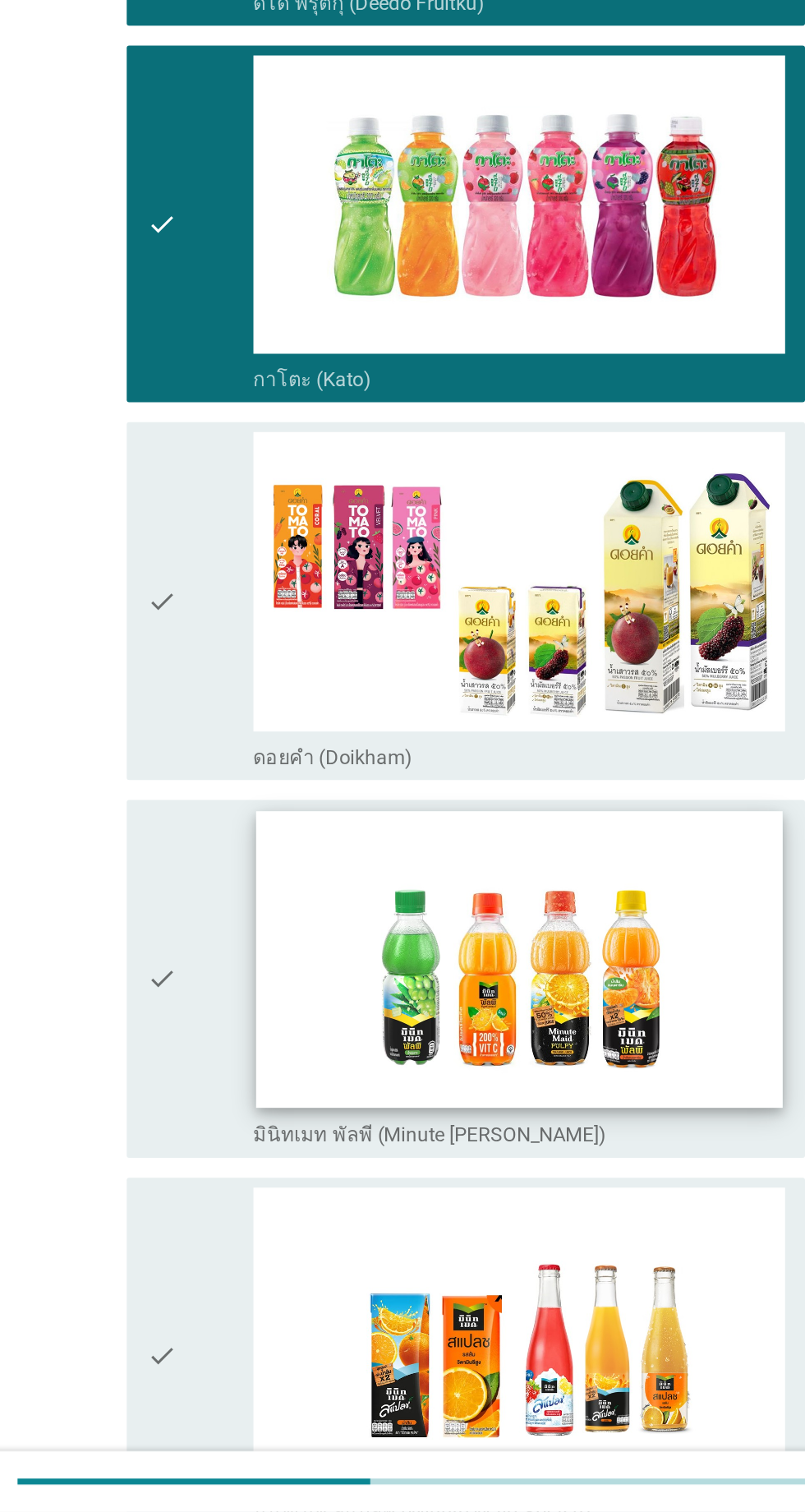
scroll to position [197, 0]
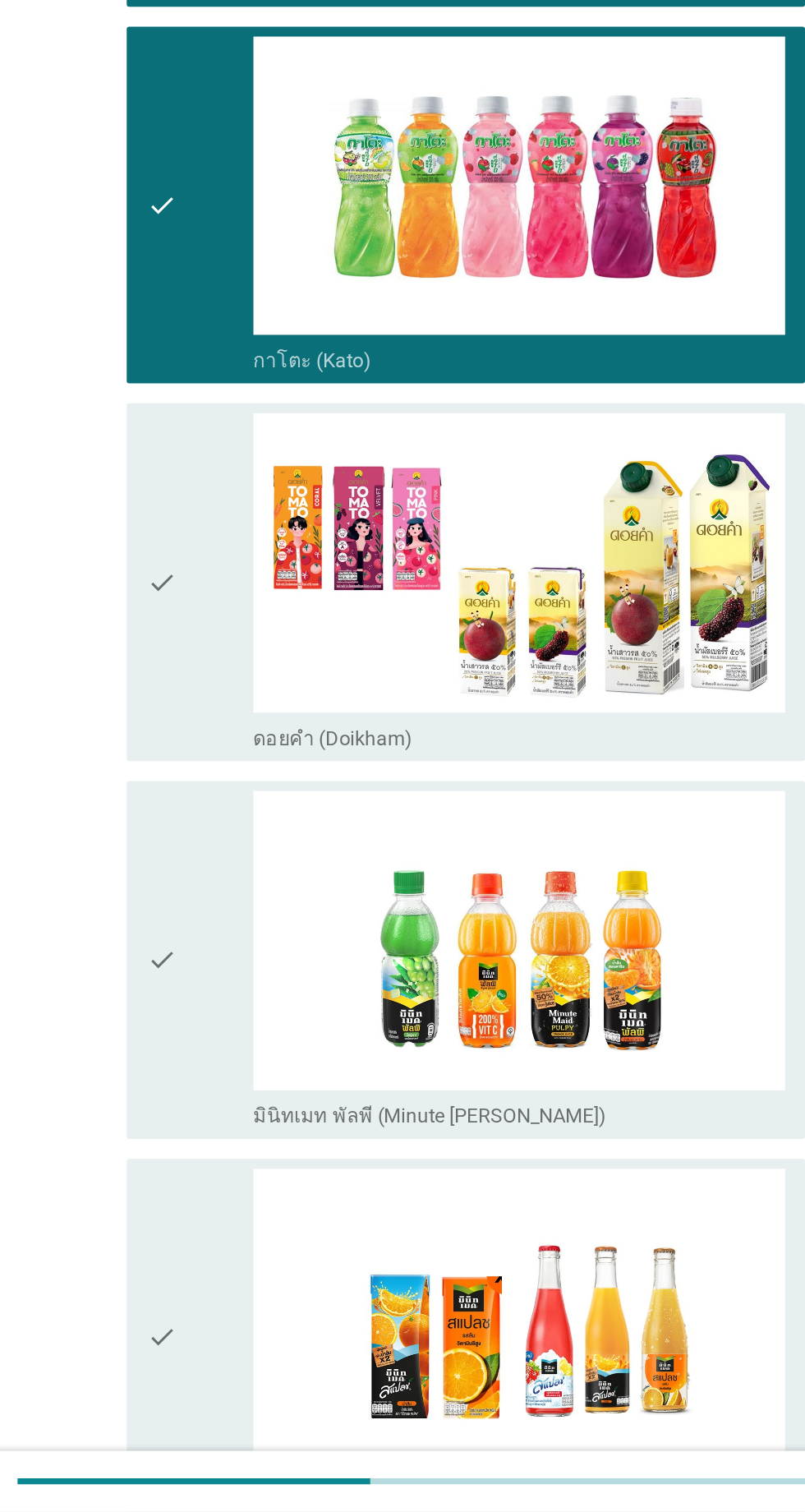
click at [251, 1097] on div "check" at bounding box center [231, 1147] width 71 height 224
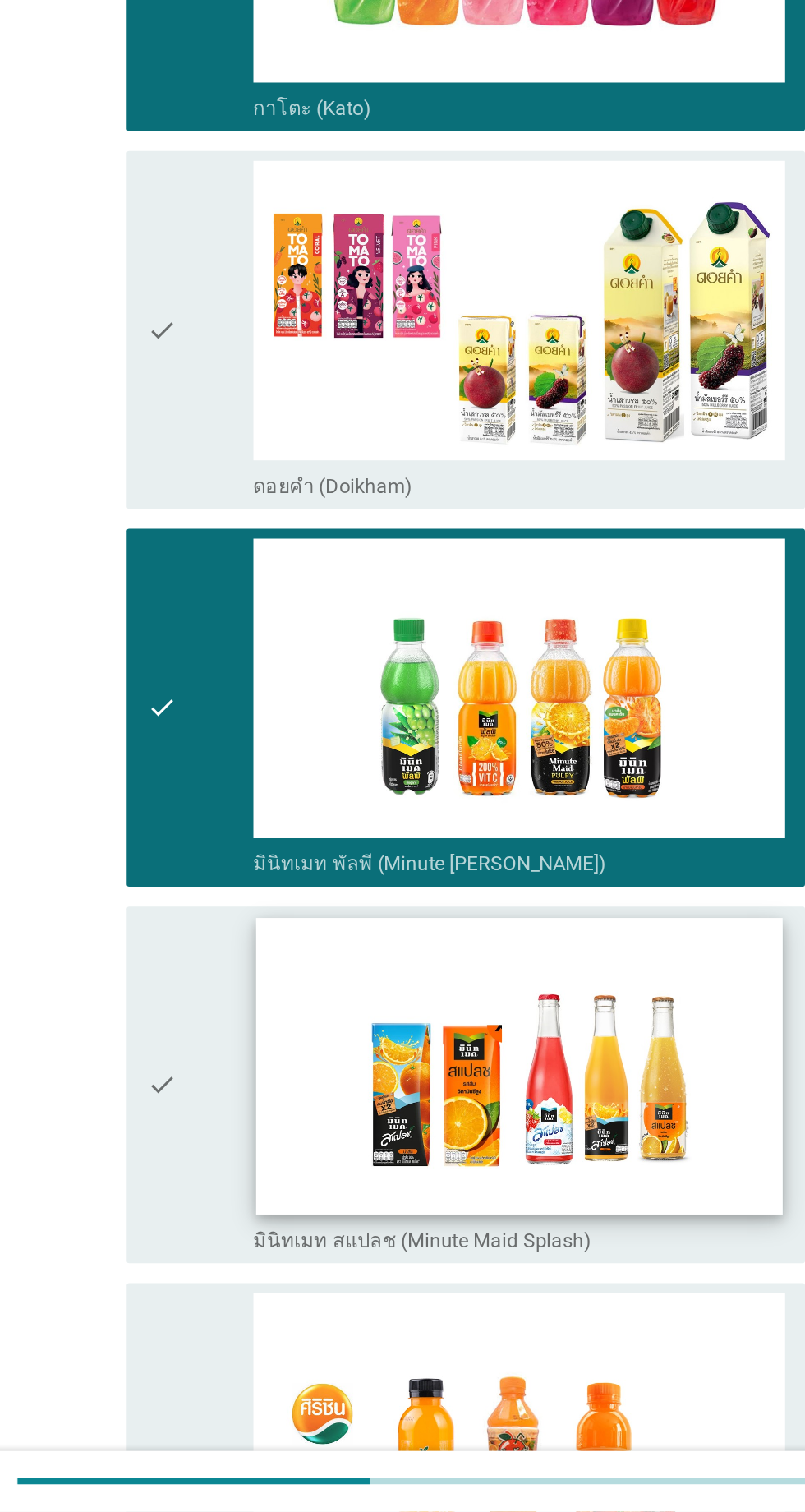
scroll to position [422, 0]
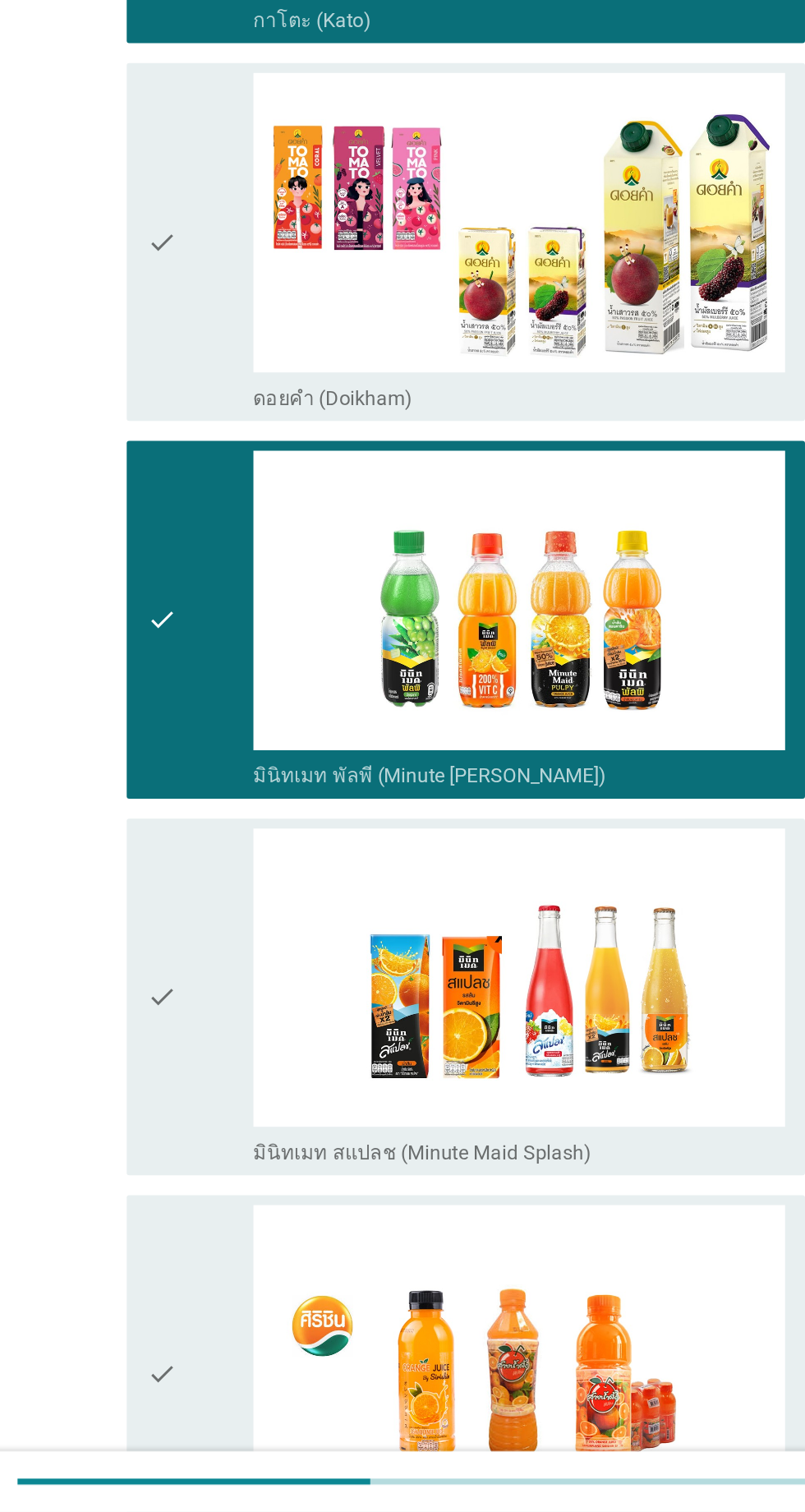
click at [252, 1196] on div "check" at bounding box center [231, 1172] width 71 height 224
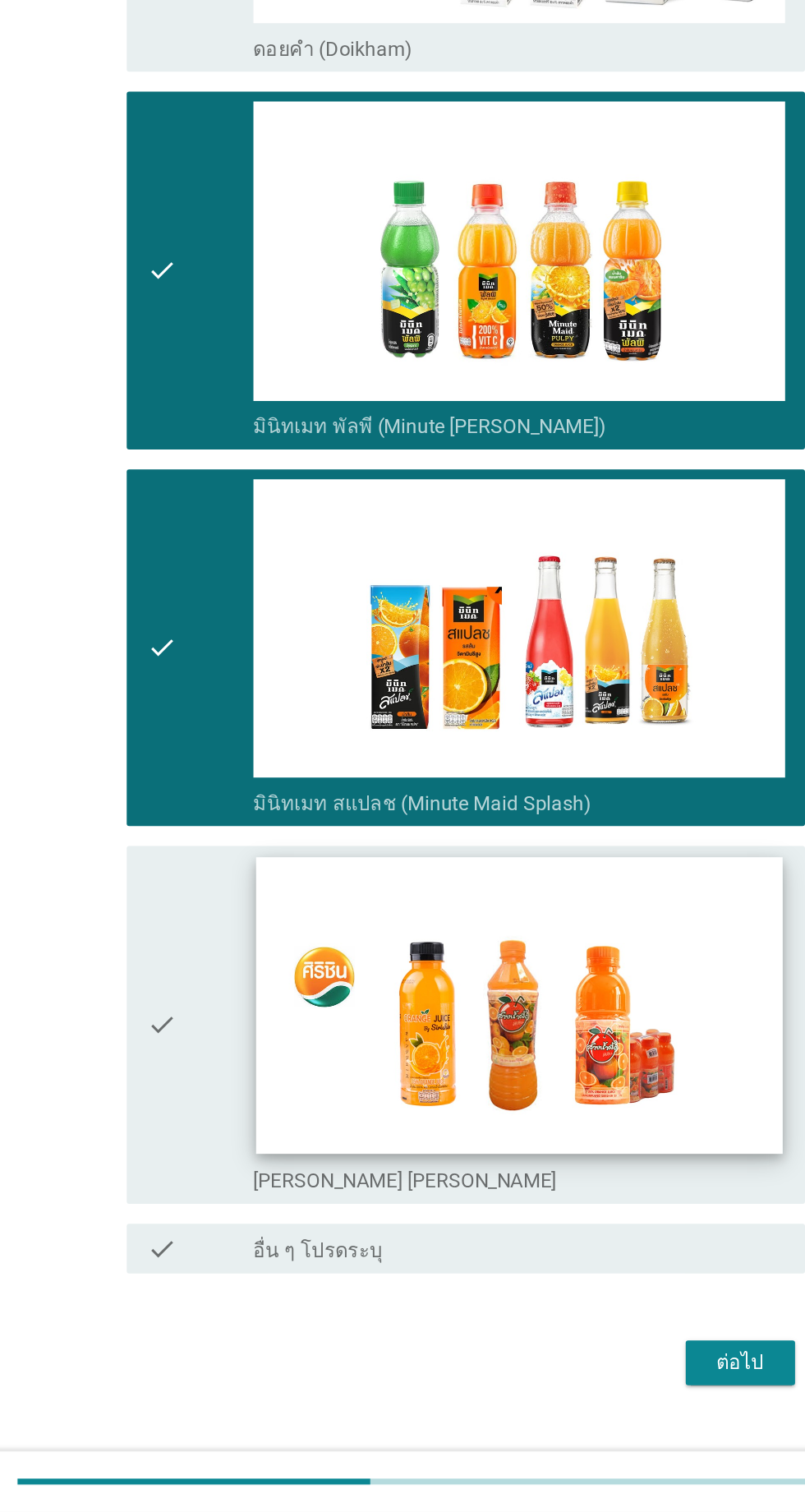
scroll to position [655, 0]
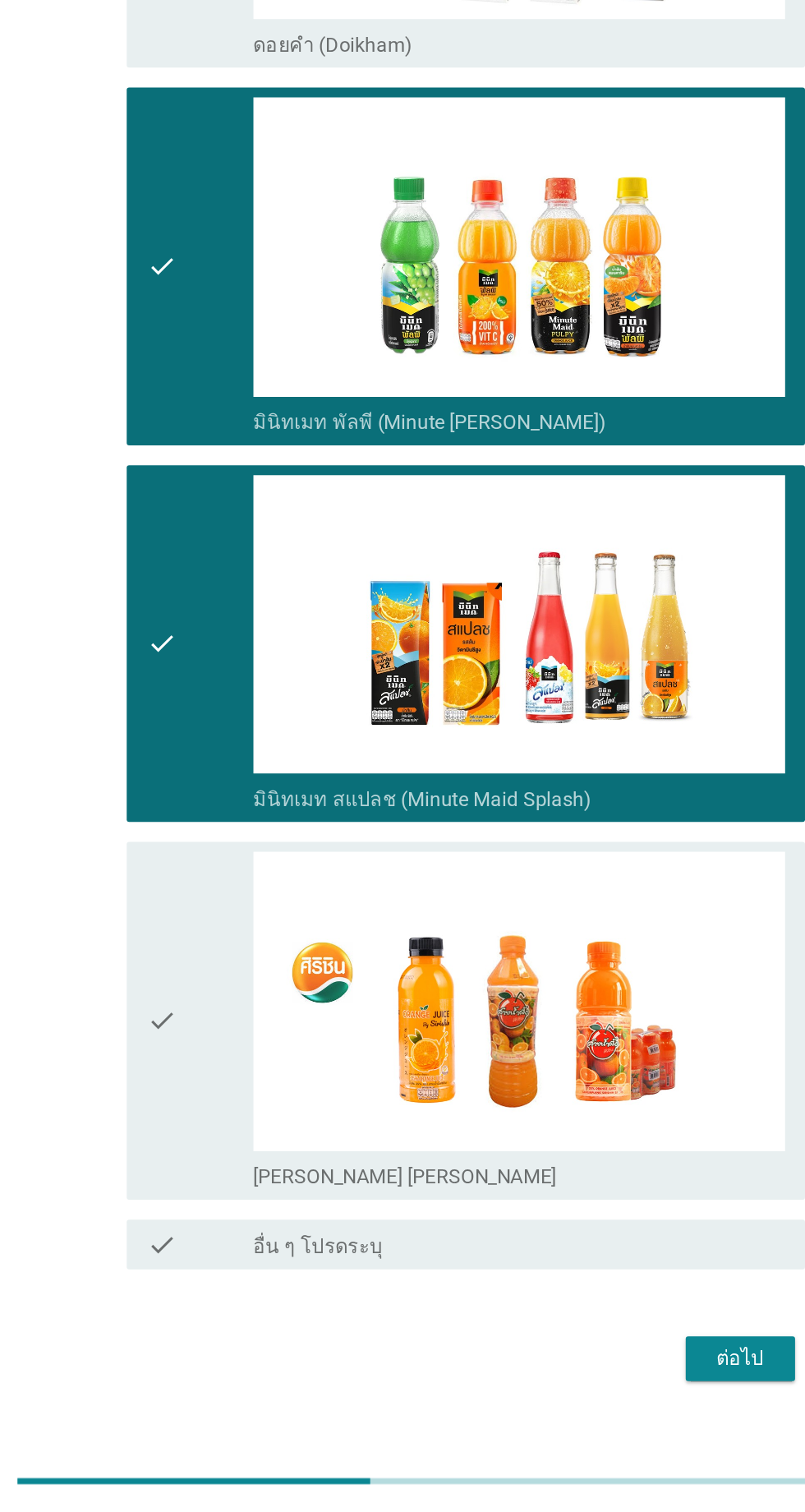
click at [585, 1401] on div "ต่อไป" at bounding box center [588, 1411] width 46 height 19
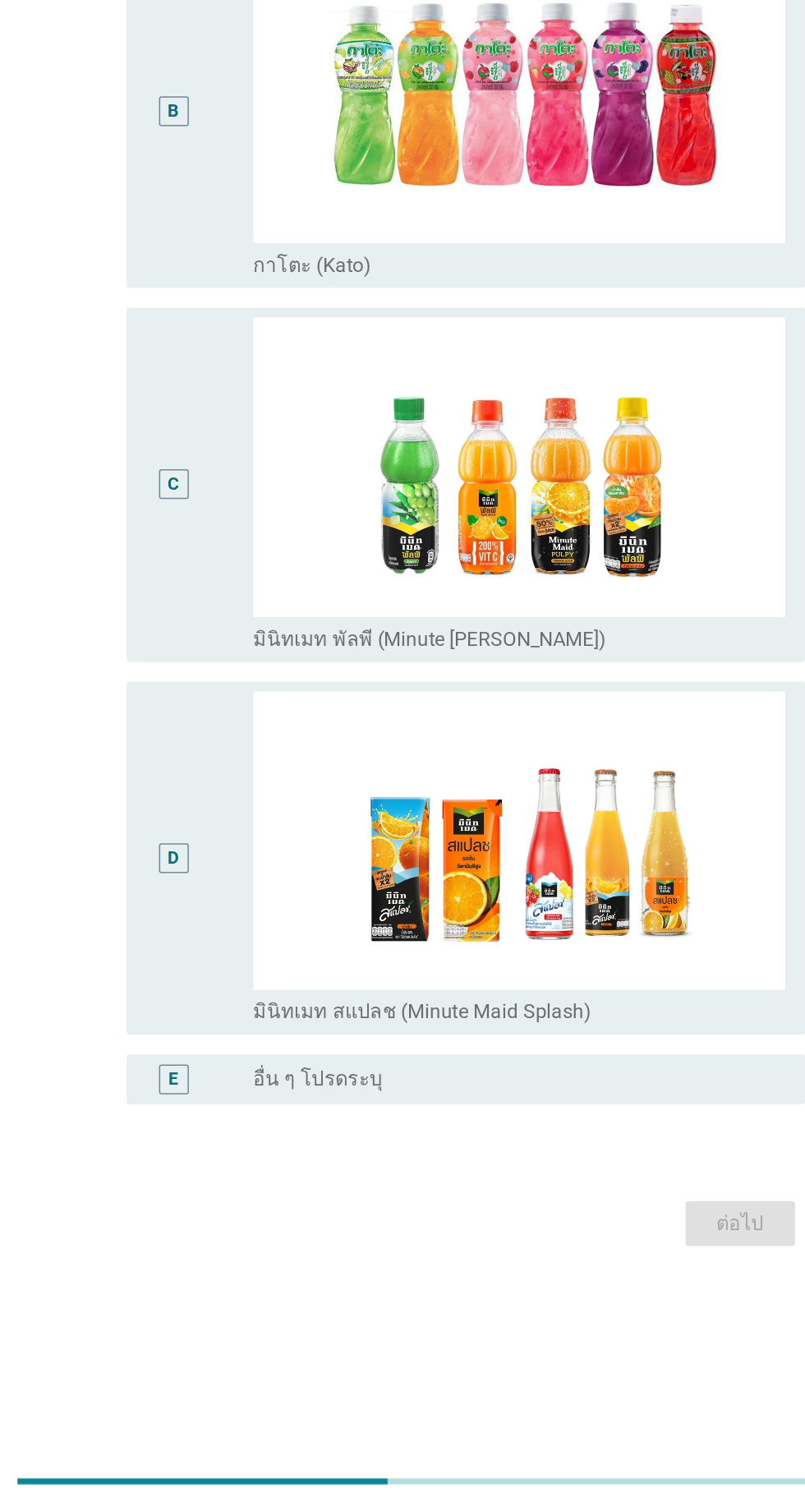
scroll to position [0, 0]
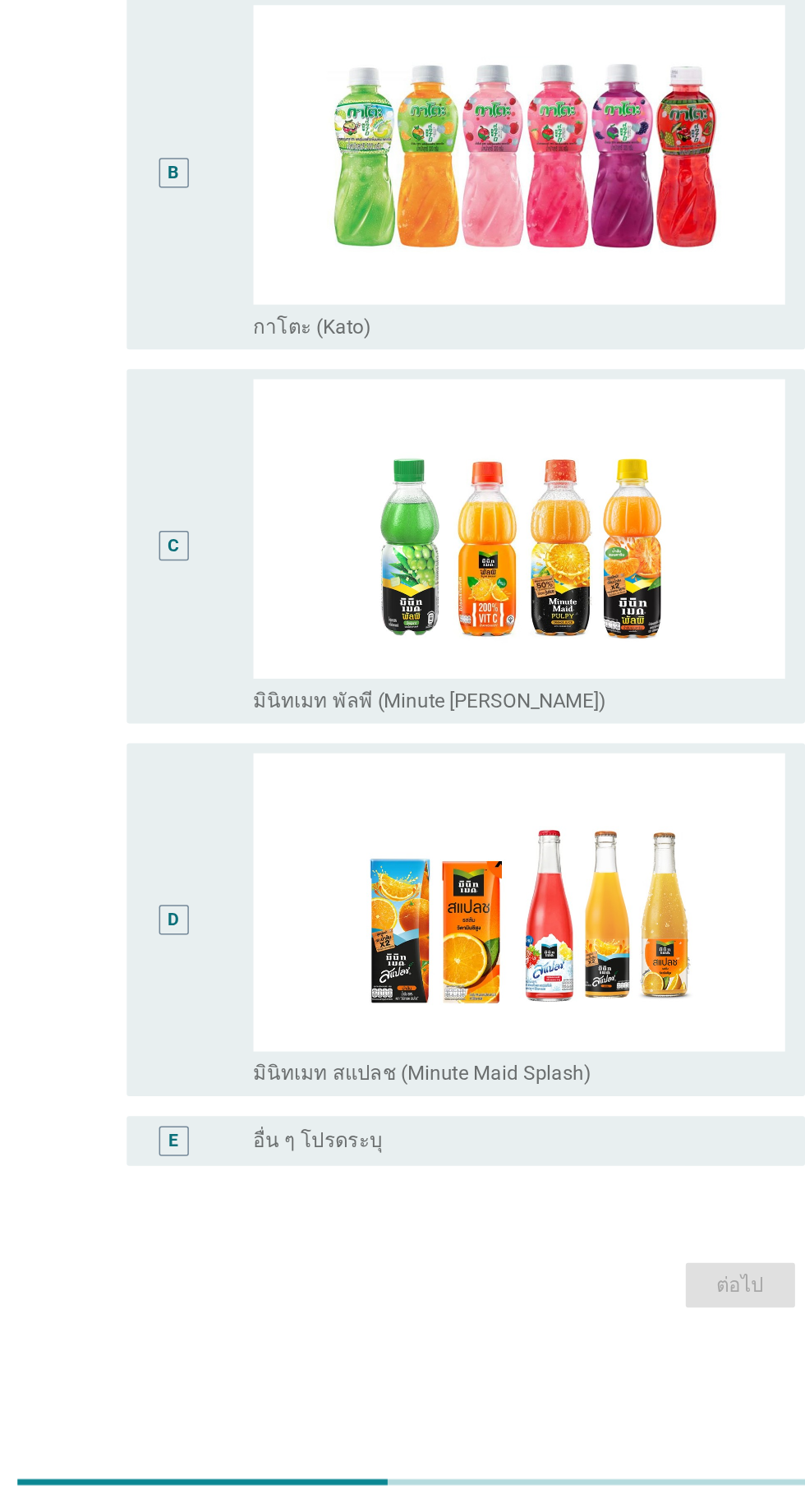
click at [247, 965] on div "C" at bounding box center [231, 872] width 71 height 221
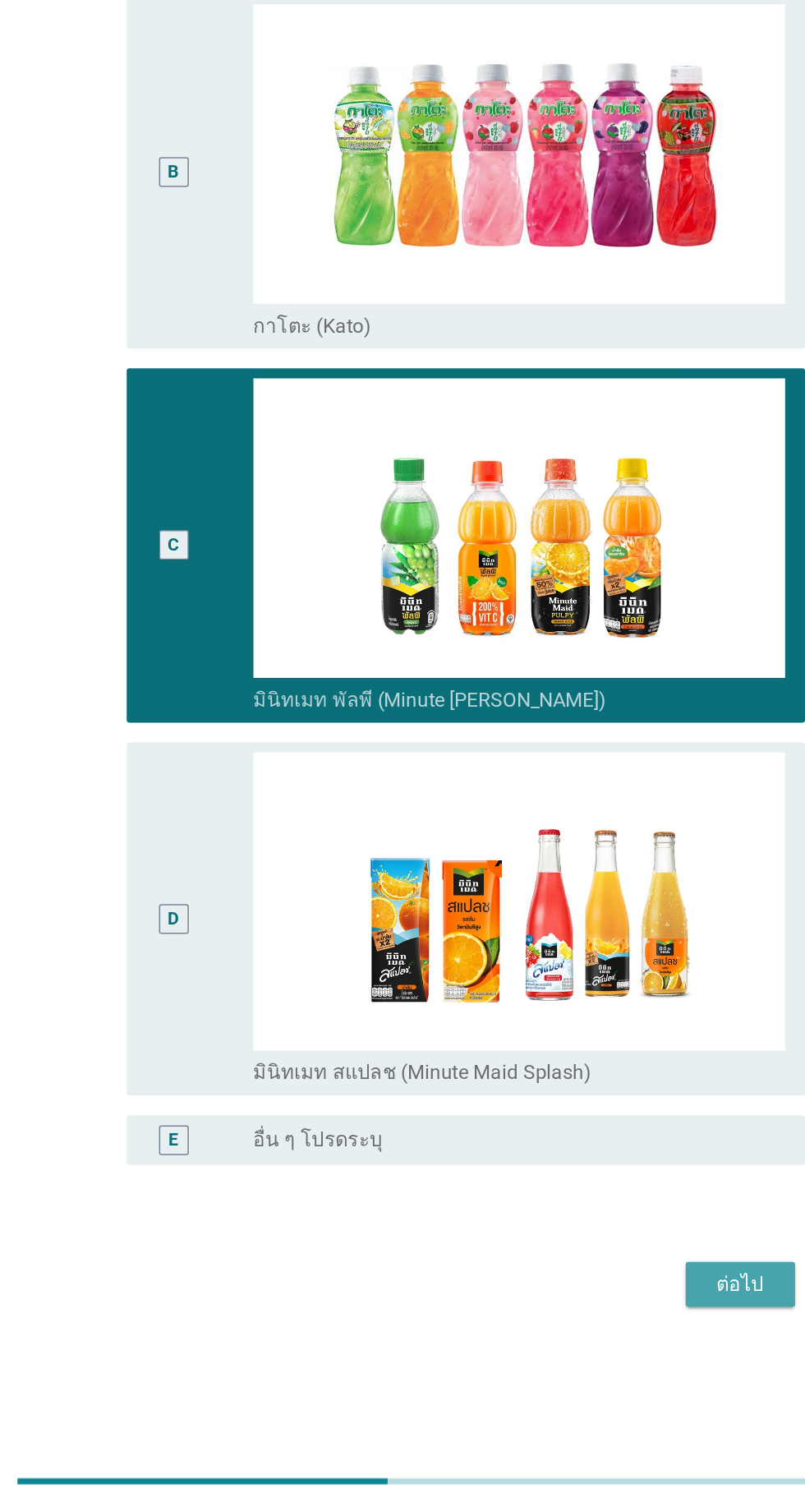
click at [602, 1371] on div "ต่อไป" at bounding box center [588, 1361] width 46 height 19
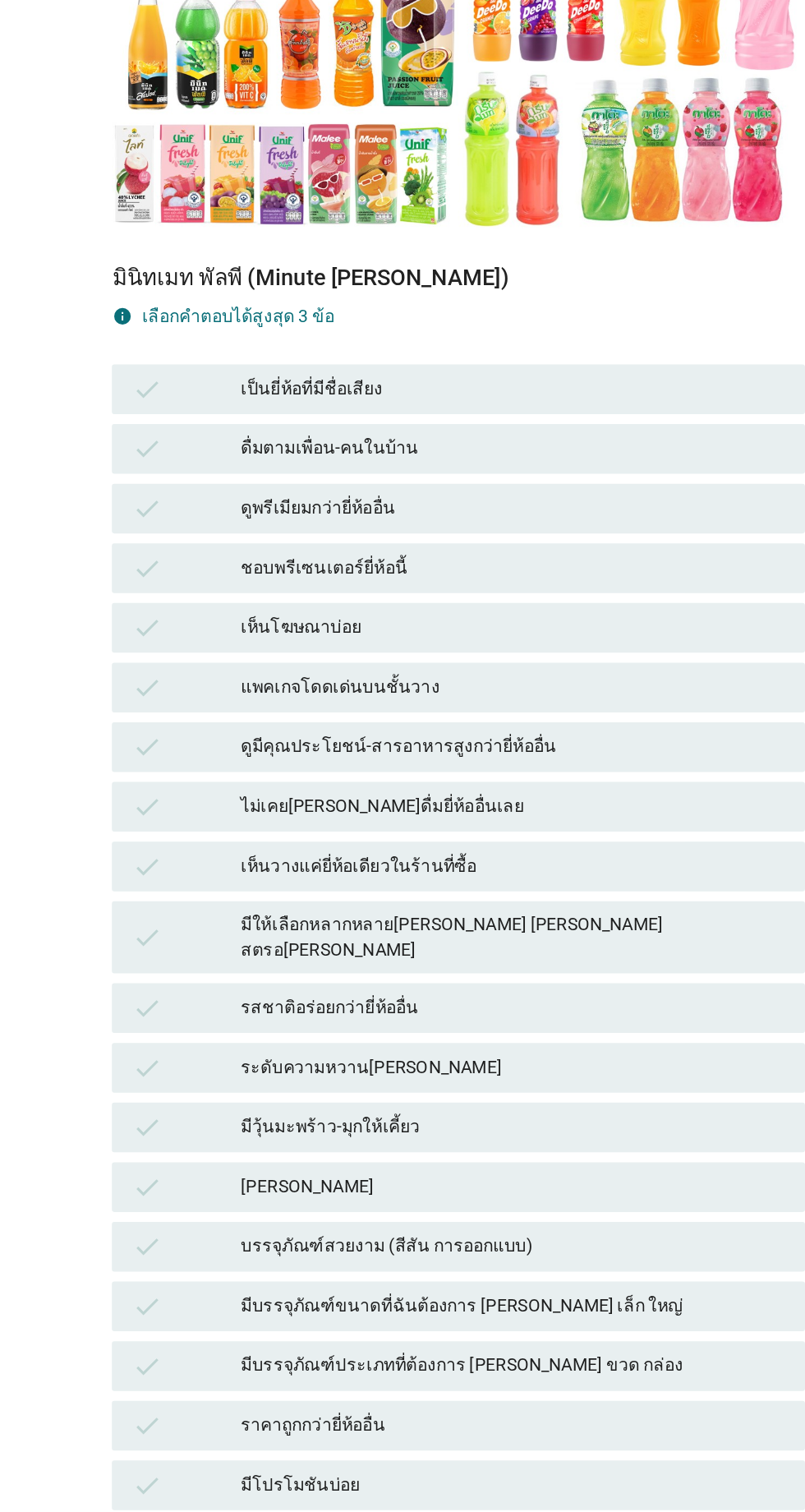
click at [439, 1069] on div "มีวุ้นมะพร้าว-มุกให้เคี้ยว" at bounding box center [438, 1068] width 360 height 19
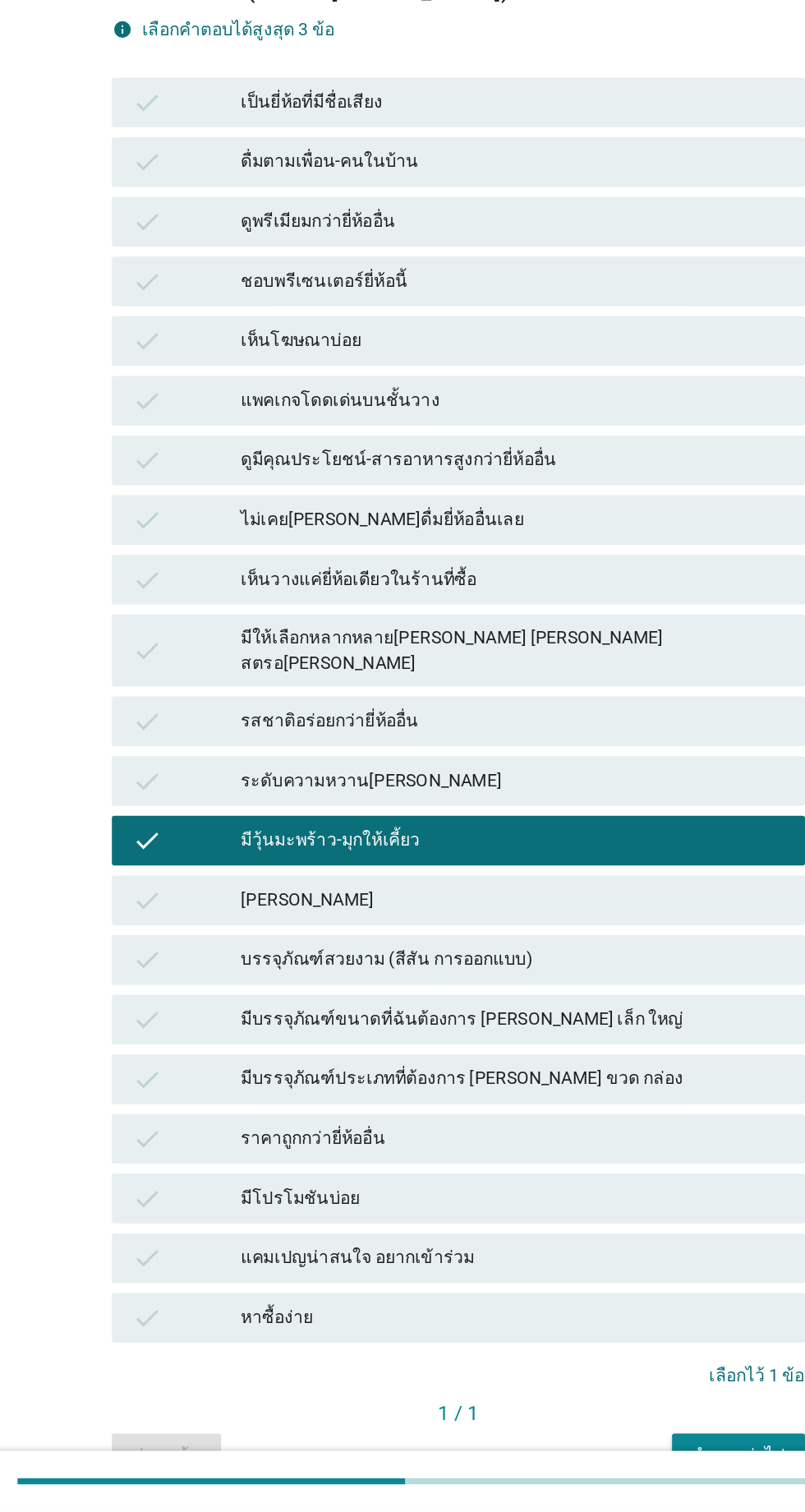
click at [353, 1384] on div "หาซื้อง่าย" at bounding box center [438, 1384] width 360 height 19
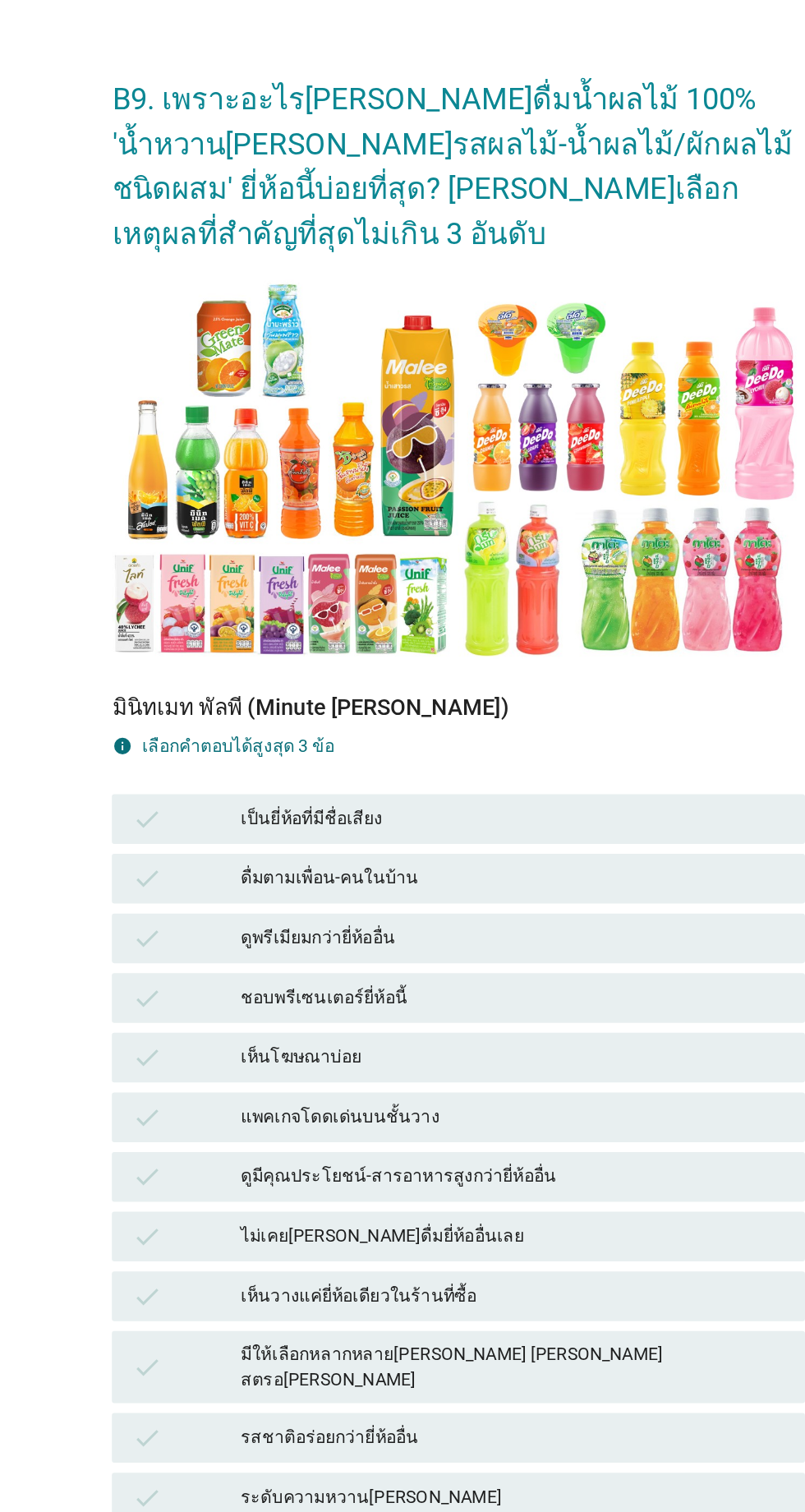
click at [347, 590] on div "เป็นยี่ห้อที่มีชื่อเสียง" at bounding box center [438, 580] width 360 height 19
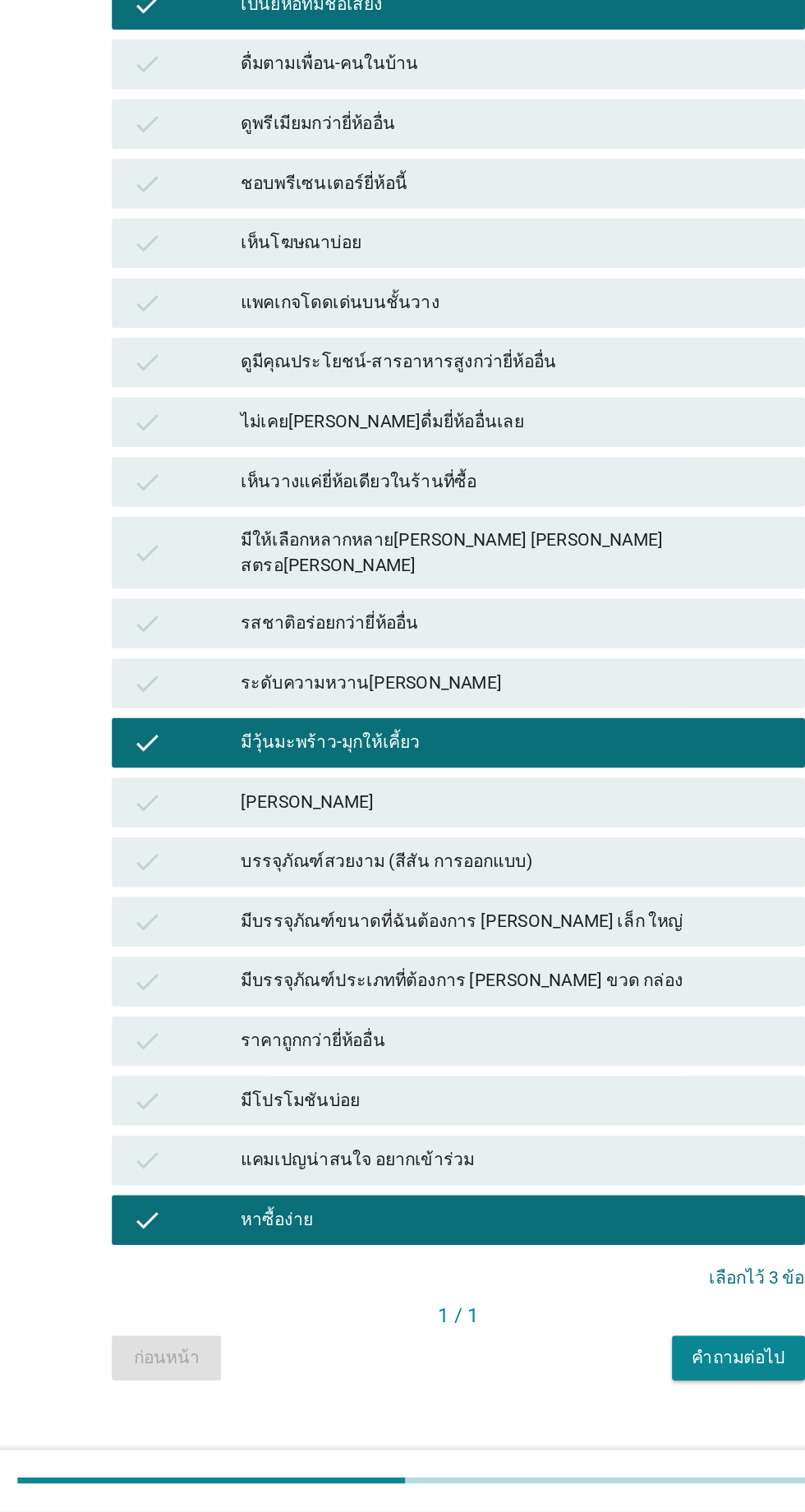
scroll to position [79, 0]
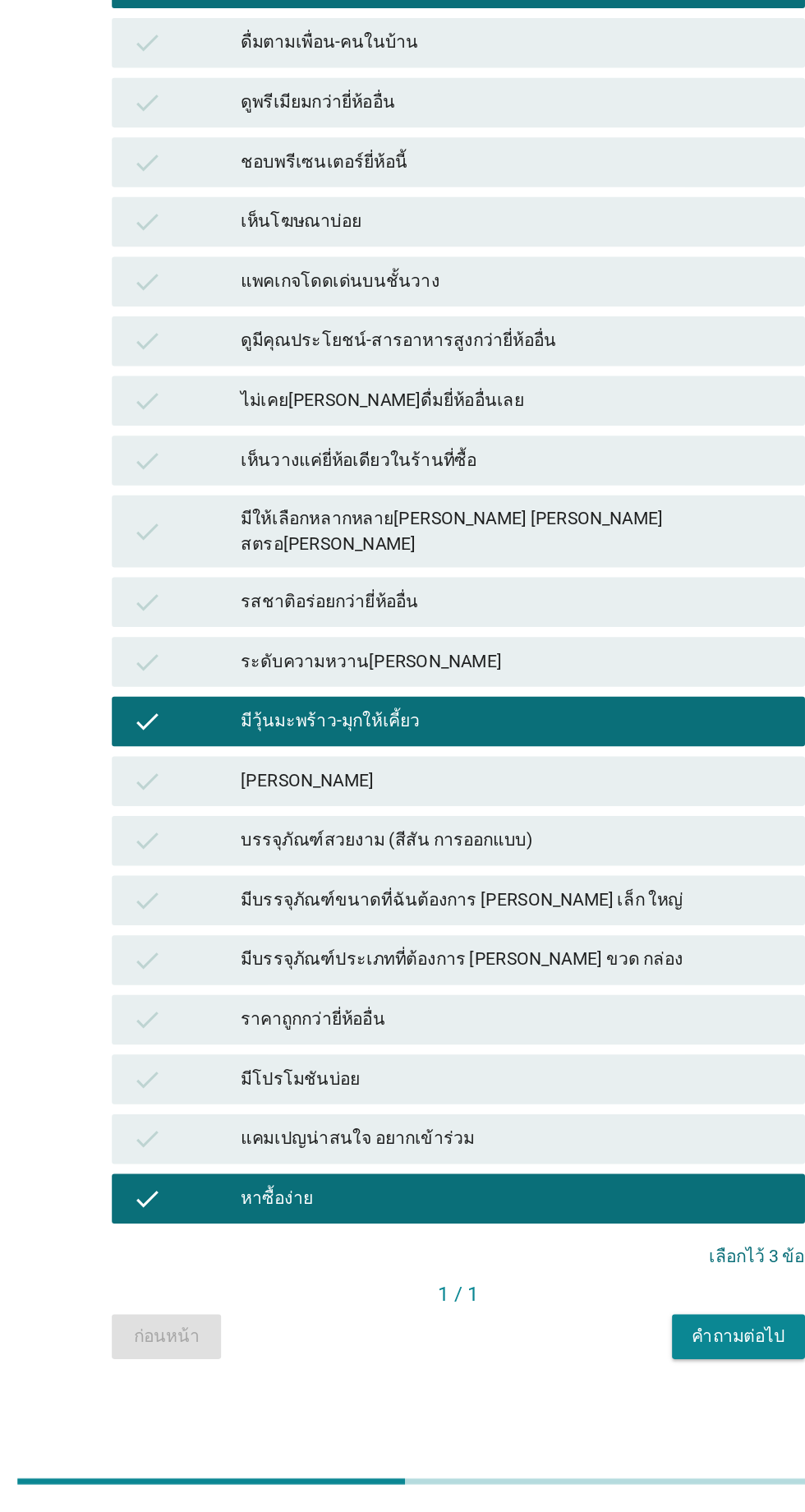
click at [589, 1404] on div "คำถามต่อไป" at bounding box center [587, 1396] width 61 height 18
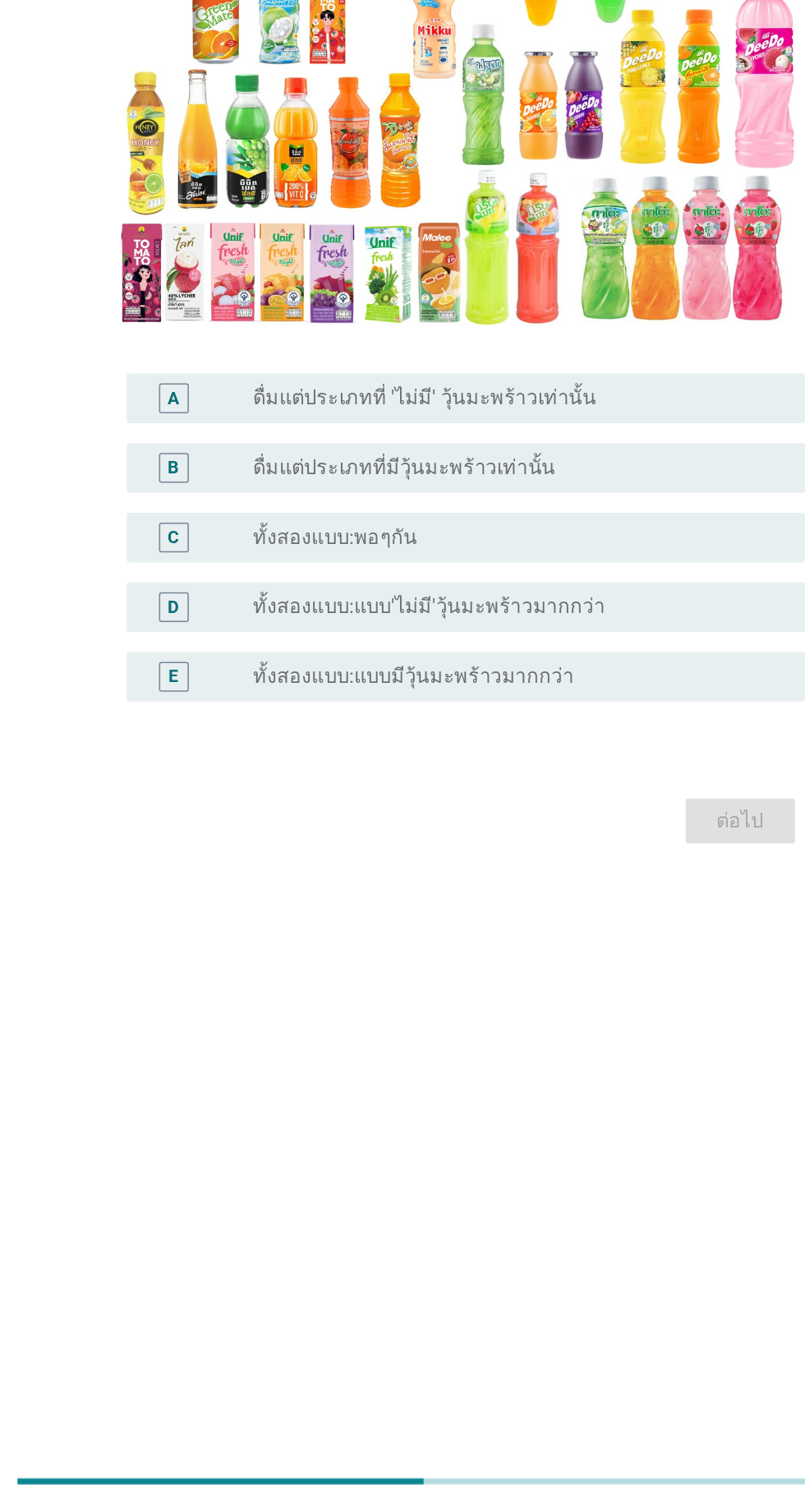
scroll to position [144, 0]
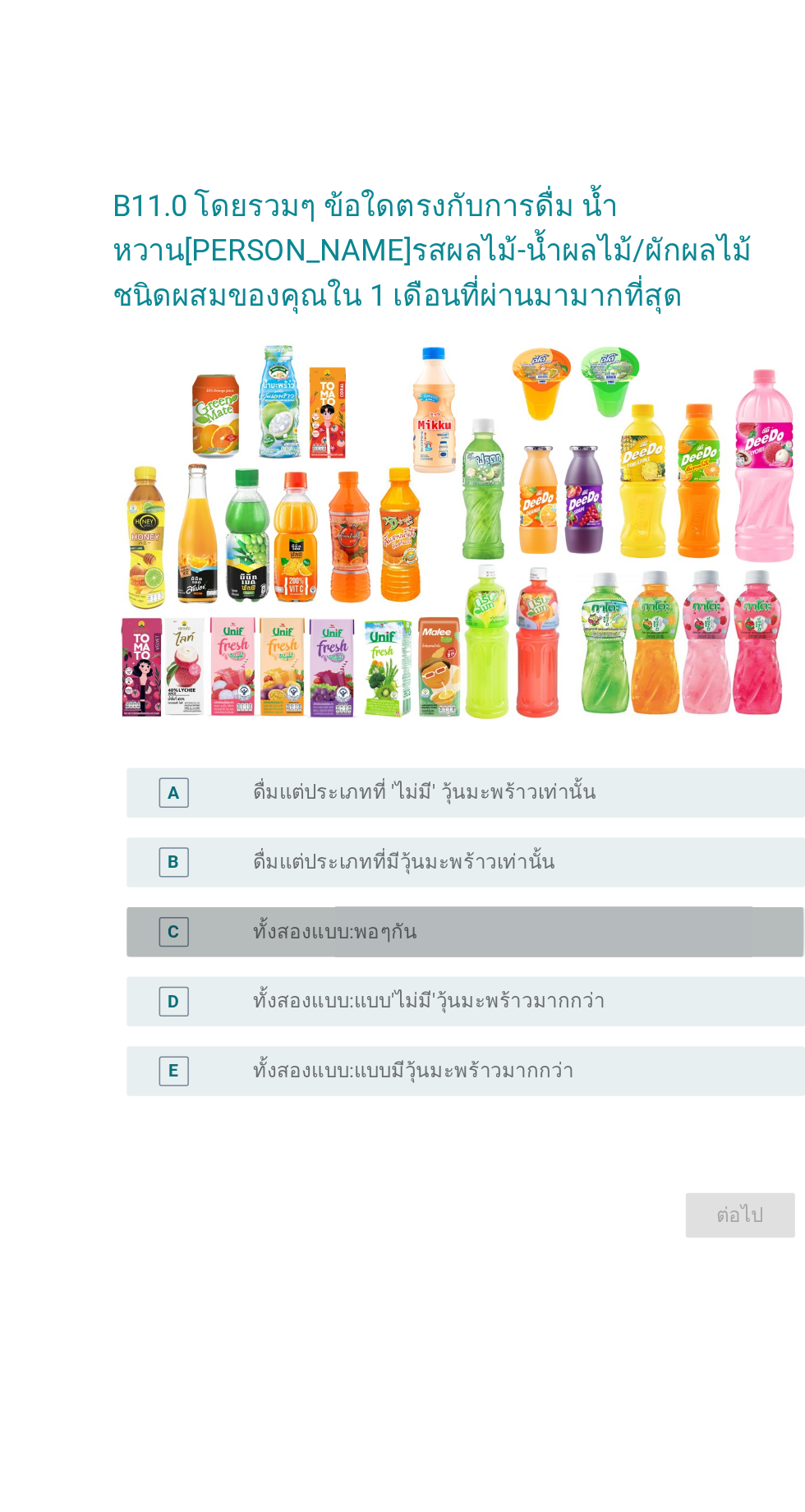
click at [375, 860] on div "radio_button_unchecked ทั้งสองแบบ:พอๆกัน" at bounding box center [437, 867] width 338 height 17
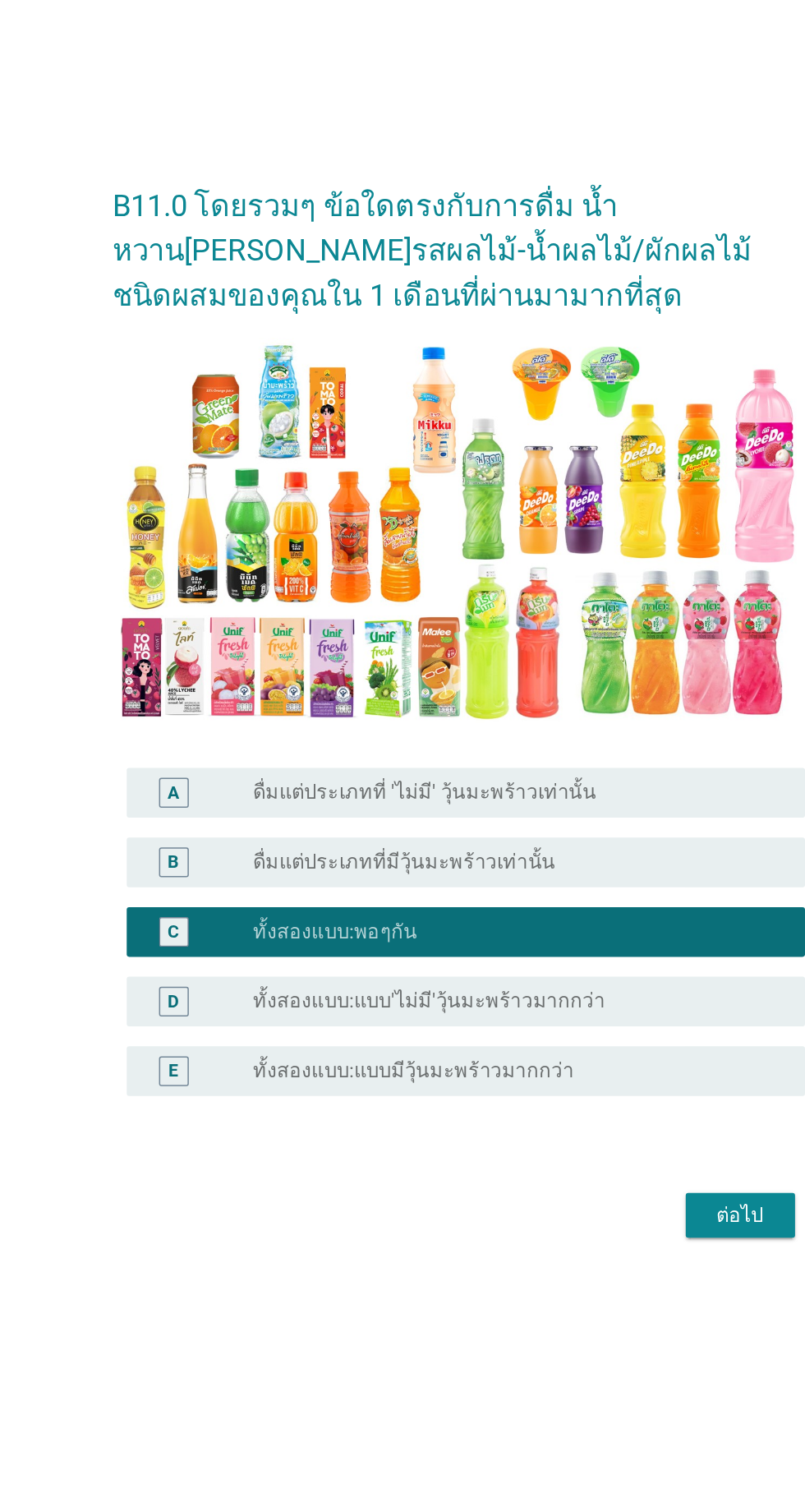
click at [576, 1045] on div "ต่อไป" at bounding box center [588, 1055] width 46 height 19
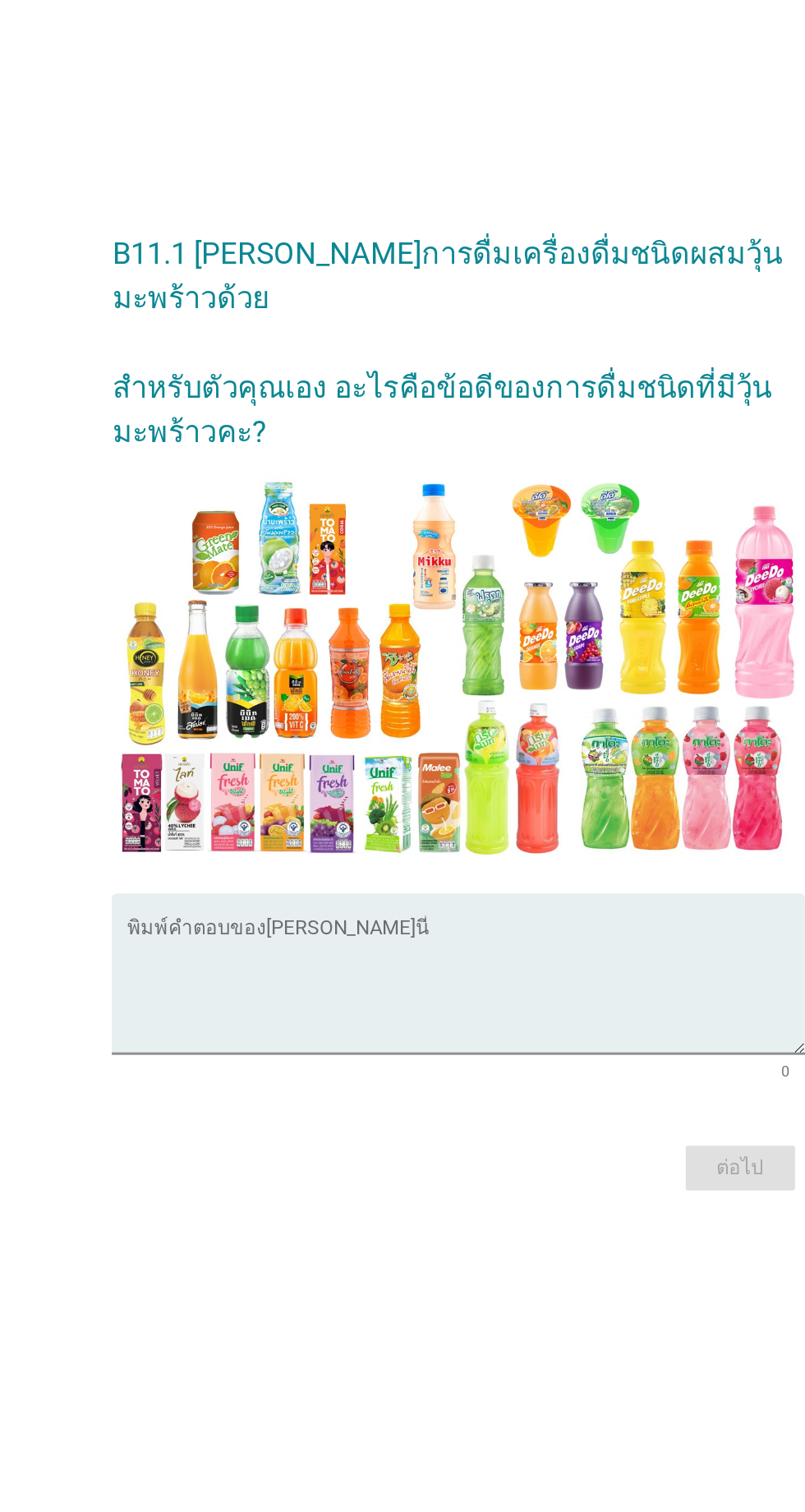
scroll to position [45, 0]
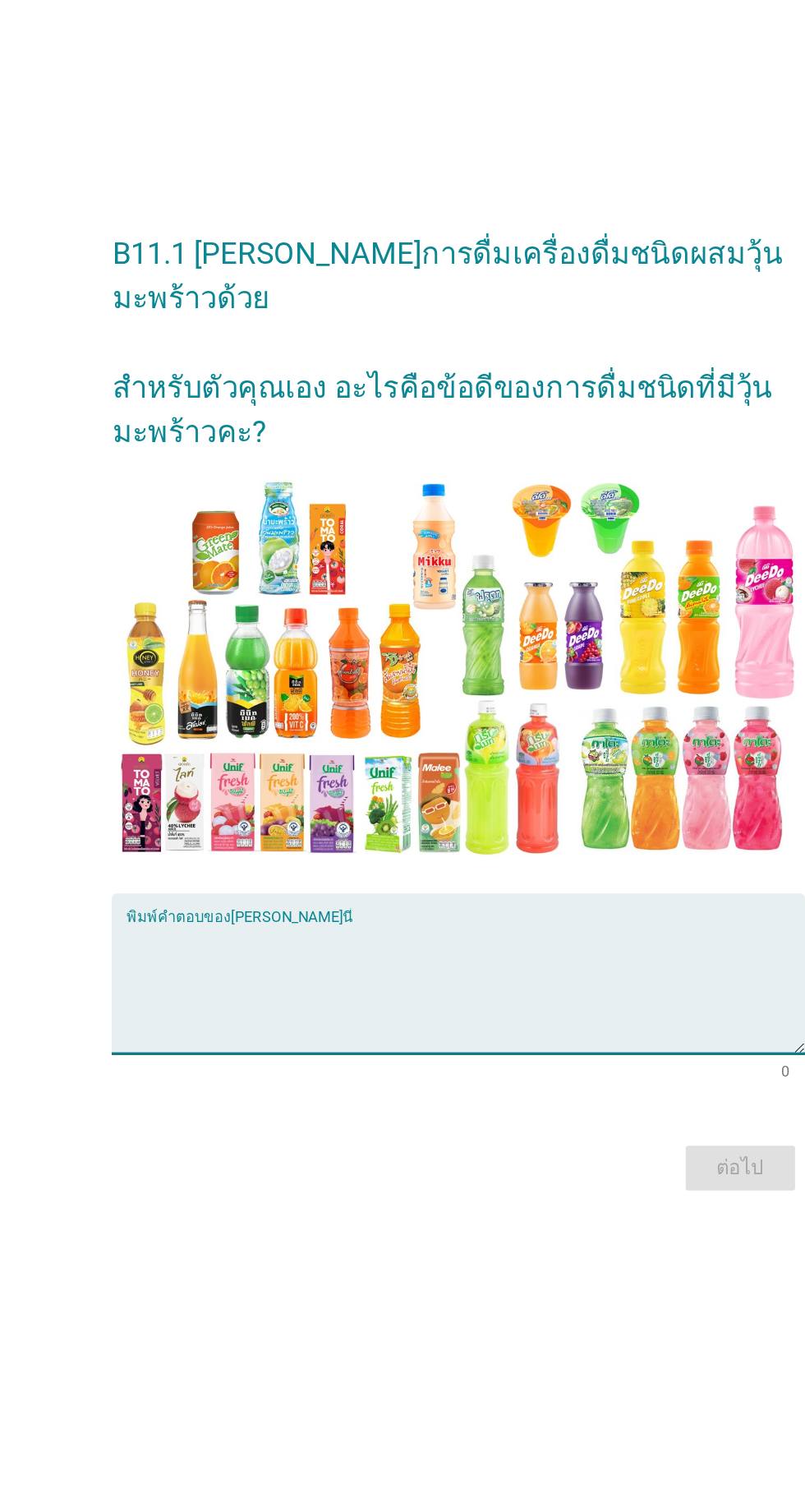
click at [349, 898] on textarea "พิมพ์คำตอบของคุณ ที่นี่" at bounding box center [406, 905] width 448 height 87
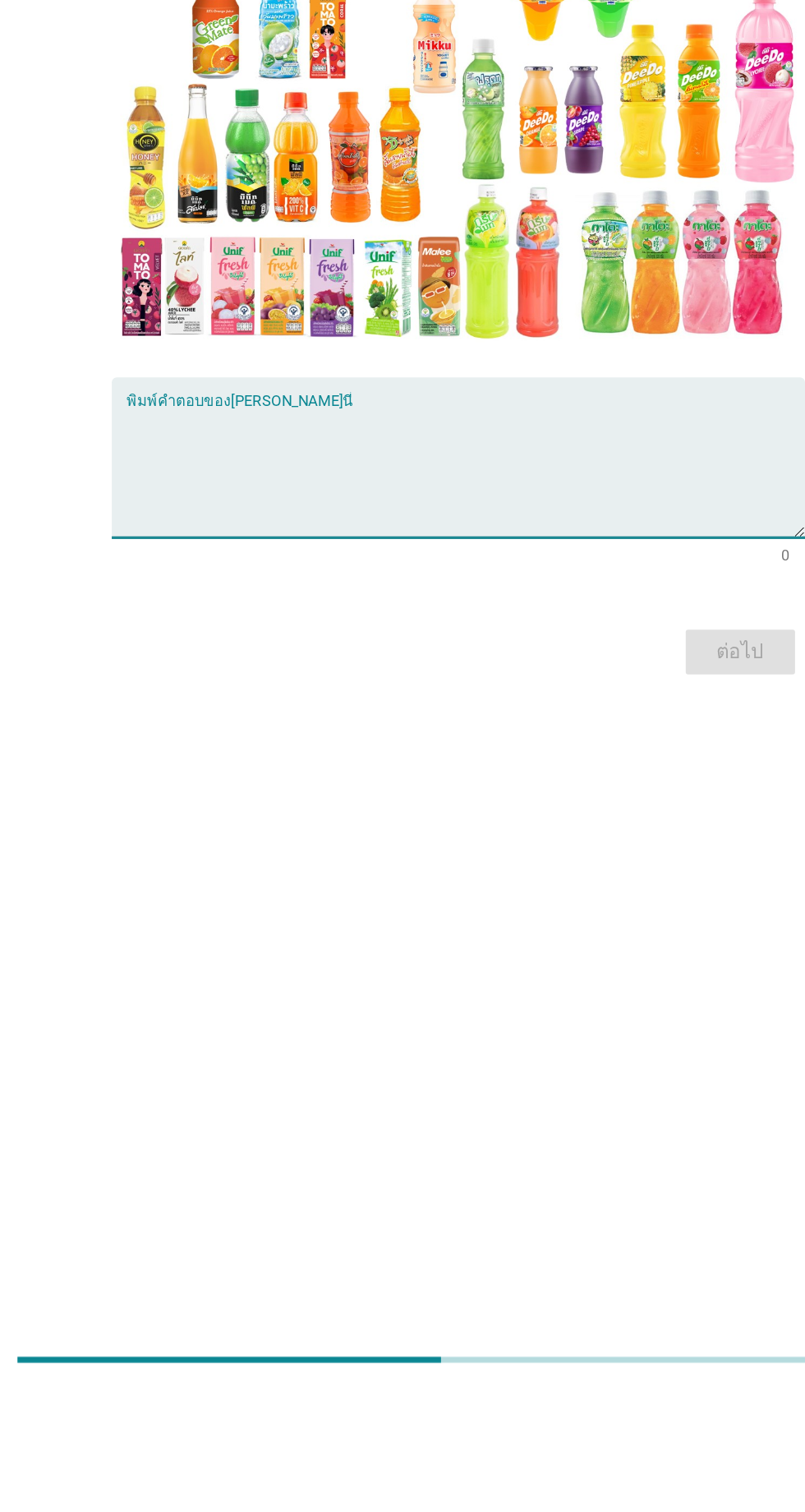
type textarea "เ"
type textarea "มี[PERSON_NAME]"
click at [605, 978] on form "B11.1 [PERSON_NAME]การดื่มเครื่องดื่มชนิดผสมวุ้นมะพร้าวด้วย สำหรับตัวคุณเอง อะไ…" at bounding box center [402, 716] width 458 height 655
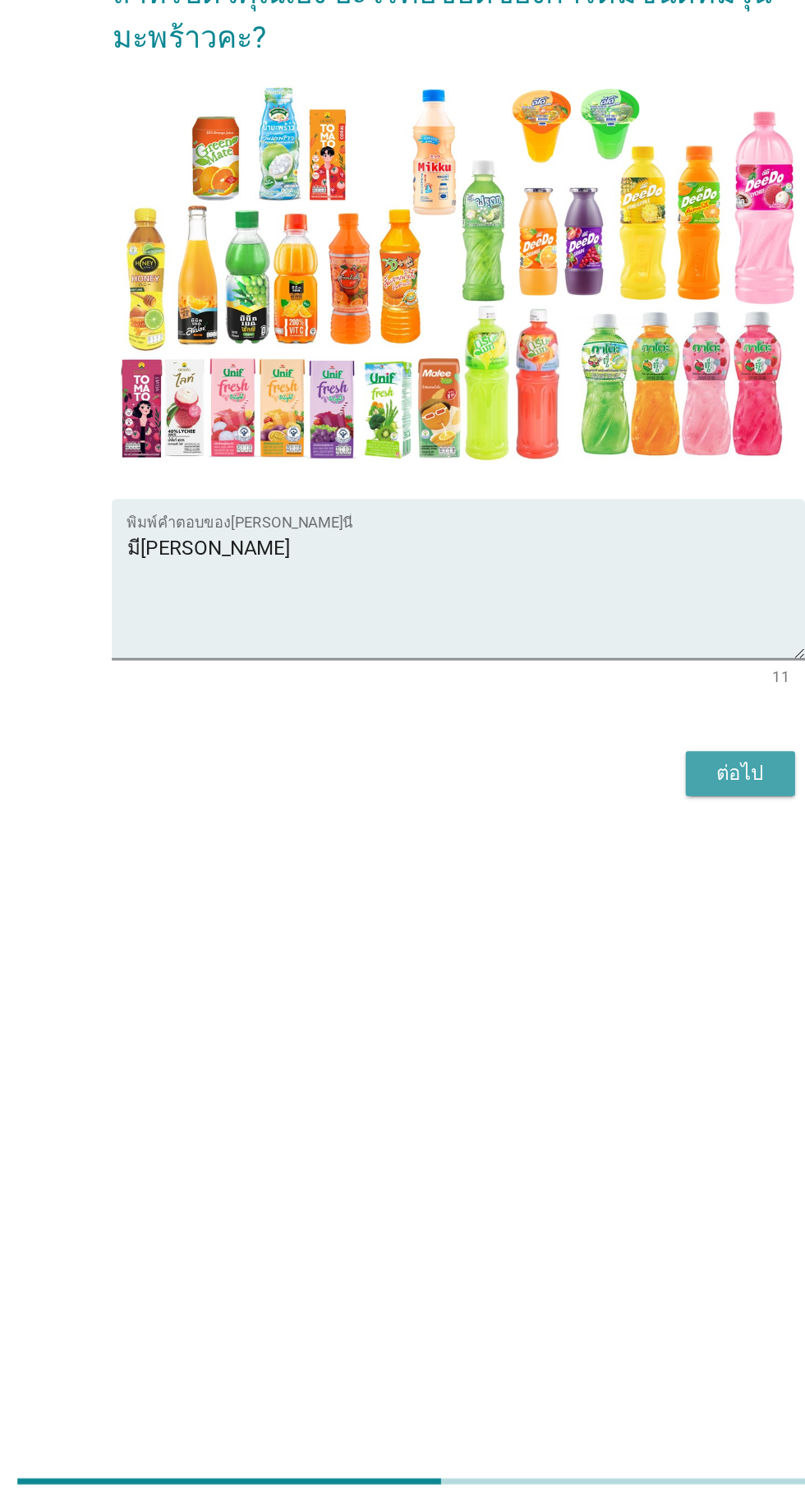
click at [594, 1034] on div "ต่อไป" at bounding box center [588, 1024] width 46 height 19
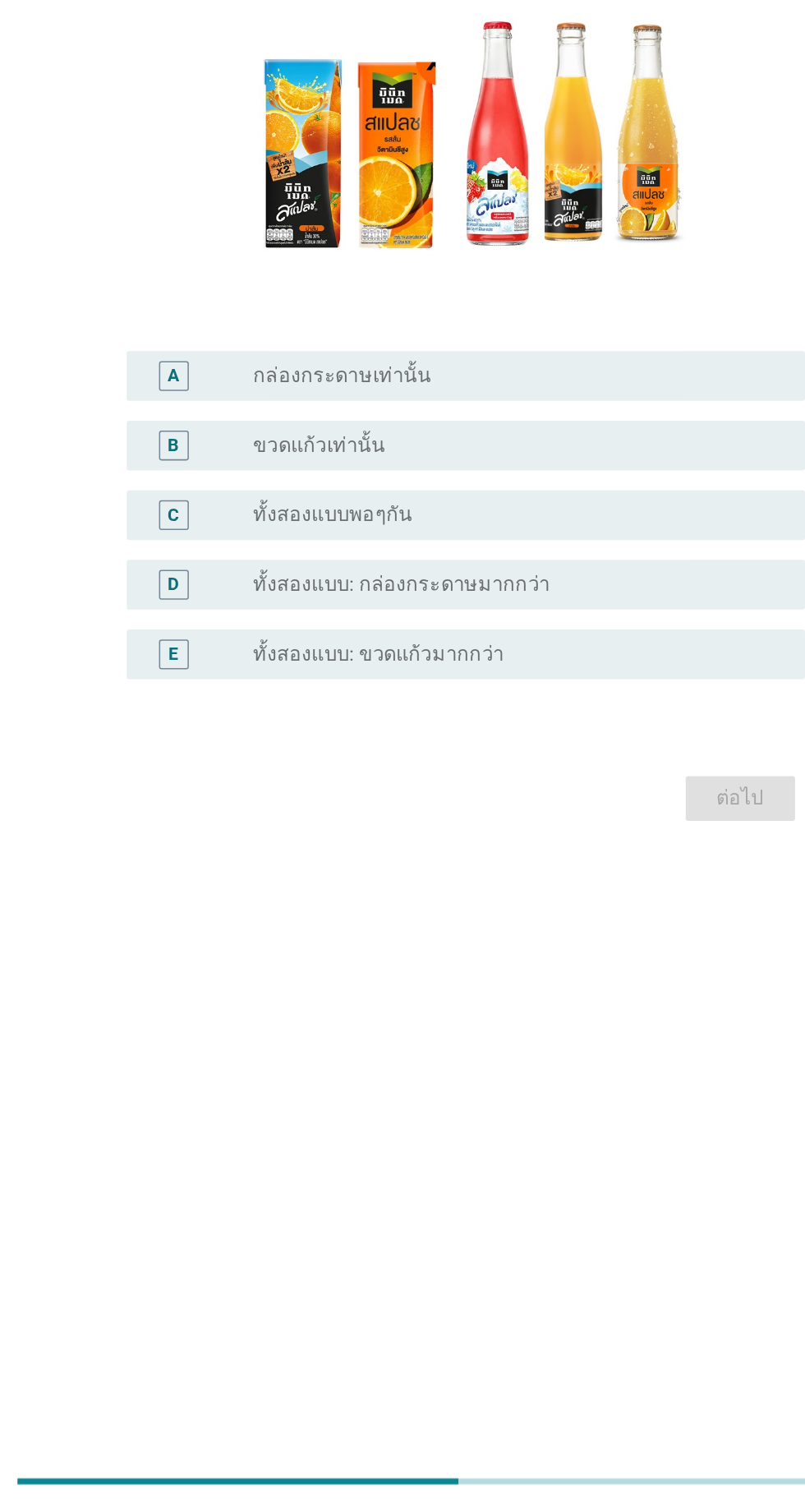
scroll to position [0, 0]
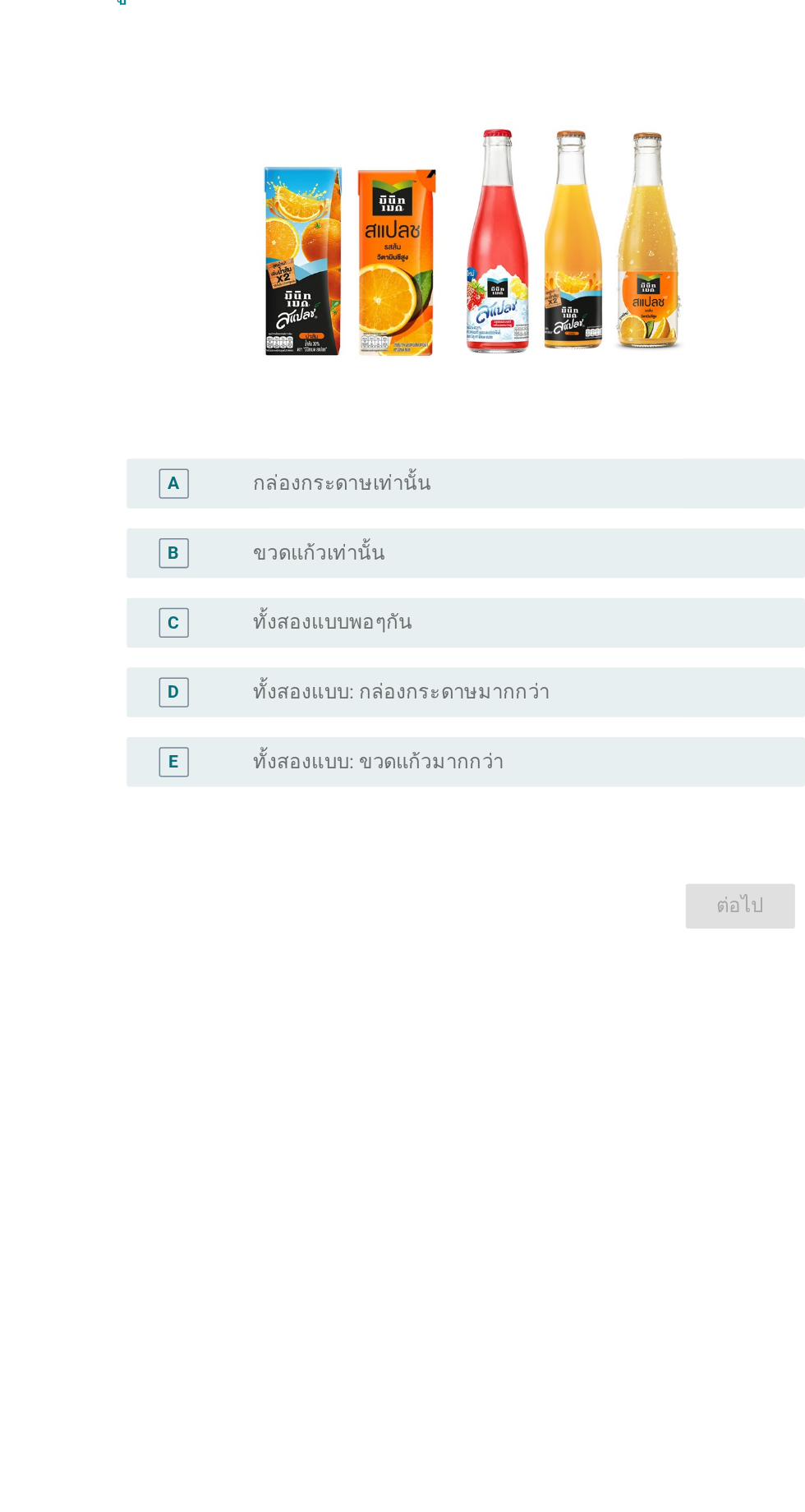
click at [416, 856] on div "radio_button_unchecked ขวดแก้วเท่านั้น" at bounding box center [437, 847] width 338 height 17
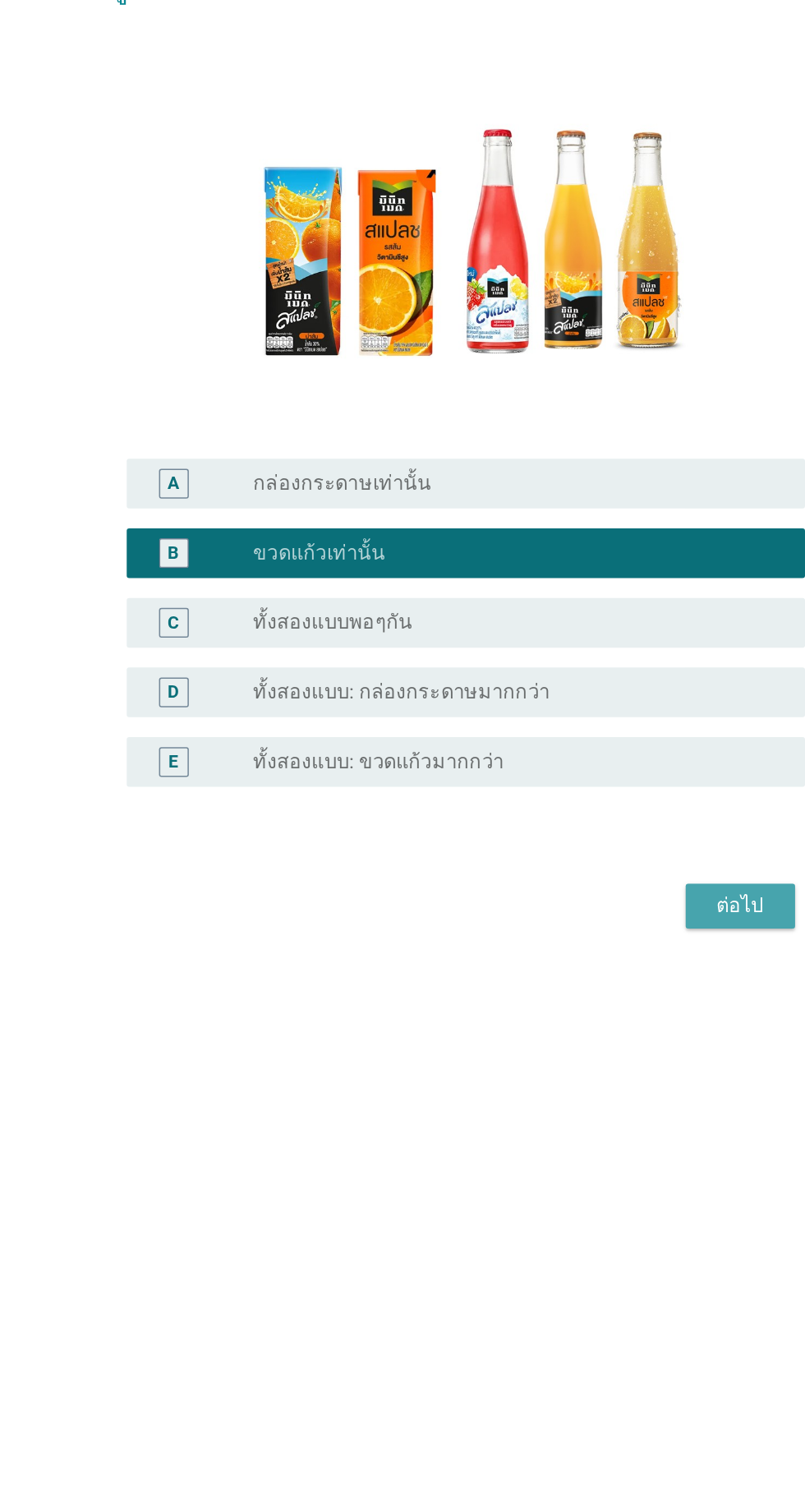
click at [575, 1090] on div "ต่อไป" at bounding box center [588, 1080] width 46 height 19
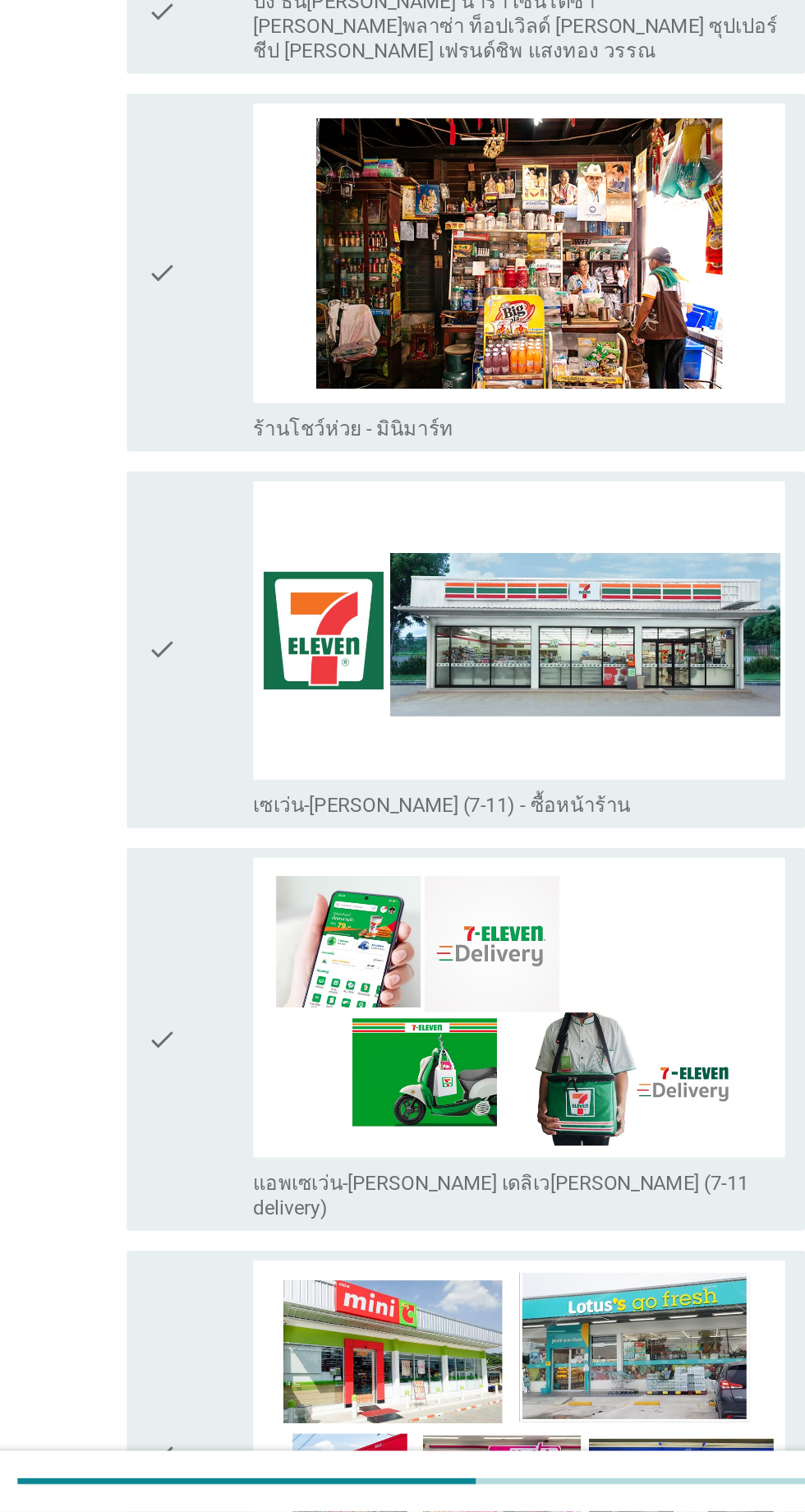
scroll to position [2631, 0]
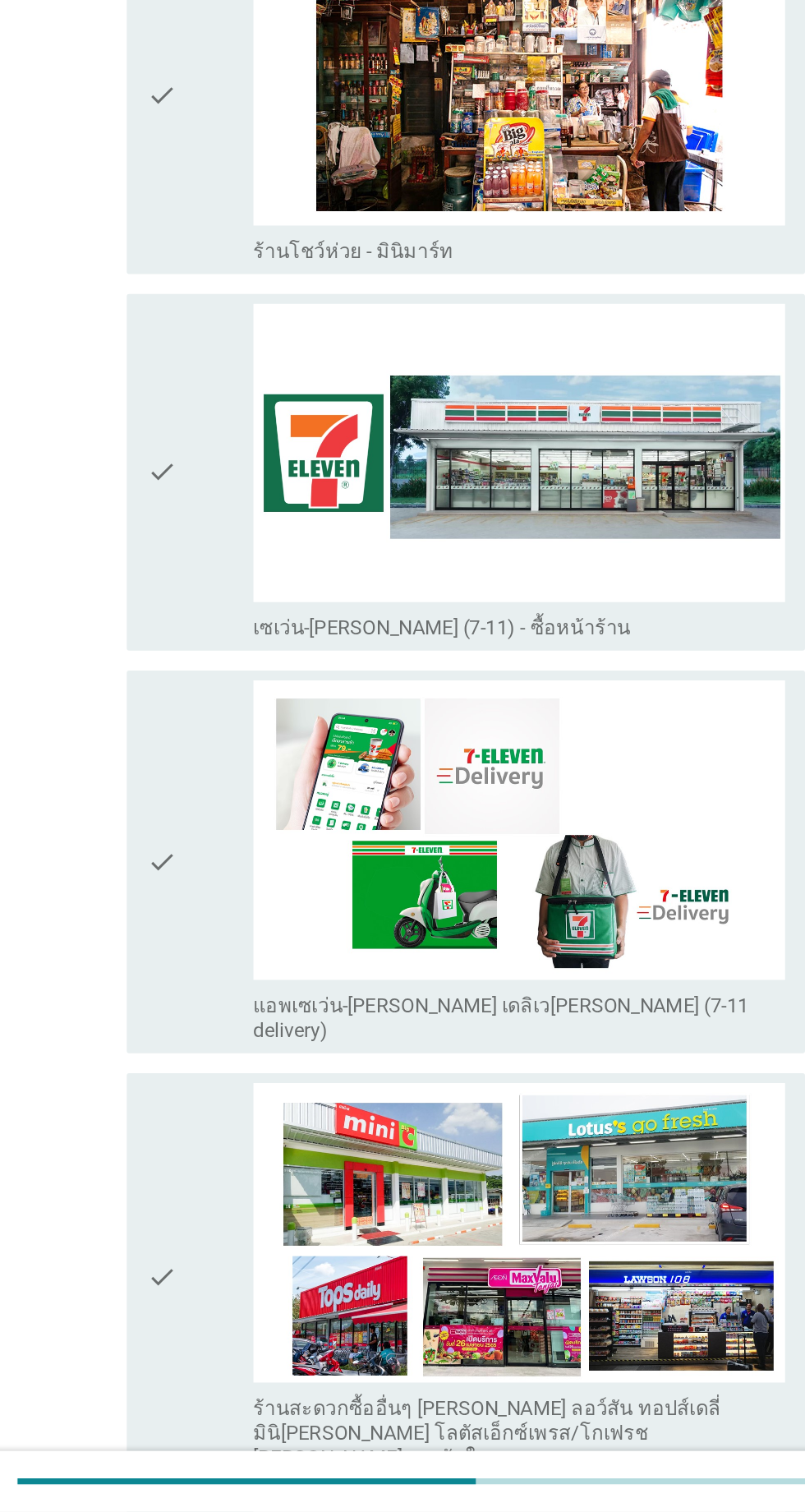
click at [483, 1011] on img at bounding box center [443, 1062] width 352 height 198
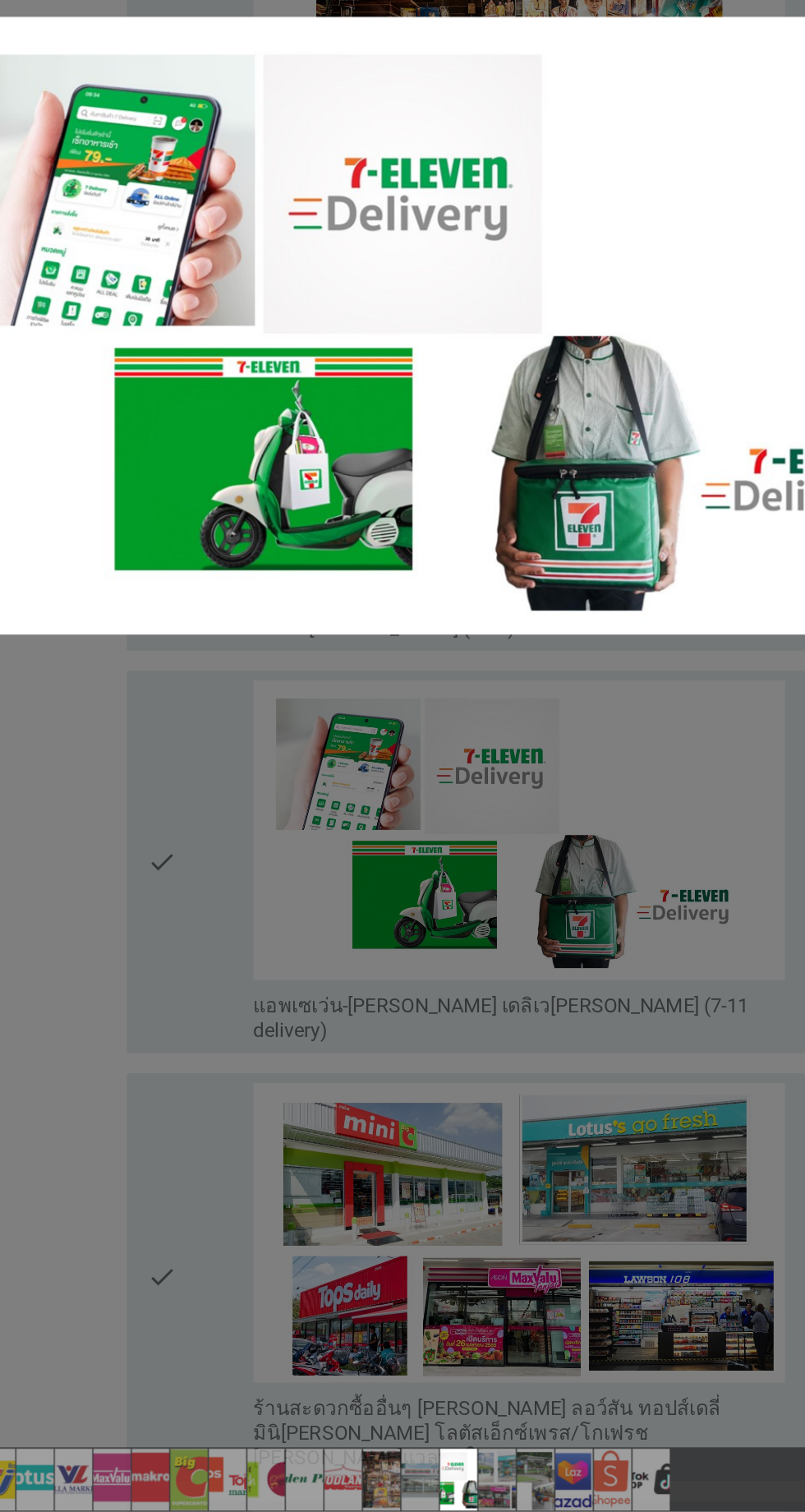
click at [251, 976] on div at bounding box center [402, 756] width 805 height 1512
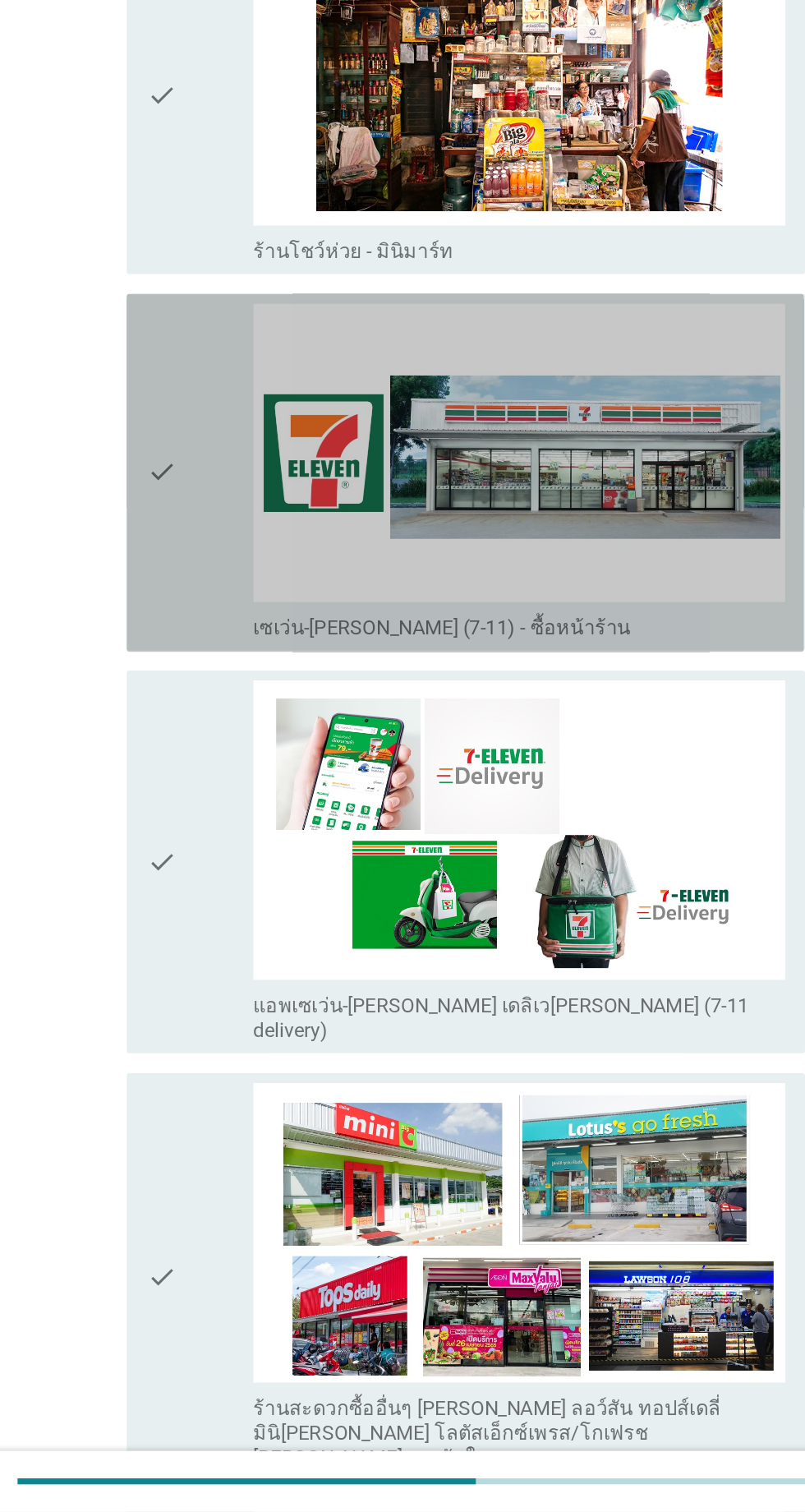
click at [227, 876] on div "check" at bounding box center [231, 826] width 71 height 224
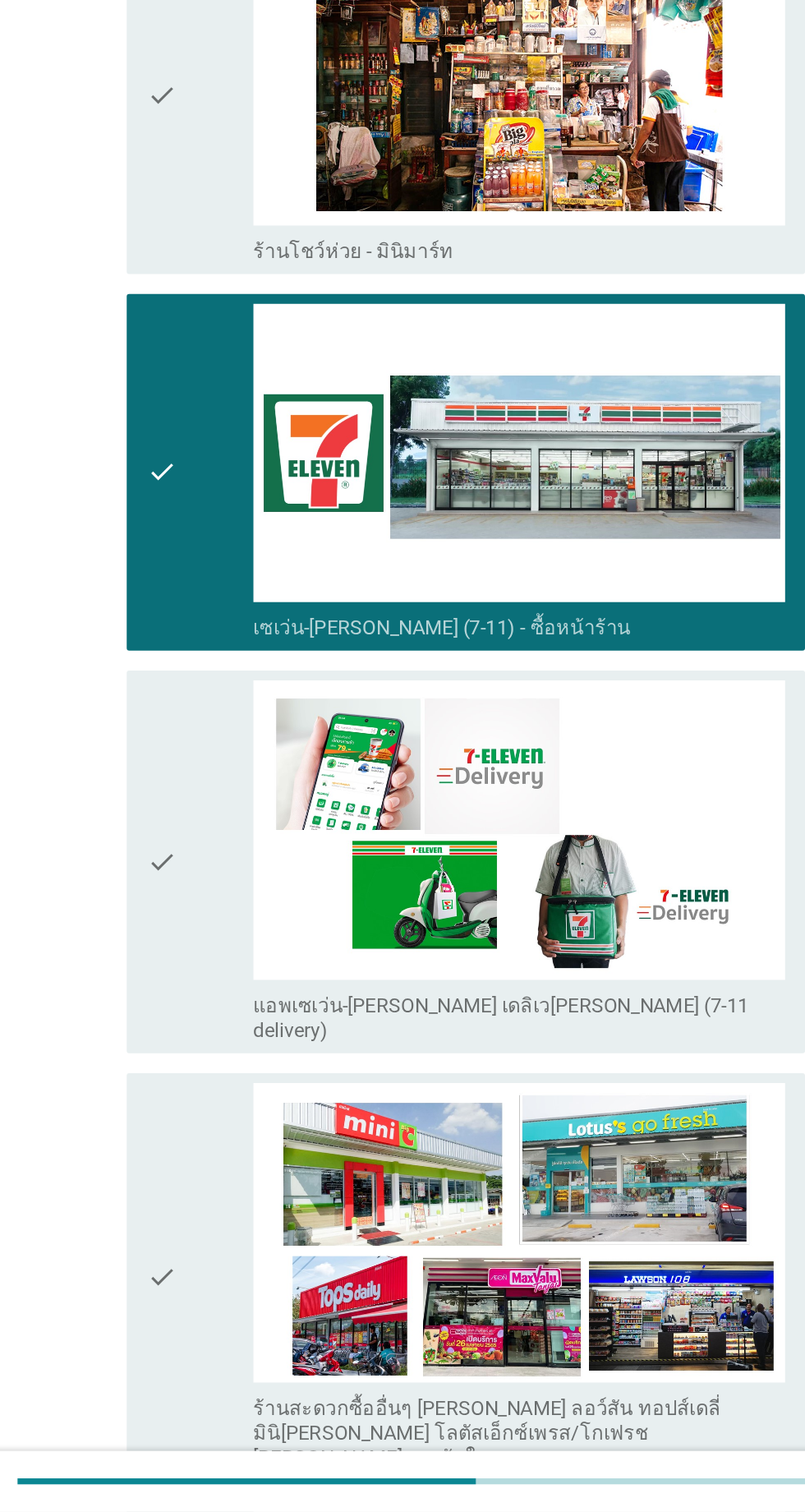
click at [226, 1002] on div "check" at bounding box center [231, 1082] width 71 height 240
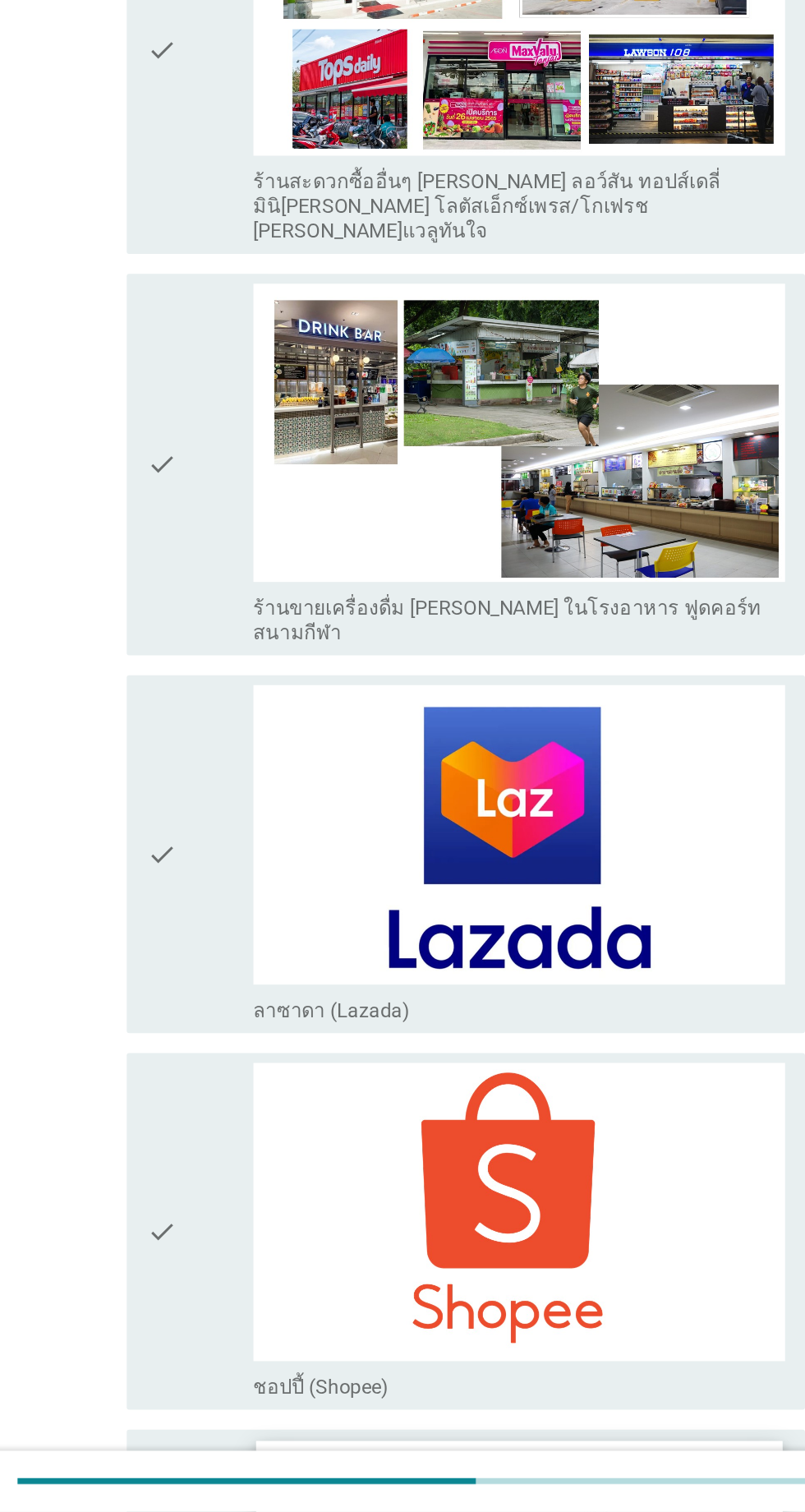
scroll to position [3760, 0]
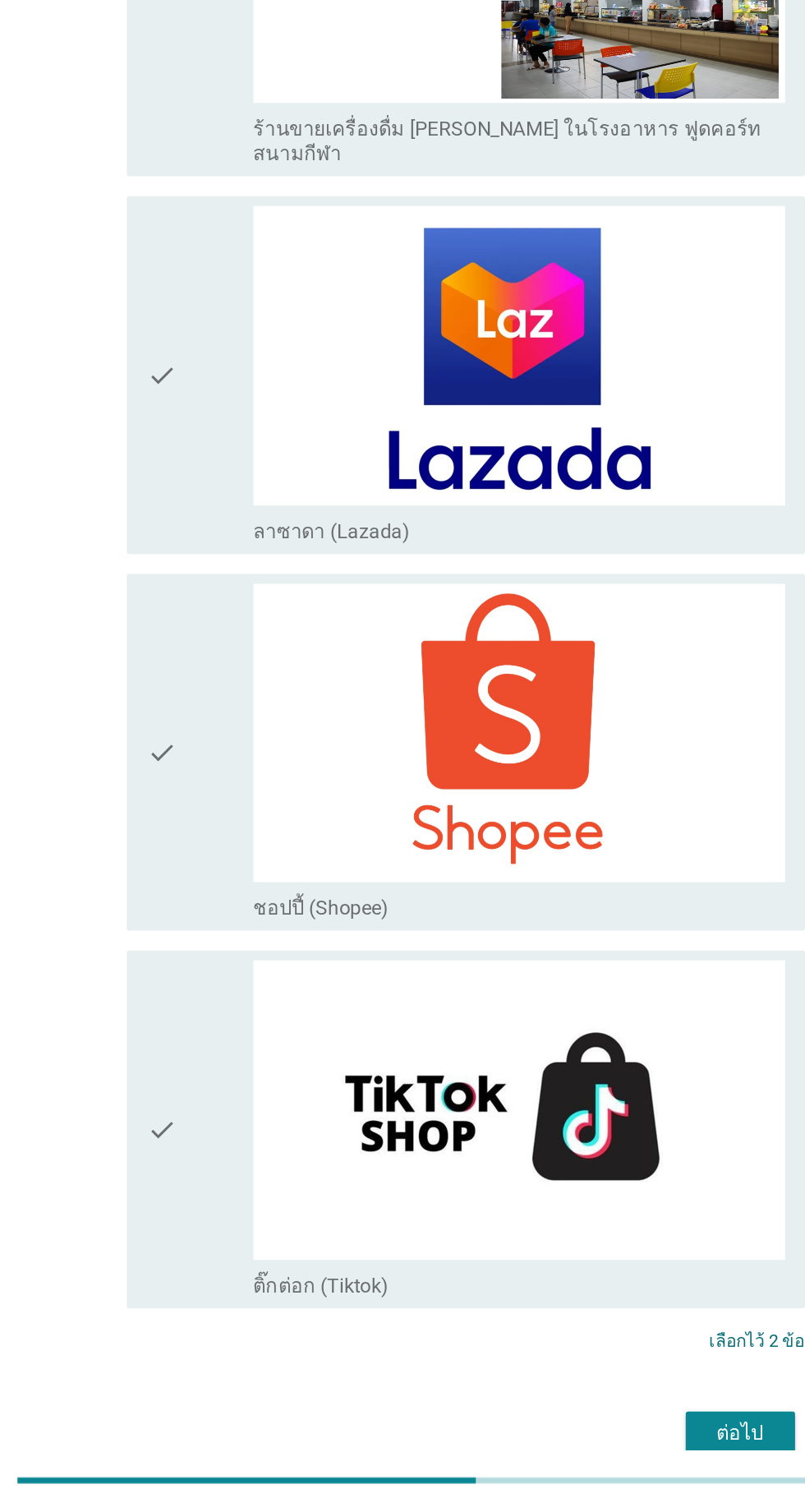
click at [589, 1446] on button "ต่อไป" at bounding box center [589, 1460] width 72 height 29
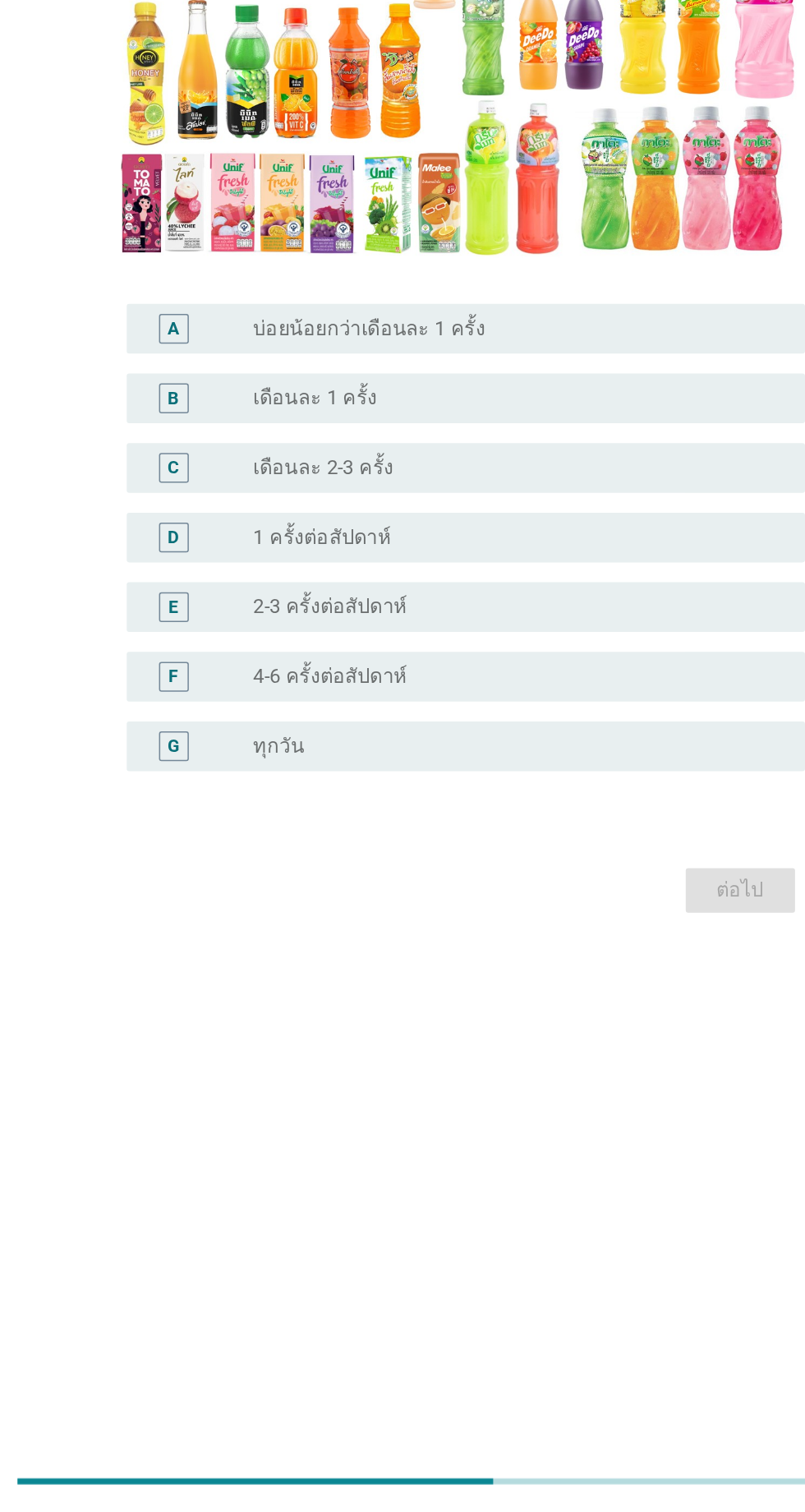
scroll to position [144, 0]
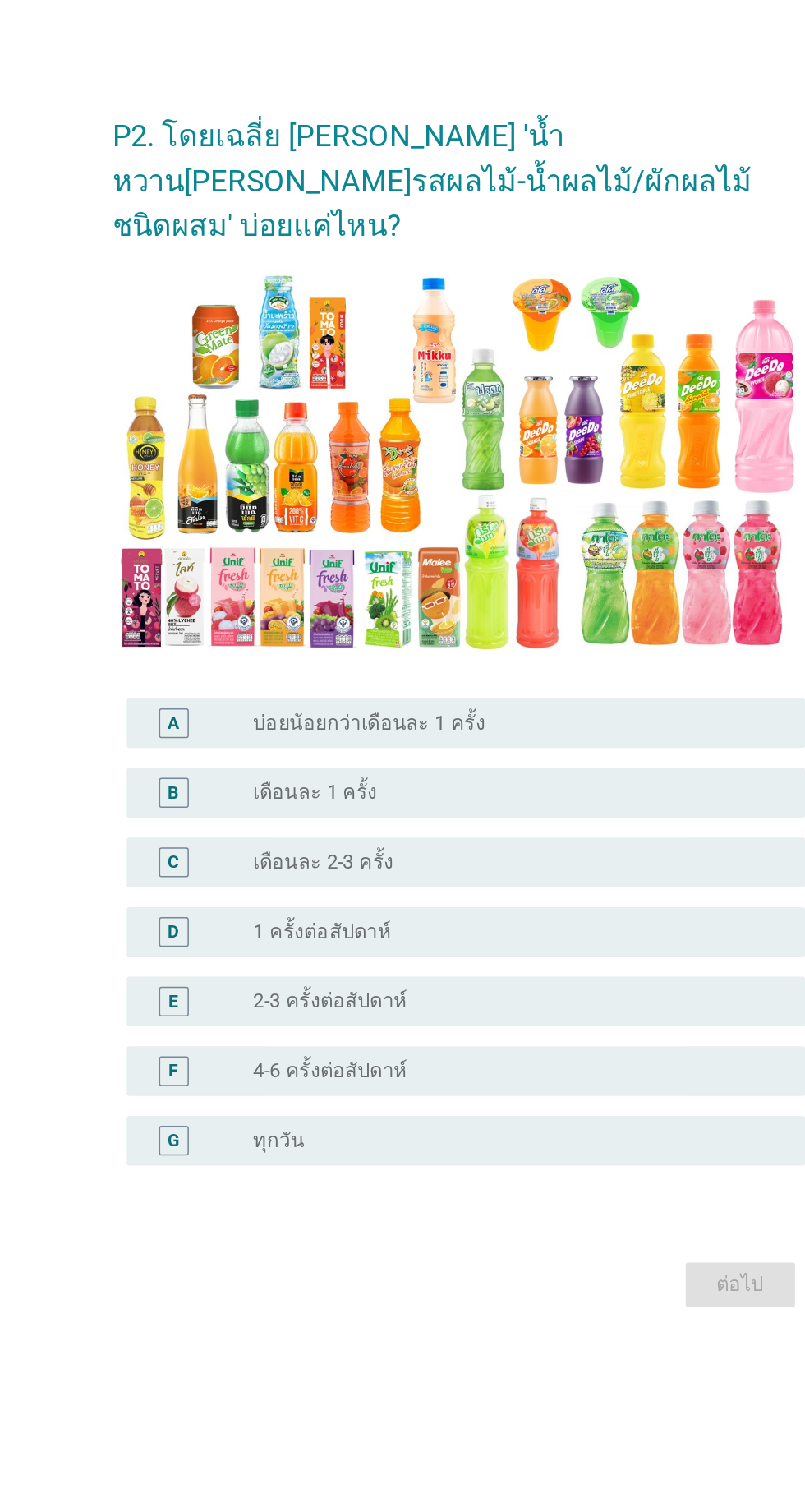
click at [369, 905] on div "radio_button_unchecked 2-3 ครั้งต่อสัปดาห์" at bounding box center [437, 913] width 338 height 17
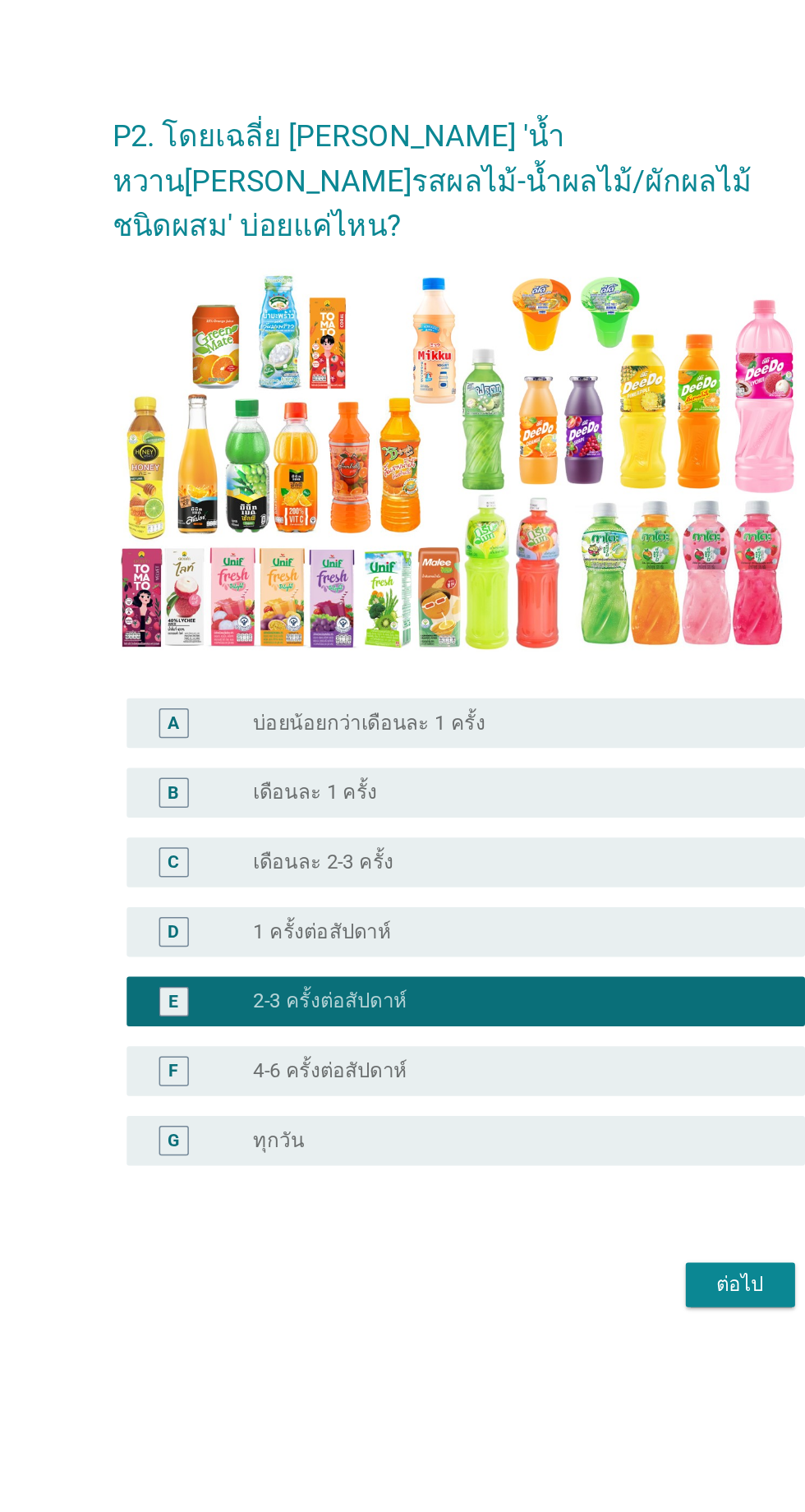
click at [586, 1091] on div "ต่อไป" at bounding box center [588, 1101] width 46 height 19
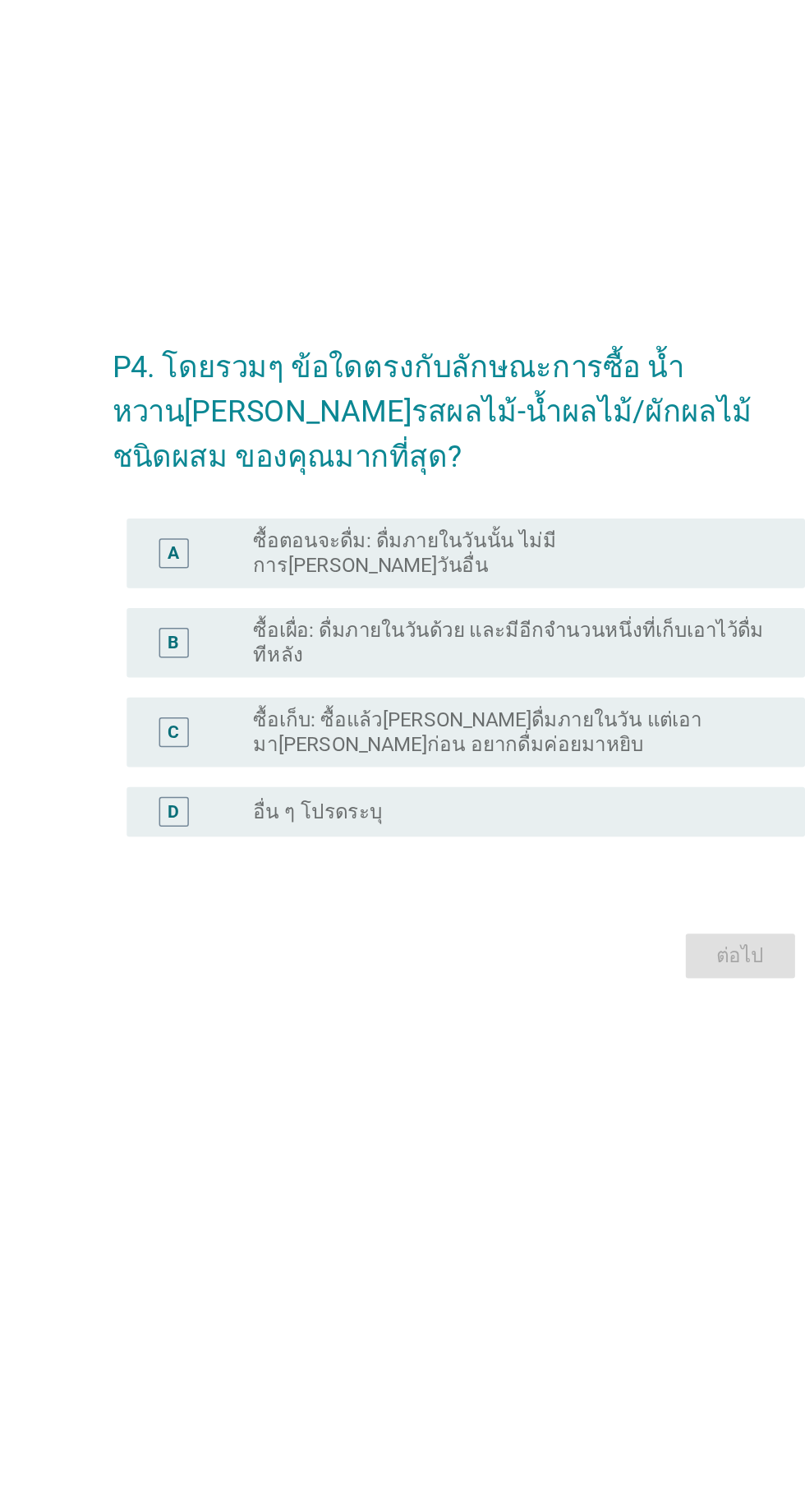
click at [420, 692] on label "ซื้อเผื่อ: ดื่มภายในวันด้วย และมีอีกจำนวนหนึ่งที่เก็บเอาไว้ดื่มทีหลัง" at bounding box center [437, 709] width 338 height 33
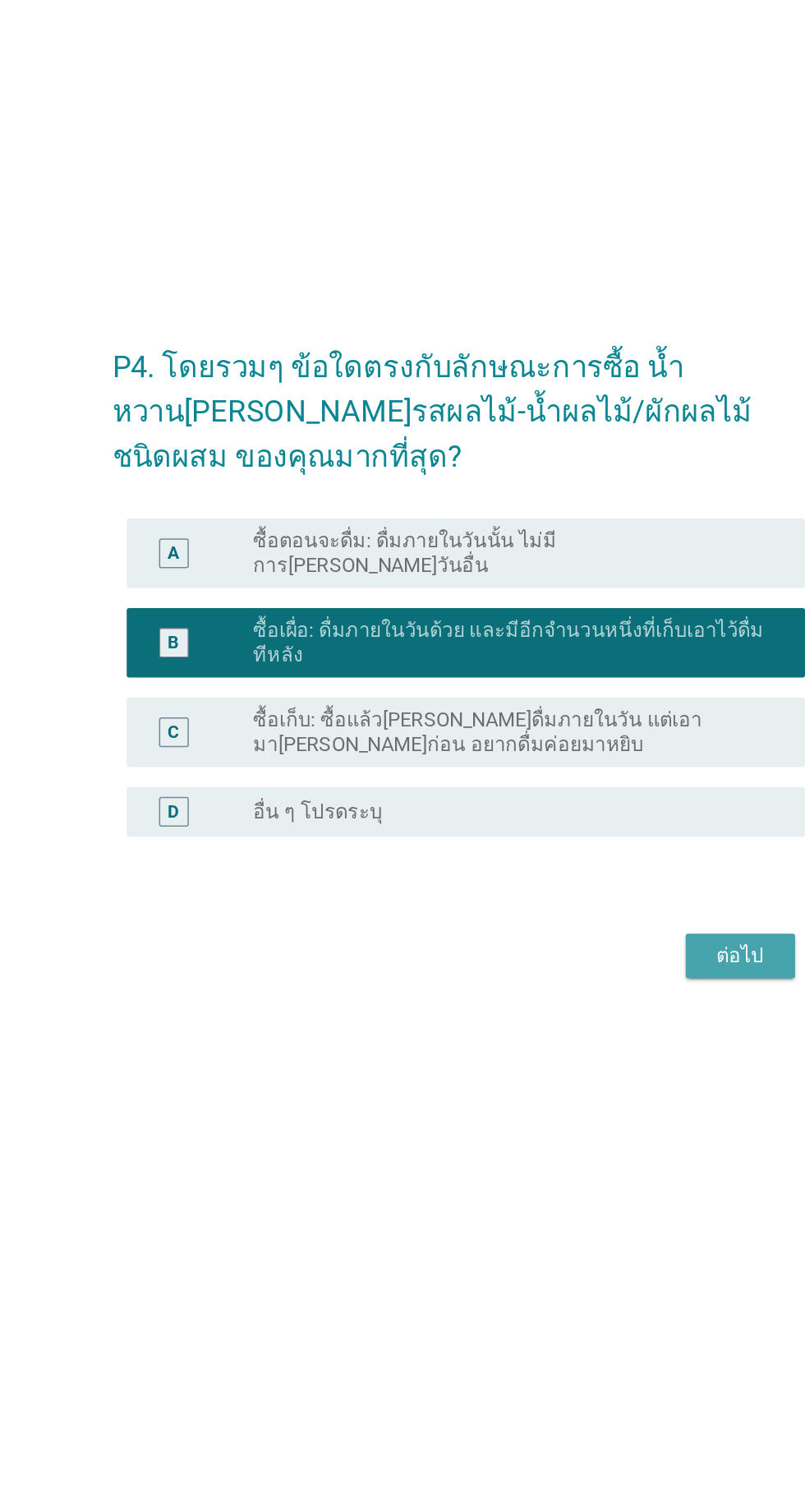
click at [567, 906] on div "ต่อไป" at bounding box center [588, 916] width 46 height 19
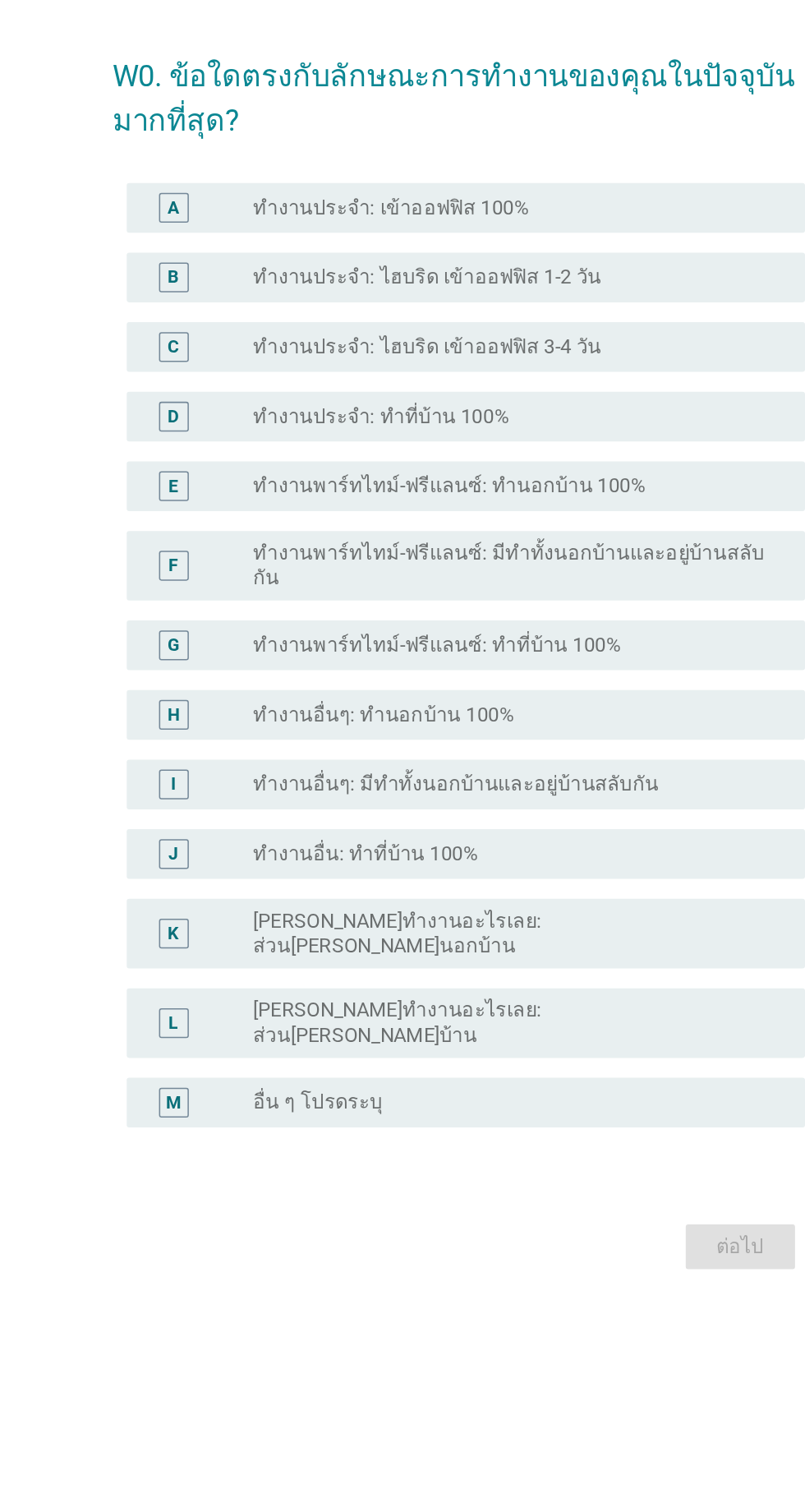
scroll to position [0, 0]
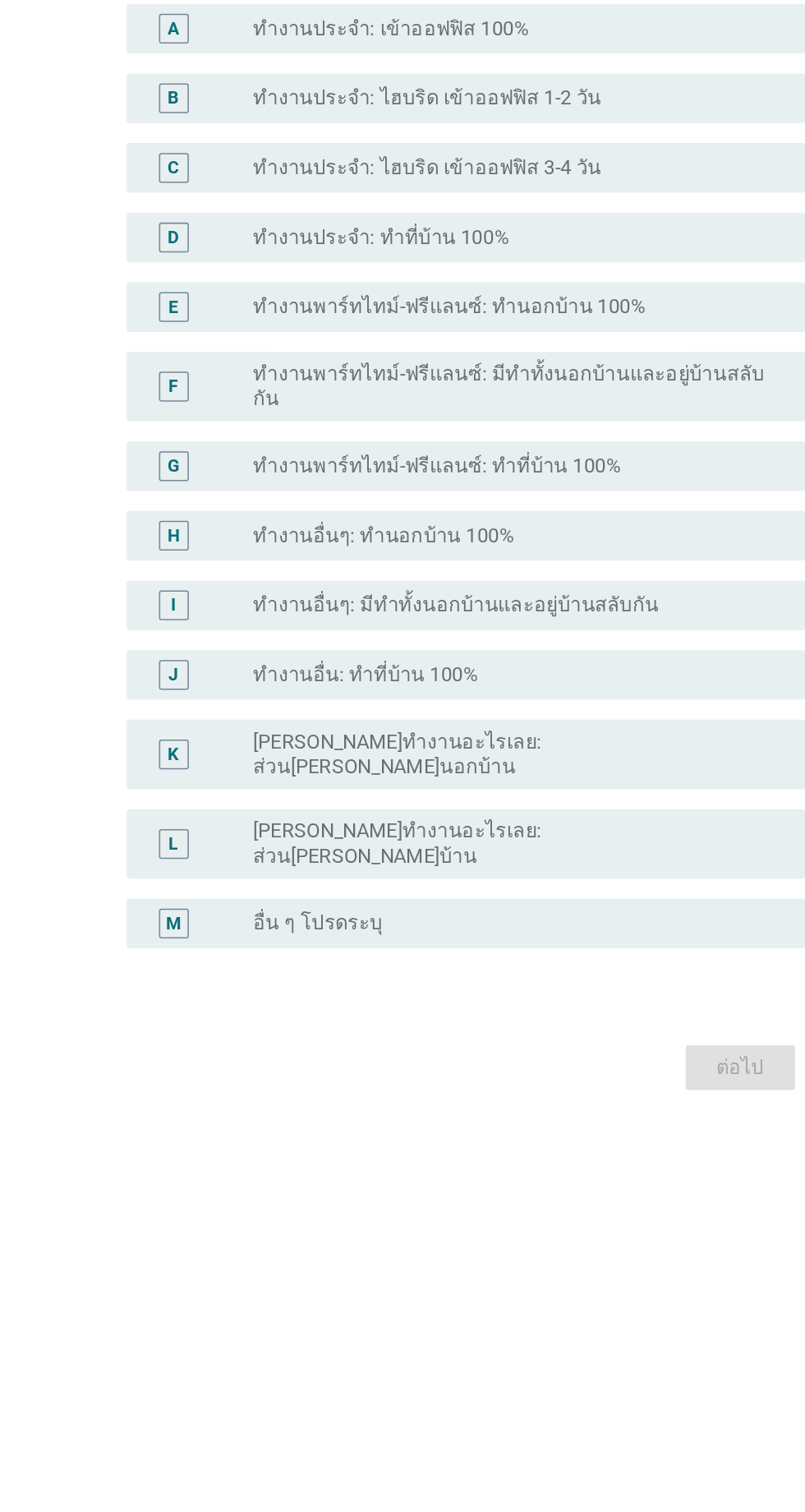
click at [515, 852] on label "ทำงานอื่นๆ: มีทำทั้งนอกบ้านและอยู่บ้านสลับกัน" at bounding box center [402, 843] width 268 height 17
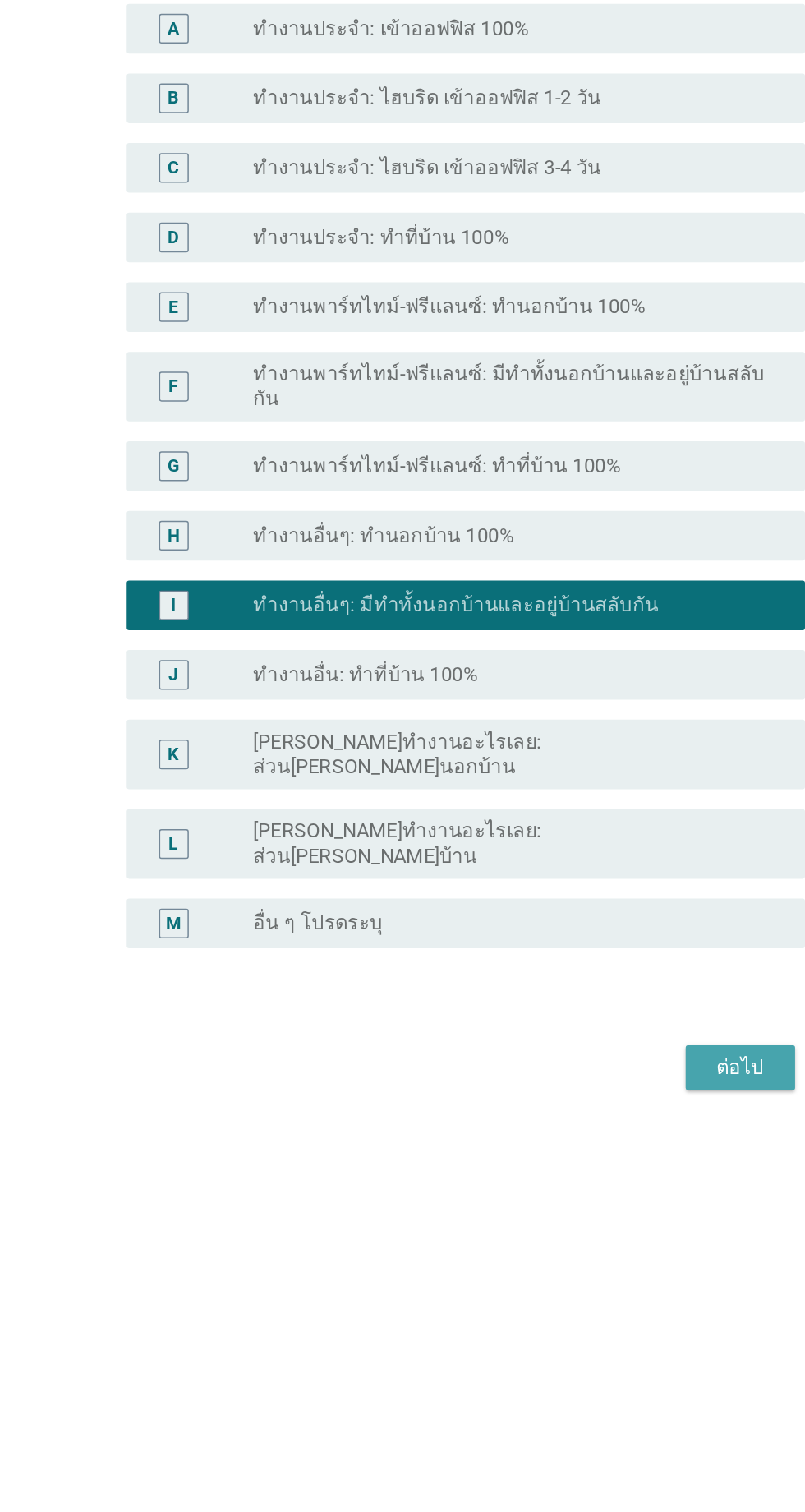
click at [610, 1159] on div "ต่อไป" at bounding box center [588, 1148] width 46 height 19
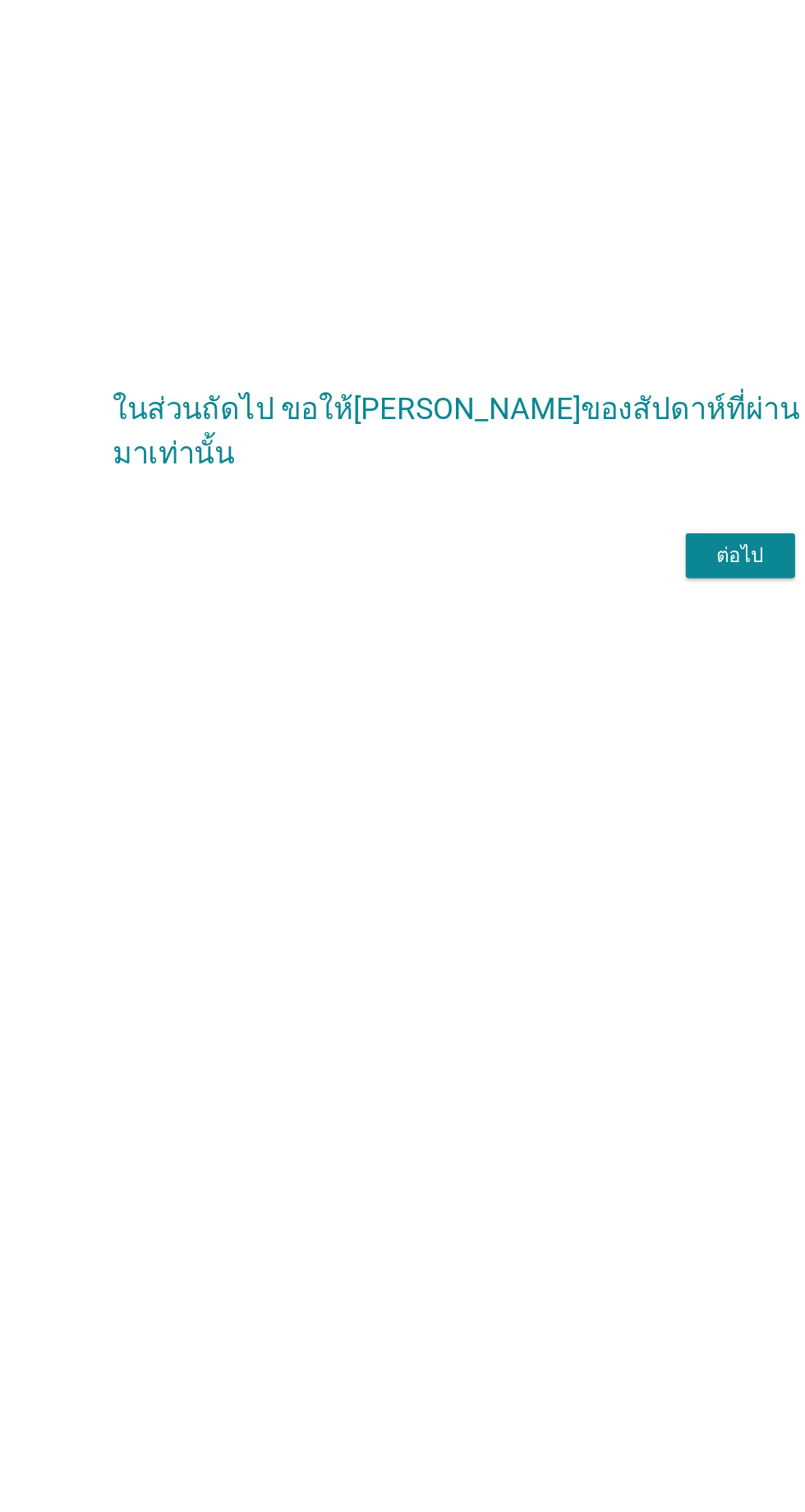
scroll to position [144, 0]
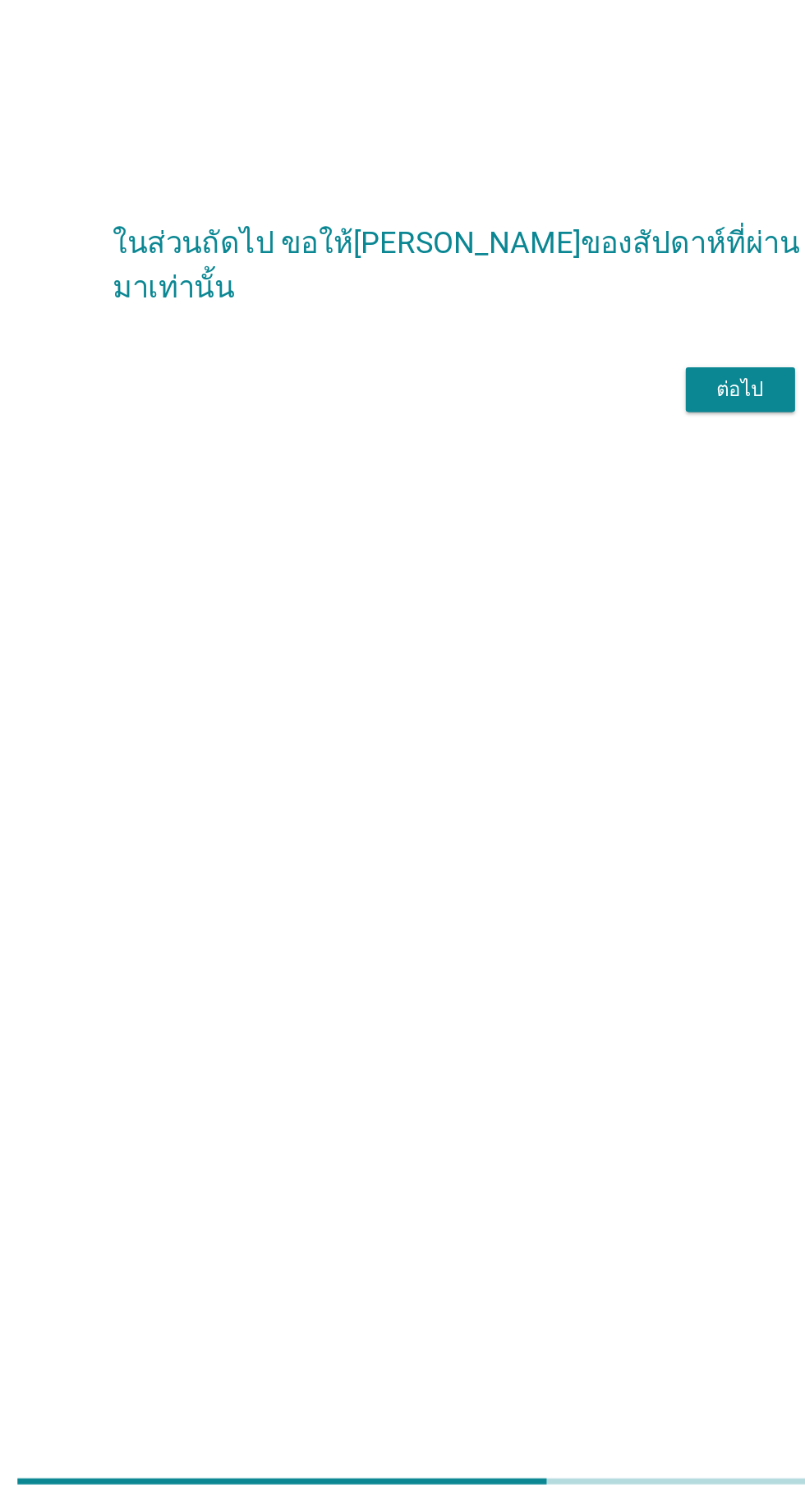
click at [583, 760] on div "ต่อไป" at bounding box center [588, 770] width 46 height 19
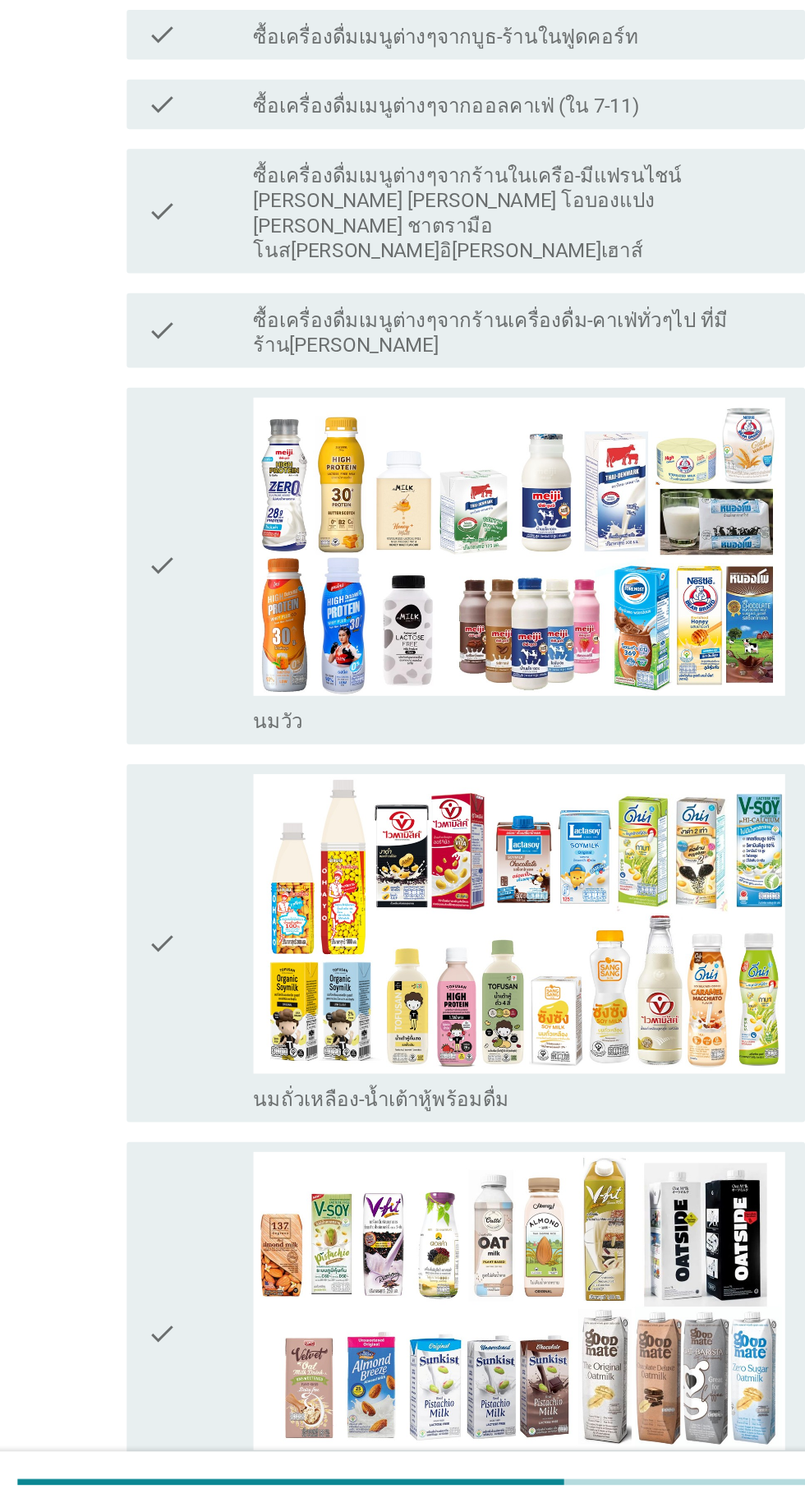
scroll to position [0, 0]
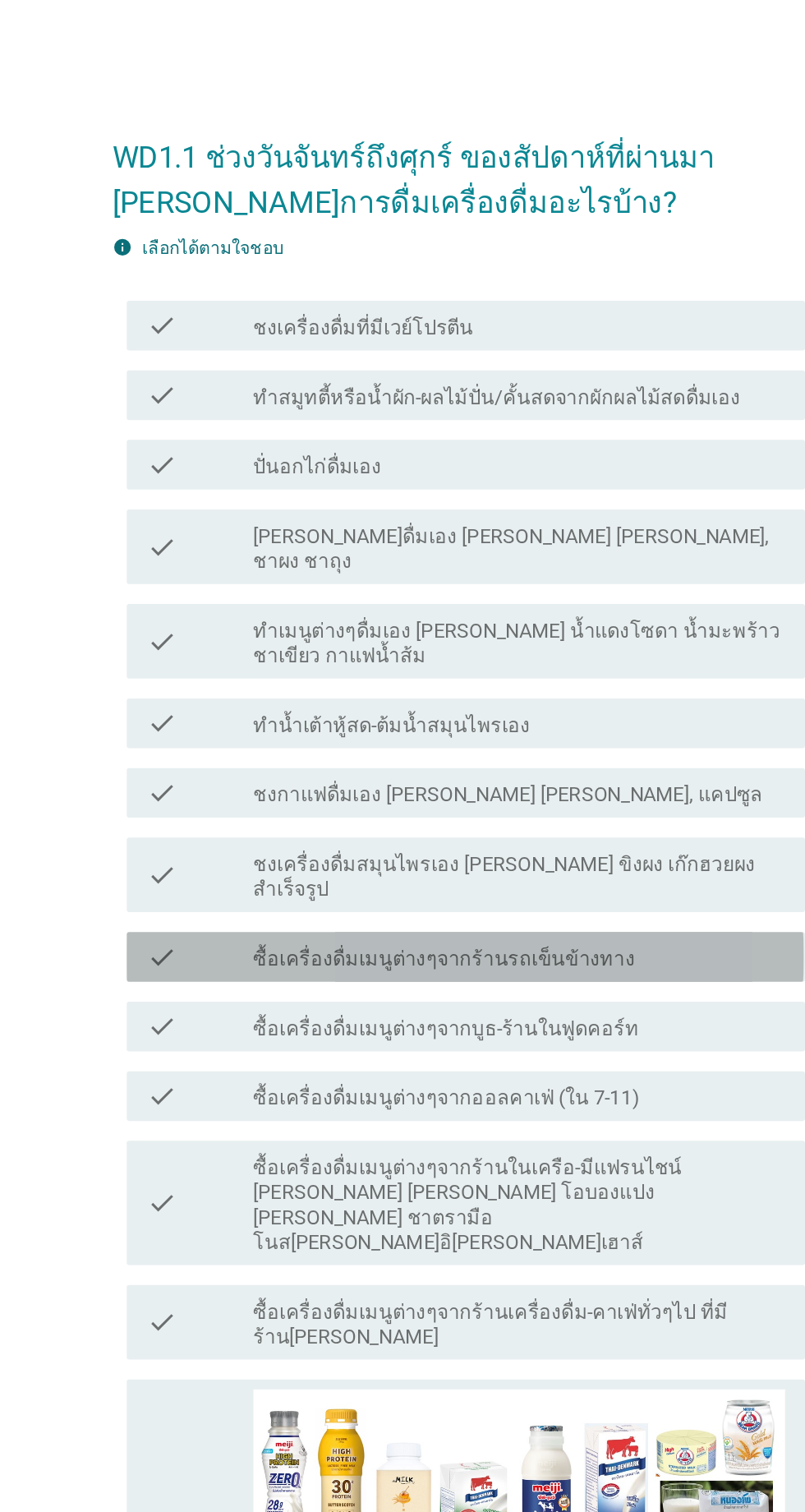
click at [466, 626] on label "ซื้อเครื่องดื่มเมนูต่างๆจากร้านรถเข็นข้างทาง" at bounding box center [393, 634] width 252 height 17
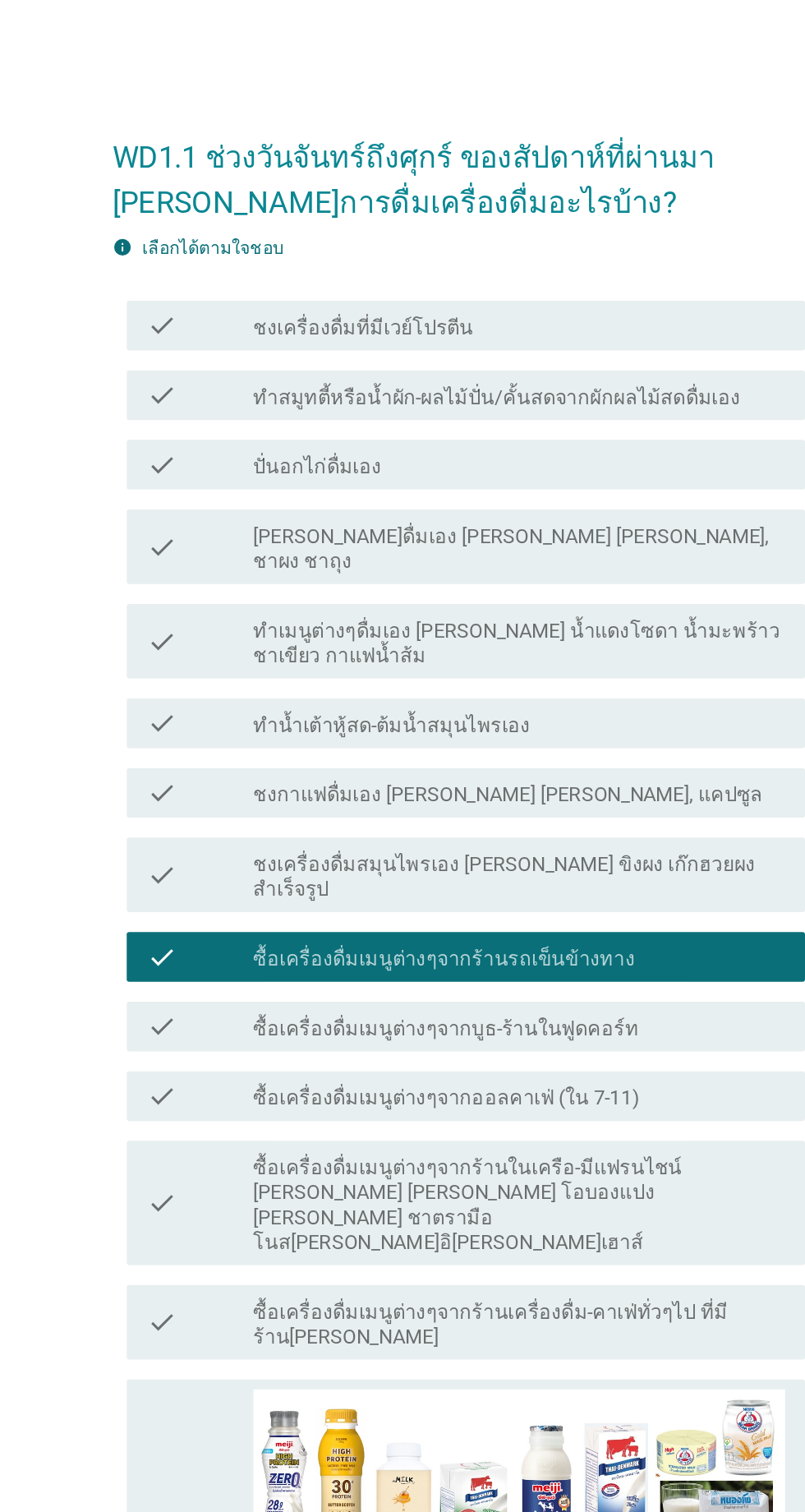
click at [466, 719] on label "ซื้อเครื่องดื่มเมนูต่างๆจากออลคาเฟ่ (ใน 7-11)" at bounding box center [395, 726] width 256 height 17
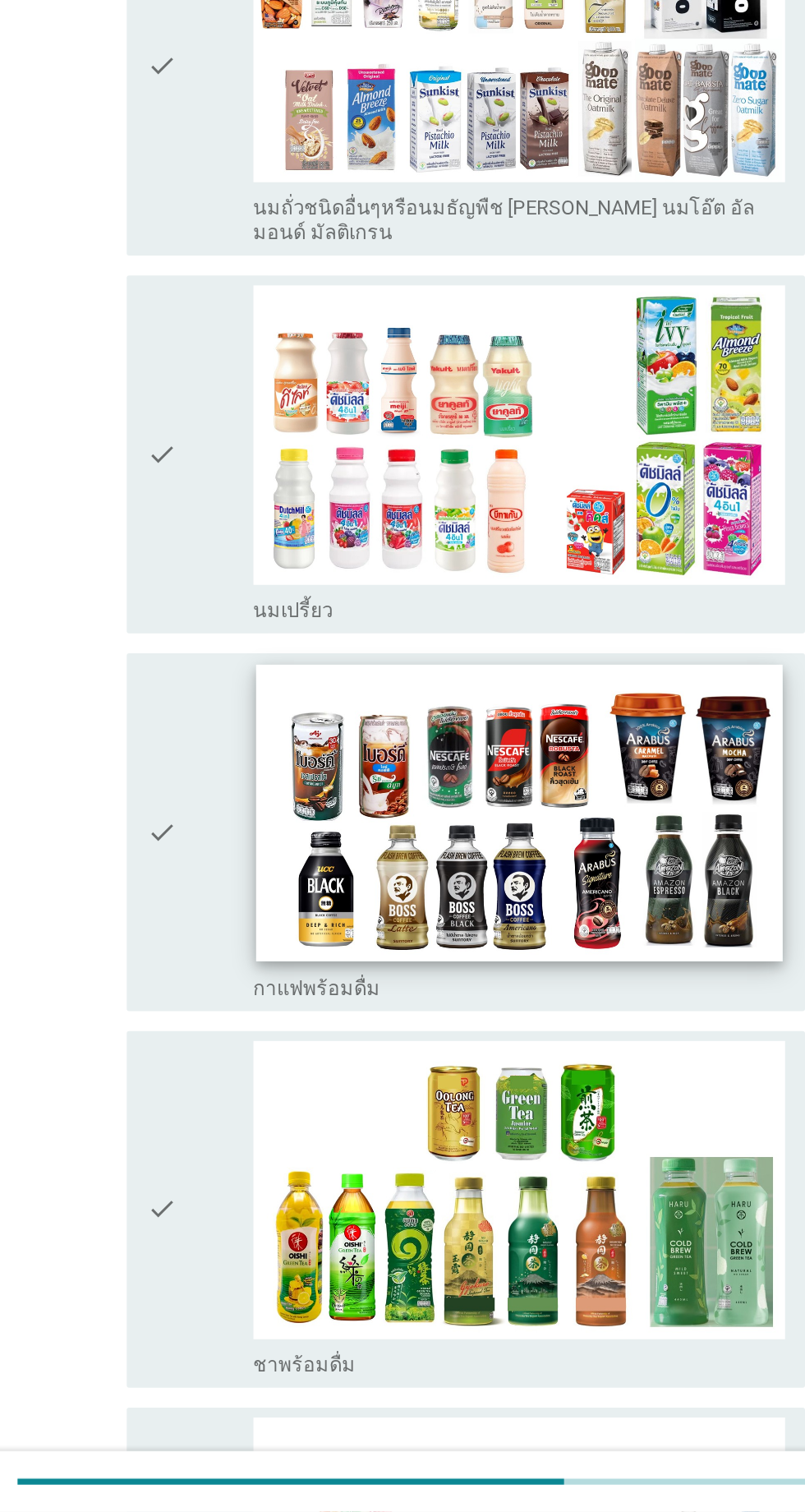
scroll to position [1382, 0]
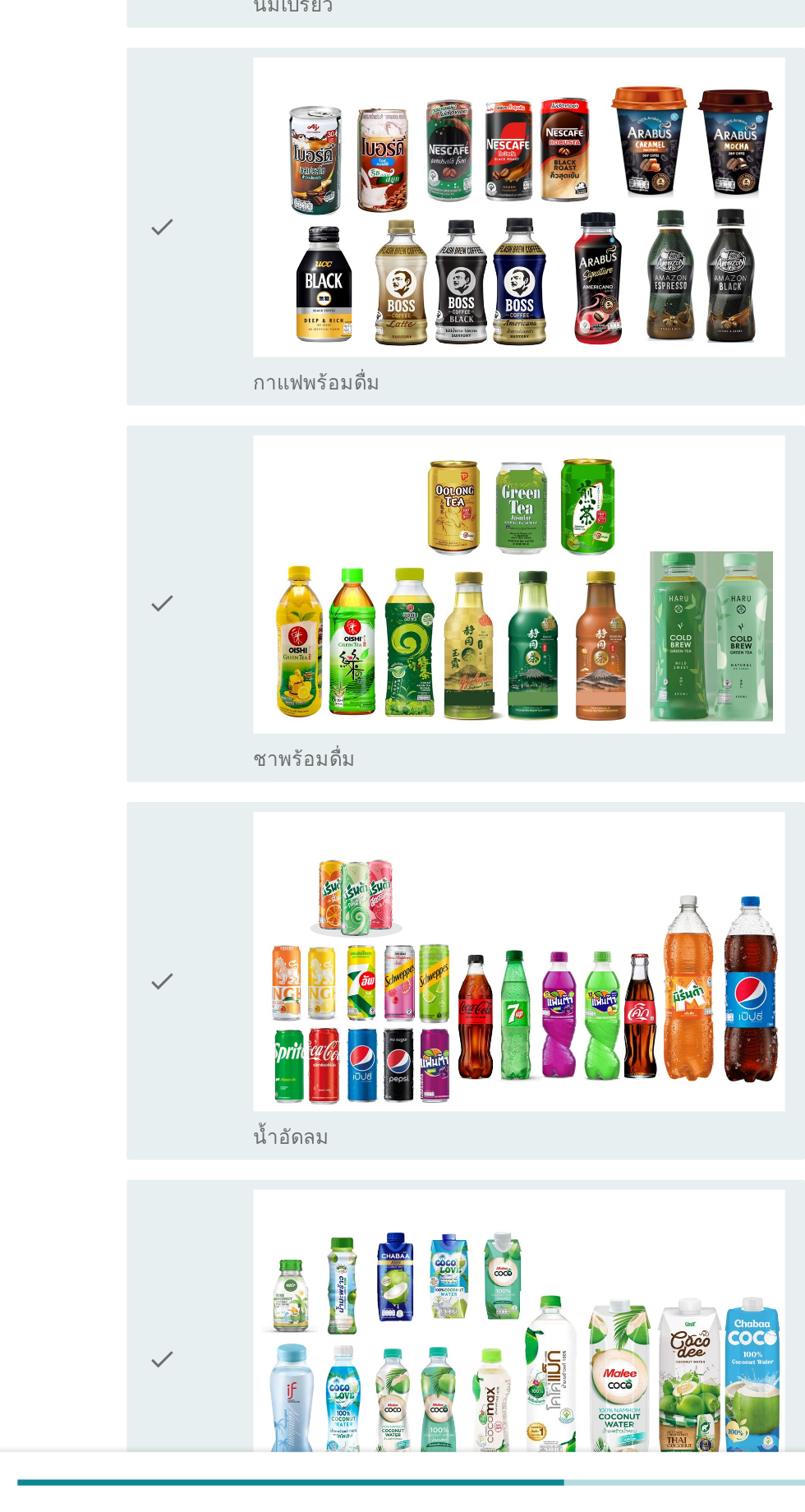
click at [230, 894] on div "check" at bounding box center [231, 912] width 71 height 224
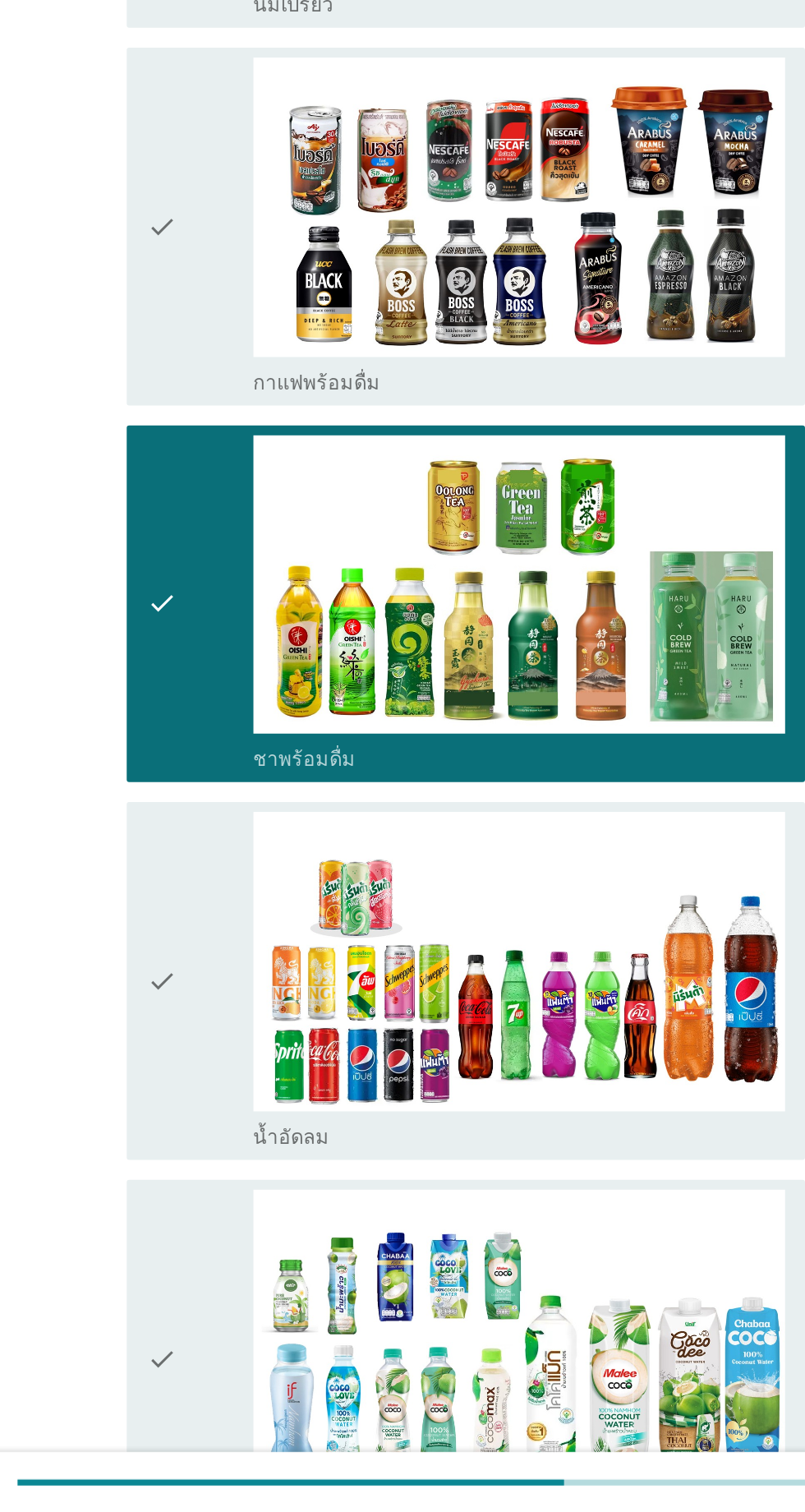
click at [221, 627] on div "check" at bounding box center [231, 662] width 71 height 224
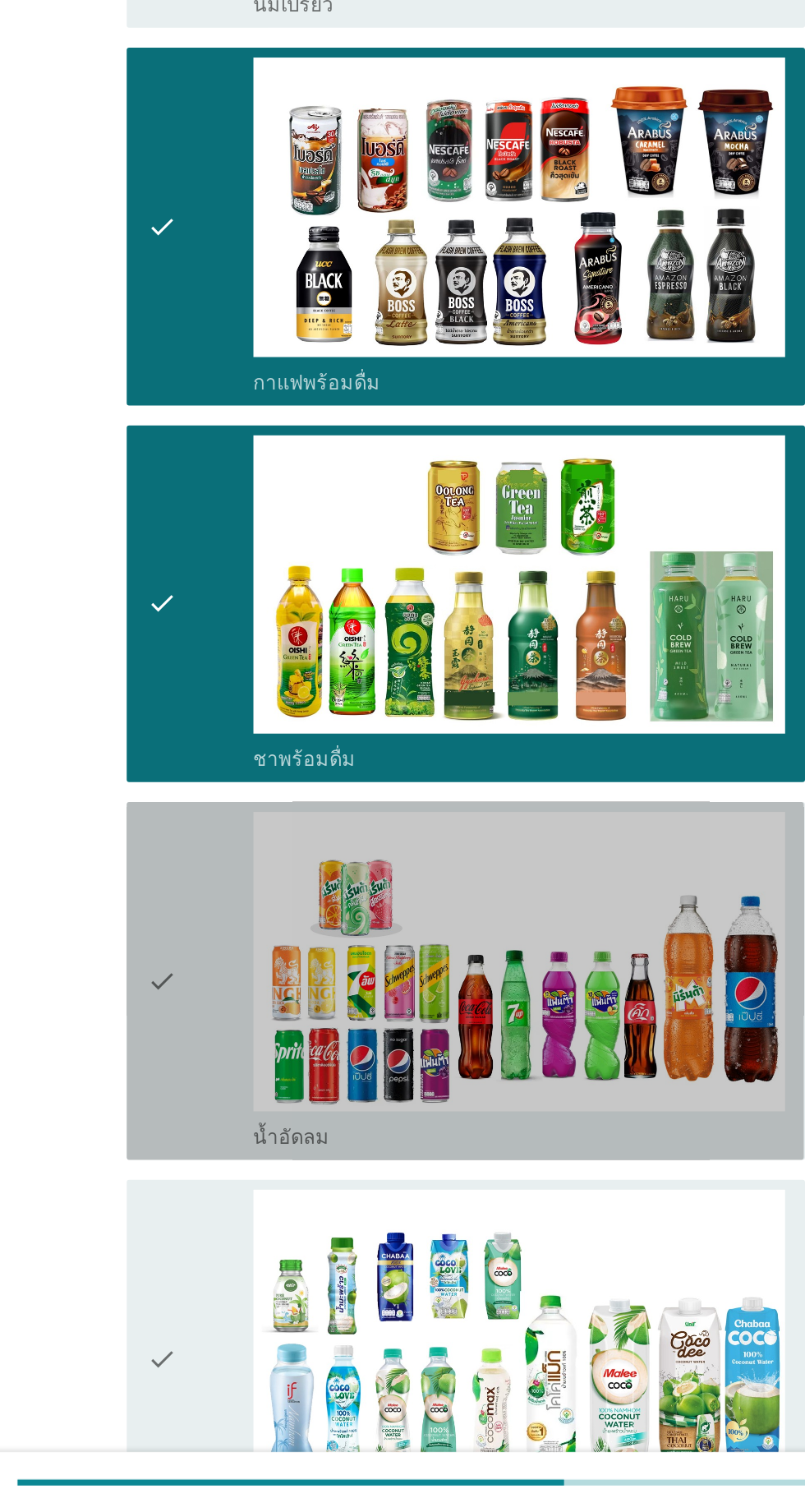
click at [228, 1049] on div "check" at bounding box center [231, 1161] width 71 height 224
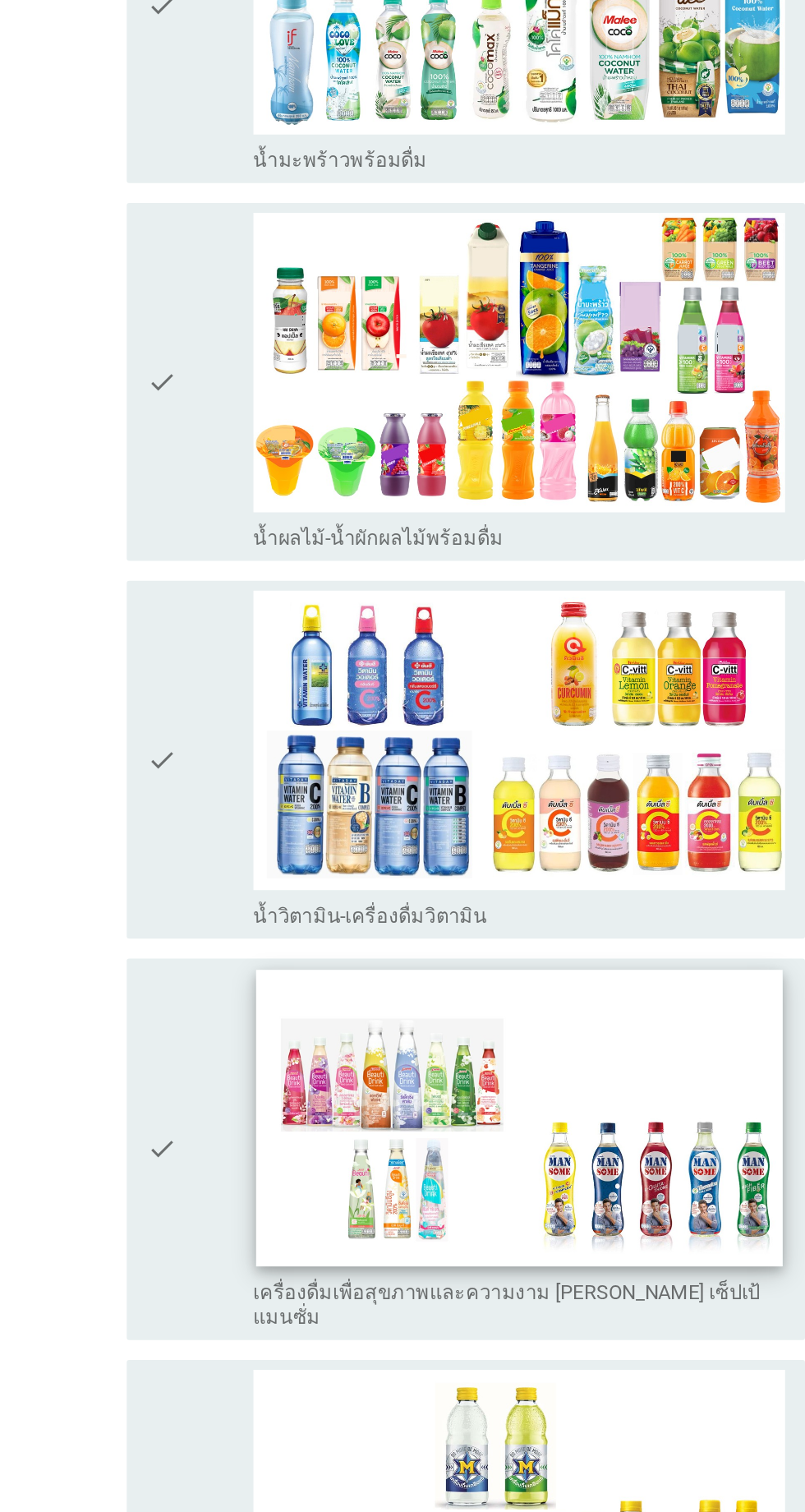
scroll to position [2771, 0]
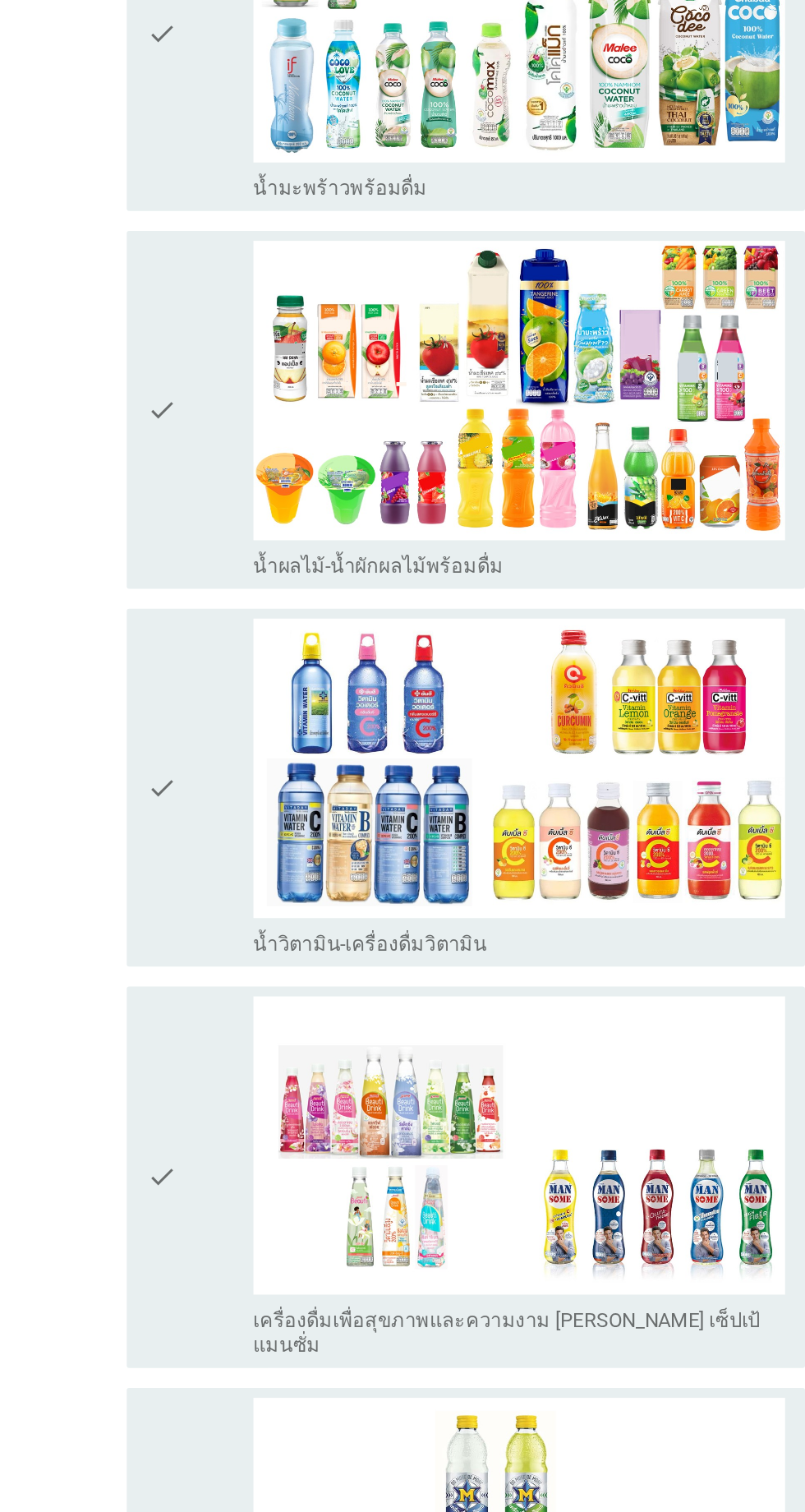
click at [229, 259] on div "check" at bounding box center [231, 271] width 71 height 224
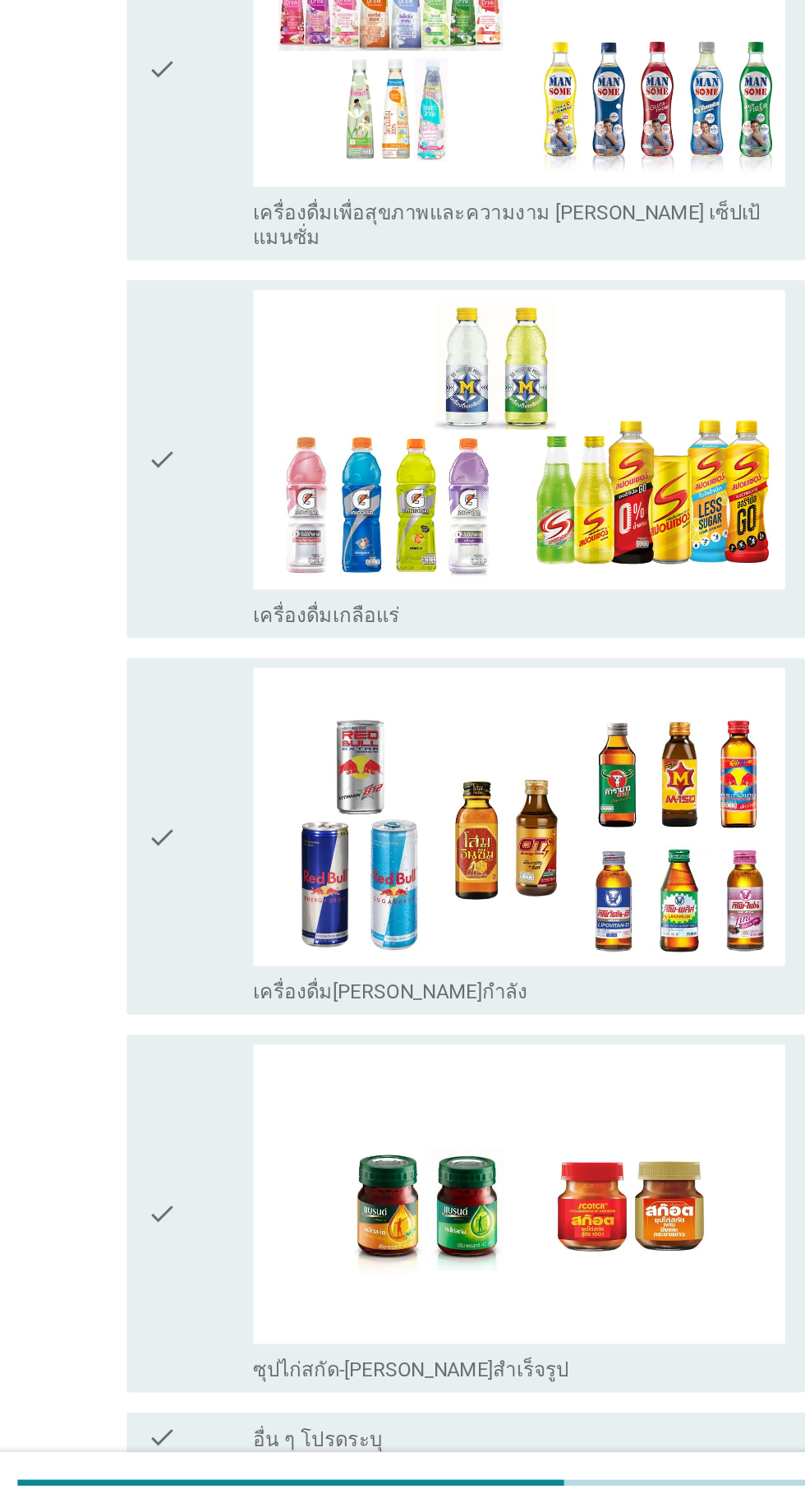
scroll to position [3032, 0]
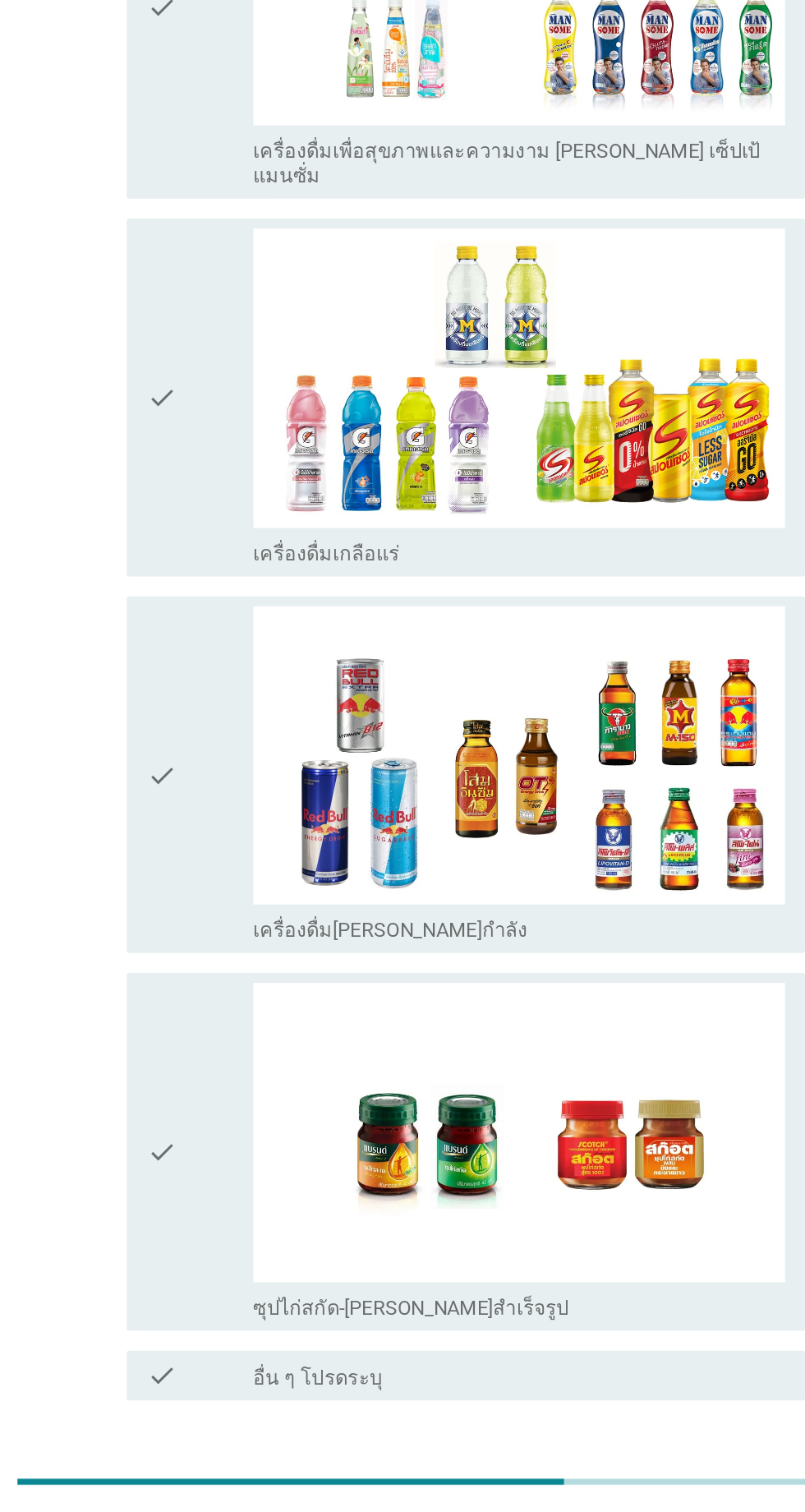
click at [608, 1488] on div "ต่อไป" at bounding box center [588, 1497] width 46 height 19
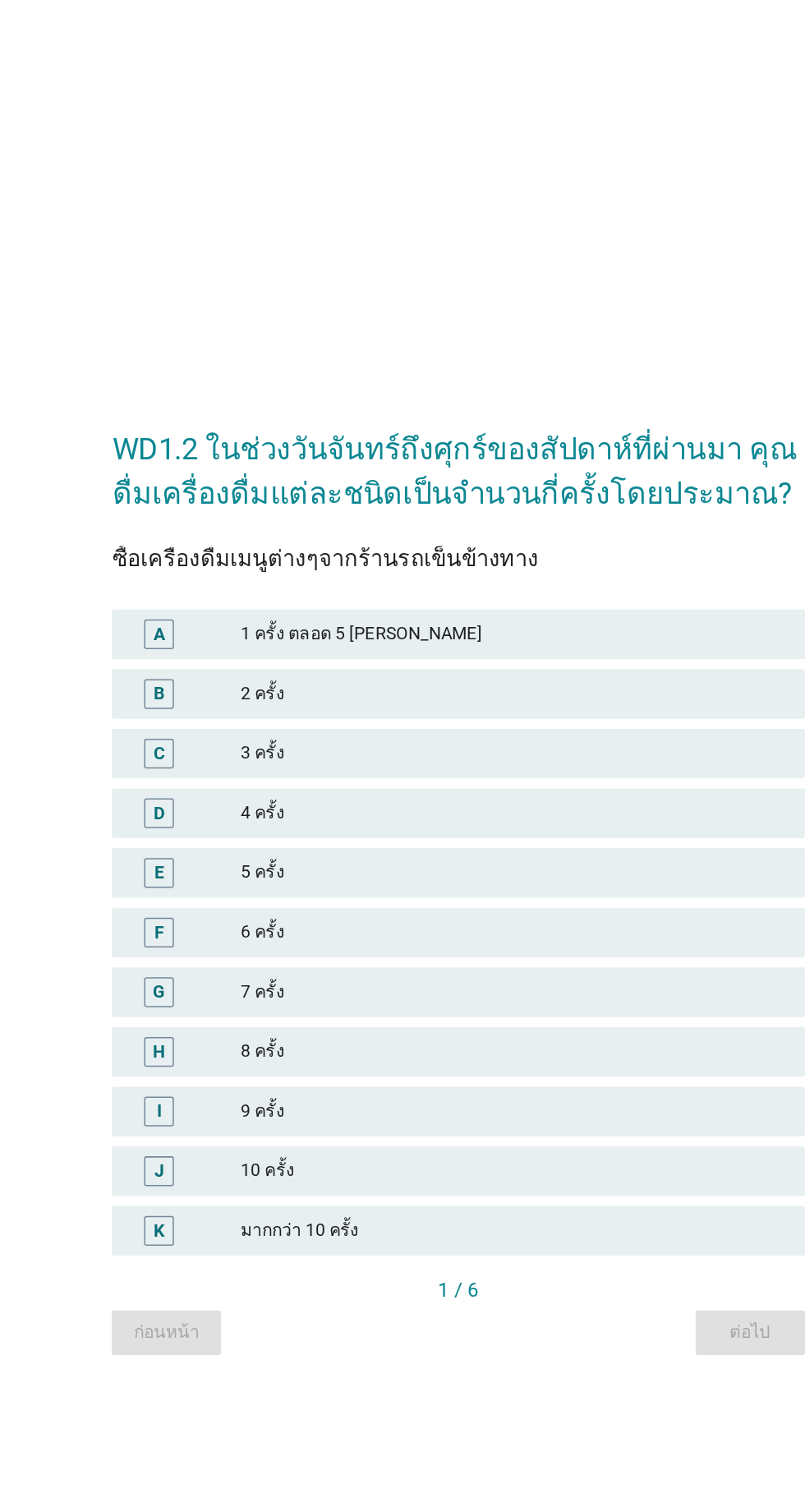
scroll to position [144, 0]
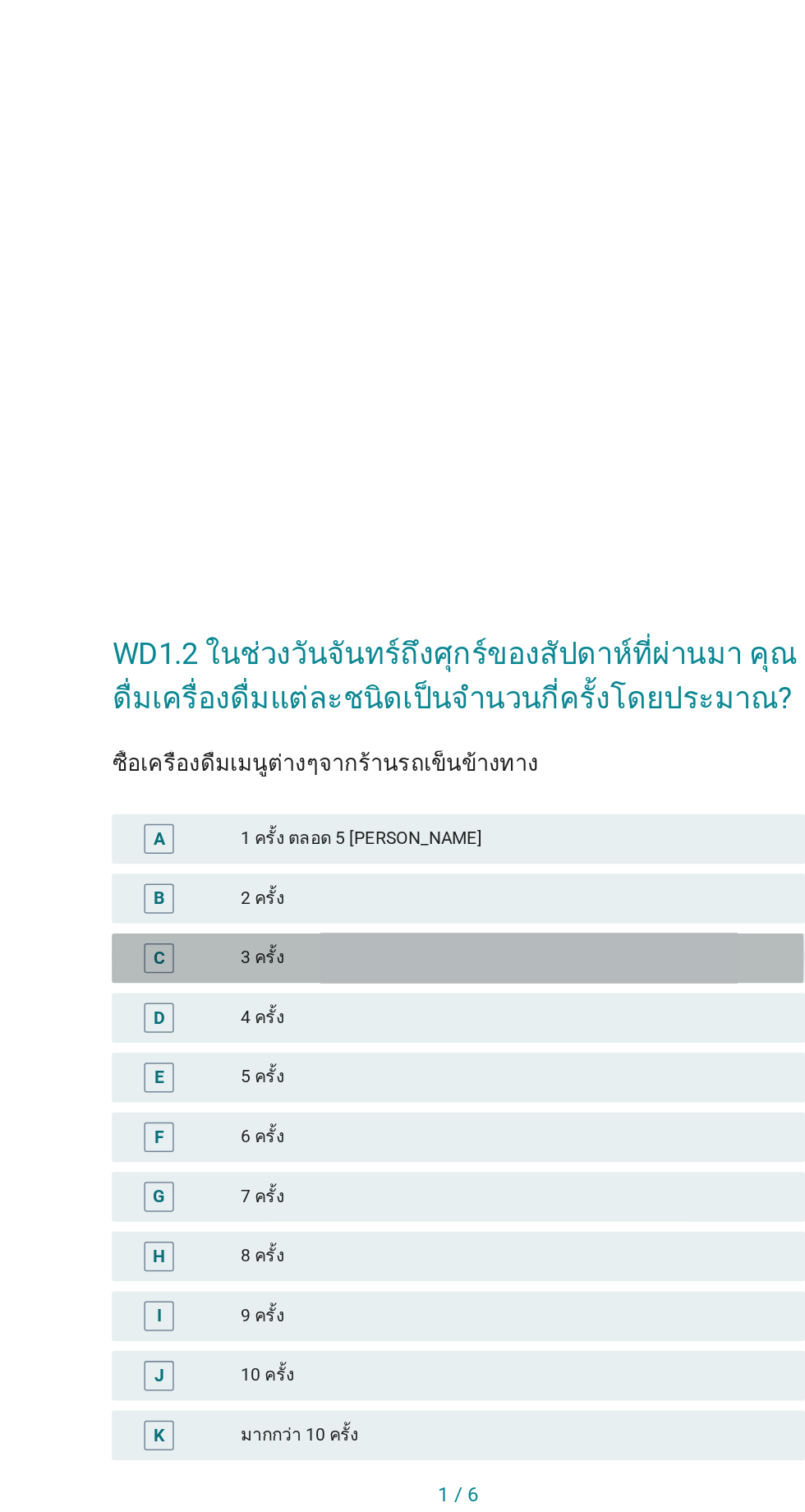
click at [320, 623] on div "3 ครั้ง" at bounding box center [438, 633] width 360 height 19
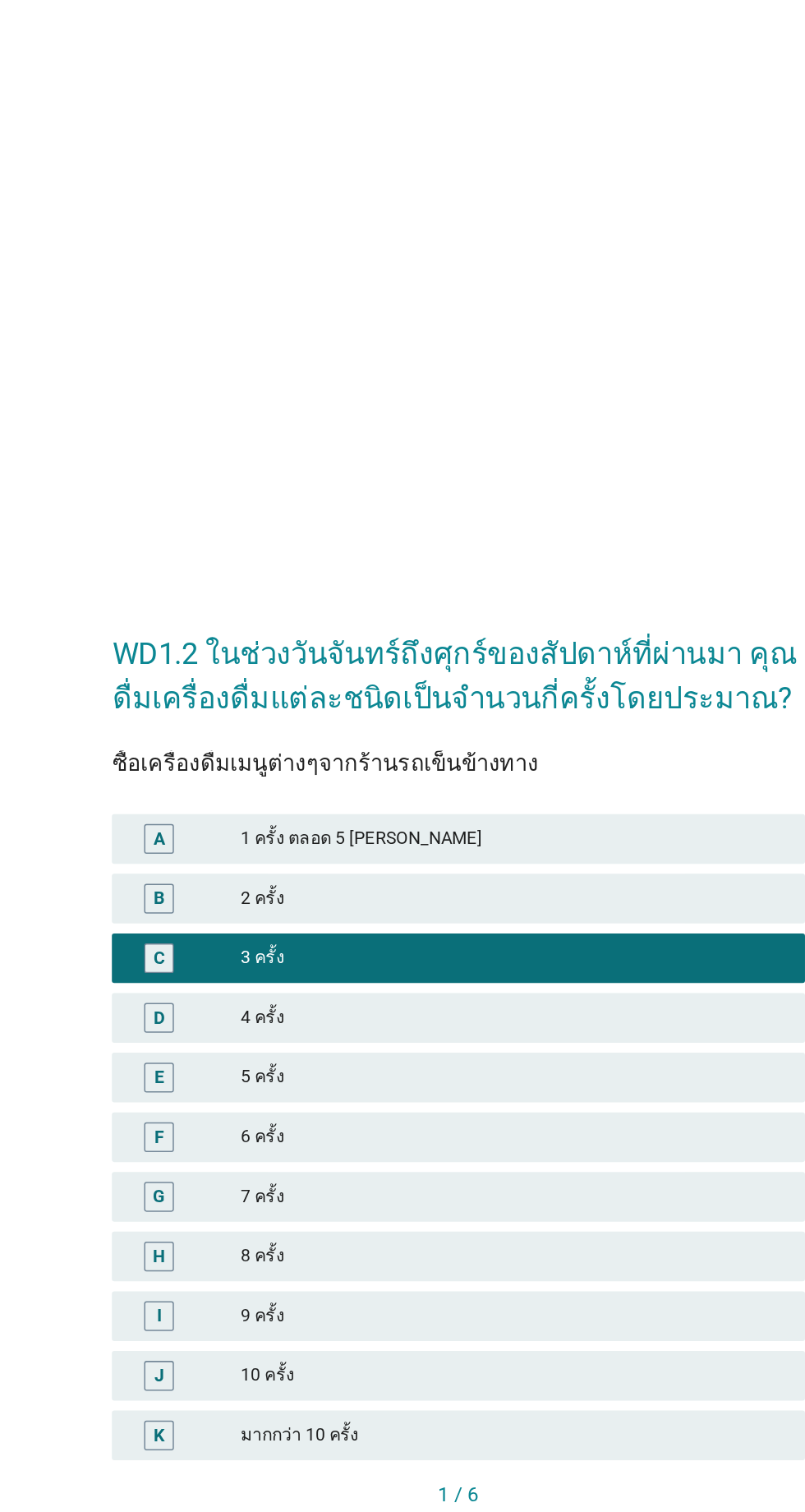
click at [581, 1007] on div "ต่อไป" at bounding box center [595, 1016] width 46 height 18
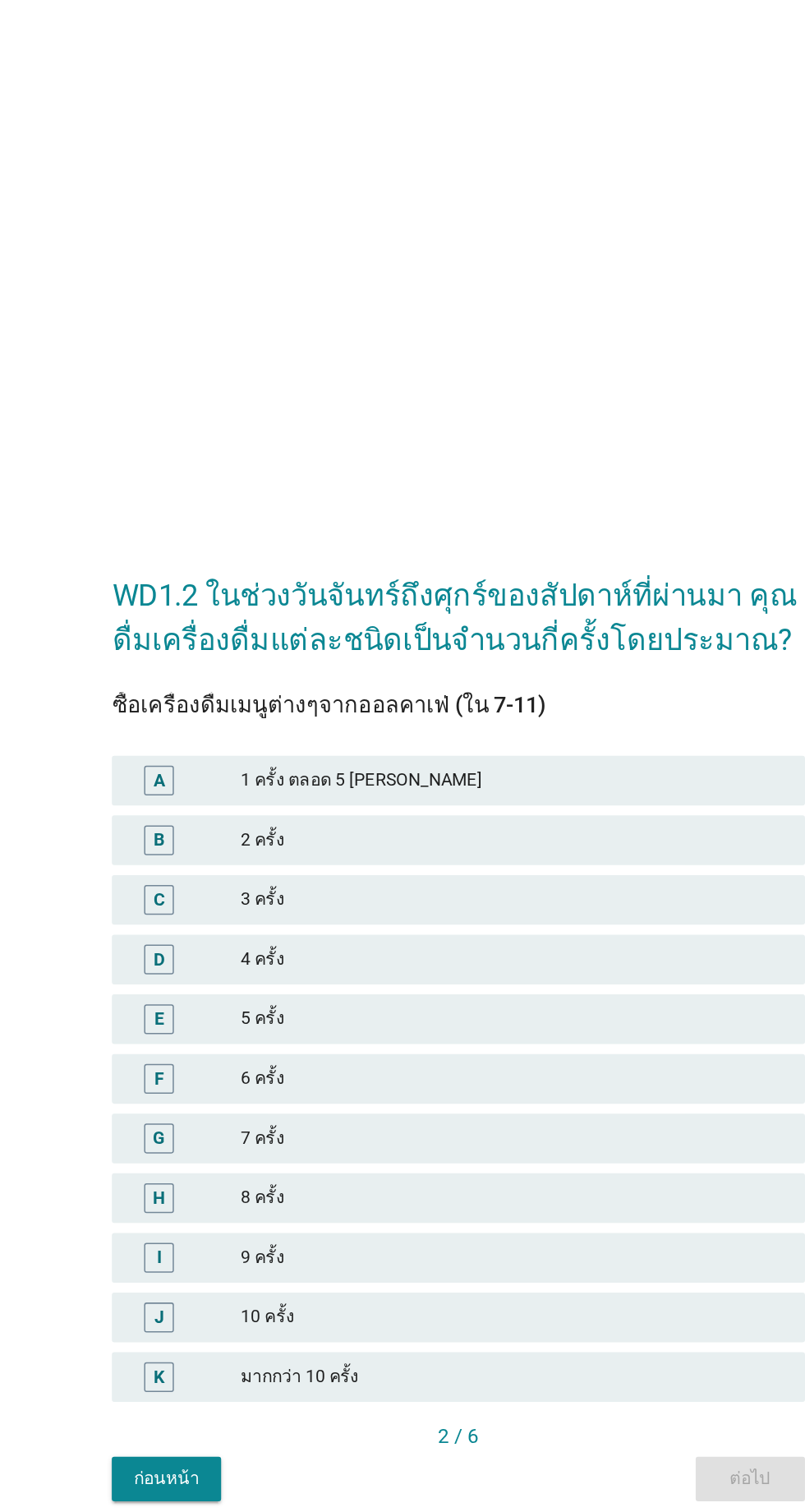
click at [295, 841] on div "7 ครั้ง" at bounding box center [438, 831] width 360 height 19
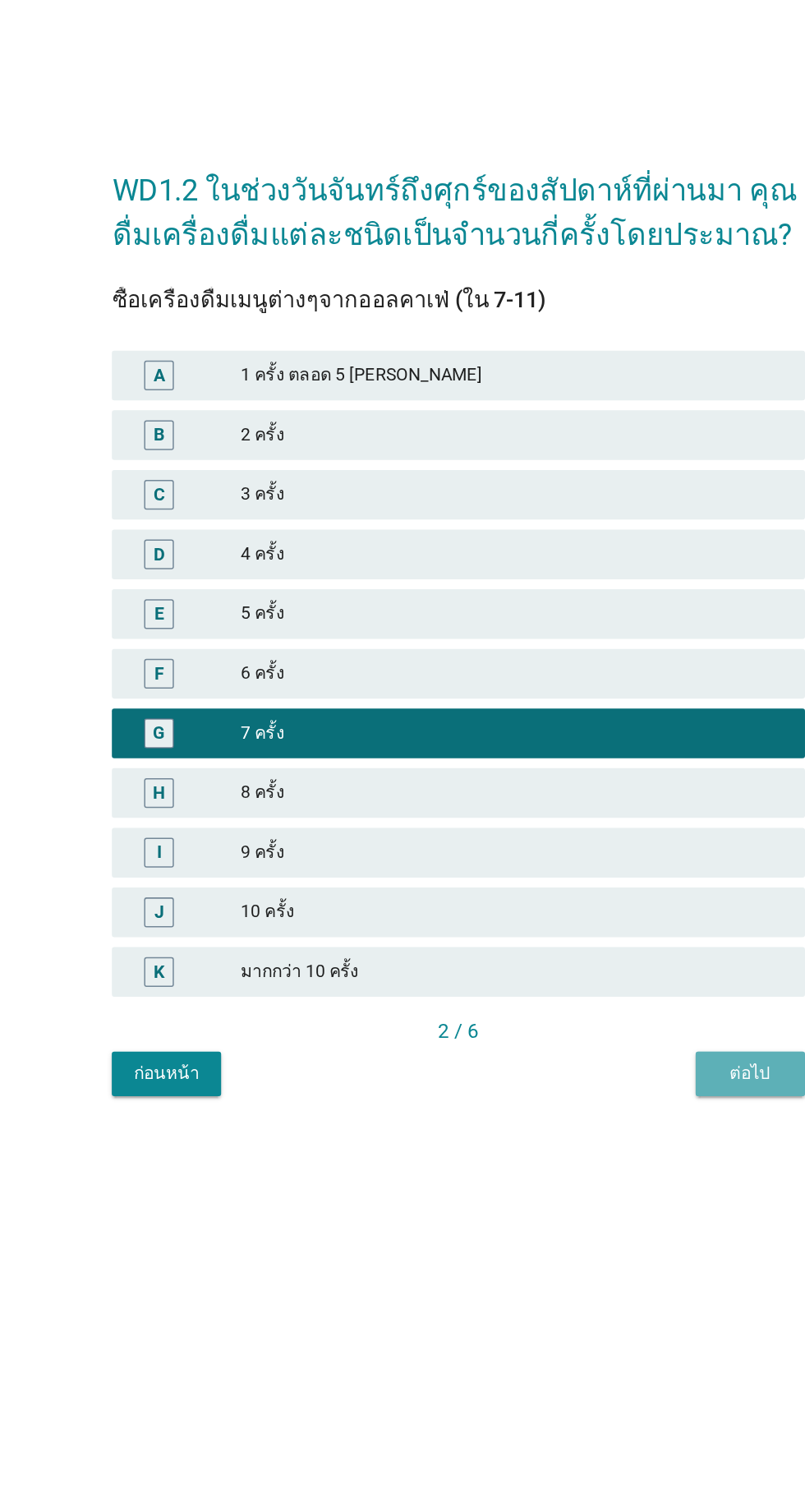
click at [576, 1065] on div "ต่อไป" at bounding box center [595, 1057] width 46 height 18
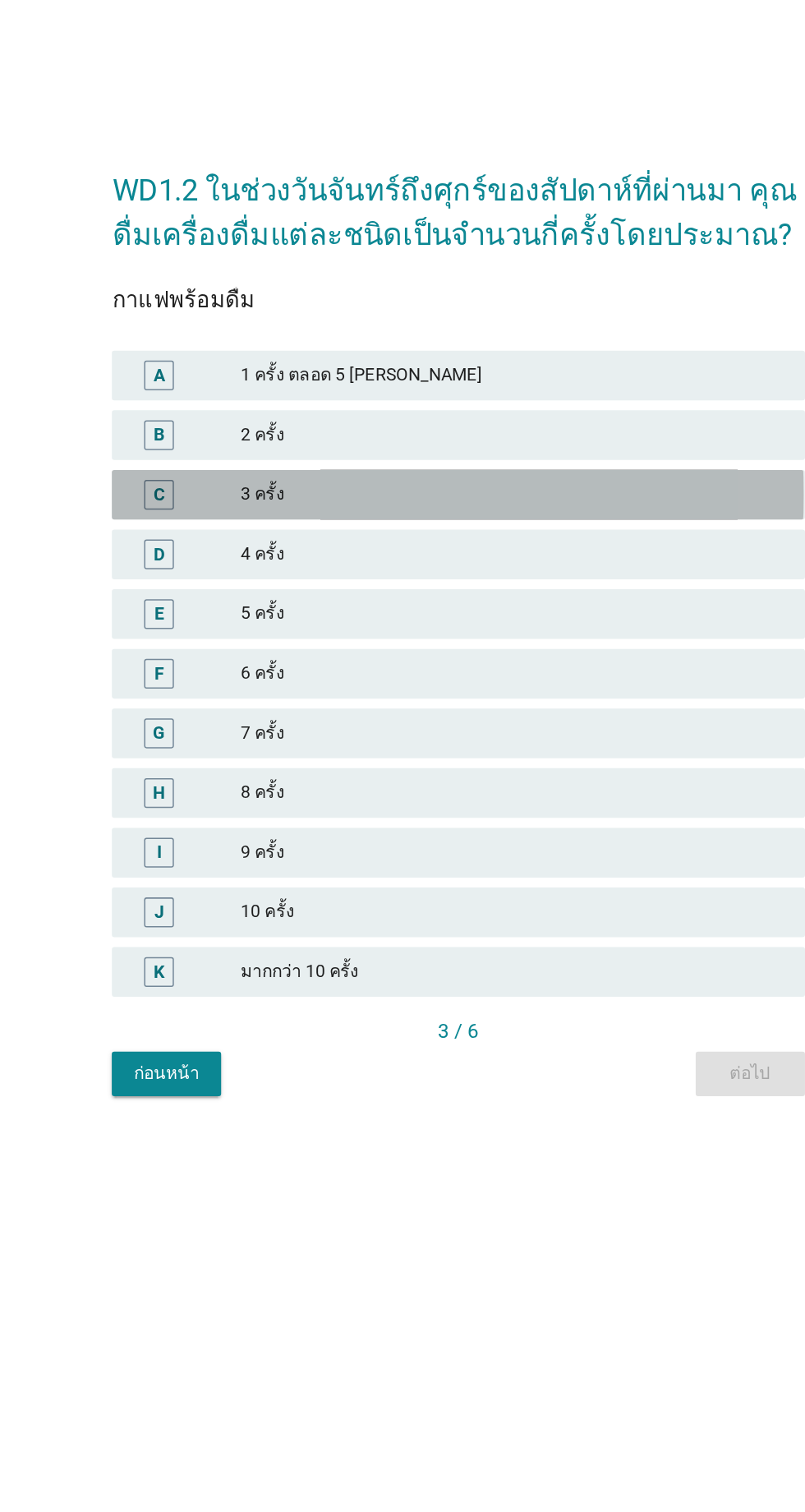
click at [309, 684] on div "3 ครั้ง" at bounding box center [438, 674] width 360 height 19
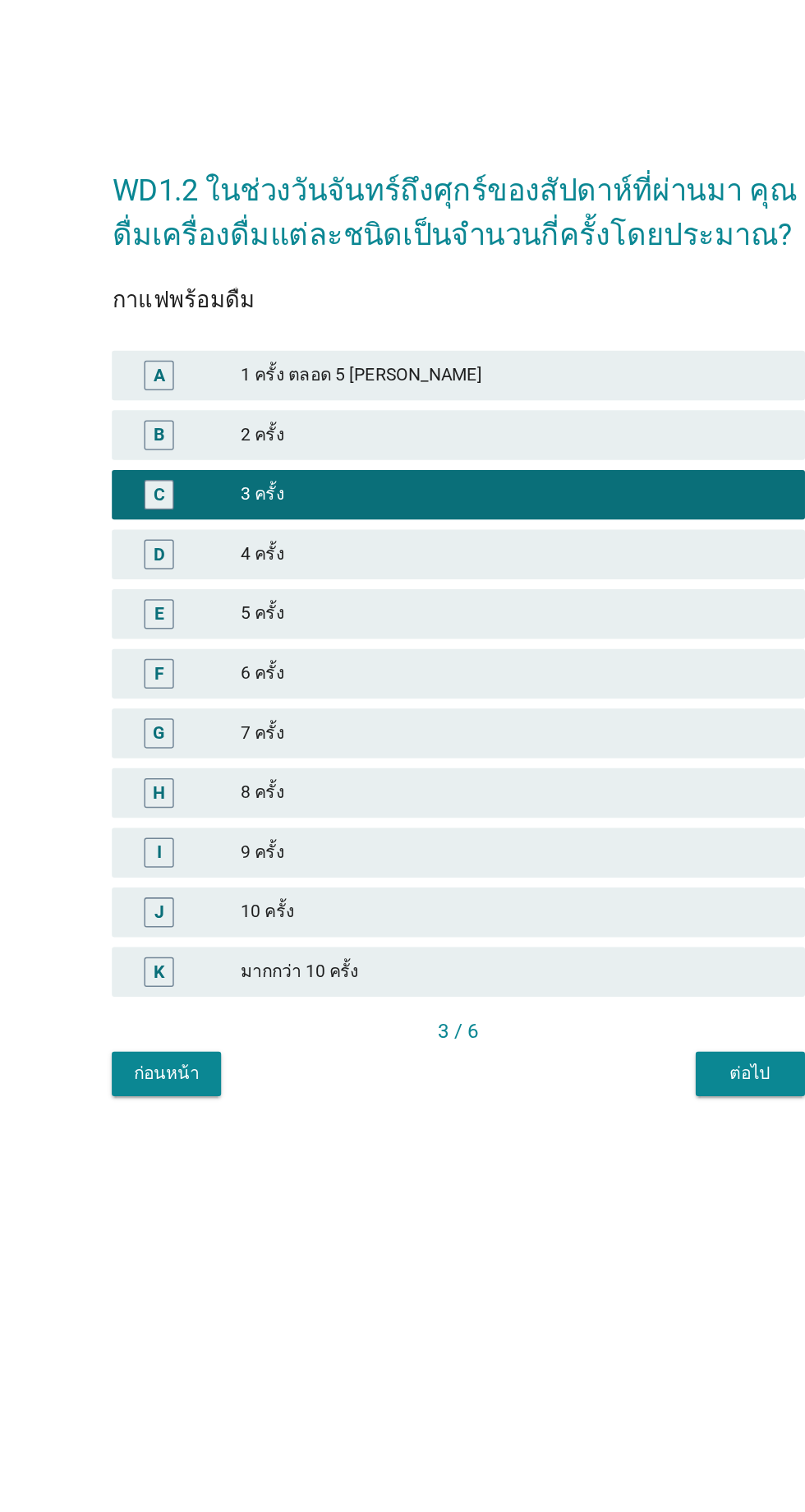
click at [593, 1065] on div "ต่อไป" at bounding box center [595, 1057] width 46 height 18
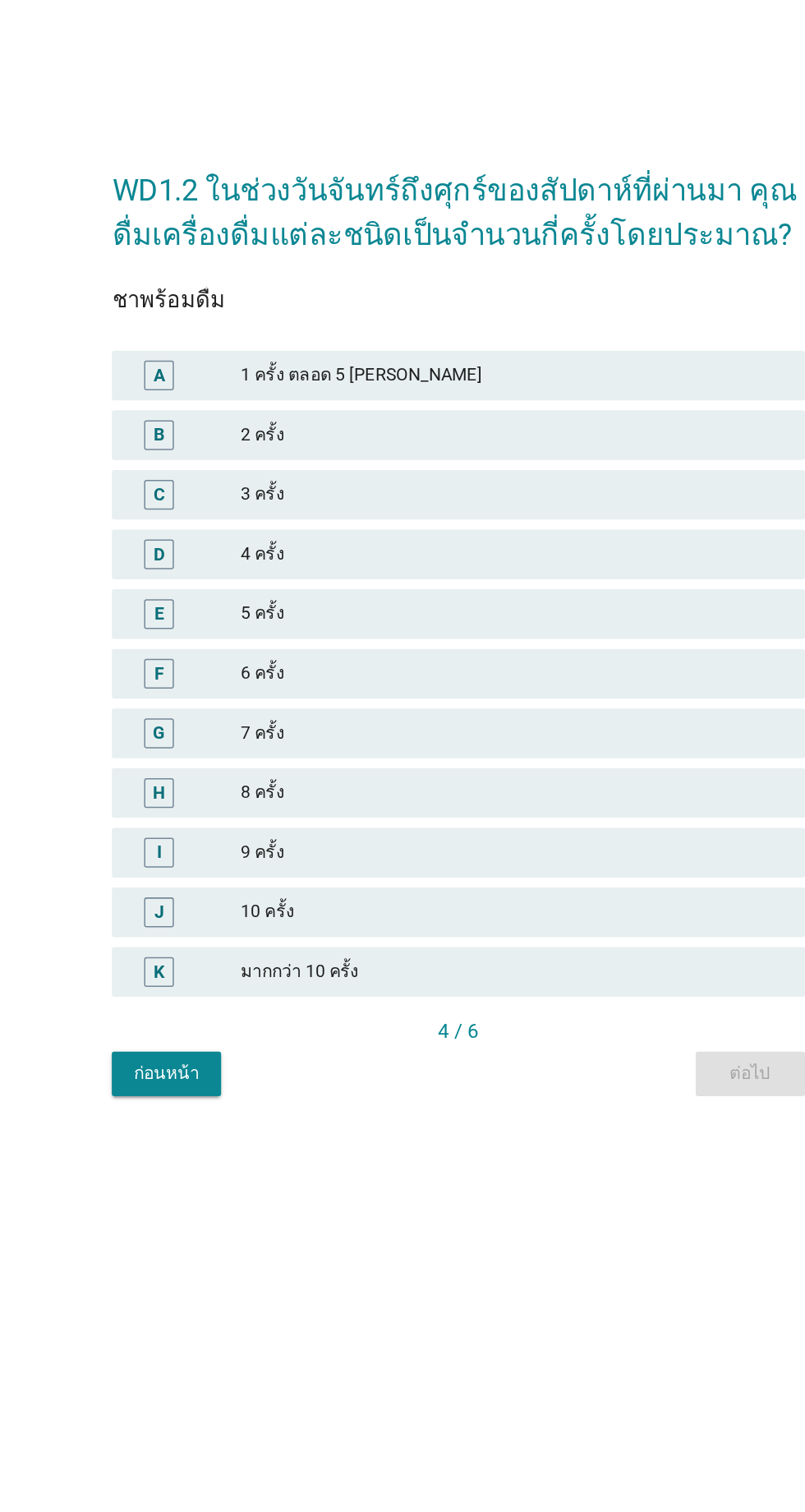
click at [327, 723] on div "4 ครั้ง" at bounding box center [438, 713] width 360 height 19
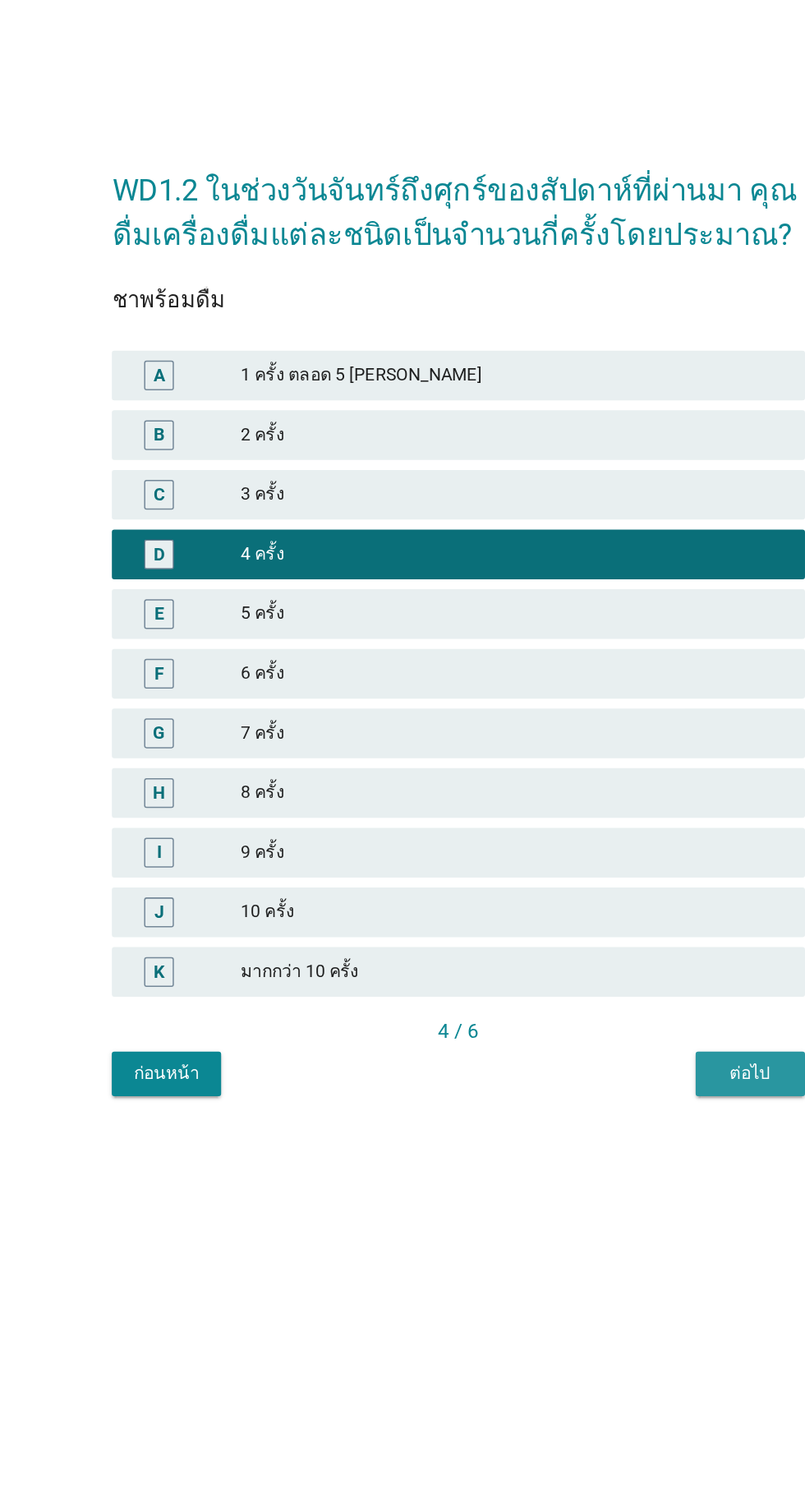
click at [591, 1065] on div "ต่อไป" at bounding box center [595, 1057] width 46 height 18
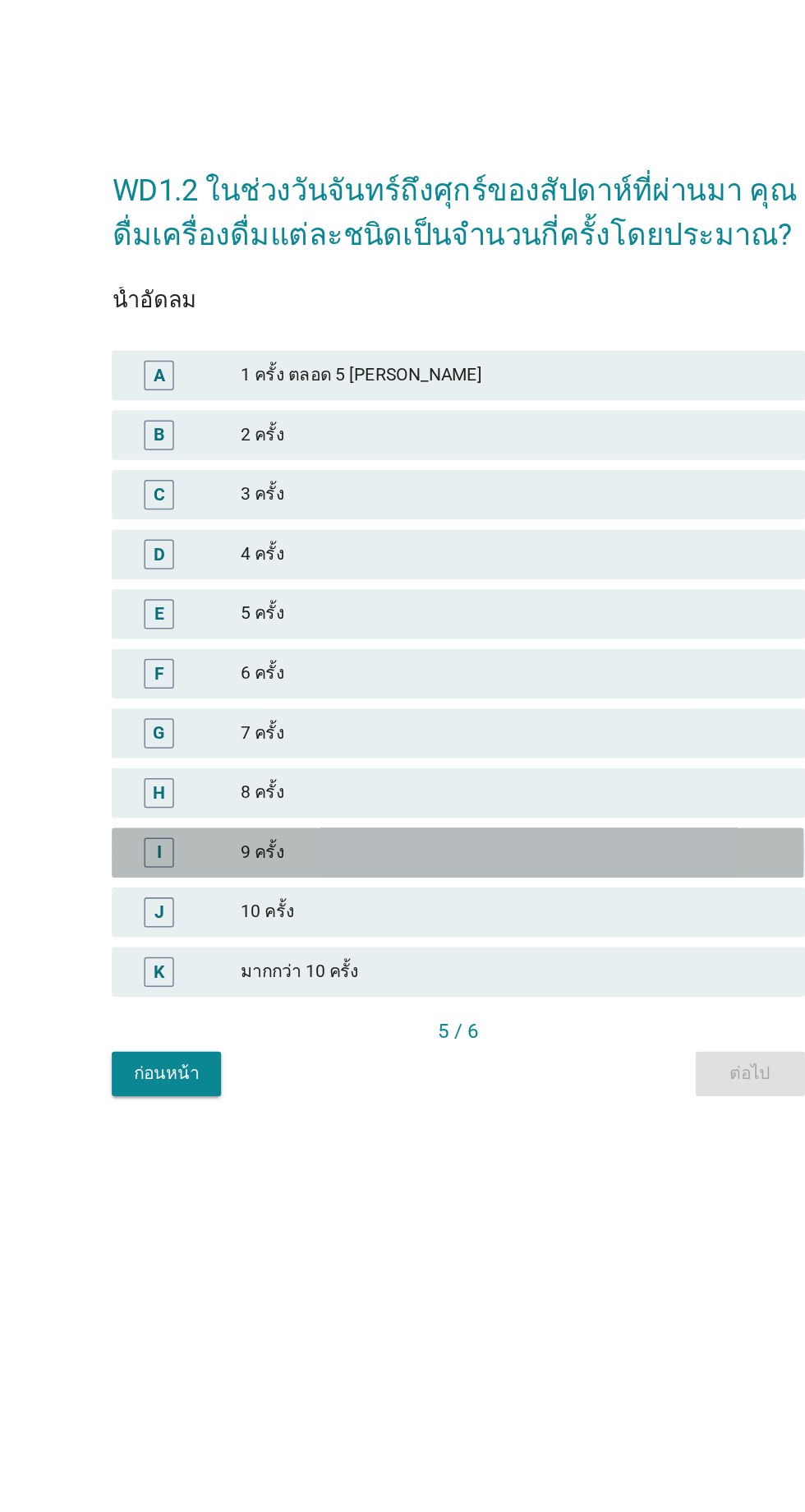
click at [340, 921] on div "9 ครั้ง" at bounding box center [438, 910] width 360 height 19
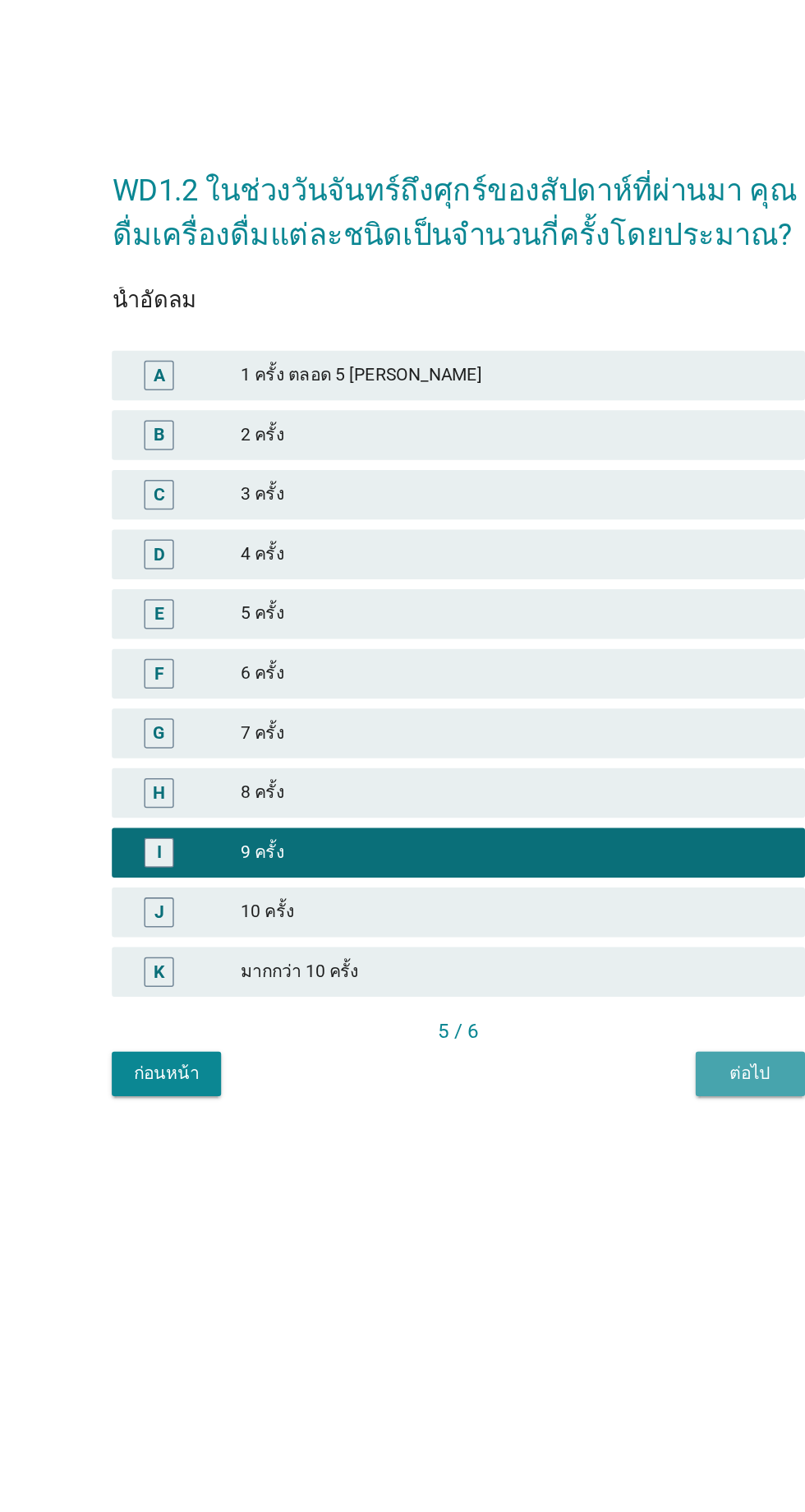
click at [564, 1072] on button "ต่อไป" at bounding box center [596, 1057] width 72 height 29
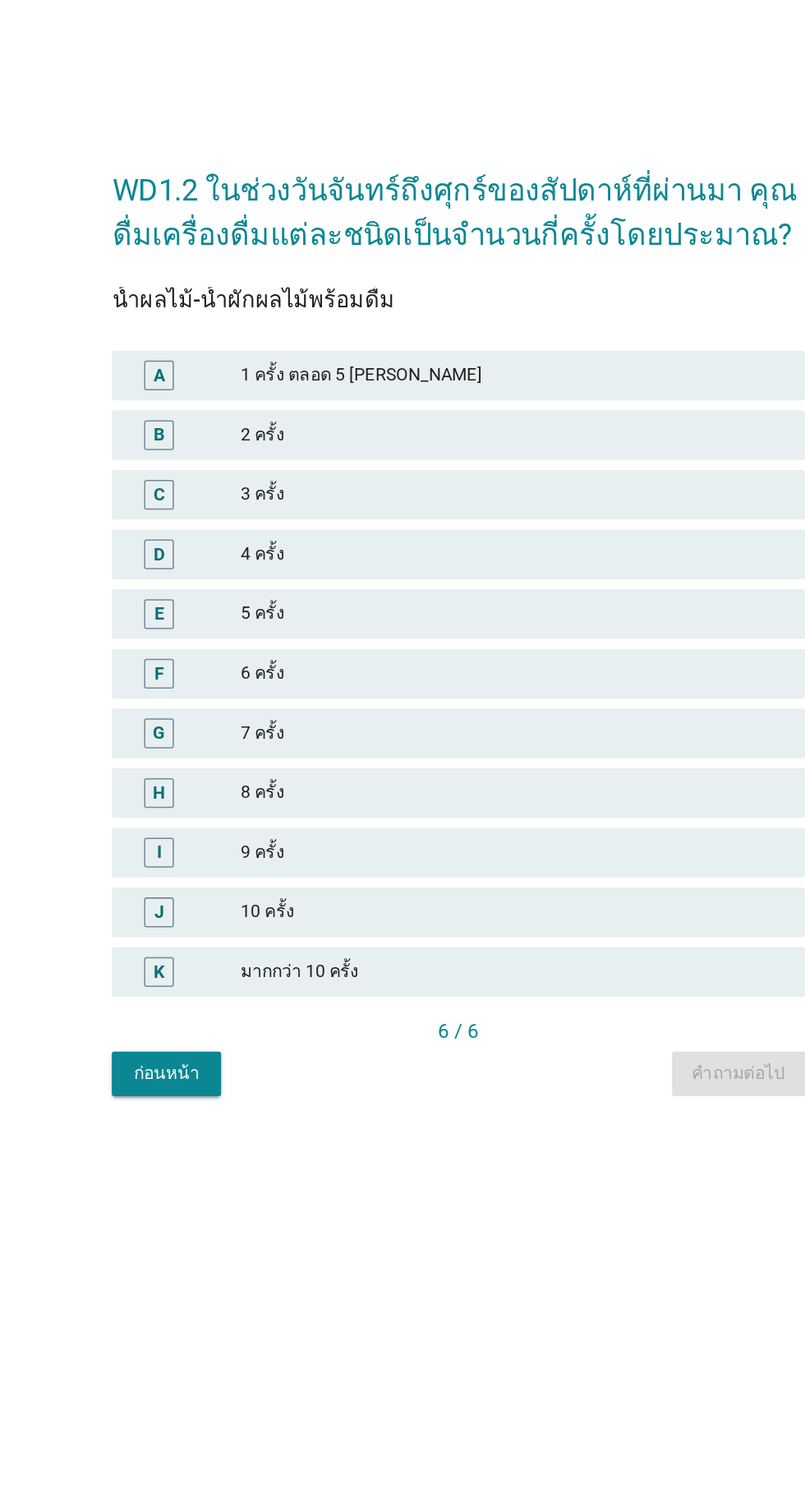
click at [343, 762] on div "5 ครั้ง" at bounding box center [438, 753] width 360 height 19
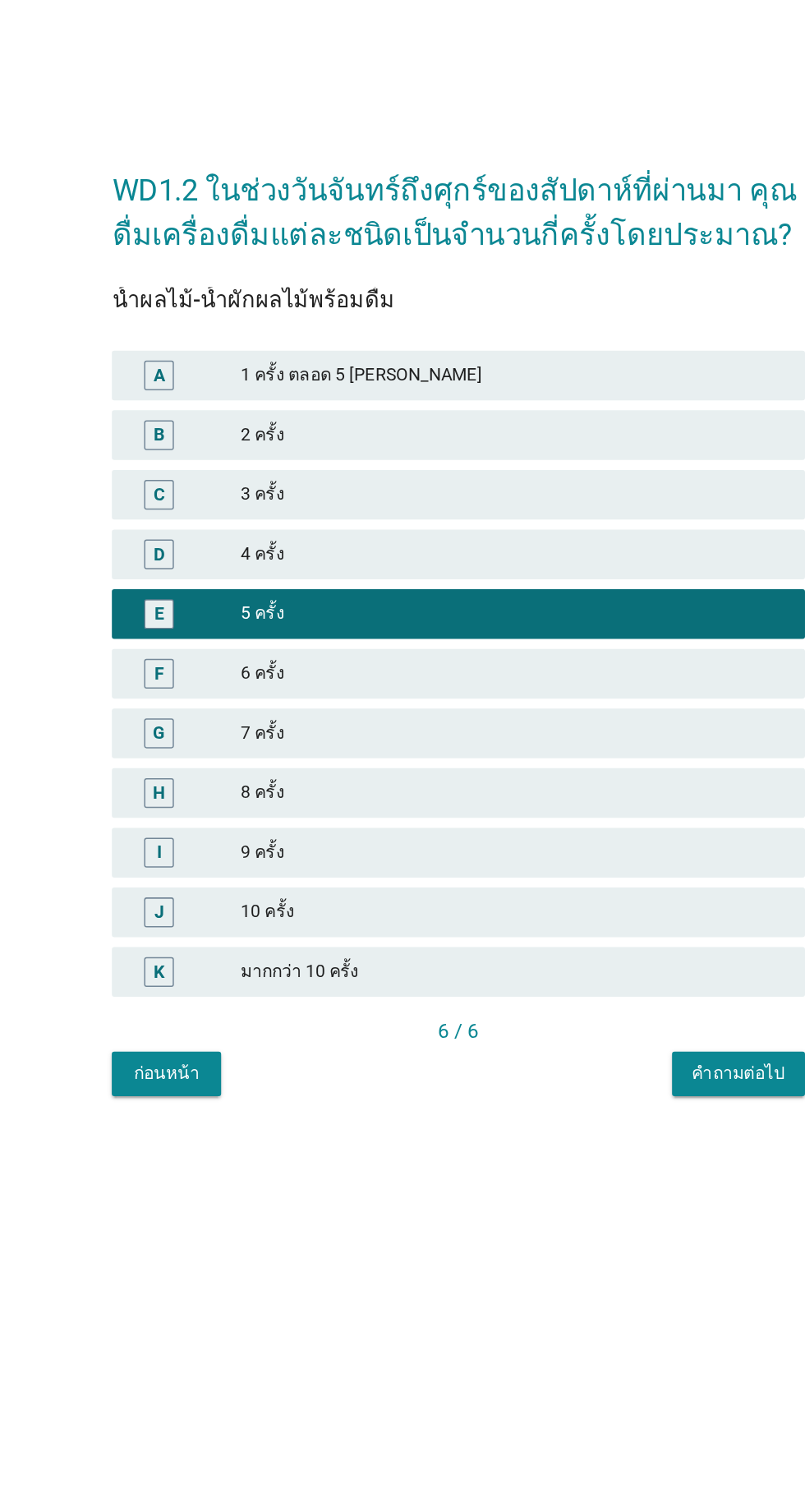
click at [567, 1065] on div "คำถามต่อไป" at bounding box center [587, 1057] width 61 height 18
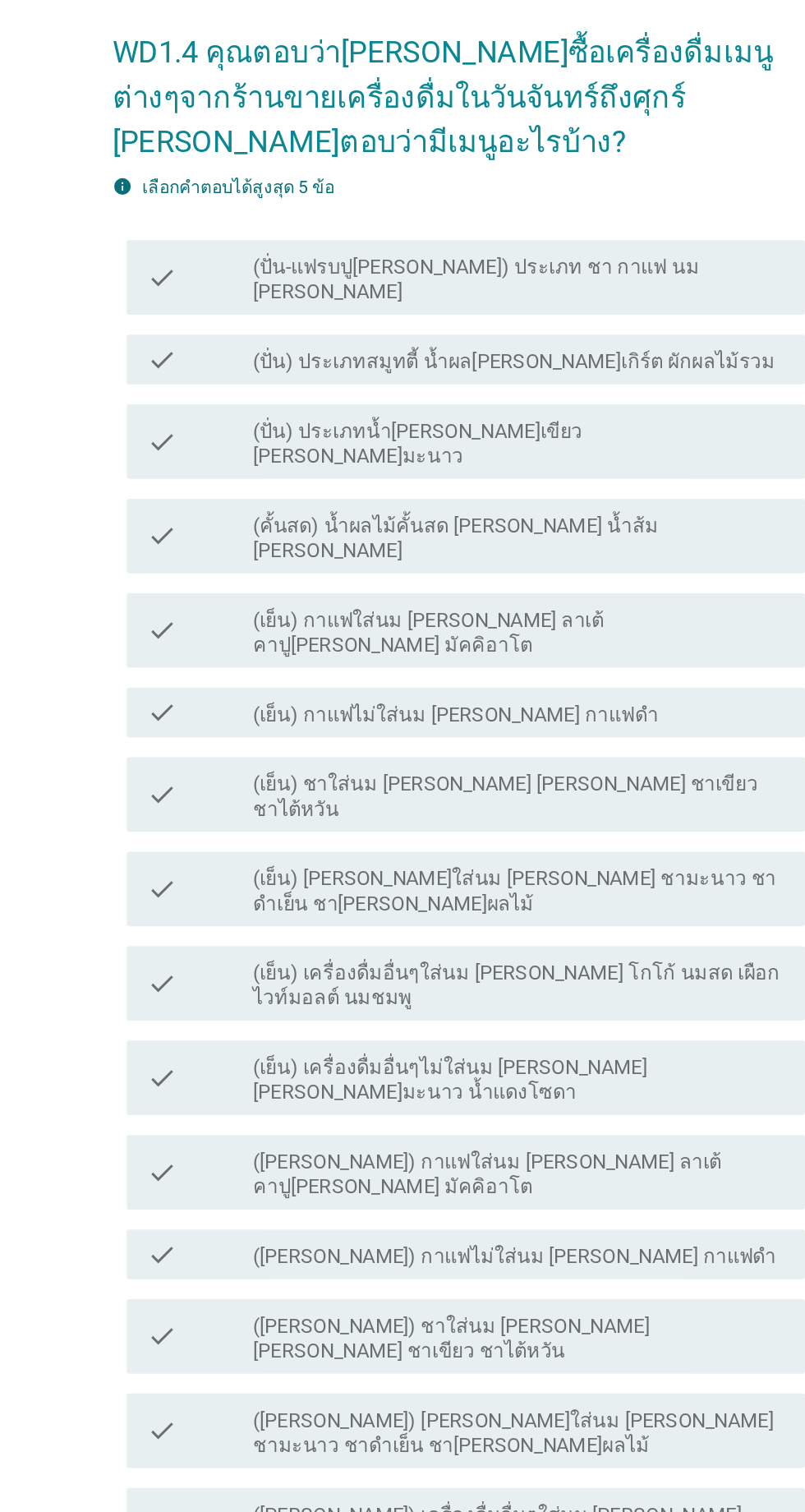
click at [510, 567] on label "(เย็น) กาแฟใส่นม [PERSON_NAME] ลาเต้ คาปู[PERSON_NAME] มัคคิอาโต" at bounding box center [443, 550] width 352 height 33
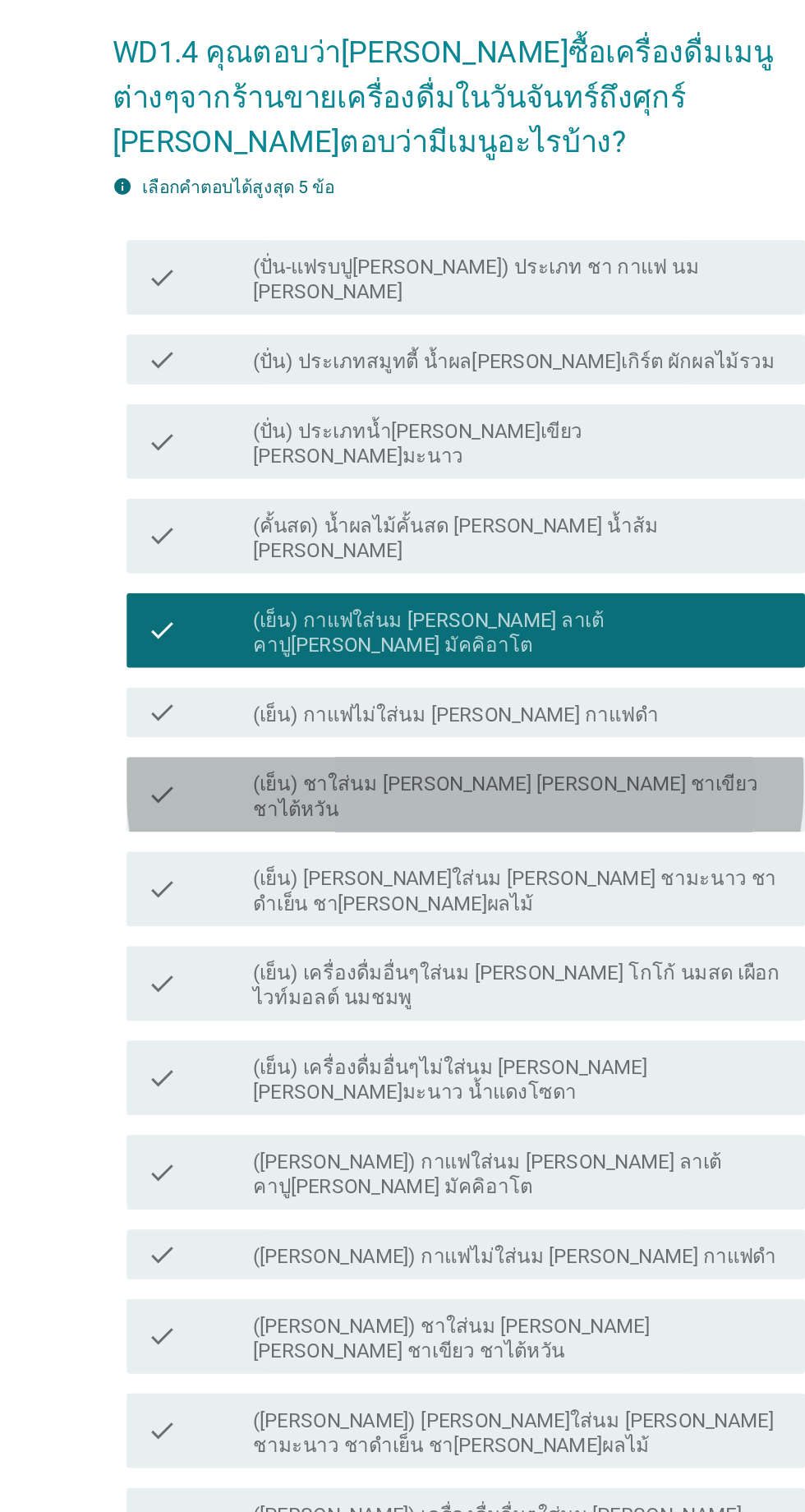
click at [517, 676] on div "check_box_outline_blank (เย็น) ชาใส่นม [PERSON_NAME] [PERSON_NAME] ชาเขียว ชาไต…" at bounding box center [443, 656] width 352 height 36
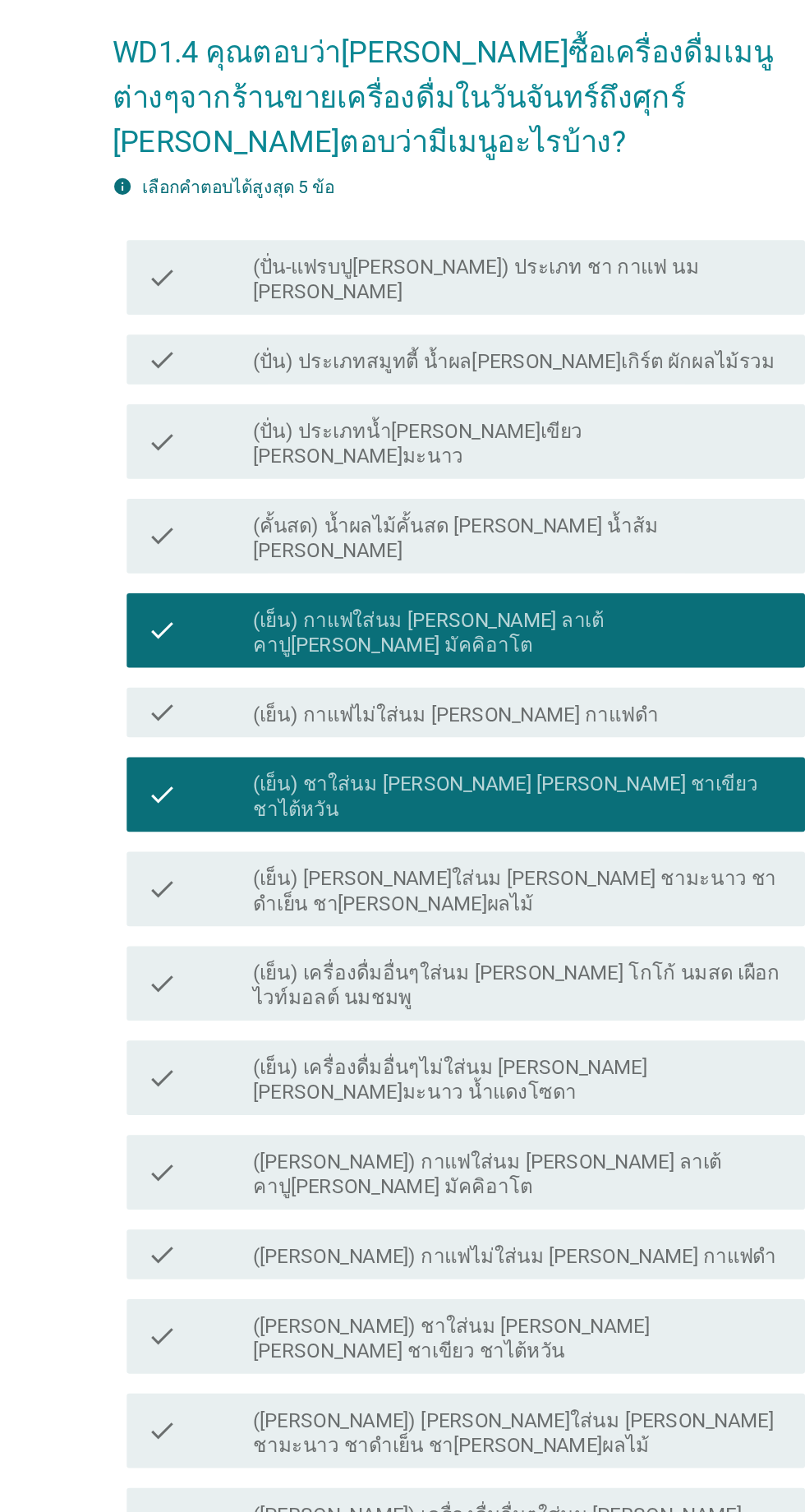
click at [519, 738] on label "(เย็น) [PERSON_NAME]ใส่นม [PERSON_NAME] ชามะนาว ชาดำเย็น ชา[PERSON_NAME]ผลไม้" at bounding box center [443, 721] width 352 height 33
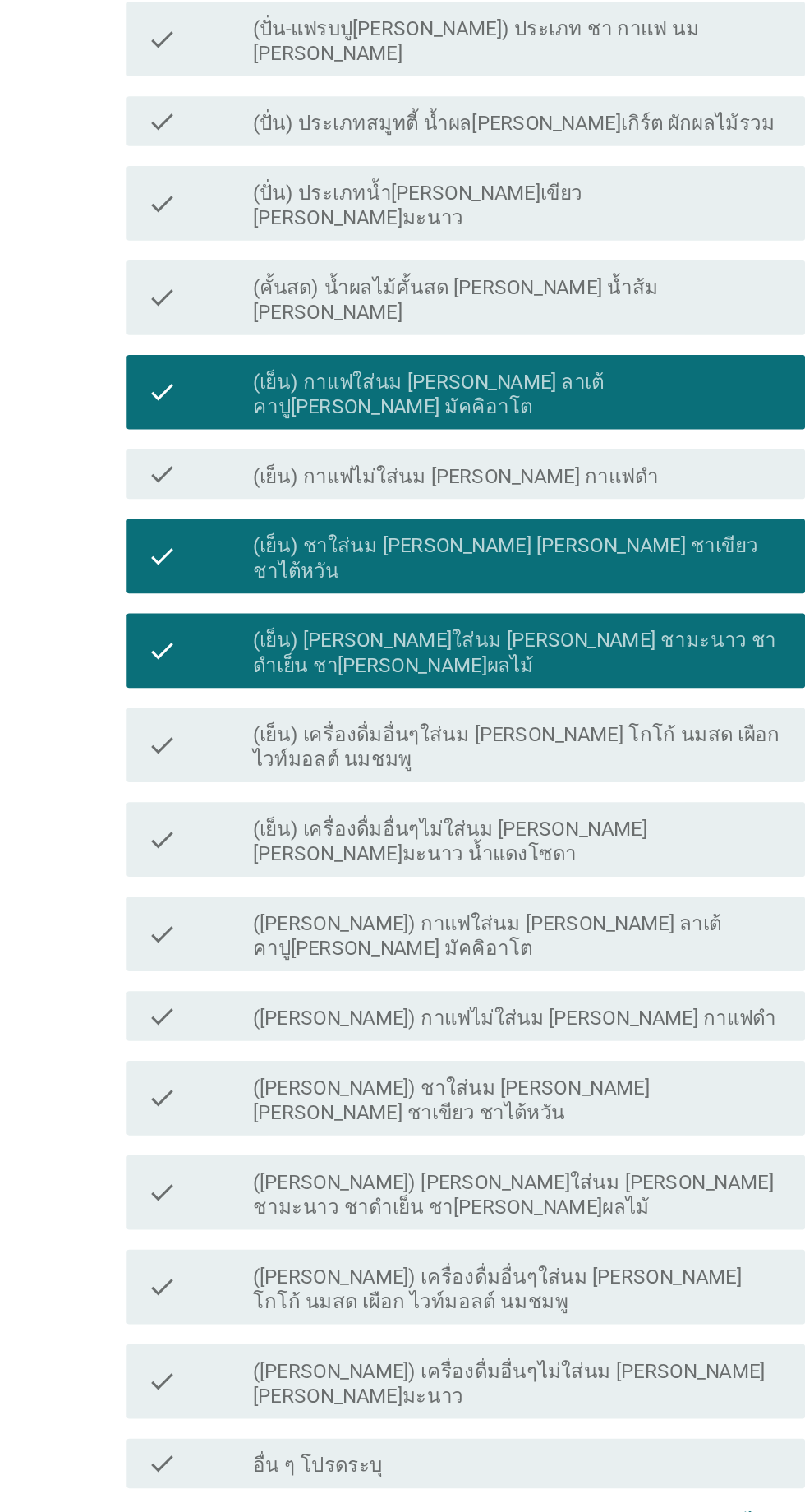
click at [496, 800] on label "(เย็น) เครื่องดื่มอื่นๆใส่นม [PERSON_NAME] โกโก้ นมสด เผือก ไวท์มอลต์ นมชมพู" at bounding box center [443, 784] width 352 height 33
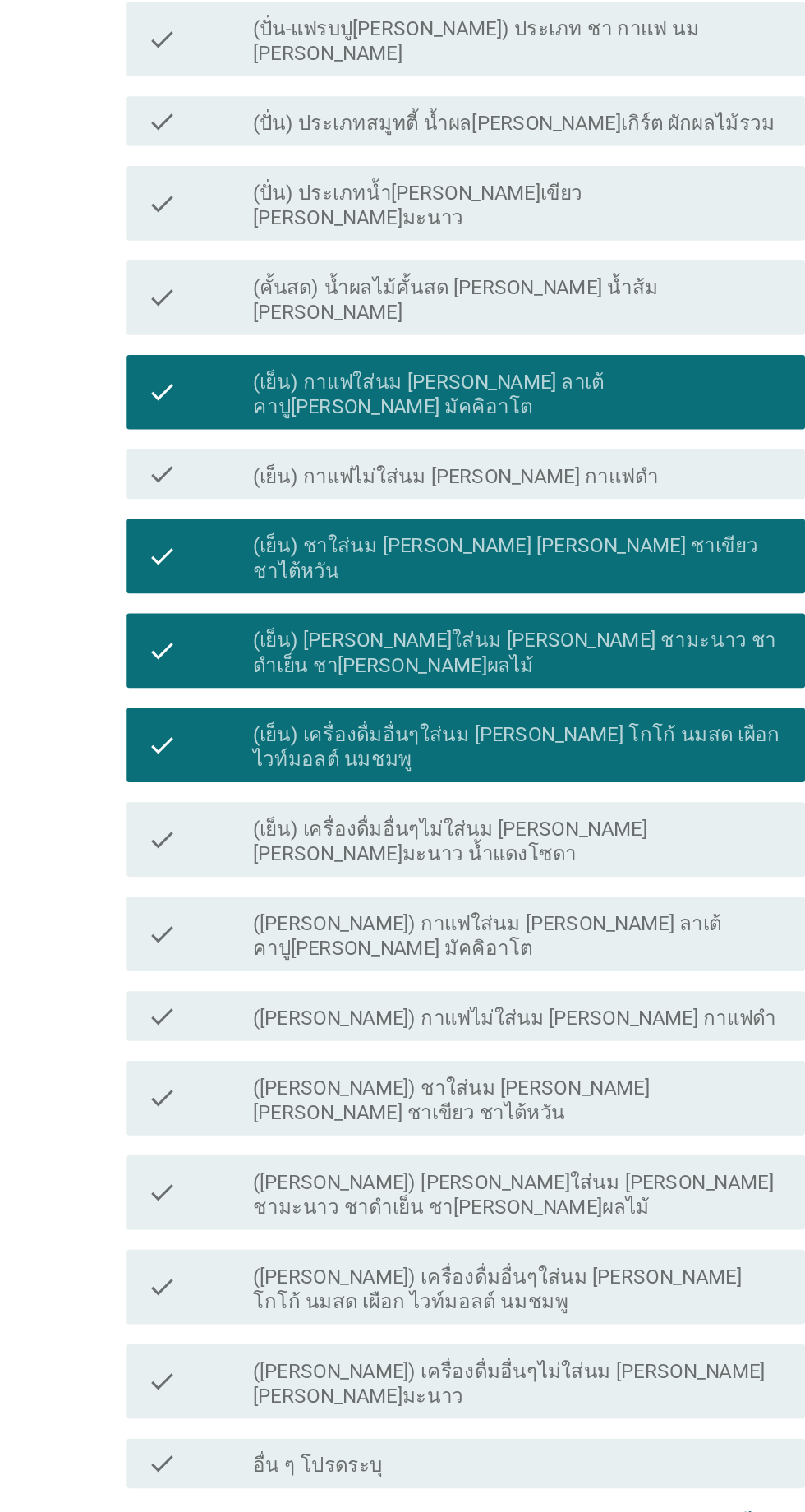
click at [496, 800] on label "(เย็น) เครื่องดื่มอื่นๆใส่นม [PERSON_NAME] โกโก้ นมสด เผือก ไวท์มอลต์ นมชมพู" at bounding box center [443, 784] width 352 height 33
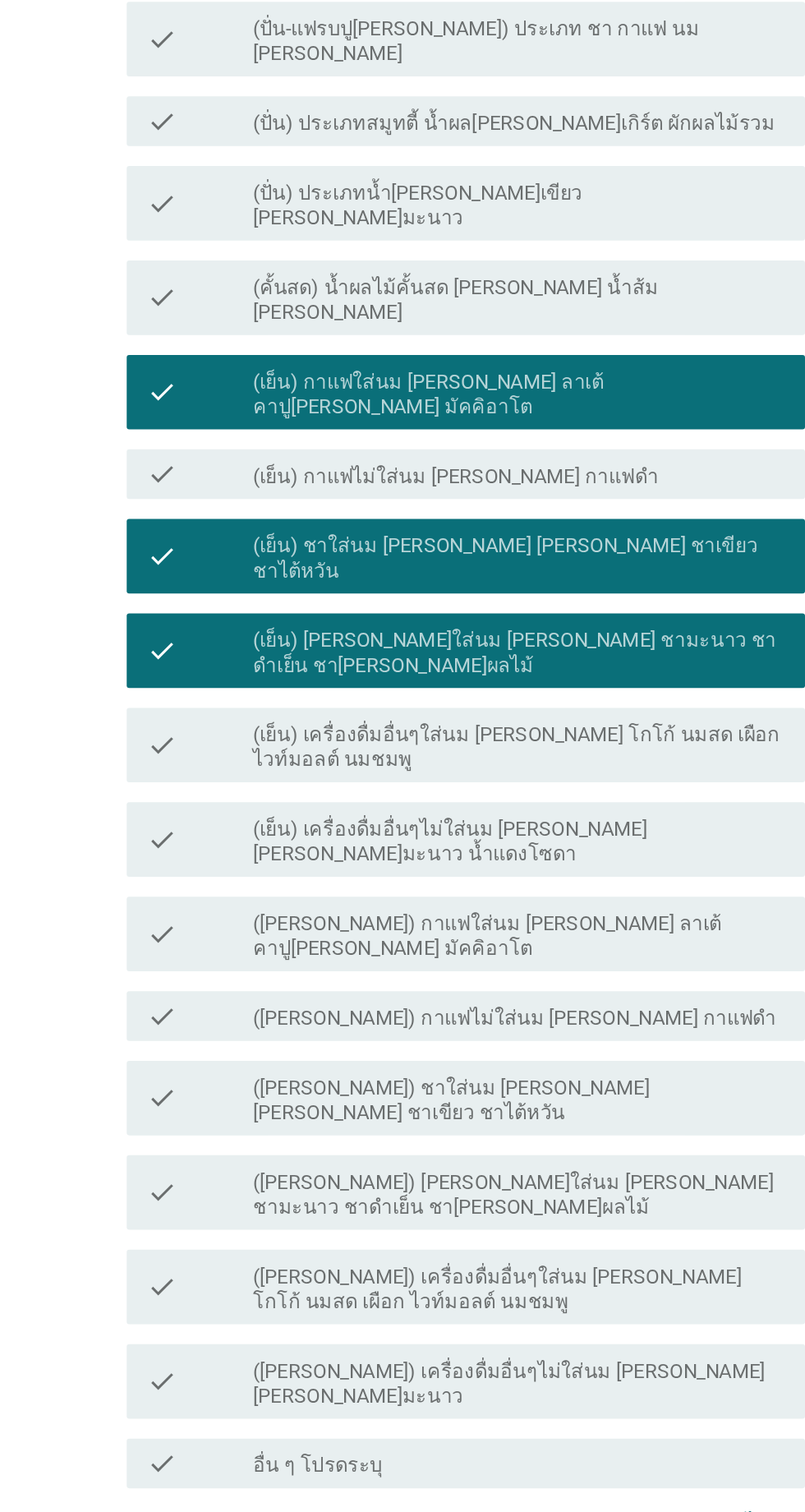
click at [508, 862] on label "(เย็น) เครื่องดื่มอื่นๆไม่ใส่นม [PERSON_NAME] [PERSON_NAME]มะนาว น้ำแดงโซดา" at bounding box center [443, 847] width 352 height 33
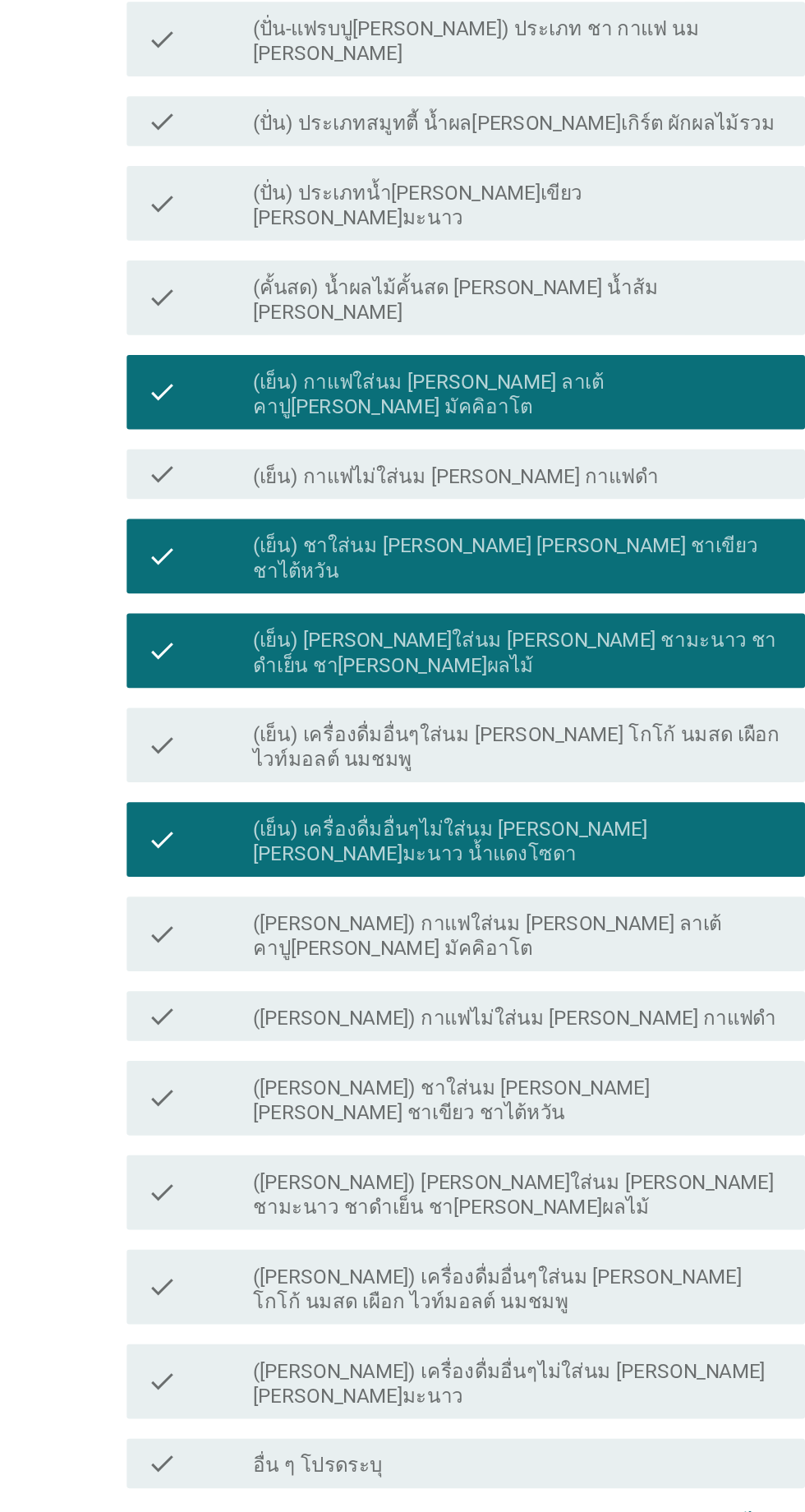
click at [508, 862] on label "(เย็น) เครื่องดื่มอื่นๆไม่ใส่นม [PERSON_NAME] [PERSON_NAME]มะนาว น้ำแดงโซดา" at bounding box center [443, 847] width 352 height 33
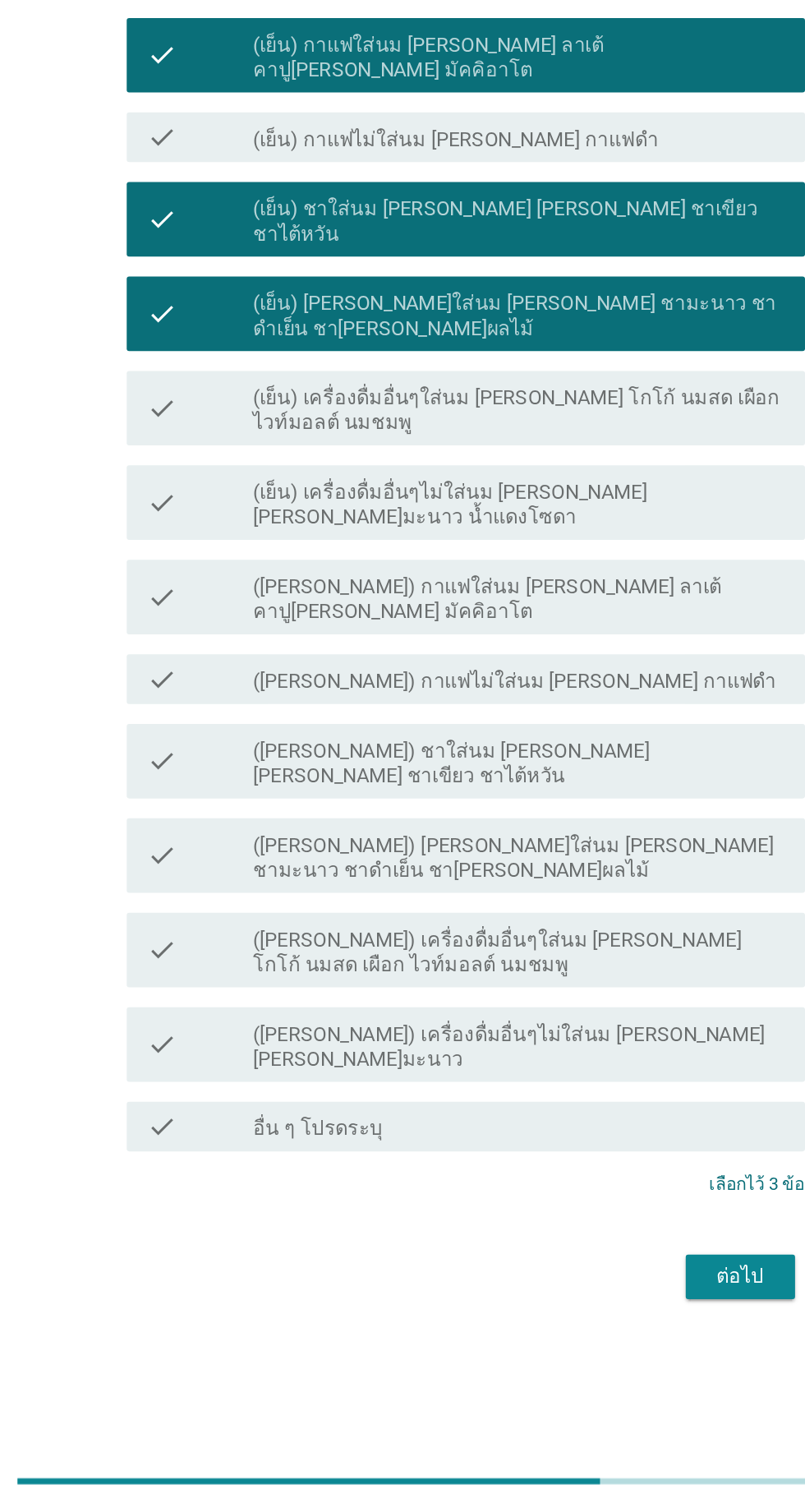
click at [612, 1342] on button "ต่อไป" at bounding box center [589, 1356] width 72 height 29
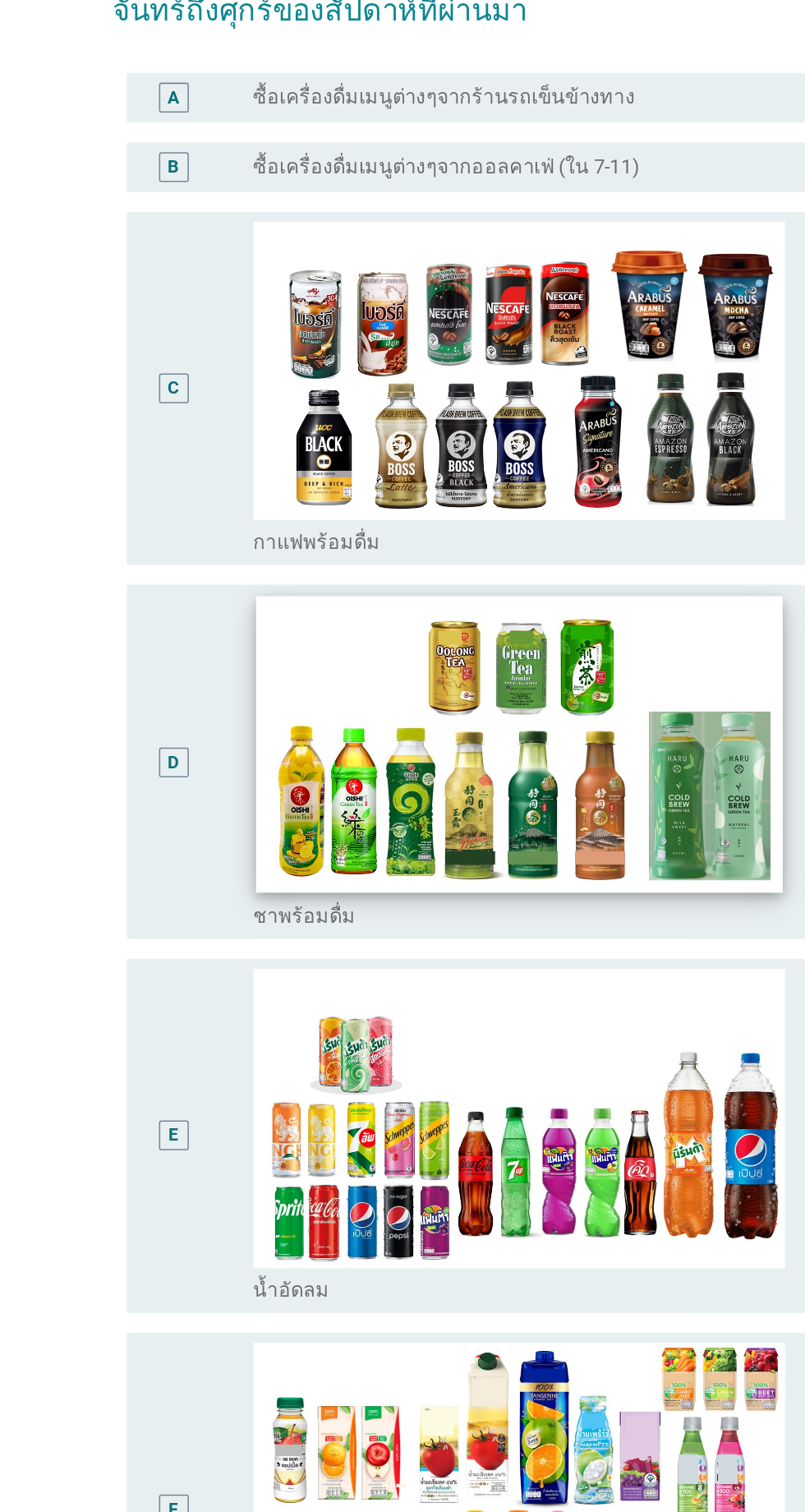
scroll to position [126, 0]
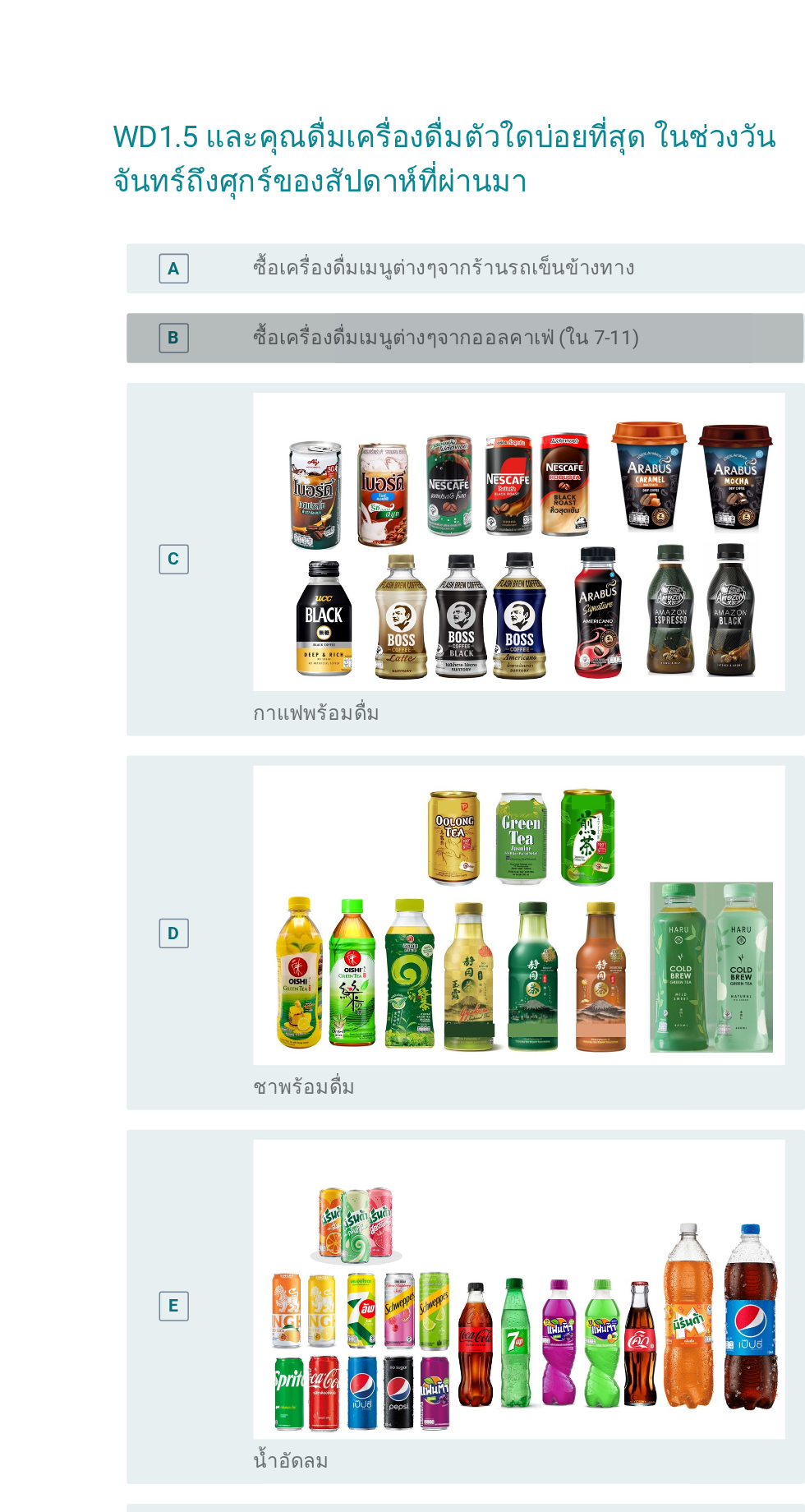
click at [492, 215] on label "ซื้อเครื่องดื่มเมนูต่างๆจากออลคาเฟ่ (ใน 7-11)" at bounding box center [395, 223] width 256 height 17
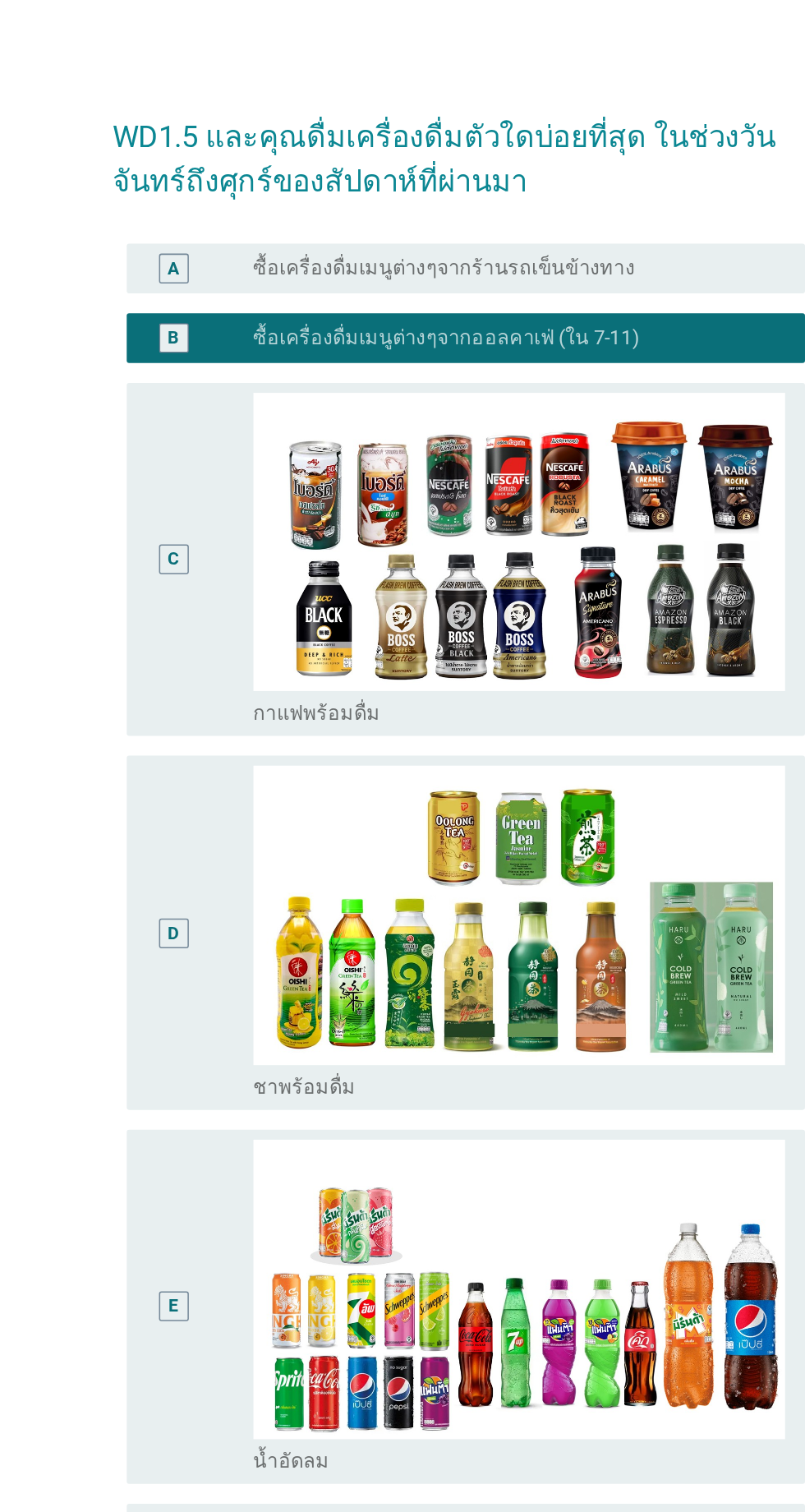
click at [408, 169] on label "ซื้อเครื่องดื่มเมนูต่างๆจากร้านรถเข็นข้างทาง" at bounding box center [393, 177] width 252 height 17
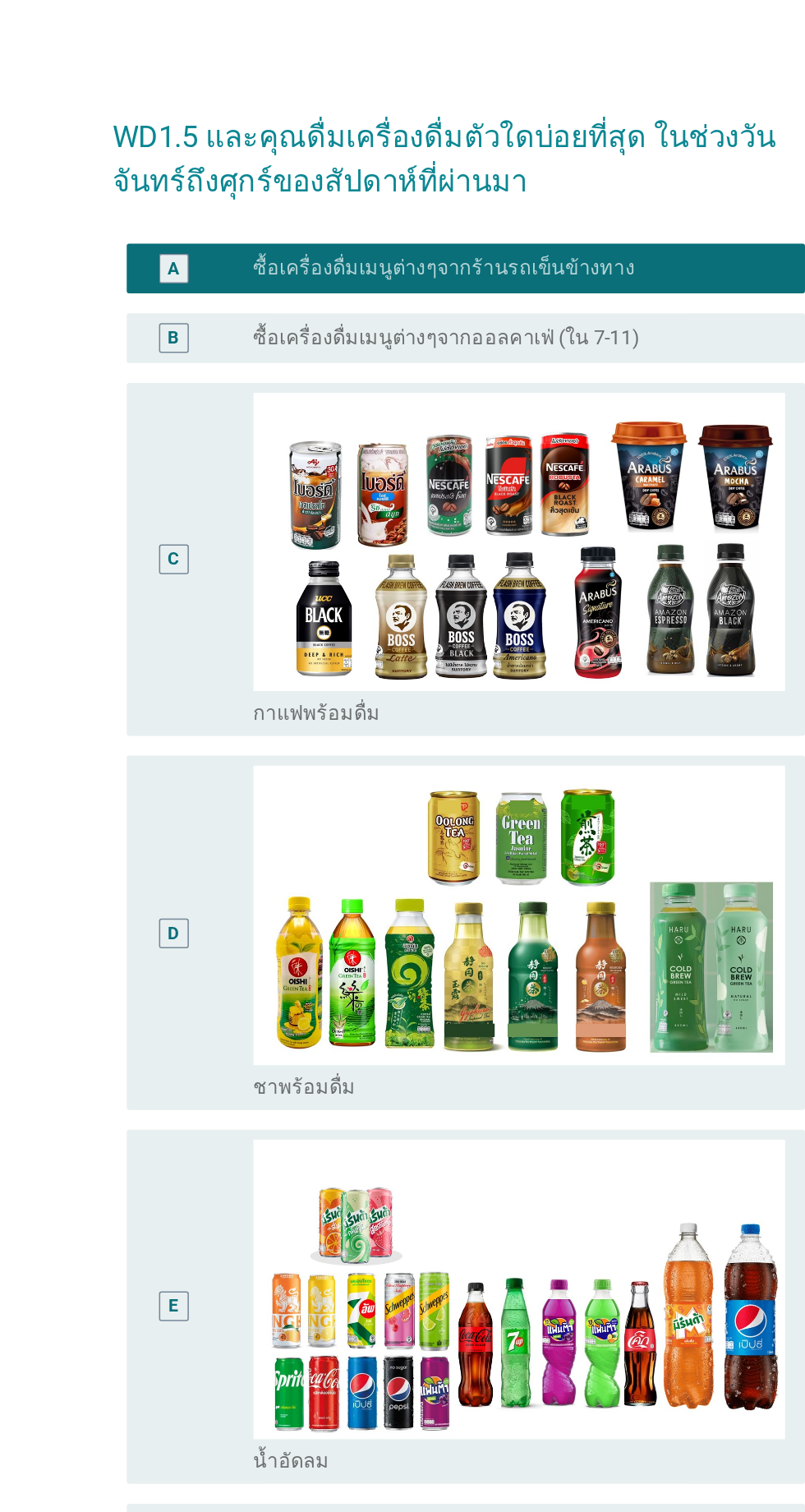
click at [409, 207] on div "B radio_button_unchecked ซื้อเครื่องดื่มเมนูต่างๆจากออลคาเฟ่ (ใน 7-11)" at bounding box center [406, 224] width 448 height 33
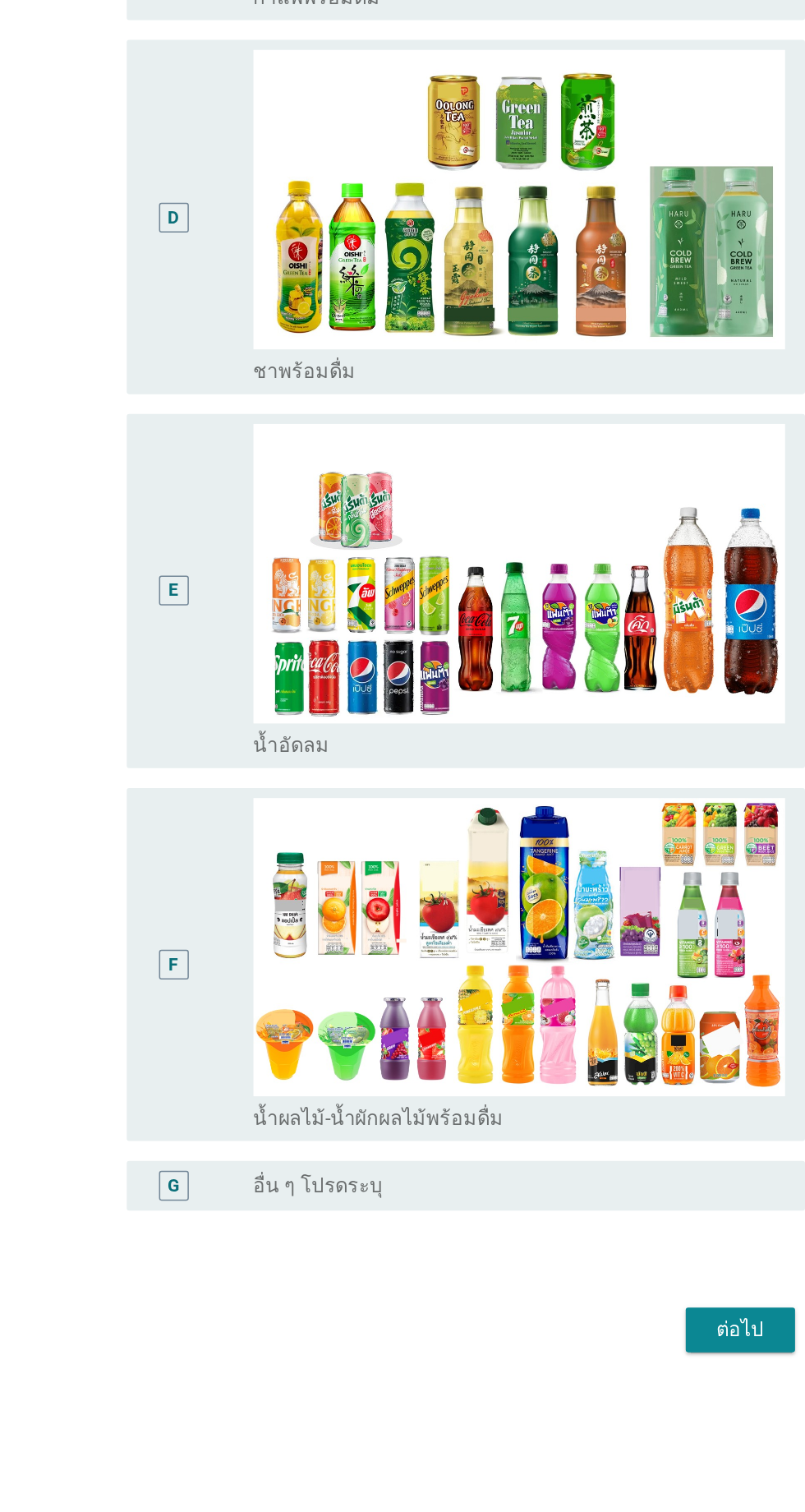
click at [249, 923] on div "E" at bounding box center [231, 863] width 71 height 221
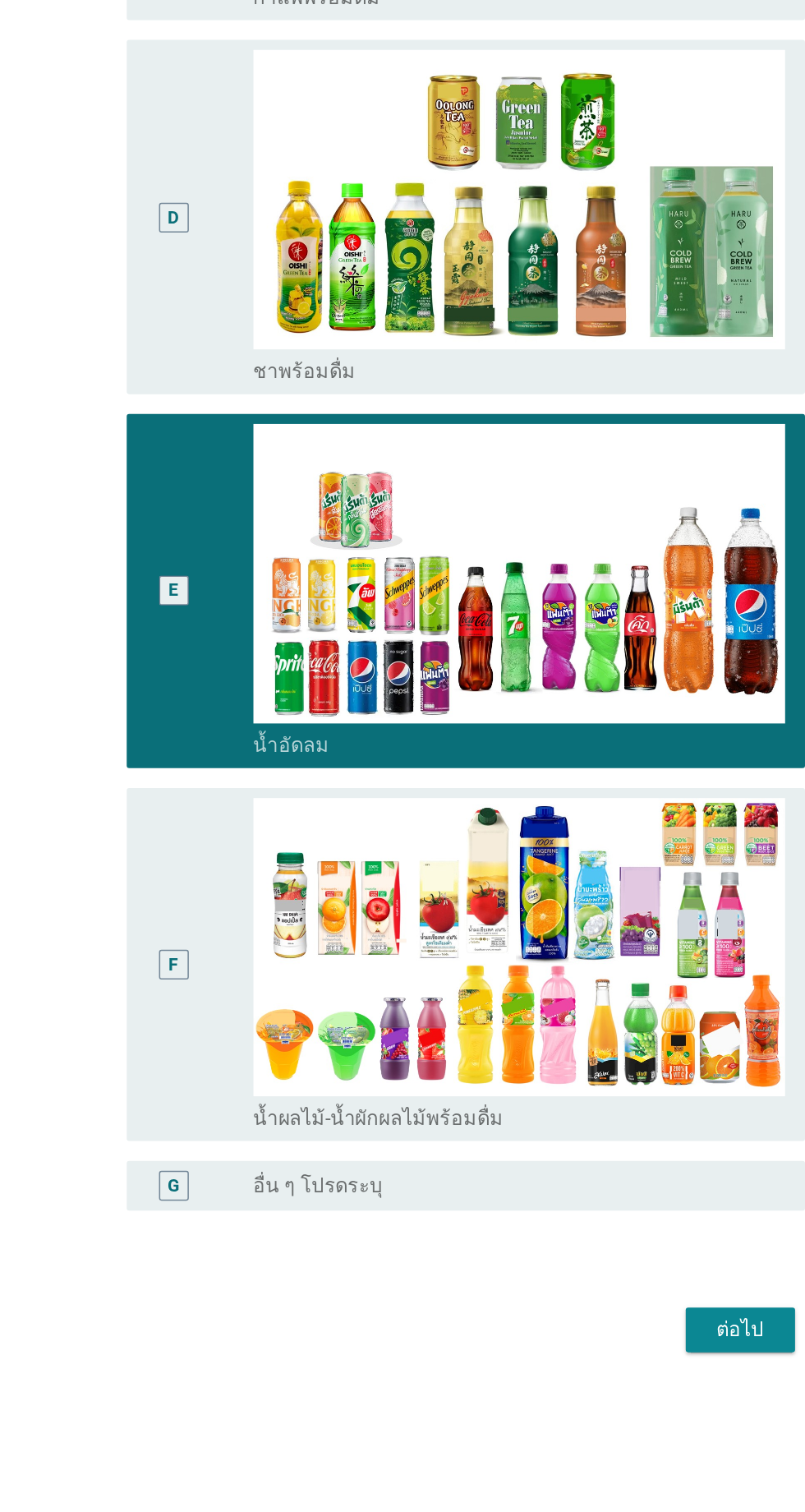
click at [250, 1032] on div "F" at bounding box center [231, 1110] width 71 height 221
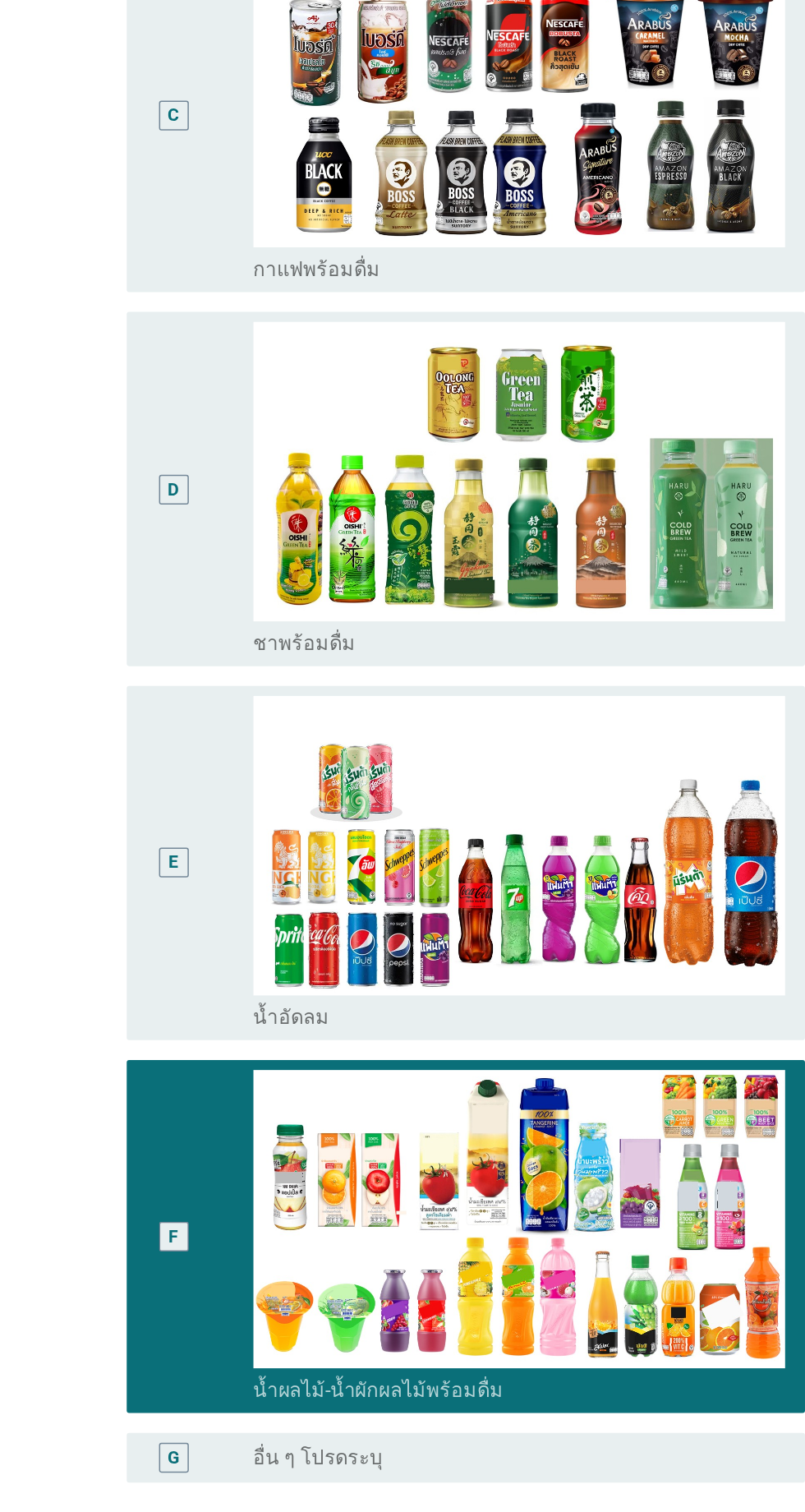
click at [248, 816] on div "E" at bounding box center [231, 863] width 71 height 221
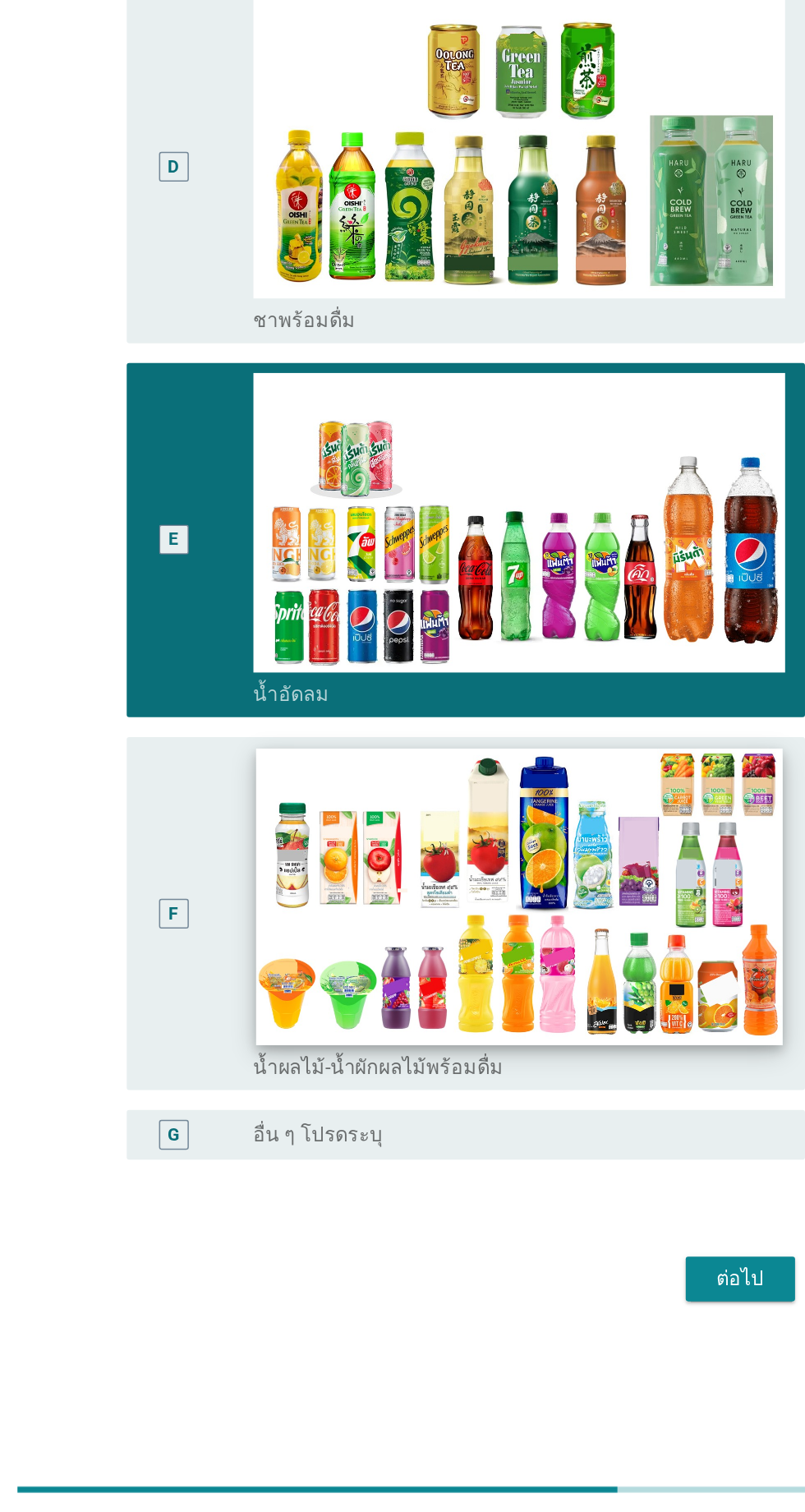
scroll to position [125, 0]
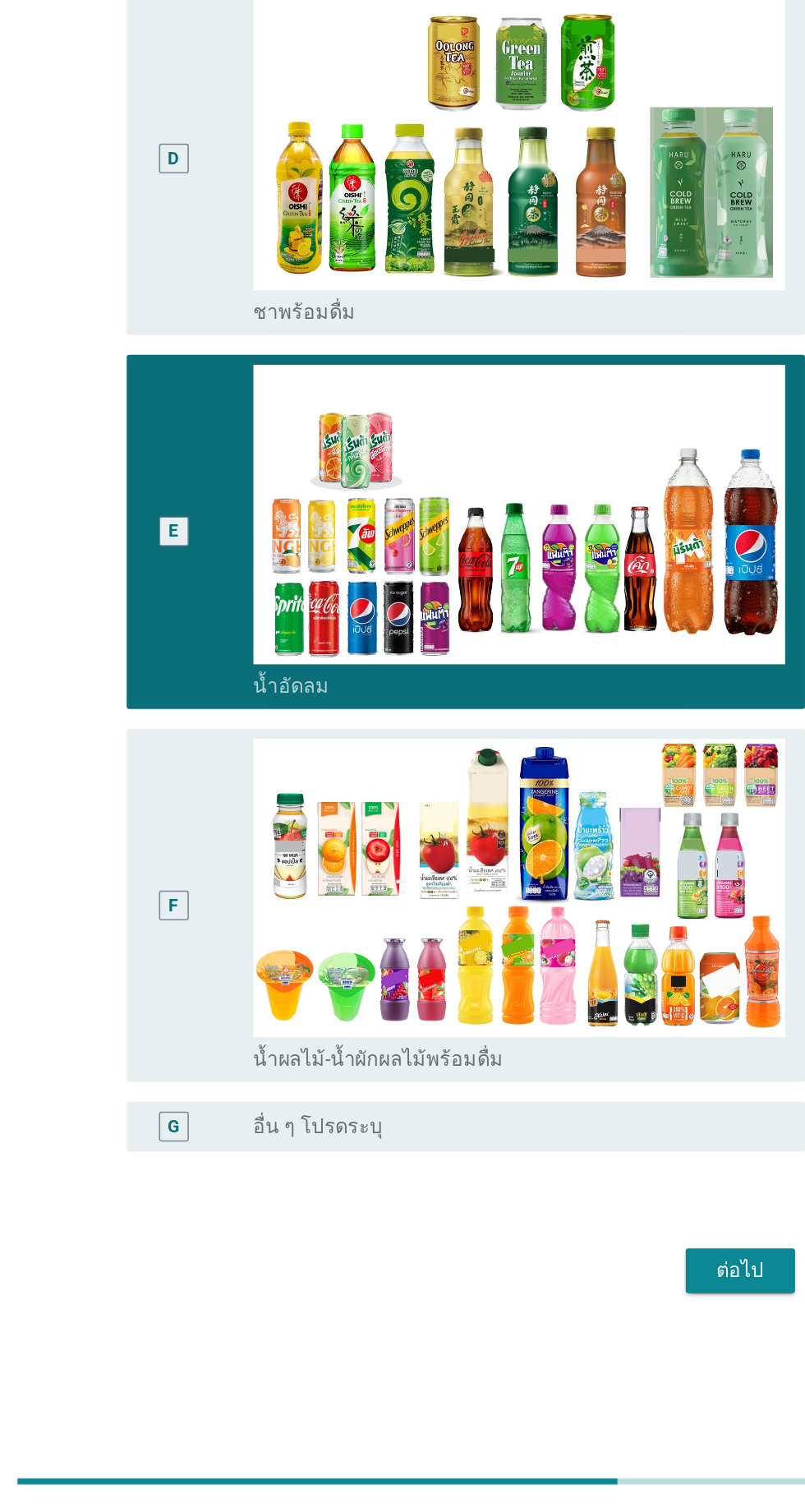
click at [602, 1343] on div "ต่อไป" at bounding box center [588, 1353] width 46 height 19
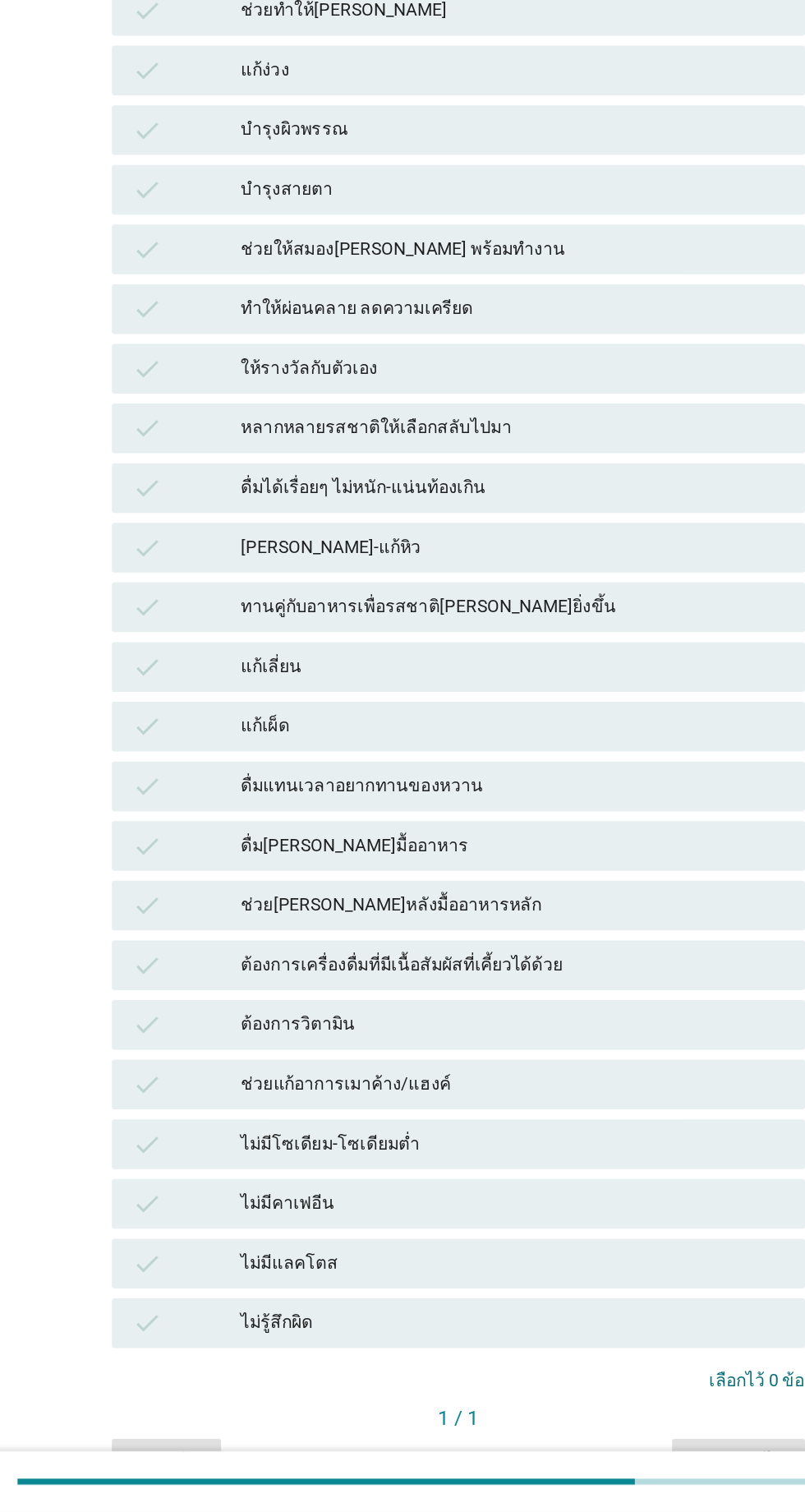
scroll to position [0, 0]
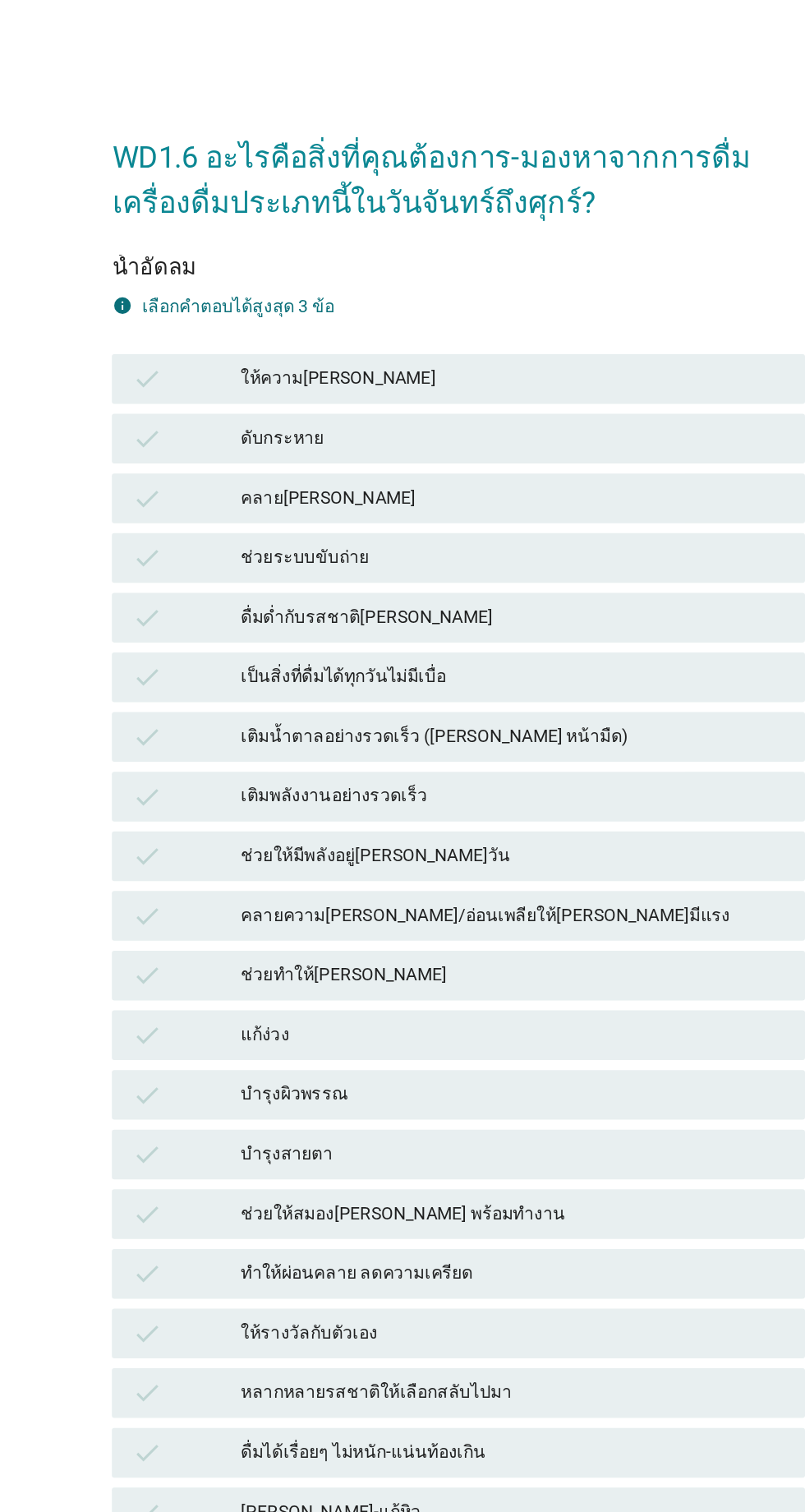
click at [413, 250] on div "ให้ความ[PERSON_NAME]" at bounding box center [438, 251] width 360 height 19
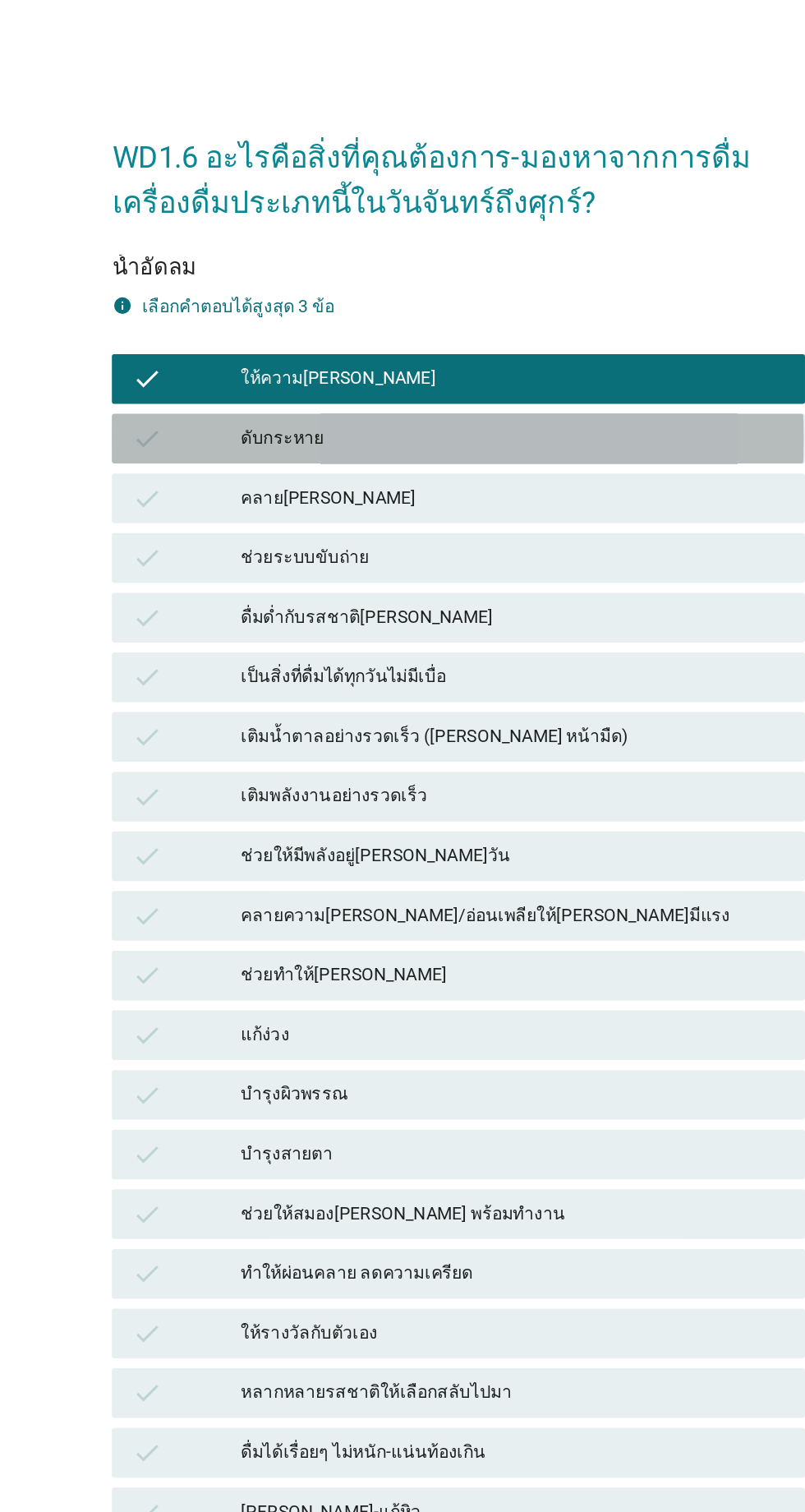
click at [402, 295] on div "ดับกระหาย" at bounding box center [438, 290] width 360 height 19
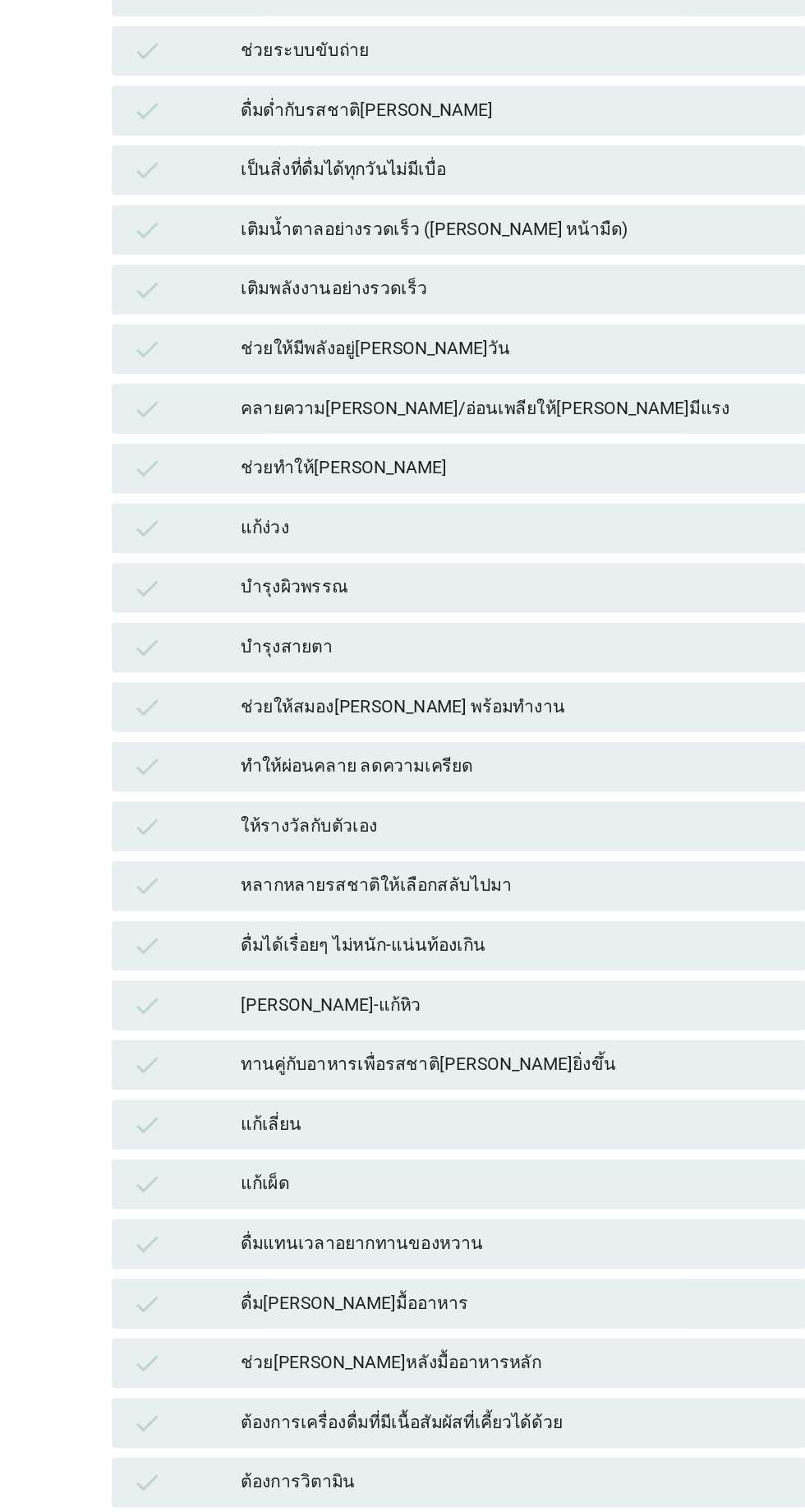
scroll to position [219, 0]
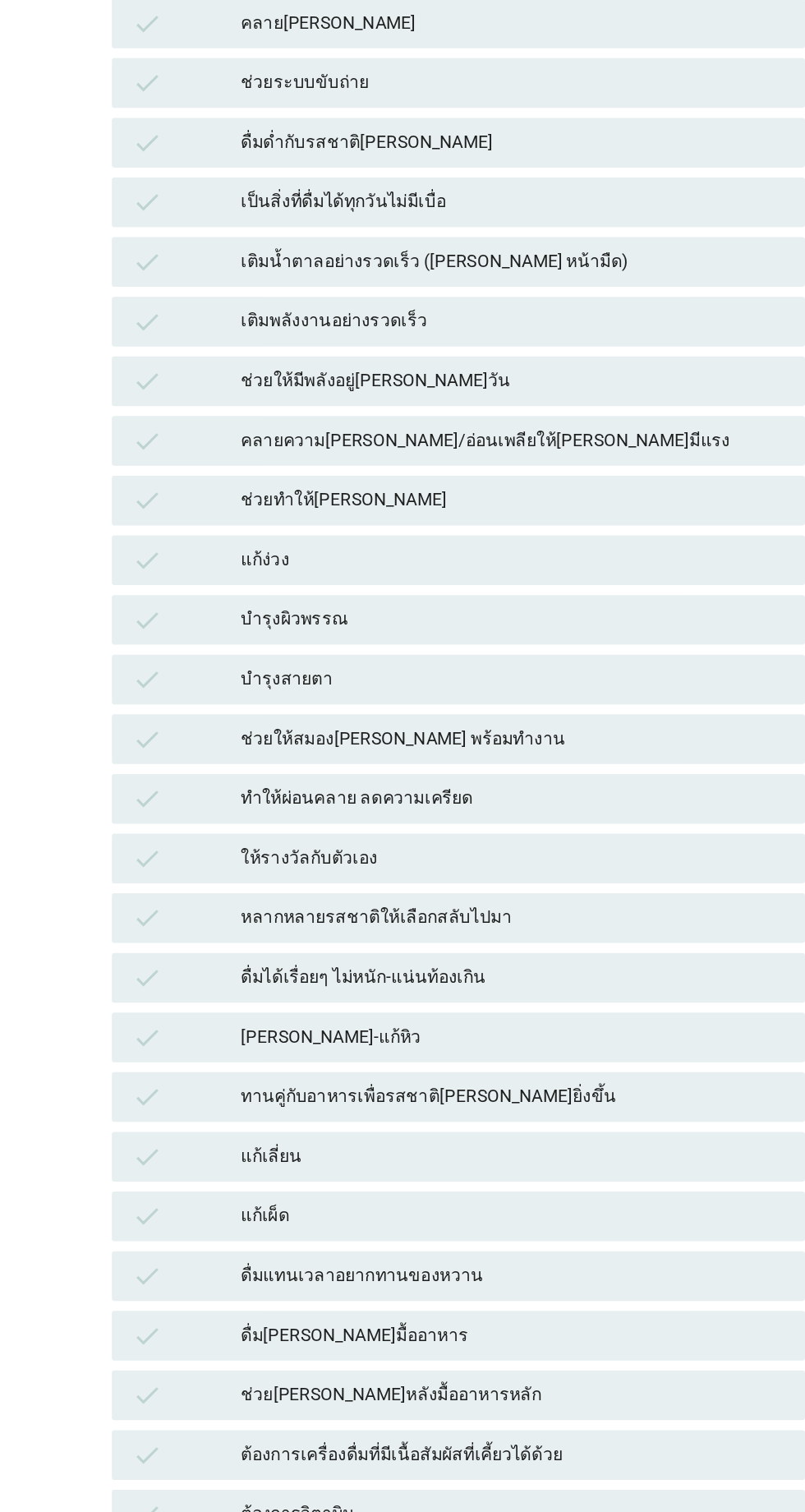
click at [352, 295] on div "check เติมพลังงานอย่างรวดเร็ว" at bounding box center [402, 308] width 458 height 33
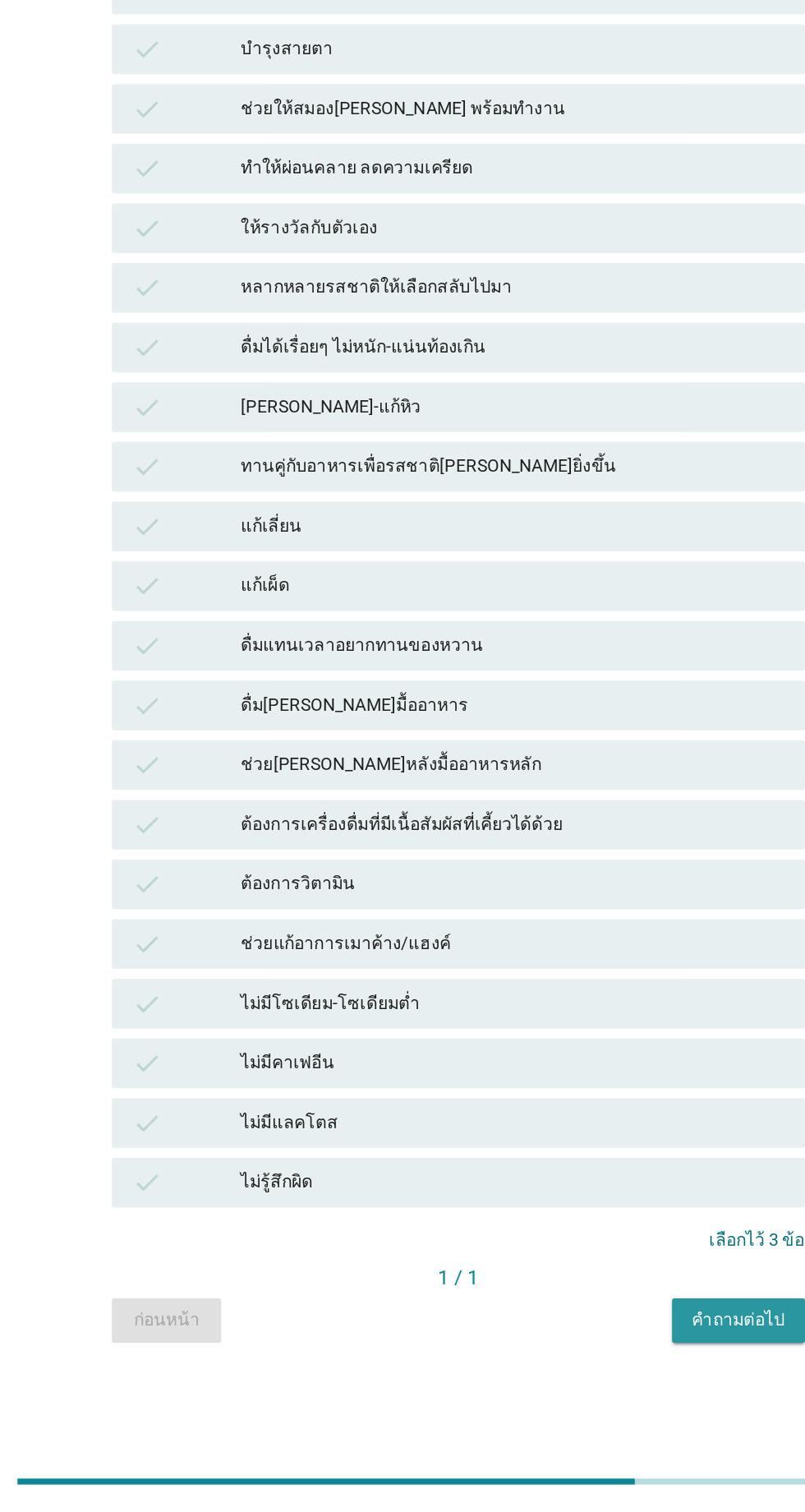
click at [593, 1388] on div "คำถามต่อไป" at bounding box center [587, 1386] width 61 height 18
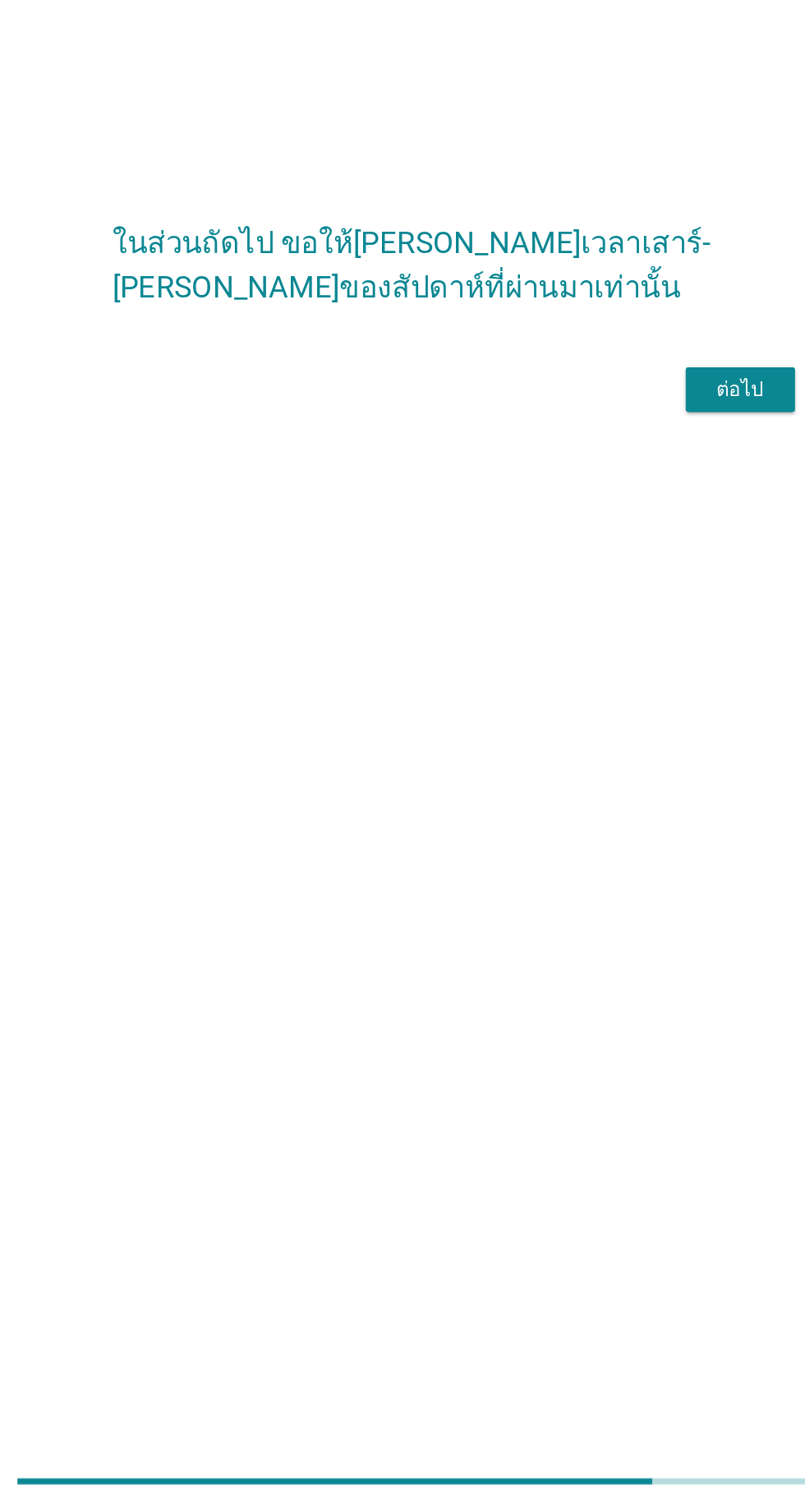
scroll to position [144, 0]
click at [568, 760] on div "ต่อไป" at bounding box center [588, 770] width 46 height 19
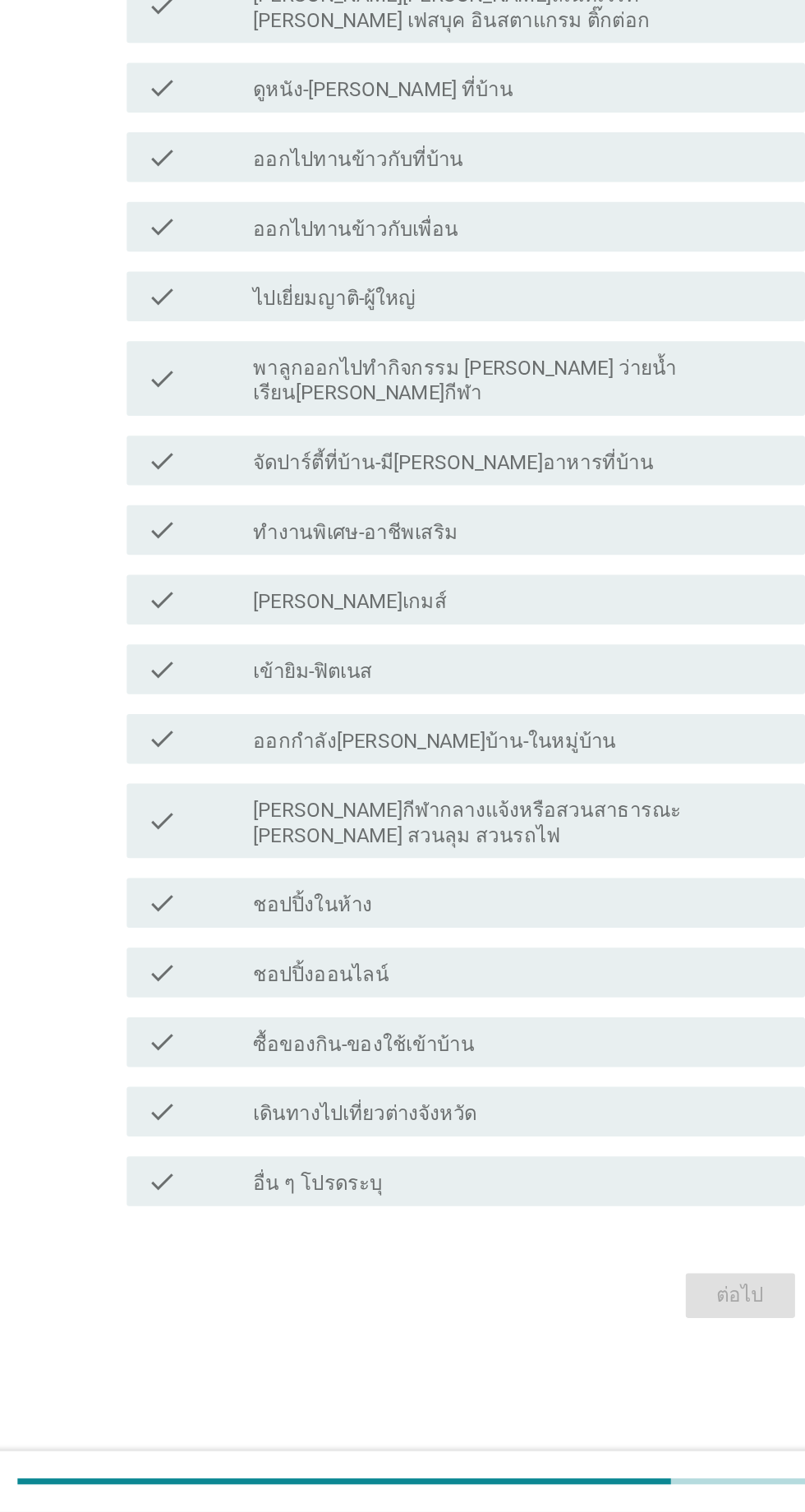
scroll to position [0, 0]
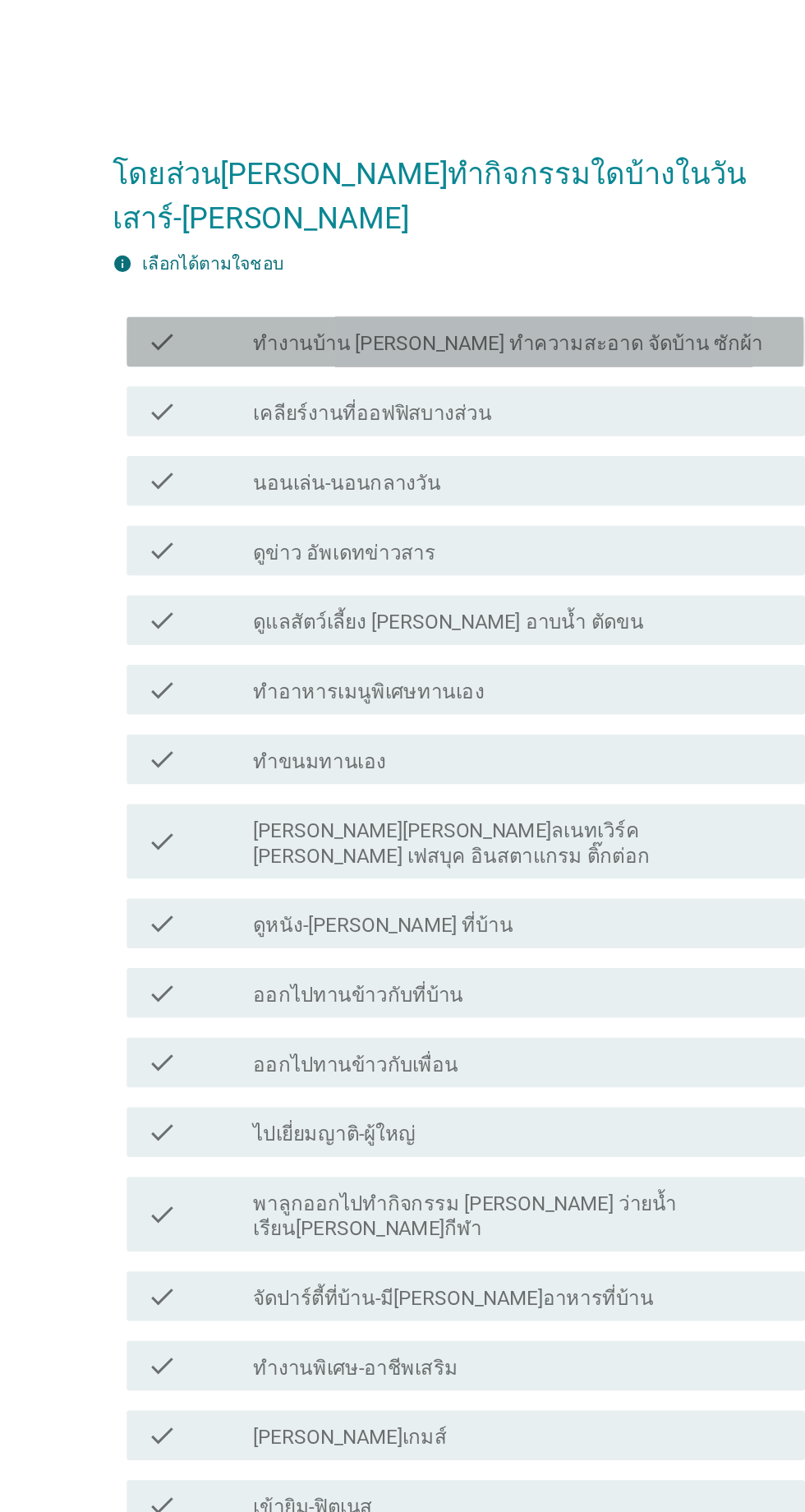
click at [478, 236] on label "ทำงานบ้าน [PERSON_NAME] ทำความสะอาด จัดบ้าน ซักผ้า" at bounding box center [436, 228] width 336 height 17
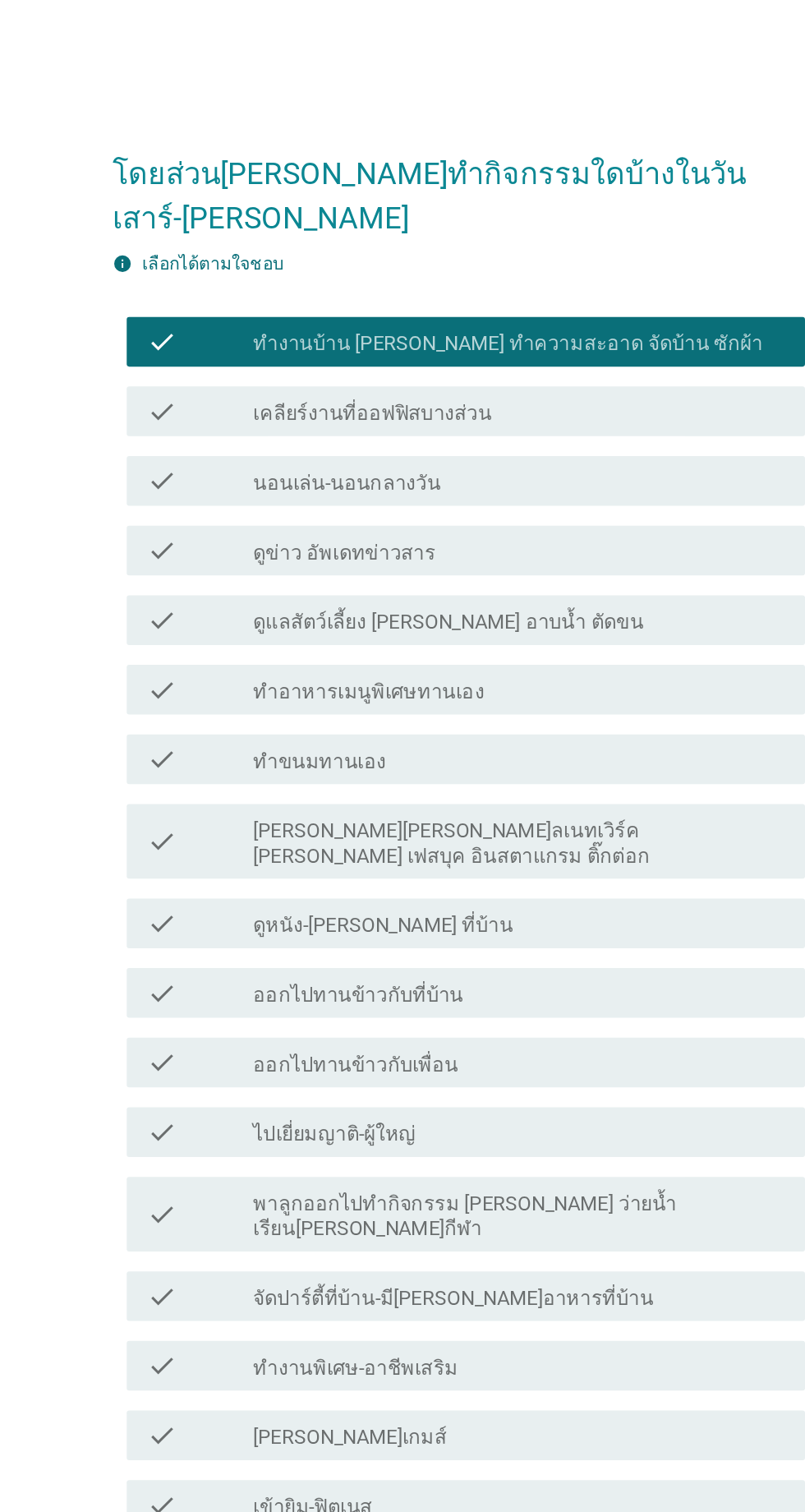
click at [447, 328] on div "check_box_outline_blank นอนเล่น-นอนกลางวัน" at bounding box center [443, 318] width 352 height 19
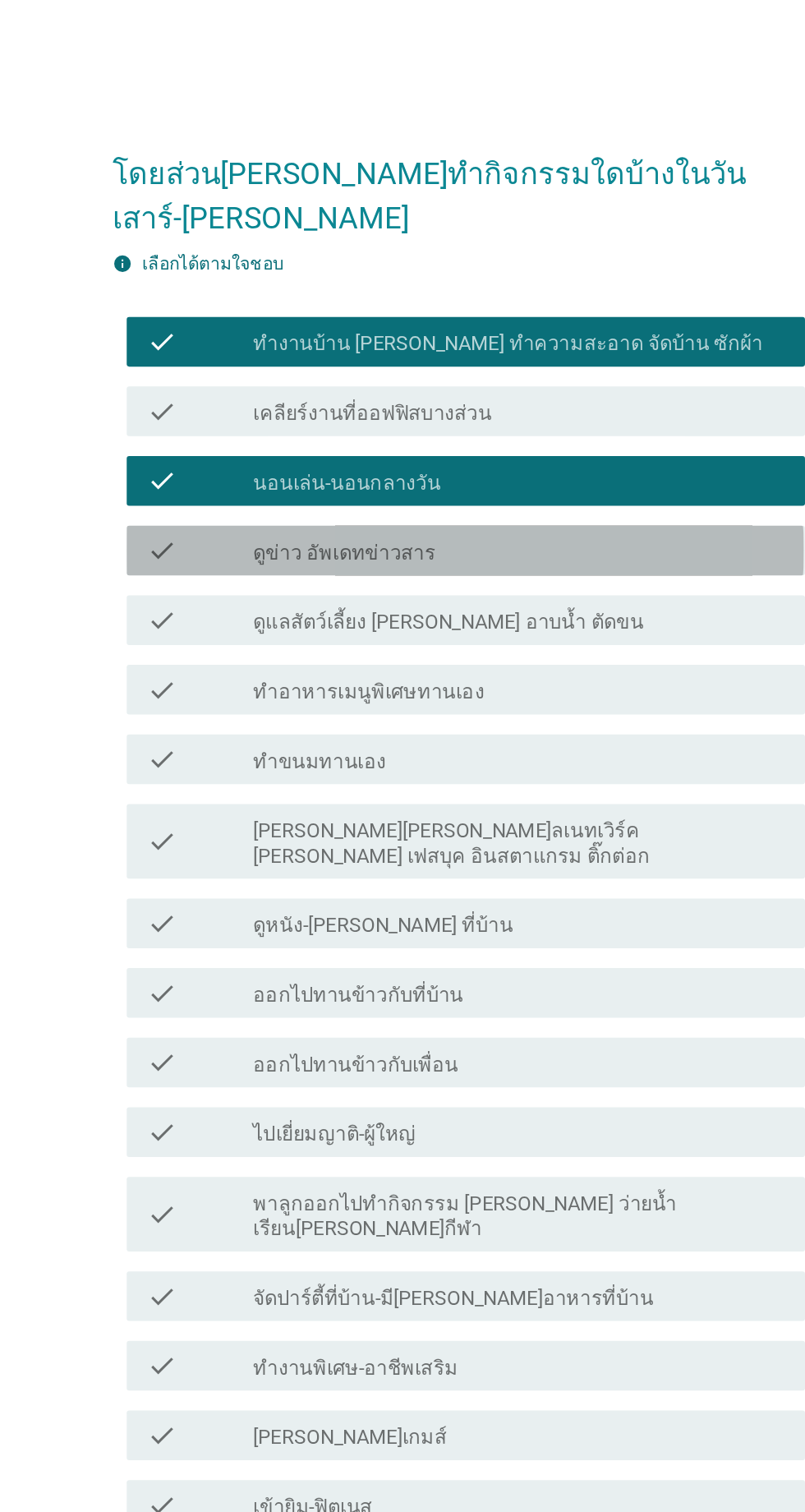
click at [452, 374] on div "check_box_outline_blank ดูข่าว อัพเดทข่าวสาร" at bounding box center [443, 364] width 352 height 19
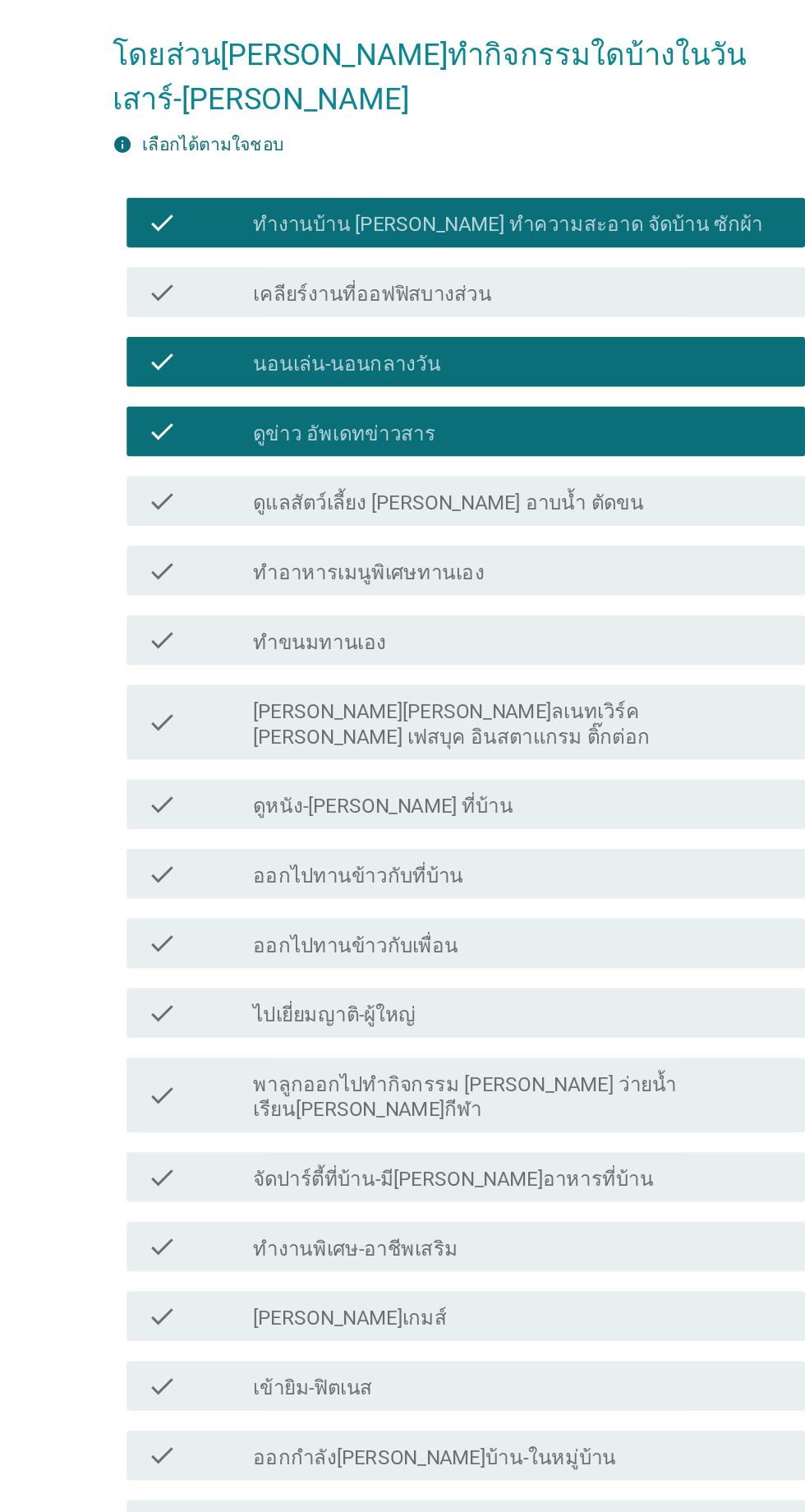
click at [453, 466] on div "check_box_outline_blank ทำอาหารเมนูพิเศษทานเอง" at bounding box center [443, 456] width 352 height 19
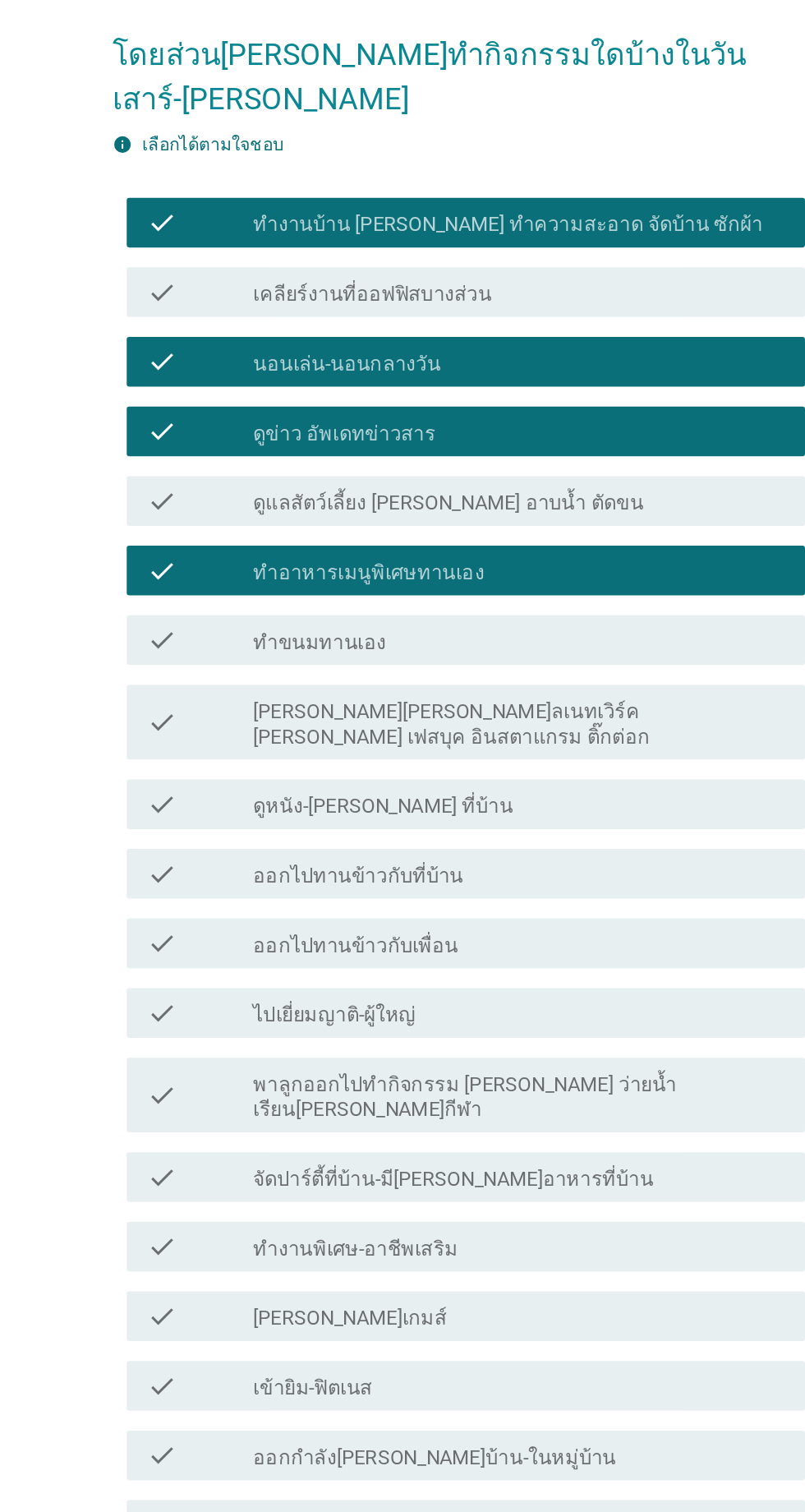
click at [449, 420] on div "check_box_outline_blank ดูแลสัตว์เลี้ยง [PERSON_NAME] อาบน้ำ ตัดขน" at bounding box center [443, 410] width 352 height 19
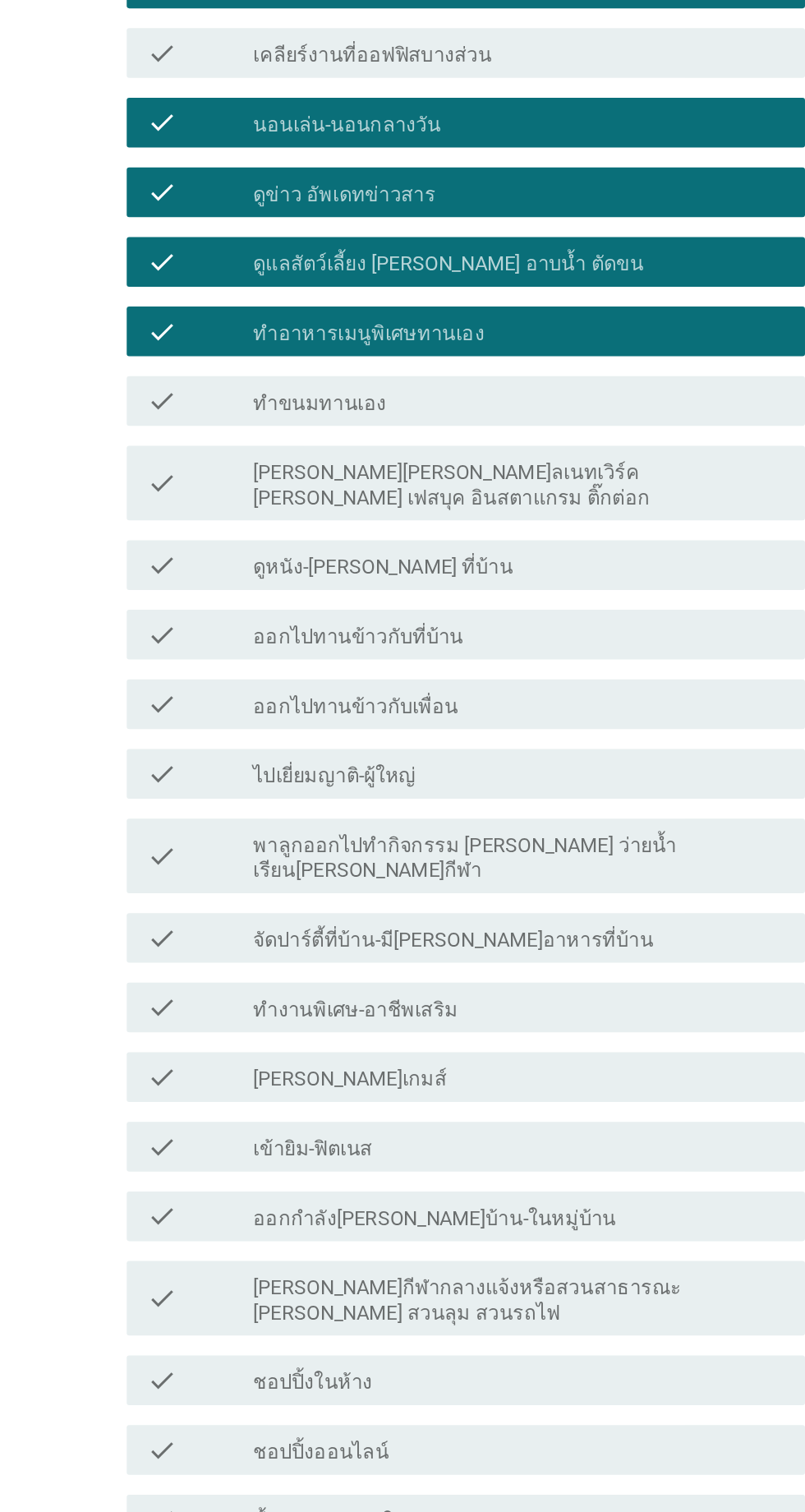
click at [444, 620] on div "check_box_outline_blank ดูหนัง-[PERSON_NAME] ที่บ้าน" at bounding box center [443, 611] width 352 height 19
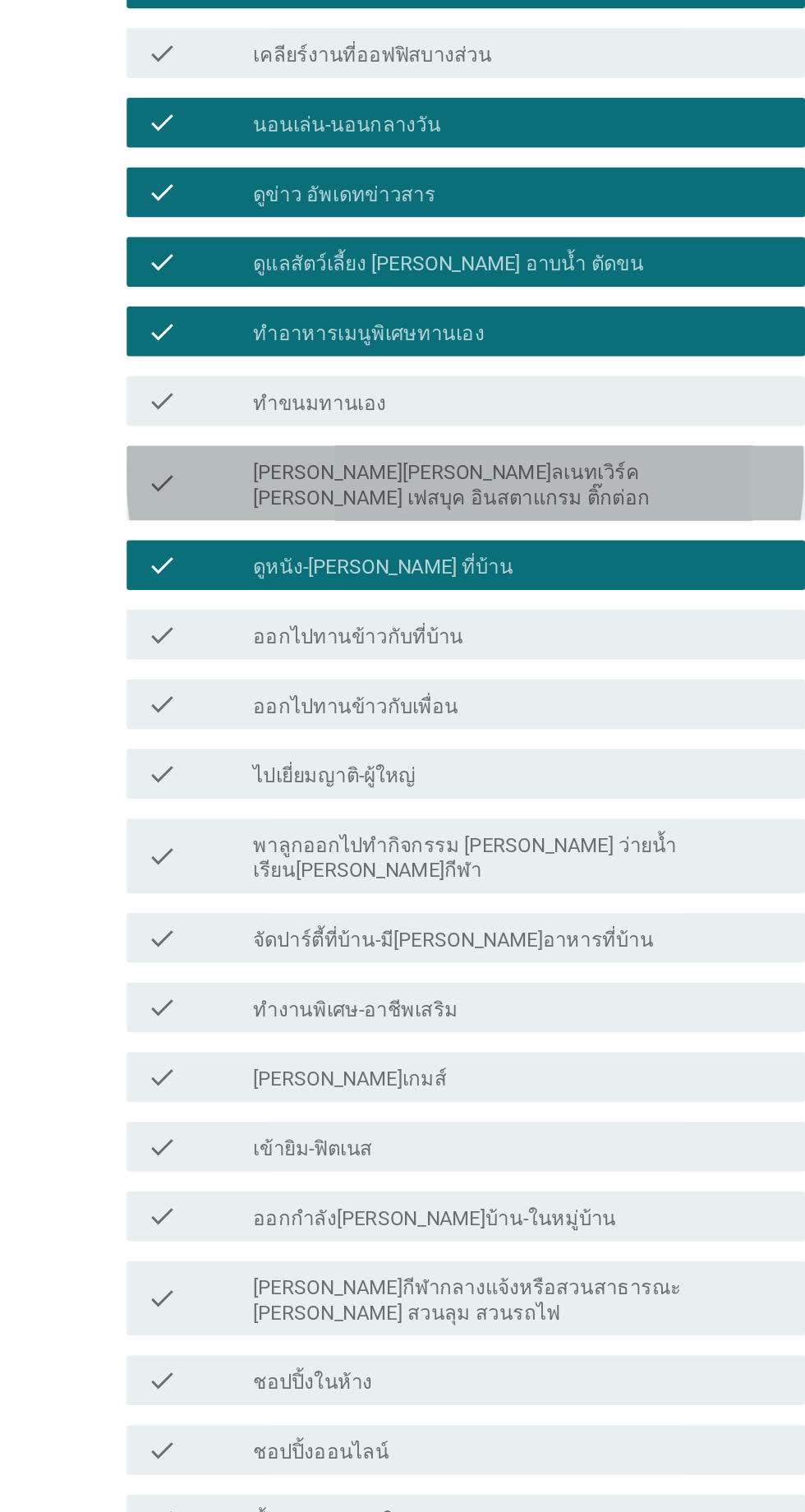
click at [456, 575] on label "[PERSON_NAME][PERSON_NAME]ลเนทเวิร์ค [PERSON_NAME] เฟสบุค อินสตาแกรม ติ๊กต่อก" at bounding box center [443, 558] width 352 height 33
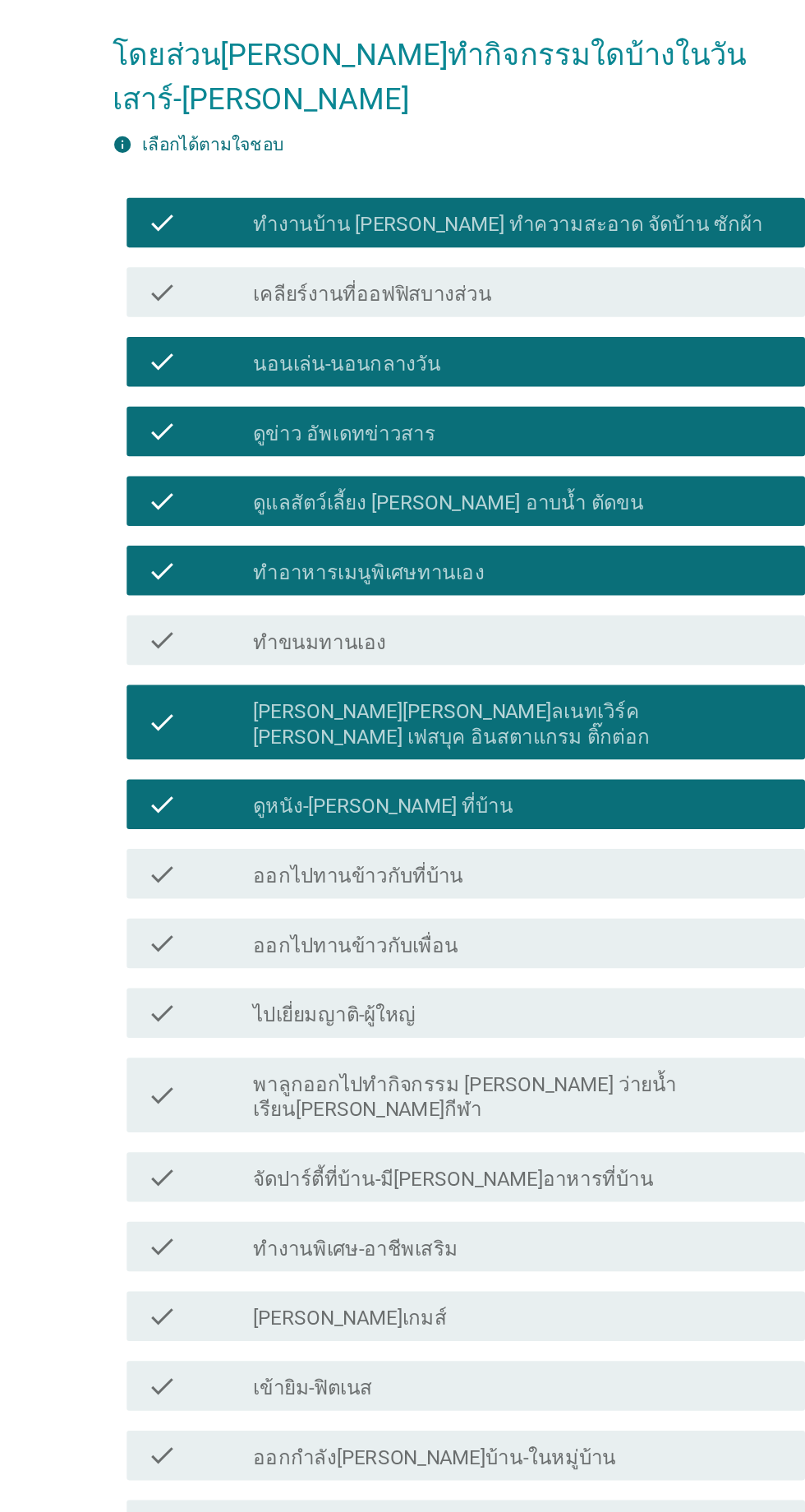
click at [448, 666] on div "check_box_outline_blank ออกไปทานข้าวกับที่บ้าน" at bounding box center [443, 656] width 352 height 19
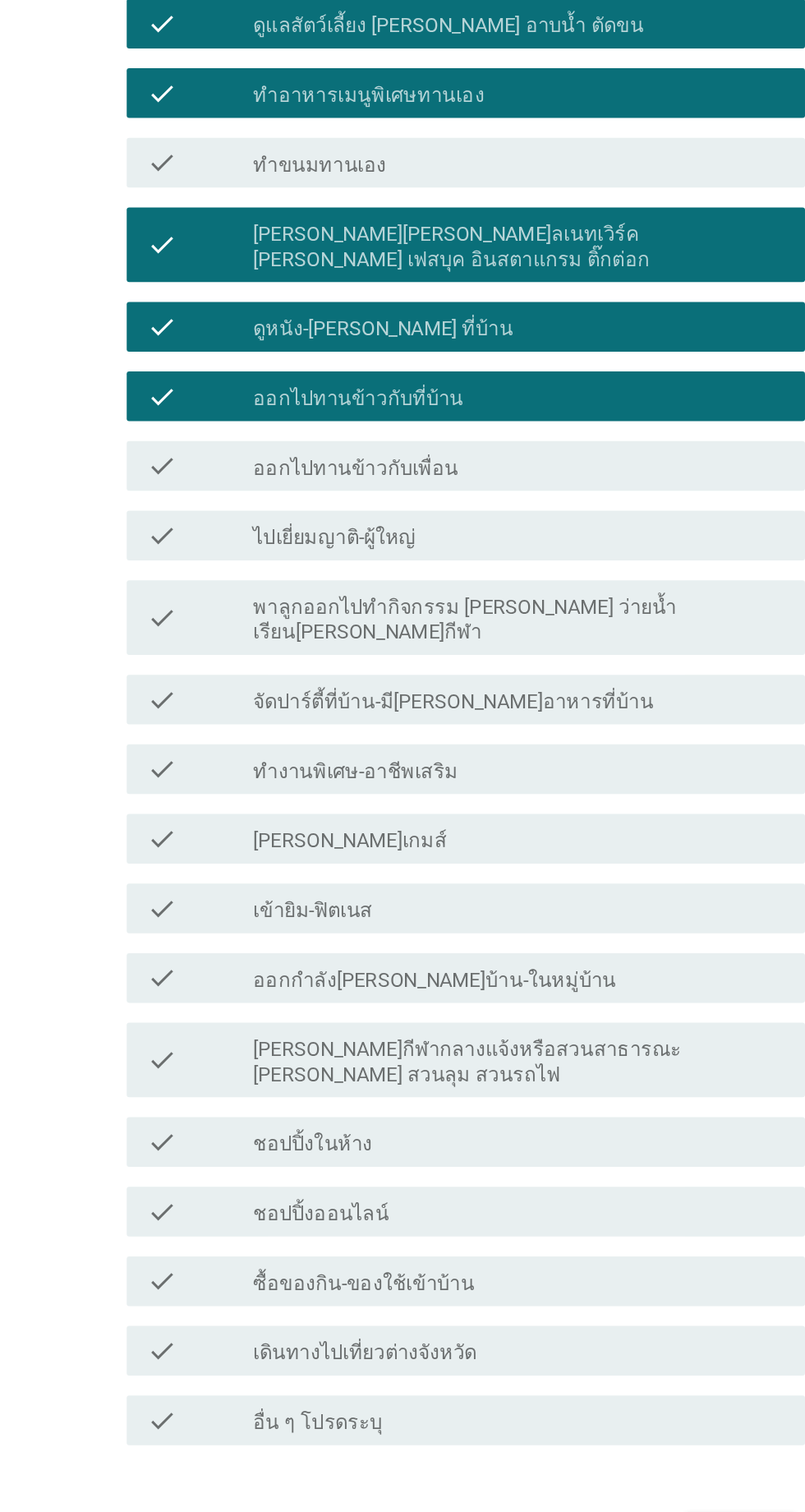
click at [422, 758] on div "check_box_outline_blank ไปเยี่ยมญาติ-ผู้ใหญ่" at bounding box center [443, 749] width 352 height 19
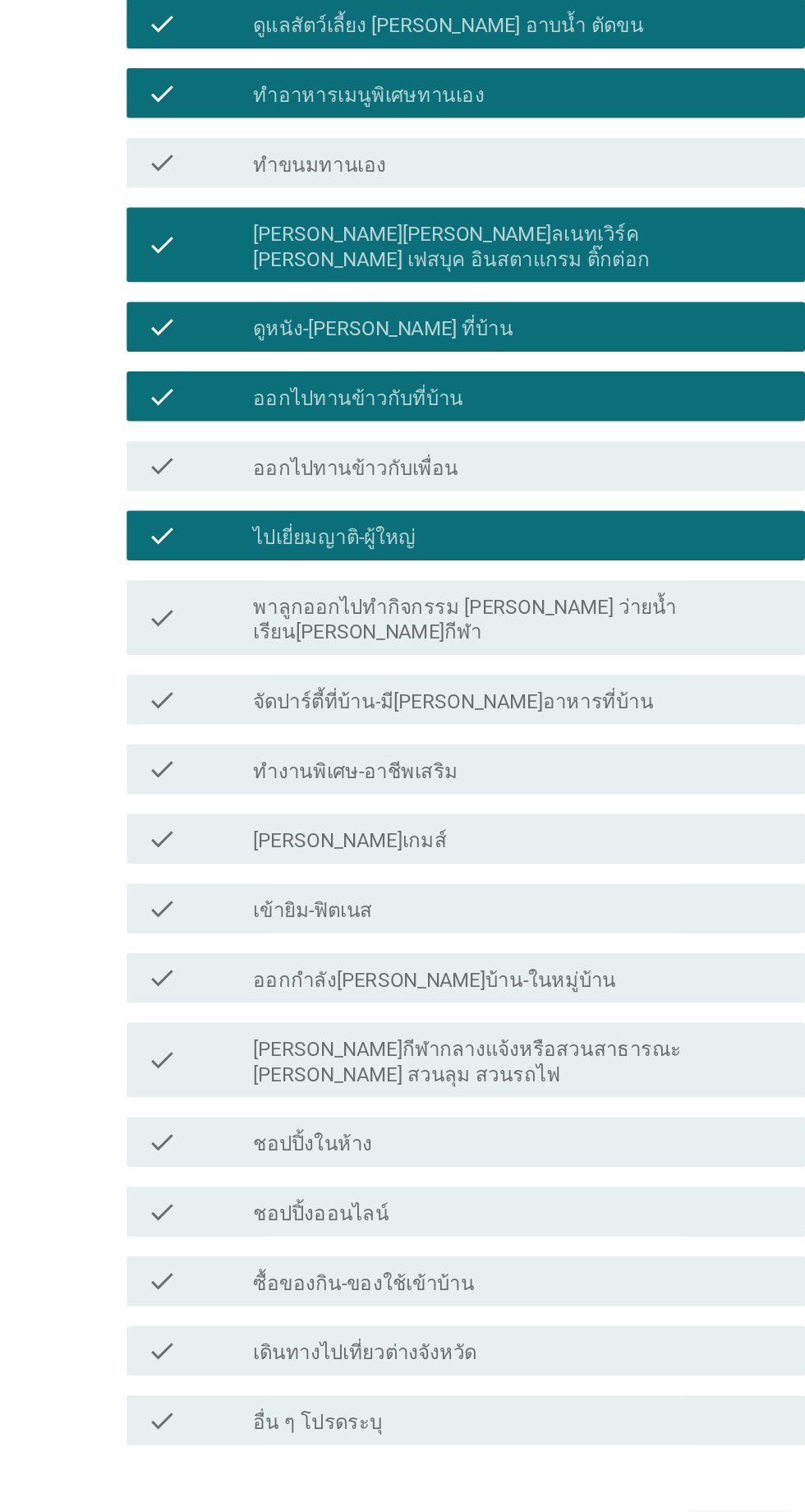
click at [426, 959] on div "check_box_outline_blank [PERSON_NAME]เกมส์" at bounding box center [443, 949] width 352 height 19
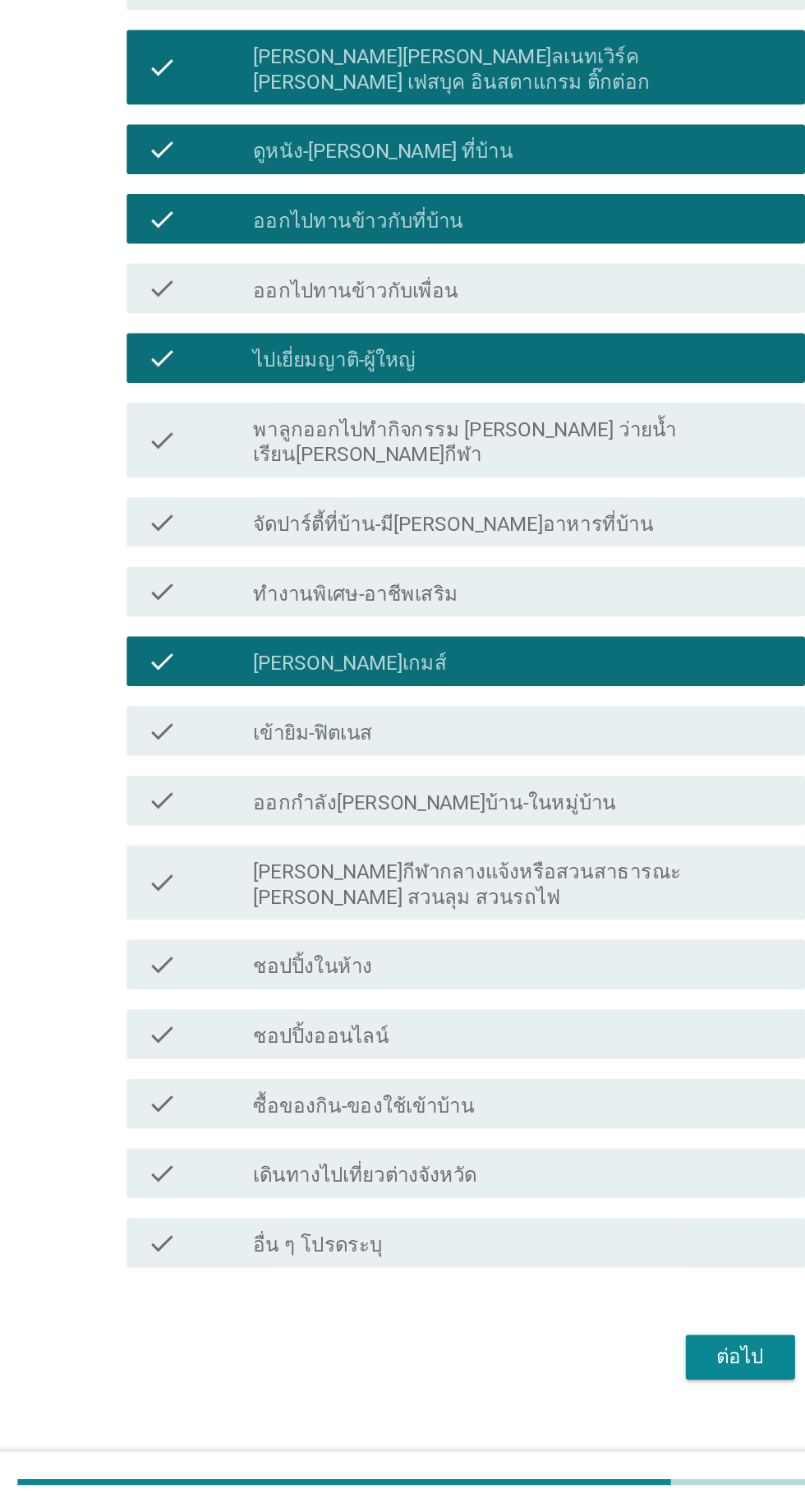
click at [437, 1159] on div "check_box_outline_blank ชอปปิ้งในห้าง" at bounding box center [443, 1149] width 352 height 19
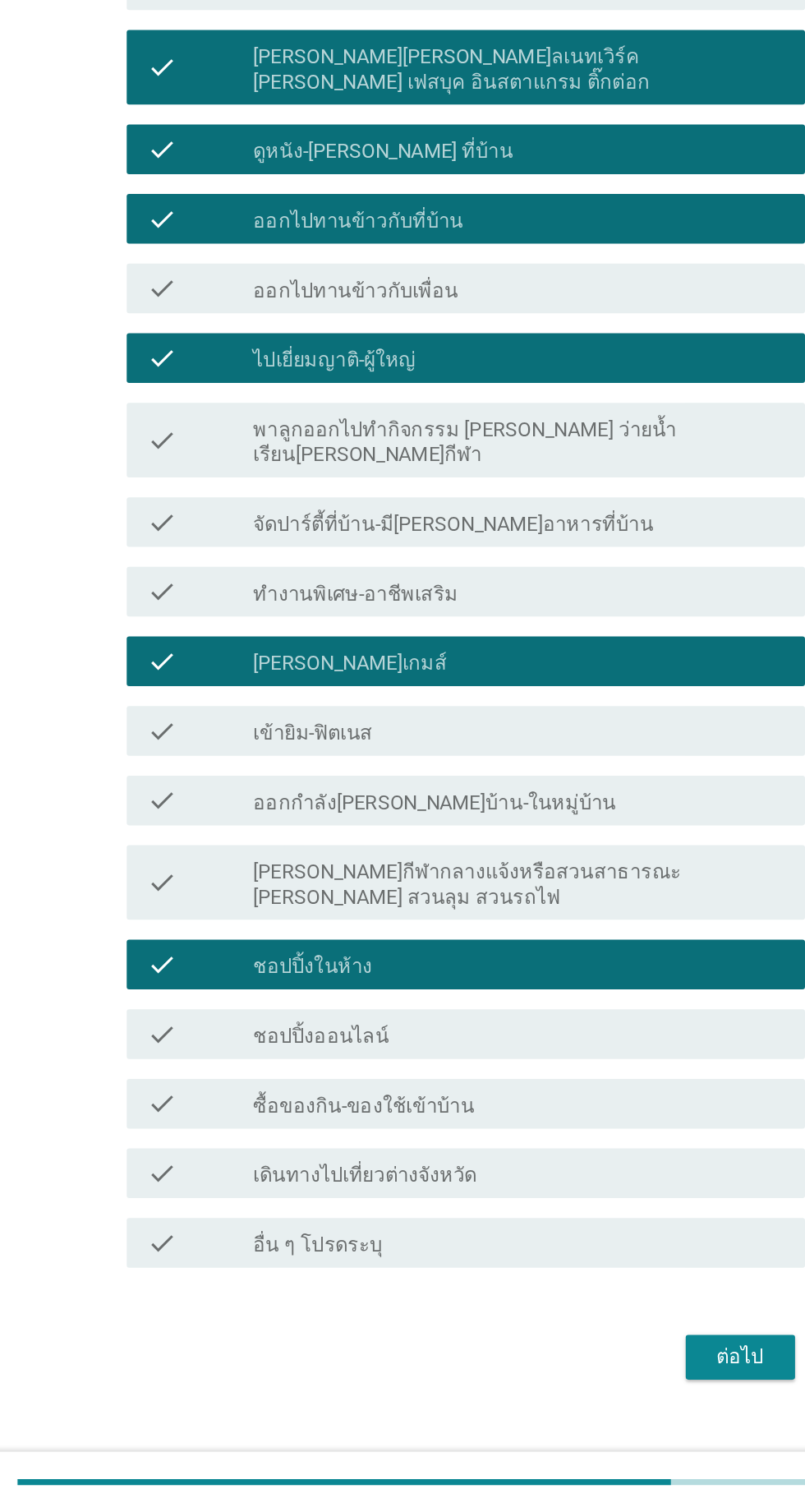
click at [448, 1206] on div "check_box_outline_blank ชอปปิ้งออนไลน์" at bounding box center [443, 1195] width 352 height 19
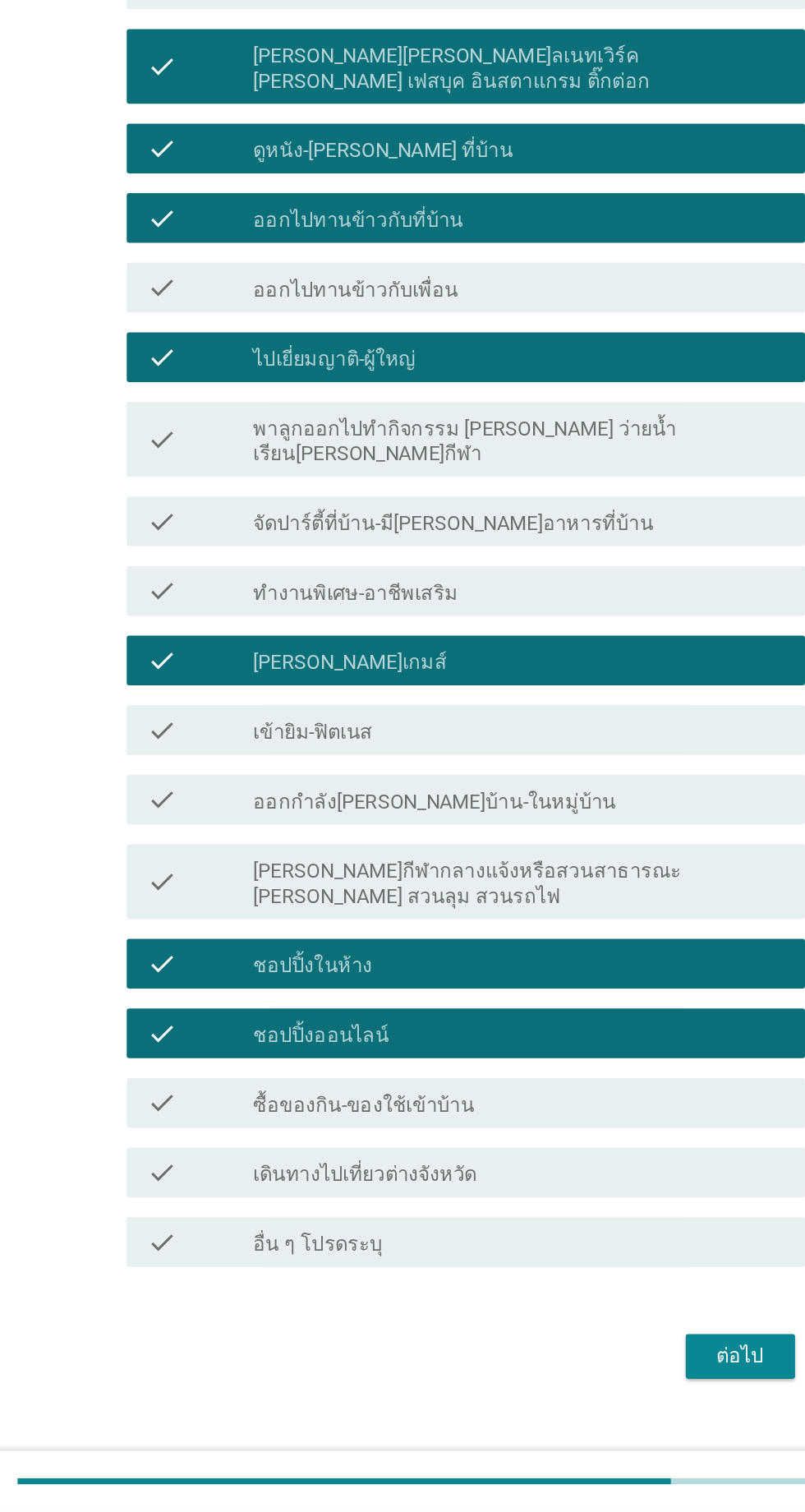
click at [448, 1251] on div "check_box_outline_blank ซื้อของกิน-ของใช้เข้าบ้าน" at bounding box center [443, 1242] width 352 height 19
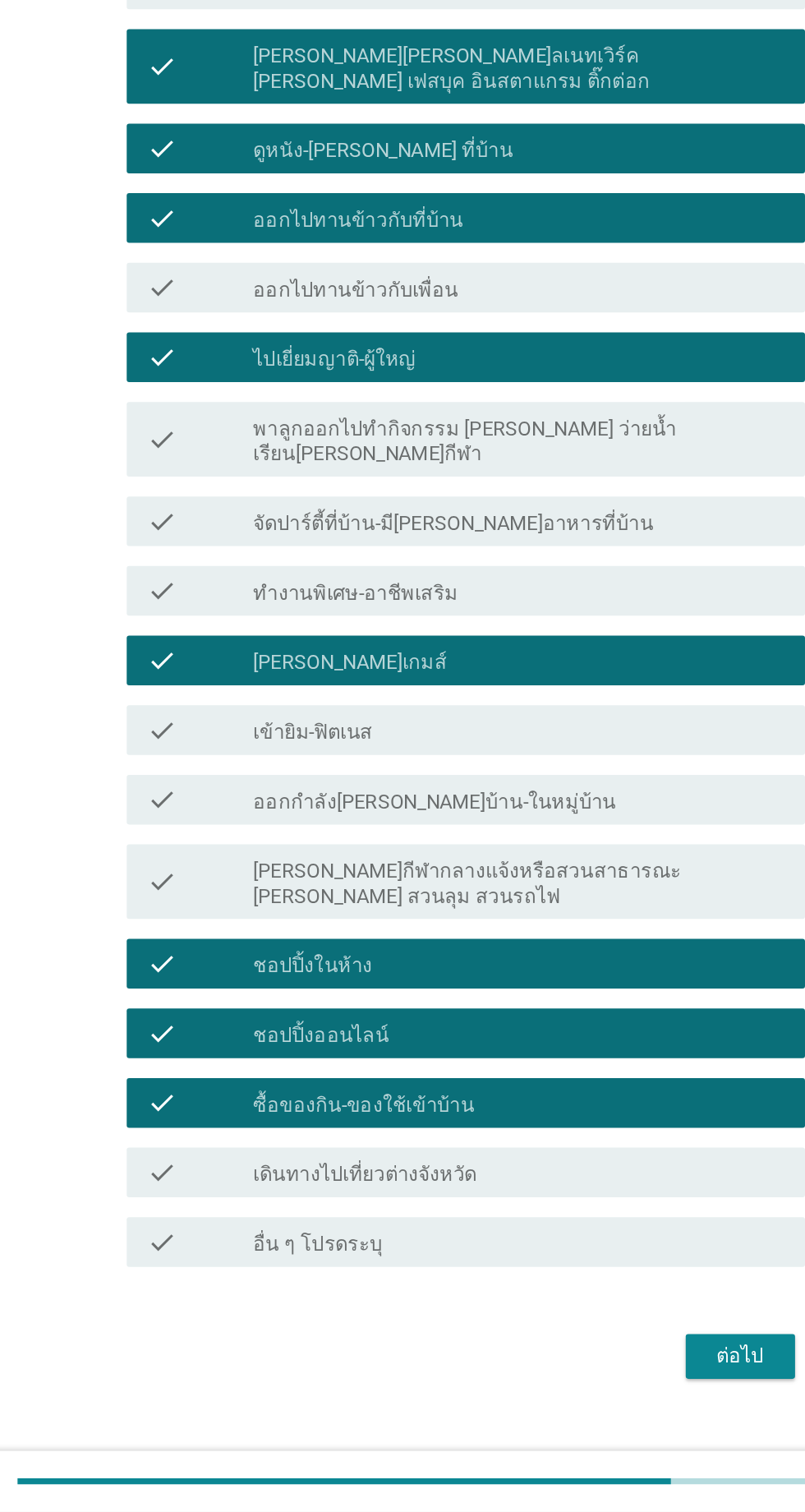
click at [586, 1419] on div "ต่อไป" at bounding box center [588, 1409] width 46 height 19
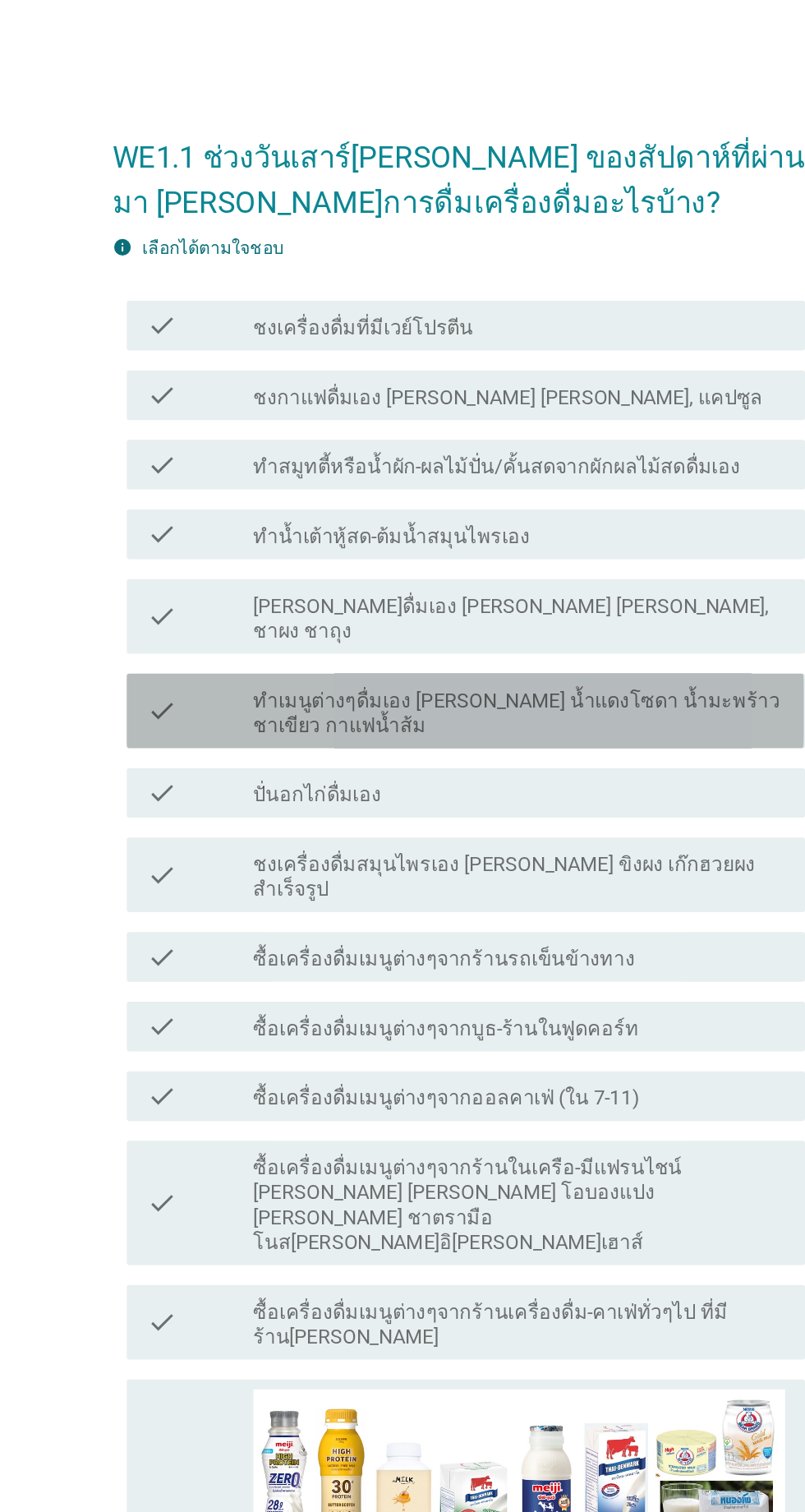
click at [417, 455] on label "ทำเมนูต่างๆดื่มเอง [PERSON_NAME] น้ำแดงโซดา น้ำมะพร้าวชาเขียว กาแฟน้ำส้ม" at bounding box center [443, 472] width 352 height 33
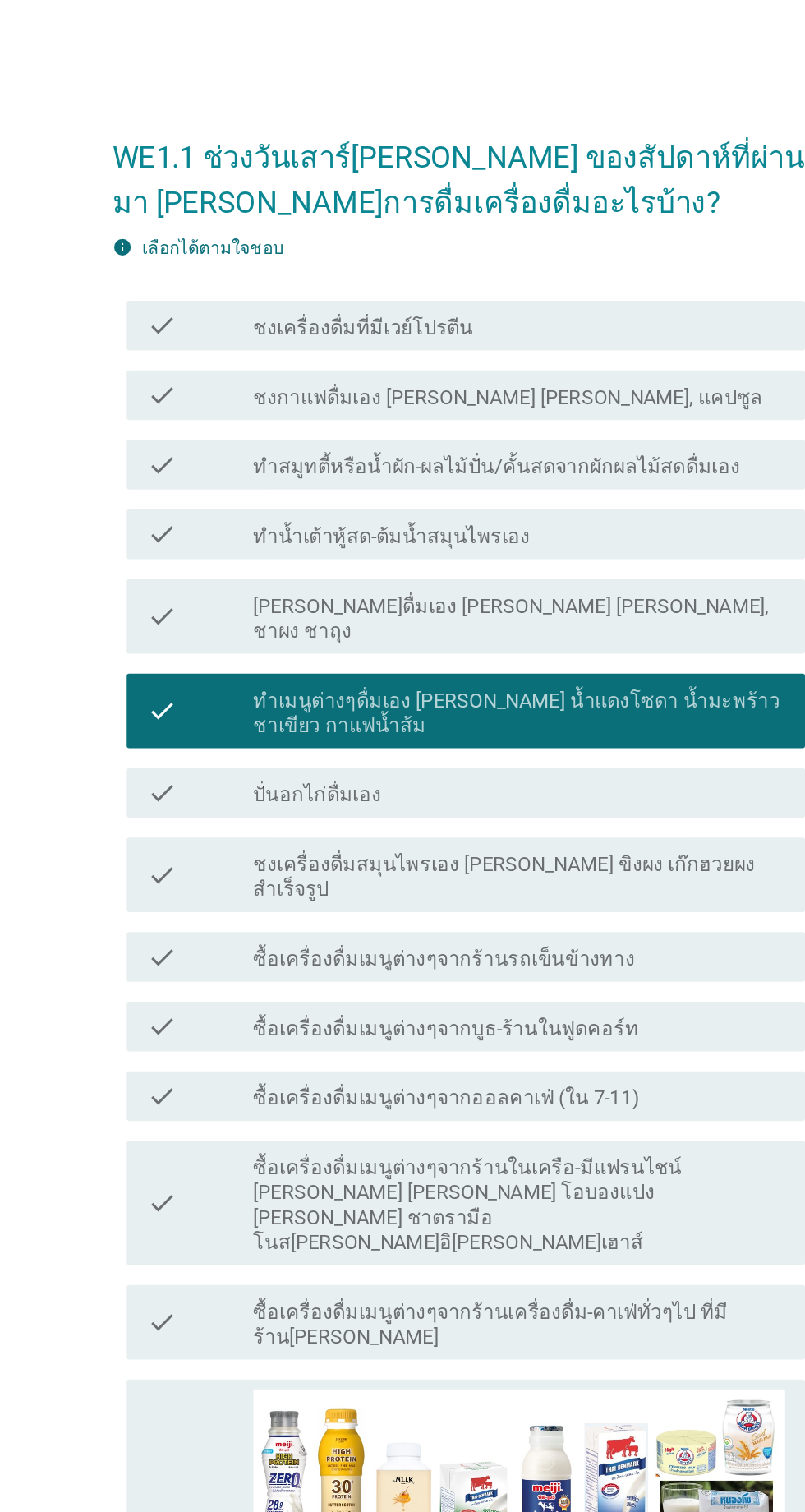
click at [520, 715] on div "check_box_outline_blank ซื้อเครื่องดื่มเมนูต่างๆจากออลคาเฟ่ (ใน 7-11)" at bounding box center [443, 724] width 352 height 19
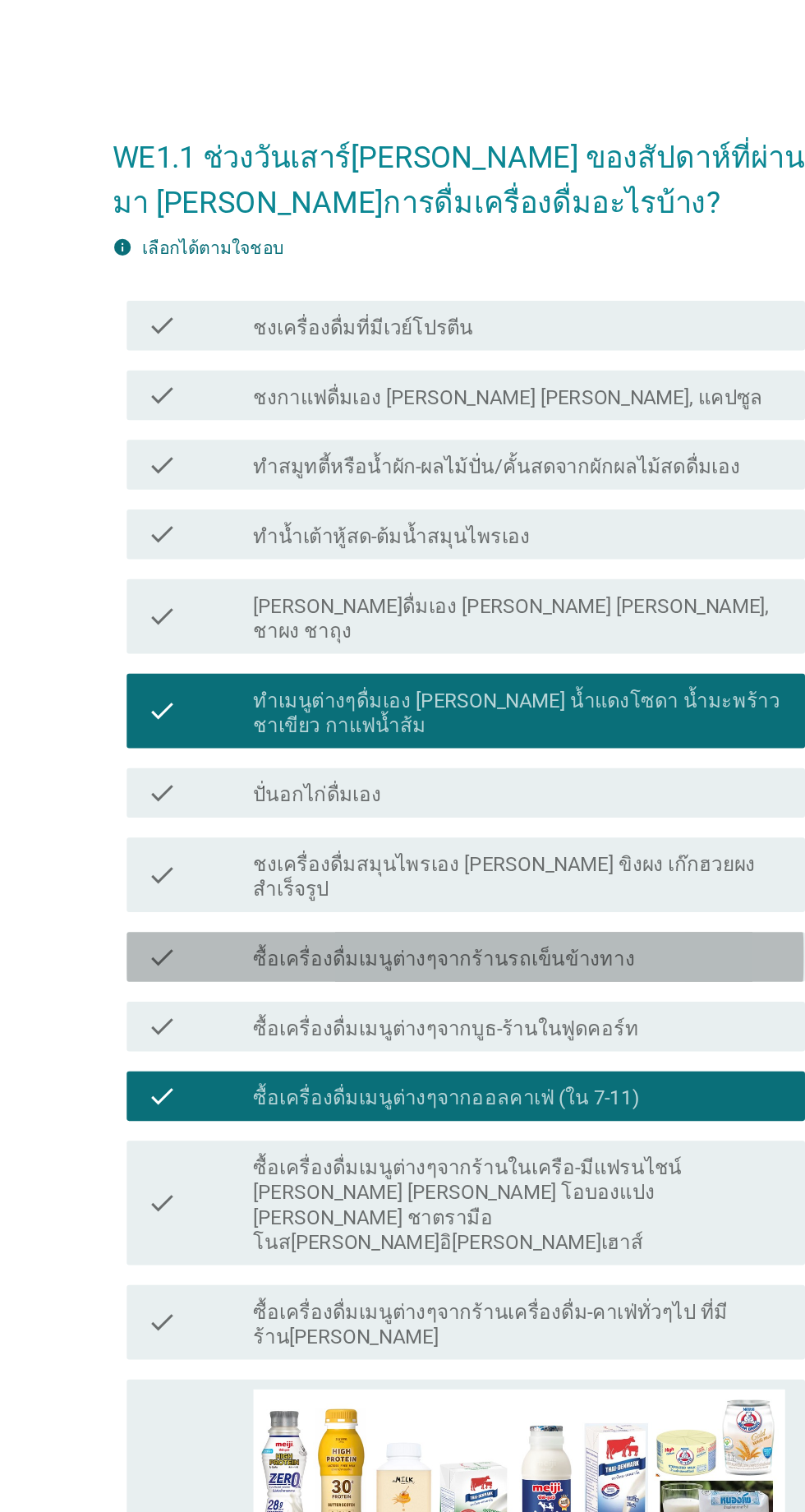
click at [514, 623] on div "check_box_outline_blank ซื้อเครื่องดื่มเมนูต่างๆจากร้านรถเข็นข้างทาง" at bounding box center [443, 633] width 352 height 19
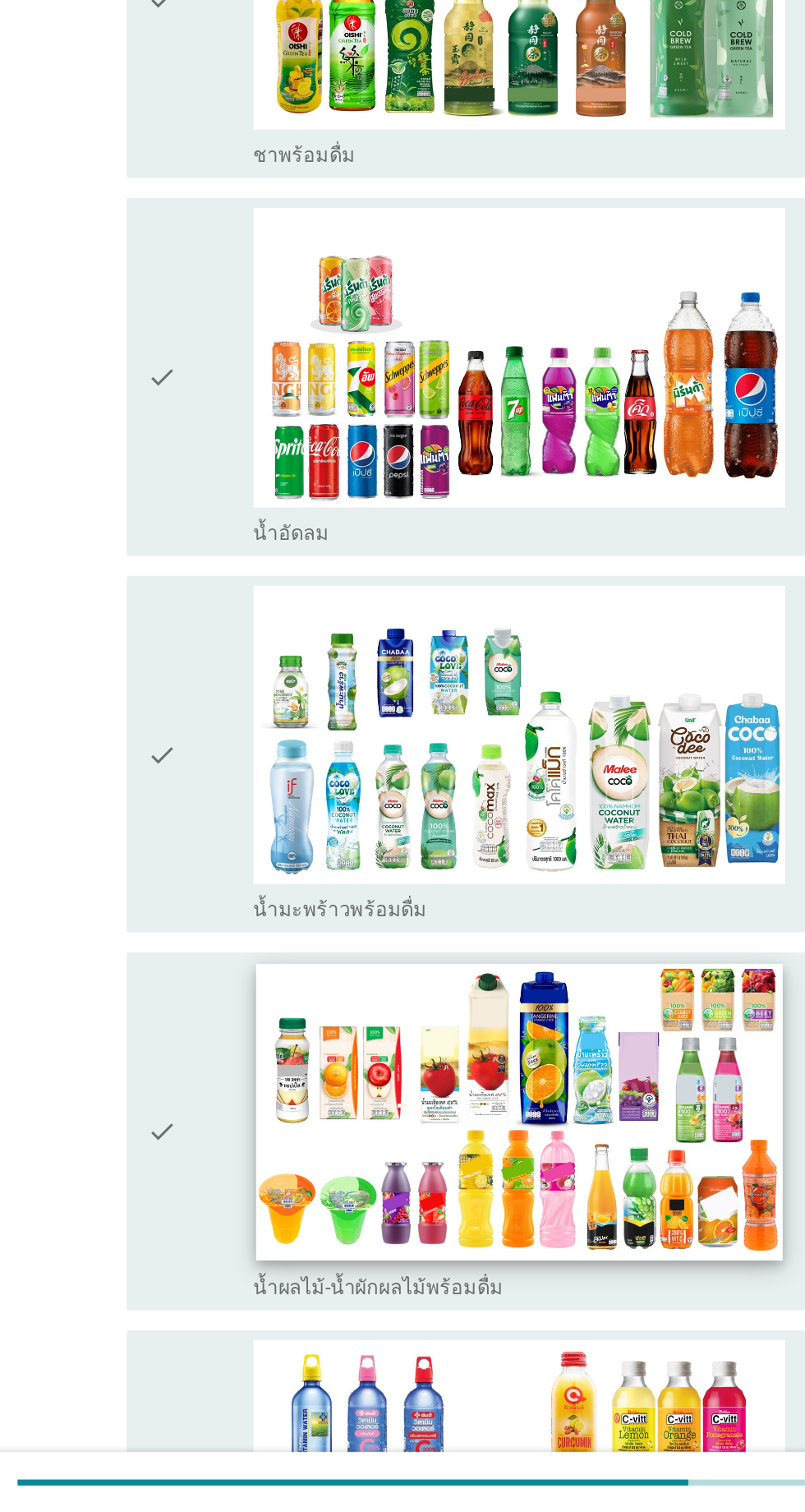
scroll to position [1799, 0]
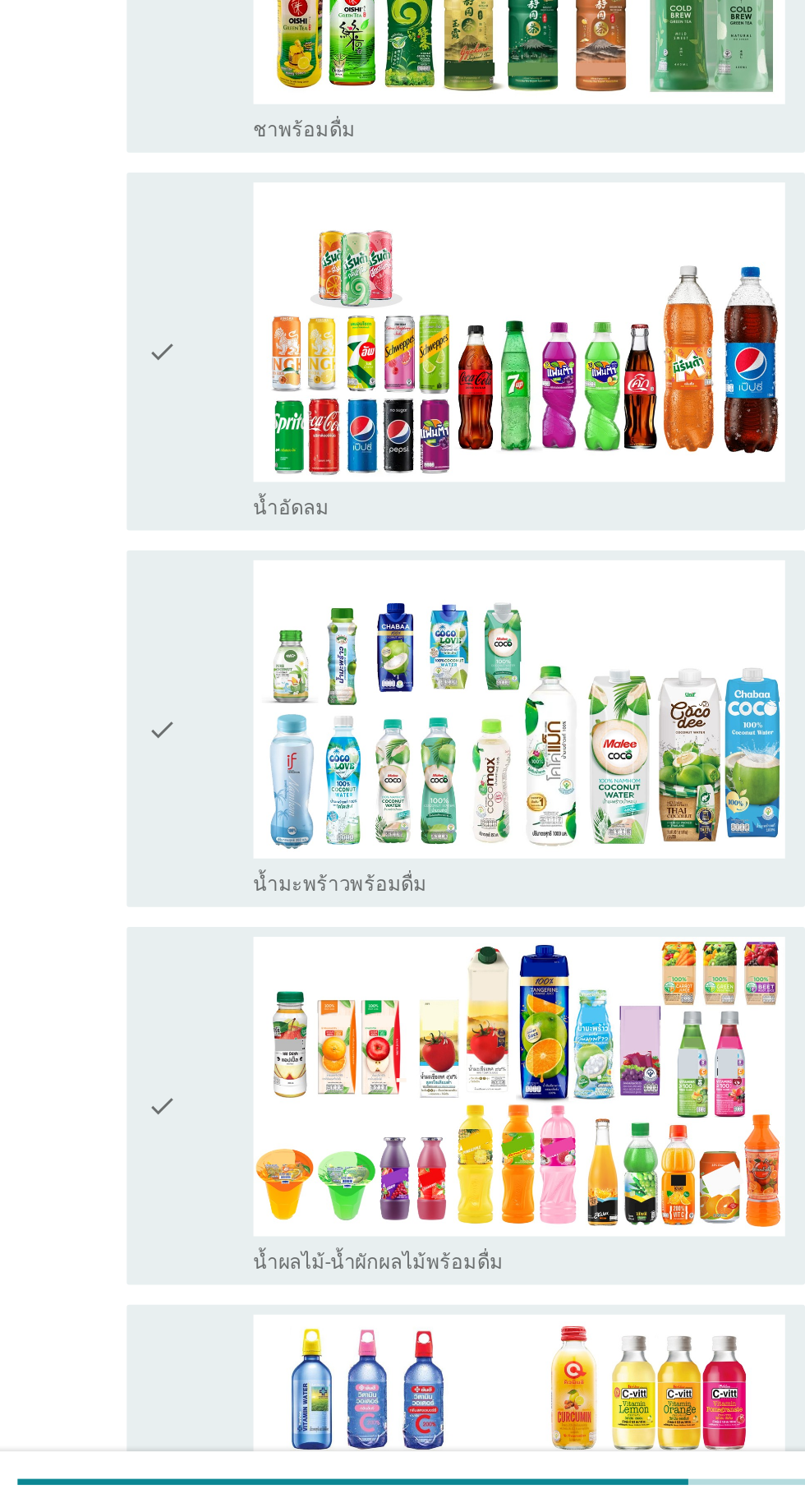
click at [246, 1143] on div "check" at bounding box center [231, 1244] width 71 height 224
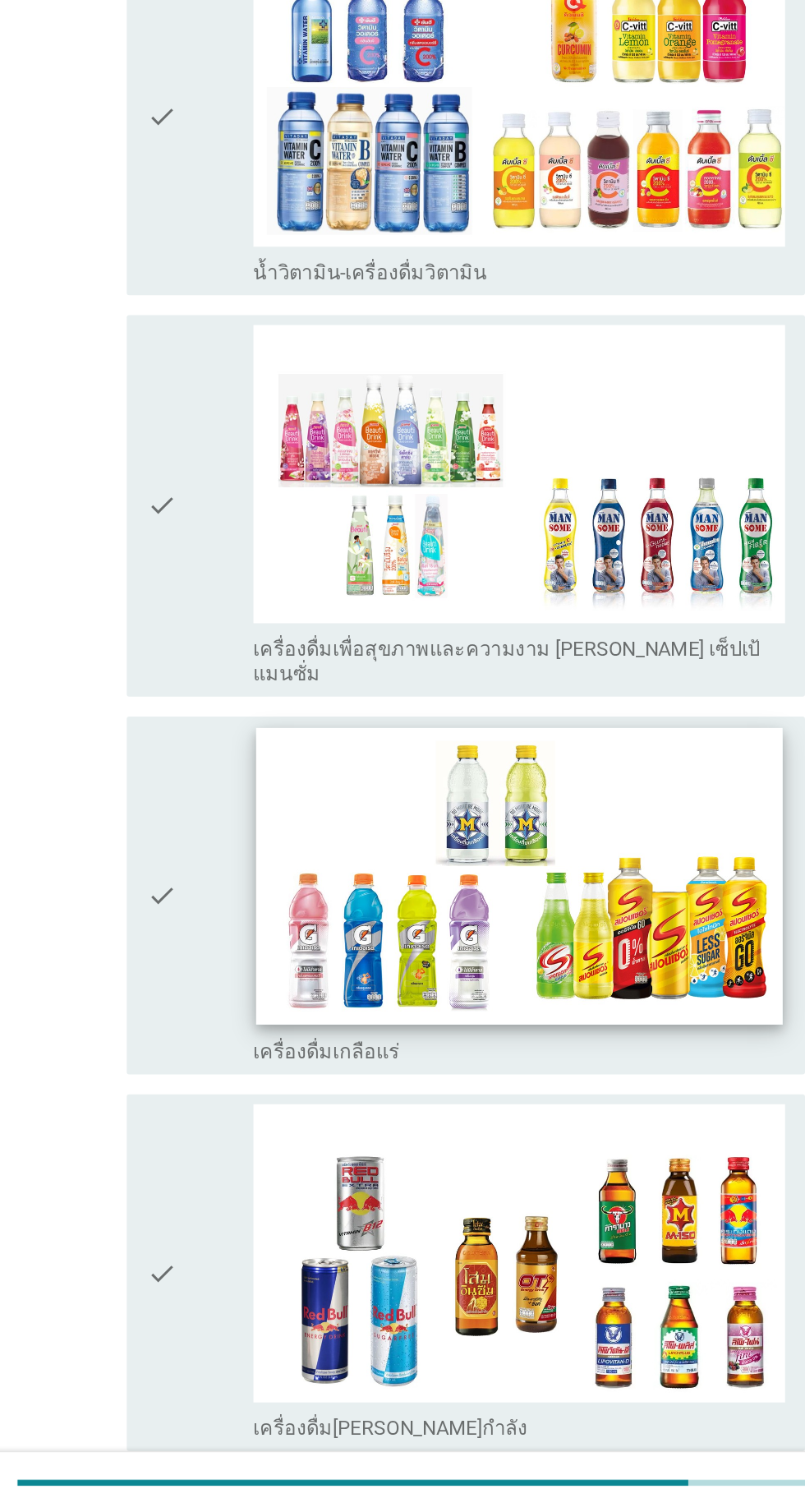
scroll to position [2728, 0]
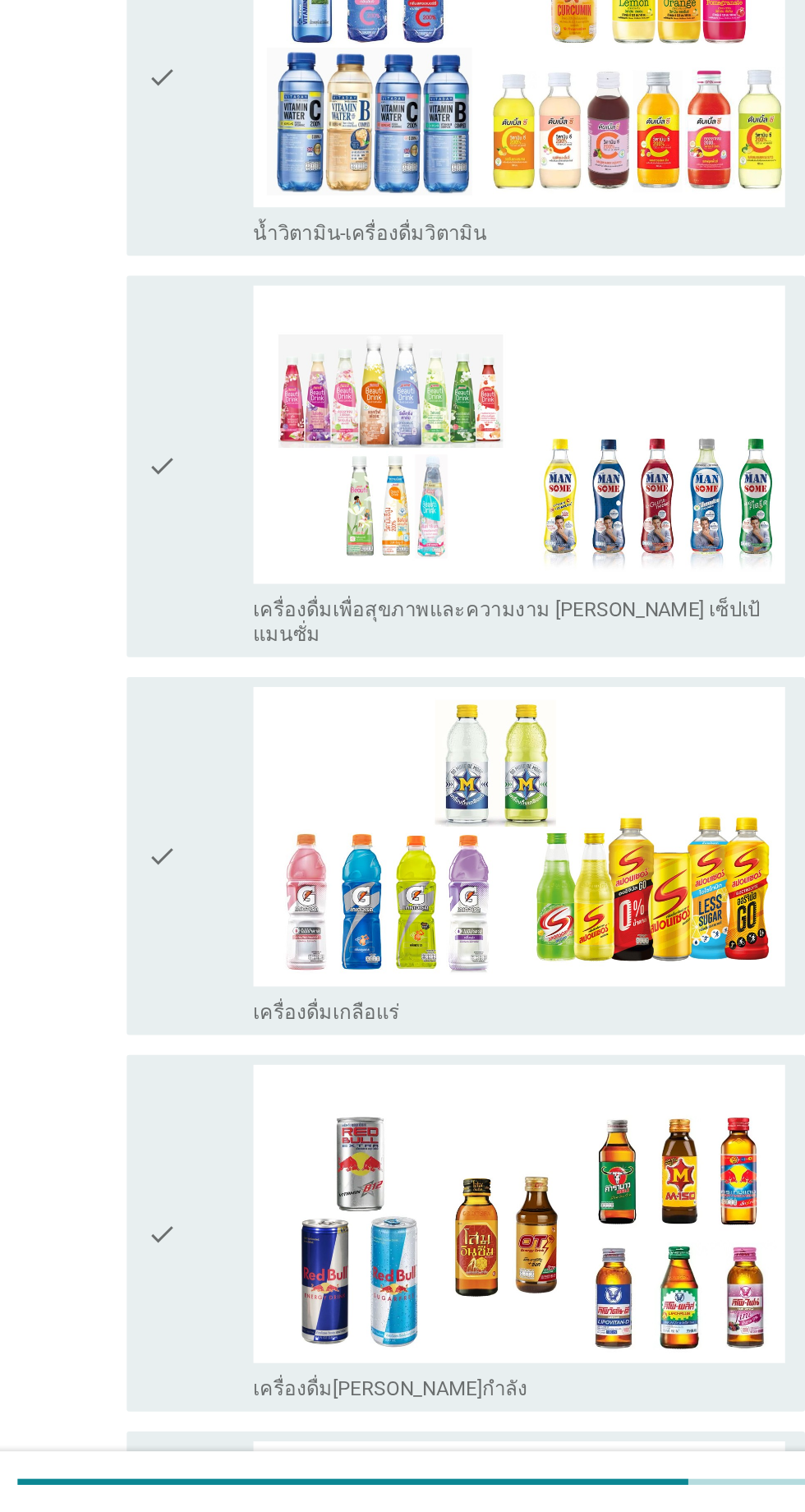
click at [236, 1216] on div "check" at bounding box center [231, 1328] width 71 height 224
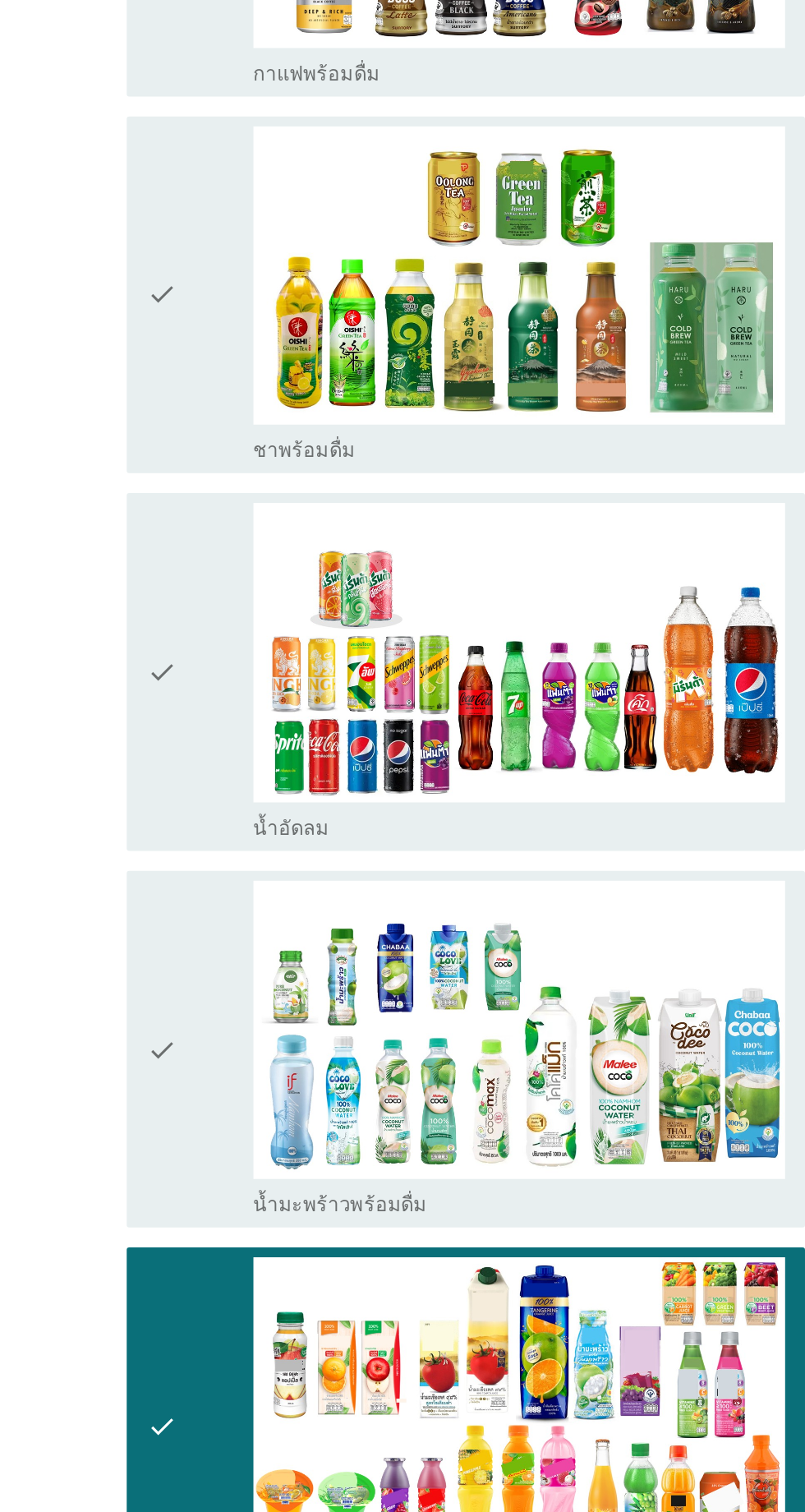
scroll to position [2016, 0]
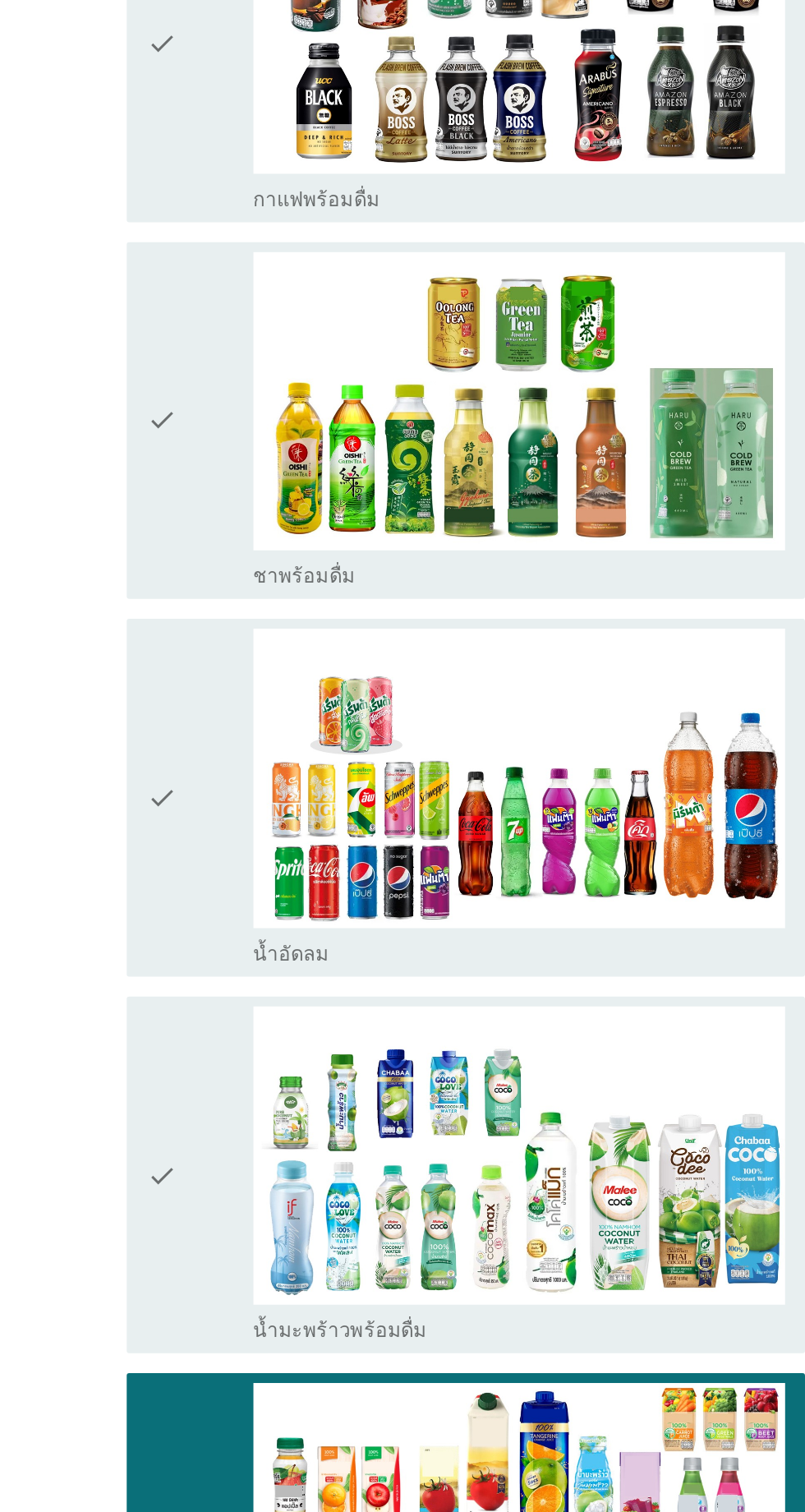
click at [235, 476] on div "check" at bounding box center [231, 528] width 71 height 224
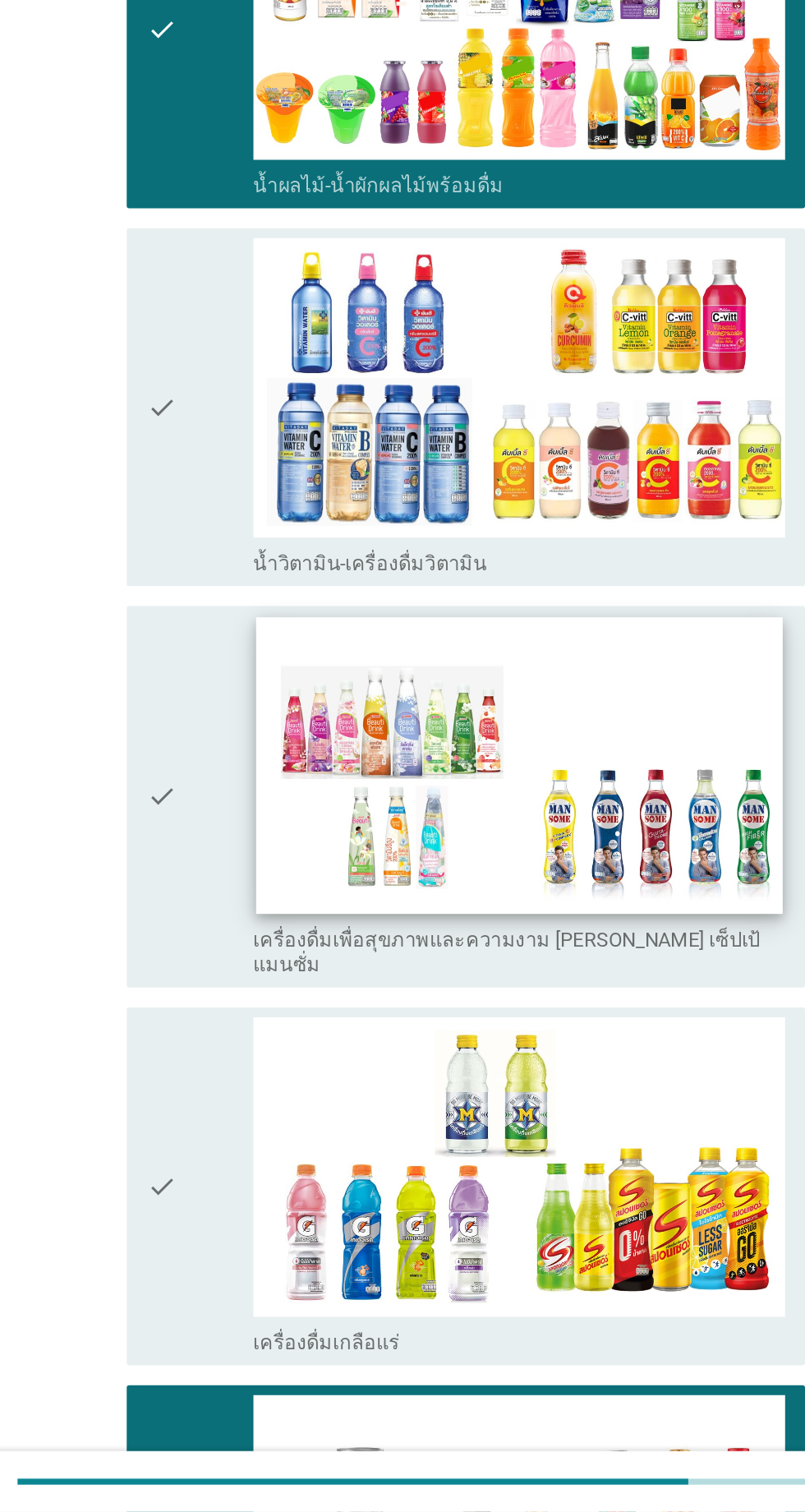
scroll to position [2518, 0]
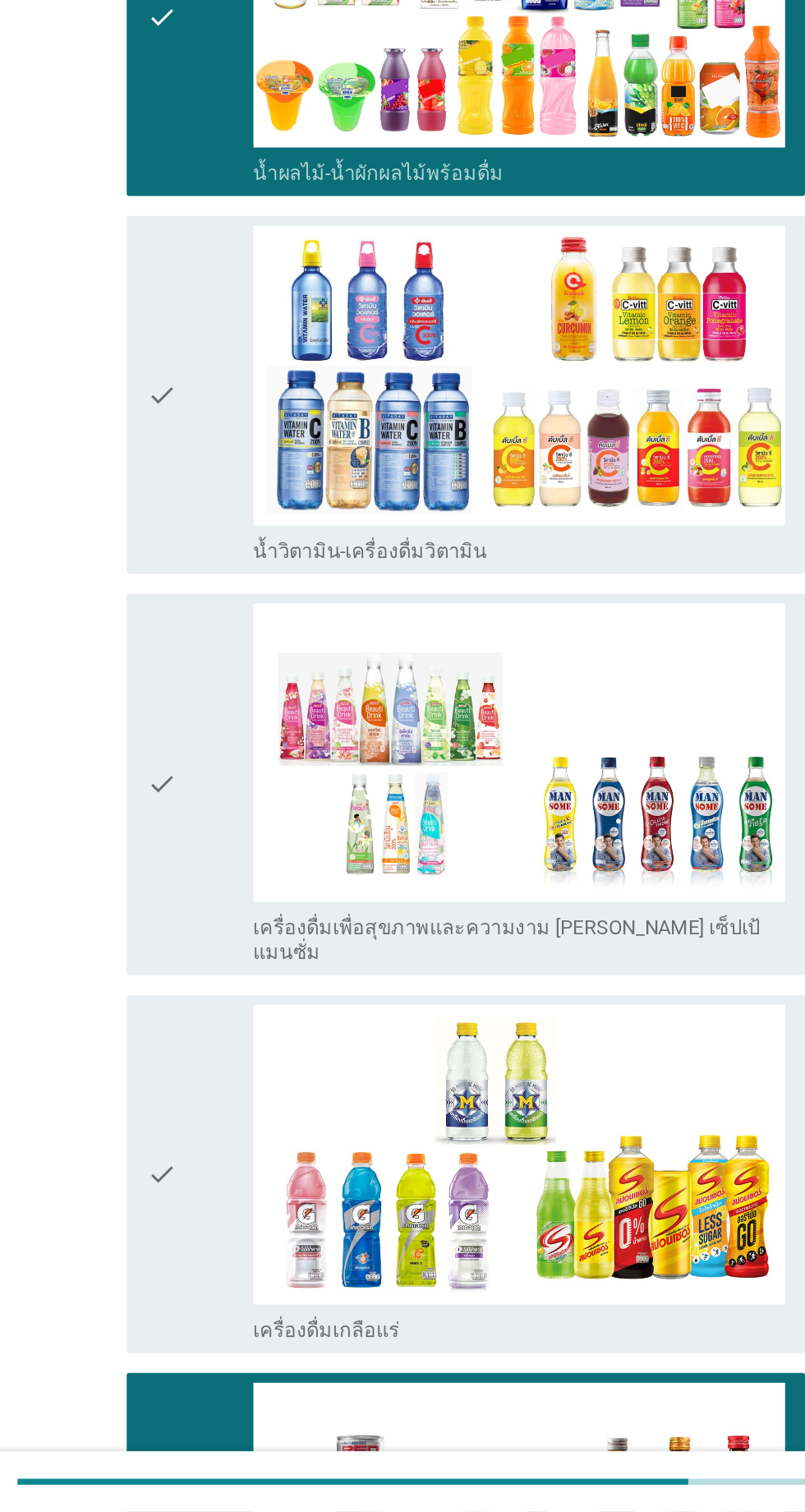
click at [232, 1177] on div "check" at bounding box center [231, 1288] width 71 height 224
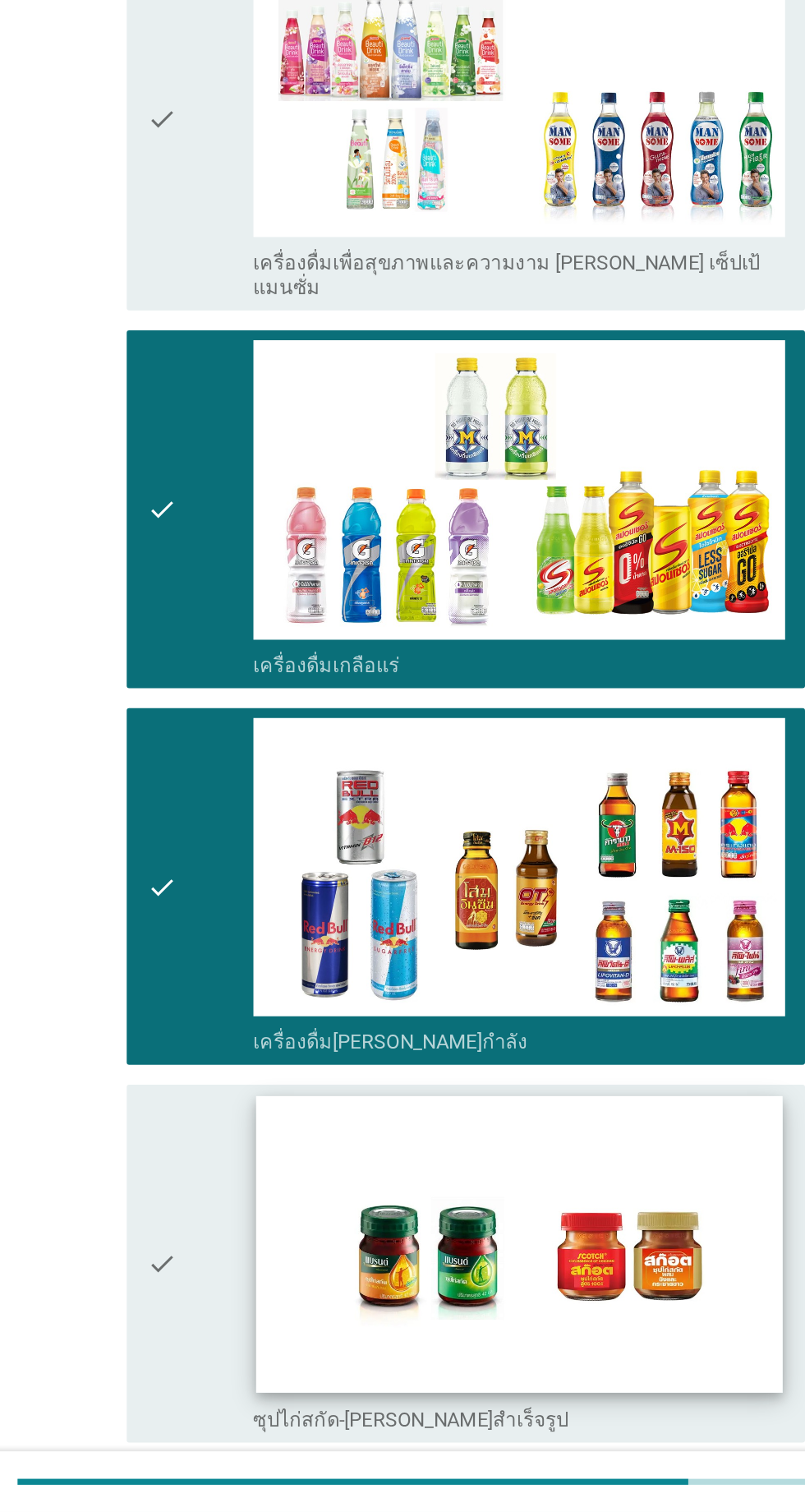
scroll to position [3032, 0]
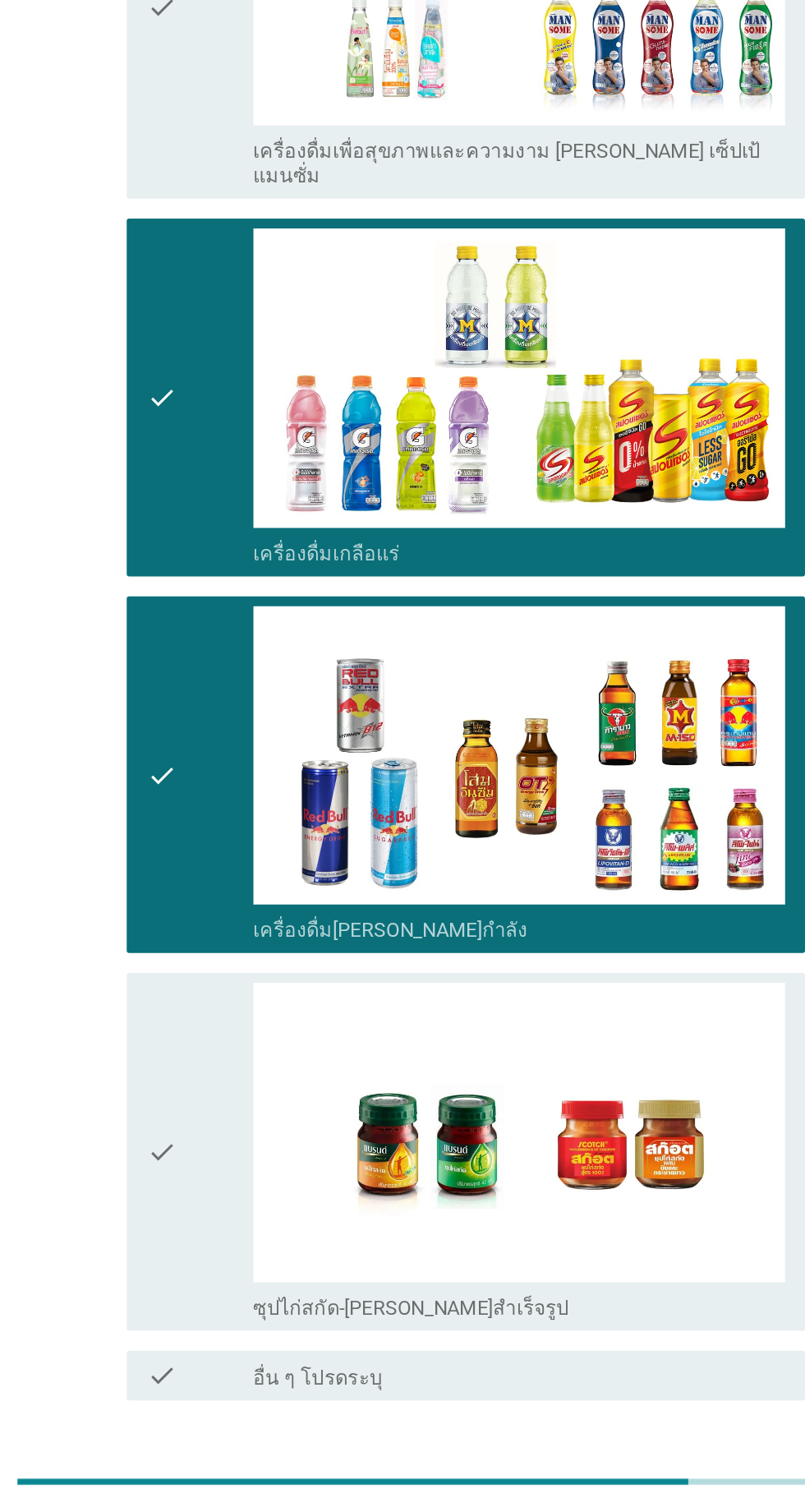
click at [576, 1488] on div "ต่อไป" at bounding box center [588, 1497] width 46 height 19
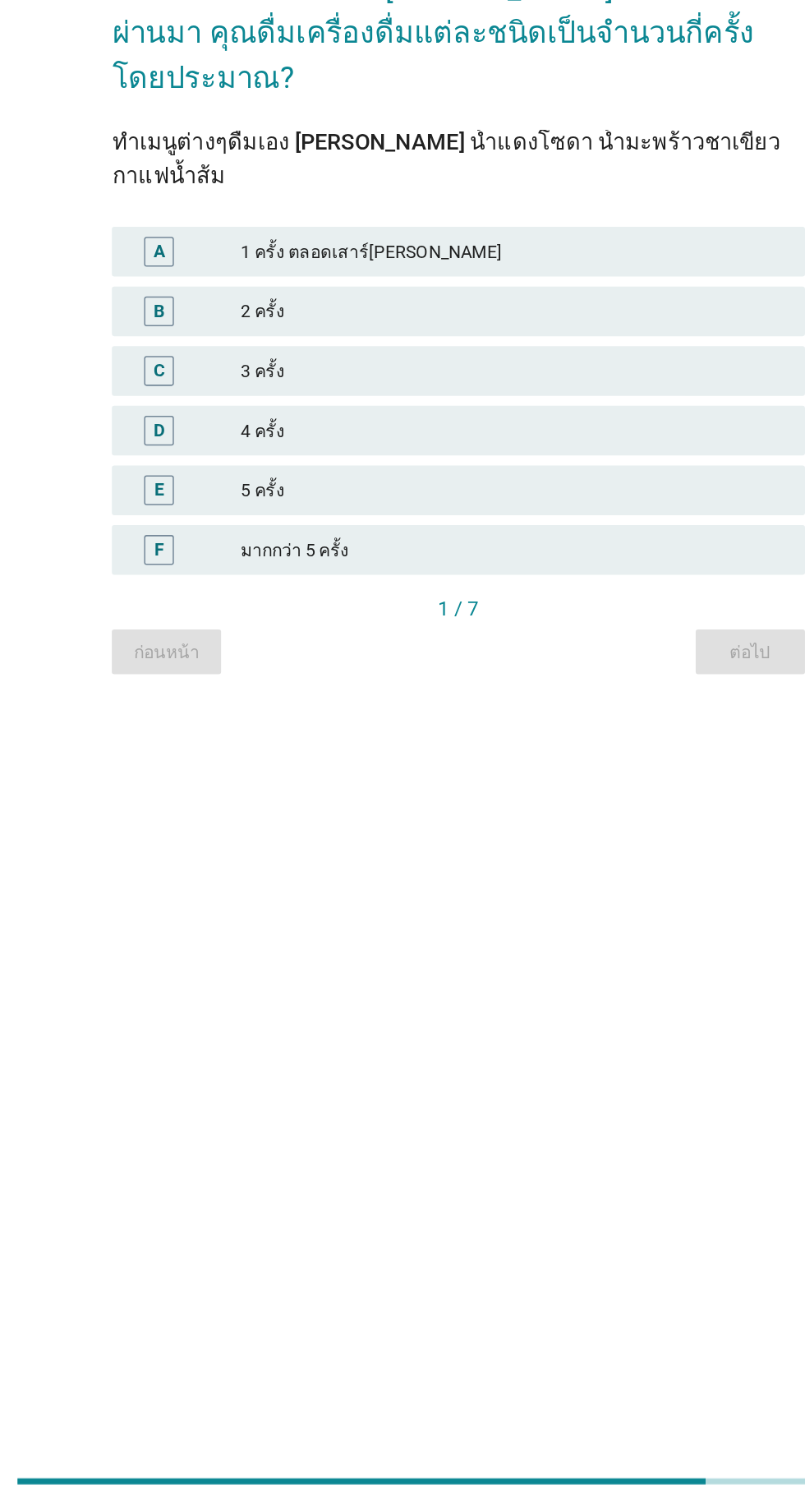
scroll to position [144, 0]
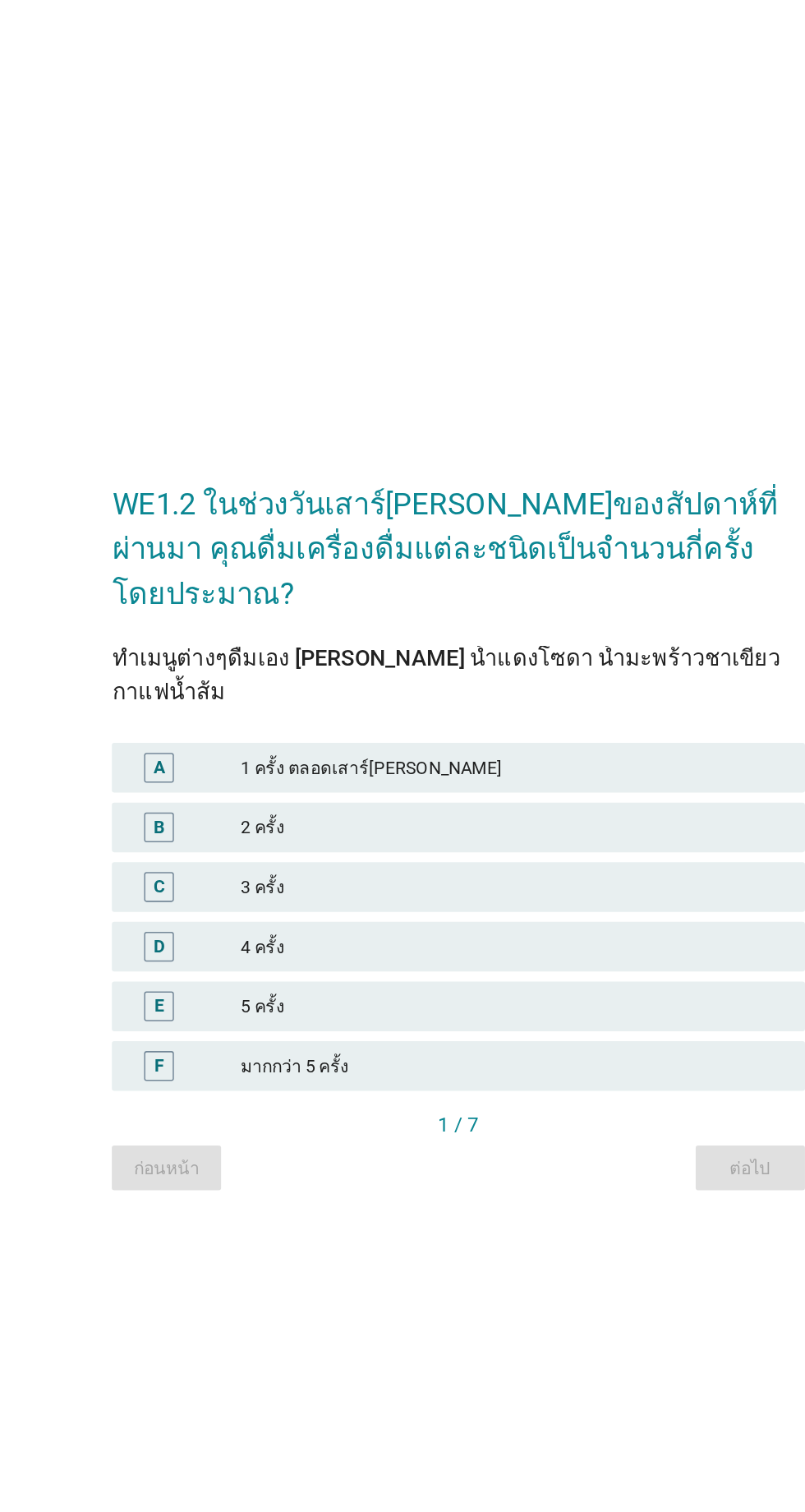
click at [310, 748] on div "3 ครั้ง" at bounding box center [438, 757] width 360 height 19
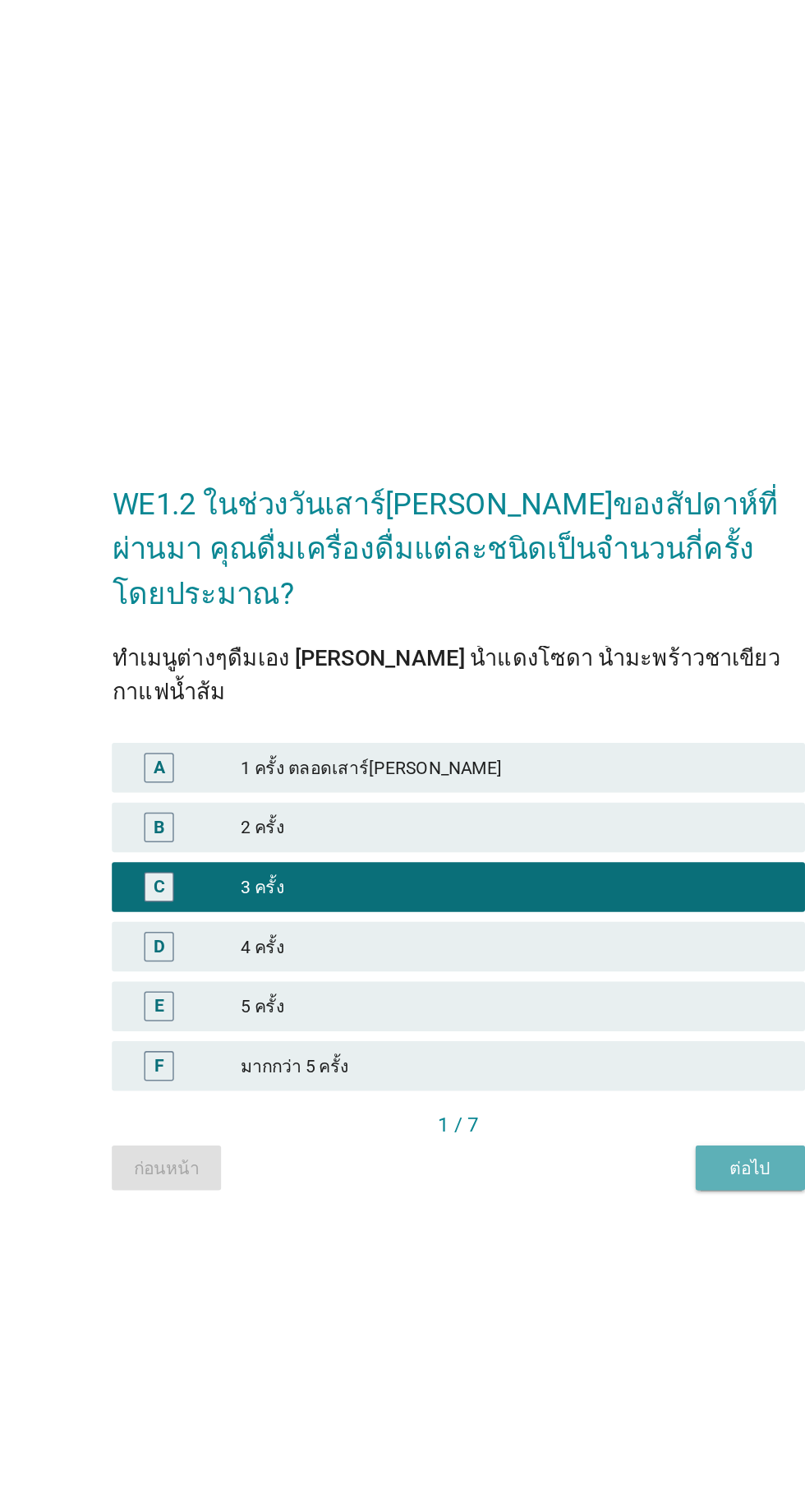
click at [612, 929] on button "ต่อไป" at bounding box center [596, 943] width 72 height 29
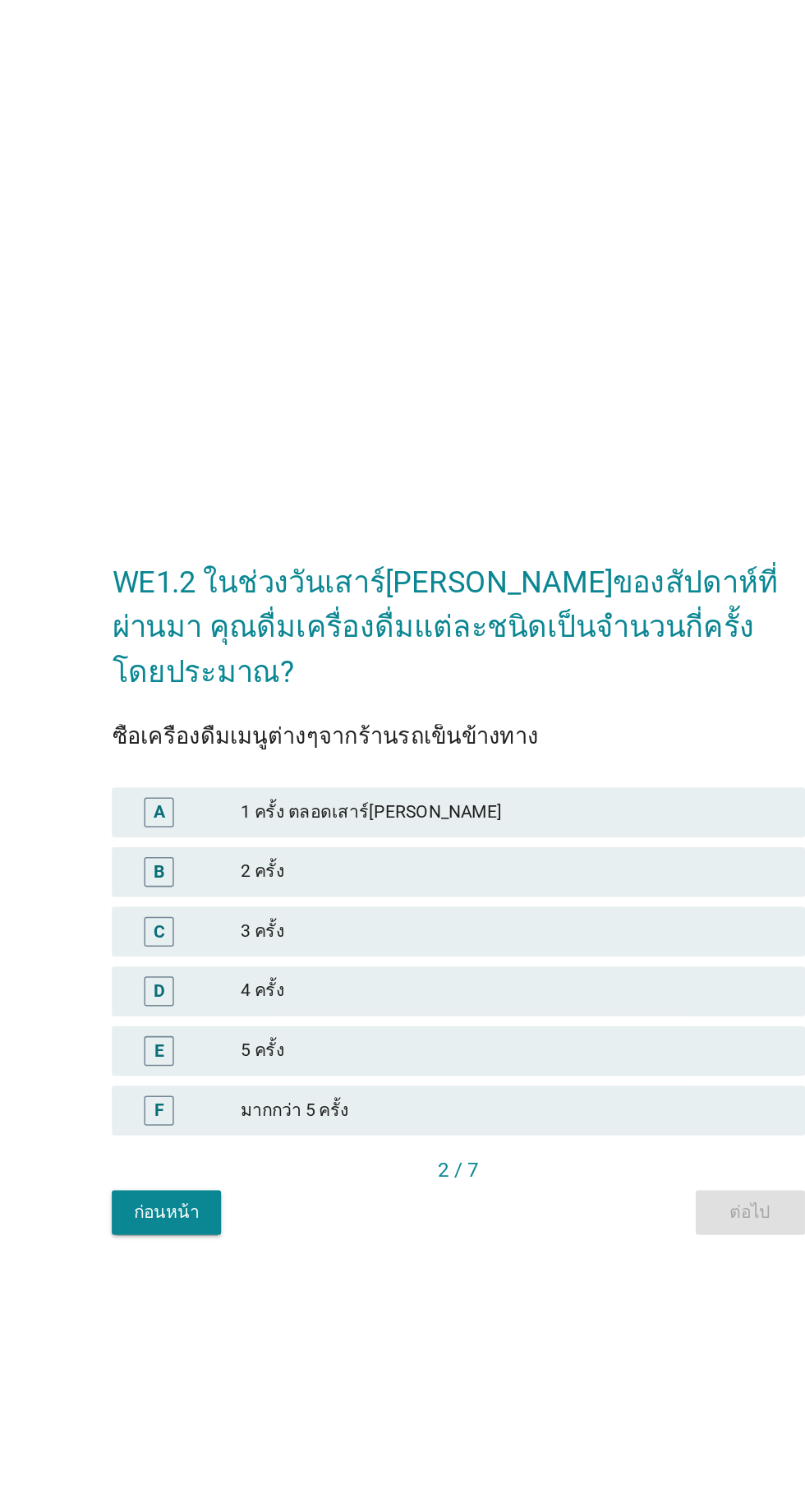
click at [274, 757] on div "2 ครั้ง" at bounding box center [438, 748] width 360 height 19
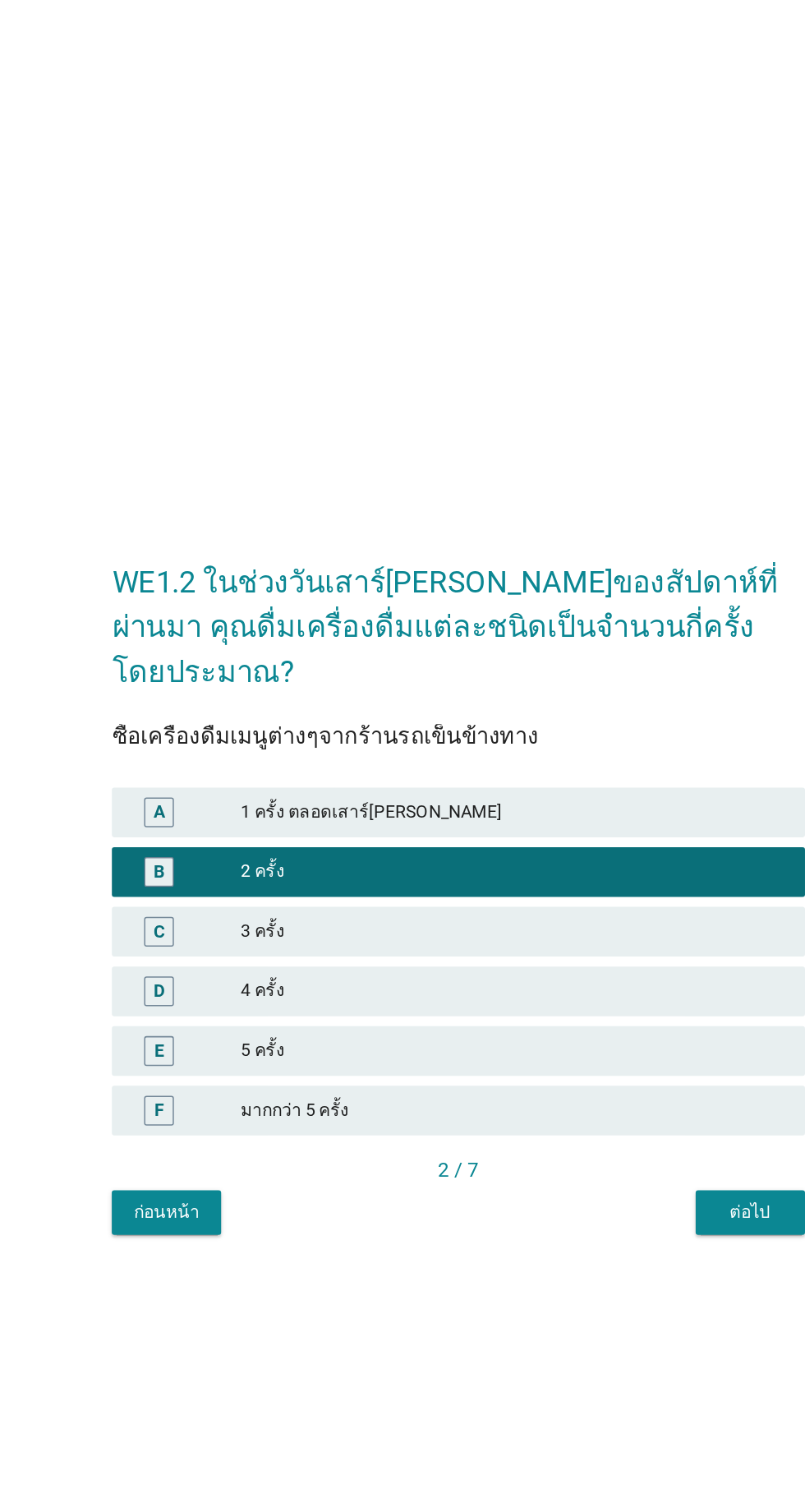
click at [595, 1001] on div "WE1.2 ในช่วงวันเสาร์[PERSON_NAME]ของสัปดาห์ที่ผ่านมา คุณดื่มเครื่องดื่มแต่ละชนิ…" at bounding box center [402, 756] width 484 height 489
click at [587, 981] on div "ต่อไป" at bounding box center [595, 972] width 46 height 18
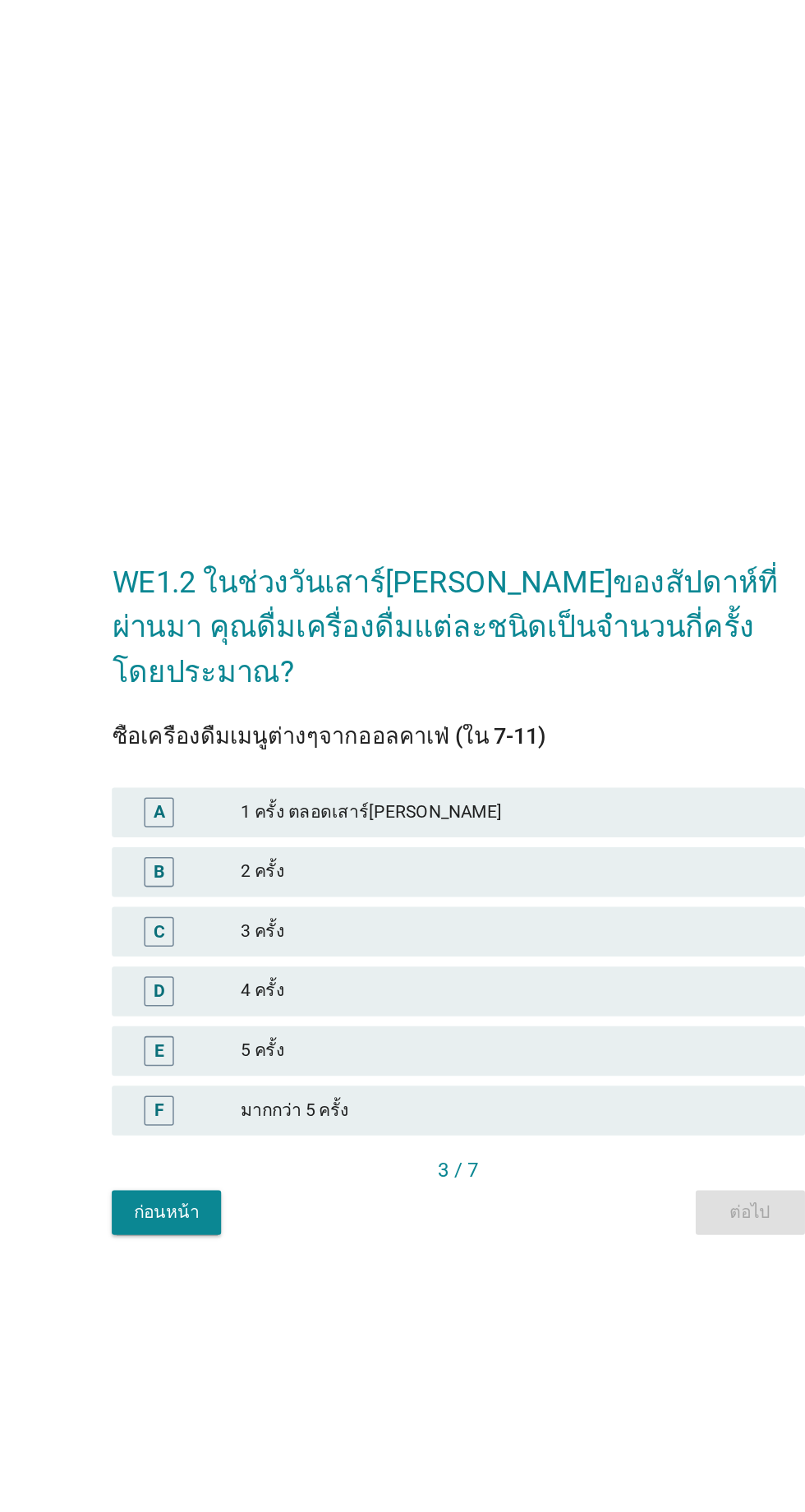
click at [317, 797] on div "3 ครั้ง" at bounding box center [438, 787] width 360 height 19
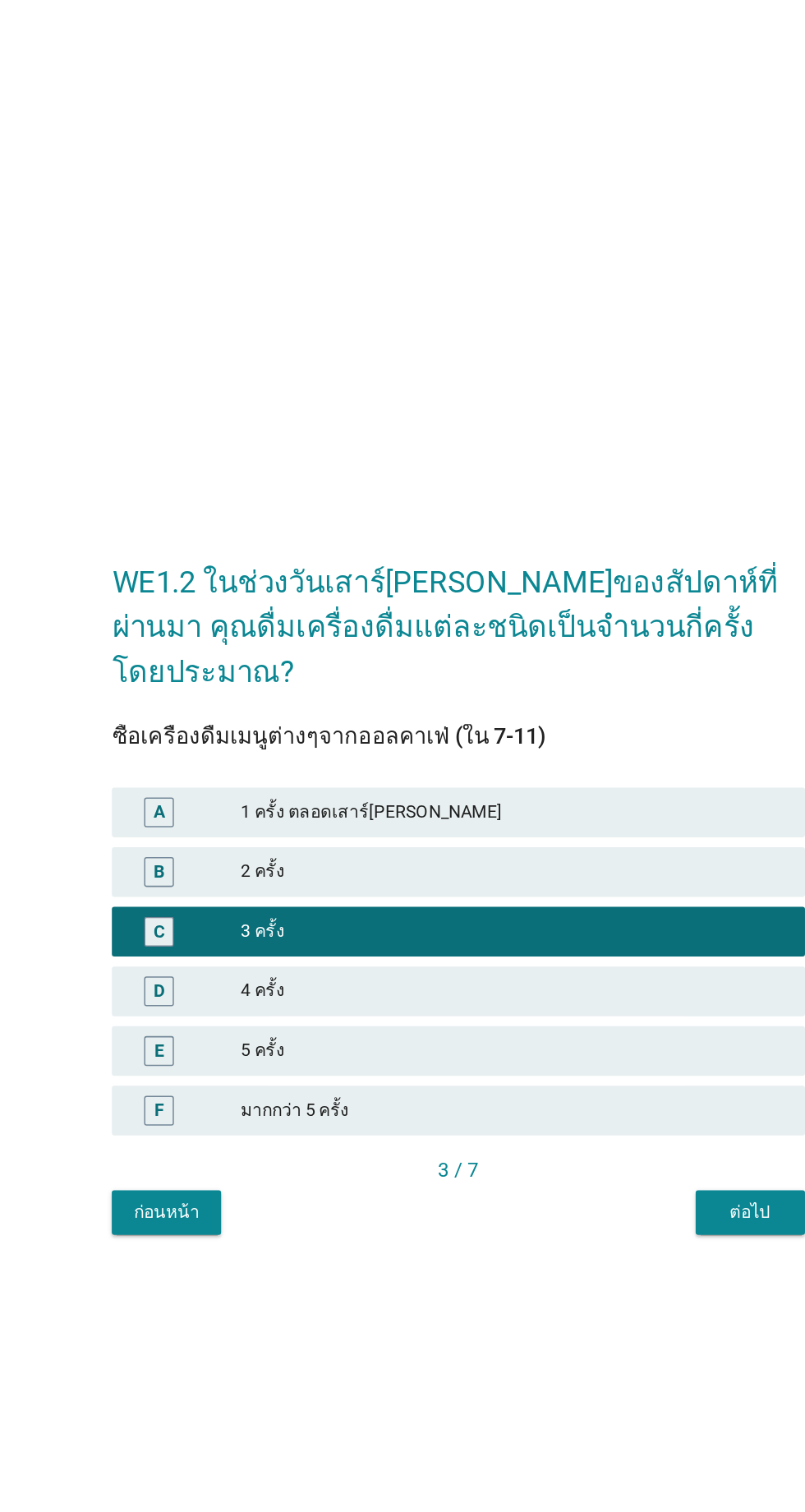
click at [577, 981] on div "ต่อไป" at bounding box center [595, 972] width 46 height 18
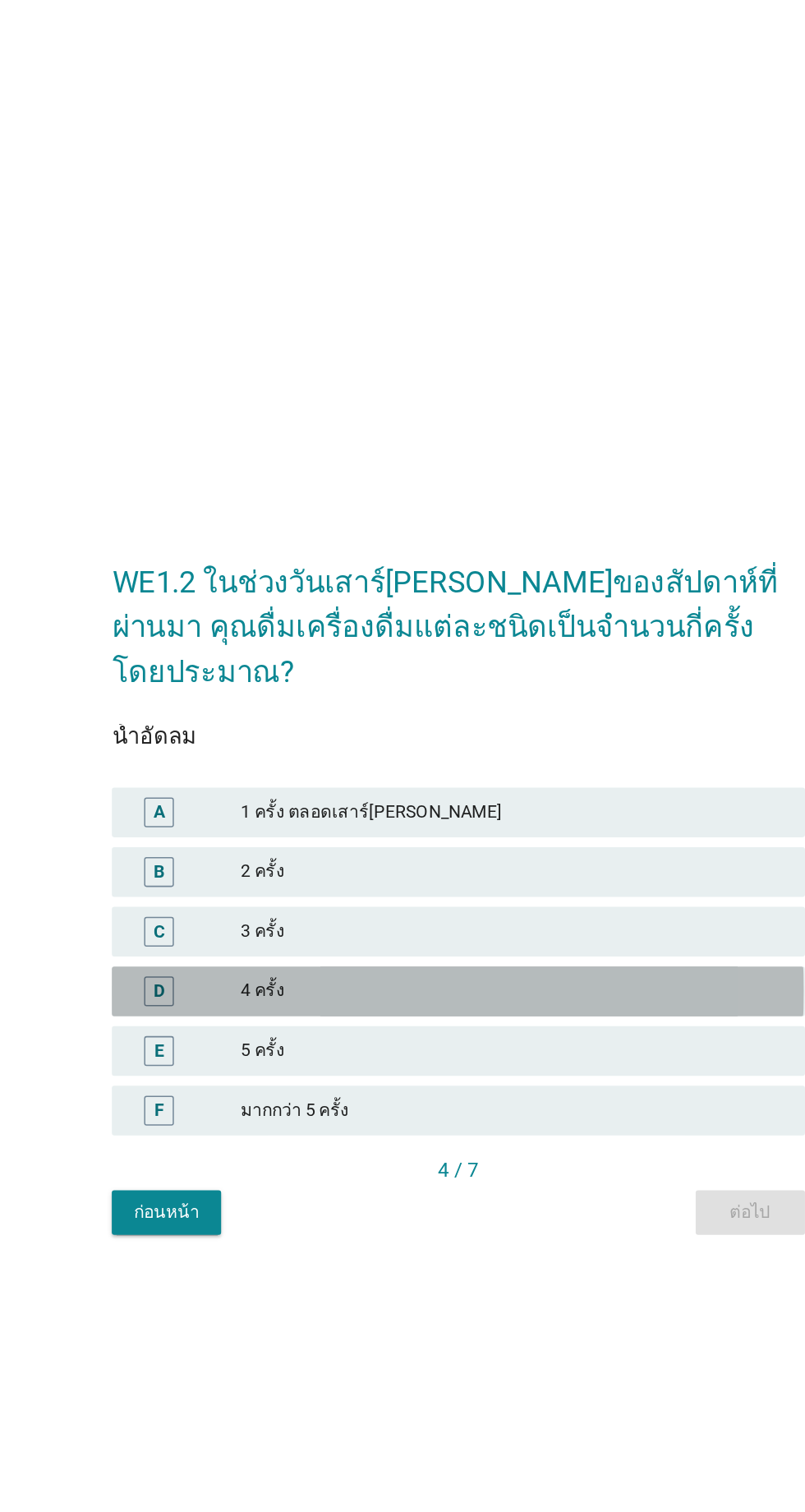
click at [381, 836] on div "4 ครั้ง" at bounding box center [438, 826] width 360 height 19
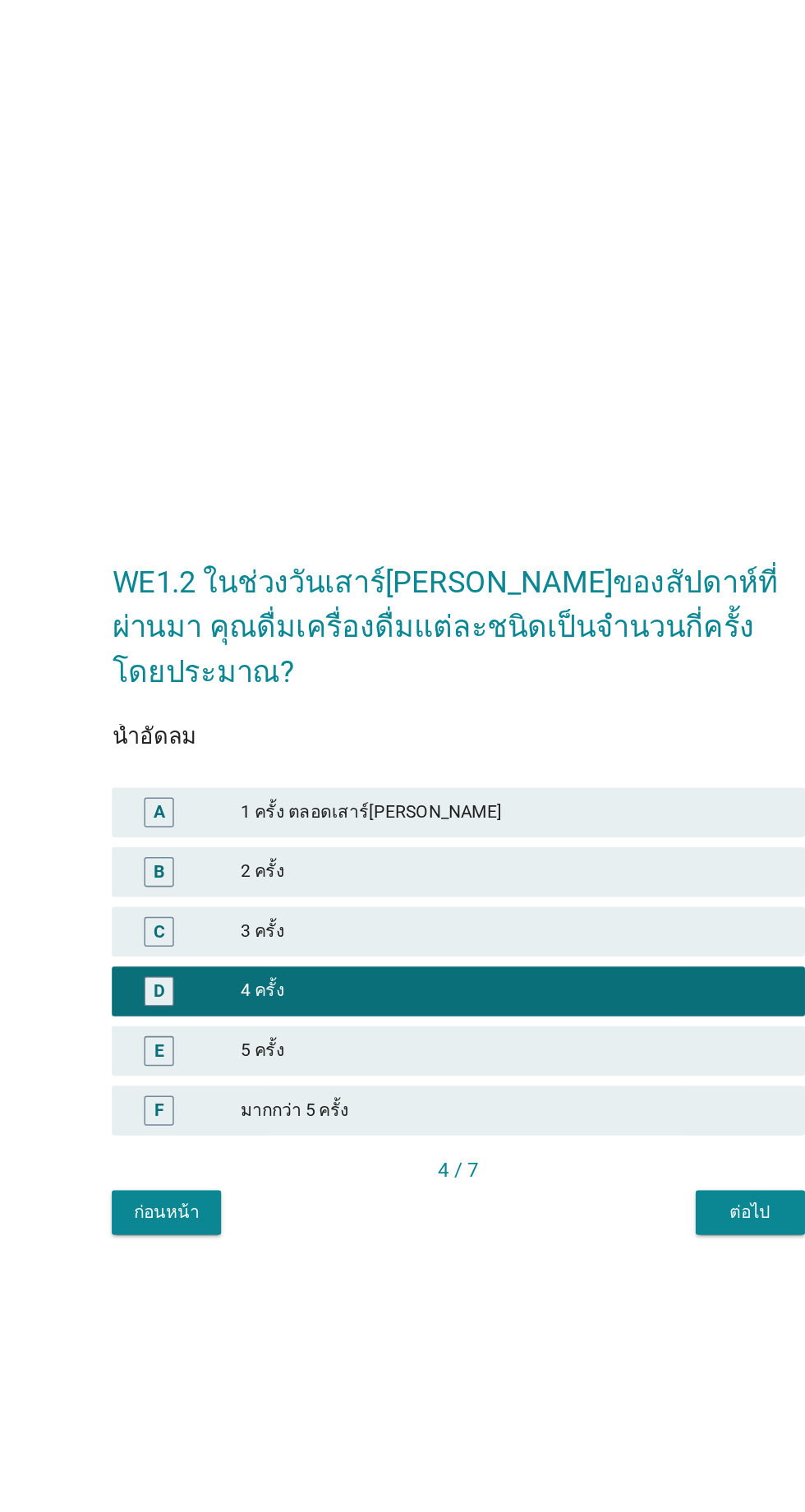
click at [597, 981] on div "ต่อไป" at bounding box center [595, 972] width 46 height 18
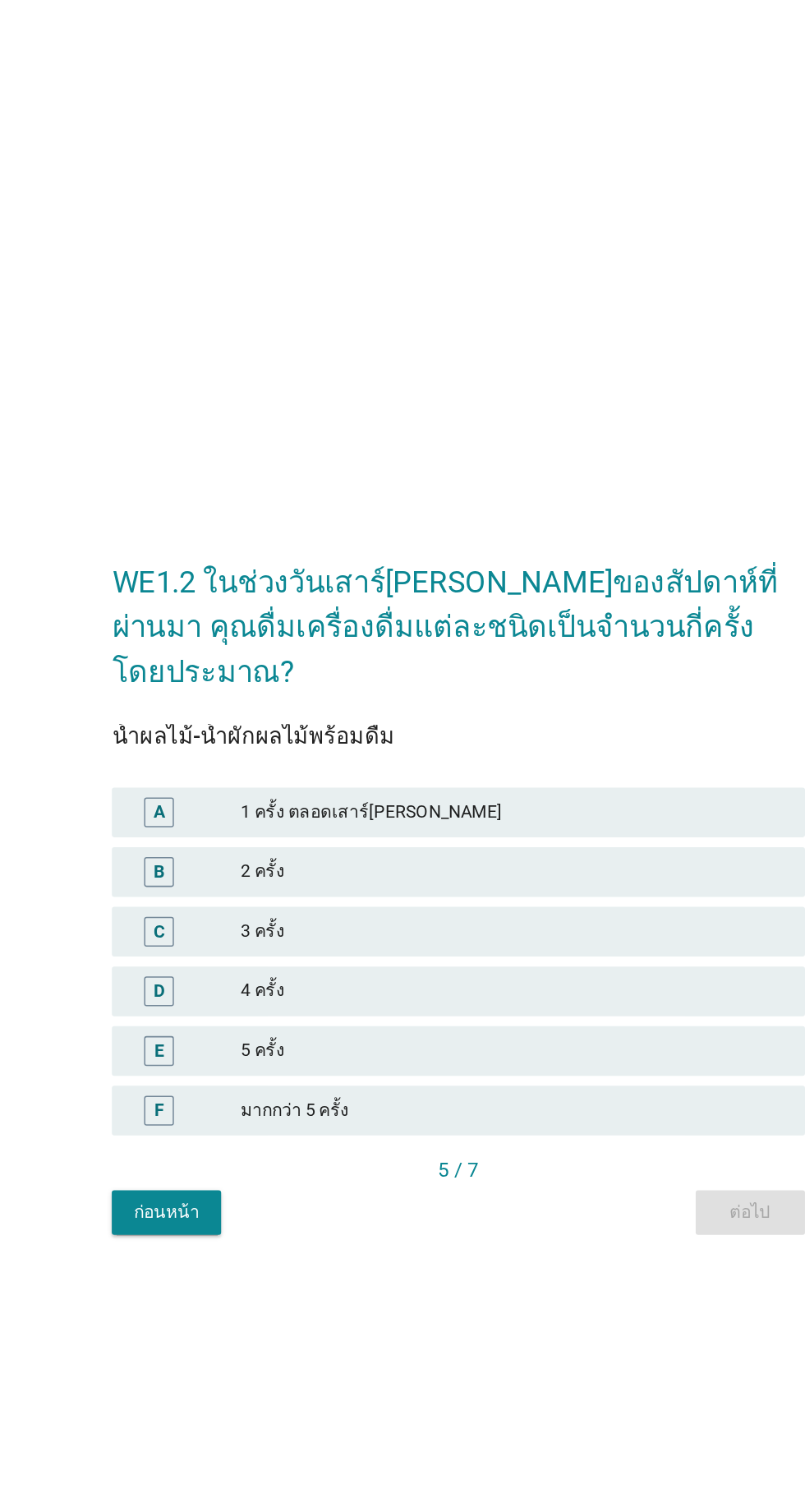
click at [385, 804] on div "C 3 ครั้ง" at bounding box center [402, 788] width 458 height 33
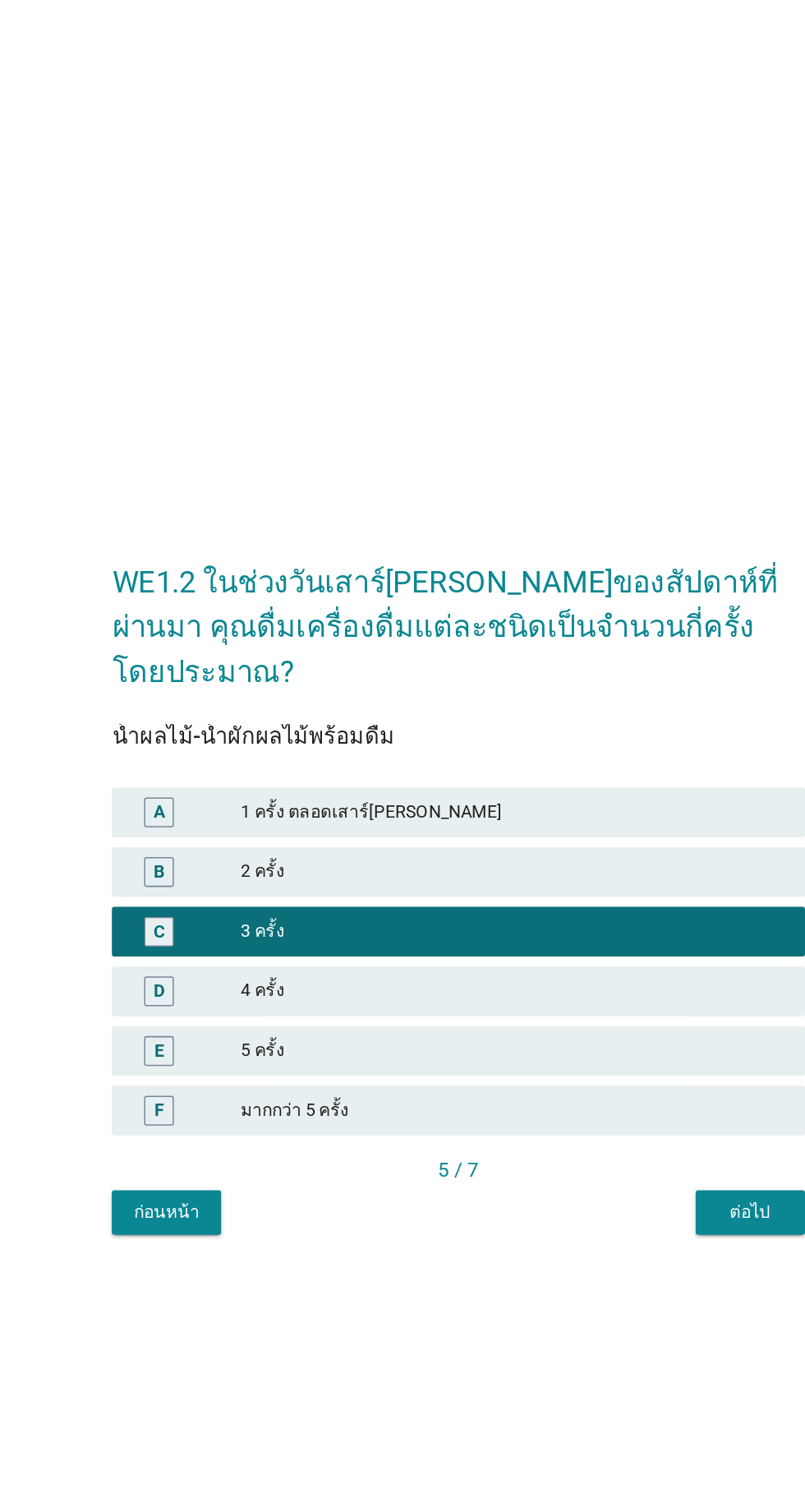
click at [621, 988] on button "ต่อไป" at bounding box center [596, 972] width 72 height 29
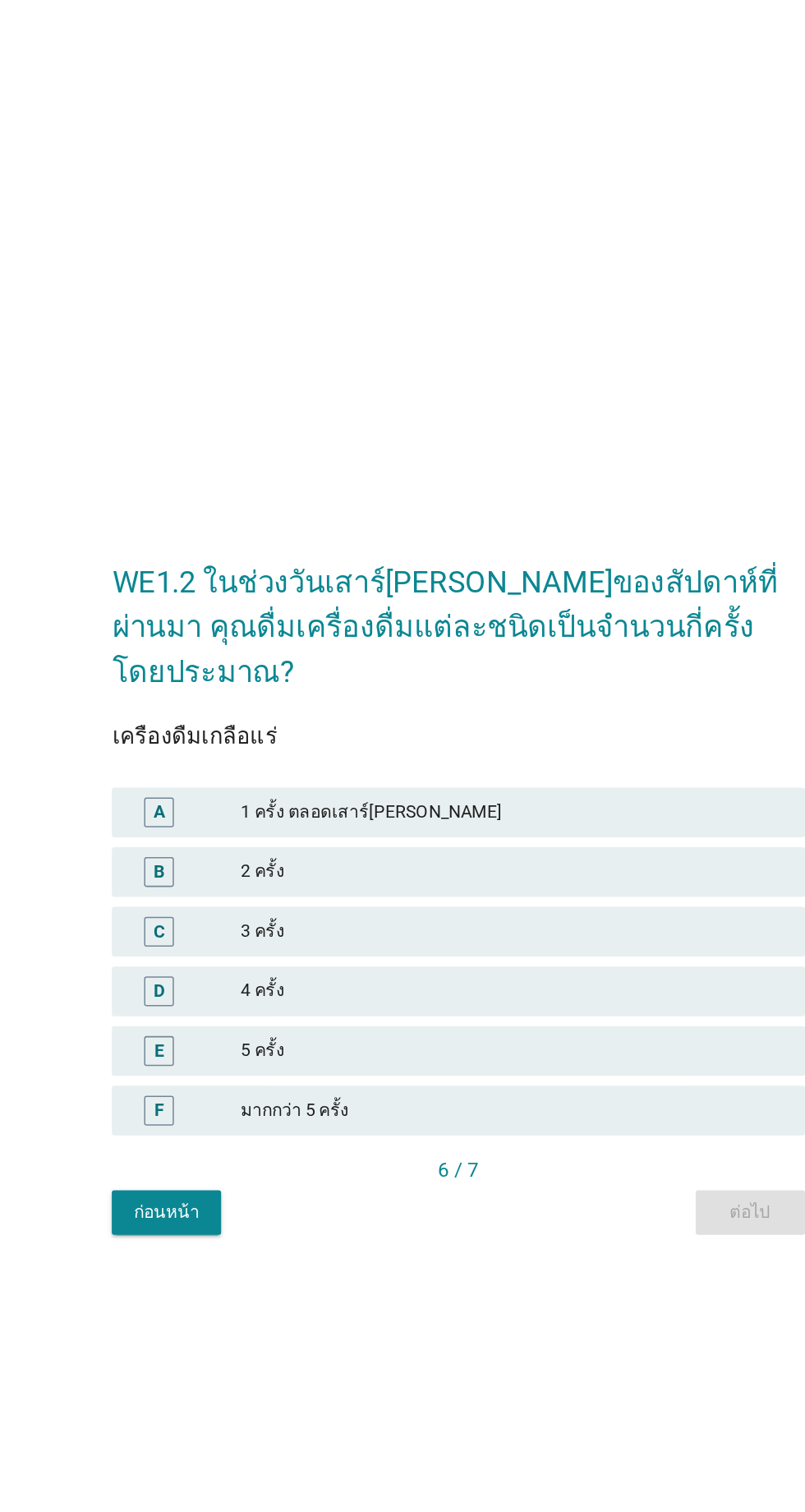
drag, startPoint x: 332, startPoint y: 792, endPoint x: 342, endPoint y: 793, distance: 10.0
click at [332, 757] on div "2 ครั้ง" at bounding box center [438, 748] width 360 height 19
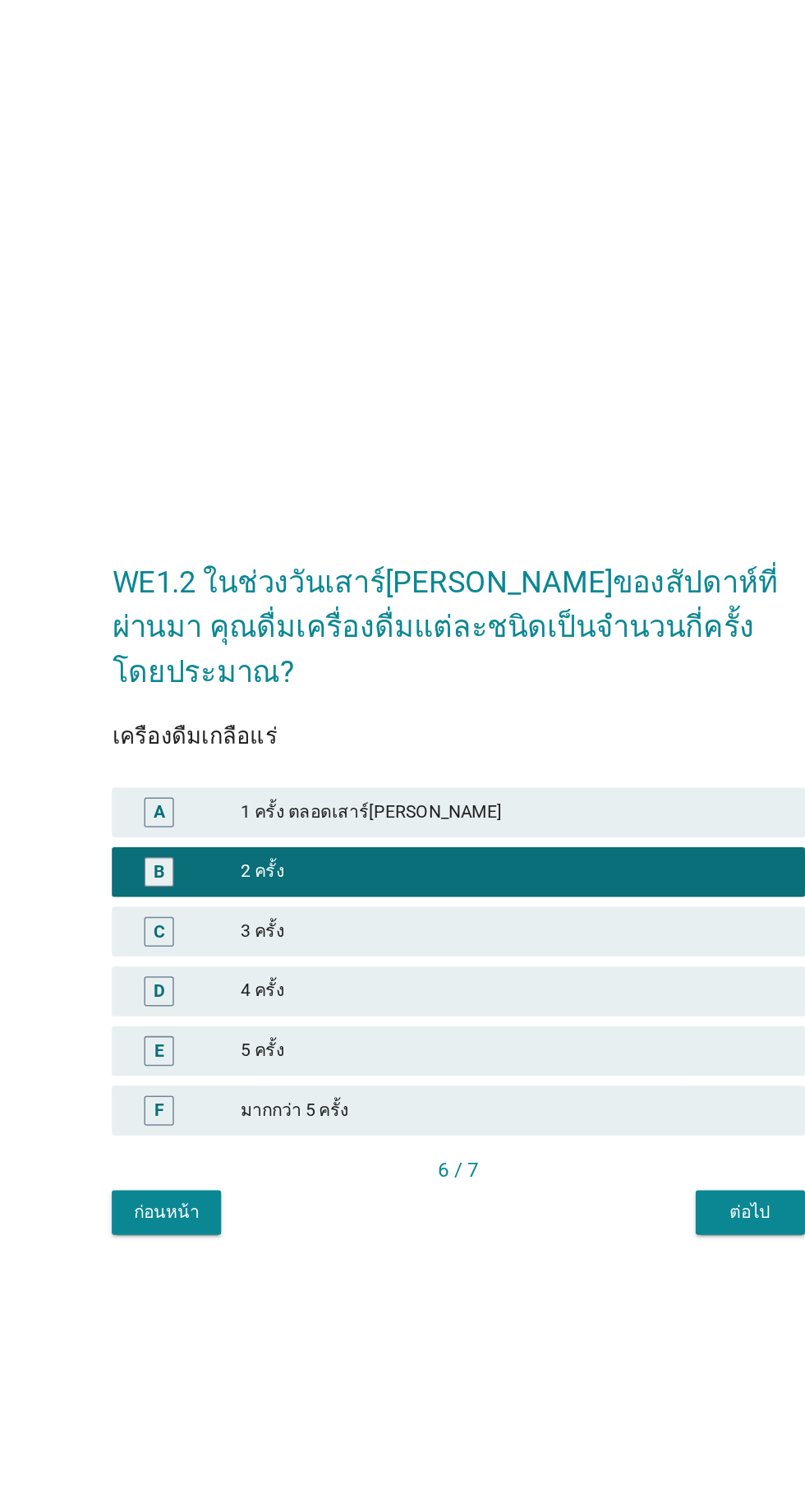
click at [586, 981] on div "ต่อไป" at bounding box center [595, 972] width 46 height 18
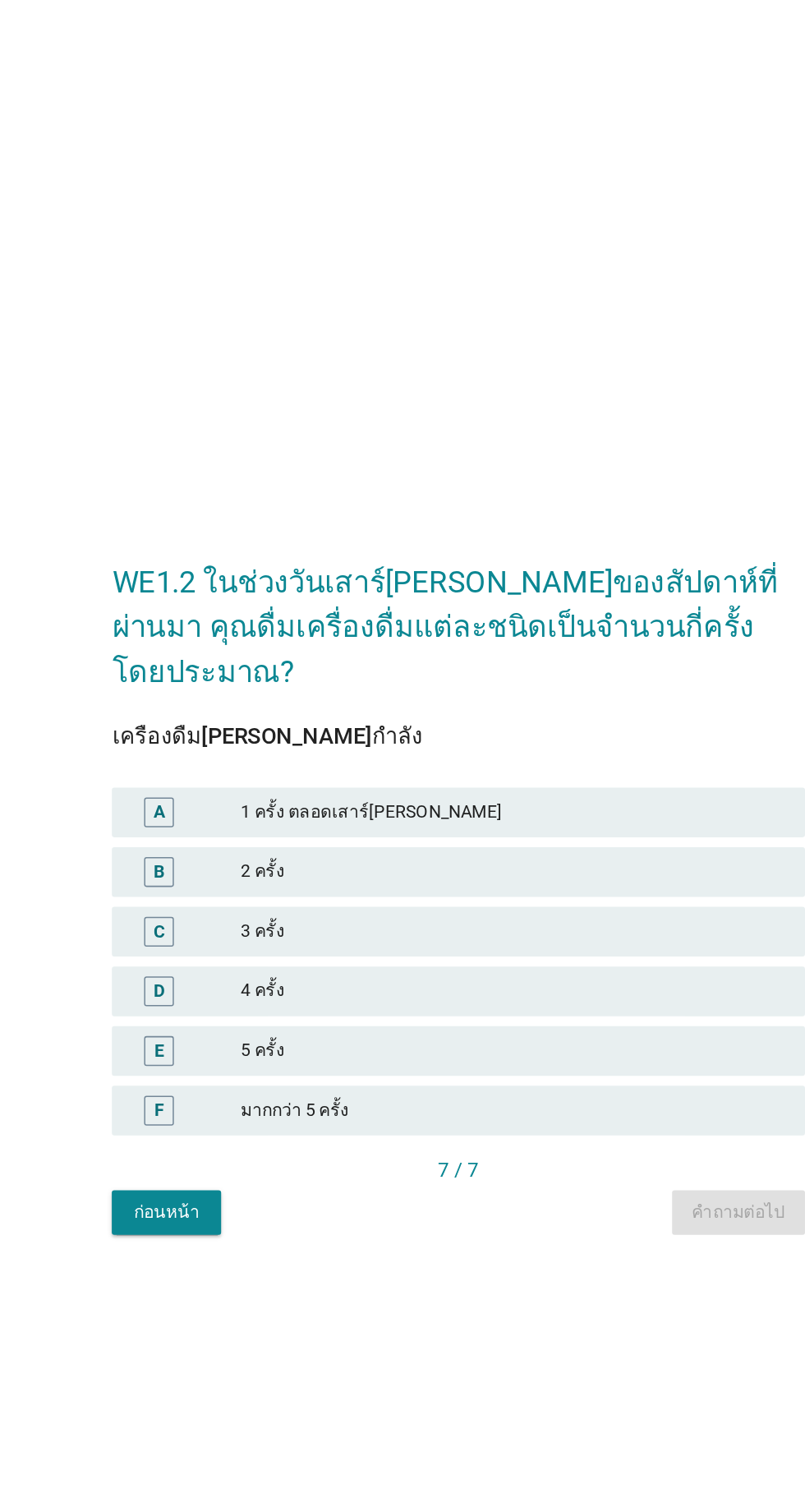
click at [332, 757] on div "2 ครั้ง" at bounding box center [438, 748] width 360 height 19
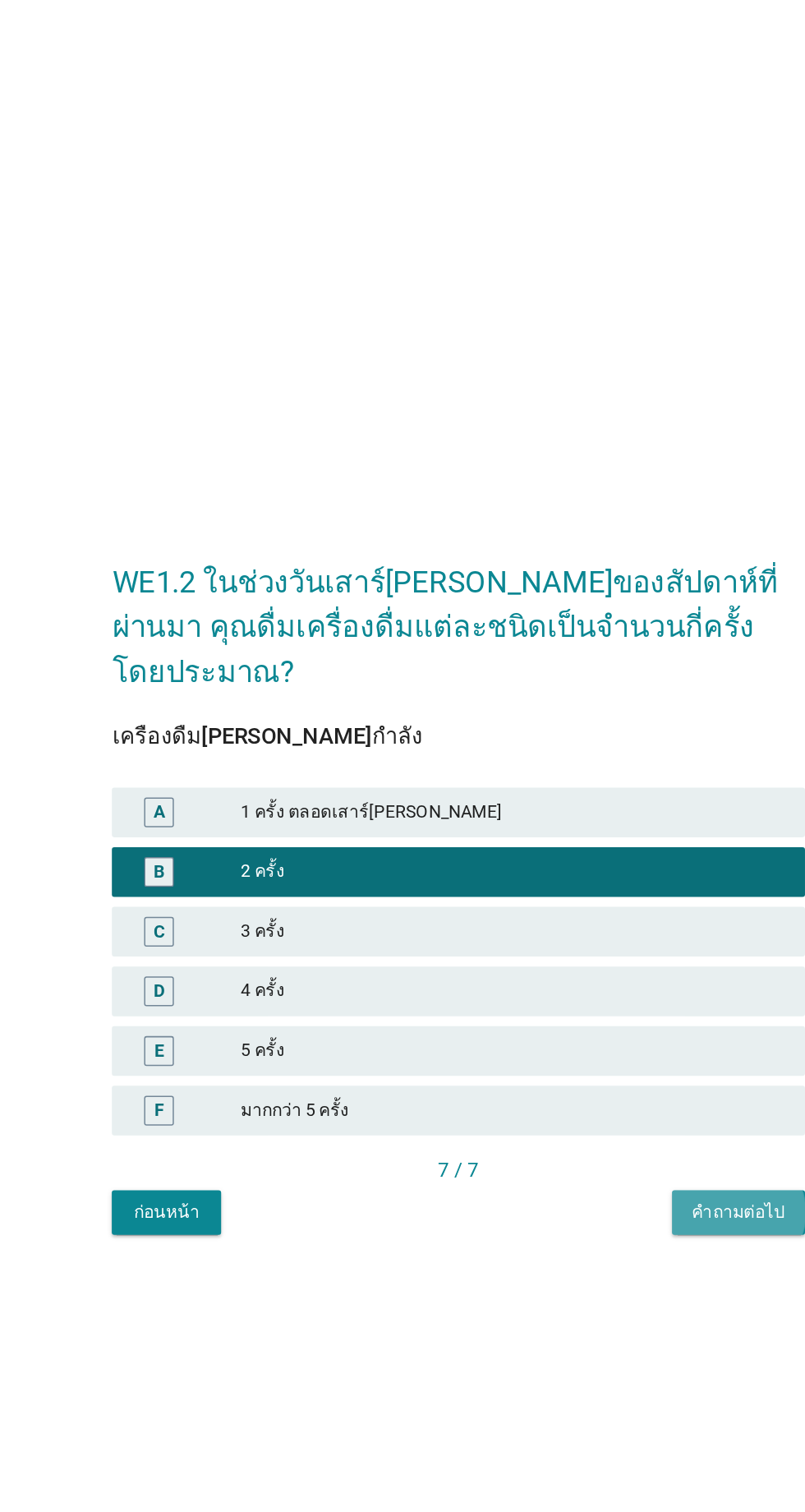
click at [566, 981] on div "คำถามต่อไป" at bounding box center [587, 972] width 61 height 18
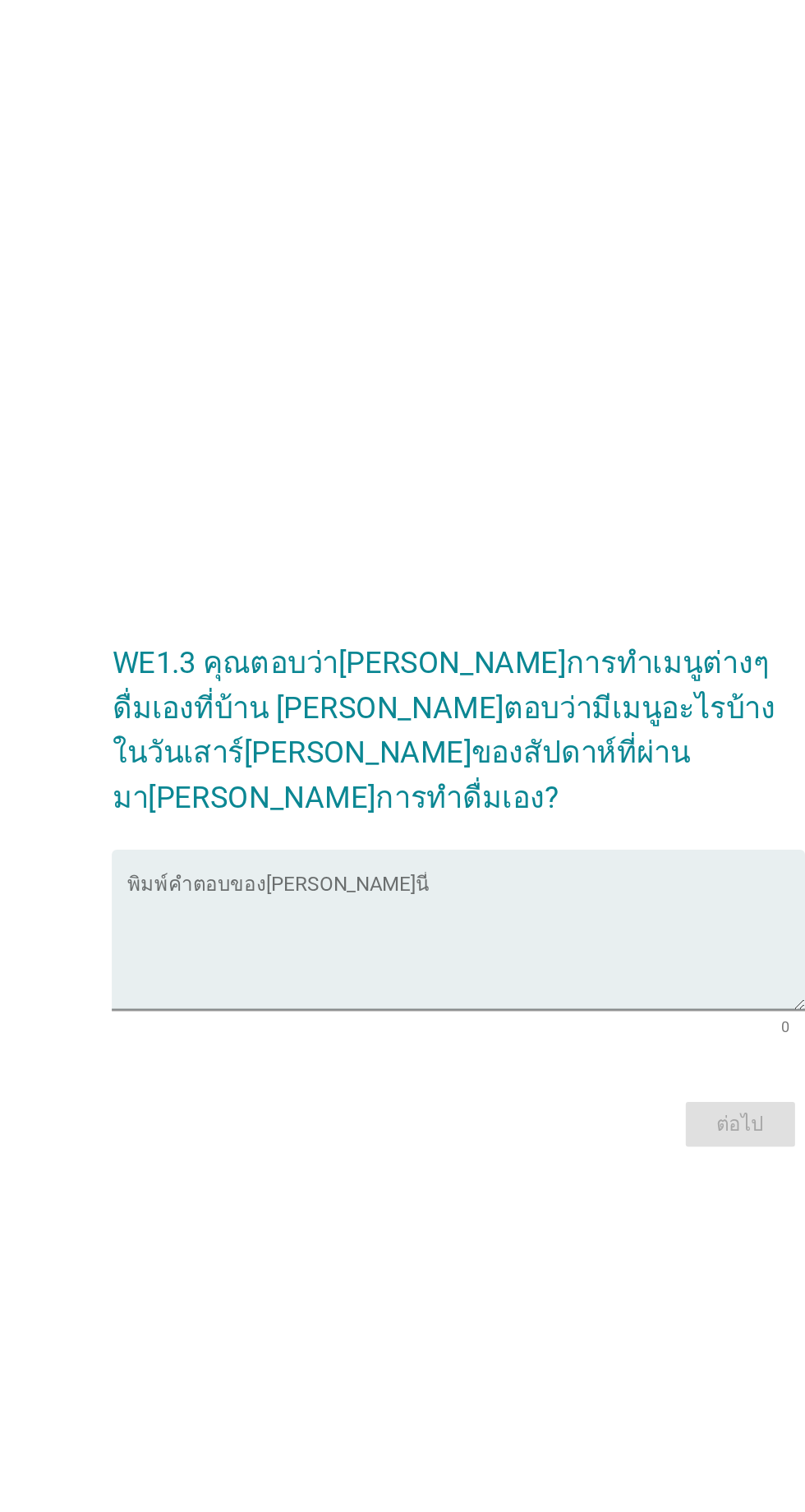
scroll to position [53, 0]
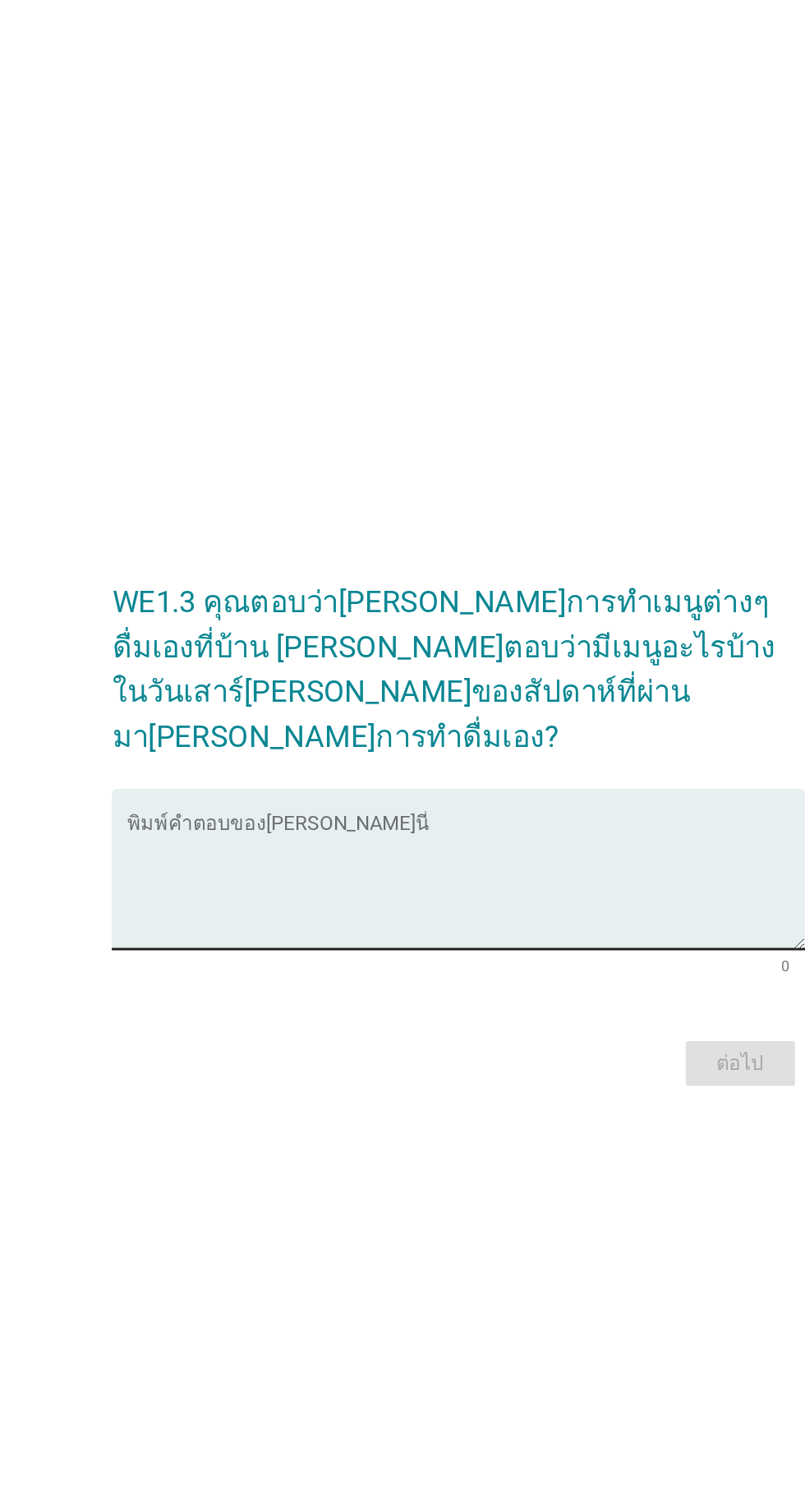
click at [445, 771] on textarea "พิมพ์คำตอบของคุณ ที่นี่" at bounding box center [406, 756] width 448 height 87
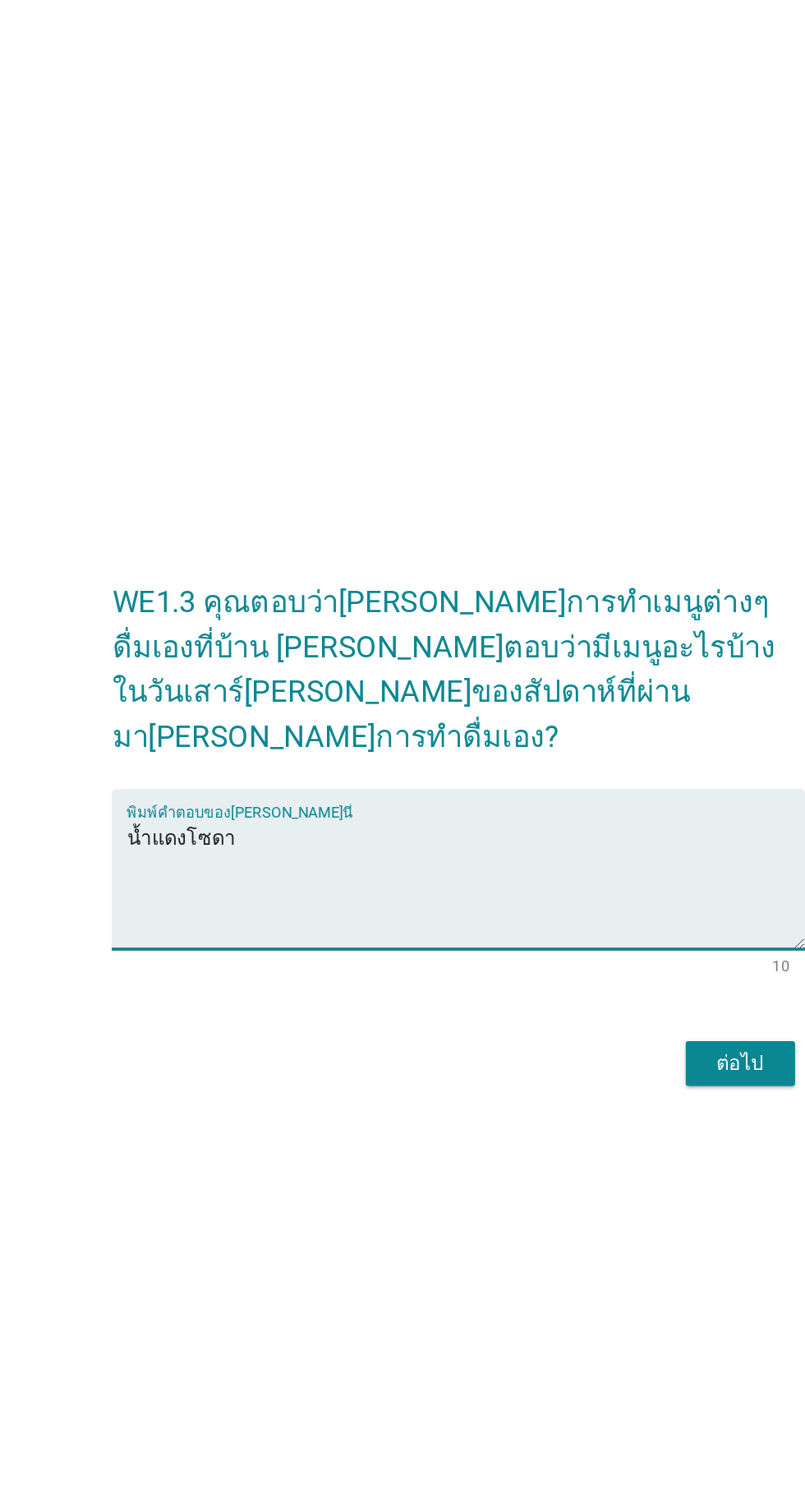
click at [398, 759] on textarea "น้ำแดงโซดา" at bounding box center [406, 756] width 448 height 87
type textarea "น้ำแดงโซดา"
click at [134, 783] on div "WE1.3 คุณตอบว่า[PERSON_NAME]การทำเมนูต่างๆดื่มเองที่บ้าน [PERSON_NAME]ตอบว่ามีเ…" at bounding box center [402, 716] width 726 height 382
click at [581, 884] on div "ต่อไป" at bounding box center [588, 874] width 46 height 19
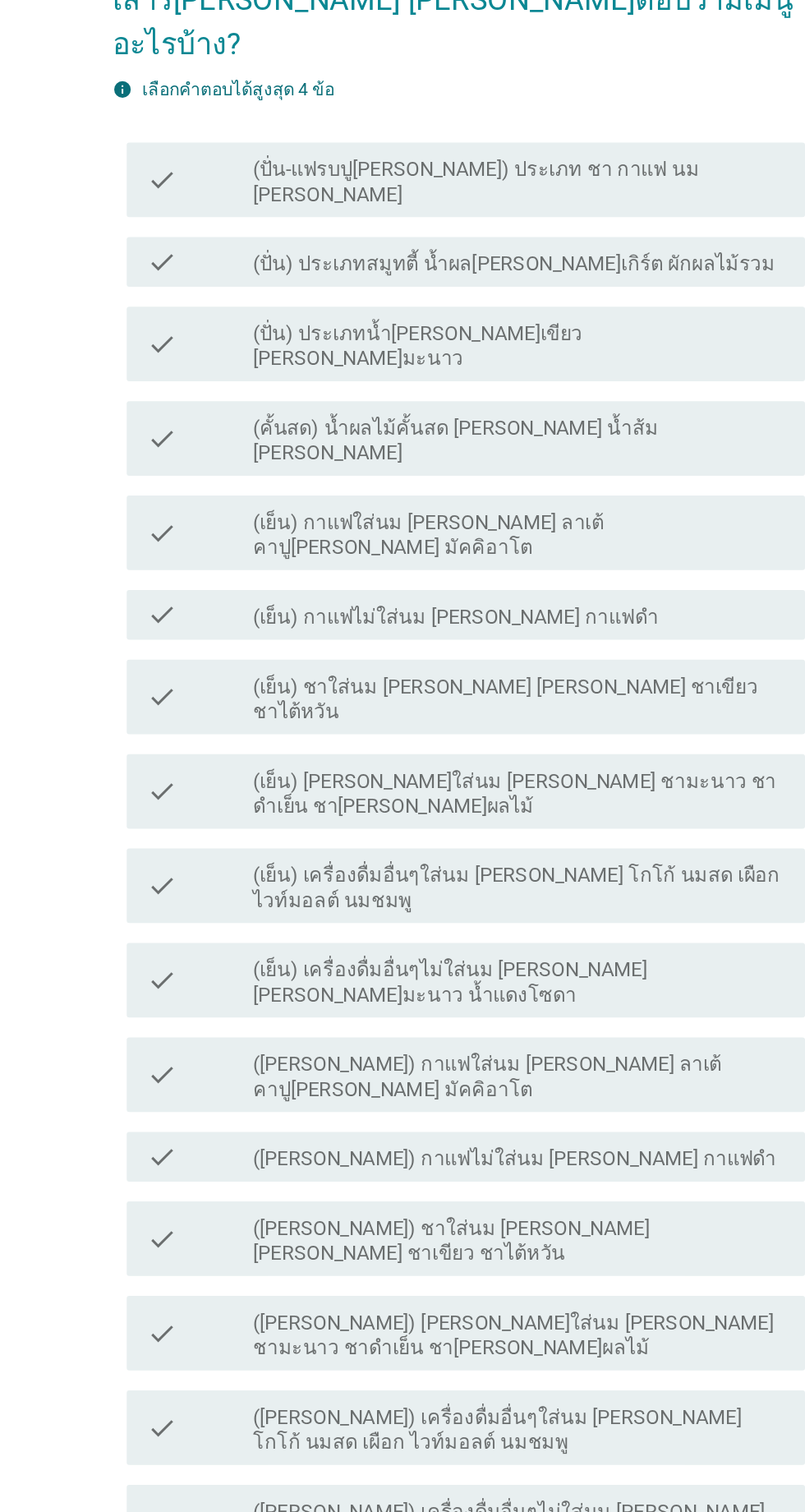
scroll to position [0, 0]
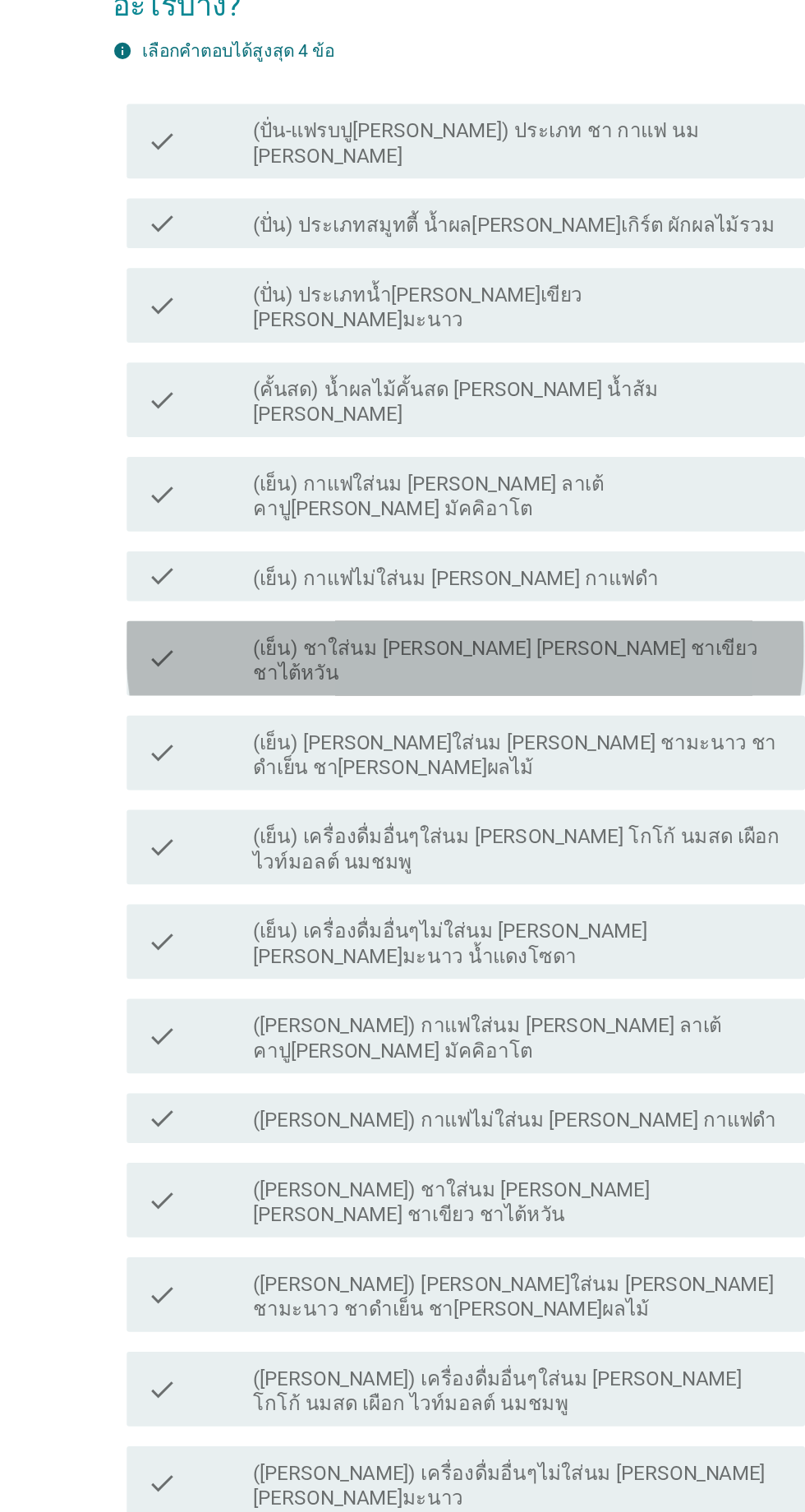
click at [480, 690] on label "(เย็น) ชาใส่นม [PERSON_NAME] [PERSON_NAME] ชาเขียว ชาไต้หวัน" at bounding box center [443, 674] width 352 height 33
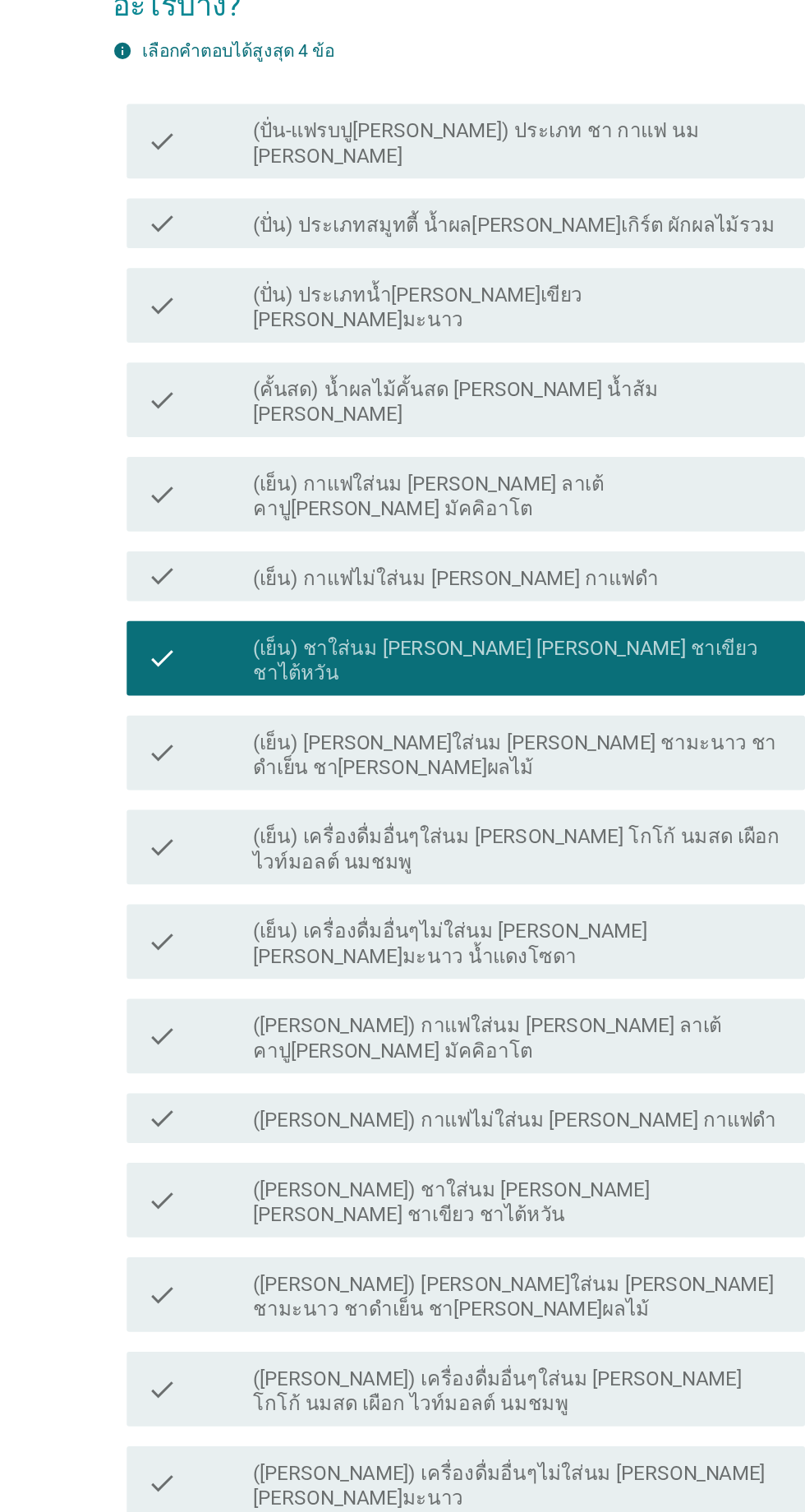
click at [489, 581] on label "(เย็น) กาแฟใส่นม [PERSON_NAME] ลาเต้ คาปู[PERSON_NAME] มัคคิอาโต" at bounding box center [443, 566] width 352 height 33
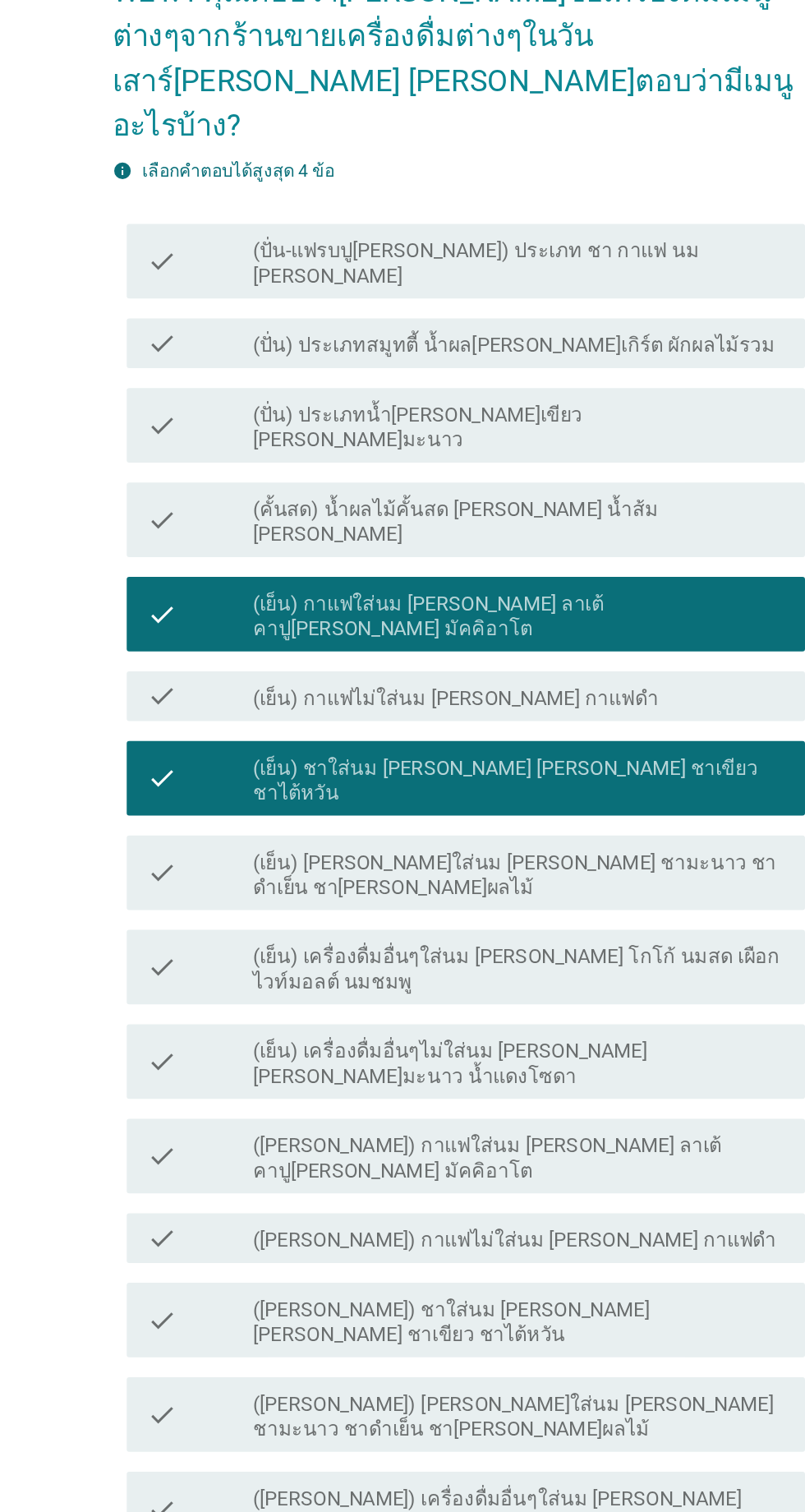
click at [527, 884] on div "check check_box_outline_blank (เย็น) เครื่องดื่มอื่นๆไม่ใส่นม [PERSON_NAME] [PE…" at bounding box center [406, 860] width 448 height 50
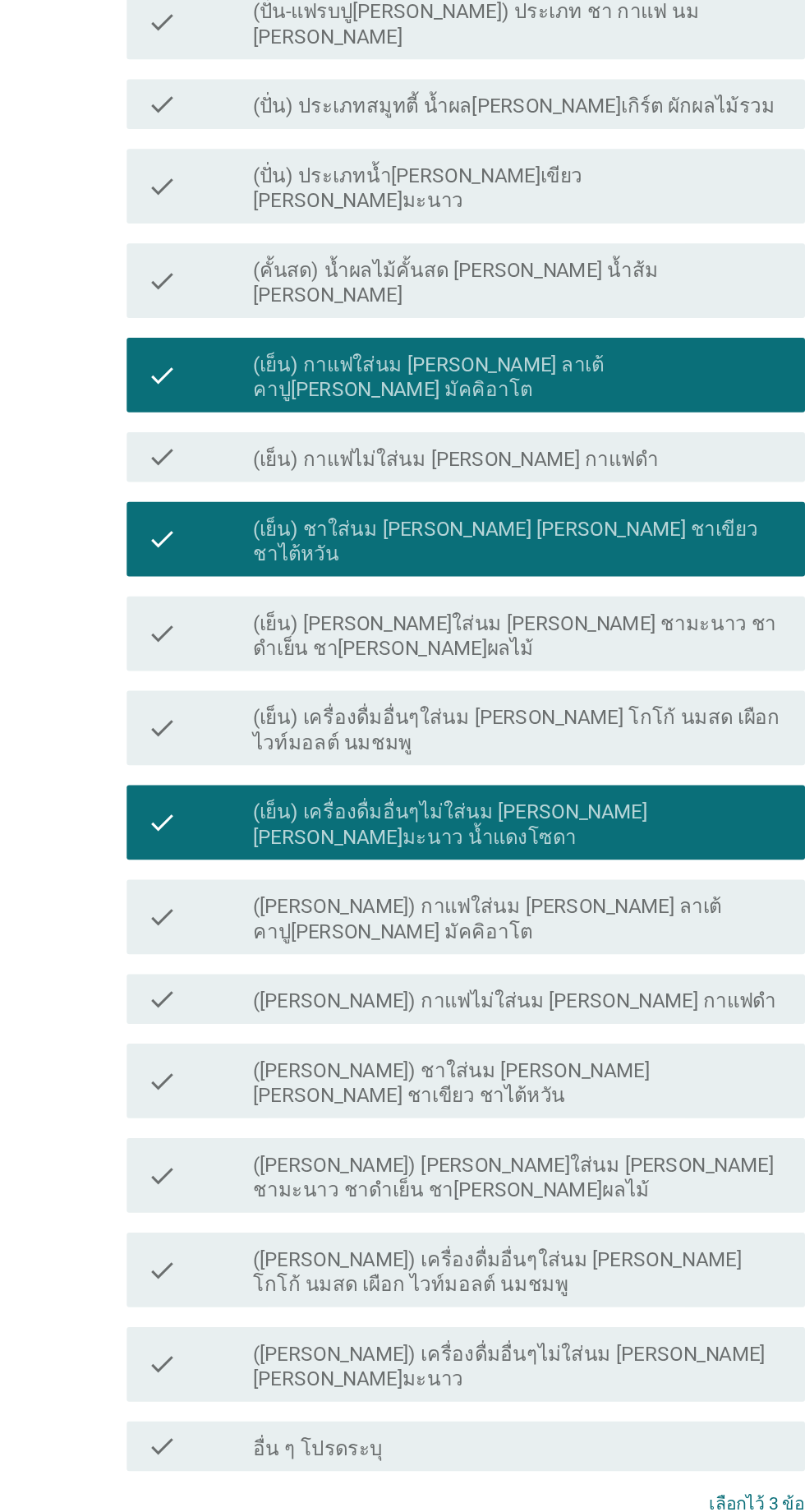
click at [528, 1026] on div "check_box_outline_blank ([PERSON_NAME]) ชาใส่นม [PERSON_NAME] [PERSON_NAME] ชาเ…" at bounding box center [443, 1030] width 352 height 36
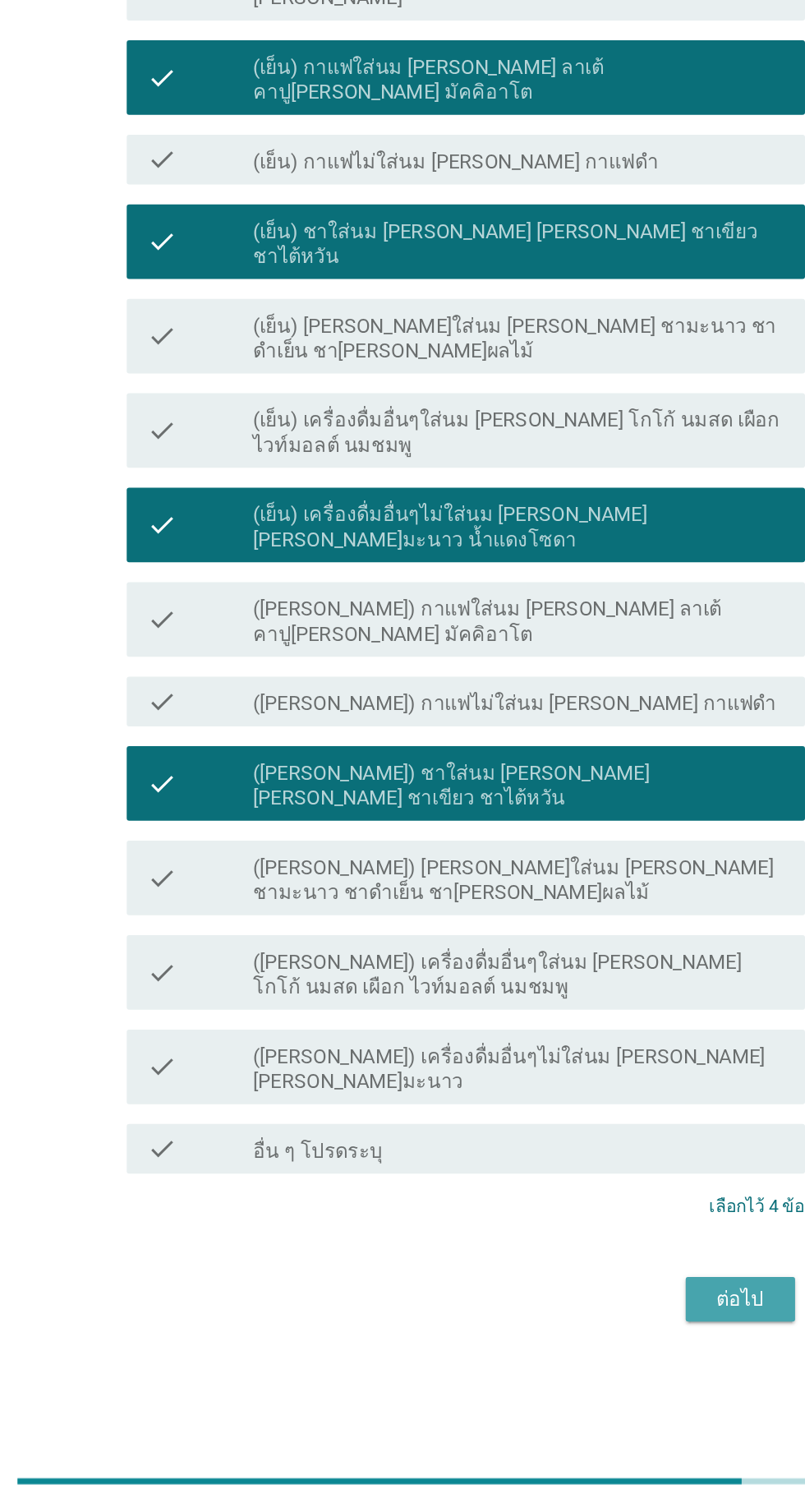
click at [586, 1361] on div "ต่อไป" at bounding box center [588, 1371] width 46 height 19
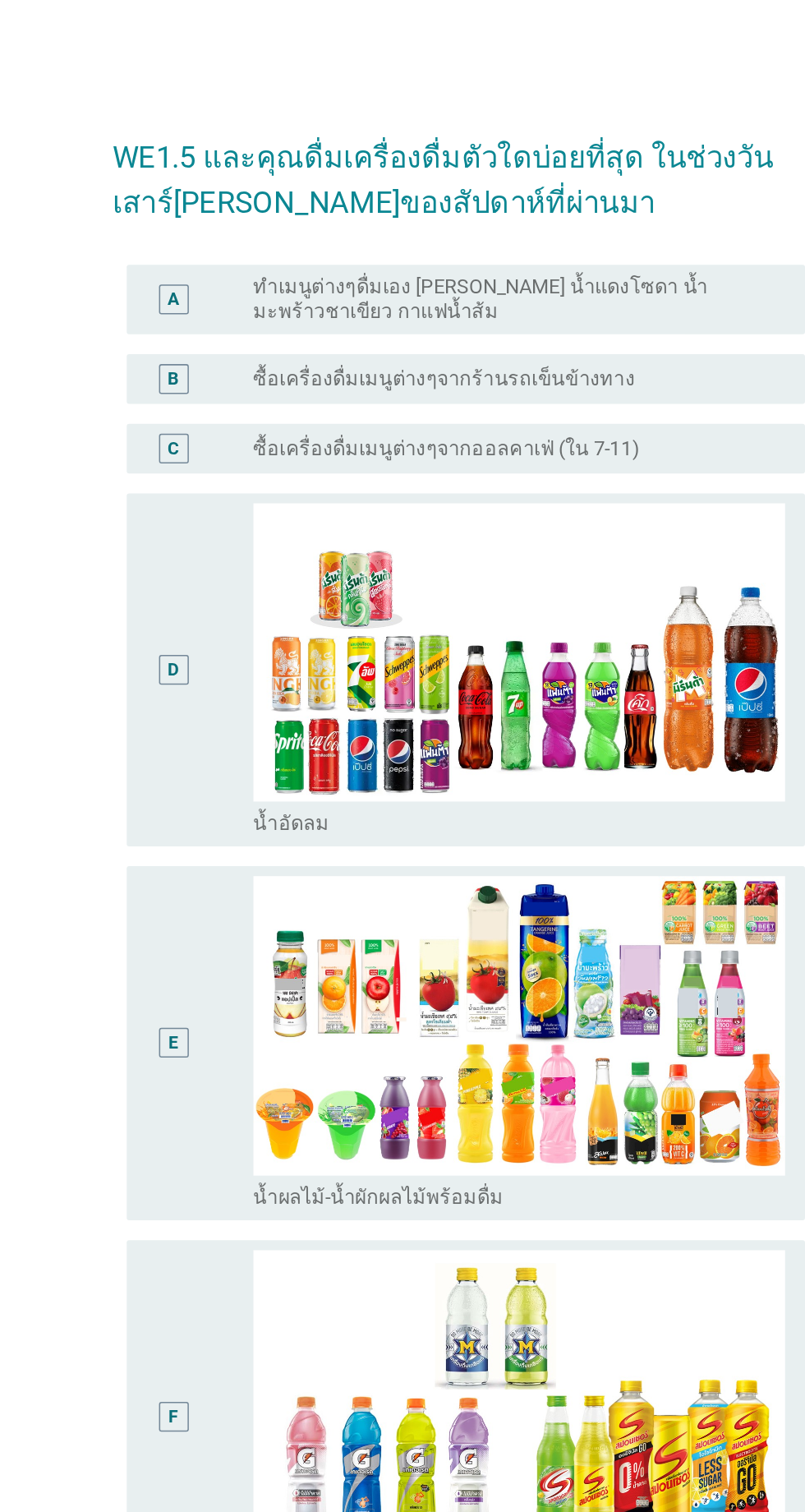
click at [428, 305] on label "ซื้อเครื่องดื่มเมนูต่างๆจากออลคาเฟ่ (ใน 7-11)" at bounding box center [395, 297] width 256 height 17
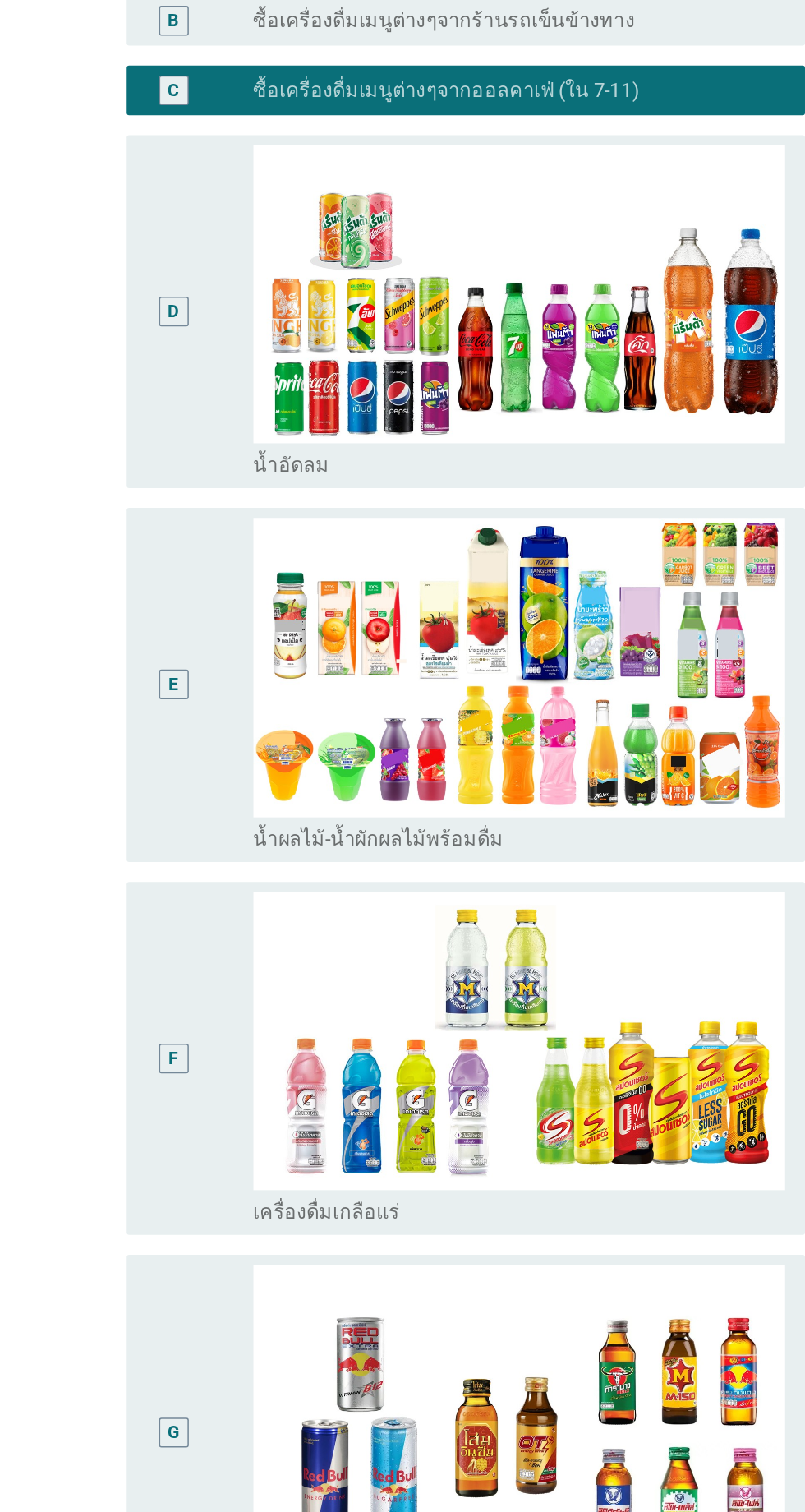
click at [259, 737] on div "E" at bounding box center [231, 689] width 71 height 221
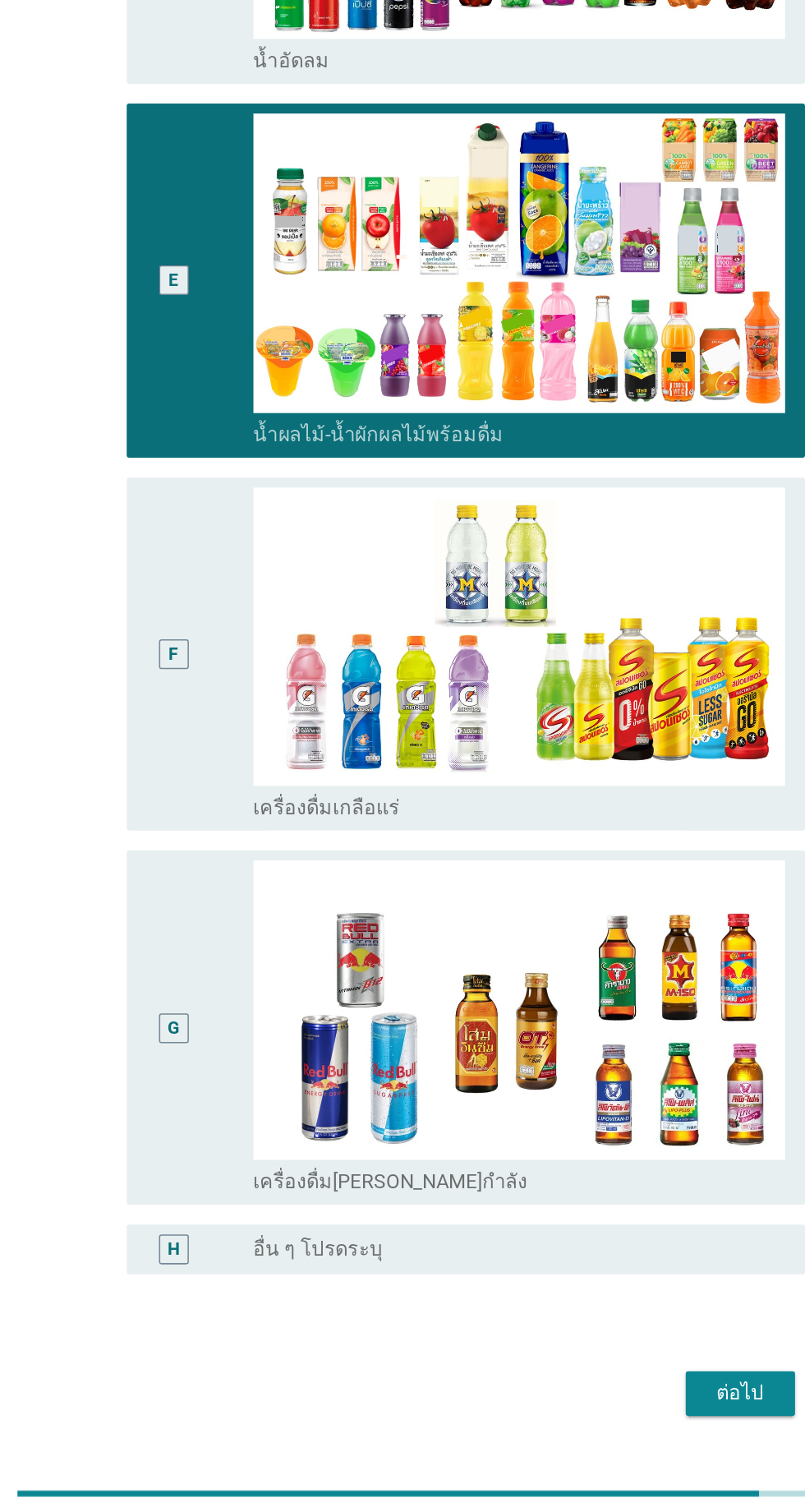
click at [236, 1177] on div "G" at bounding box center [231, 1183] width 71 height 221
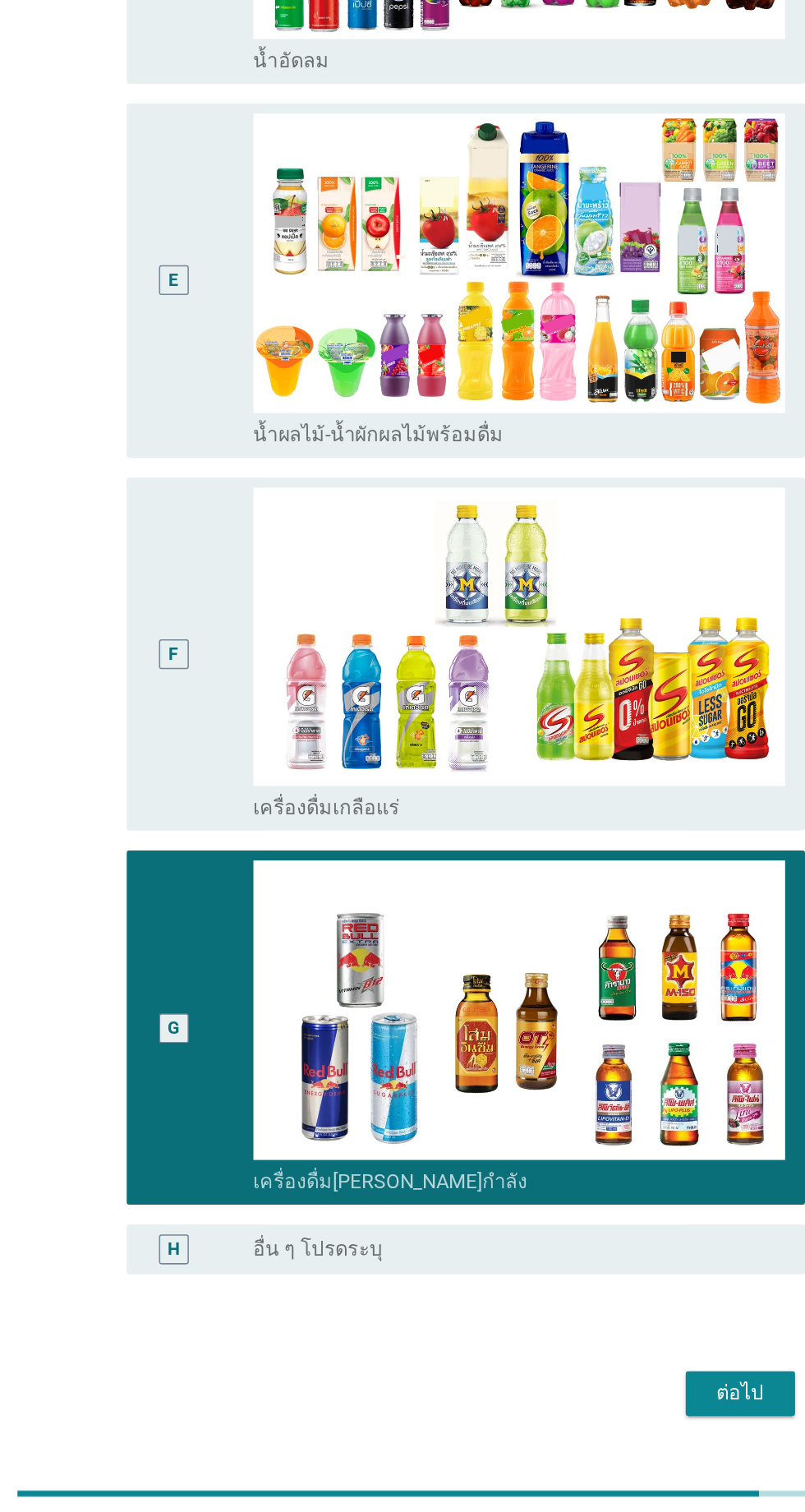
click at [231, 800] on div "E" at bounding box center [231, 689] width 71 height 221
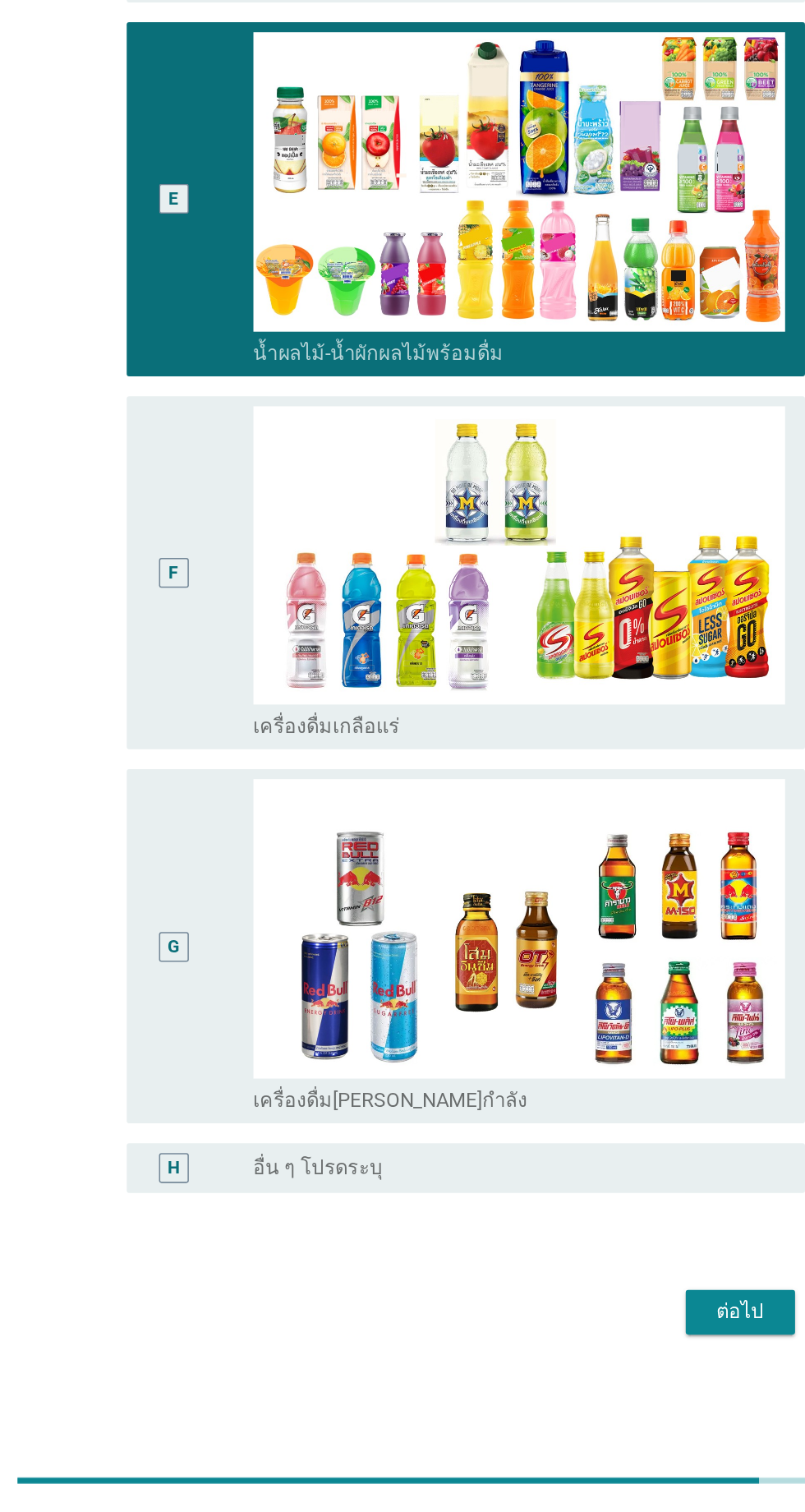
scroll to position [144, 0]
click at [586, 1370] on div "ต่อไป" at bounding box center [588, 1380] width 46 height 19
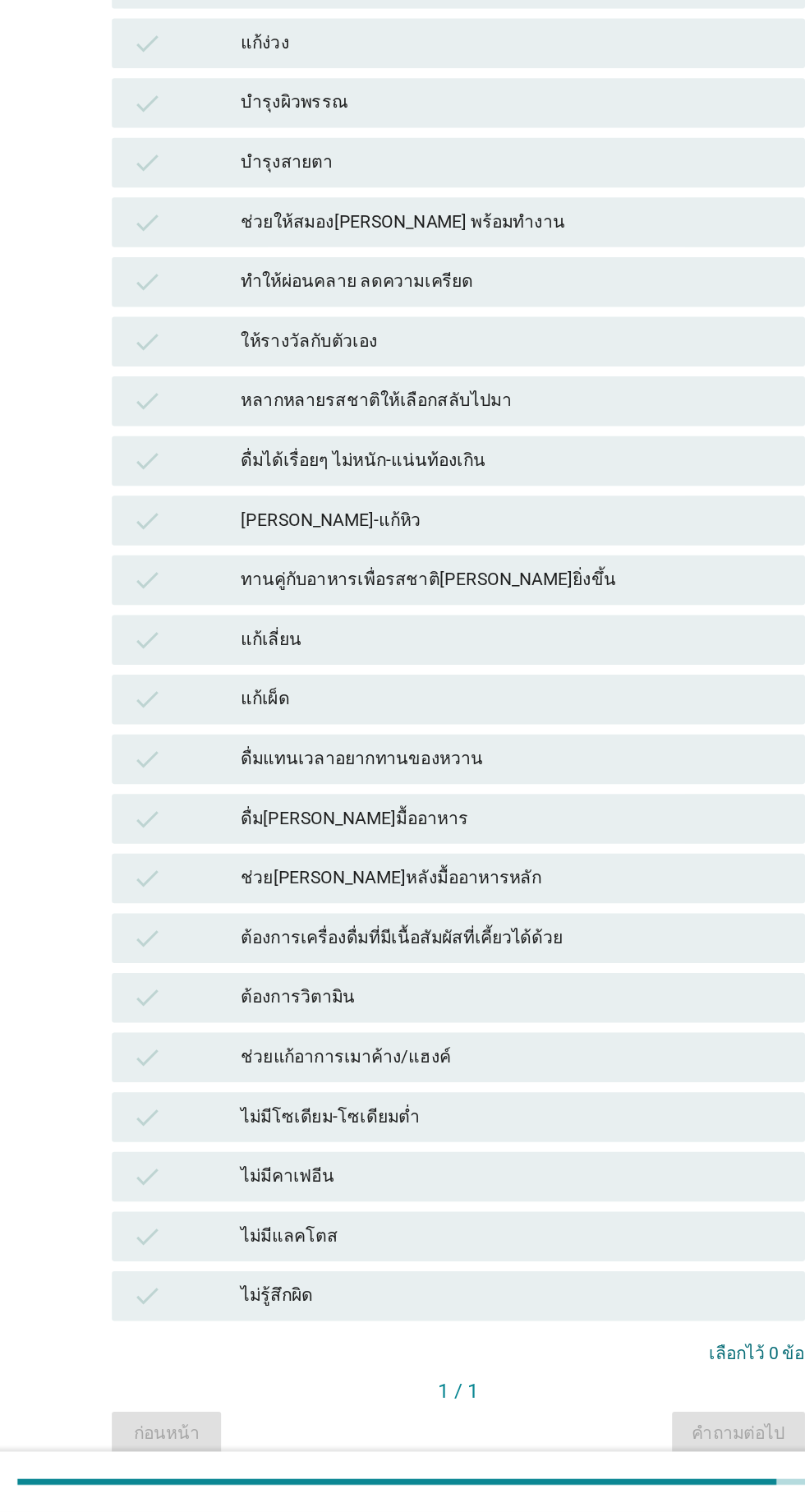
scroll to position [0, 0]
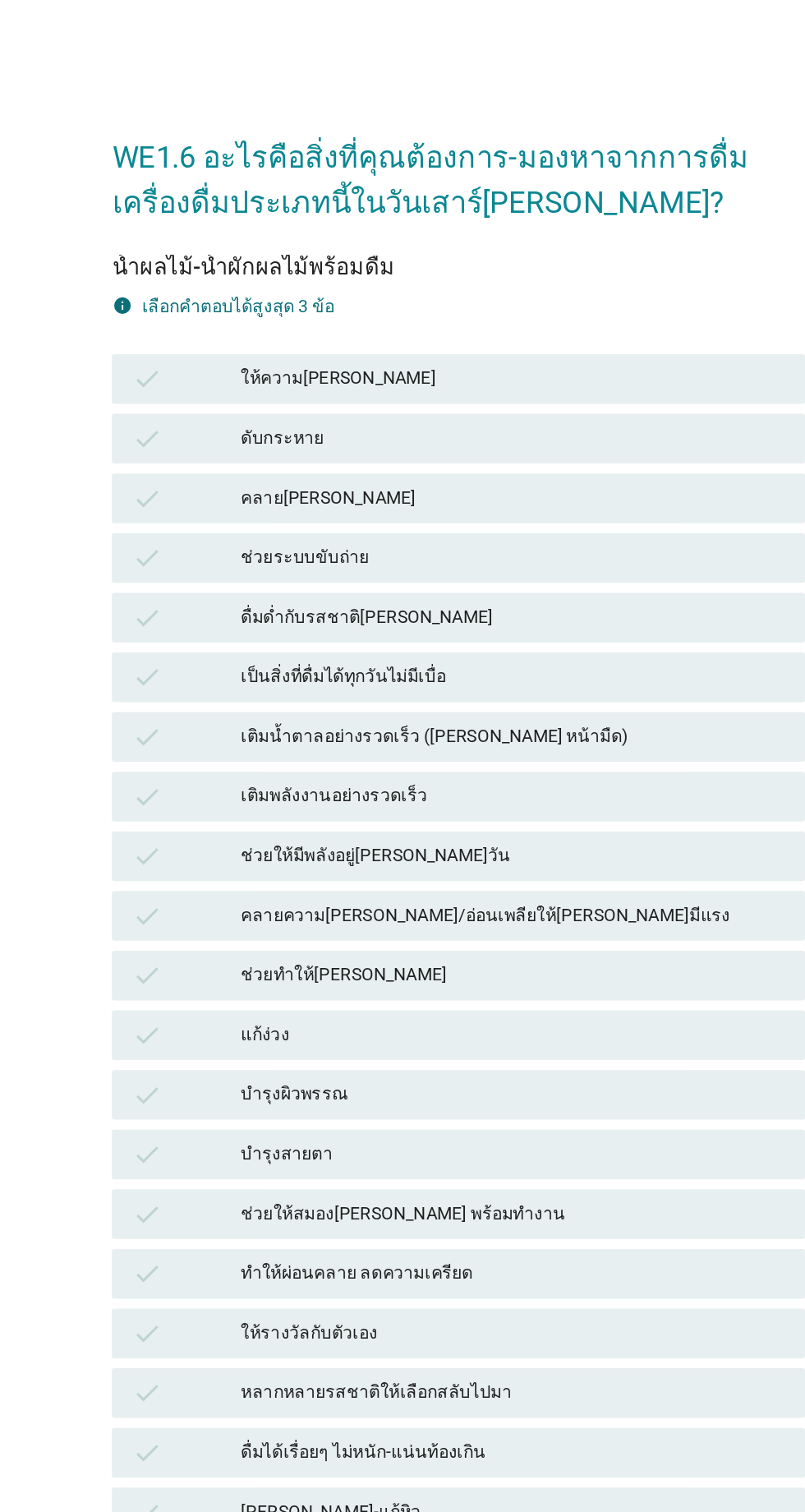
click at [404, 248] on div "ให้ความ[PERSON_NAME]" at bounding box center [438, 251] width 360 height 19
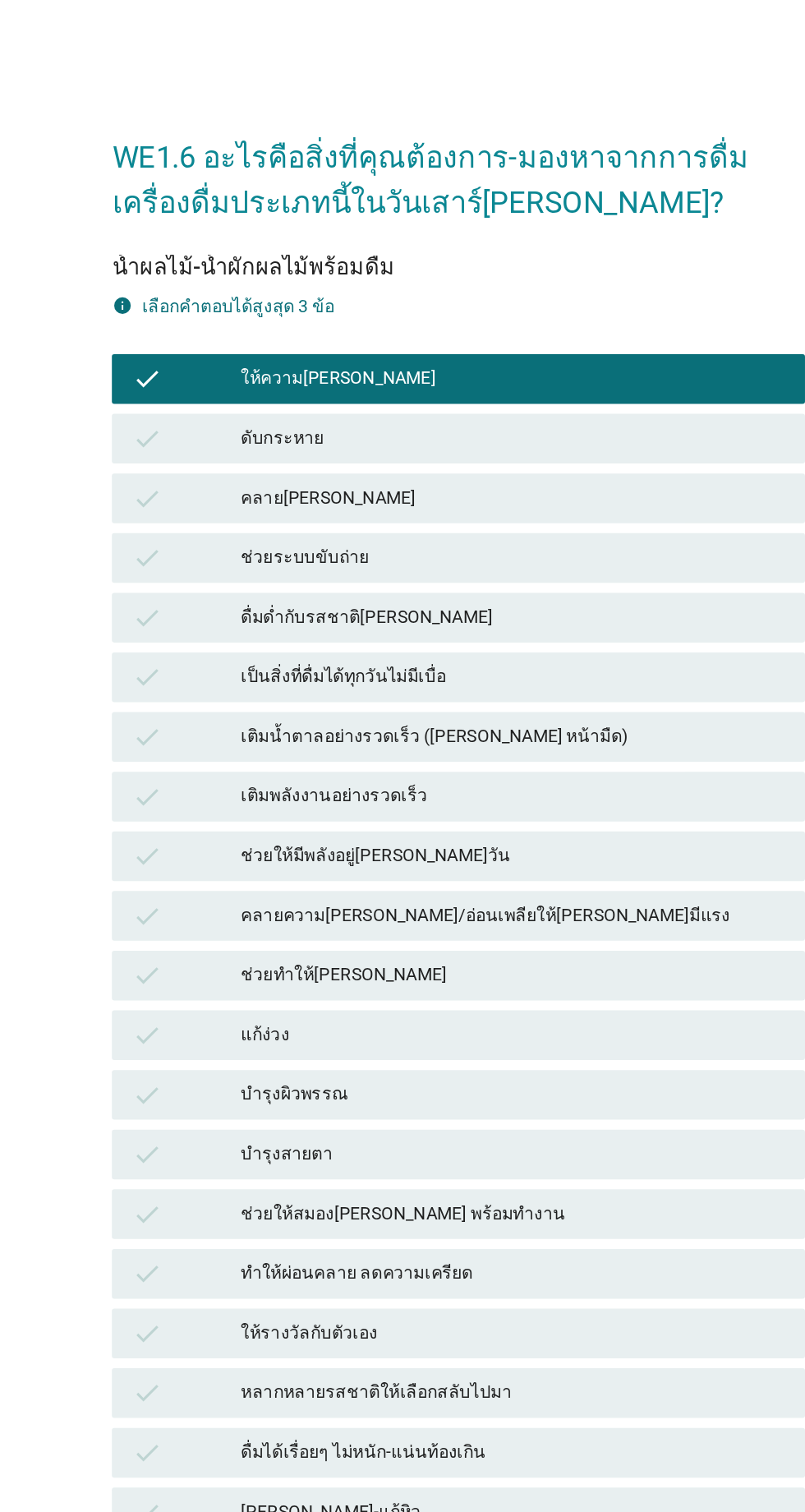
click at [414, 295] on div "ดับกระหาย" at bounding box center [438, 290] width 360 height 19
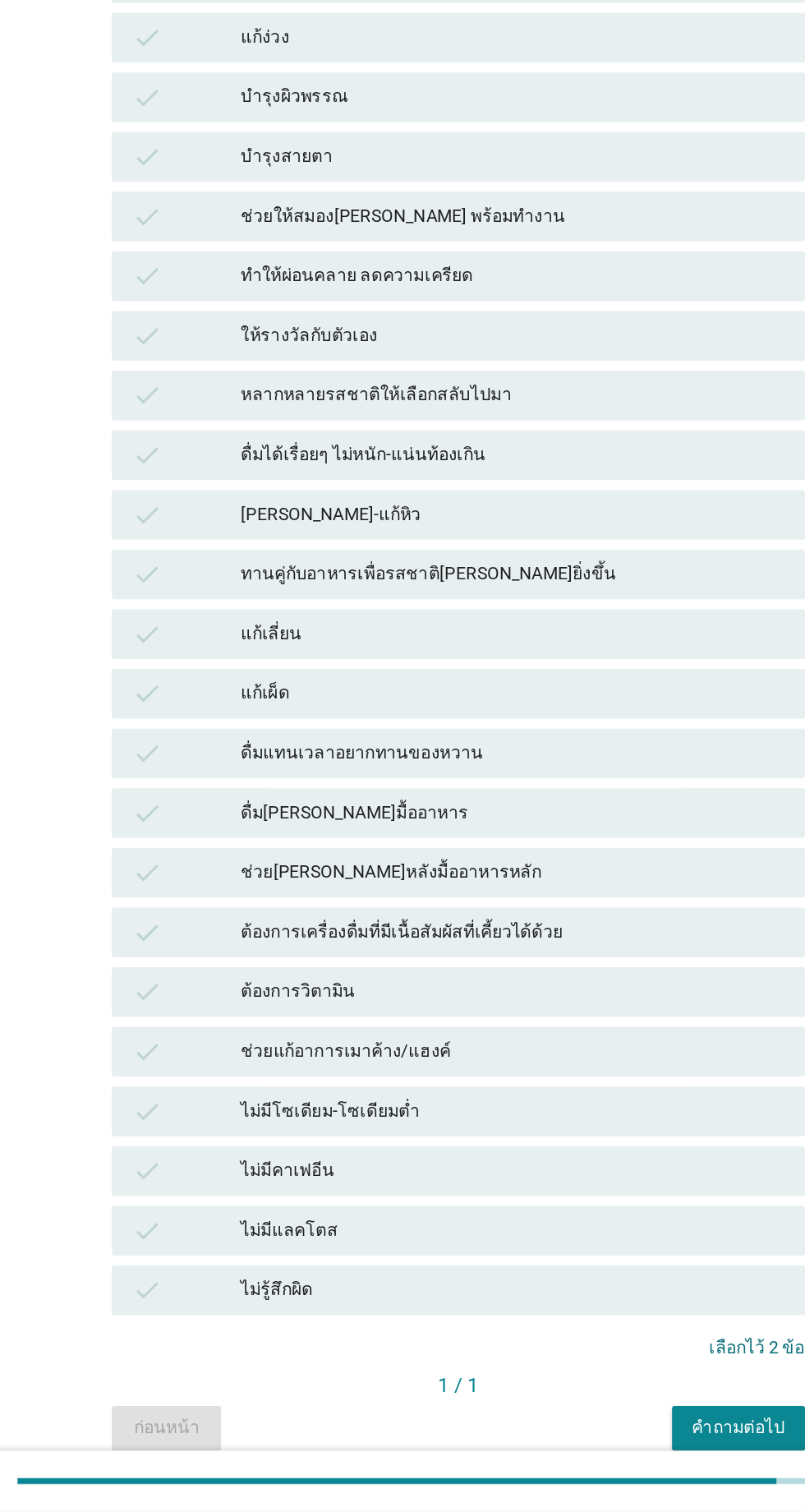
scroll to position [197, 0]
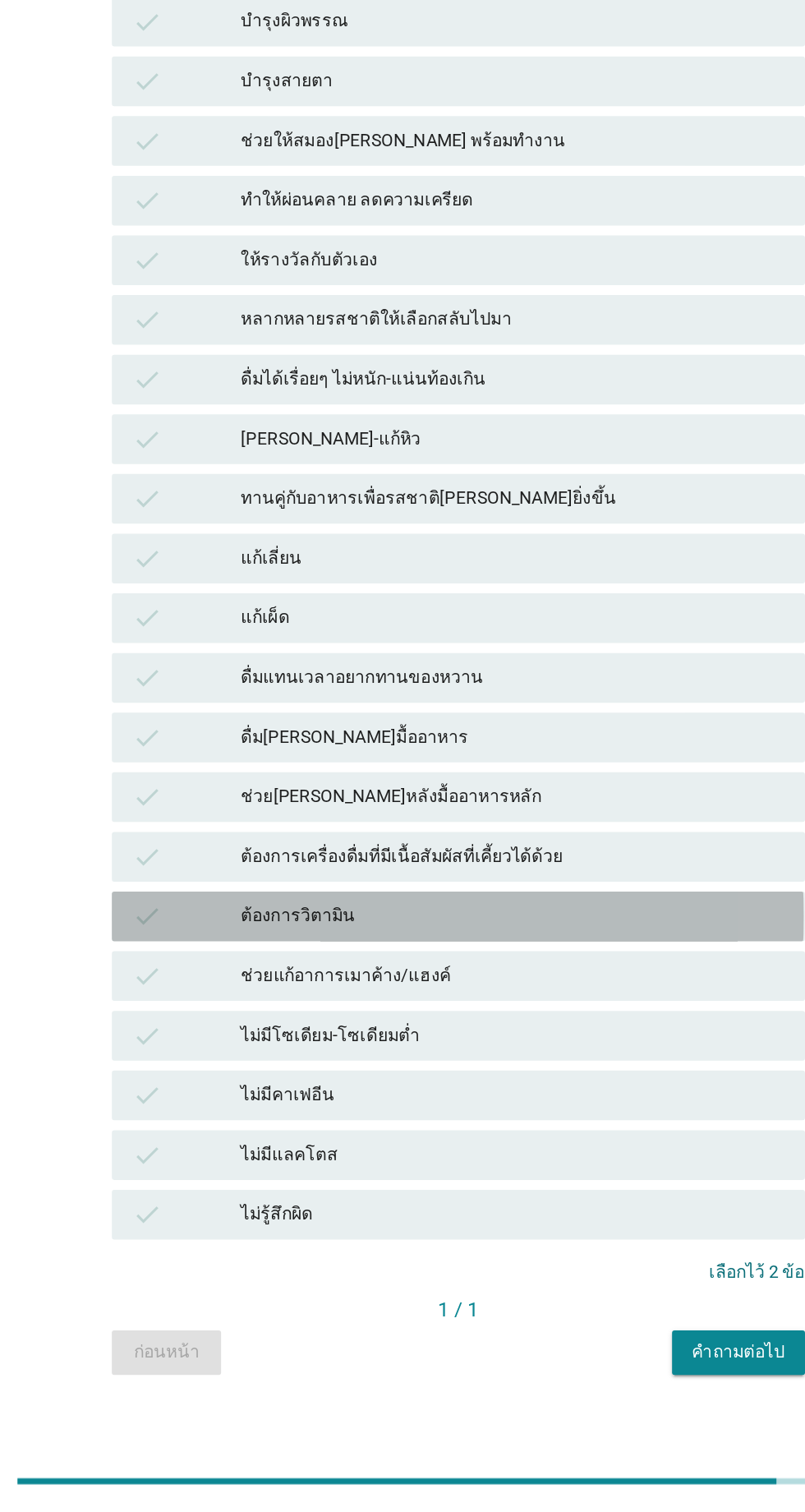
click at [401, 1116] on div "ต้องการวิตามิน" at bounding box center [438, 1118] width 360 height 19
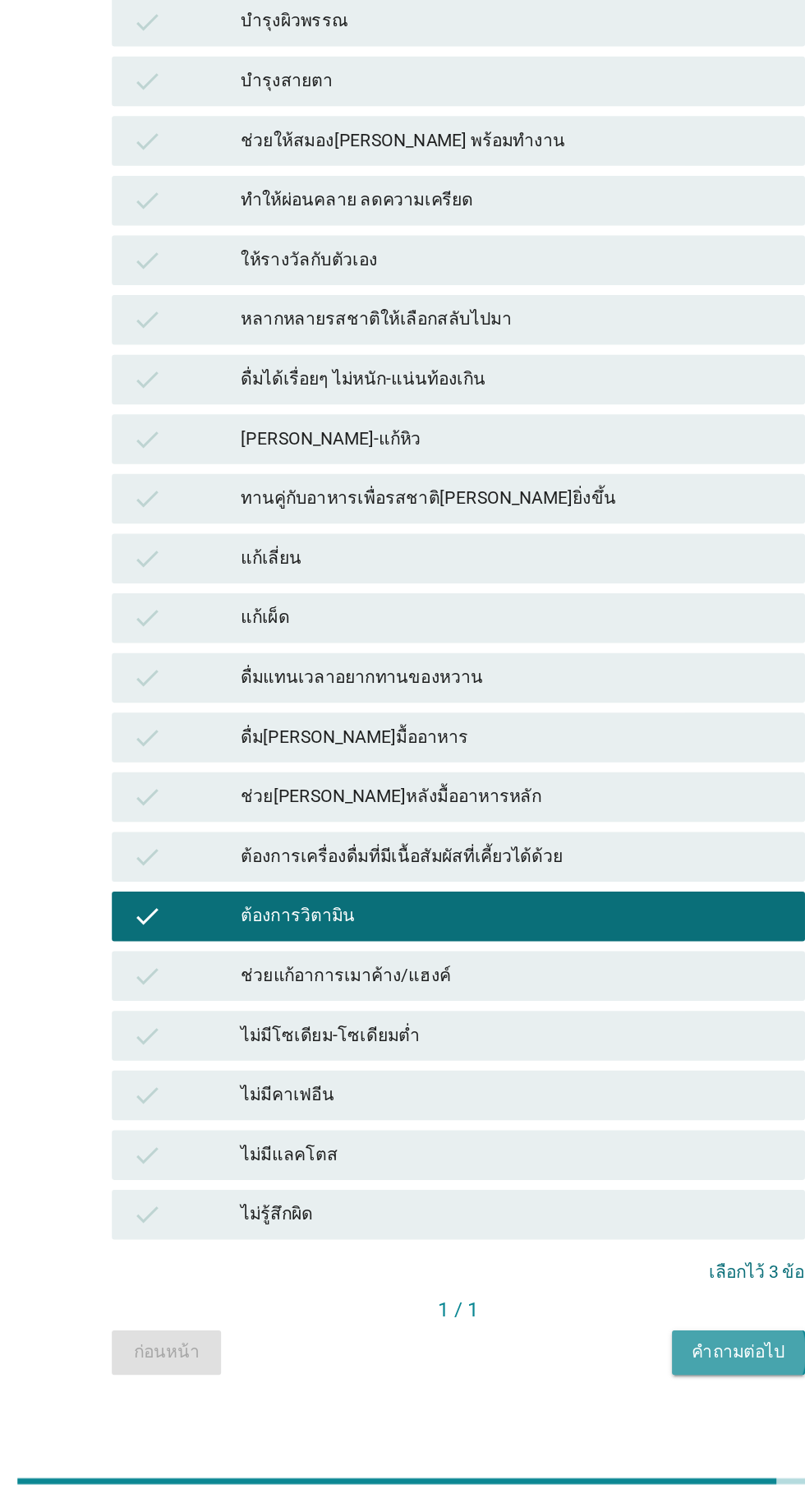
click at [607, 1399] on div "คำถามต่อไป" at bounding box center [587, 1407] width 61 height 18
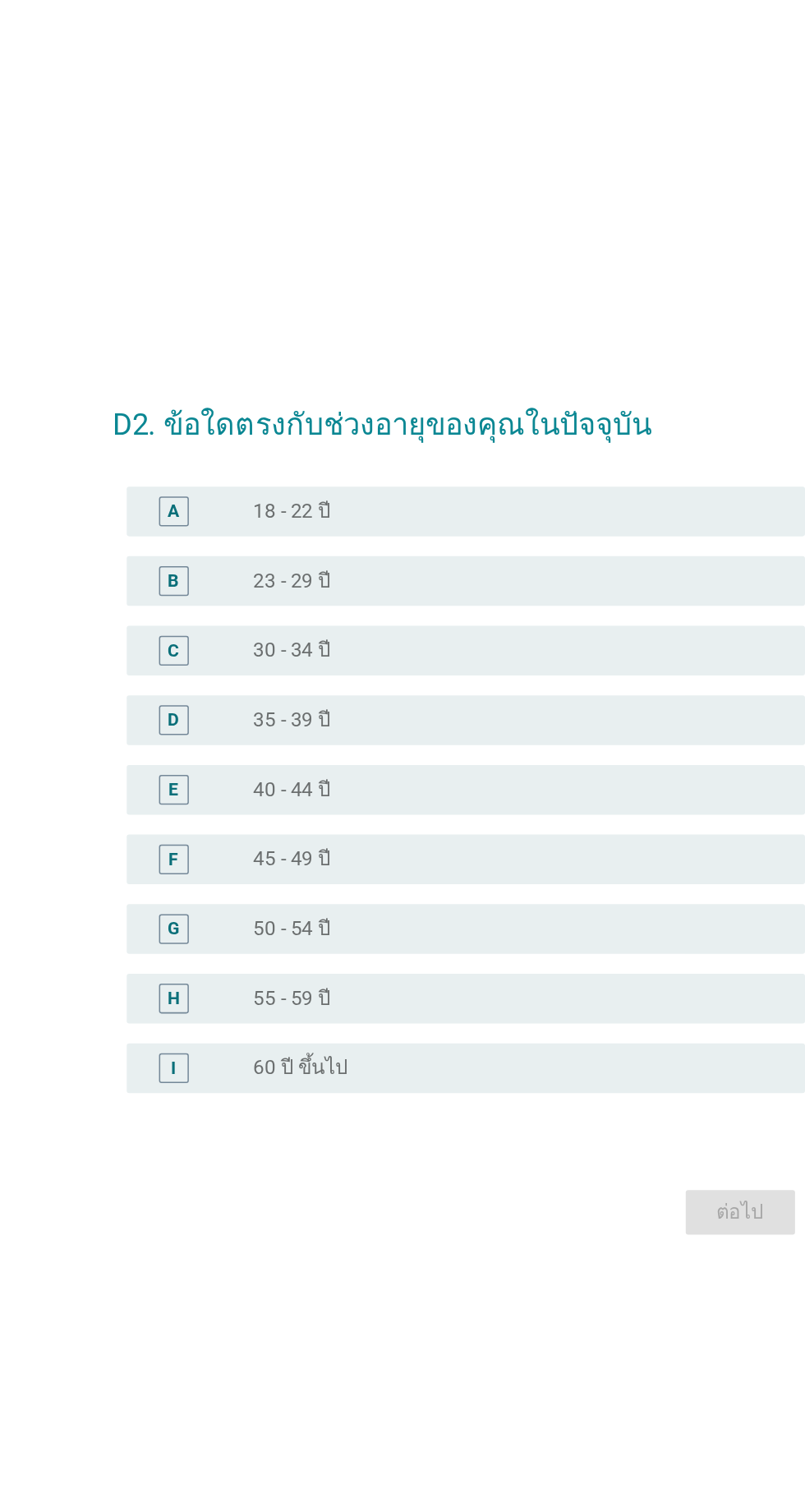
scroll to position [144, 0]
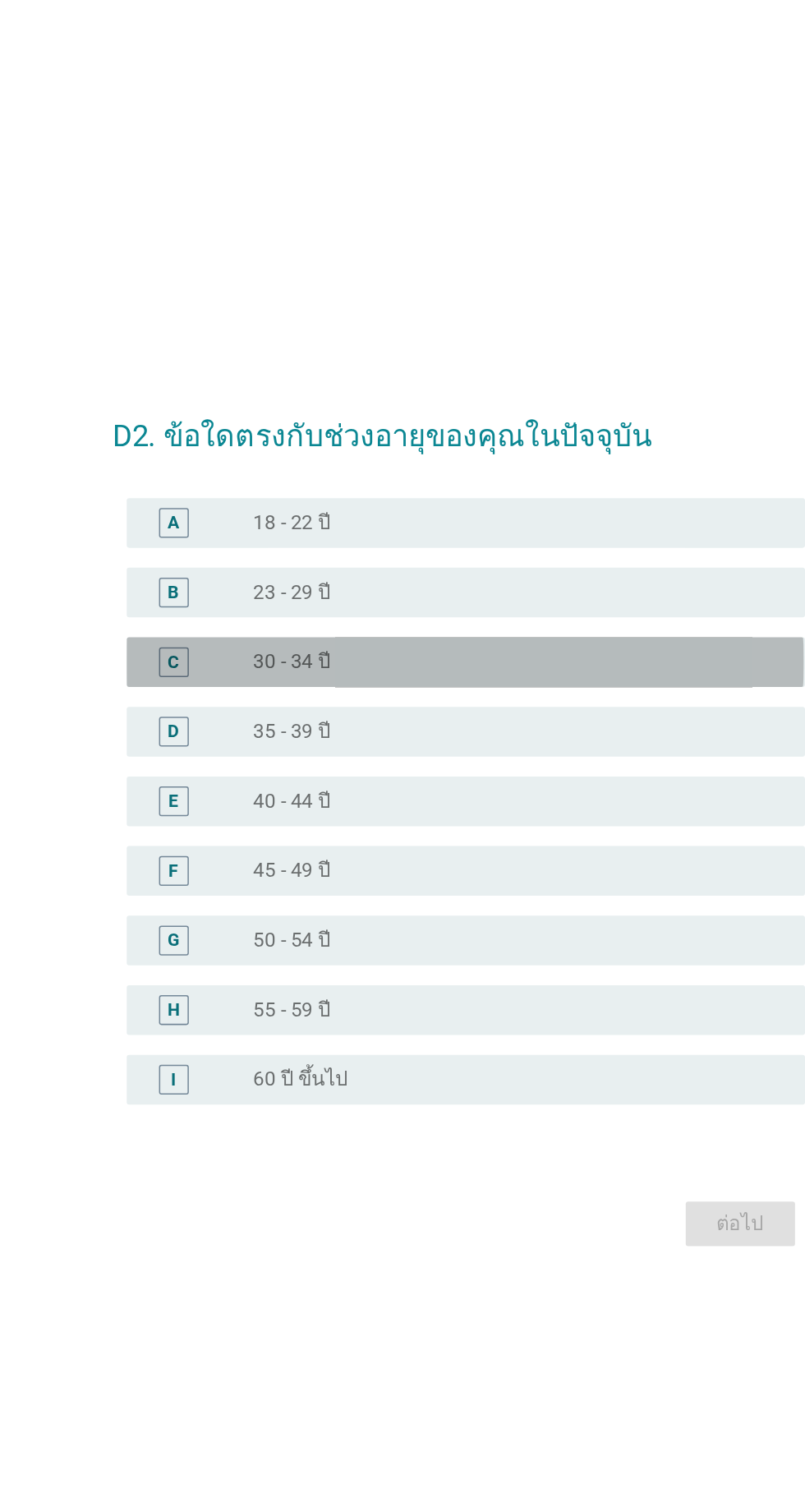
click at [366, 602] on div "radio_button_unchecked 30 - 34 ปี" at bounding box center [437, 610] width 338 height 17
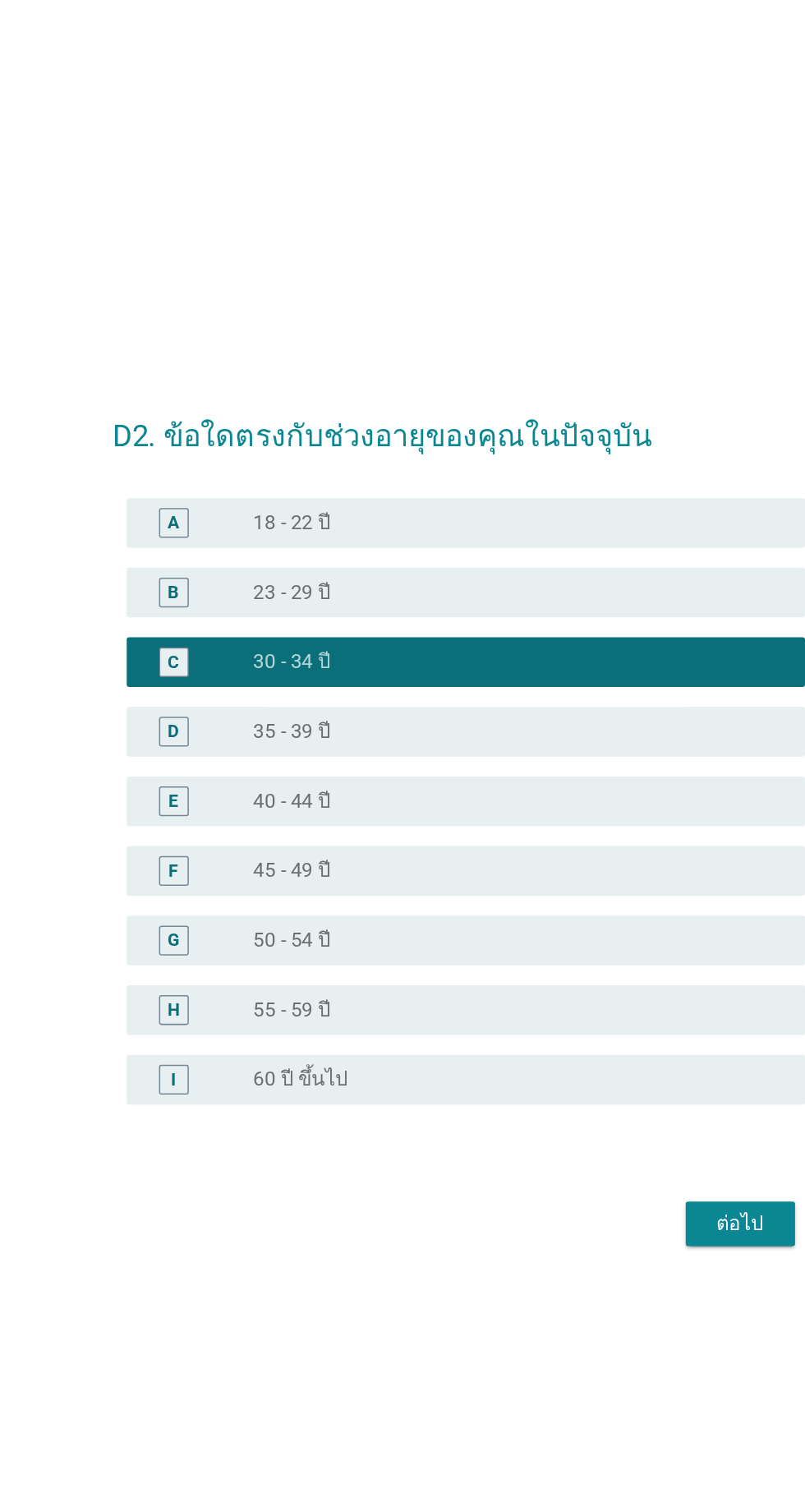
click at [598, 972] on div "ต่อไป" at bounding box center [588, 982] width 46 height 19
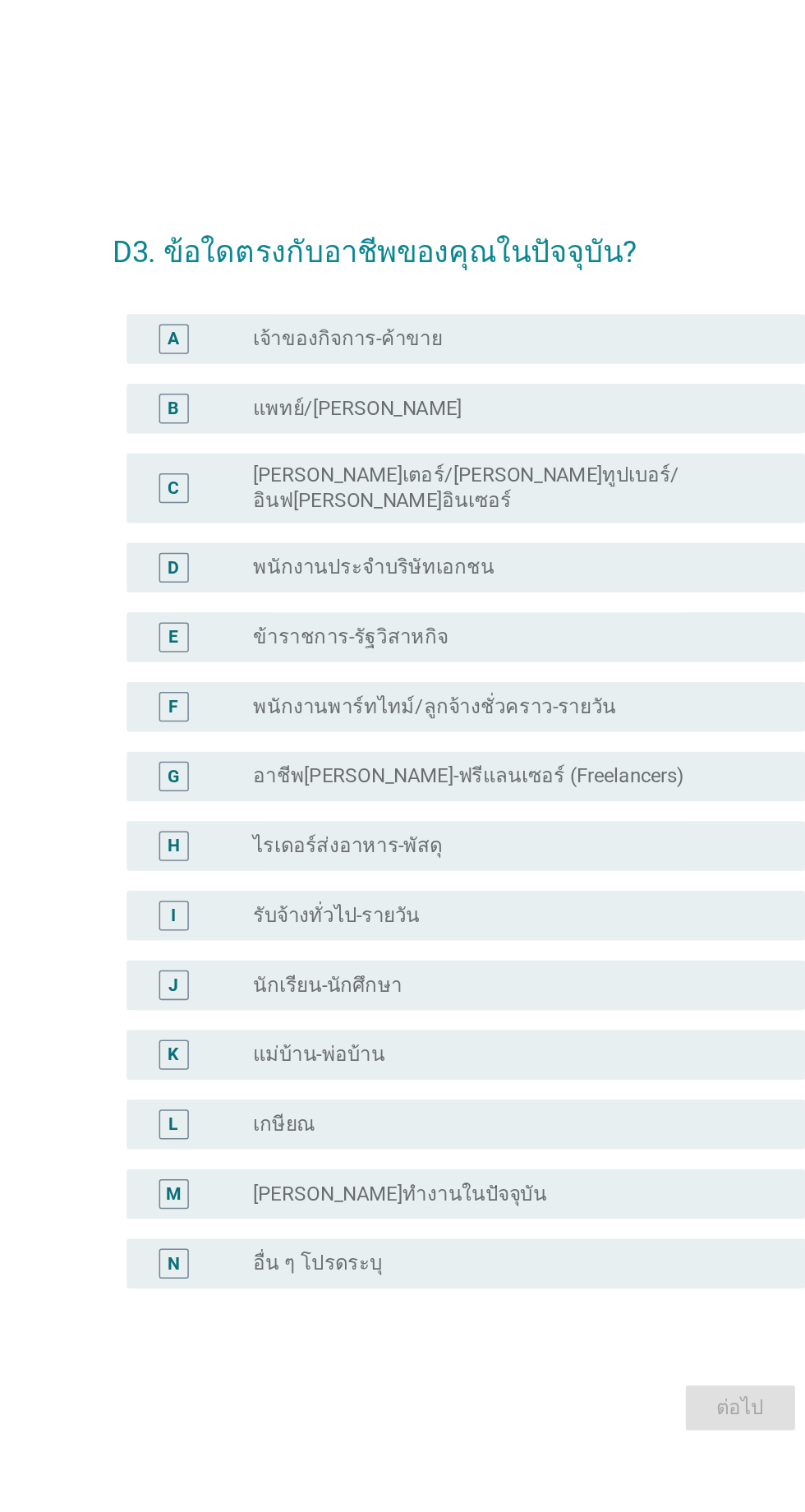
scroll to position [0, 0]
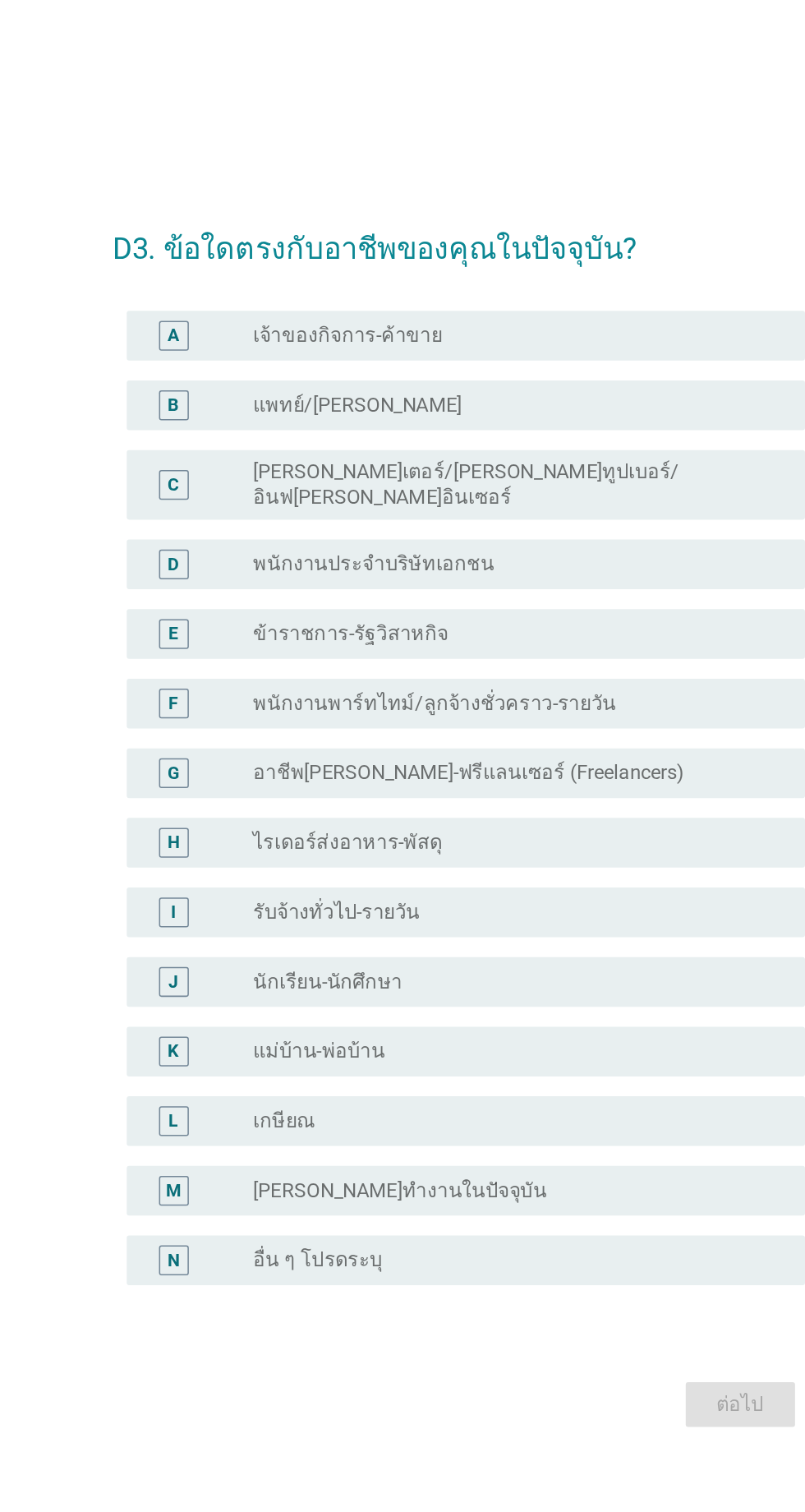
click at [402, 919] on div "radio_button_unchecked แม่บ้าน-พ่อบ้าน" at bounding box center [437, 910] width 338 height 17
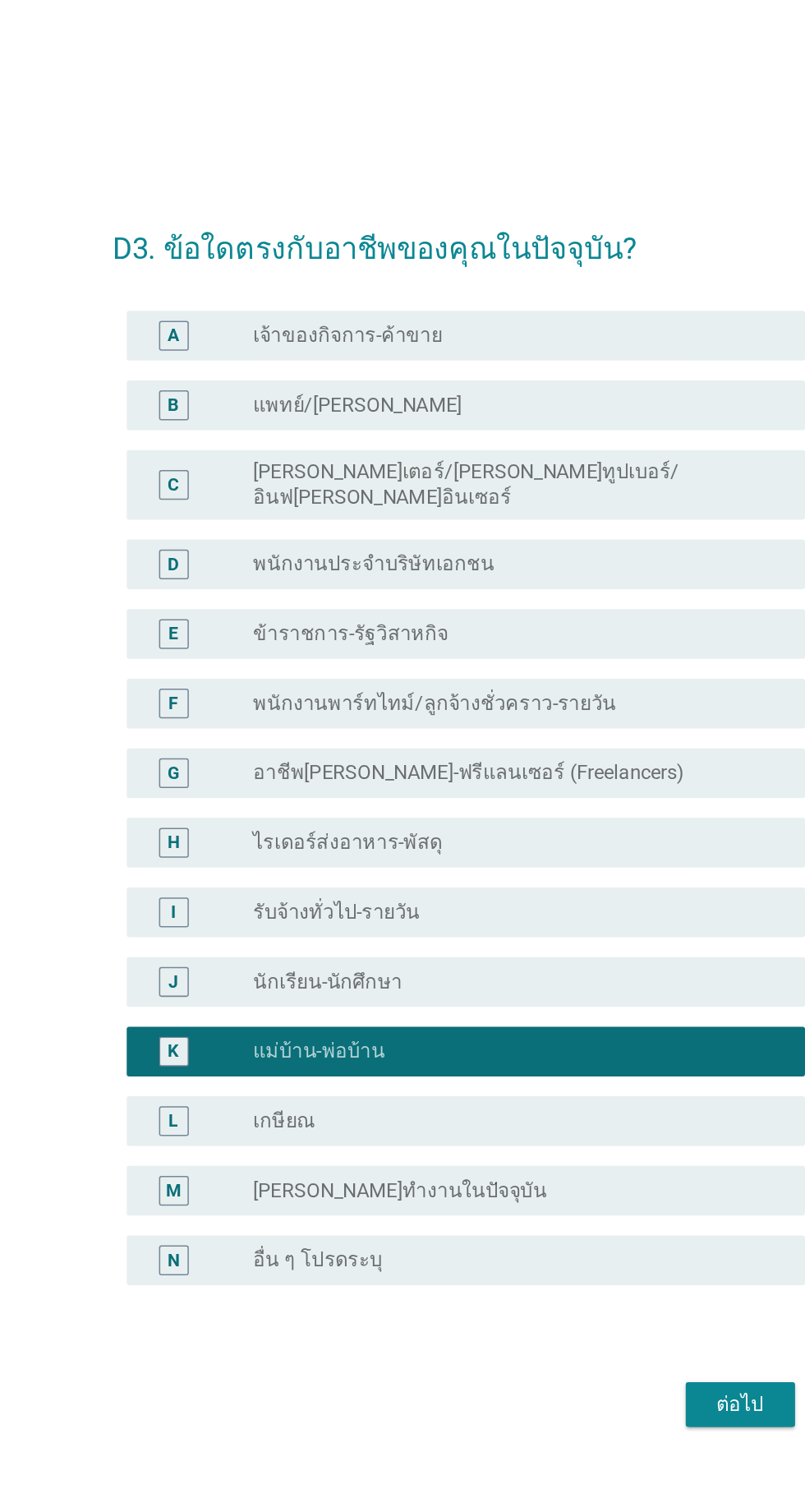
click at [578, 1154] on div "ต่อไป" at bounding box center [588, 1143] width 46 height 19
